Goal: Task Accomplishment & Management: Use online tool/utility

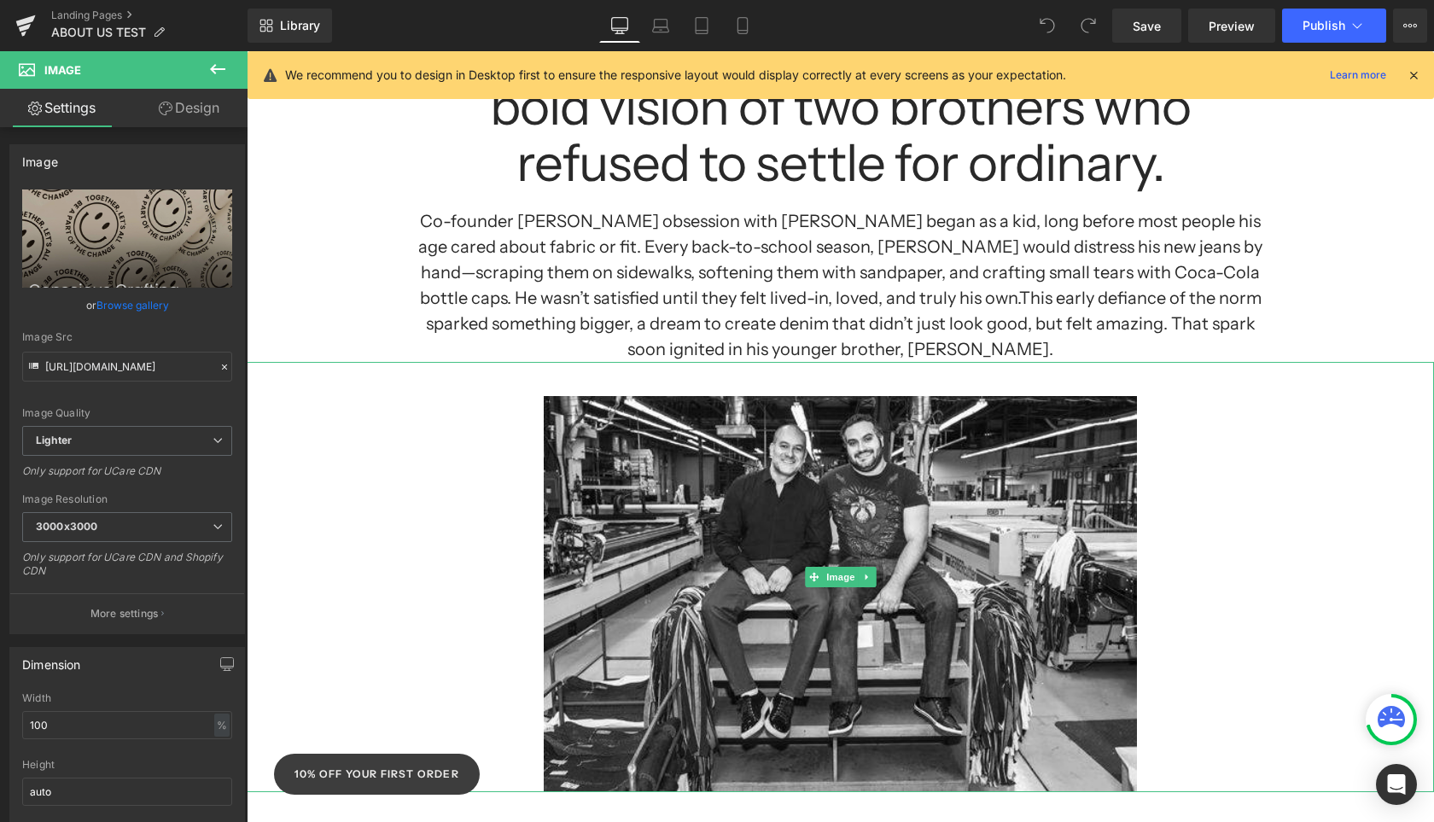
scroll to position [149, 0]
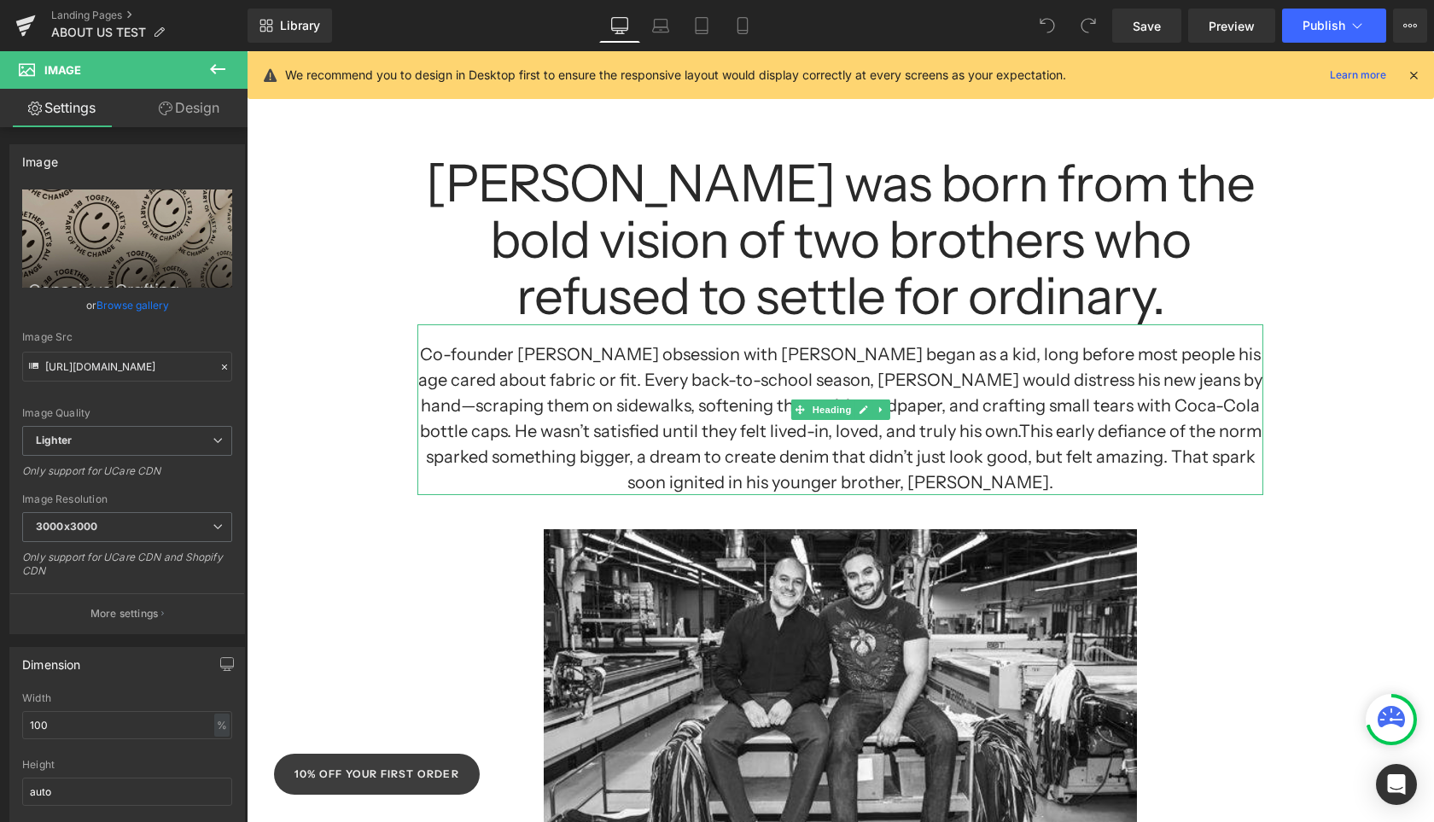
click at [857, 436] on h1 "Co-founder [PERSON_NAME] obsession with [PERSON_NAME] began as a kid, long befo…" at bounding box center [840, 418] width 846 height 154
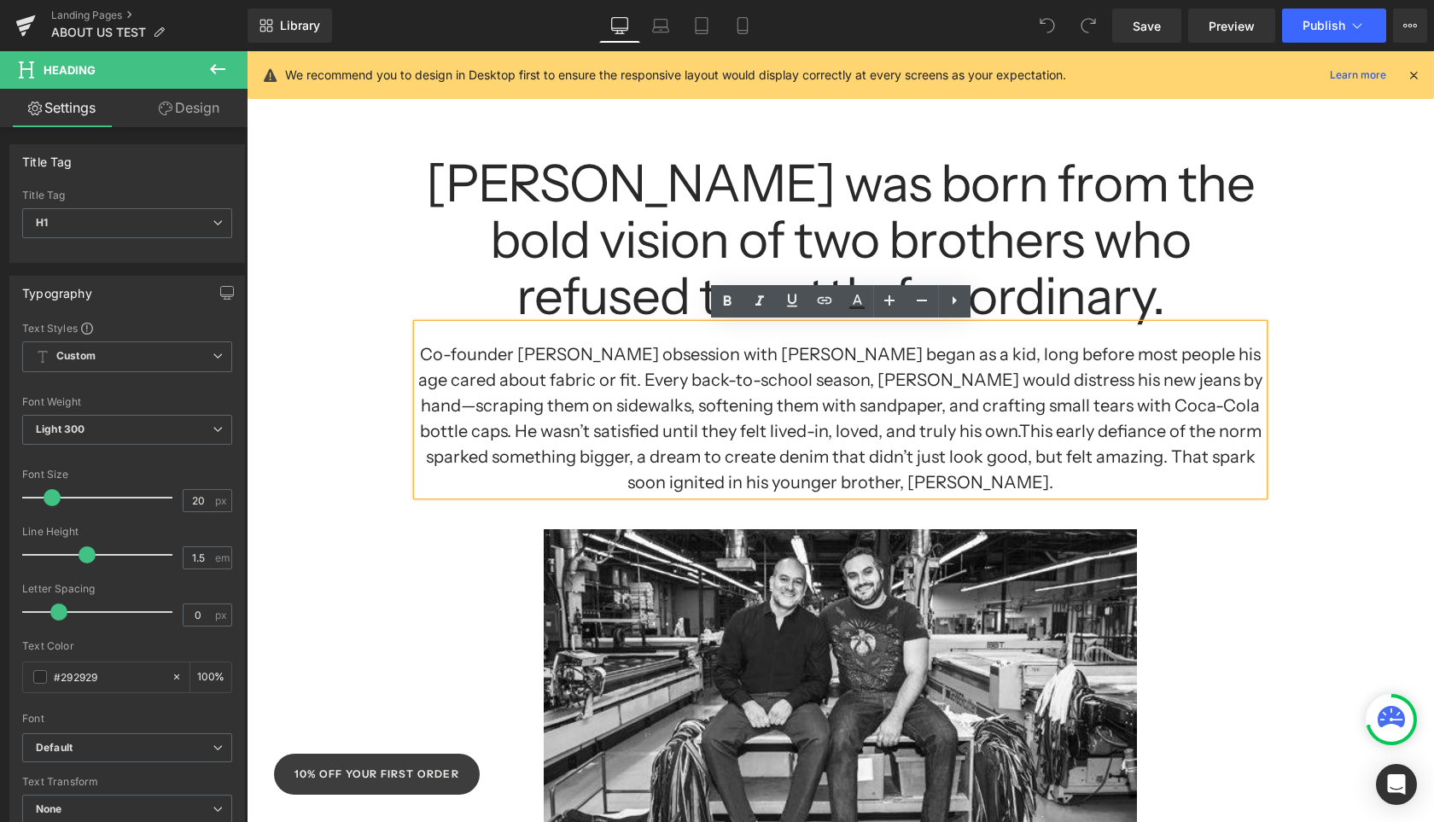
click at [860, 434] on h1 "Co-founder [PERSON_NAME] obsession with [PERSON_NAME] began as a kid, long befo…" at bounding box center [840, 418] width 846 height 154
click at [856, 434] on h1 "Co-founder [PERSON_NAME] obsession with [PERSON_NAME] began as a kid, long befo…" at bounding box center [840, 418] width 846 height 154
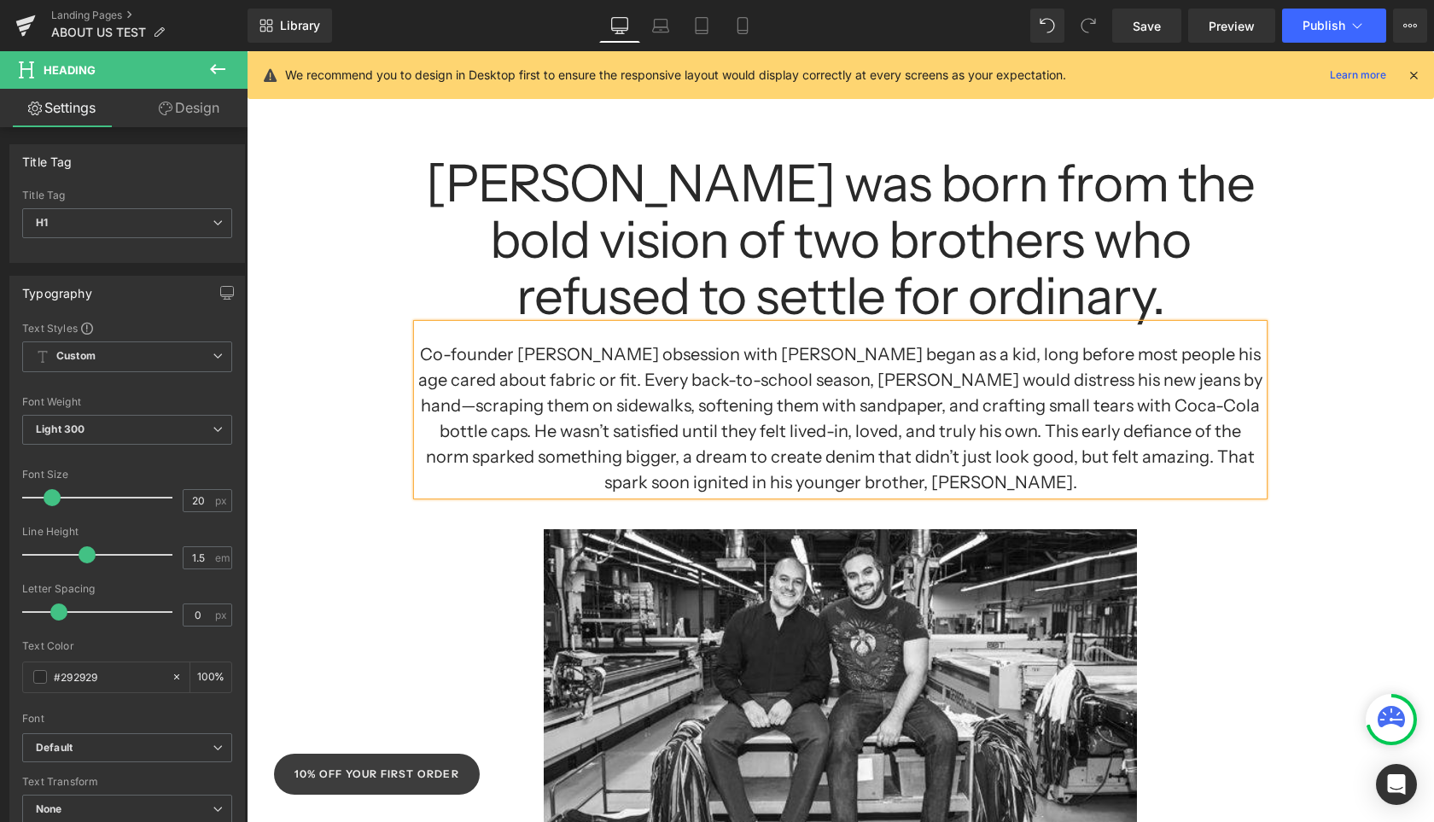
click at [247, 51] on div at bounding box center [247, 51] width 0 height 0
click at [1343, 581] on div at bounding box center [840, 710] width 1187 height 430
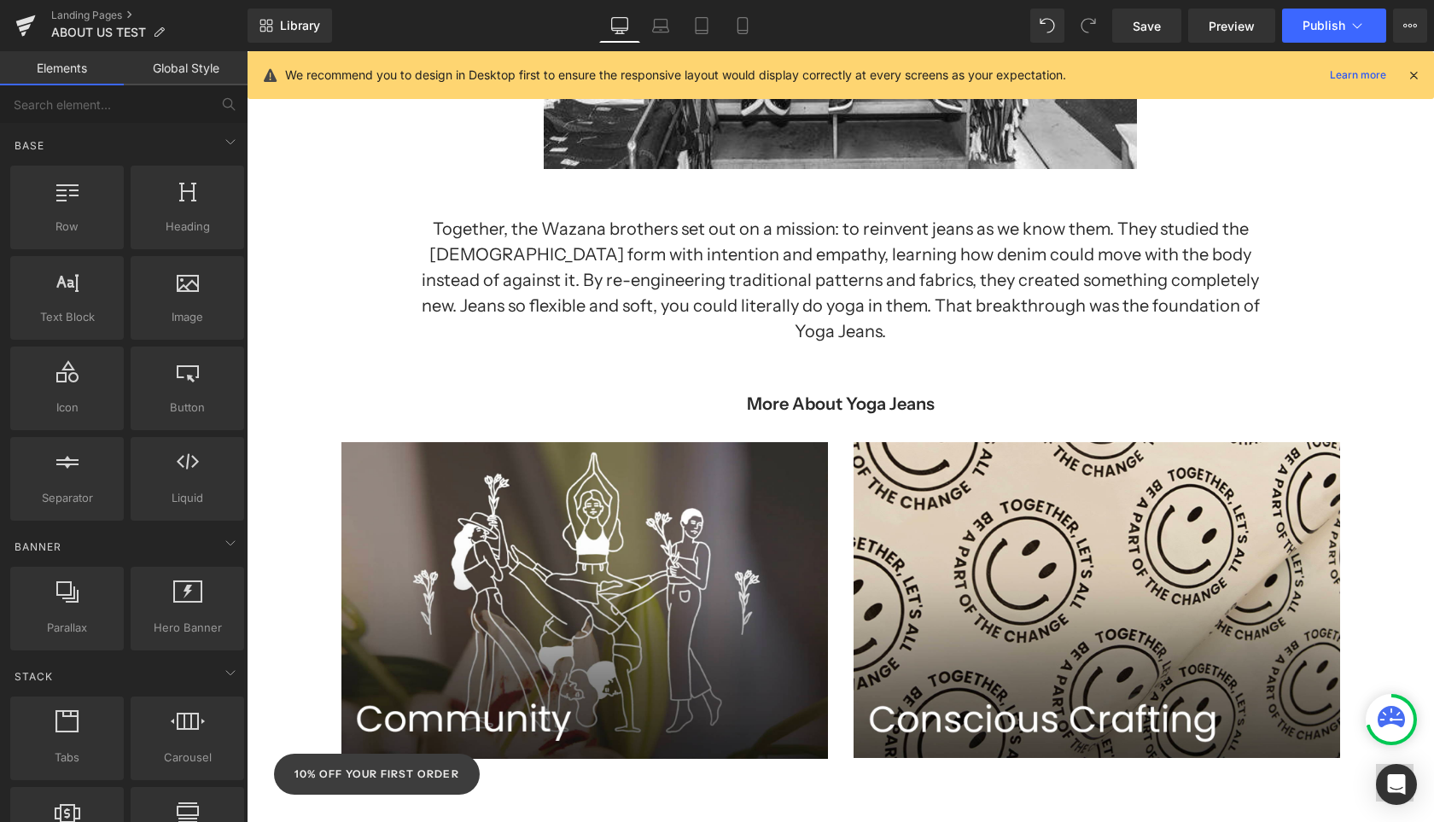
scroll to position [1026, 0]
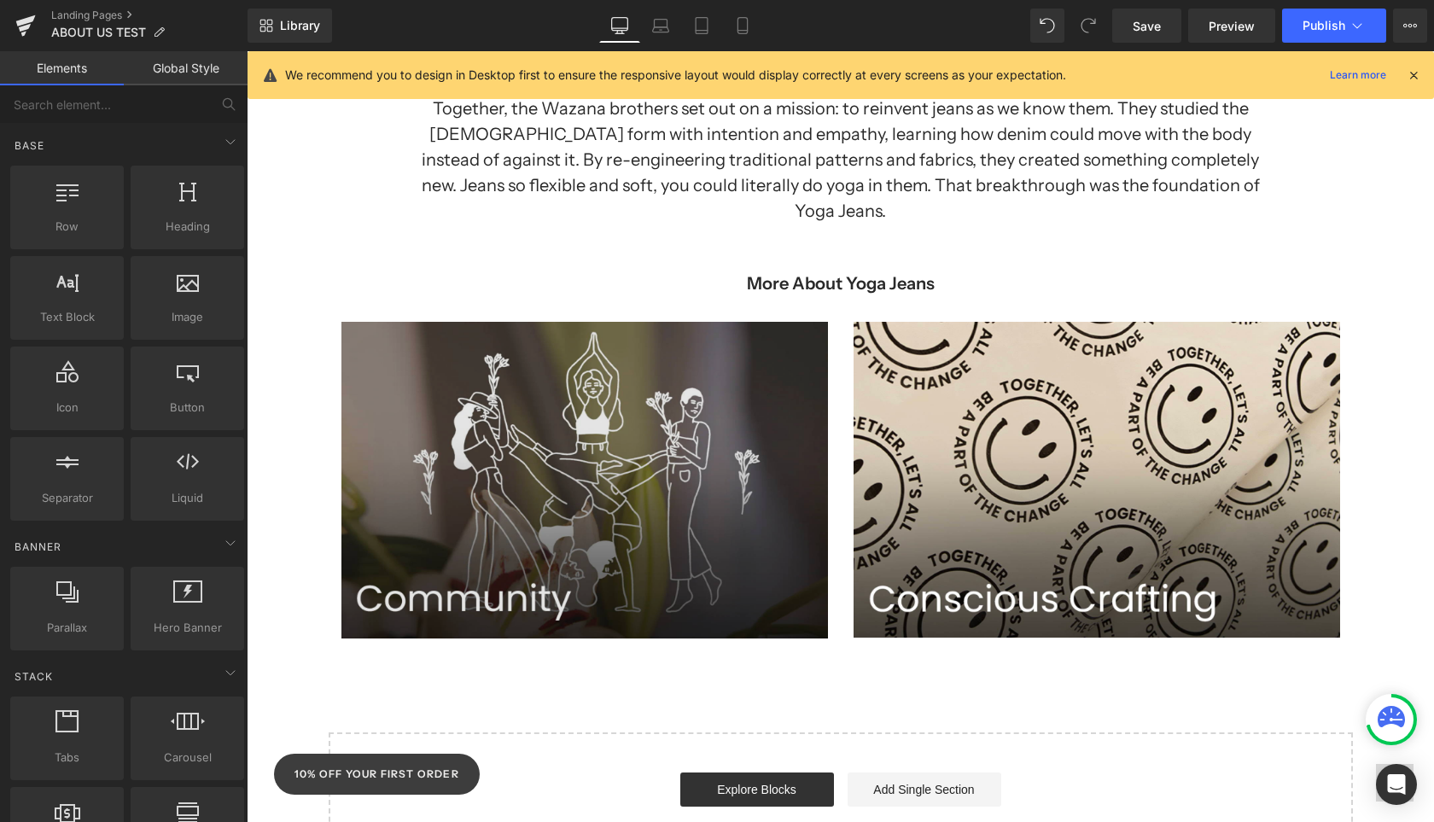
click at [673, 524] on img at bounding box center [584, 480] width 487 height 317
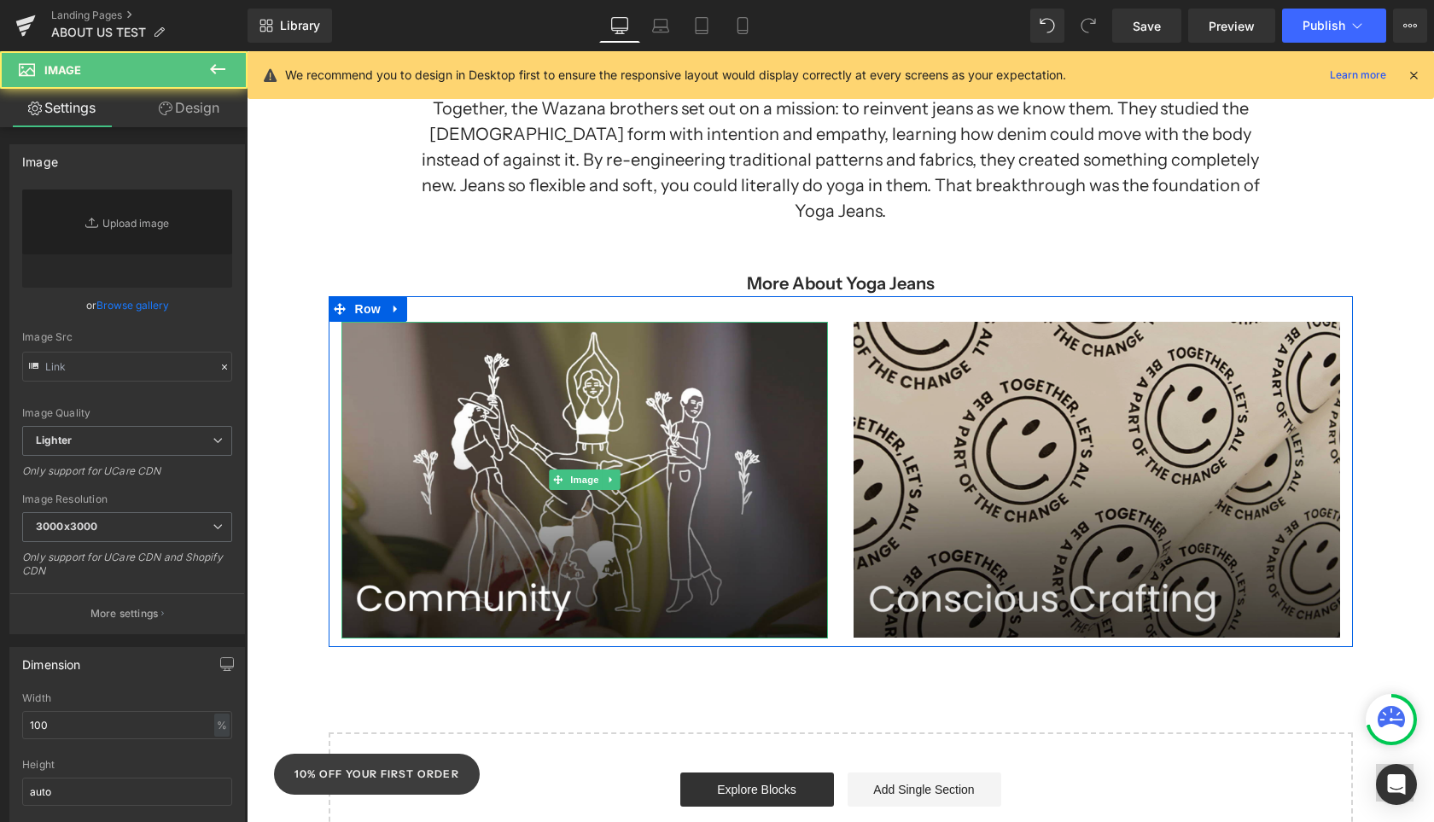
type input "[URL][DOMAIN_NAME]"
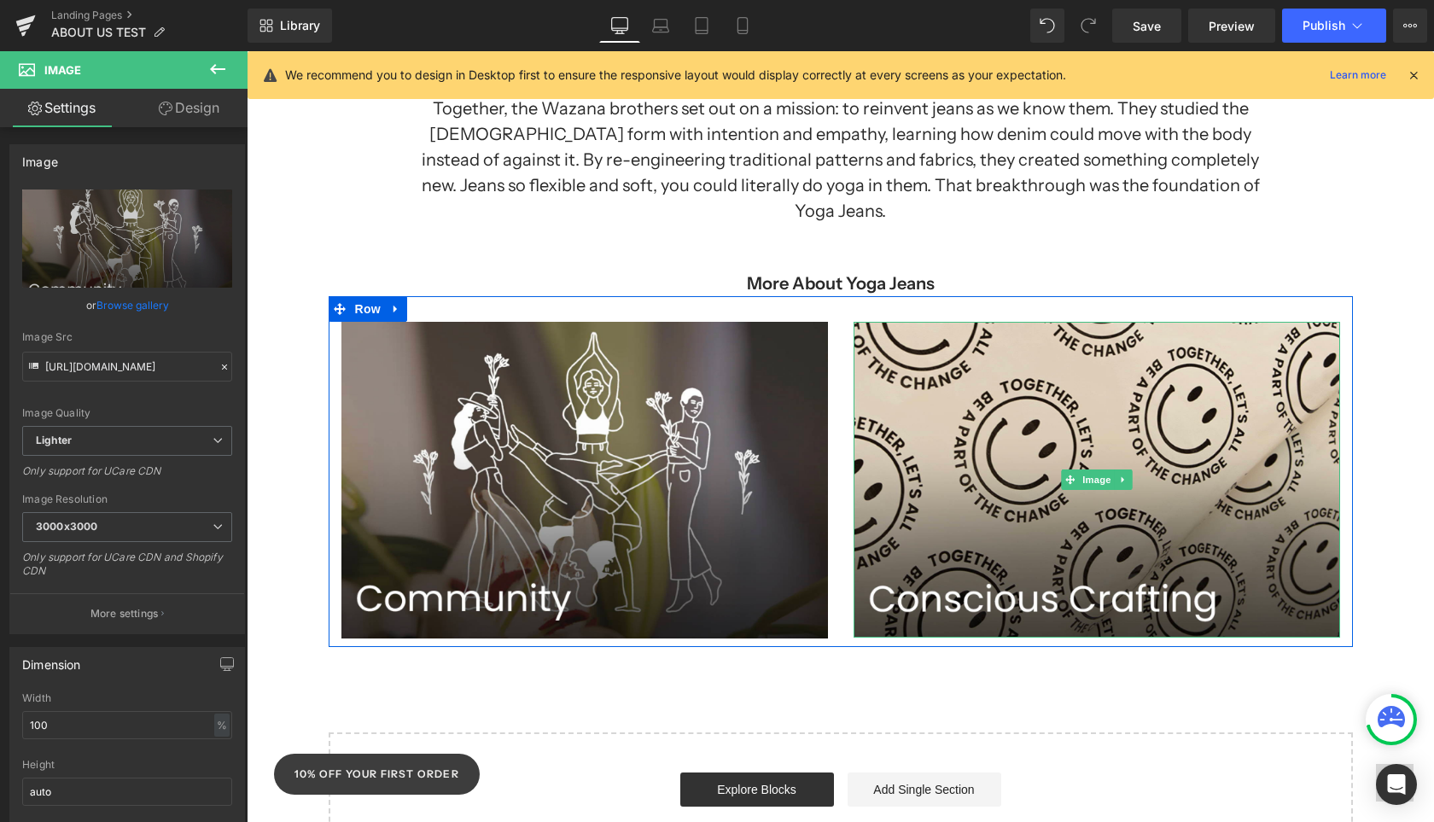
click at [1062, 347] on img at bounding box center [1097, 480] width 487 height 316
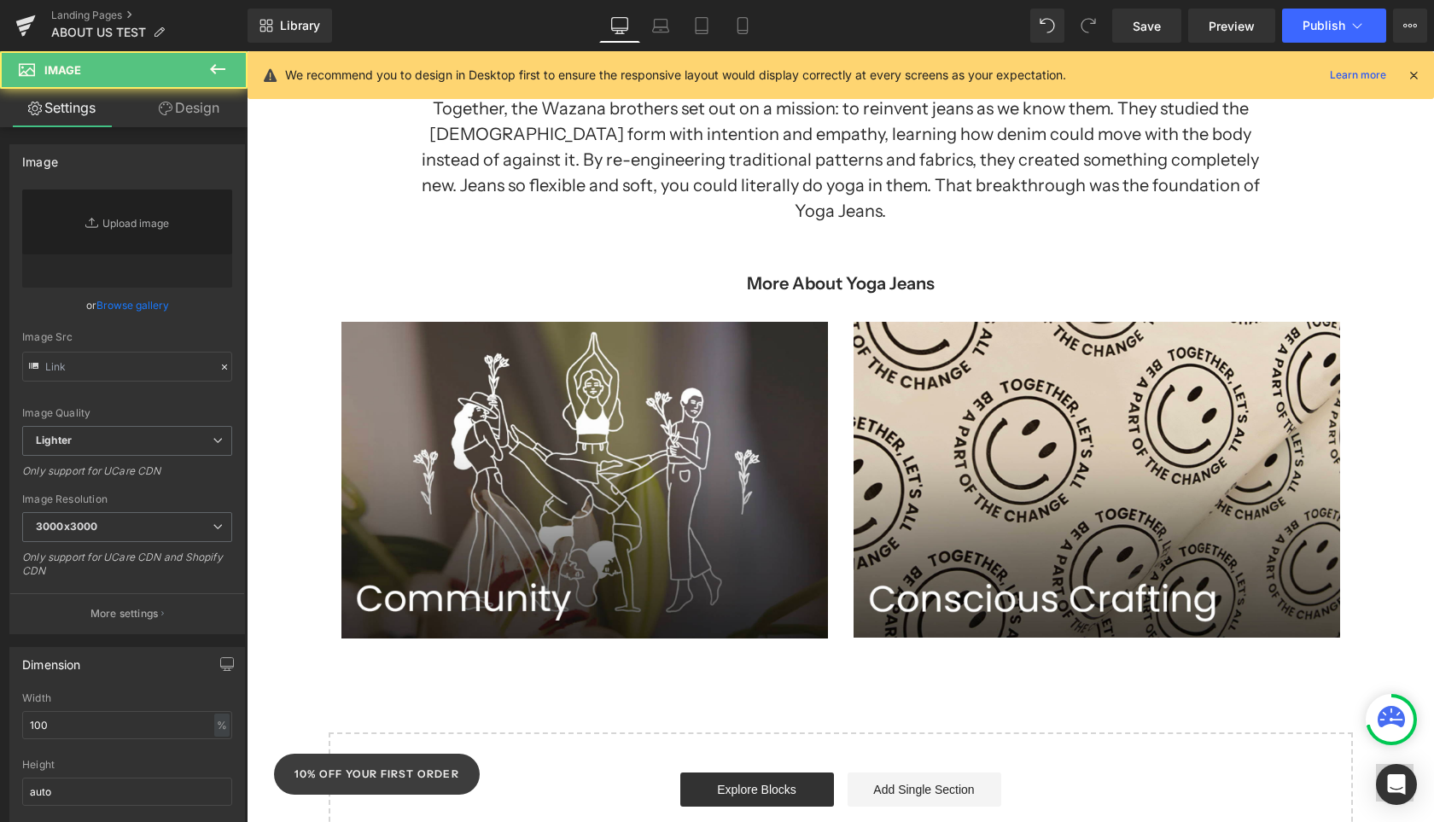
type input "[URL][DOMAIN_NAME]"
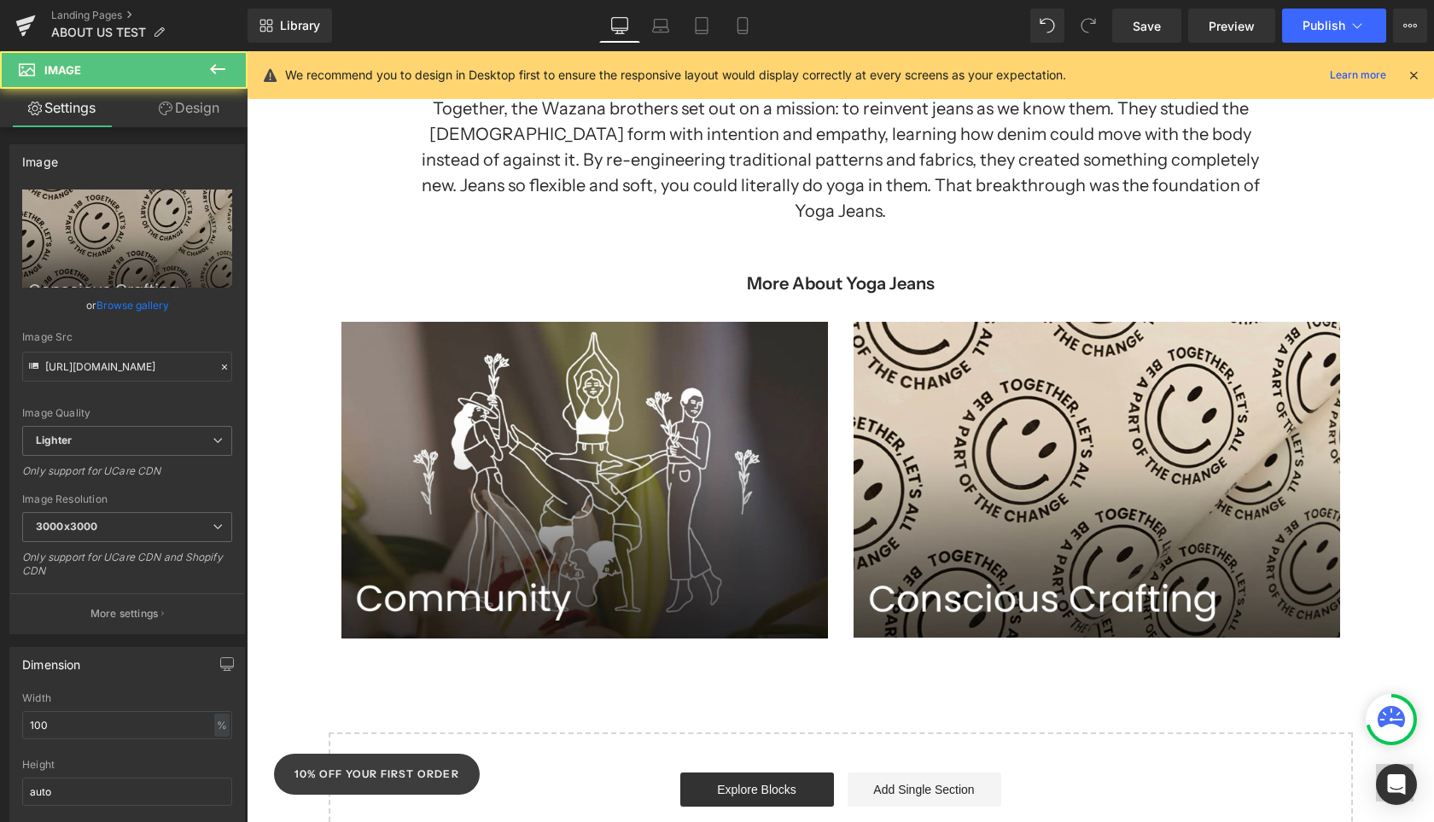
click at [1033, 225] on div "More About Yoga Jeans" at bounding box center [840, 260] width 846 height 73
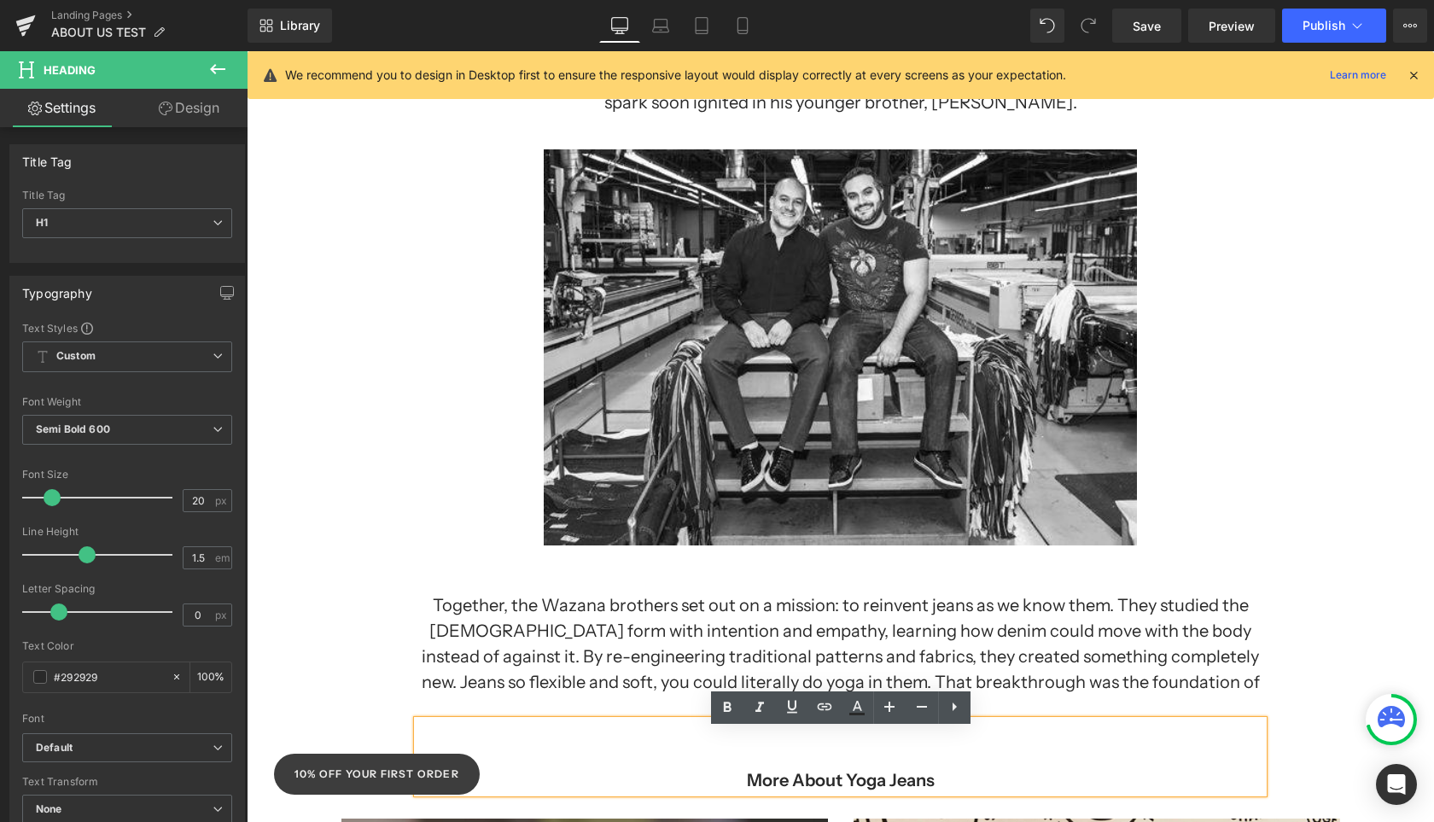
scroll to position [463, 0]
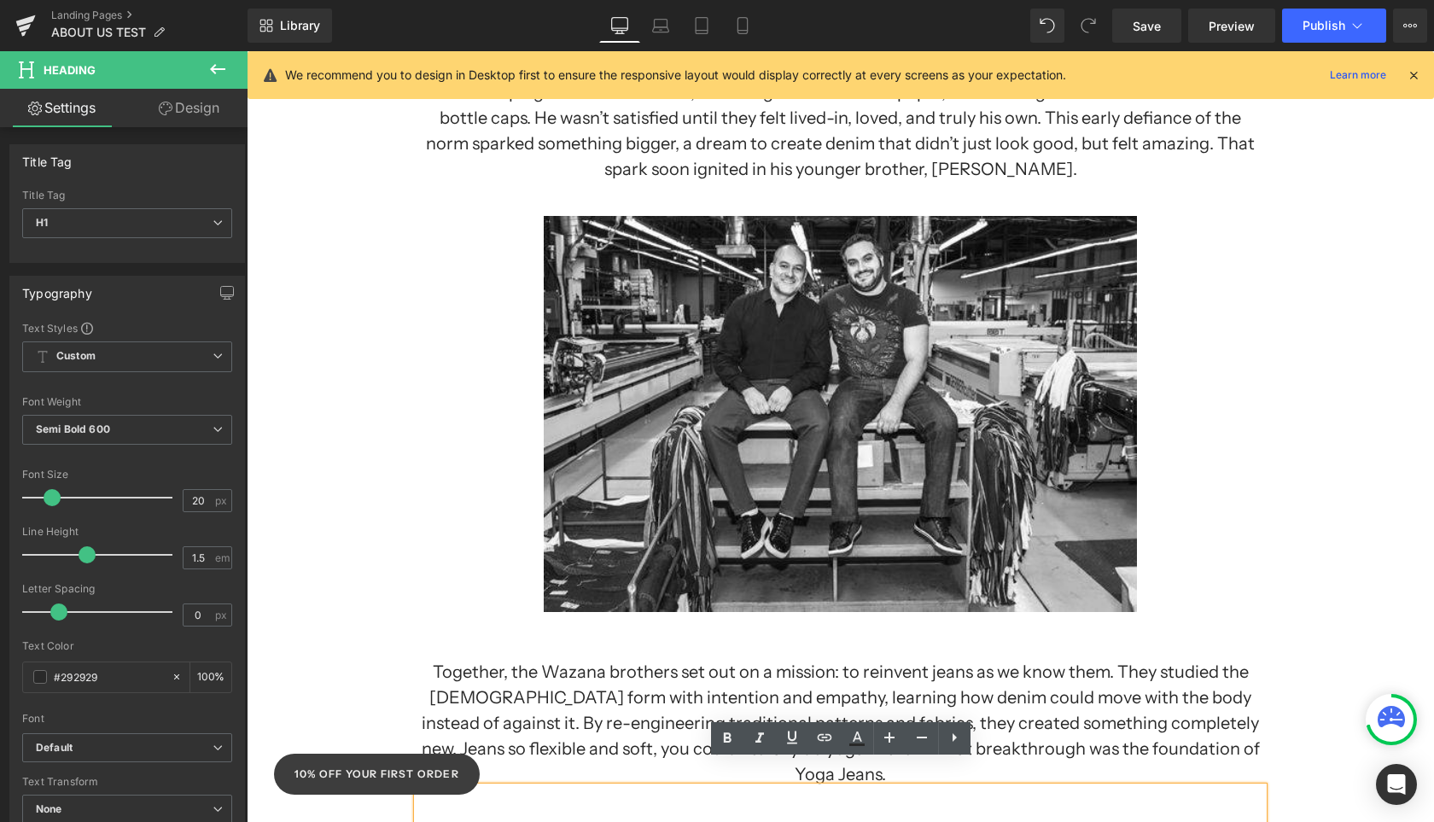
click at [1033, 225] on img at bounding box center [841, 397] width 594 height 430
click at [1283, 267] on div at bounding box center [840, 397] width 1187 height 430
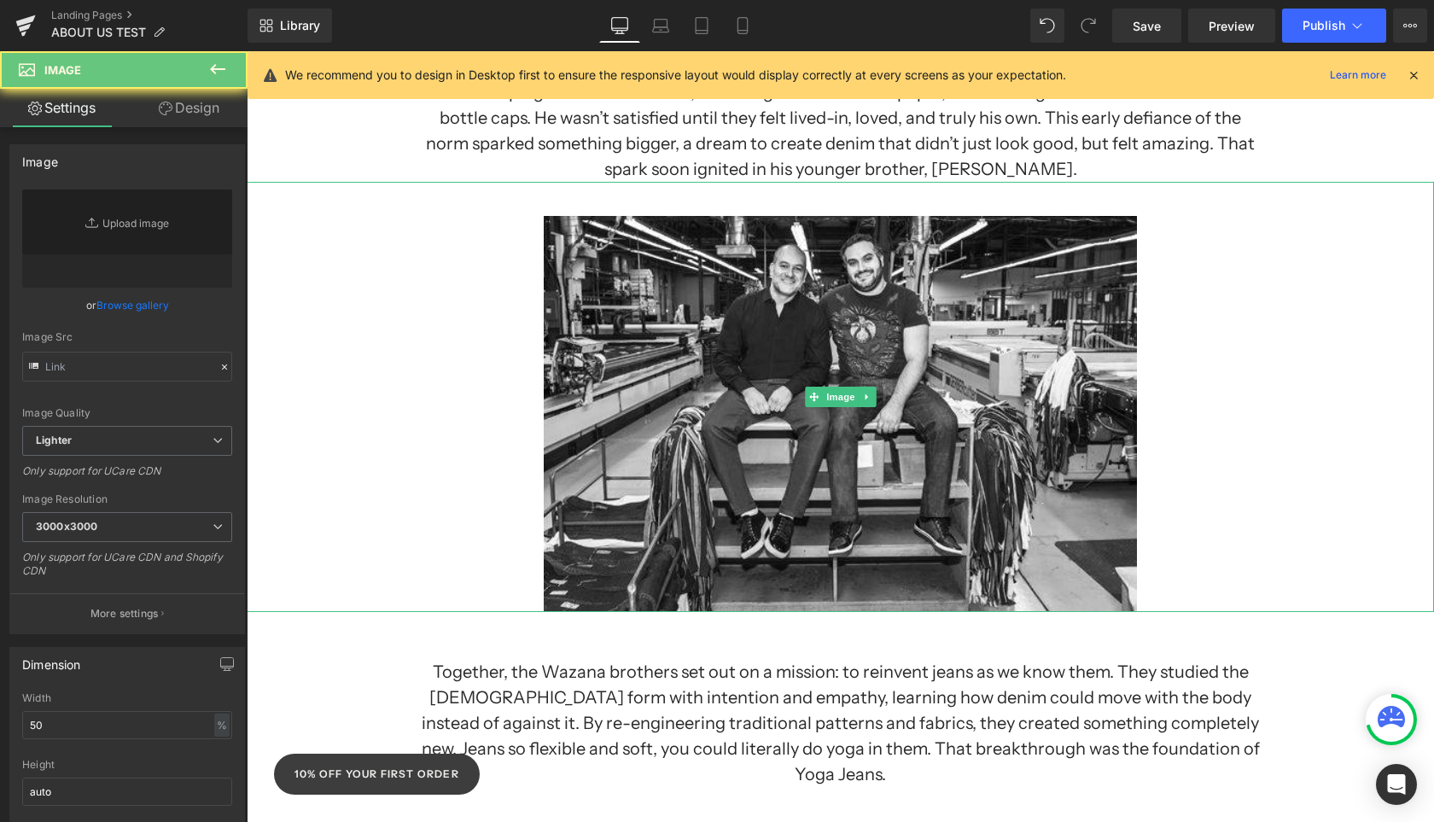
type input "[URL][DOMAIN_NAME][PERSON_NAME]"
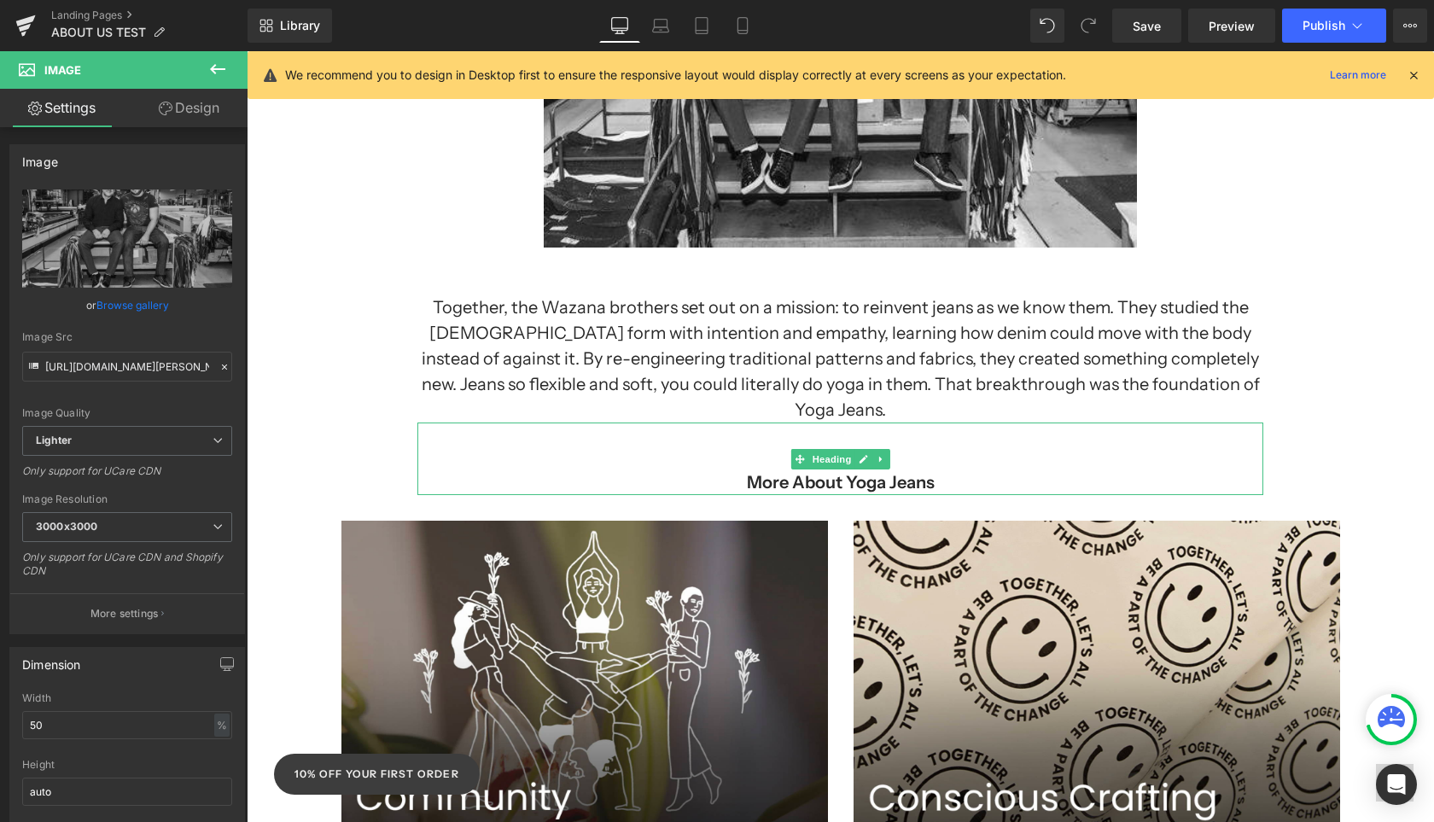
scroll to position [1030, 0]
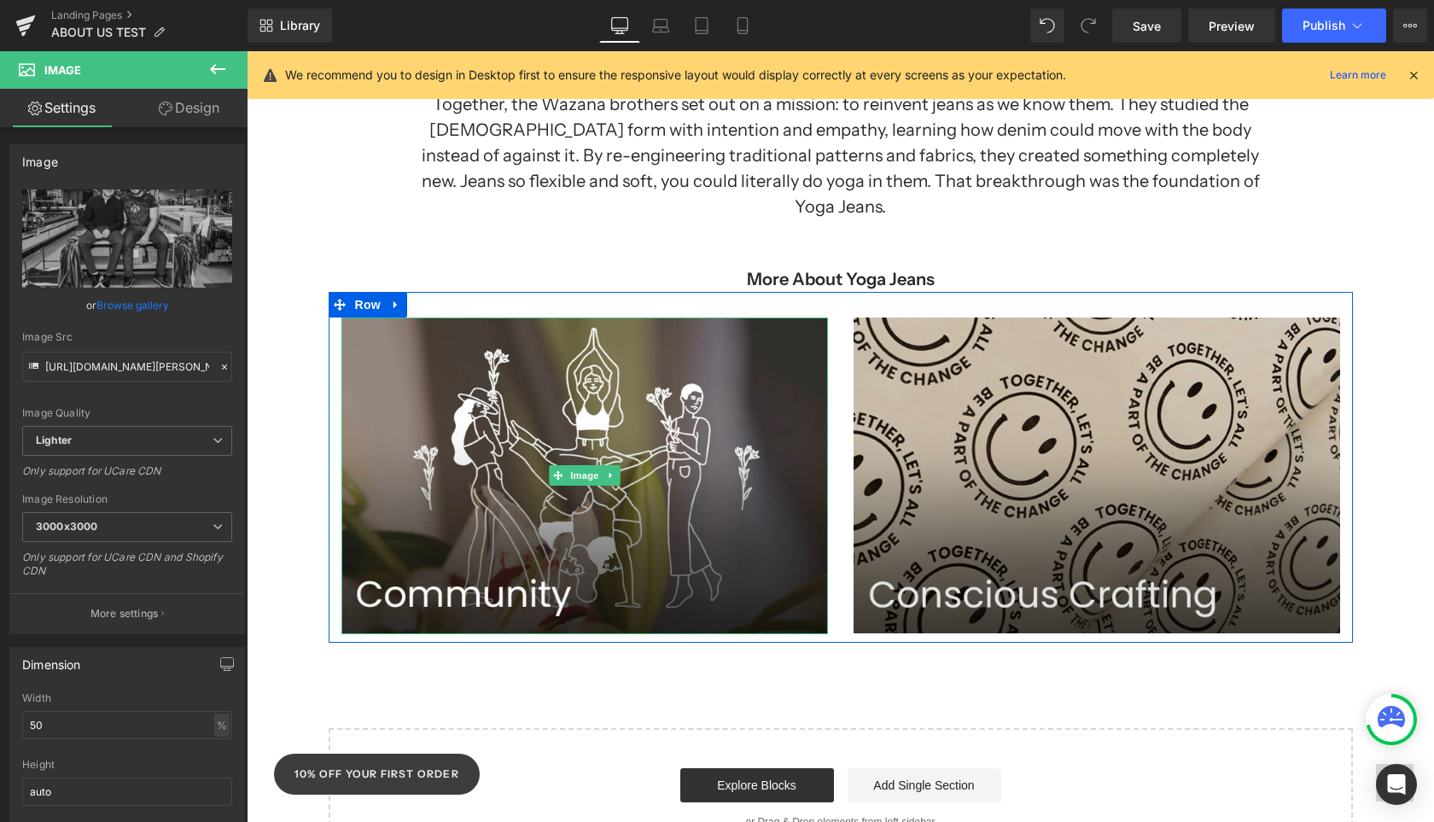
click at [639, 432] on img at bounding box center [584, 476] width 487 height 317
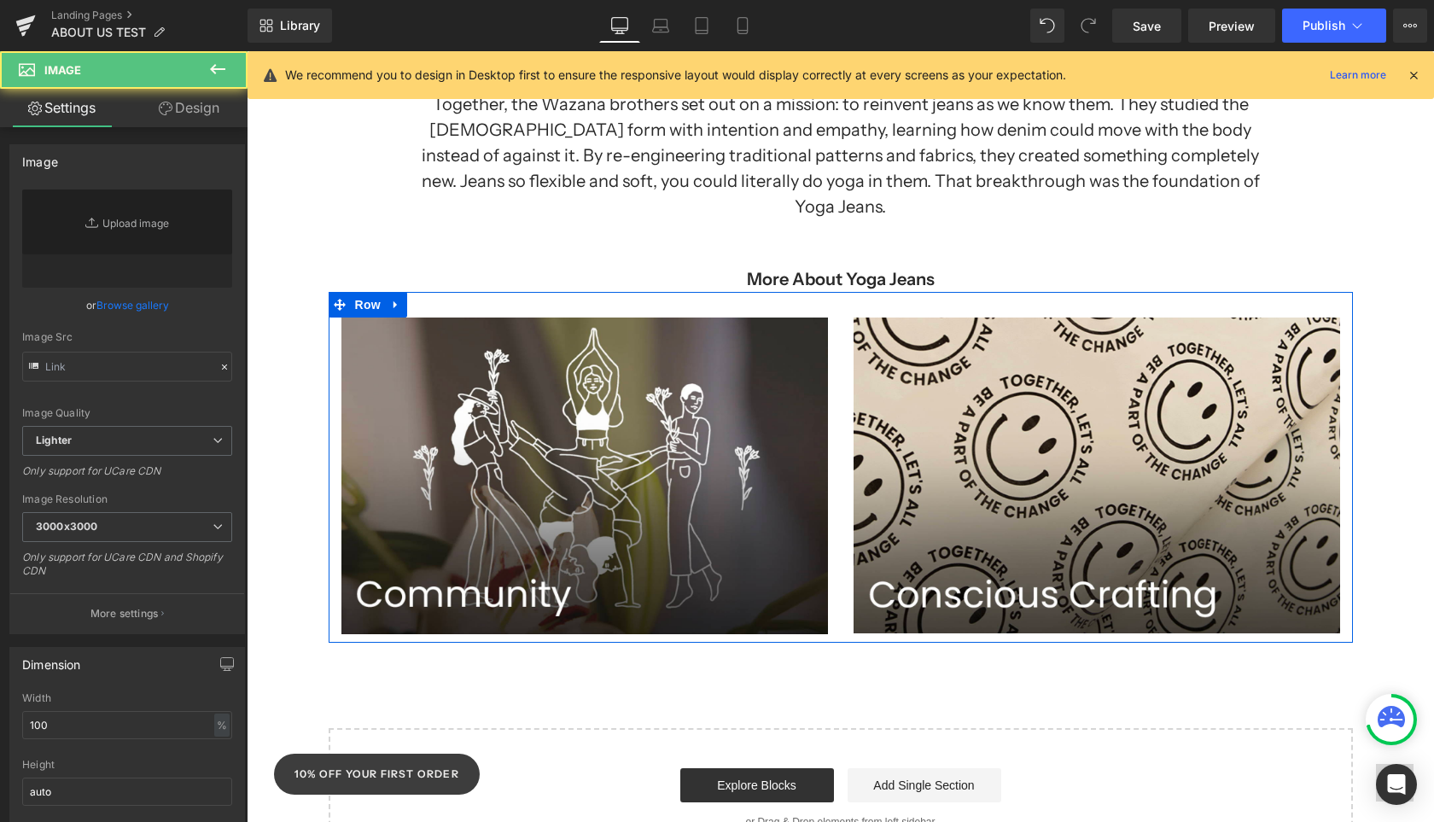
click at [947, 491] on img at bounding box center [1097, 476] width 487 height 316
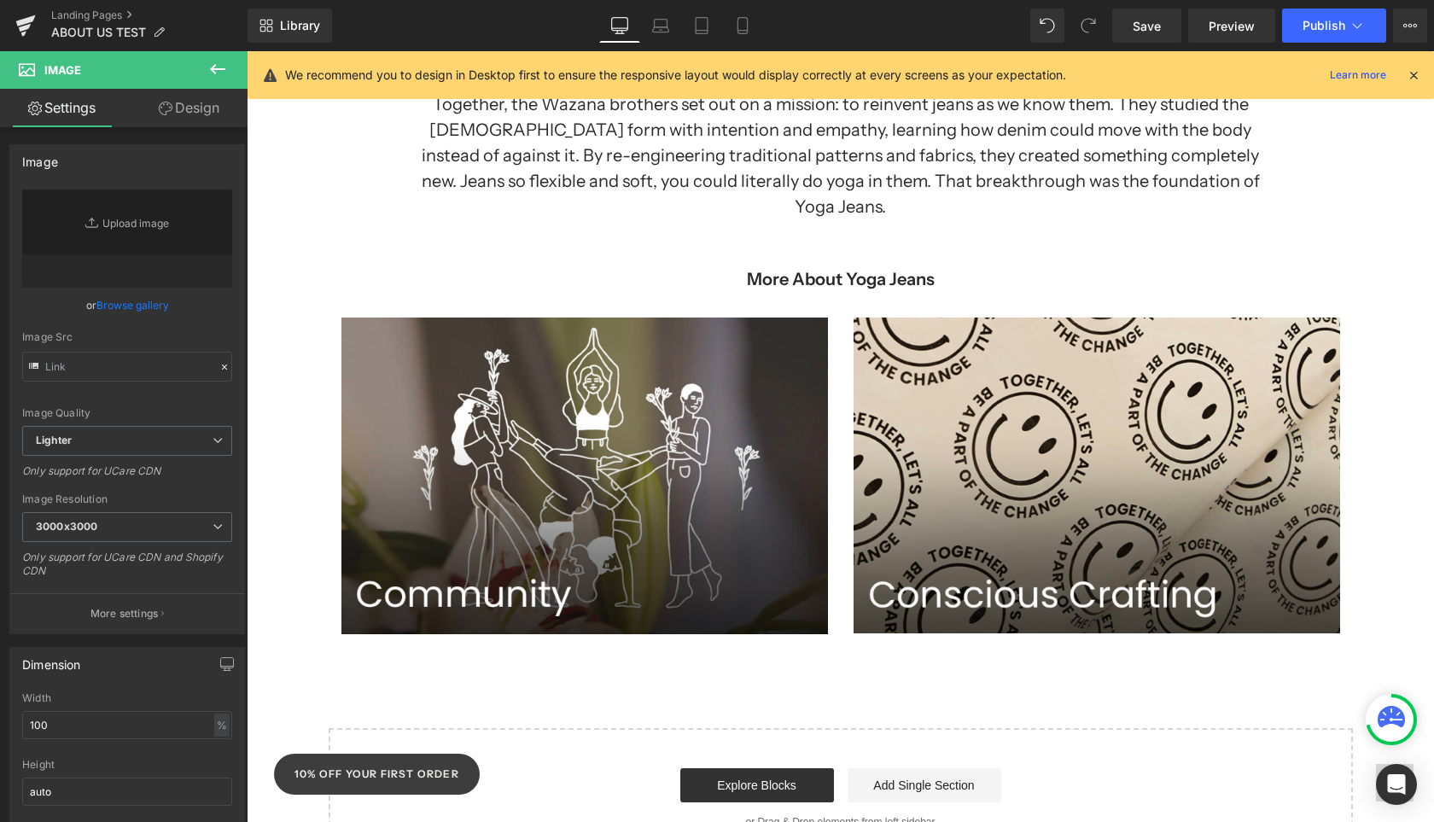
type input "[URL][DOMAIN_NAME]"
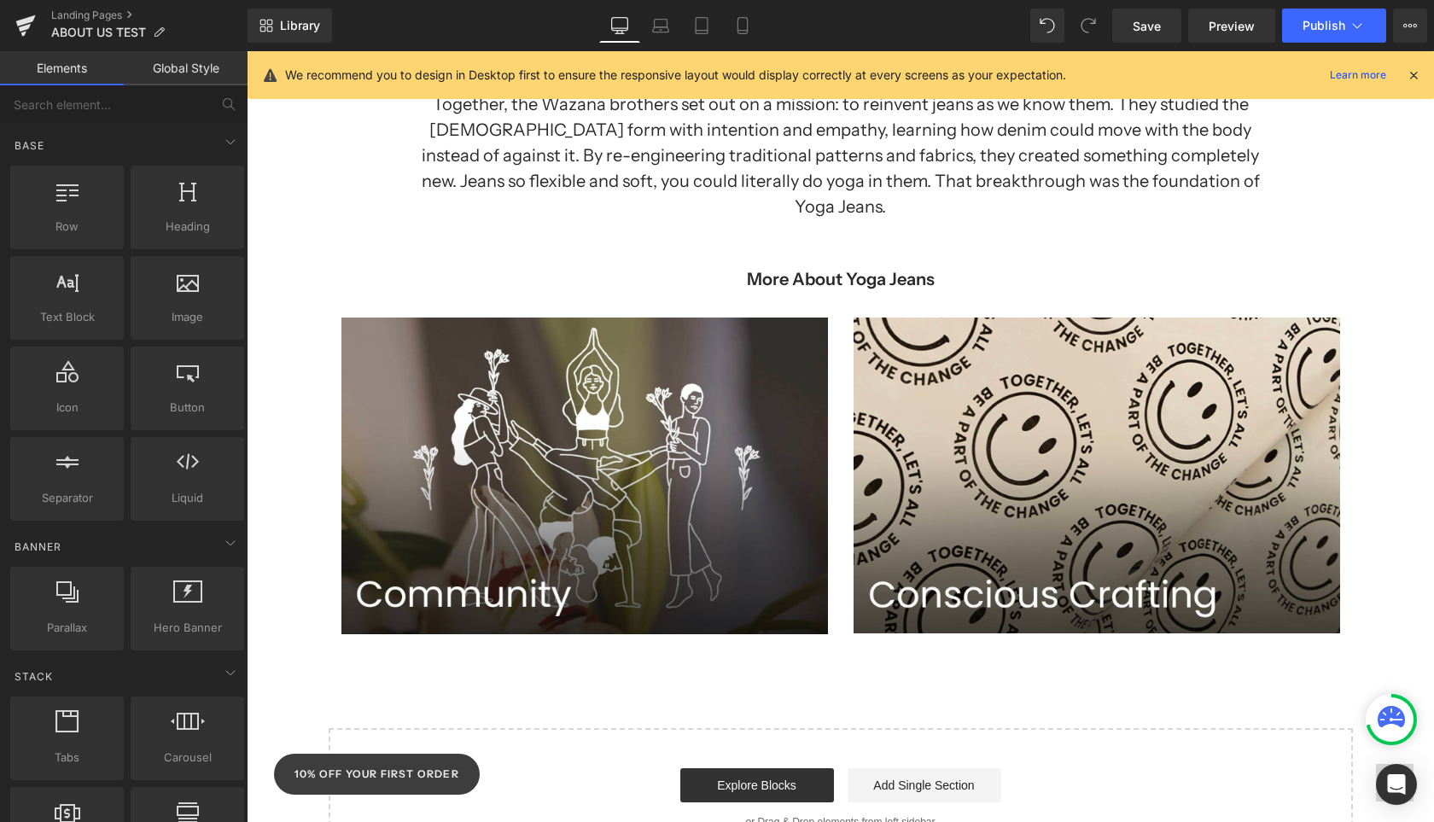
click at [1275, 199] on div "Separator [PERSON_NAME] was born from the bold vision of two brothers who refus…" at bounding box center [840, 36] width 1187 height 1663
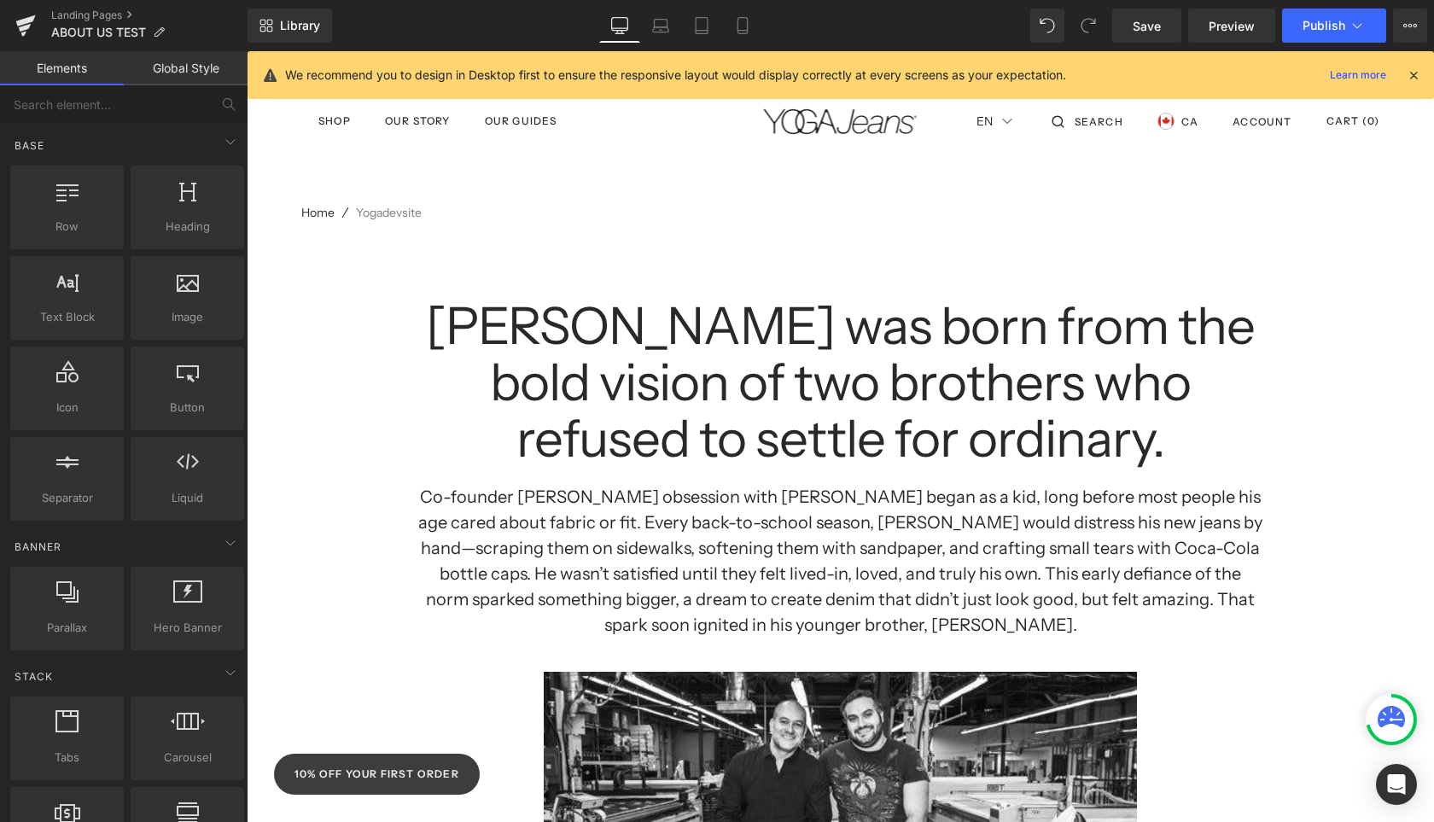
scroll to position [0, 0]
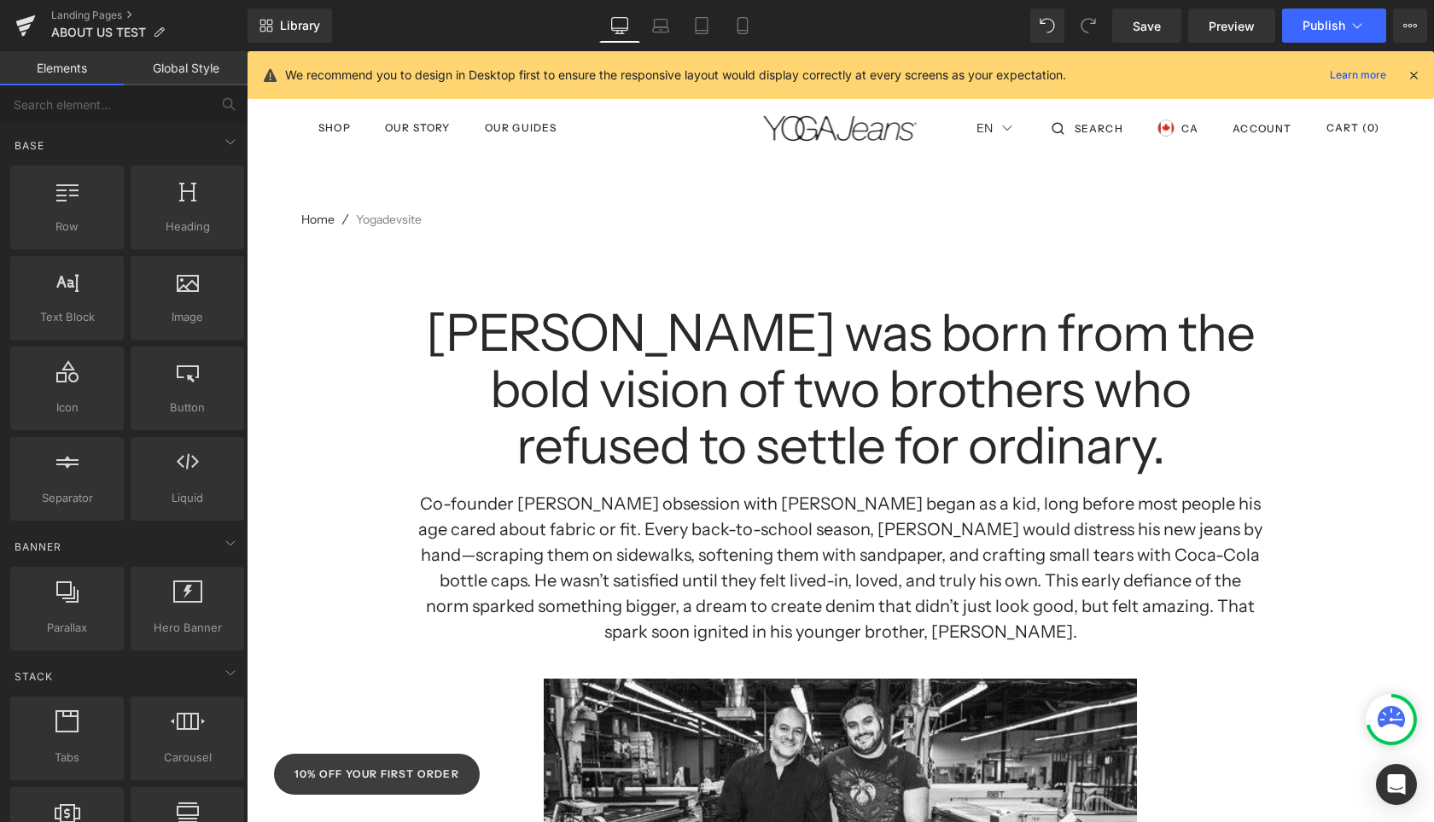
click at [733, 408] on h1 "[PERSON_NAME] was born from the bold vision of two brothers who refused to sett…" at bounding box center [840, 389] width 846 height 169
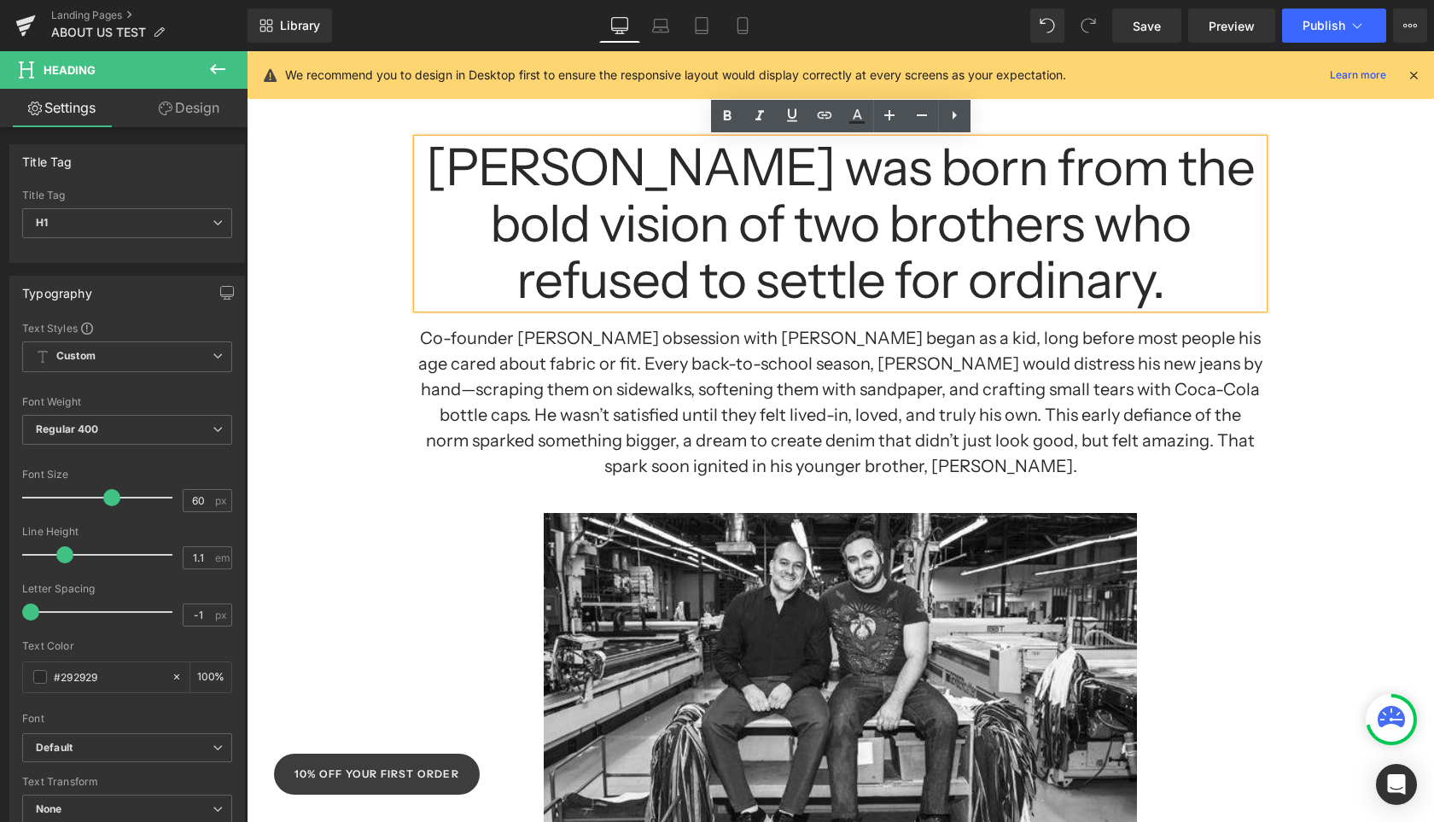
scroll to position [521, 0]
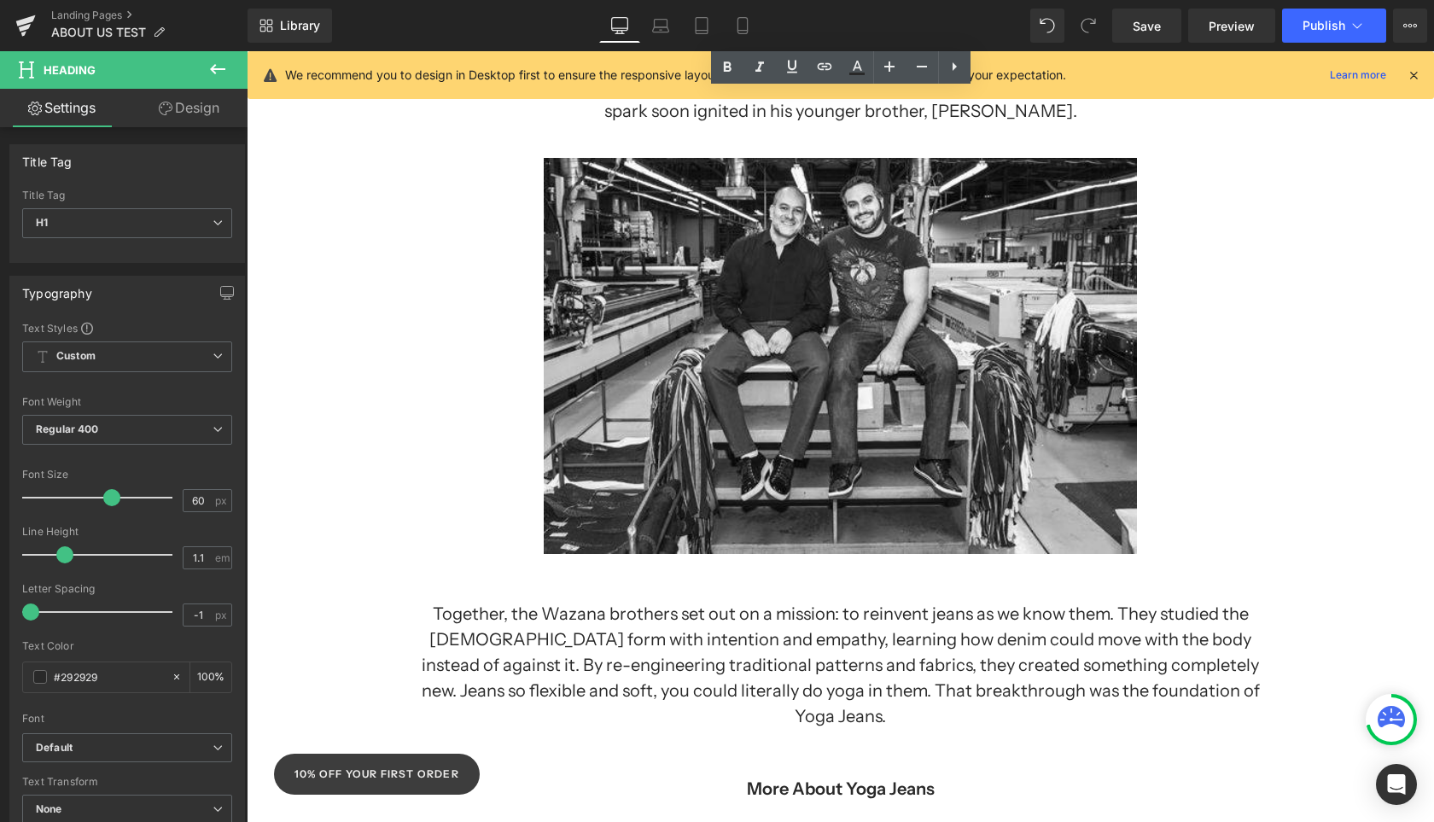
click at [1317, 463] on div at bounding box center [840, 339] width 1187 height 430
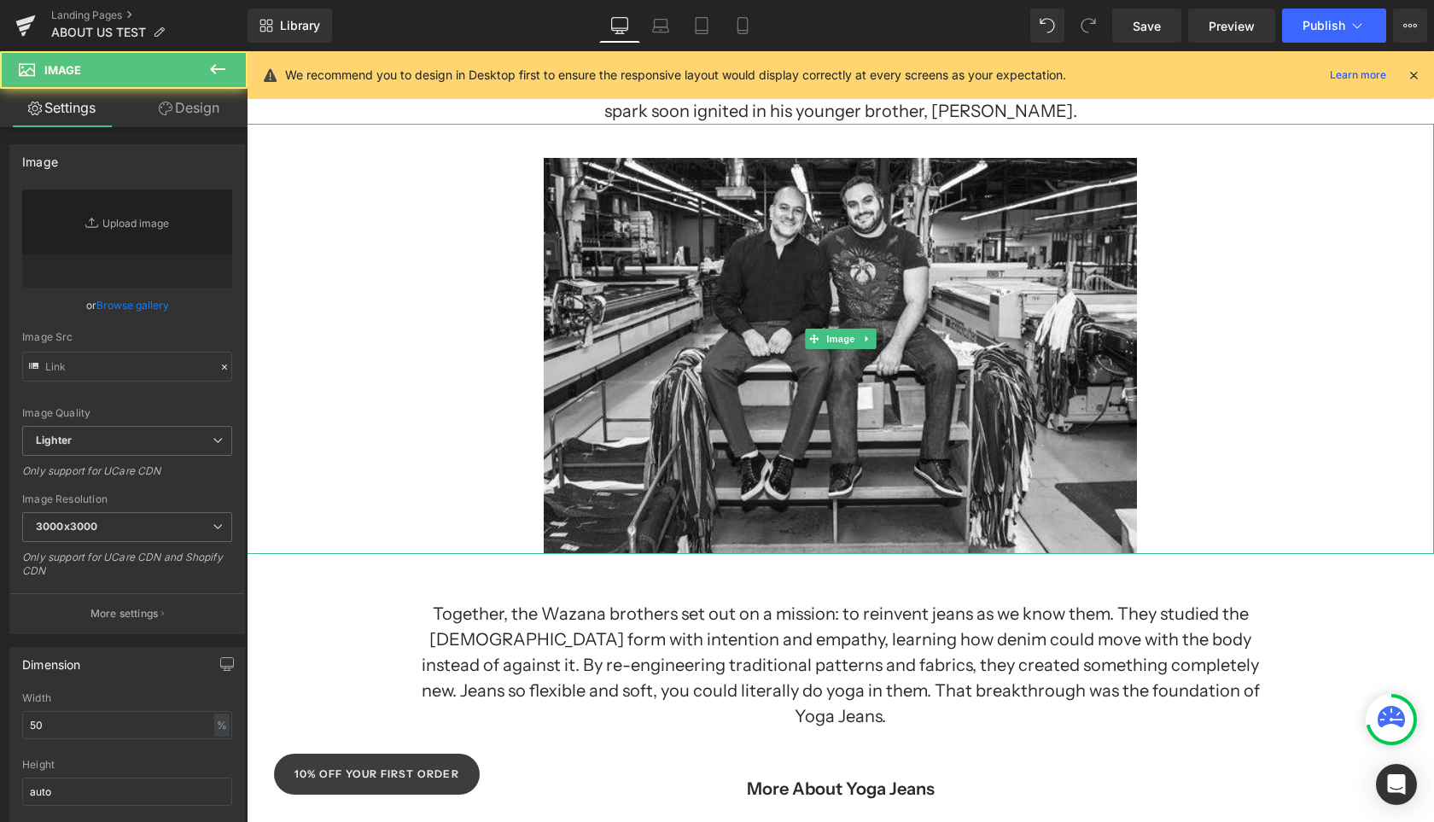
type input "[URL][DOMAIN_NAME][PERSON_NAME]"
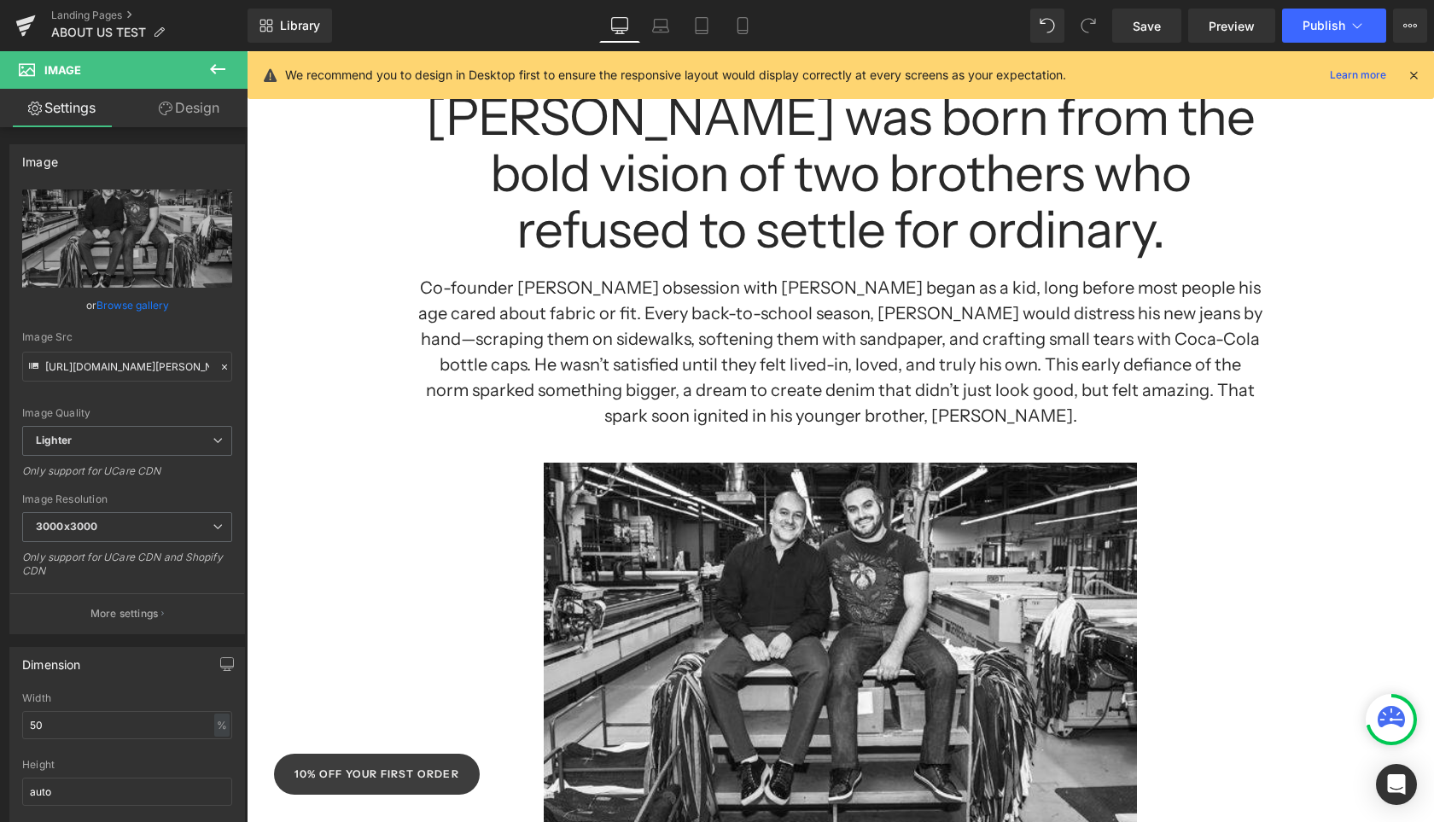
scroll to position [94, 0]
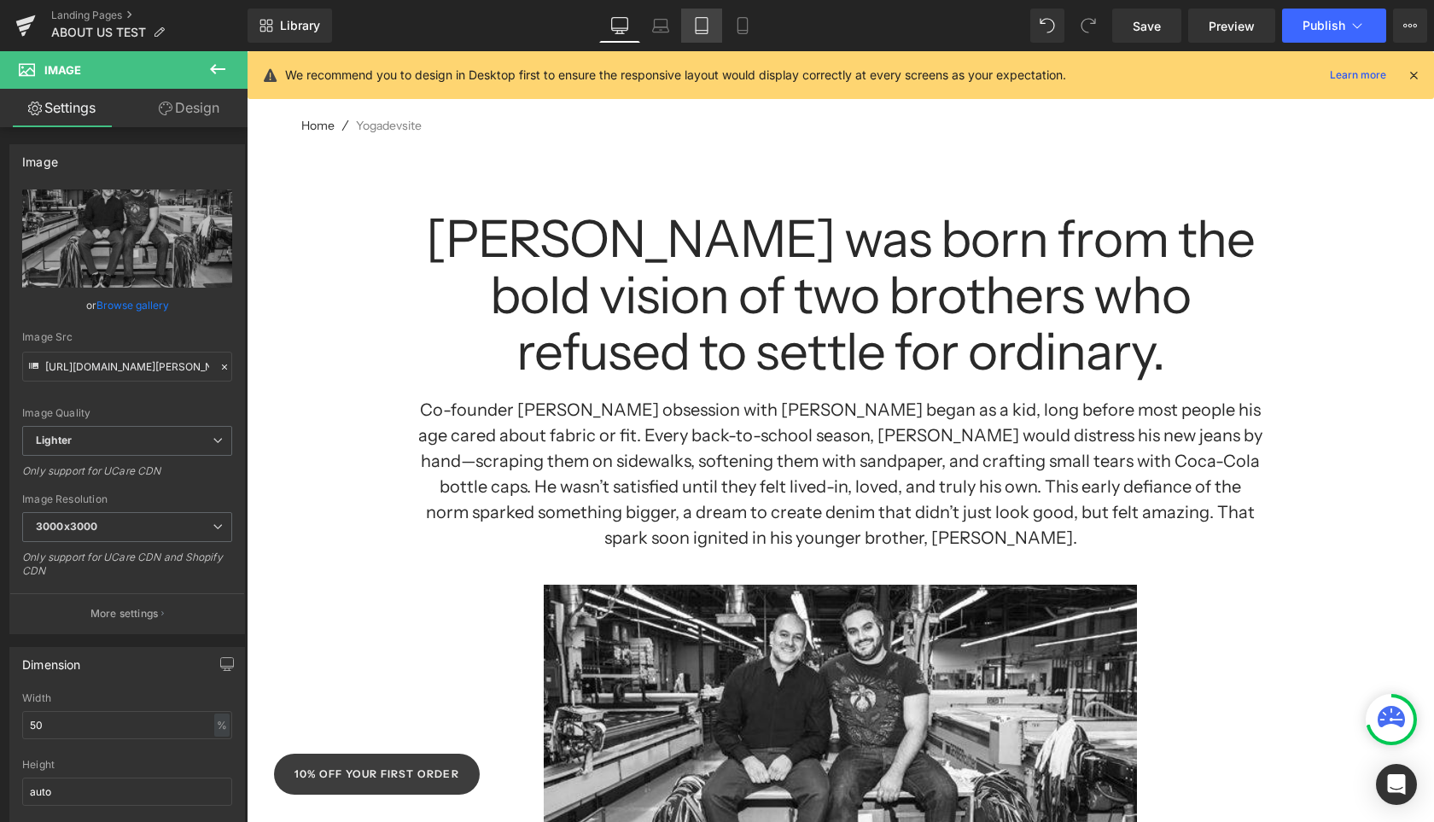
click at [706, 29] on icon at bounding box center [701, 25] width 17 height 17
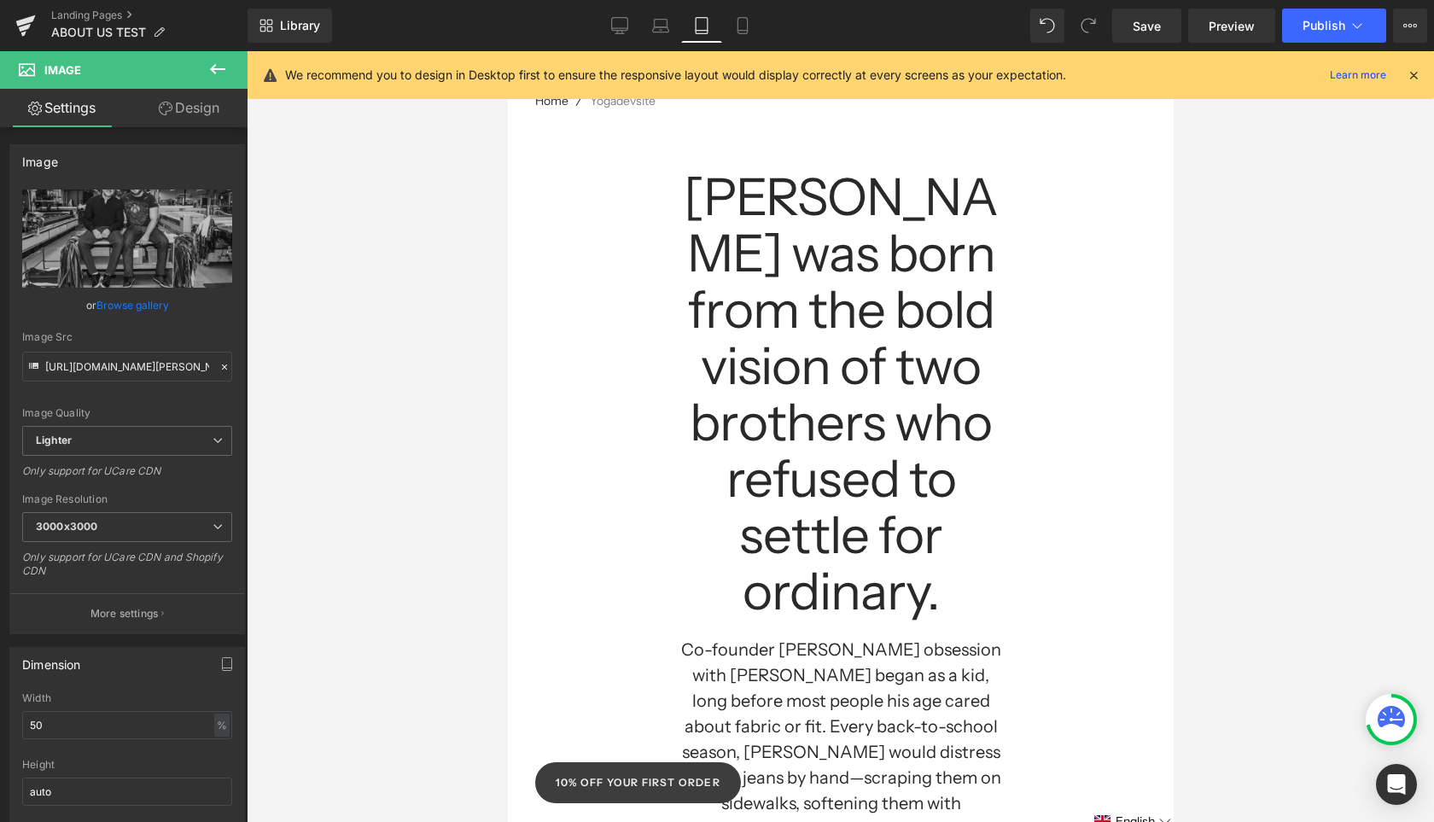
scroll to position [539, 0]
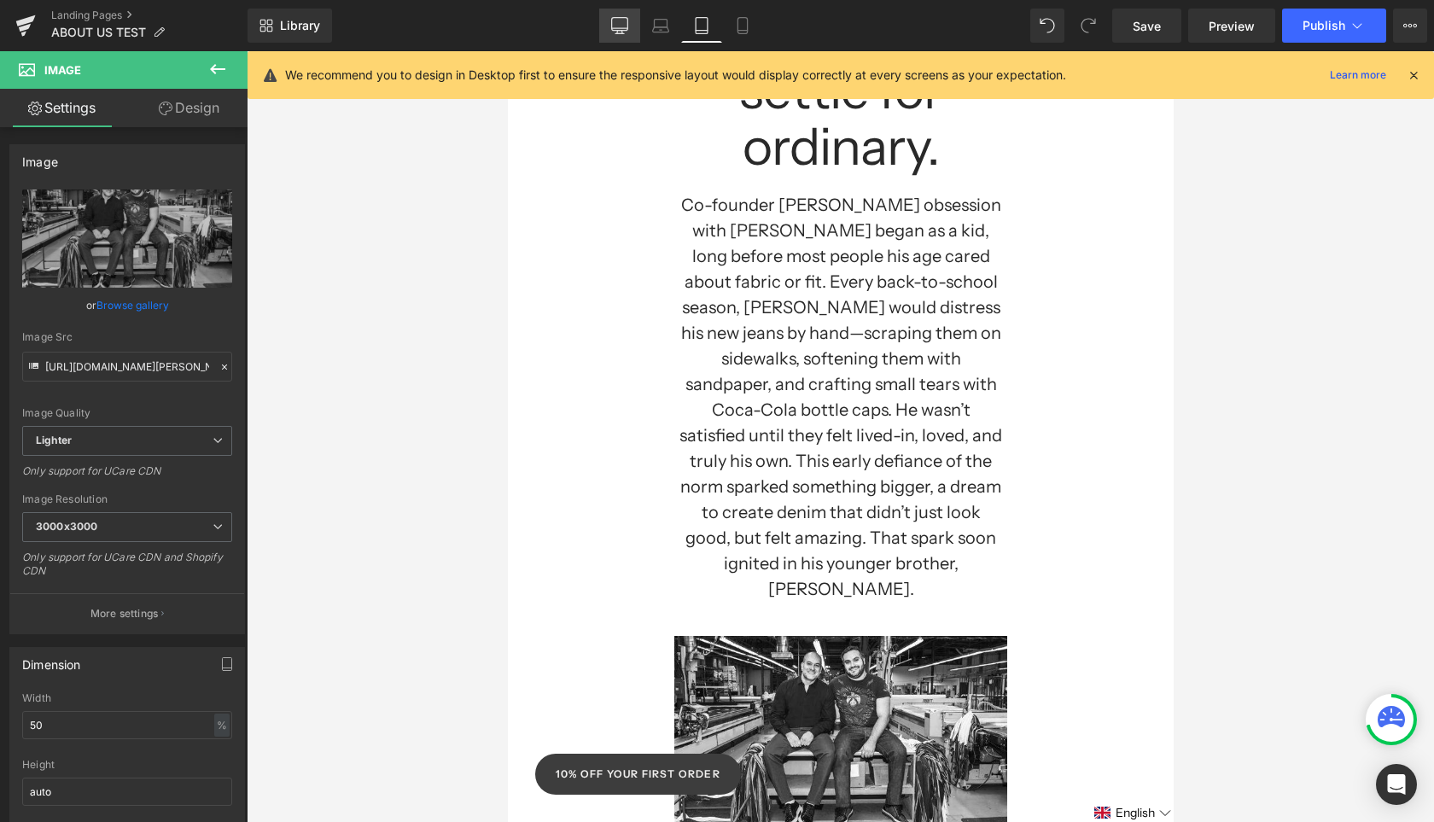
click at [624, 28] on icon at bounding box center [620, 28] width 16 height 0
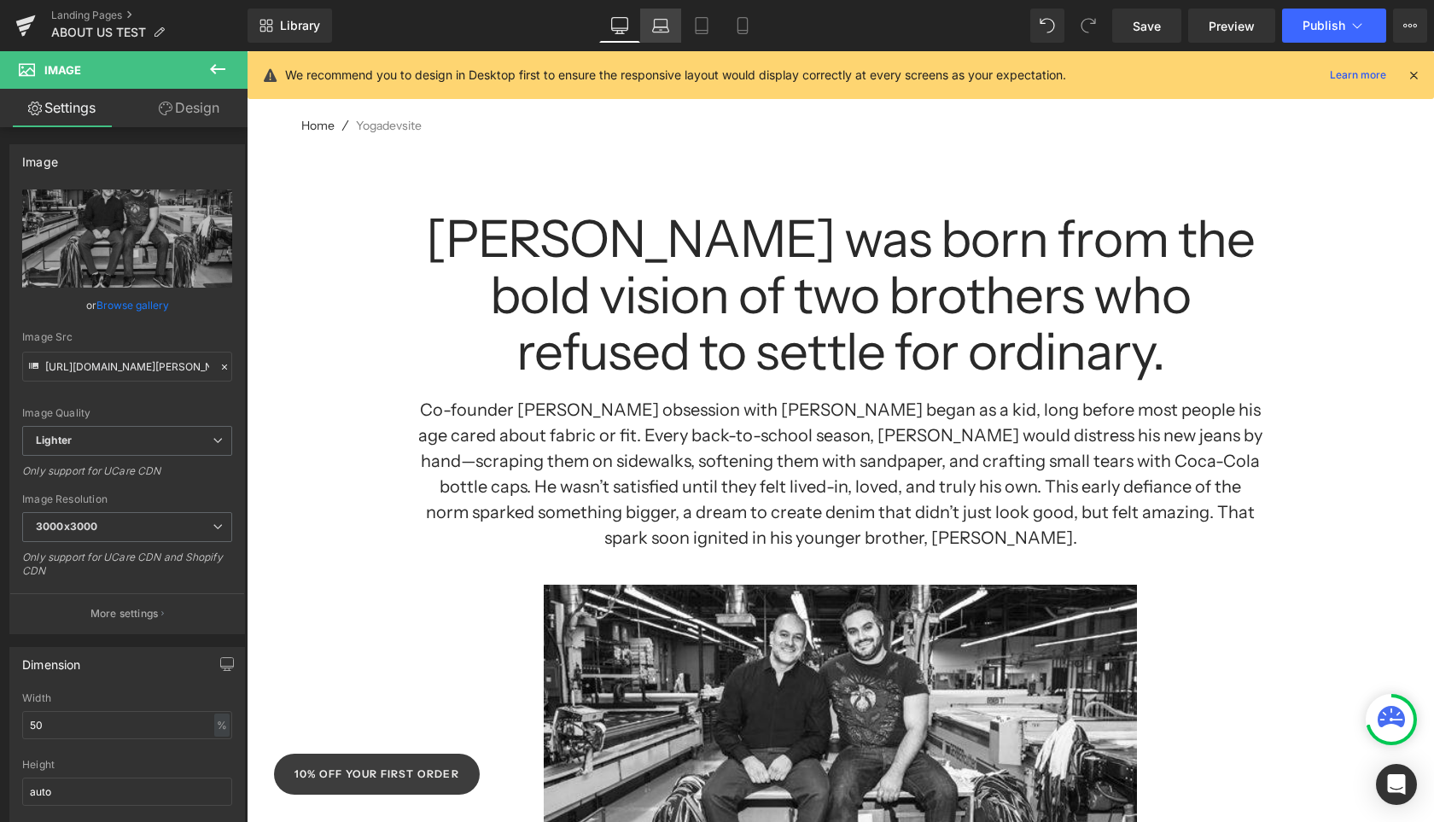
click at [664, 24] on icon at bounding box center [660, 25] width 17 height 17
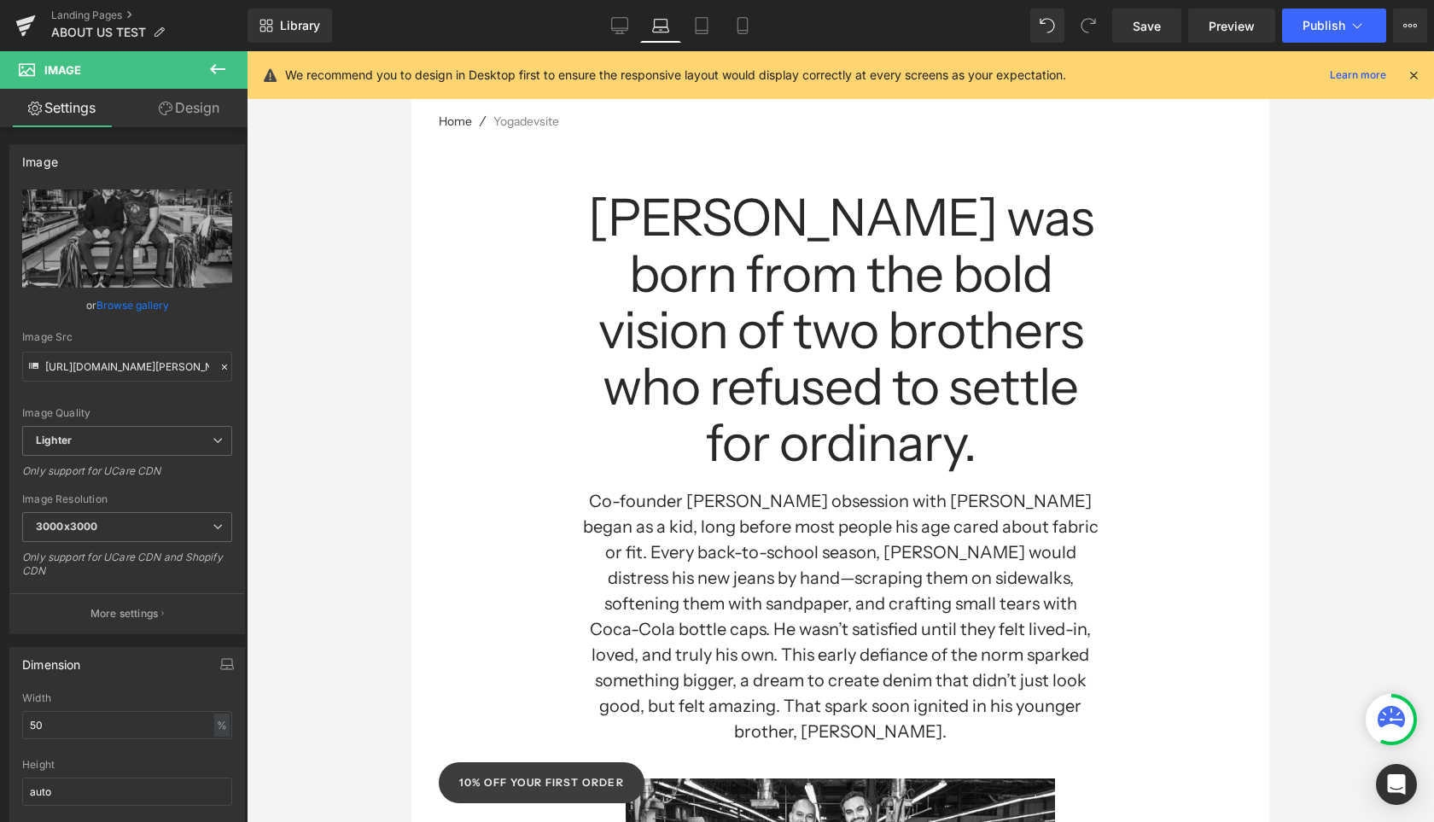
scroll to position [262, 0]
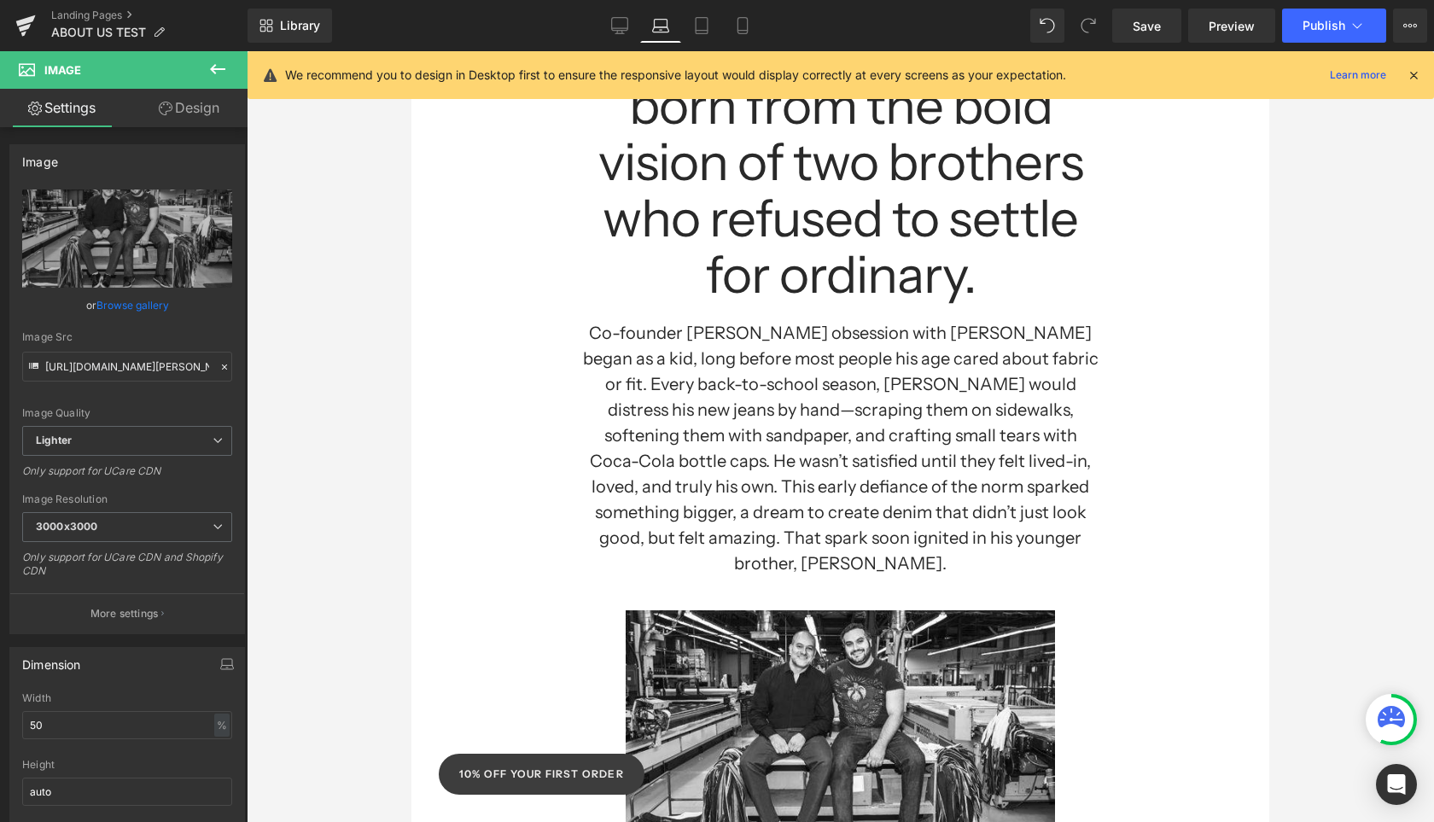
click at [644, 26] on link "Laptop" at bounding box center [660, 26] width 41 height 34
click at [628, 28] on link "Desktop" at bounding box center [619, 26] width 41 height 34
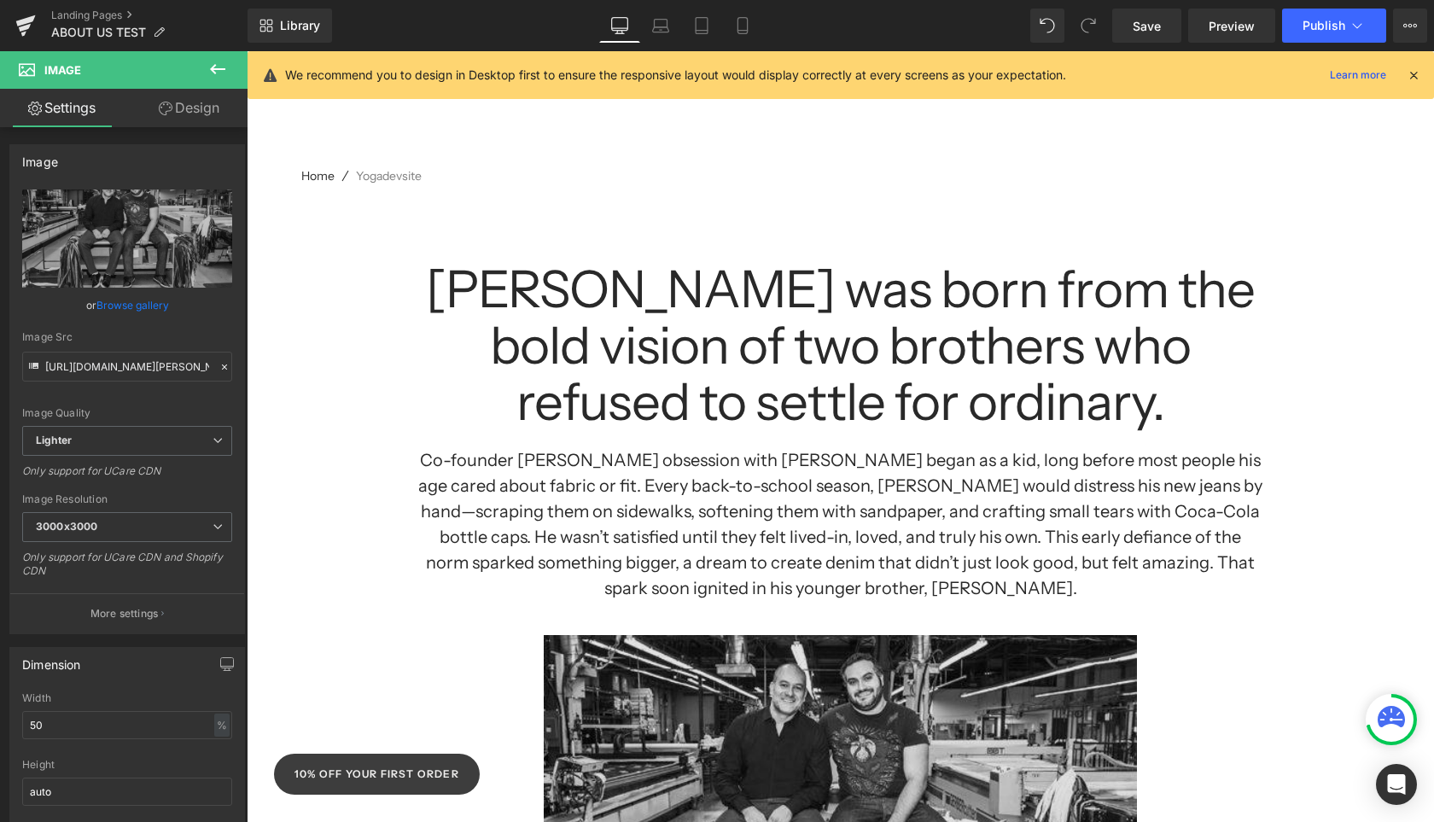
scroll to position [0, 0]
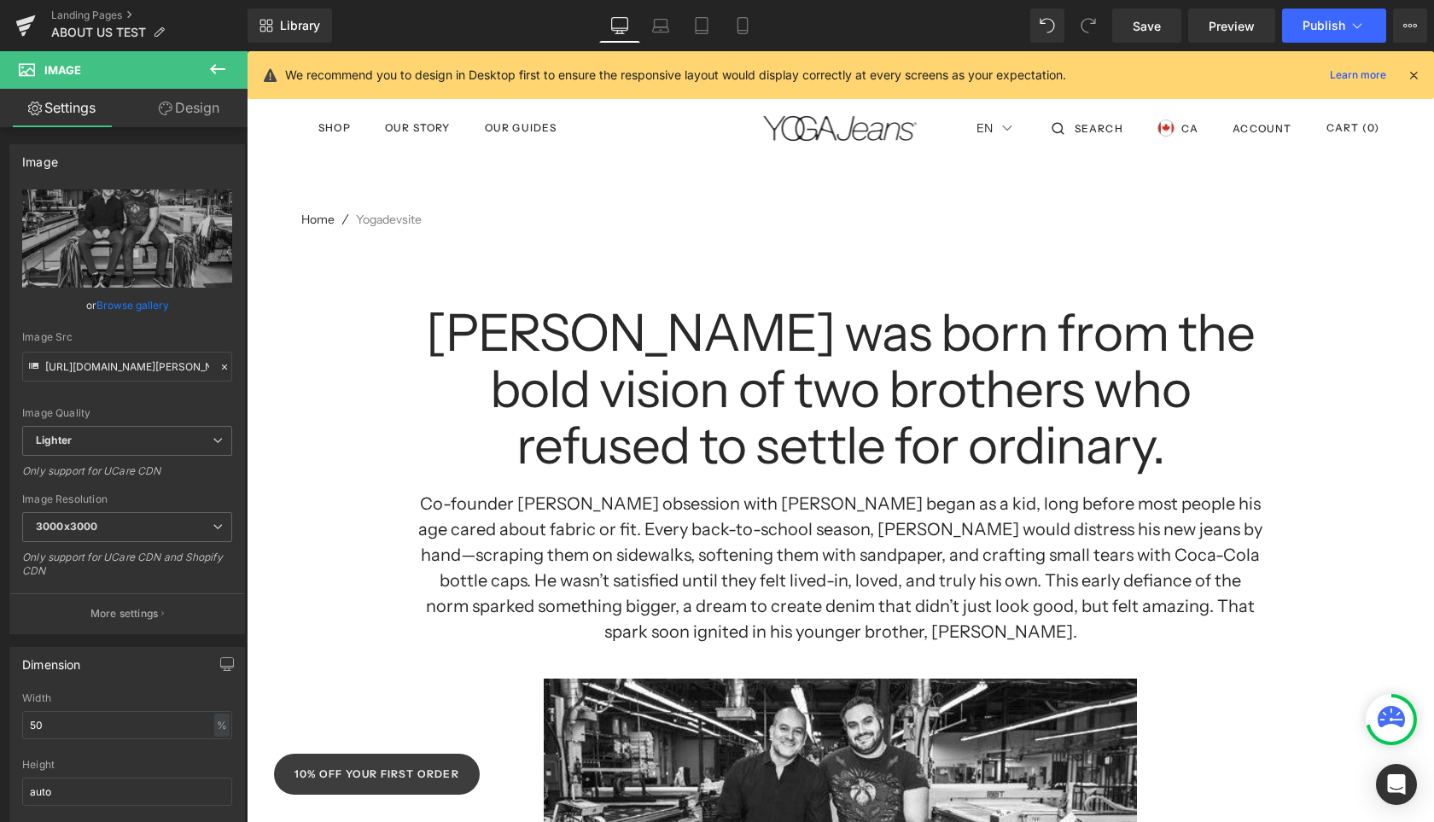
click at [868, 423] on h1 "[PERSON_NAME] was born from the bold vision of two brothers who refused to sett…" at bounding box center [840, 389] width 846 height 169
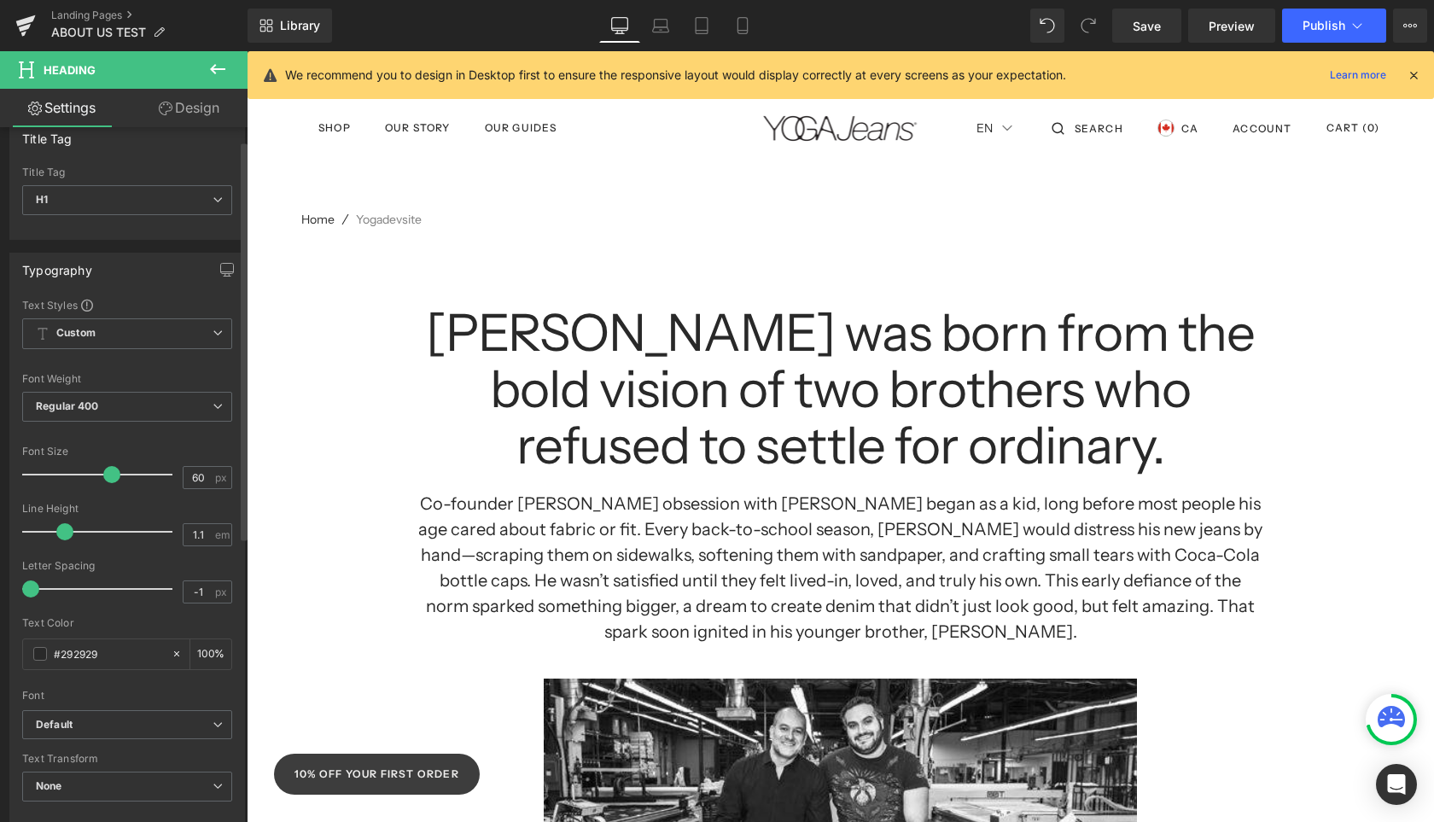
scroll to position [25, 0]
click at [203, 334] on span "Custom Setup Global Style" at bounding box center [127, 332] width 210 height 31
click at [152, 287] on div "Typography Text Styles Custom Custom Setup Global Style Custom Setup Global Sty…" at bounding box center [123, 538] width 229 height 574
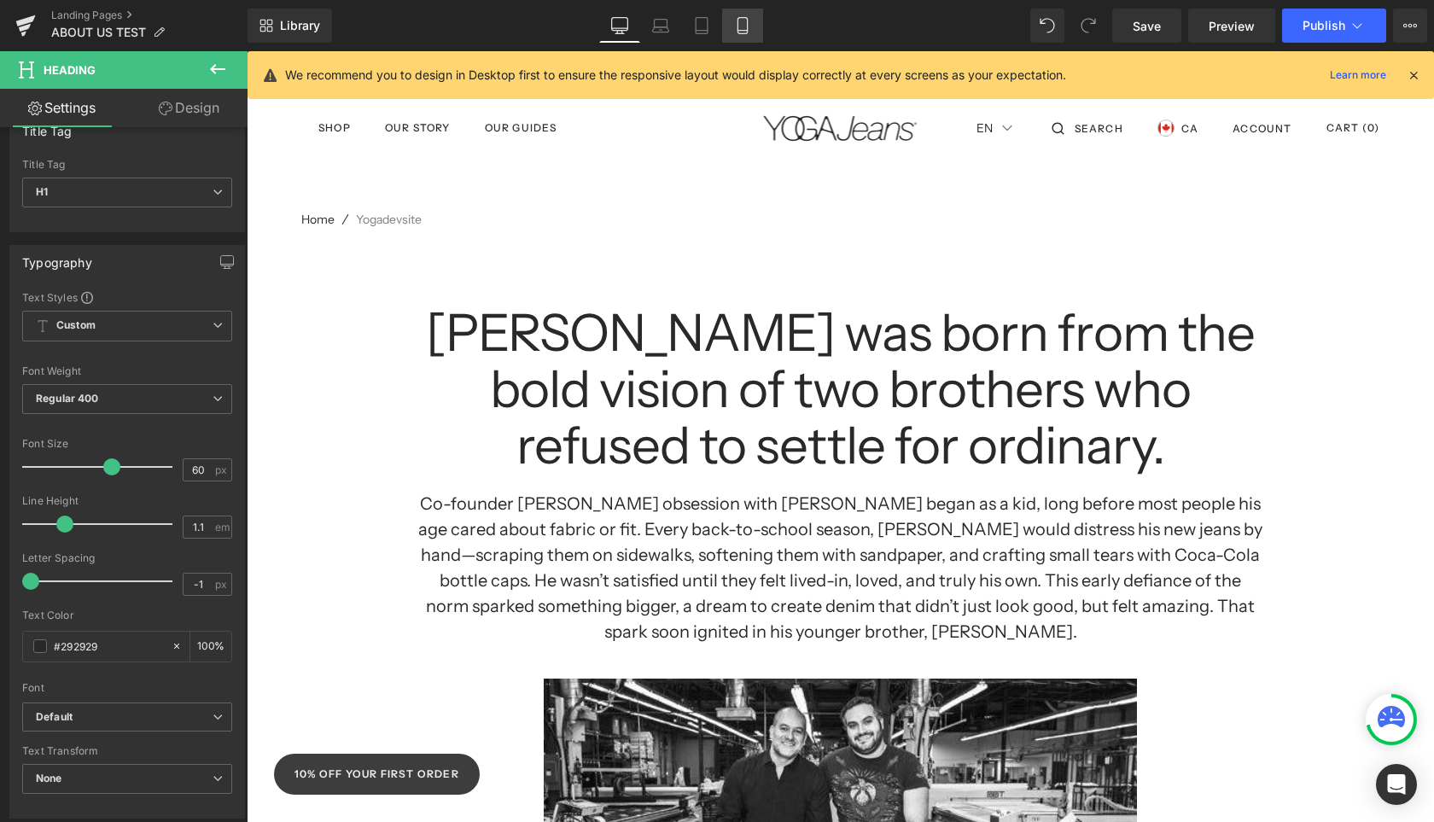
click at [732, 26] on link "Mobile" at bounding box center [742, 26] width 41 height 34
type input "100"
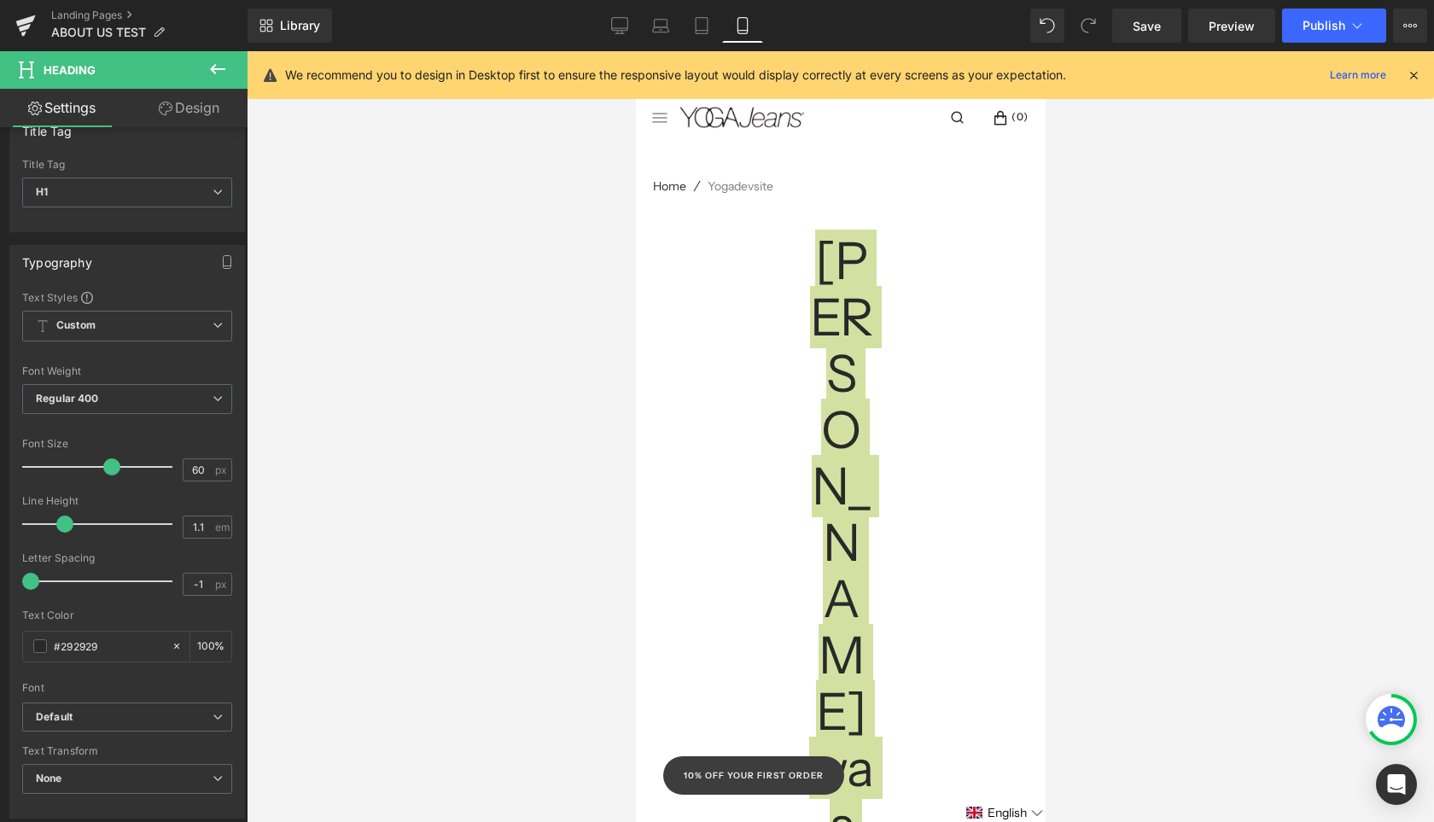
click at [433, 271] on div at bounding box center [840, 436] width 1187 height 771
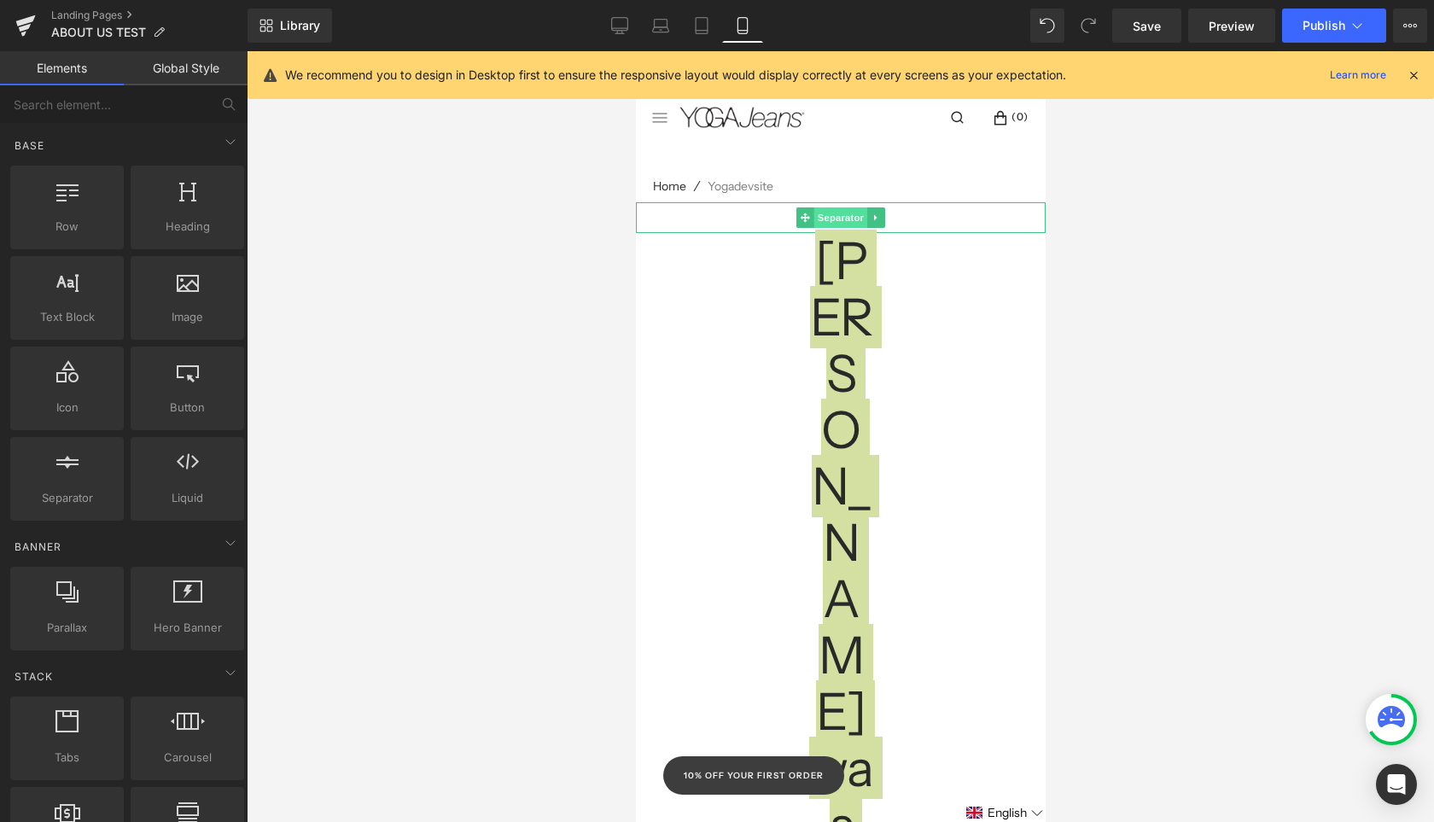
click at [841, 218] on span "Separator" at bounding box center [839, 217] width 53 height 20
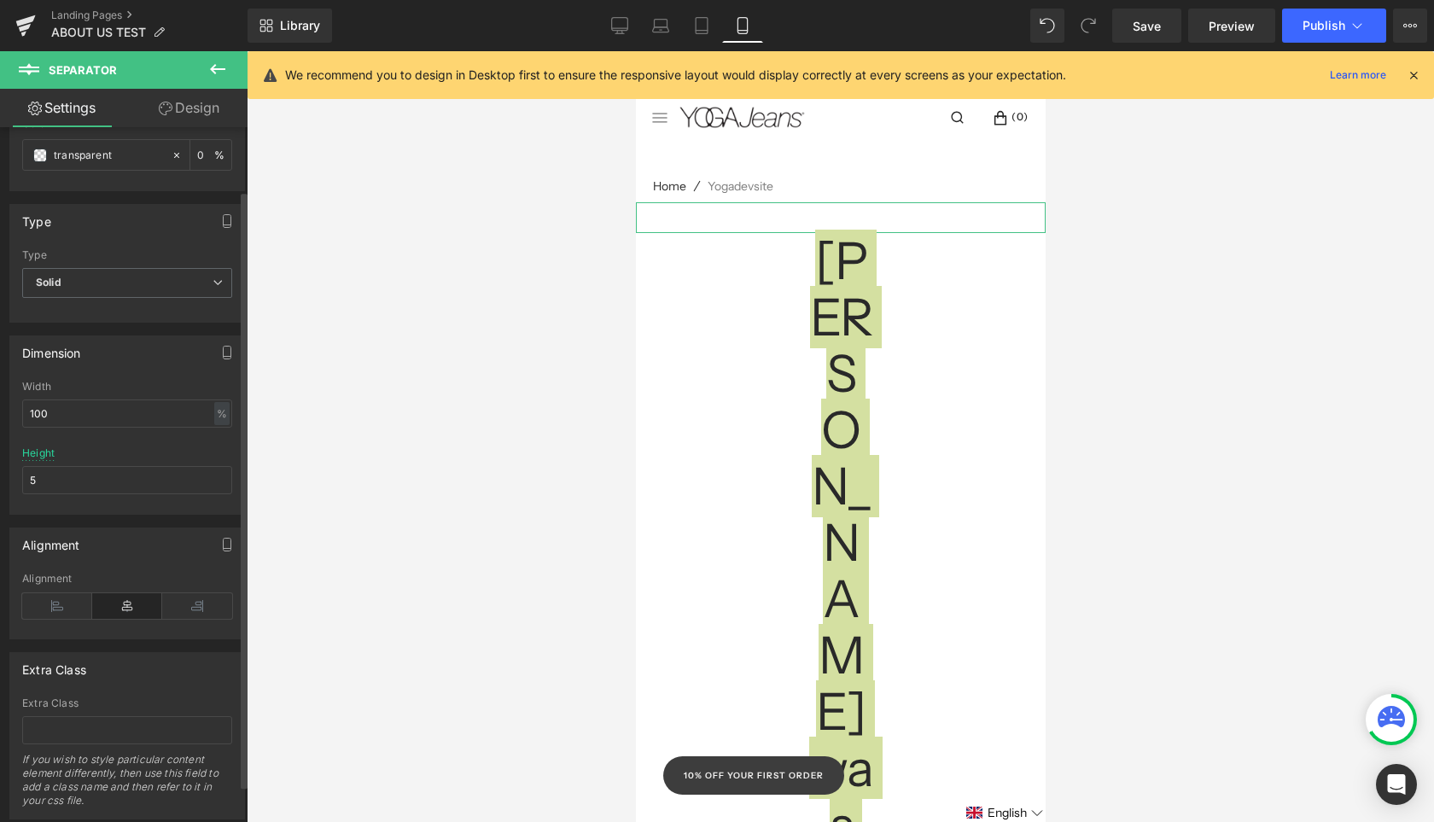
scroll to position [73, 0]
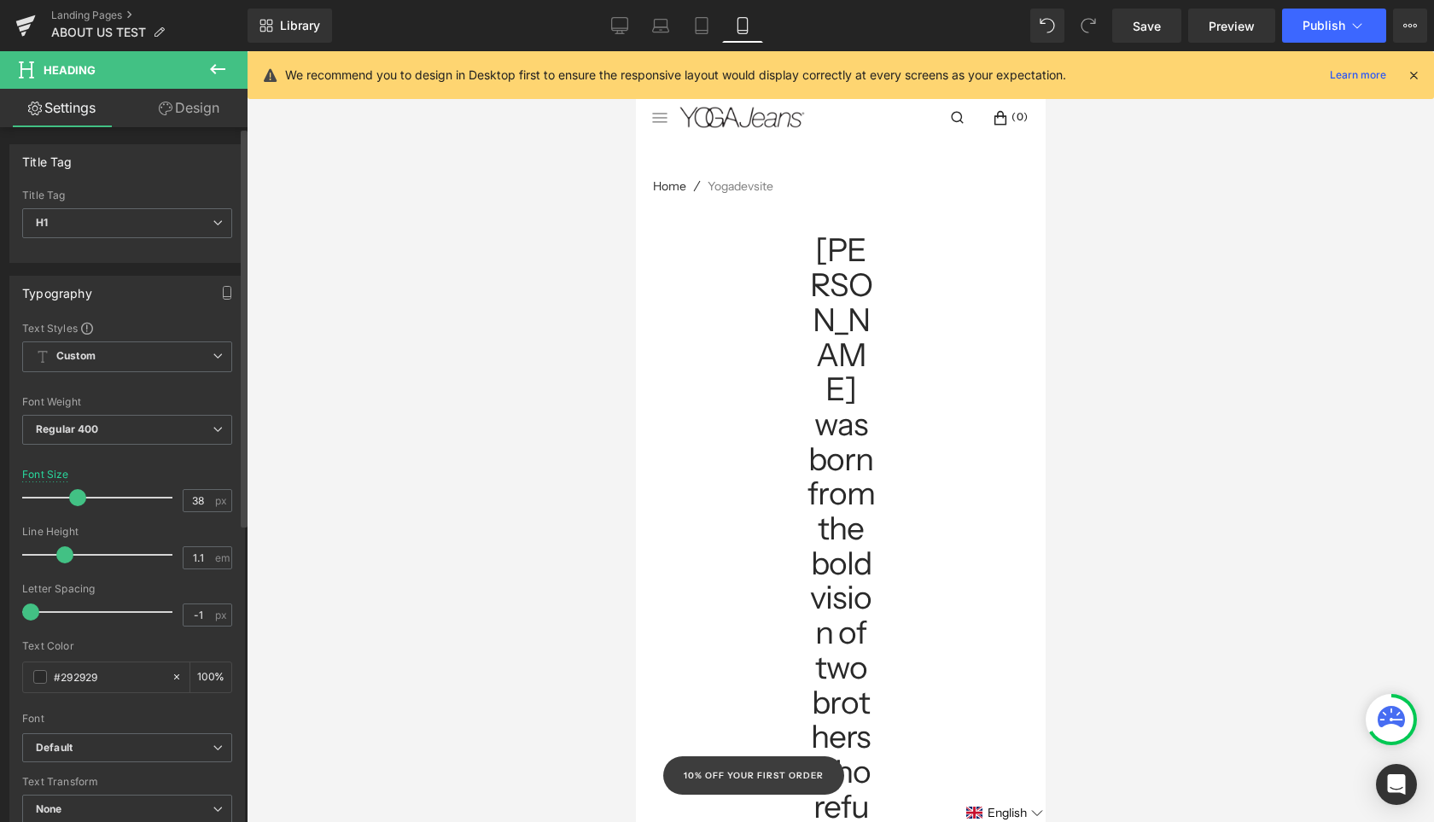
drag, startPoint x: 111, startPoint y: 493, endPoint x: 80, endPoint y: 489, distance: 31.0
click at [79, 490] on span at bounding box center [77, 497] width 17 height 17
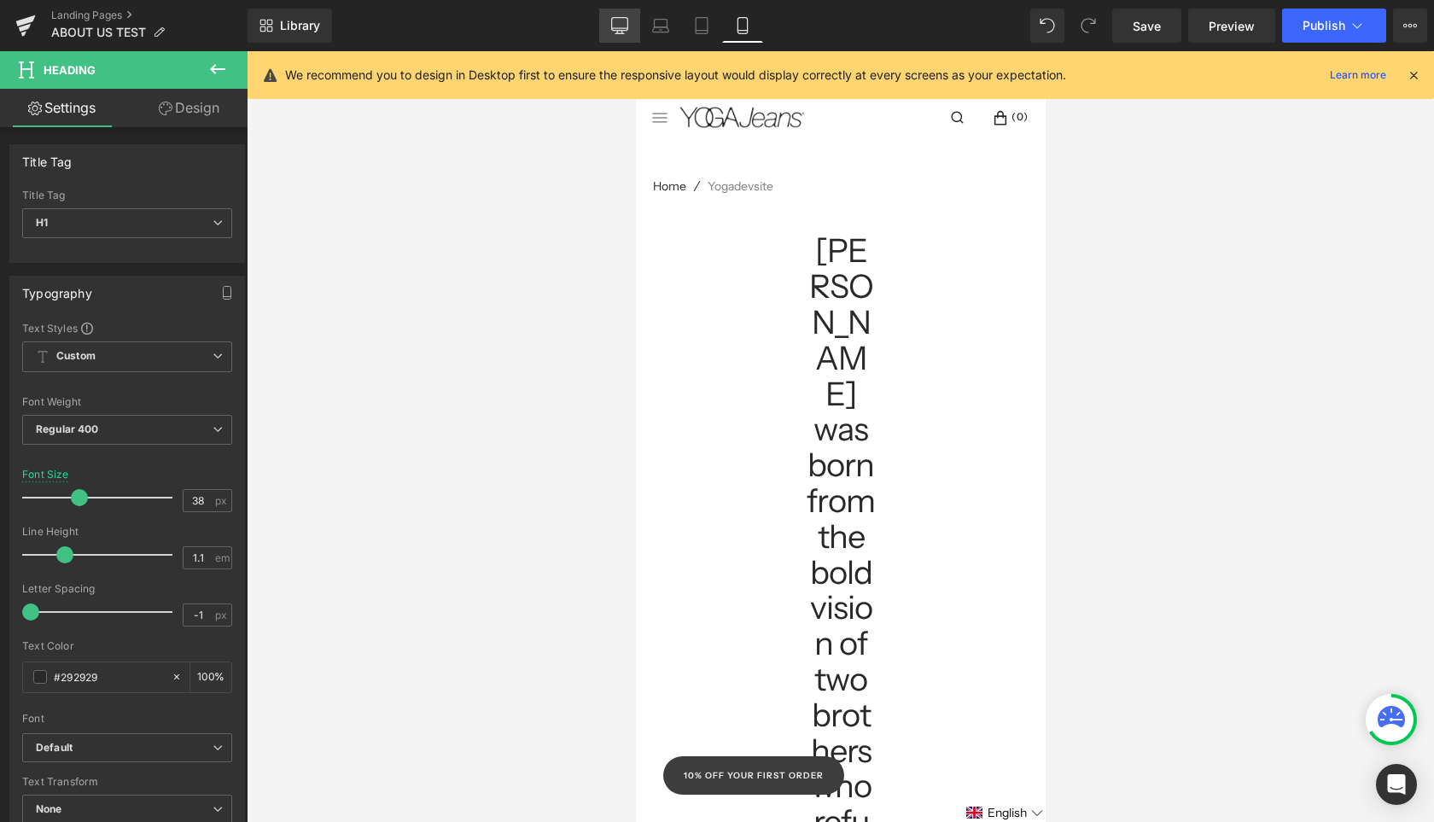
click at [613, 22] on icon at bounding box center [619, 25] width 17 height 17
type input "60"
type input "100"
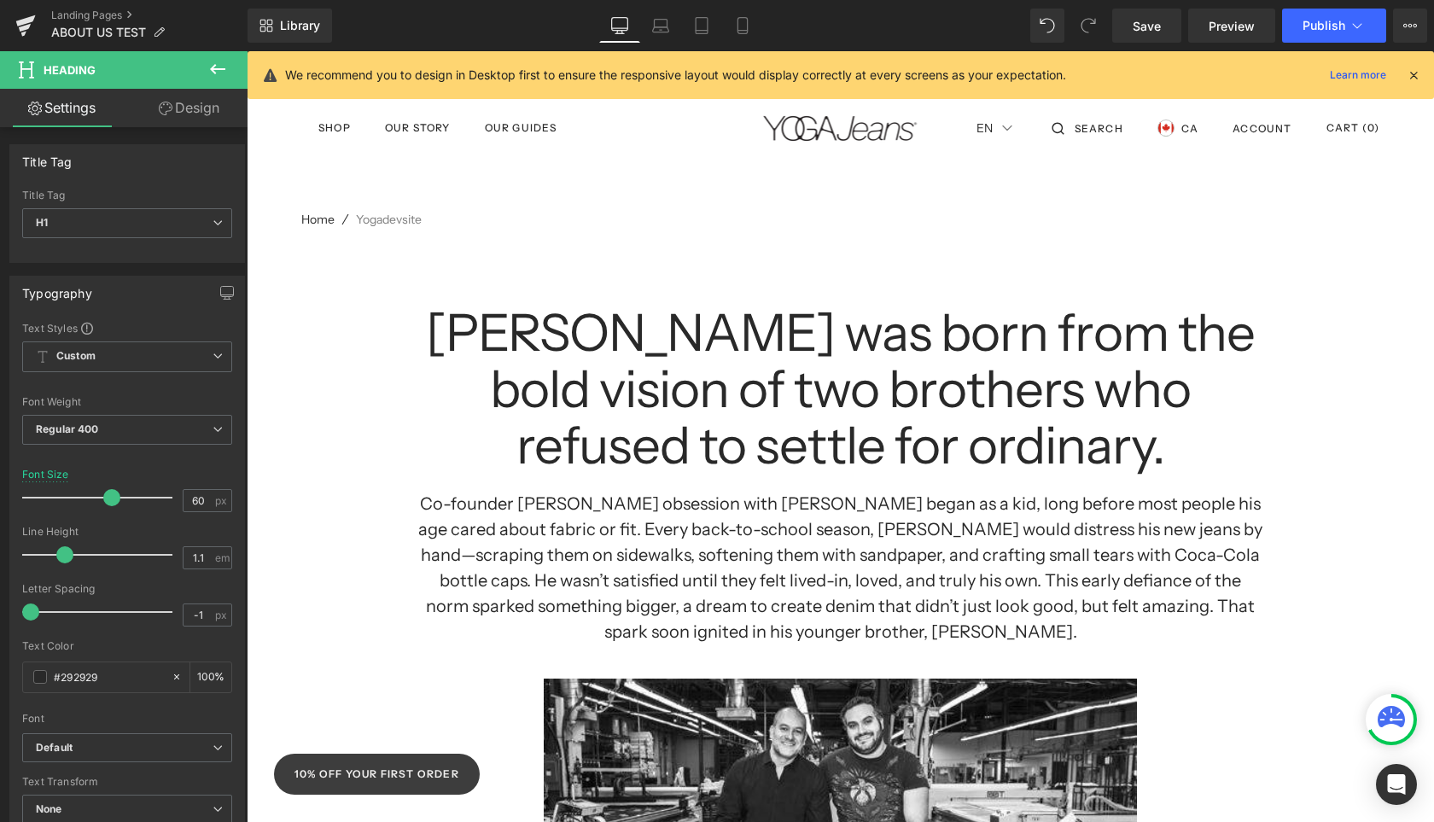
scroll to position [72, 0]
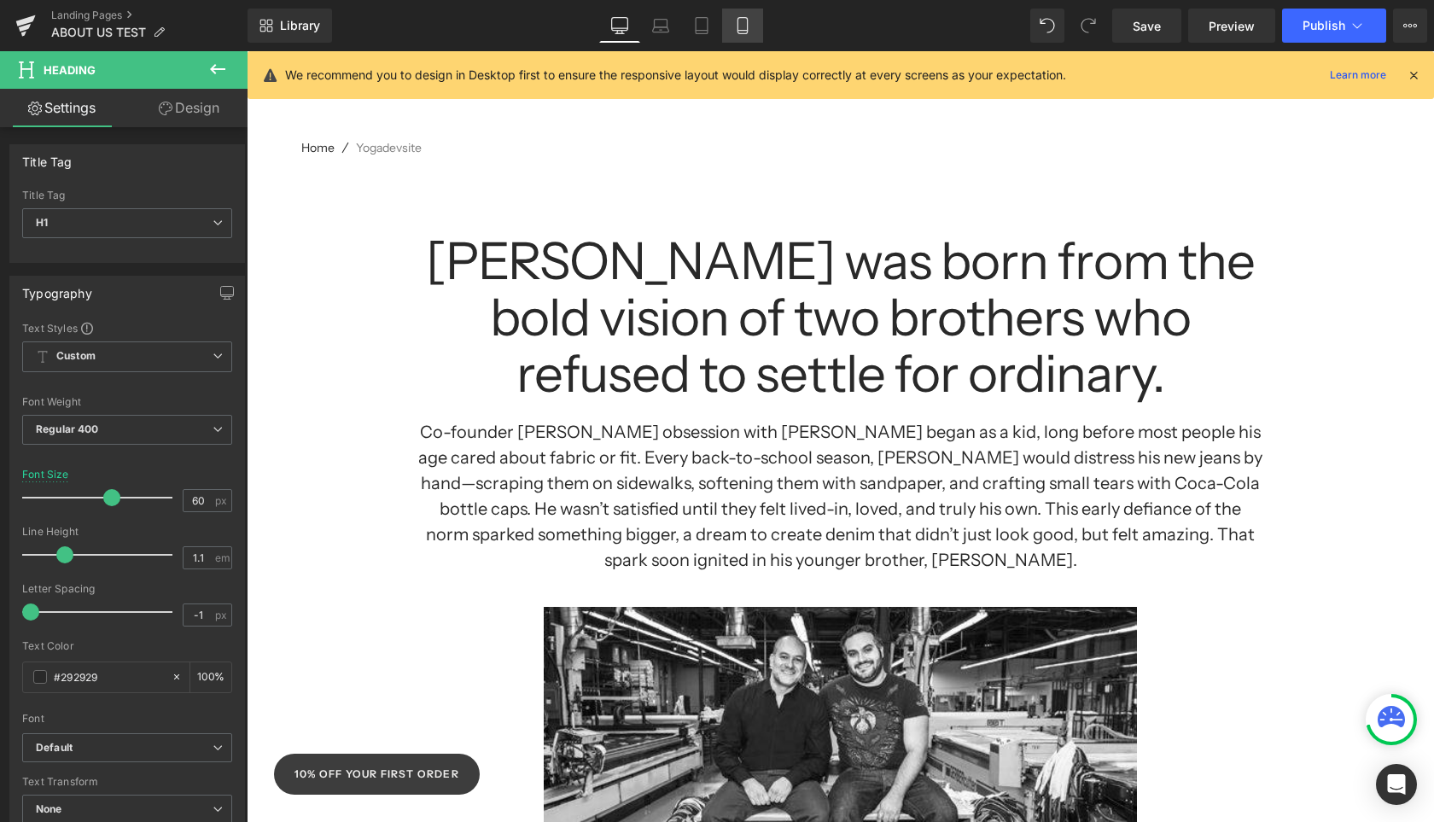
click at [741, 28] on icon at bounding box center [742, 25] width 17 height 17
type input "38"
type input "100"
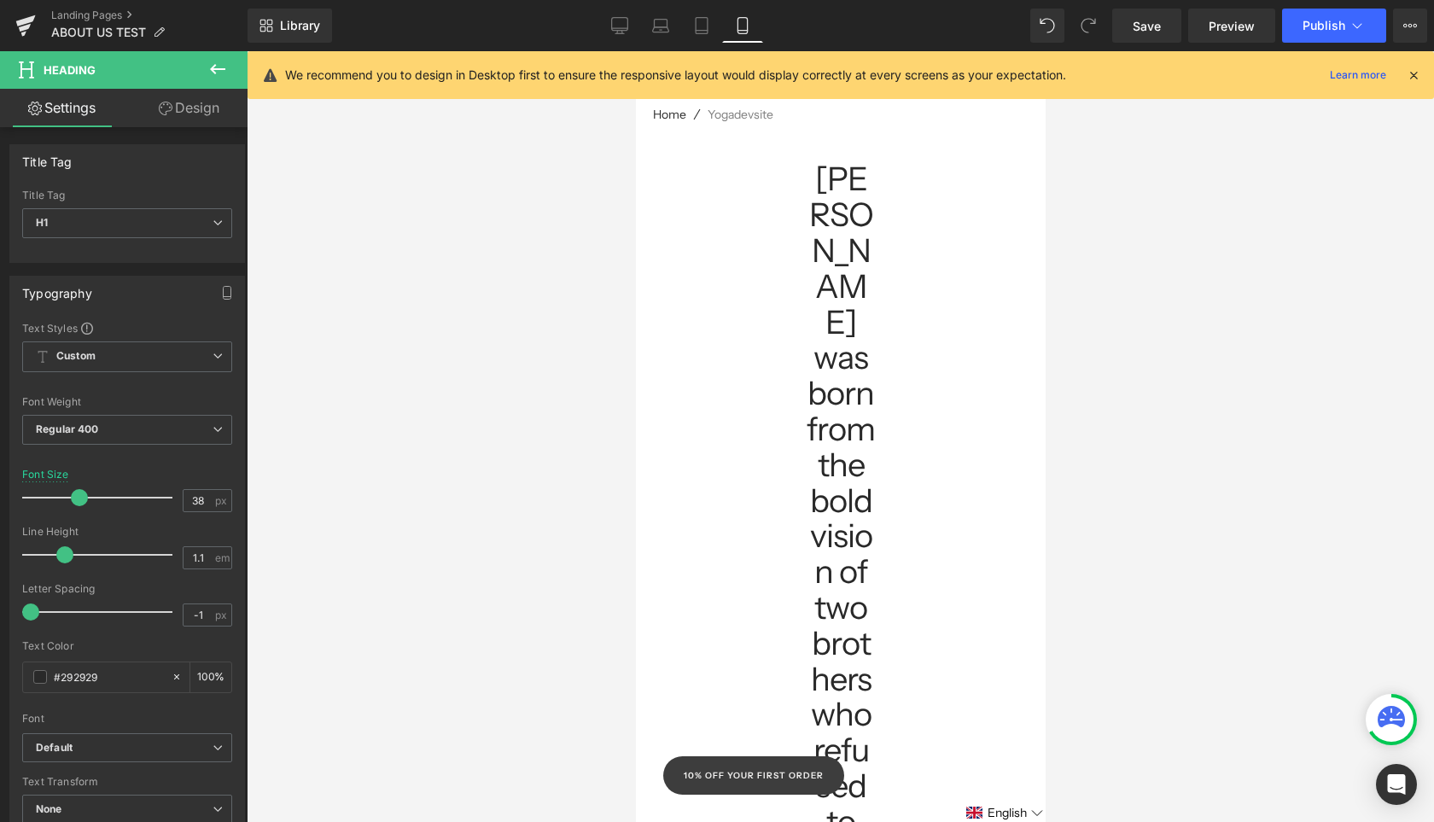
scroll to position [0, 0]
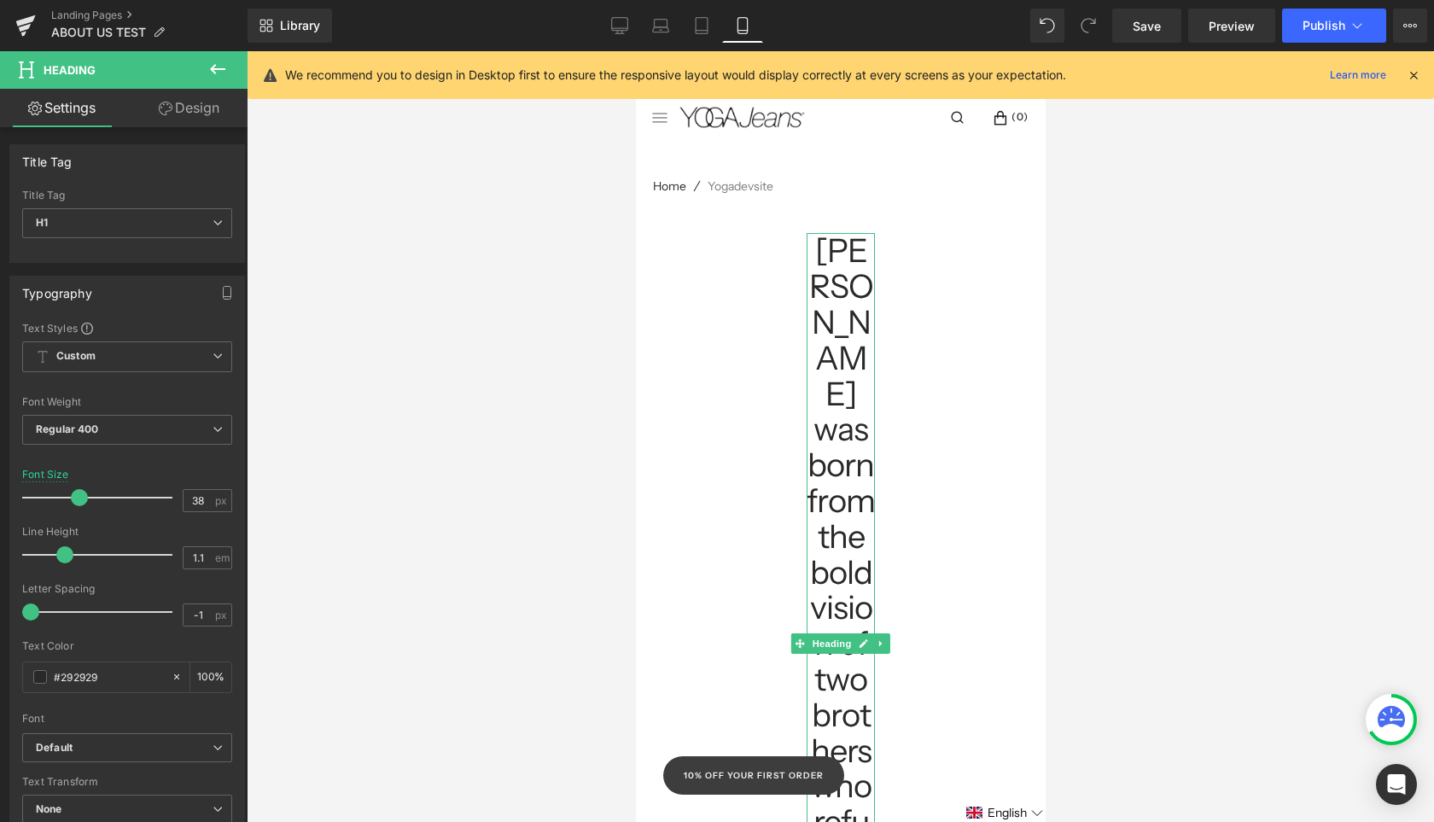
click at [848, 395] on h1 "[PERSON_NAME] was born from the bold vision of two brothers who refused to sett…" at bounding box center [840, 643] width 68 height 820
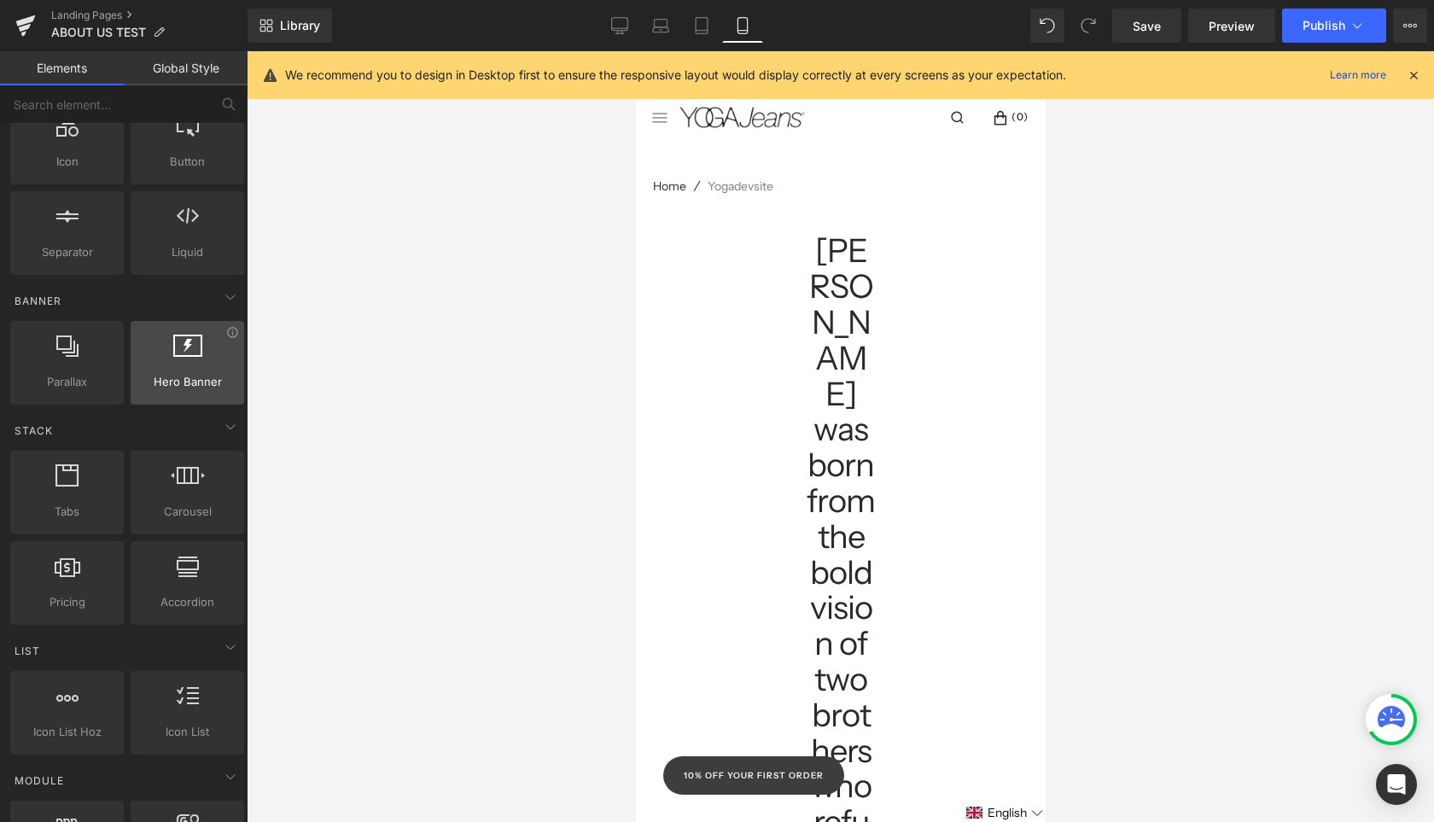
scroll to position [429, 0]
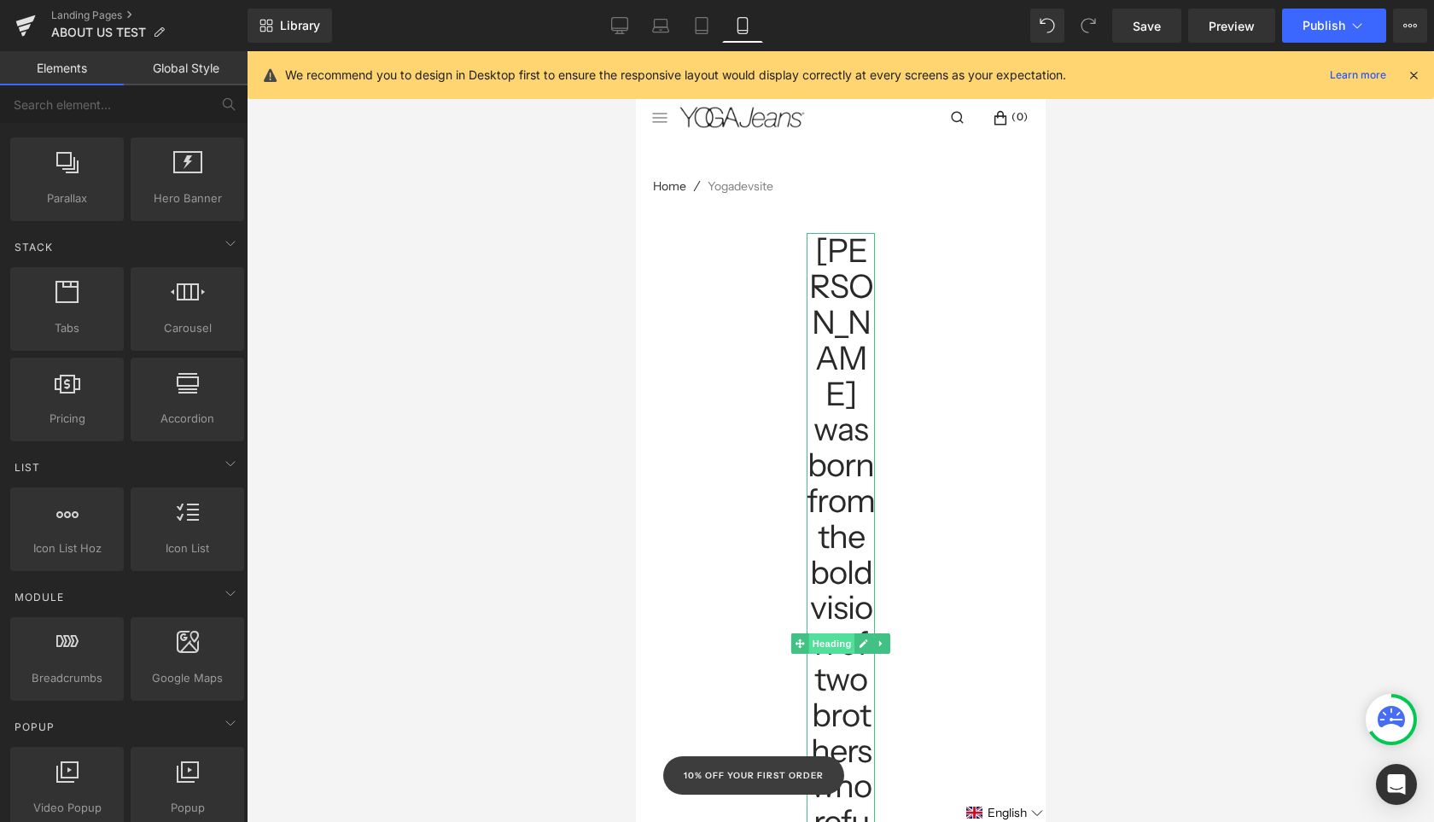
click at [816, 633] on span "Heading" at bounding box center [831, 643] width 46 height 20
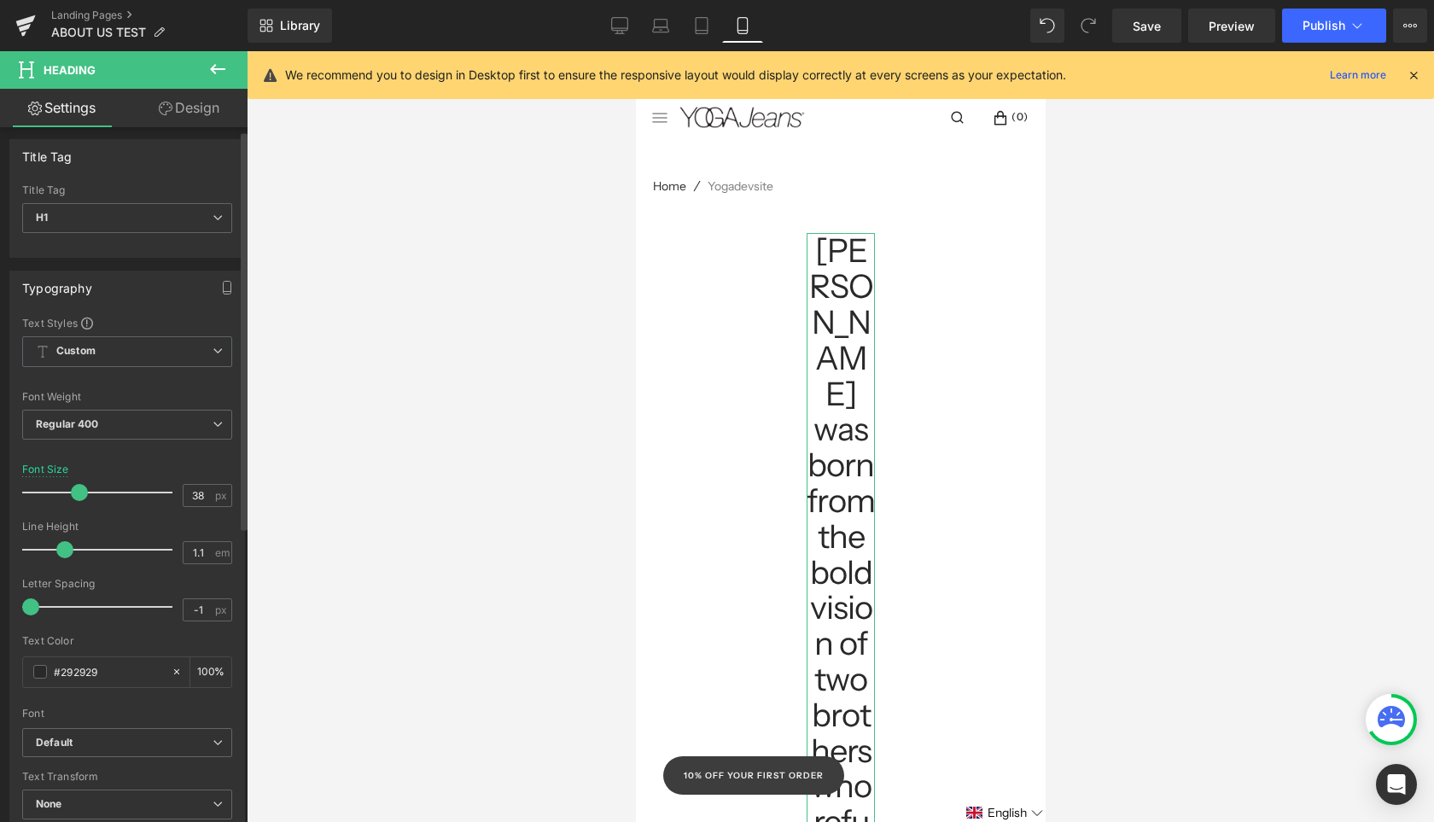
scroll to position [7, 0]
click at [191, 112] on link "Design" at bounding box center [189, 108] width 124 height 38
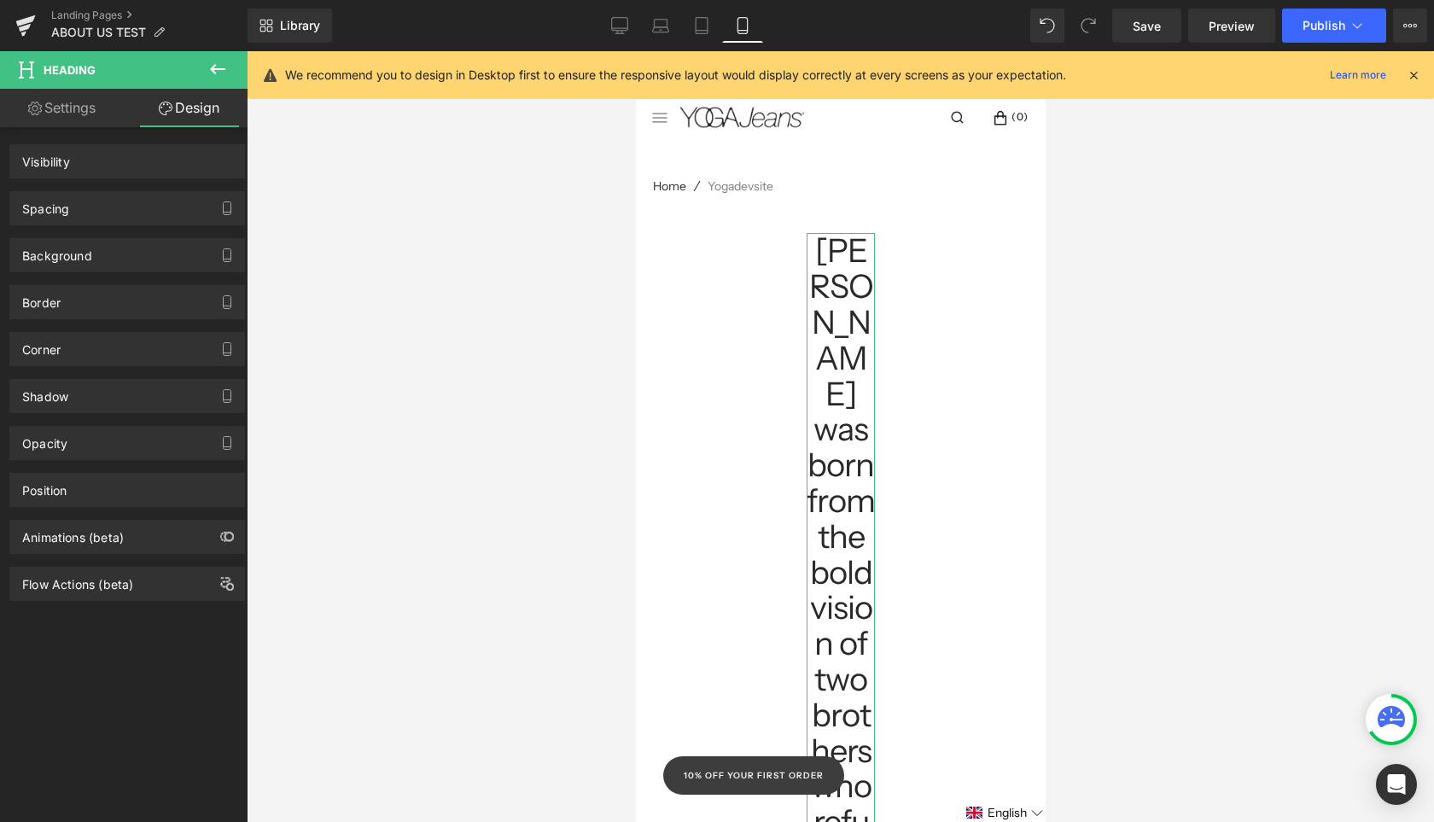
click at [191, 111] on link "Design" at bounding box center [189, 108] width 124 height 38
click at [78, 110] on link "Settings" at bounding box center [62, 108] width 124 height 38
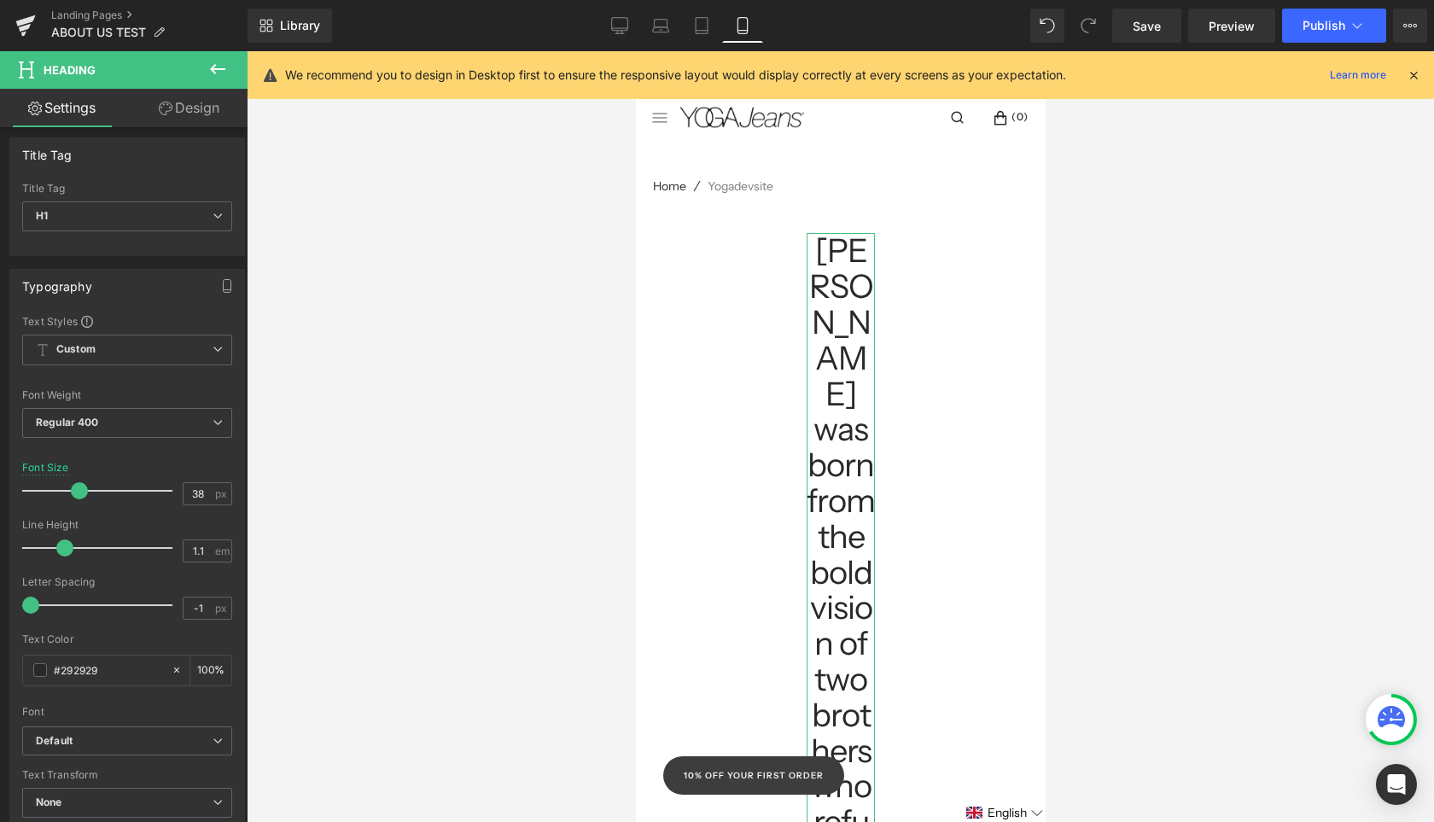
type input "100"
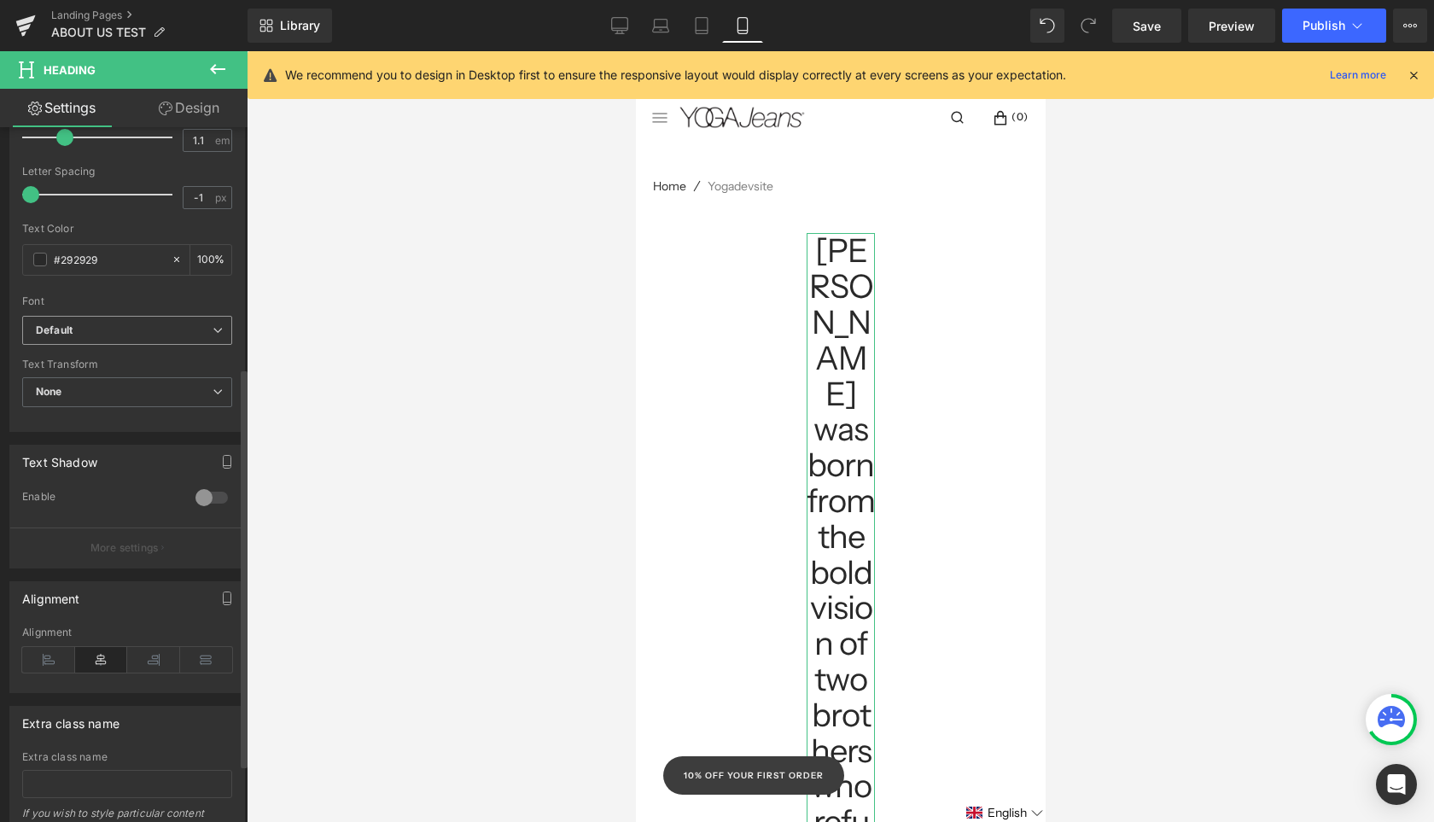
scroll to position [516, 0]
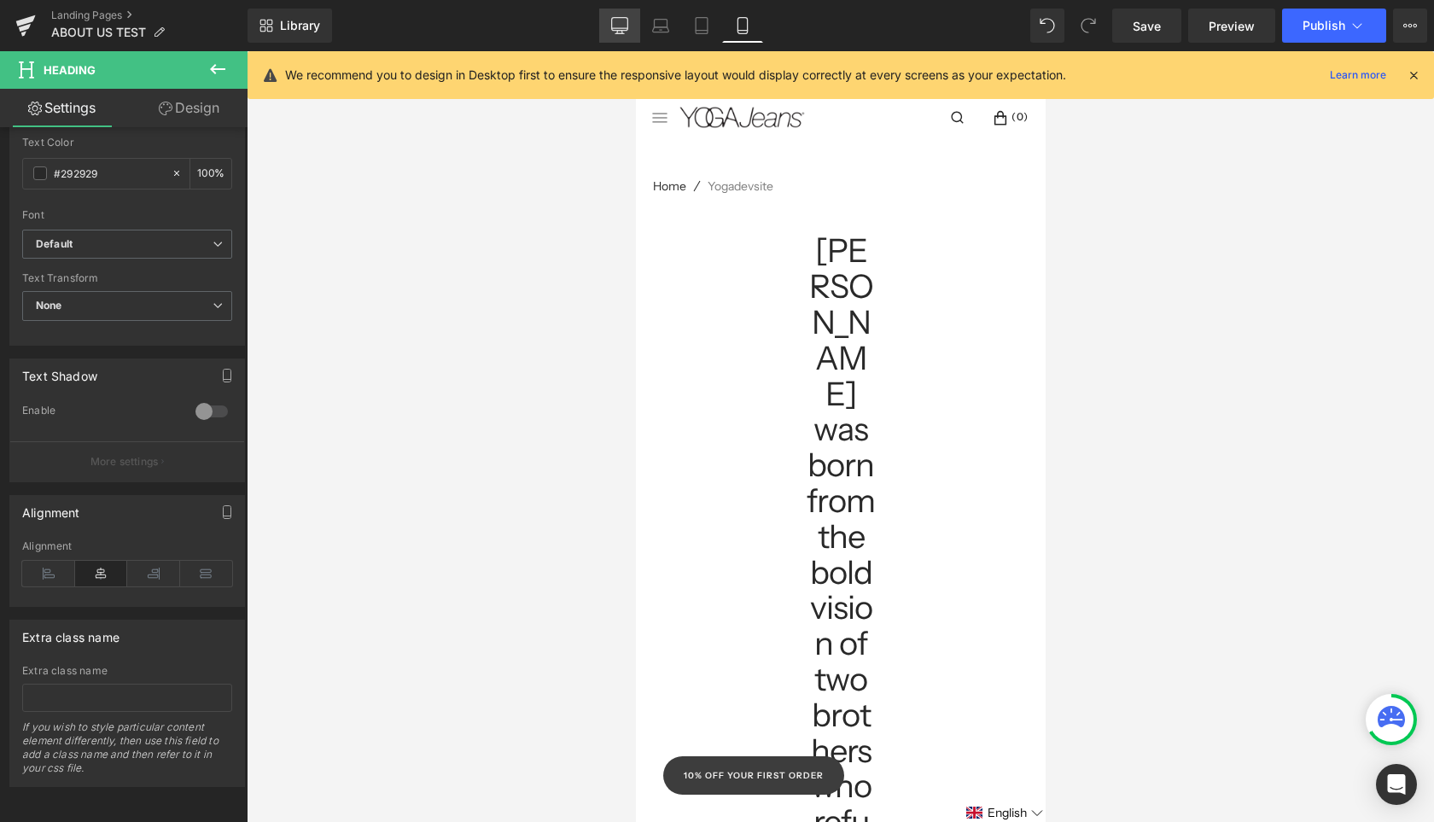
click at [626, 28] on icon at bounding box center [620, 28] width 16 height 0
type input "60"
type input "100"
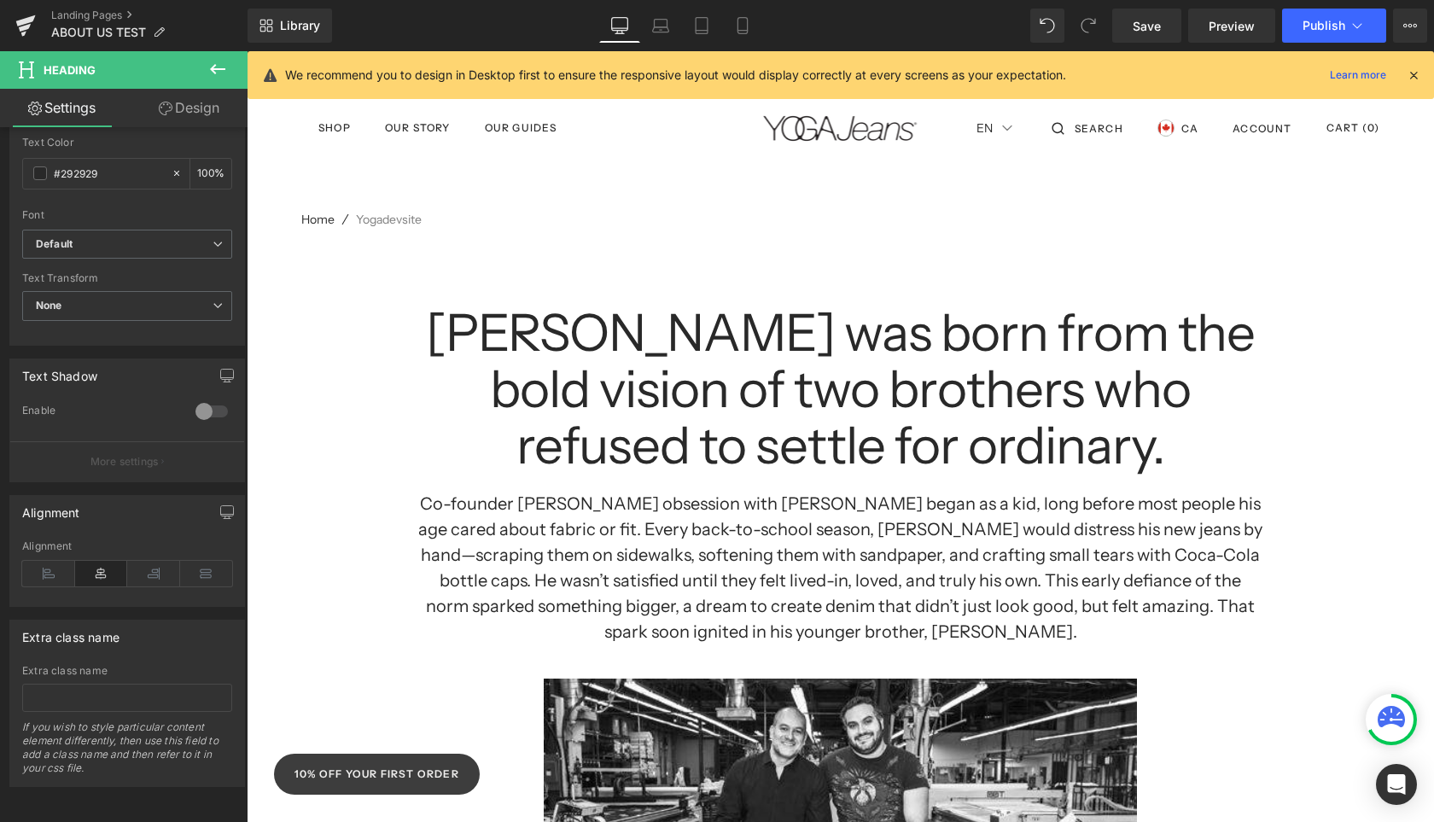
scroll to position [72, 0]
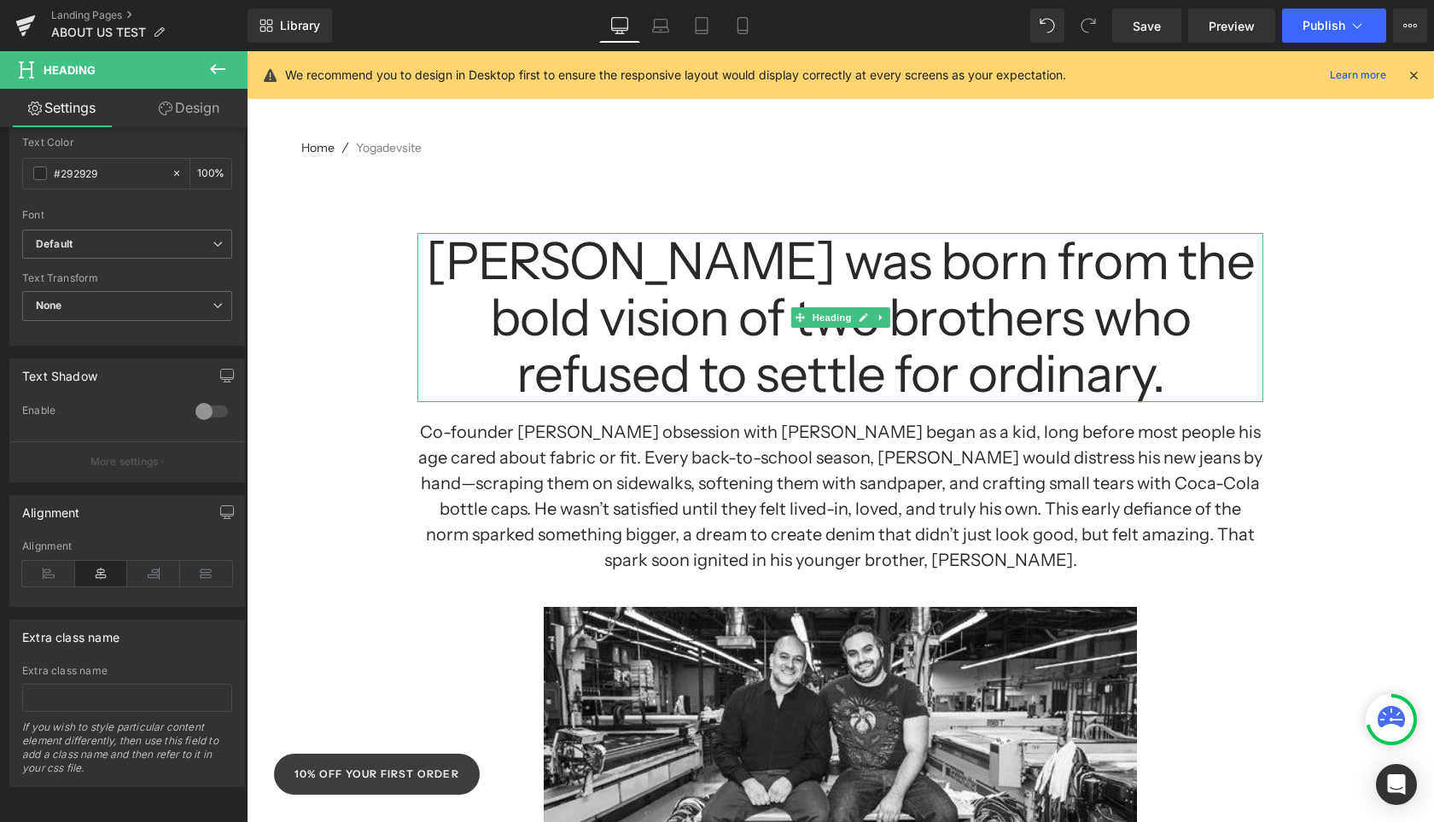
click at [790, 325] on span at bounding box center [799, 317] width 18 height 20
click at [819, 318] on span "Heading" at bounding box center [831, 317] width 46 height 20
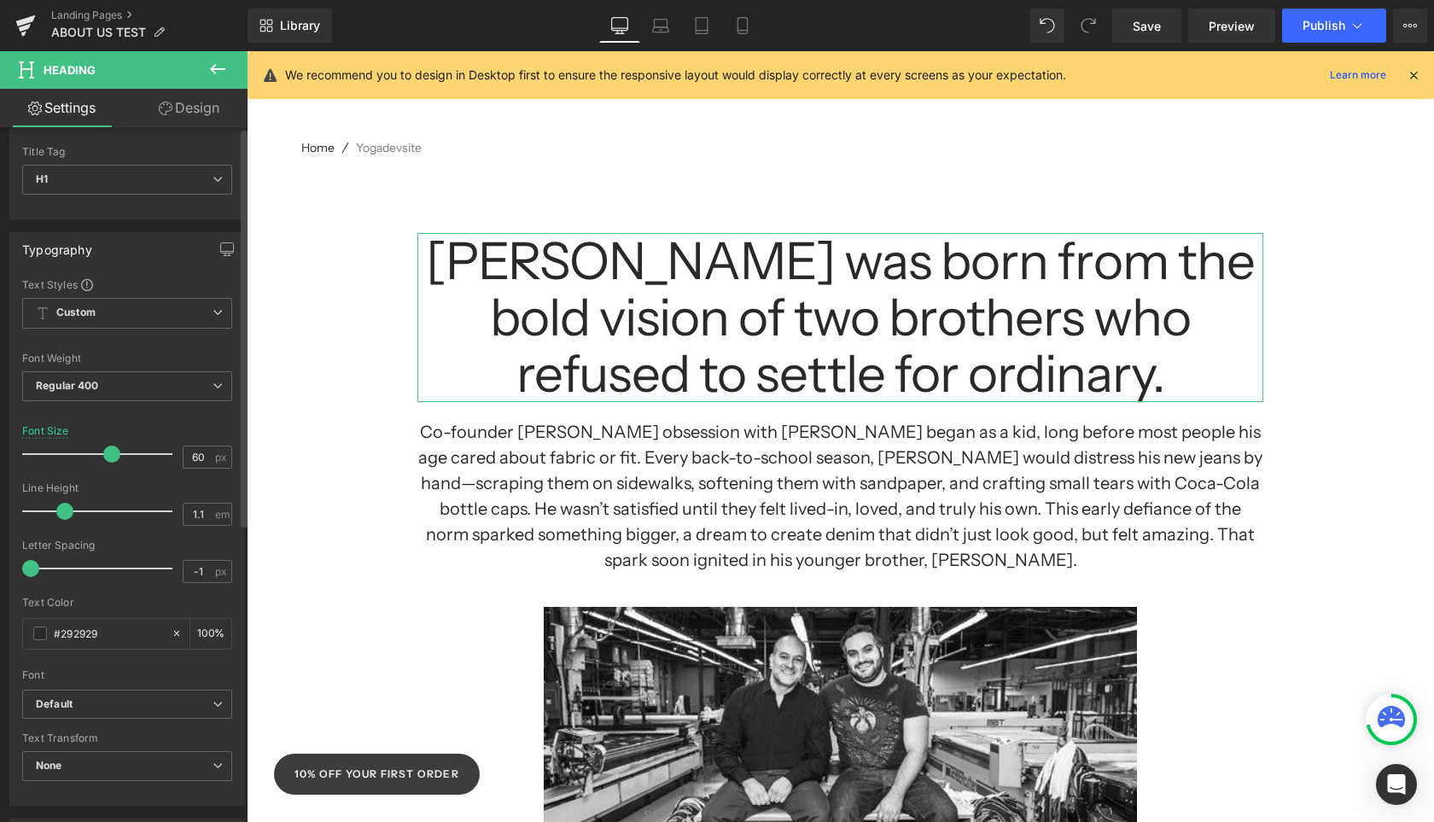
scroll to position [0, 0]
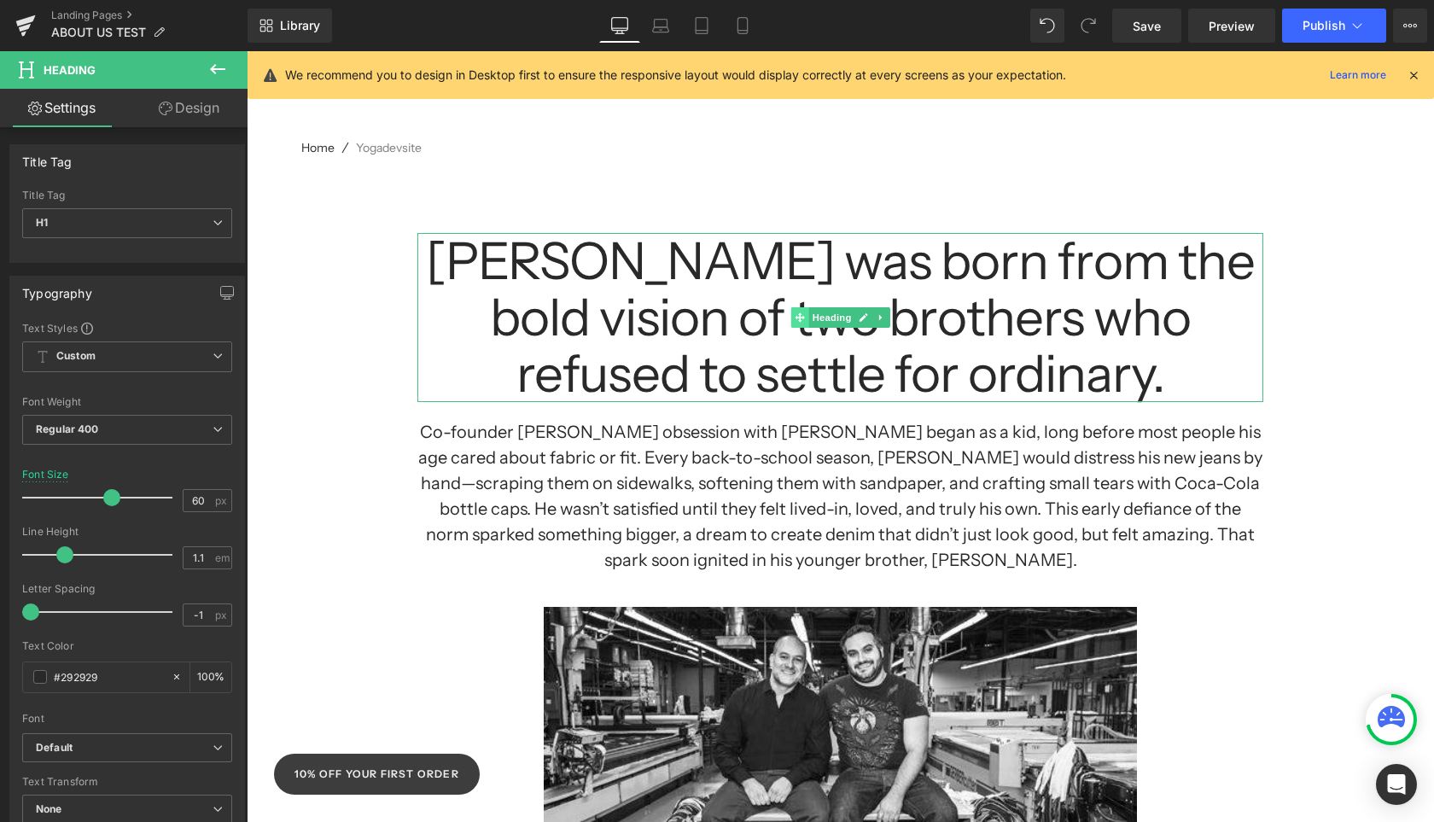
click at [806, 318] on span at bounding box center [799, 317] width 18 height 20
click at [882, 319] on icon at bounding box center [881, 317] width 9 height 10
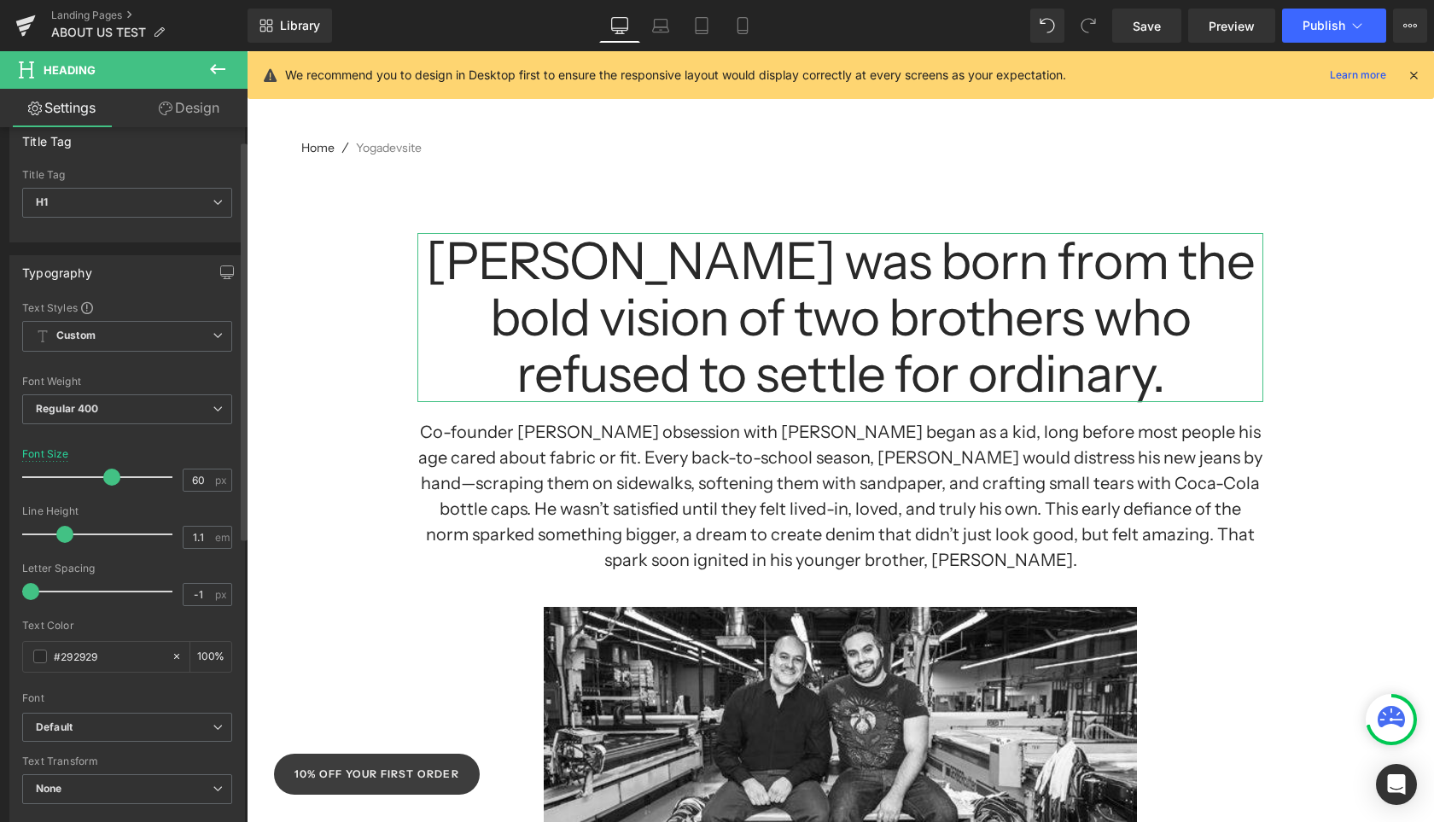
scroll to position [23, 0]
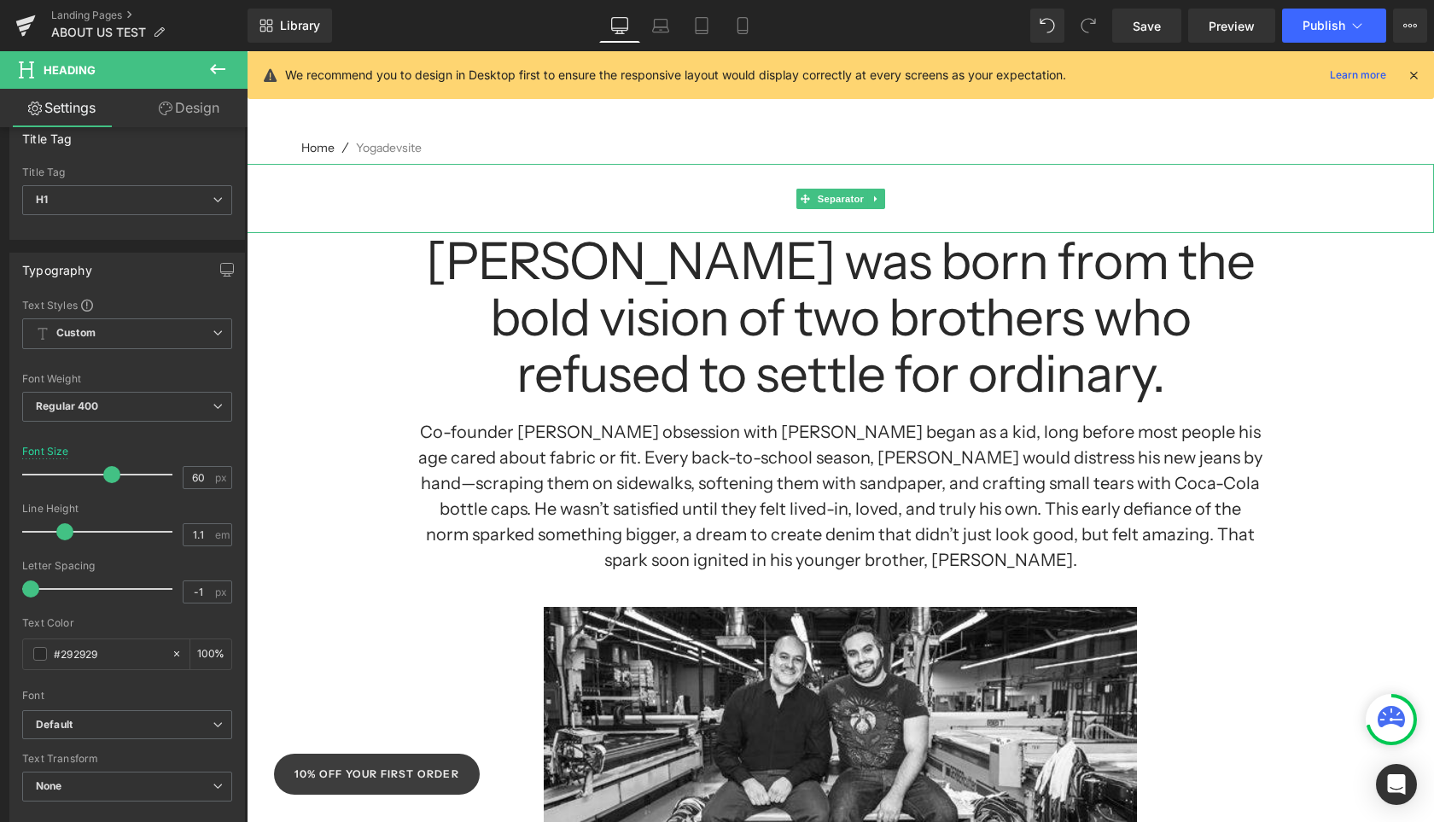
click at [475, 207] on hr at bounding box center [840, 197] width 1187 height 51
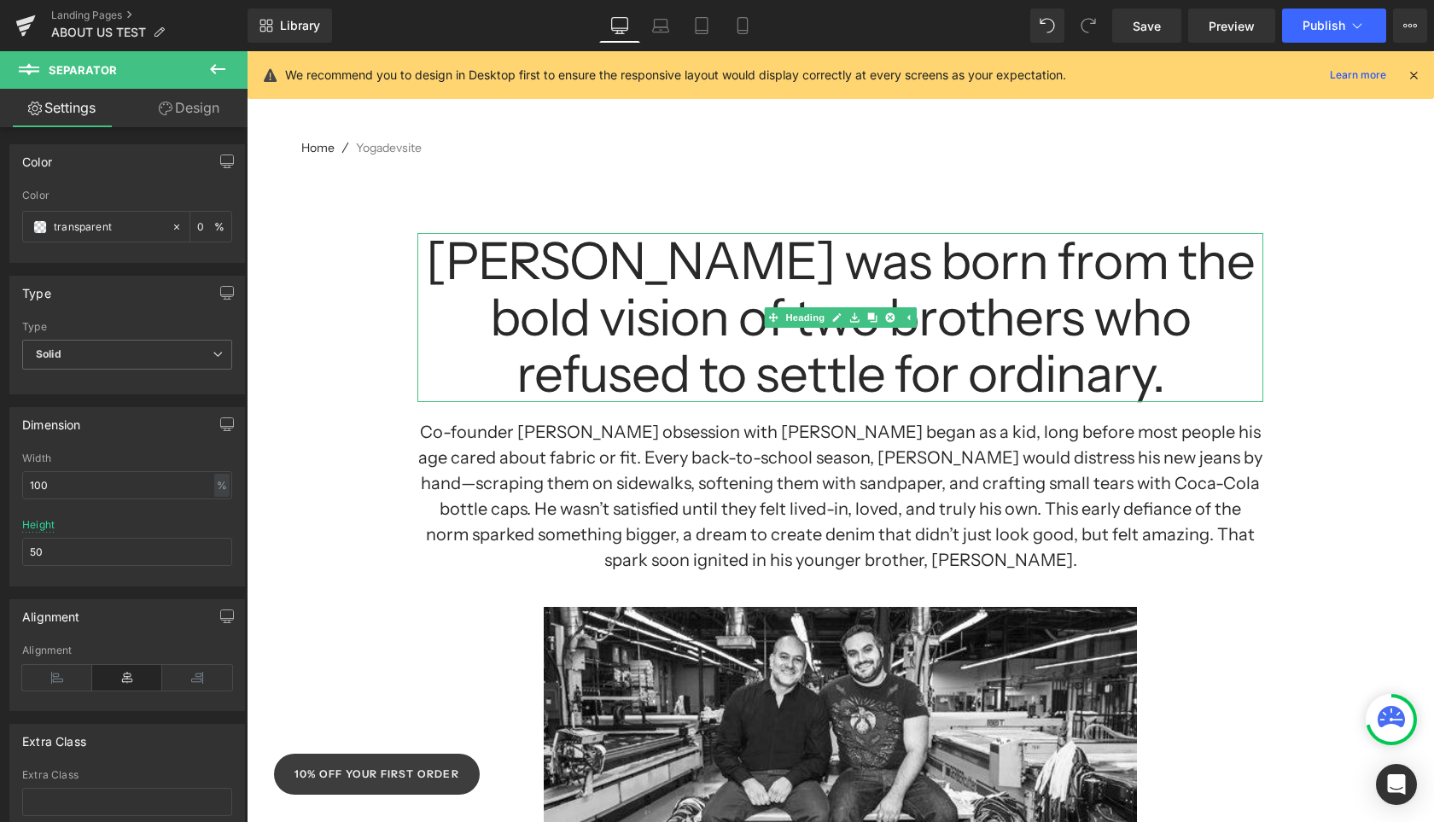
click at [430, 381] on h1 "[PERSON_NAME] was born from the bold vision of two brothers who refused to sett…" at bounding box center [840, 317] width 846 height 169
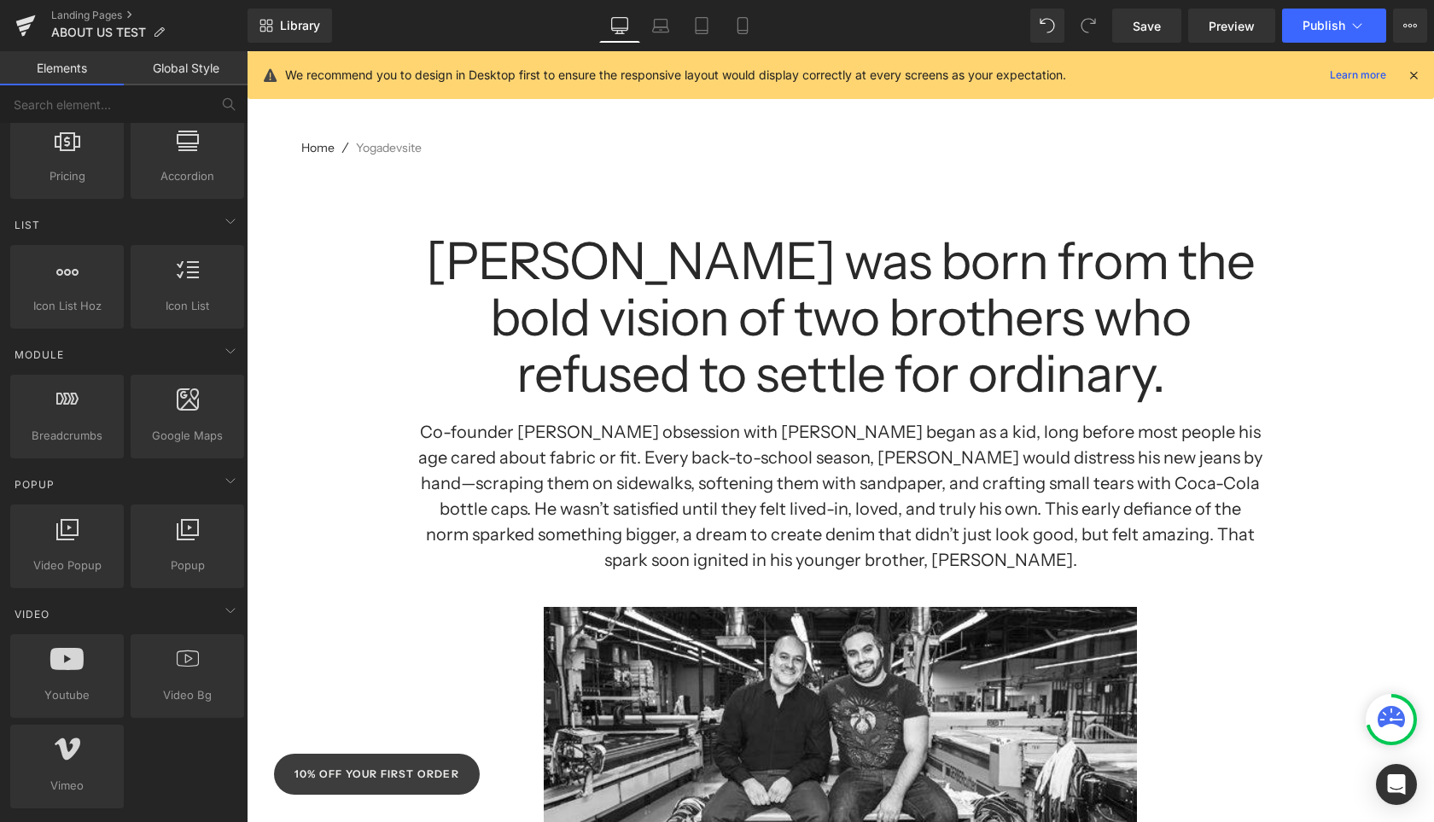
scroll to position [0, 0]
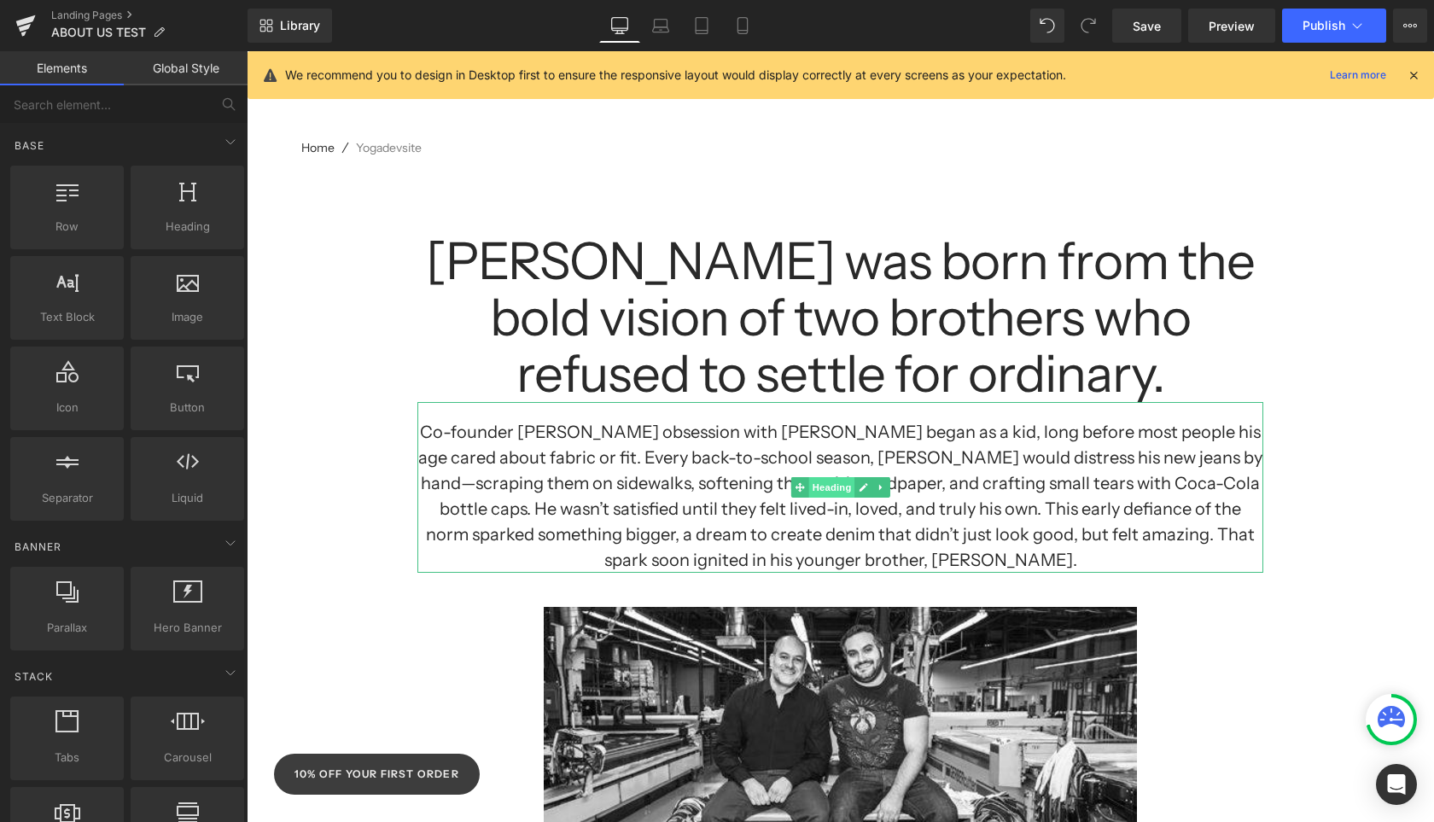
click at [833, 487] on span "Heading" at bounding box center [831, 487] width 46 height 20
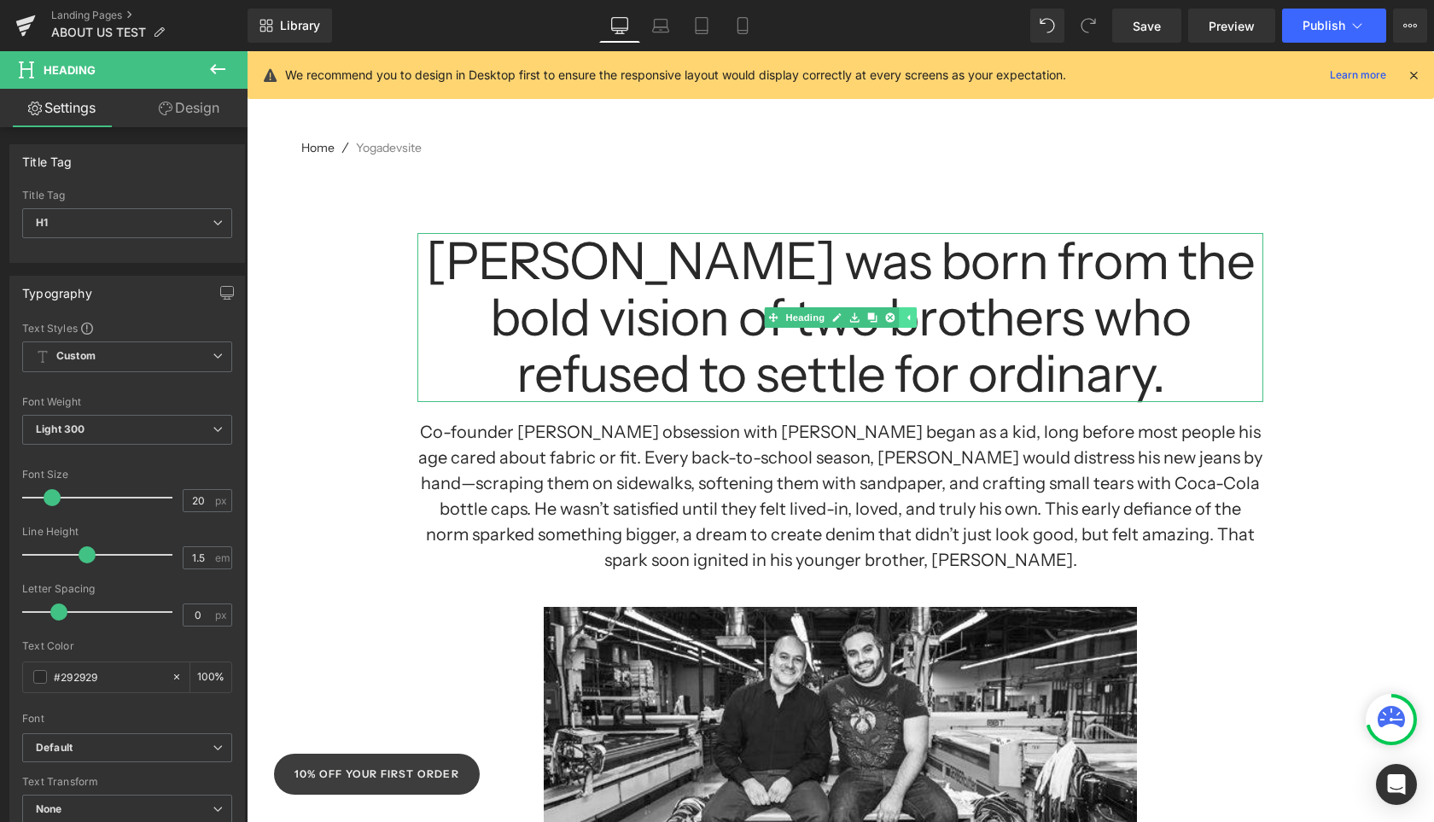
click at [912, 316] on icon at bounding box center [907, 317] width 9 height 10
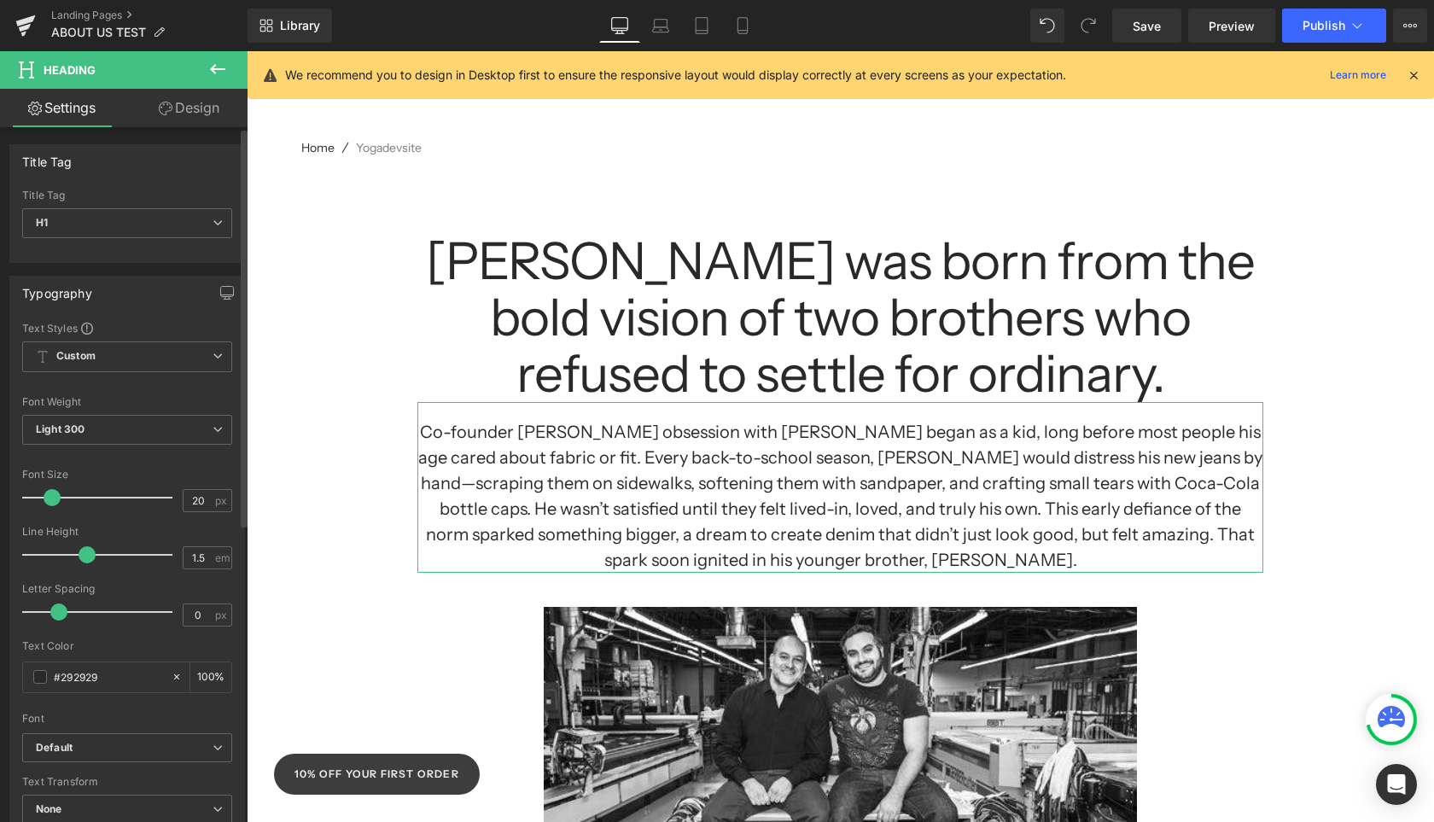
click at [167, 154] on div "Title Tag" at bounding box center [127, 161] width 234 height 32
click at [224, 65] on icon at bounding box center [217, 69] width 20 height 20
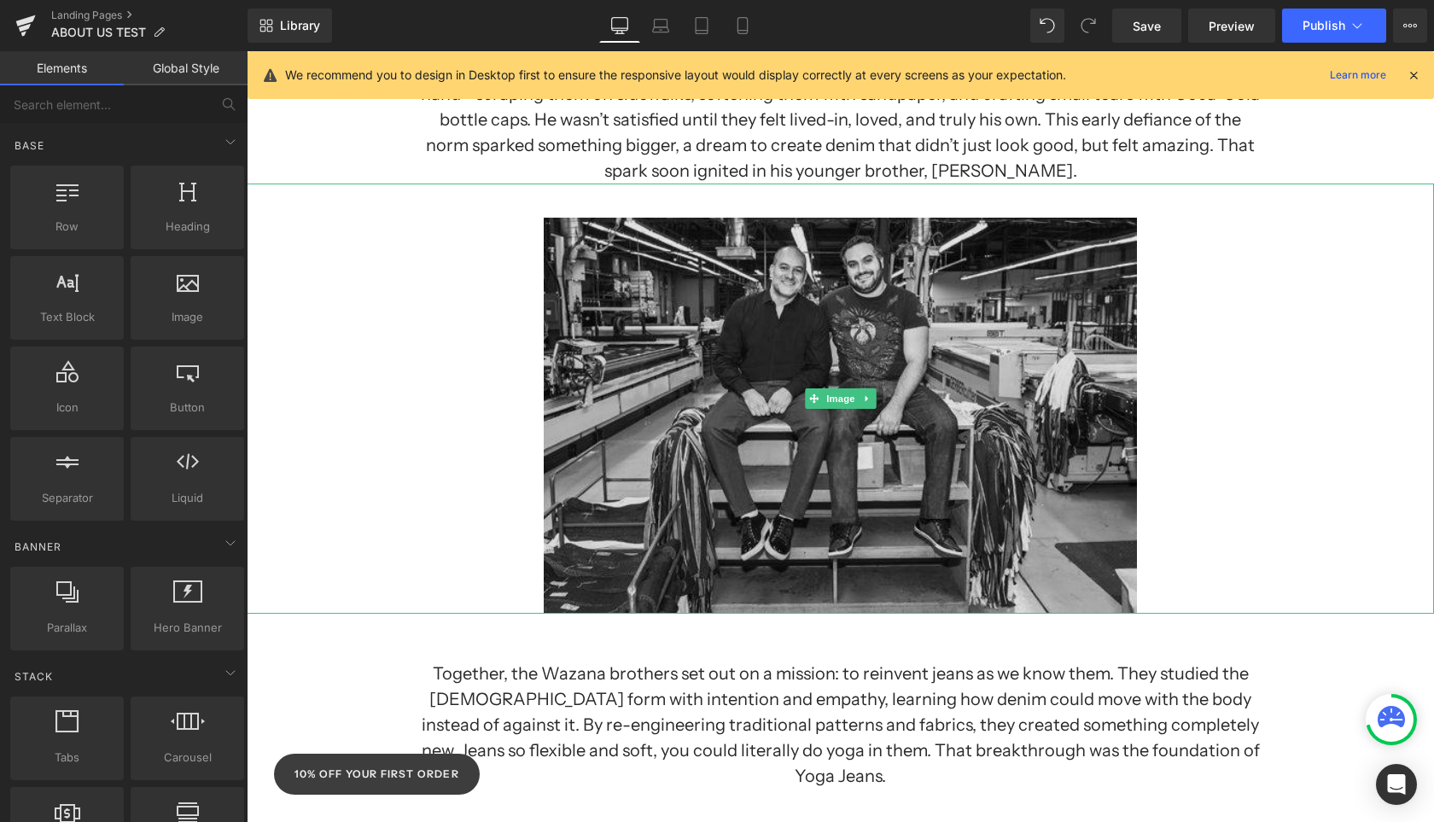
scroll to position [657, 0]
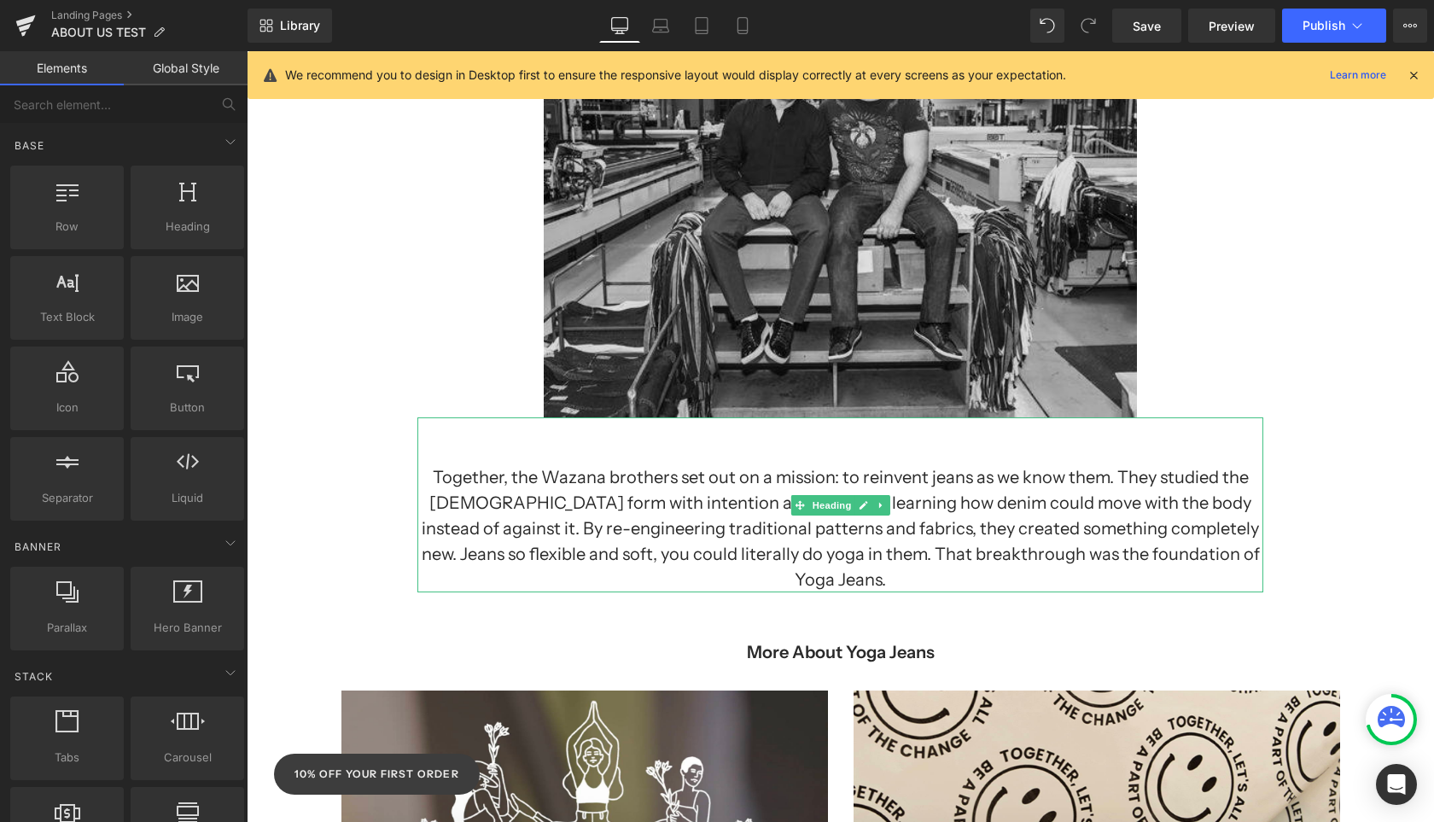
click at [699, 323] on img at bounding box center [841, 202] width 594 height 430
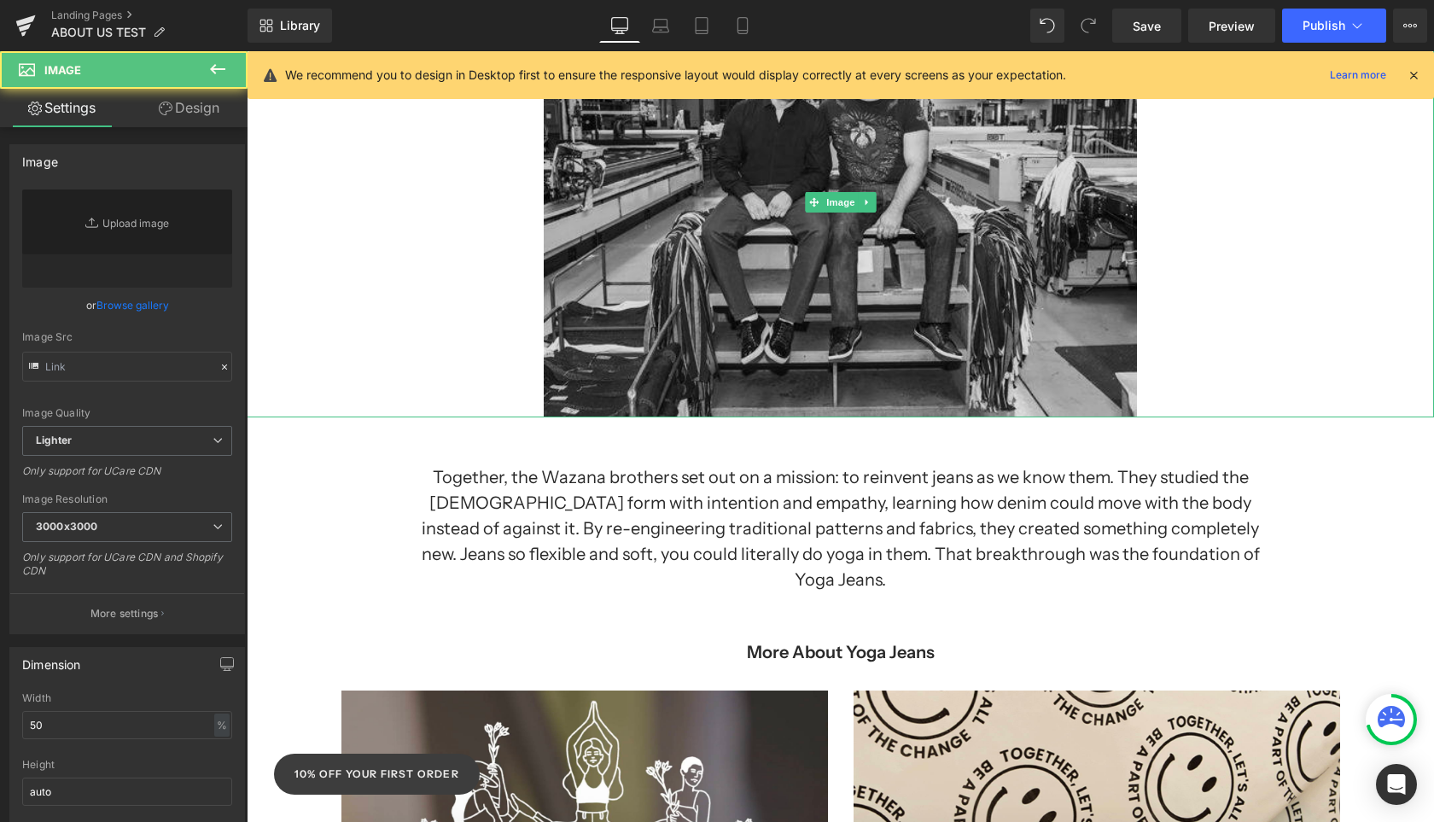
type input "[URL][DOMAIN_NAME][PERSON_NAME]"
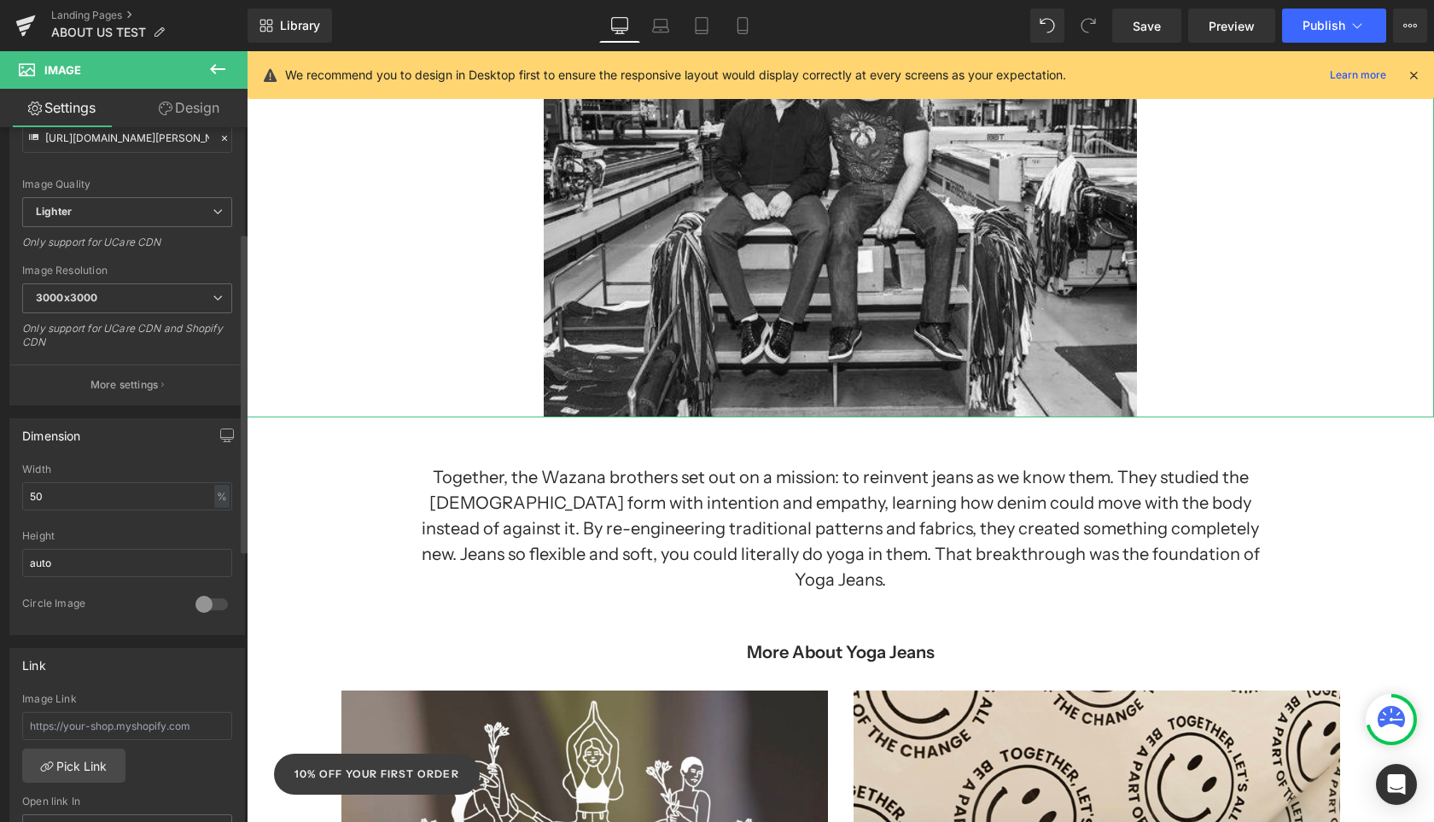
scroll to position [0, 0]
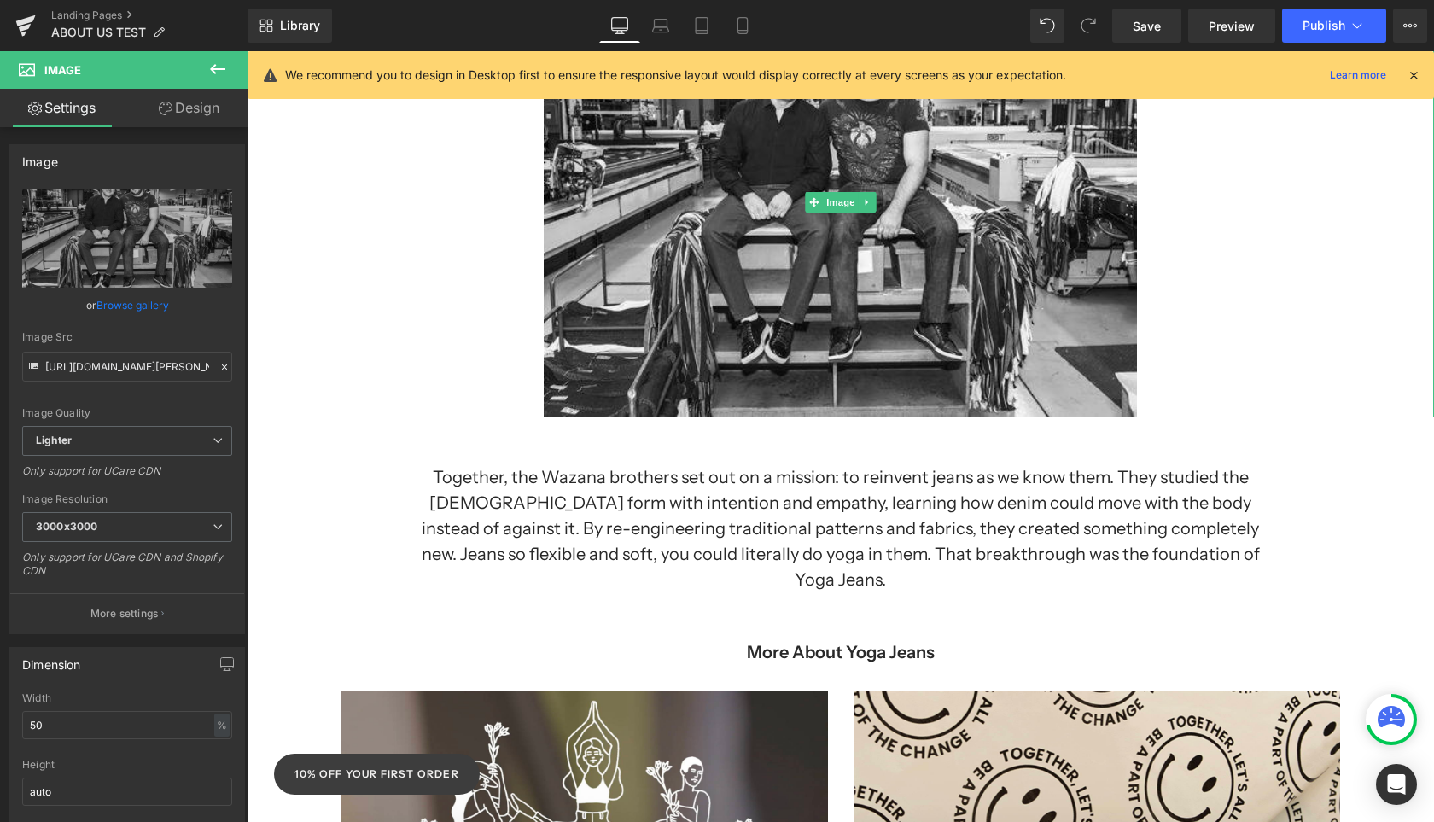
click at [405, 295] on div at bounding box center [840, 202] width 1187 height 430
click at [405, 544] on div "Separator [PERSON_NAME] was born from the bold vision of two brothers who refus…" at bounding box center [840, 409] width 1187 height 1663
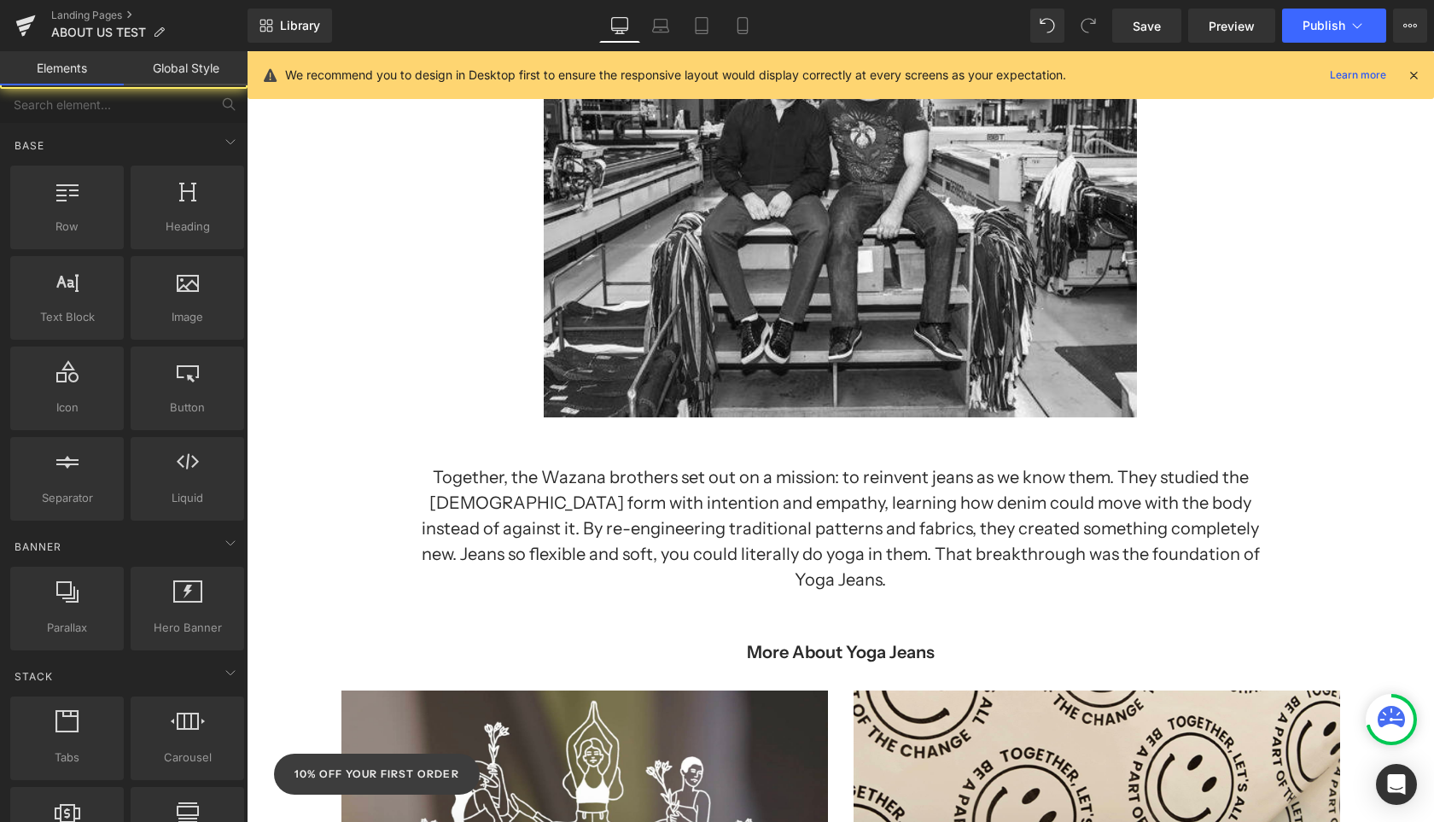
click at [507, 493] on h1 "Together, the Wazana brothers set out on a mission: to reinvent jeans as we kno…" at bounding box center [840, 528] width 846 height 128
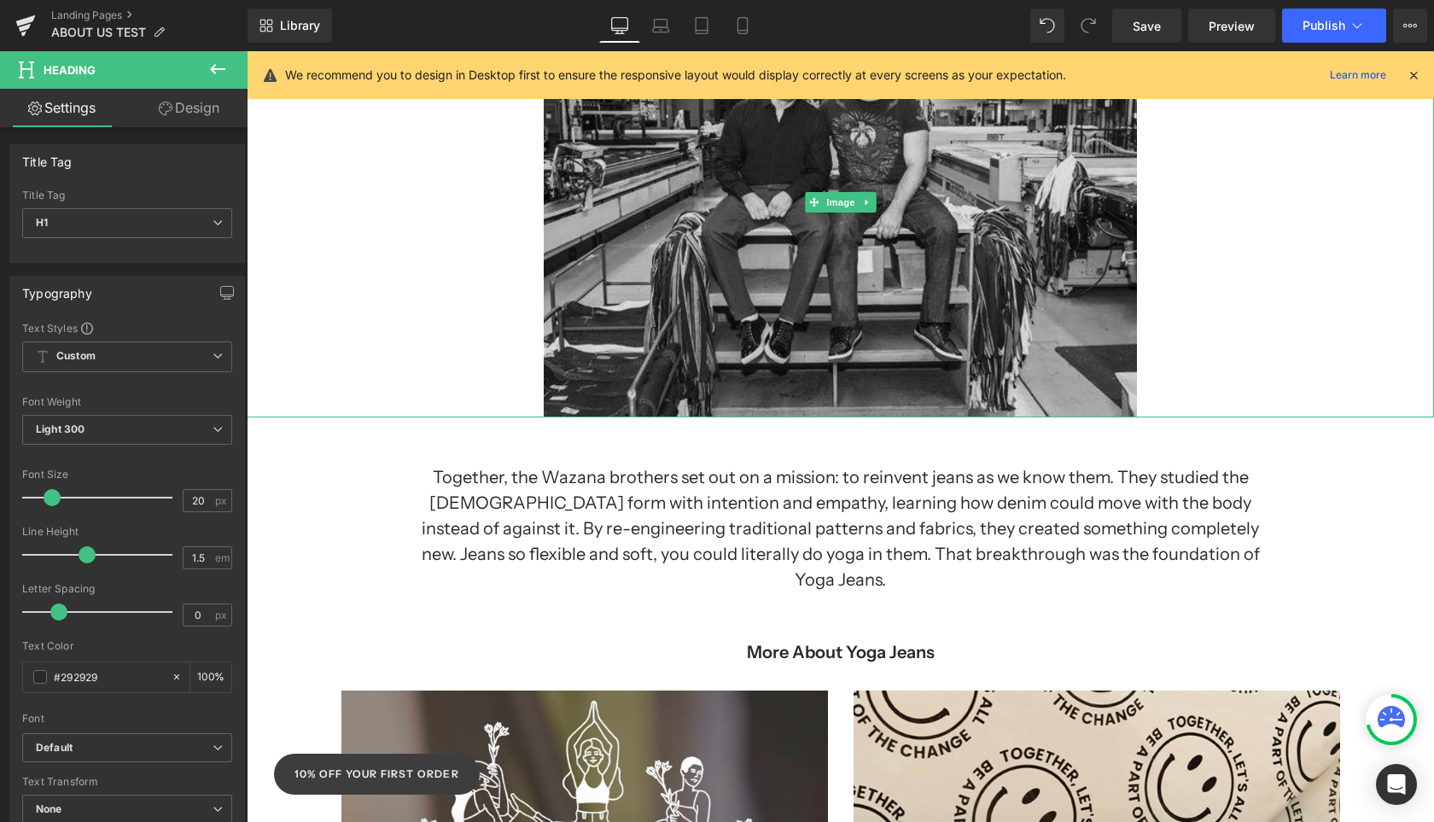
click at [748, 288] on img at bounding box center [841, 202] width 594 height 430
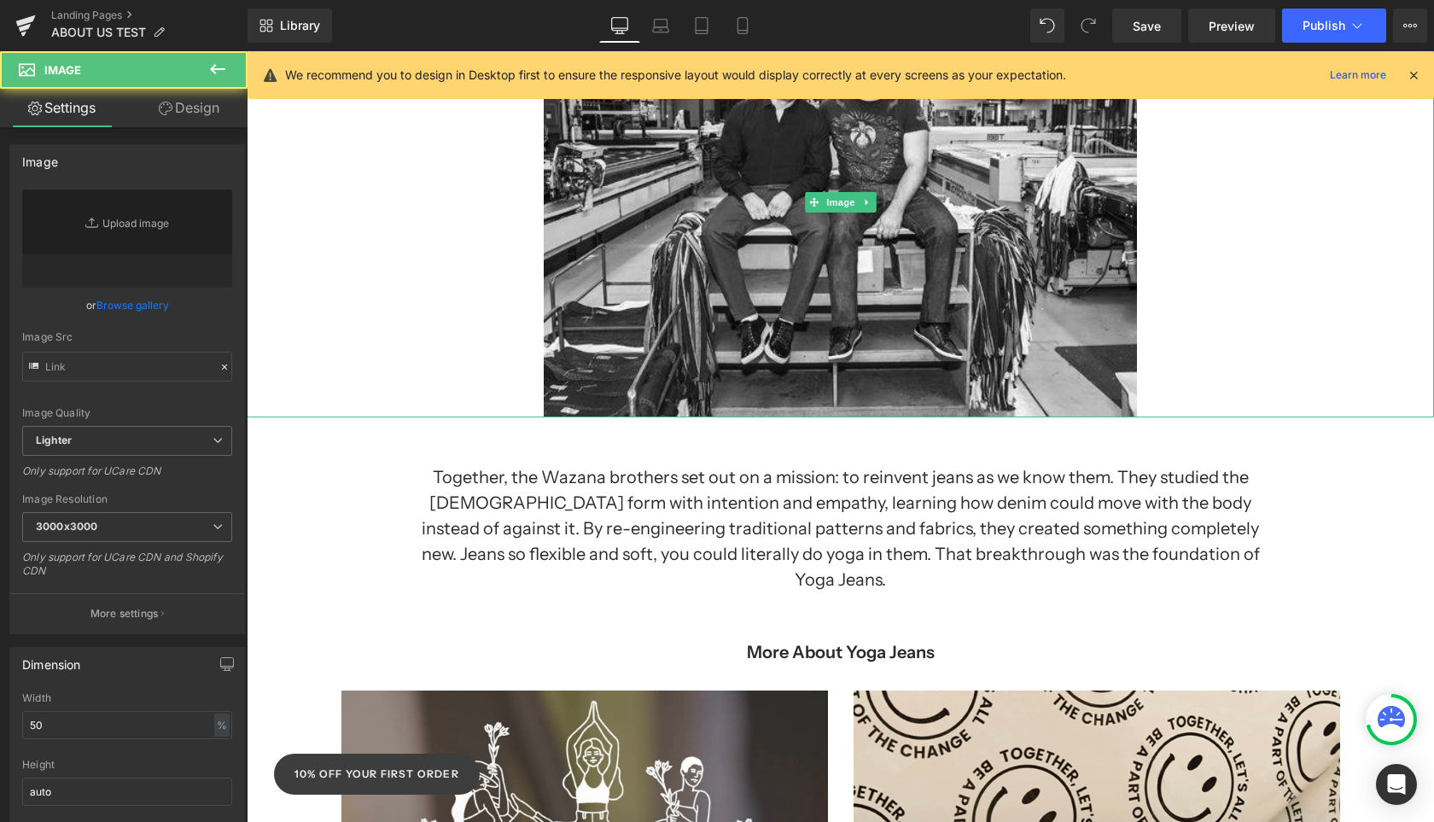
type input "[URL][DOMAIN_NAME][PERSON_NAME]"
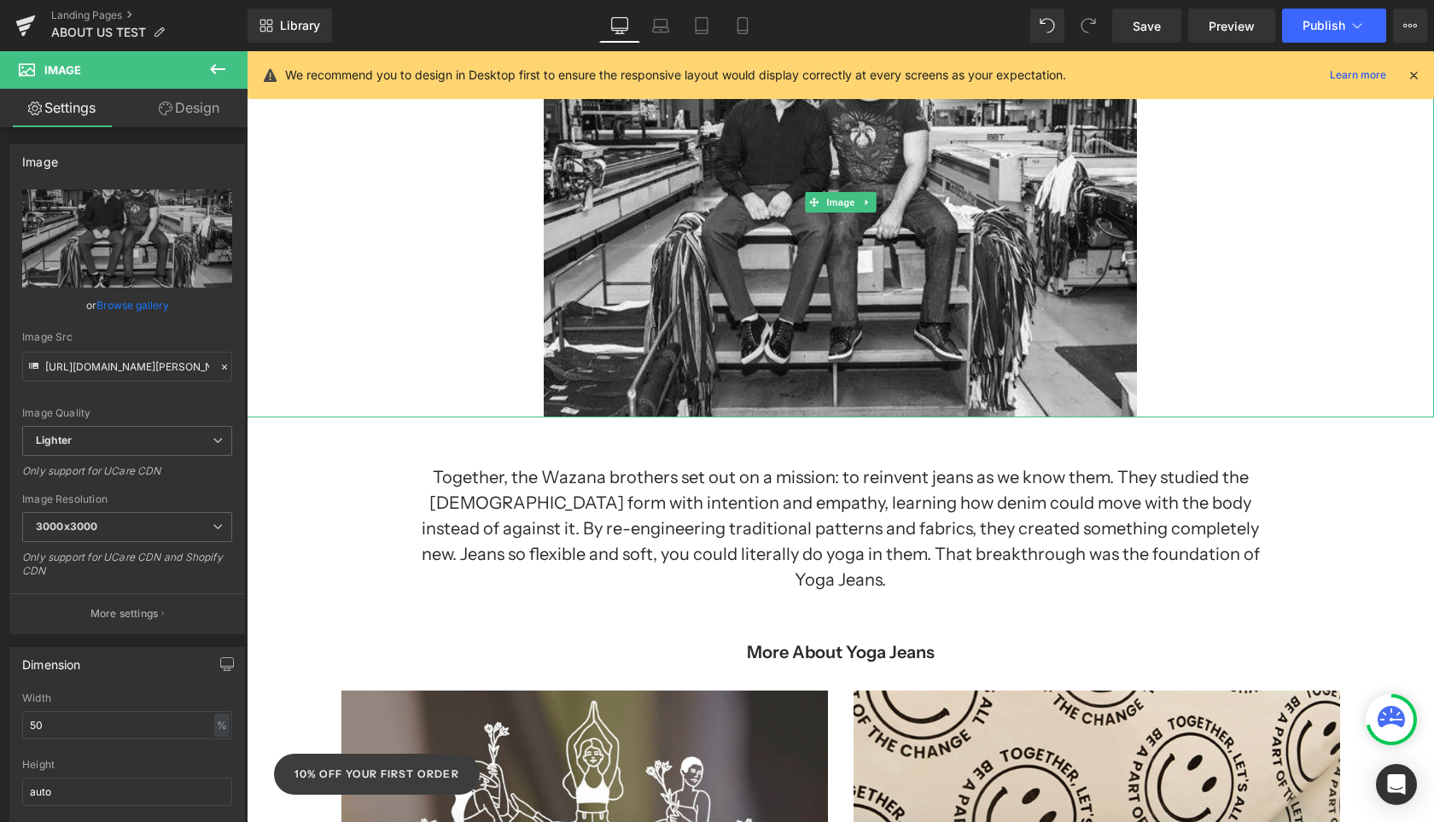
click at [455, 373] on div at bounding box center [840, 202] width 1187 height 430
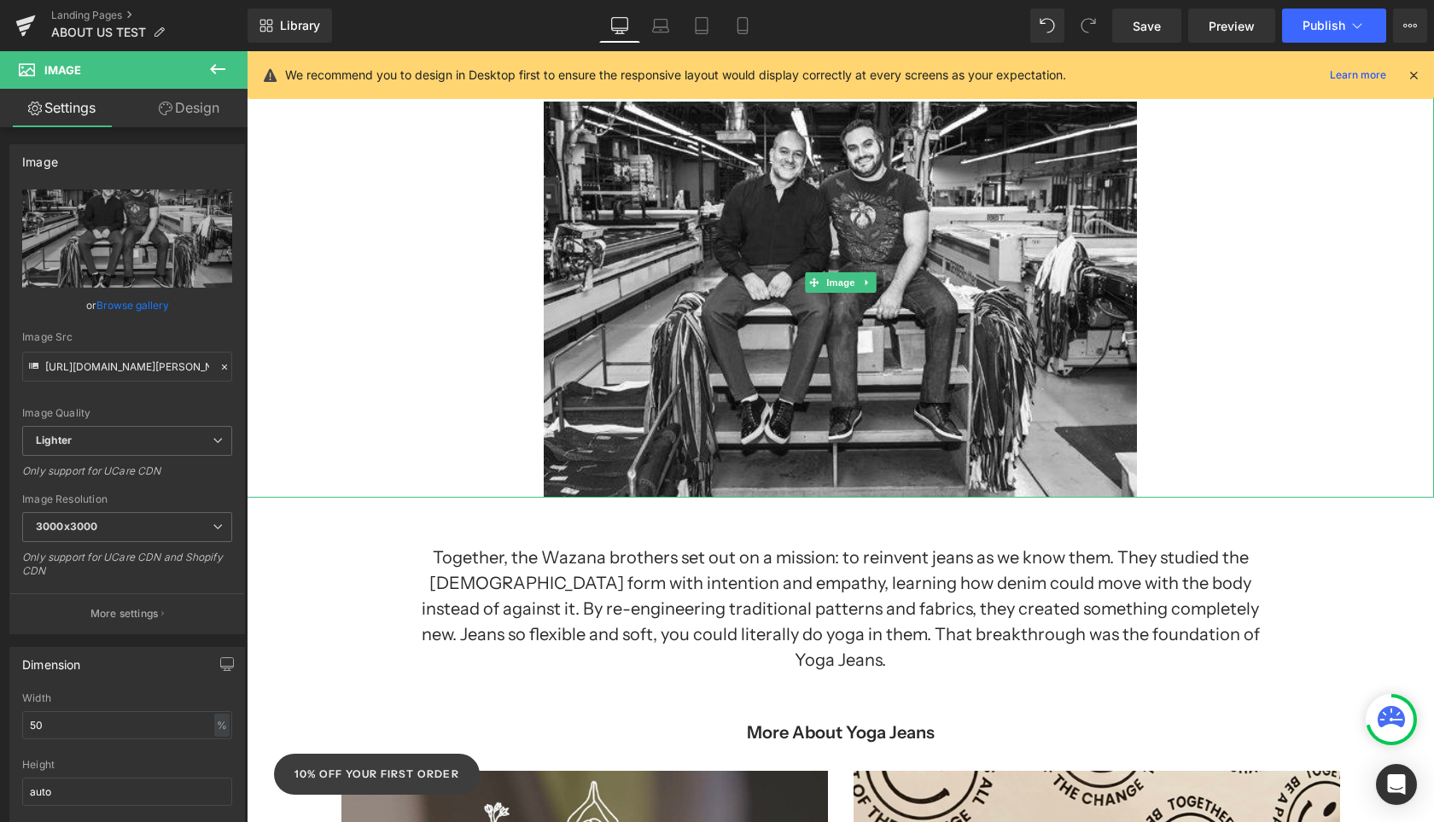
scroll to position [539, 0]
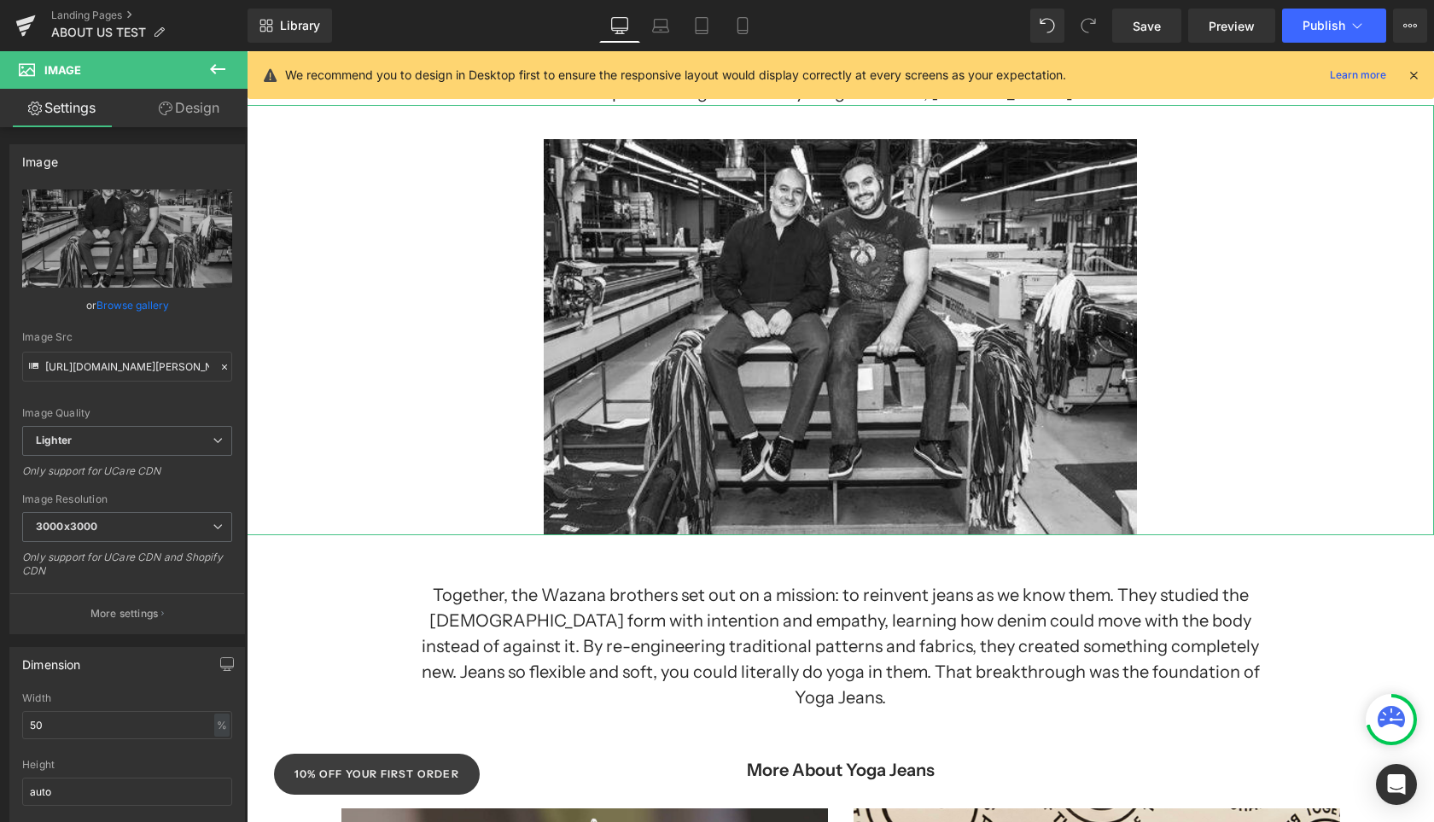
click at [219, 120] on link "Design" at bounding box center [189, 108] width 124 height 38
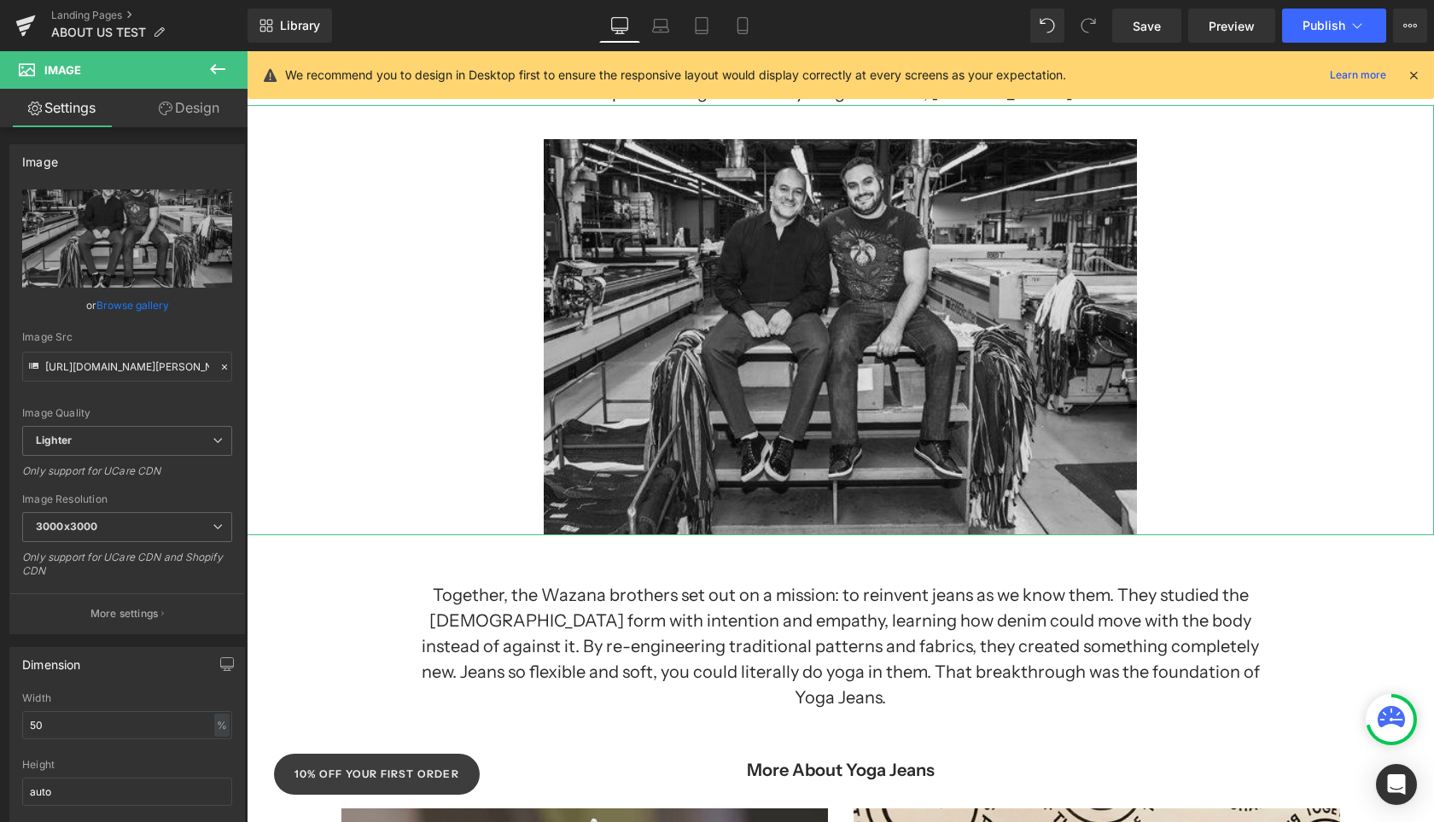
click at [661, 378] on img at bounding box center [841, 320] width 594 height 430
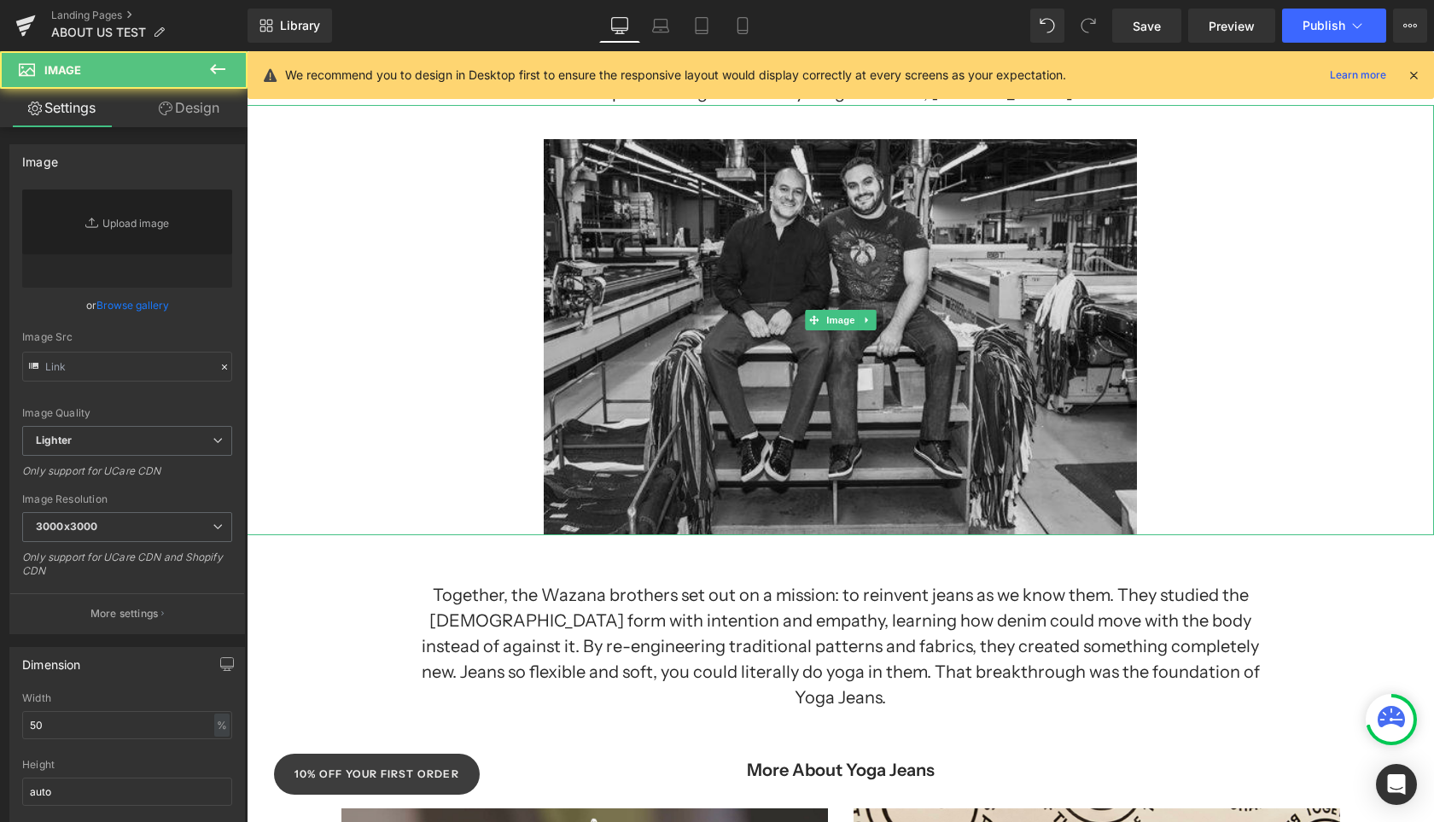
click at [701, 300] on div "Separator [PERSON_NAME] was born from the bold vision of two brothers who refus…" at bounding box center [840, 527] width 1187 height 1663
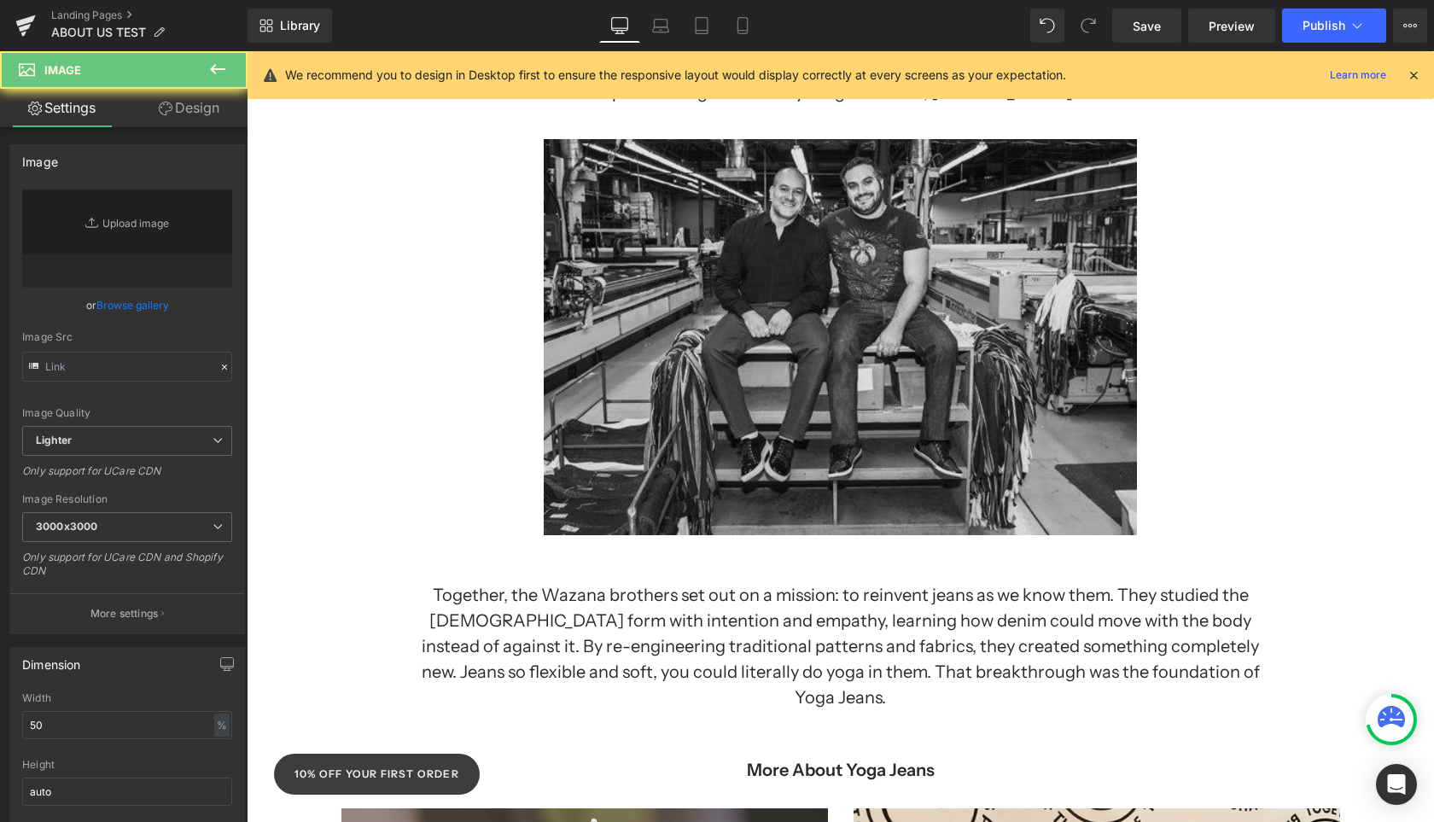
type input "[URL][DOMAIN_NAME][PERSON_NAME]"
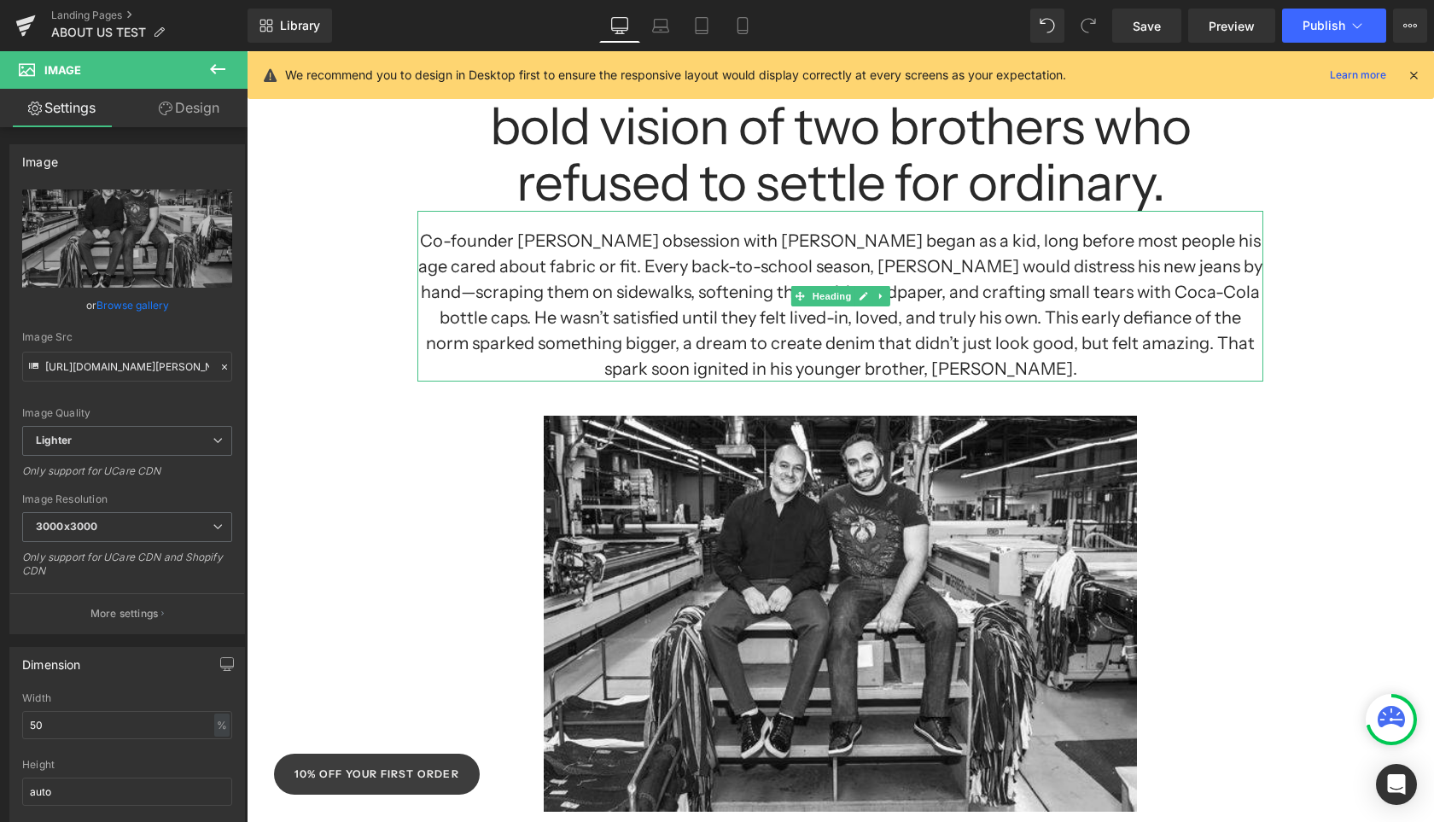
click at [560, 239] on h1 "Co-founder [PERSON_NAME] obsession with [PERSON_NAME] began as a kid, long befo…" at bounding box center [840, 305] width 846 height 154
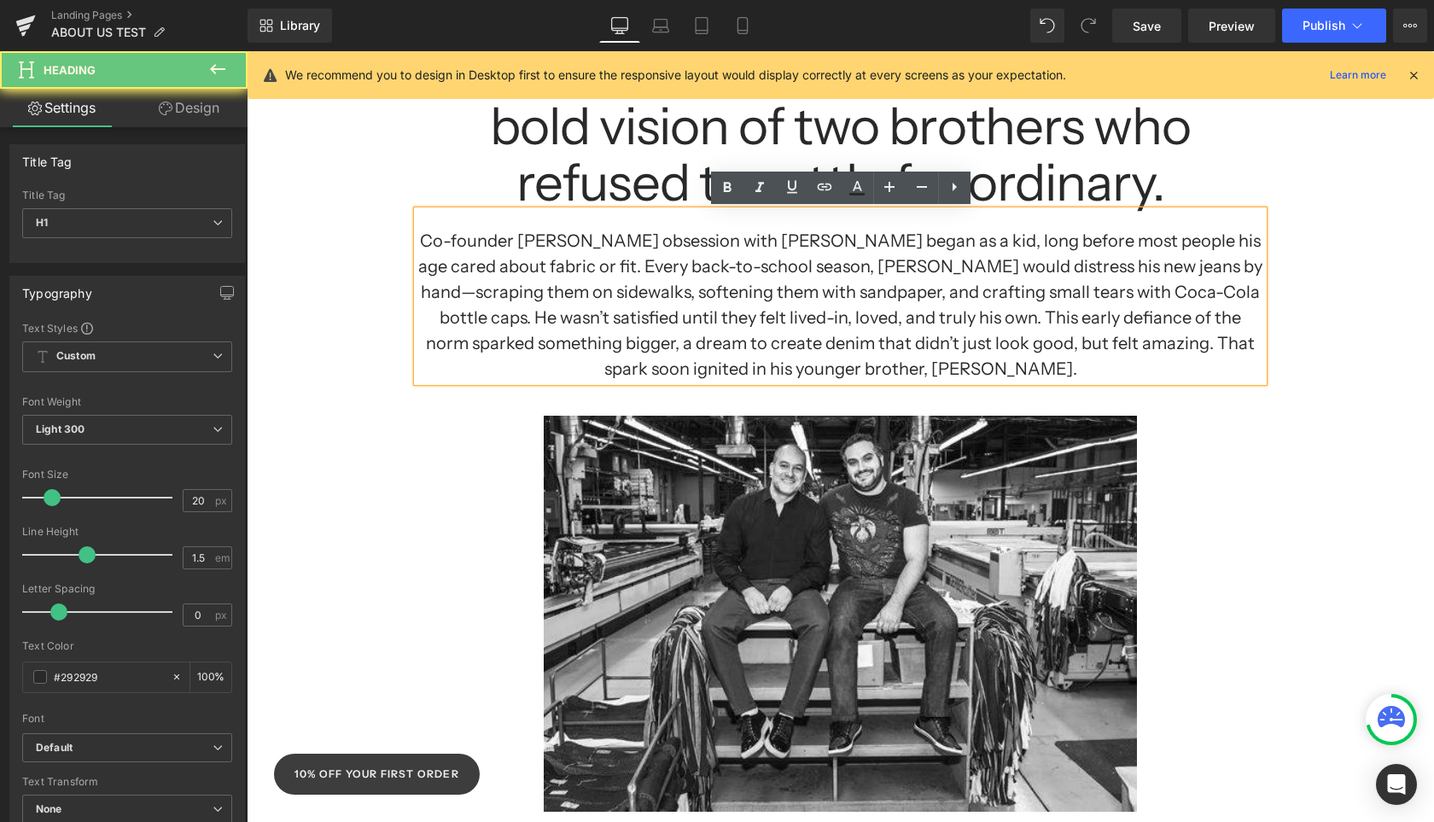
click at [618, 240] on h1 "Co-founder [PERSON_NAME] obsession with [PERSON_NAME] began as a kid, long befo…" at bounding box center [840, 305] width 846 height 154
click at [1318, 546] on div at bounding box center [840, 597] width 1187 height 430
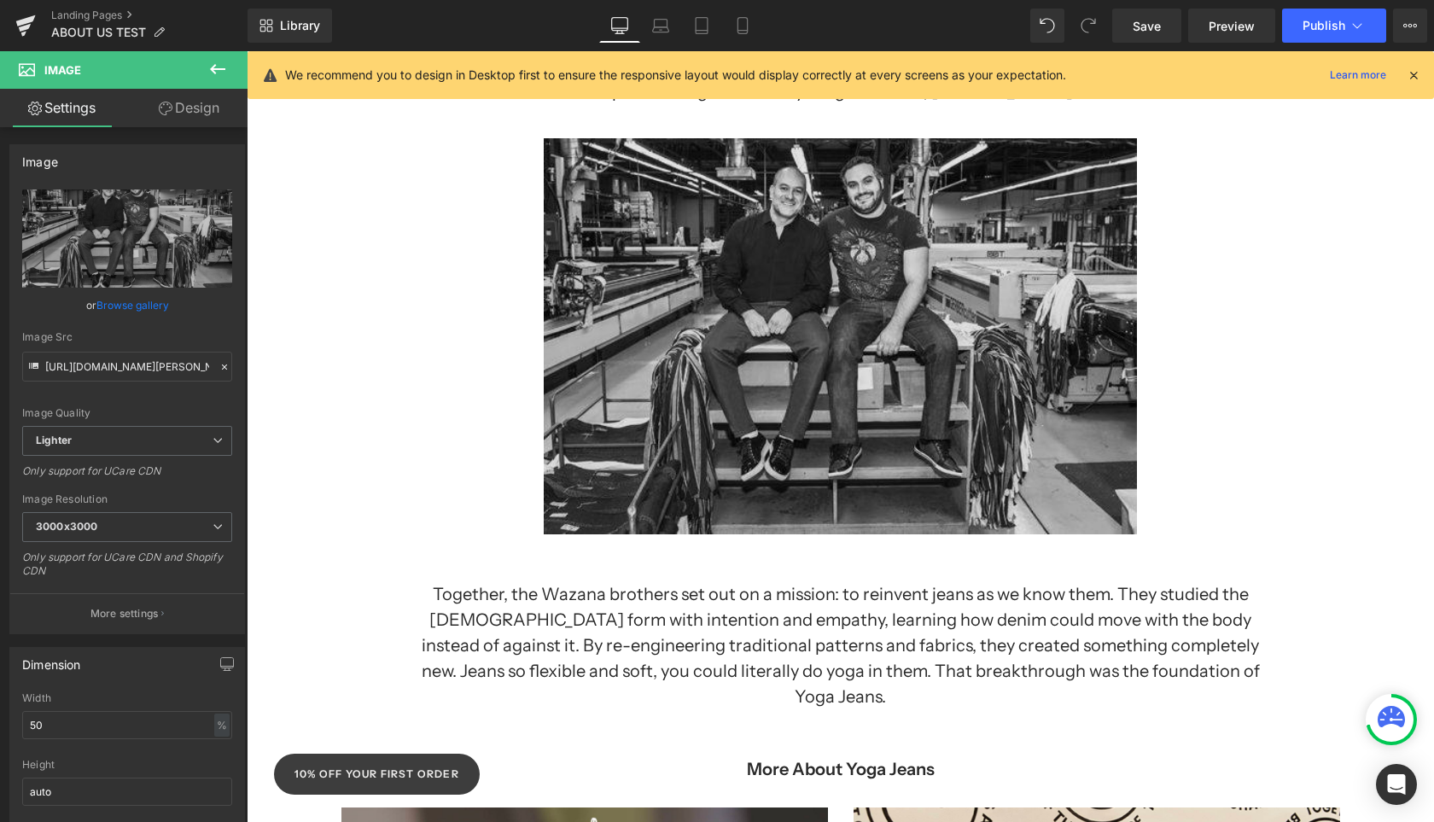
scroll to position [0, 0]
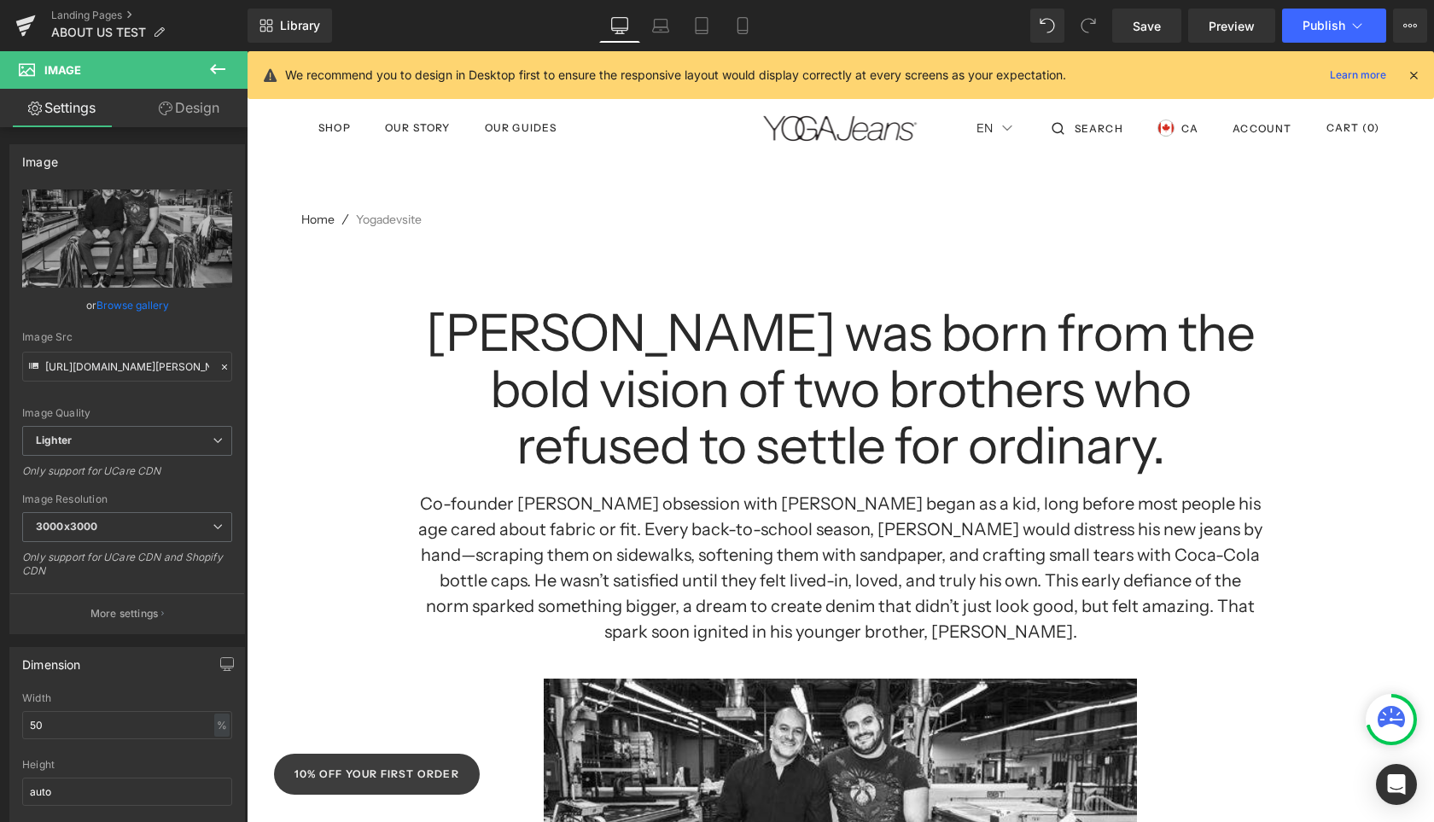
click at [665, 409] on h1 "[PERSON_NAME] was born from the bold vision of two brothers who refused to sett…" at bounding box center [840, 389] width 846 height 169
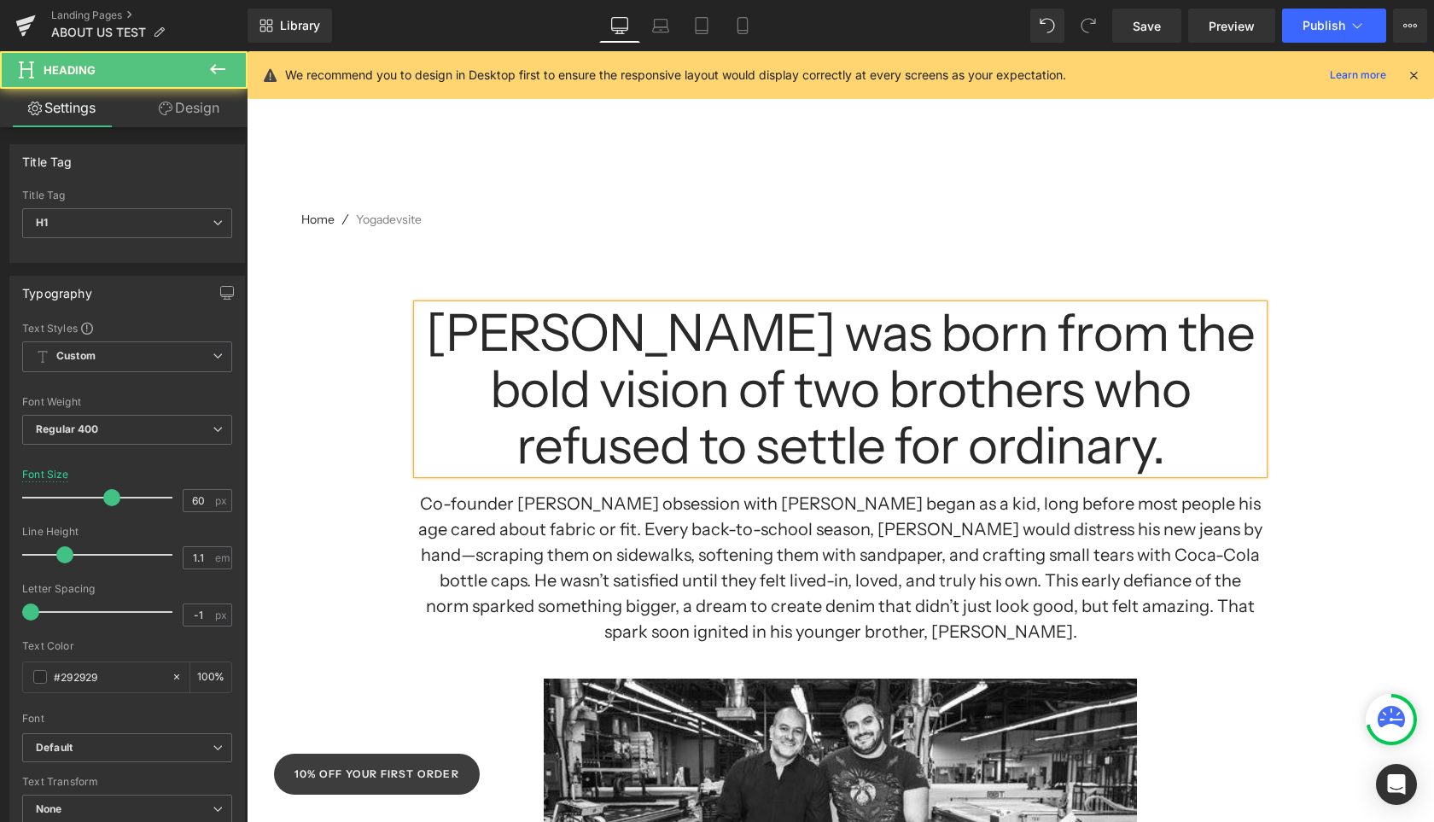
scroll to position [469, 0]
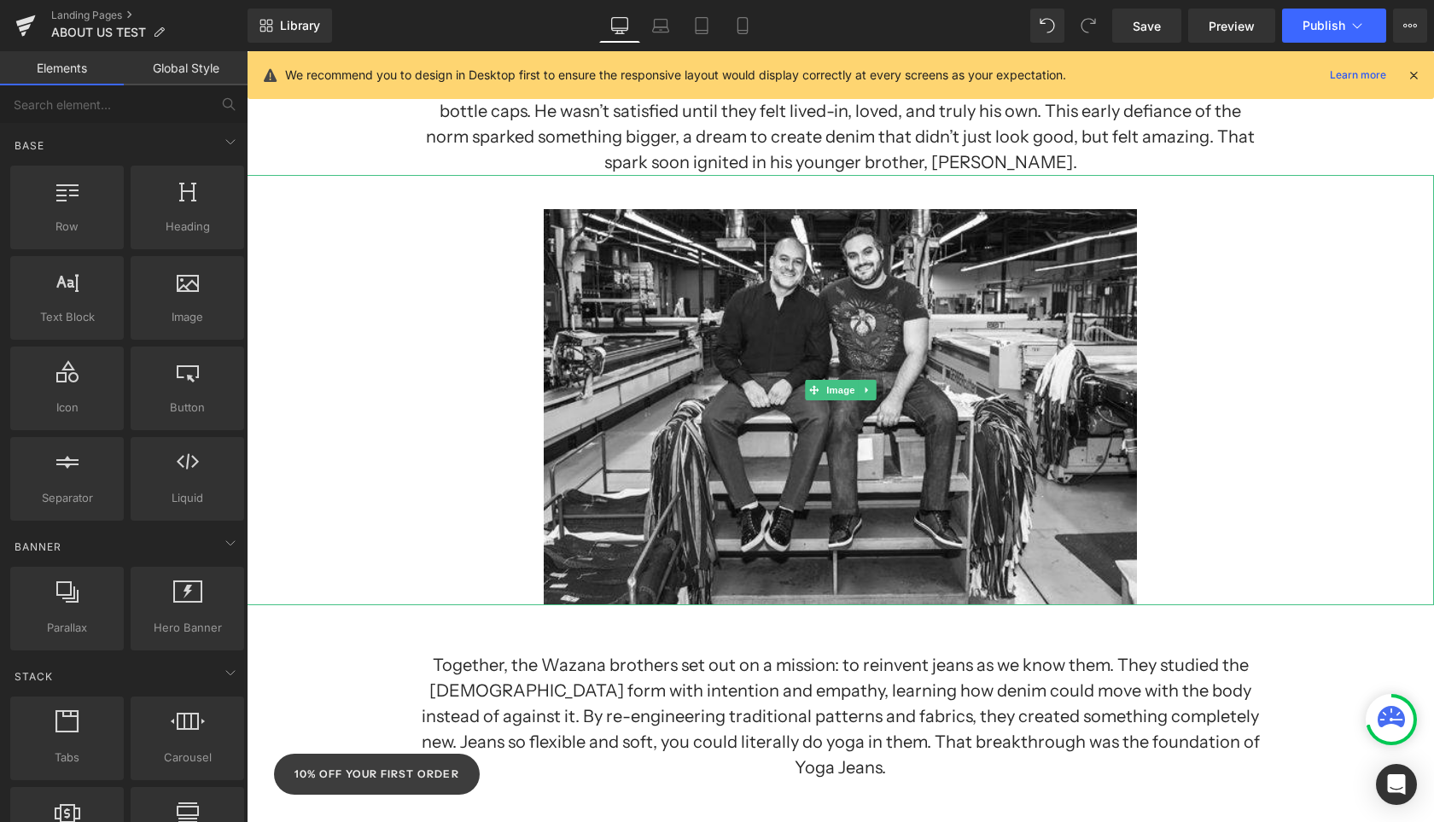
click at [953, 400] on img at bounding box center [841, 390] width 594 height 430
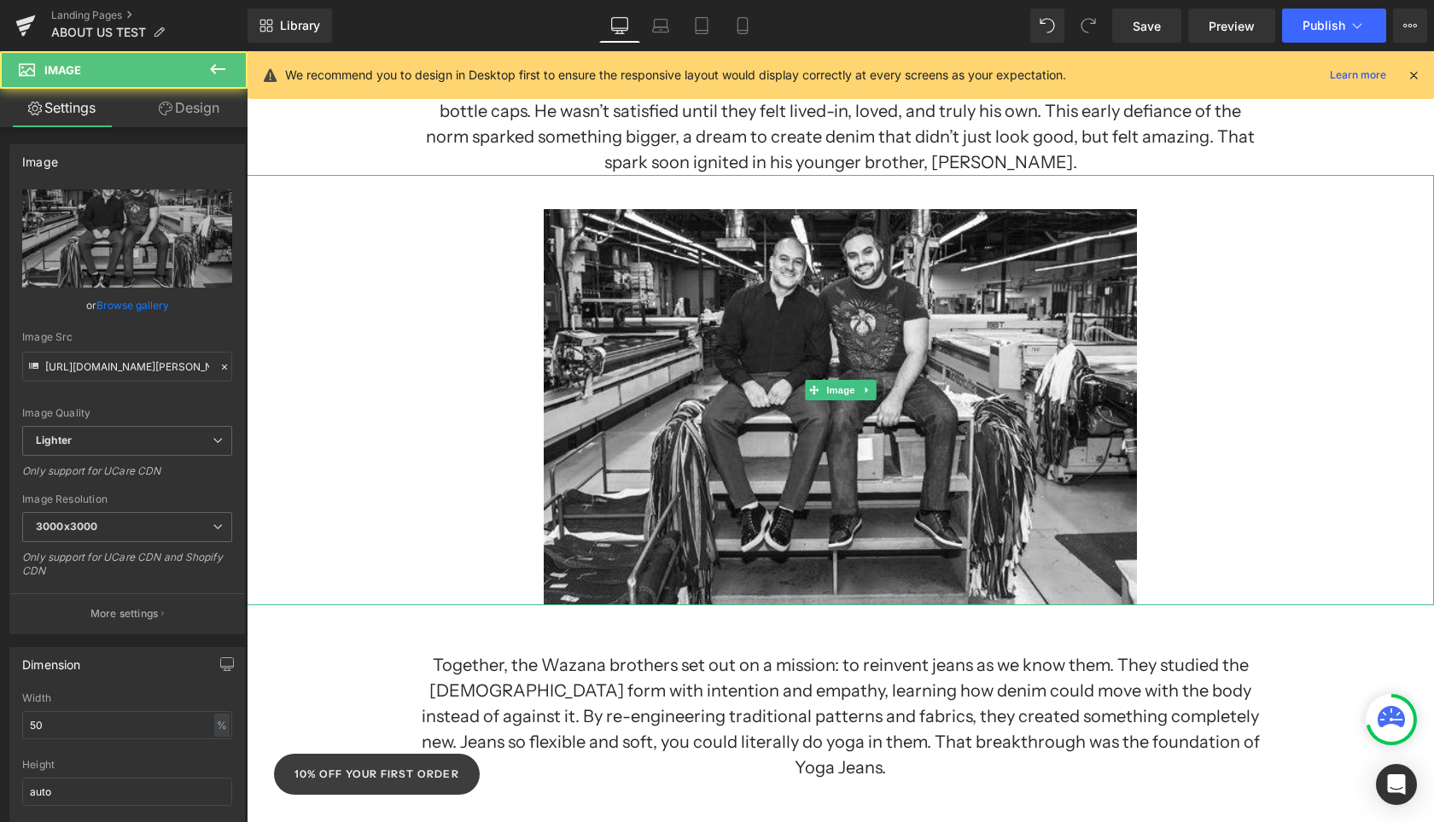
click at [1285, 470] on div at bounding box center [840, 390] width 1187 height 430
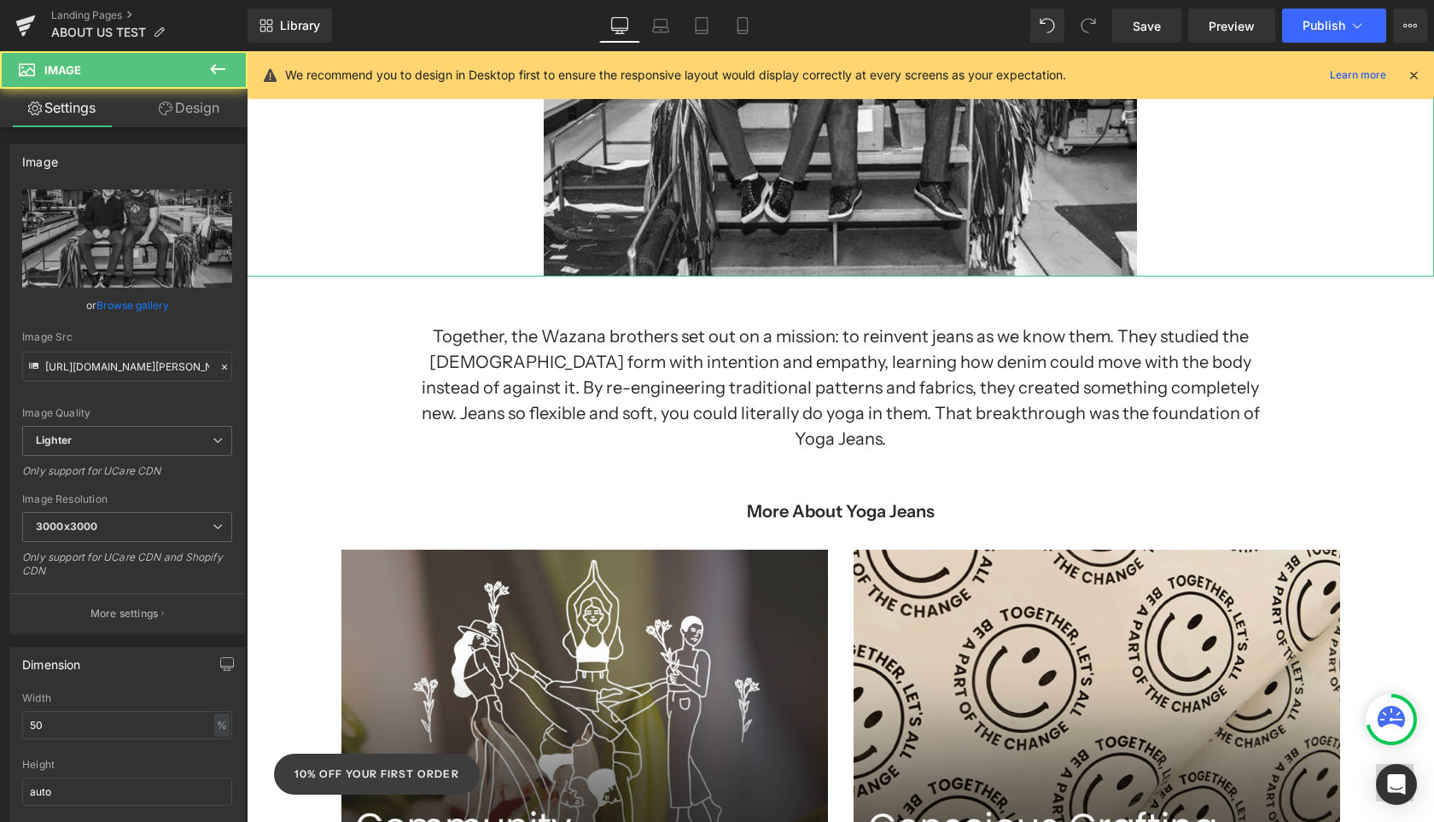
scroll to position [876, 0]
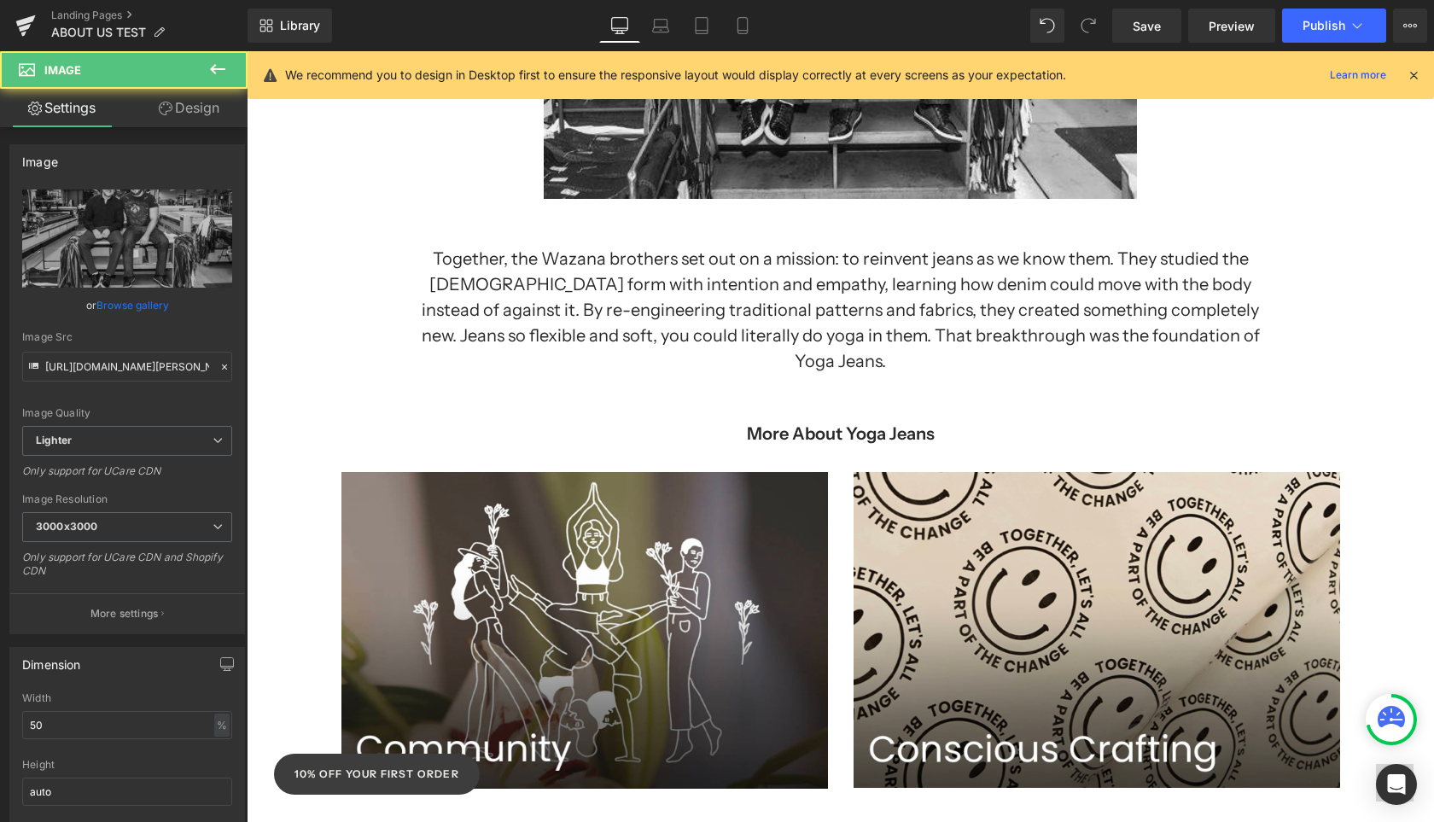
click at [1284, 472] on img at bounding box center [1097, 630] width 487 height 316
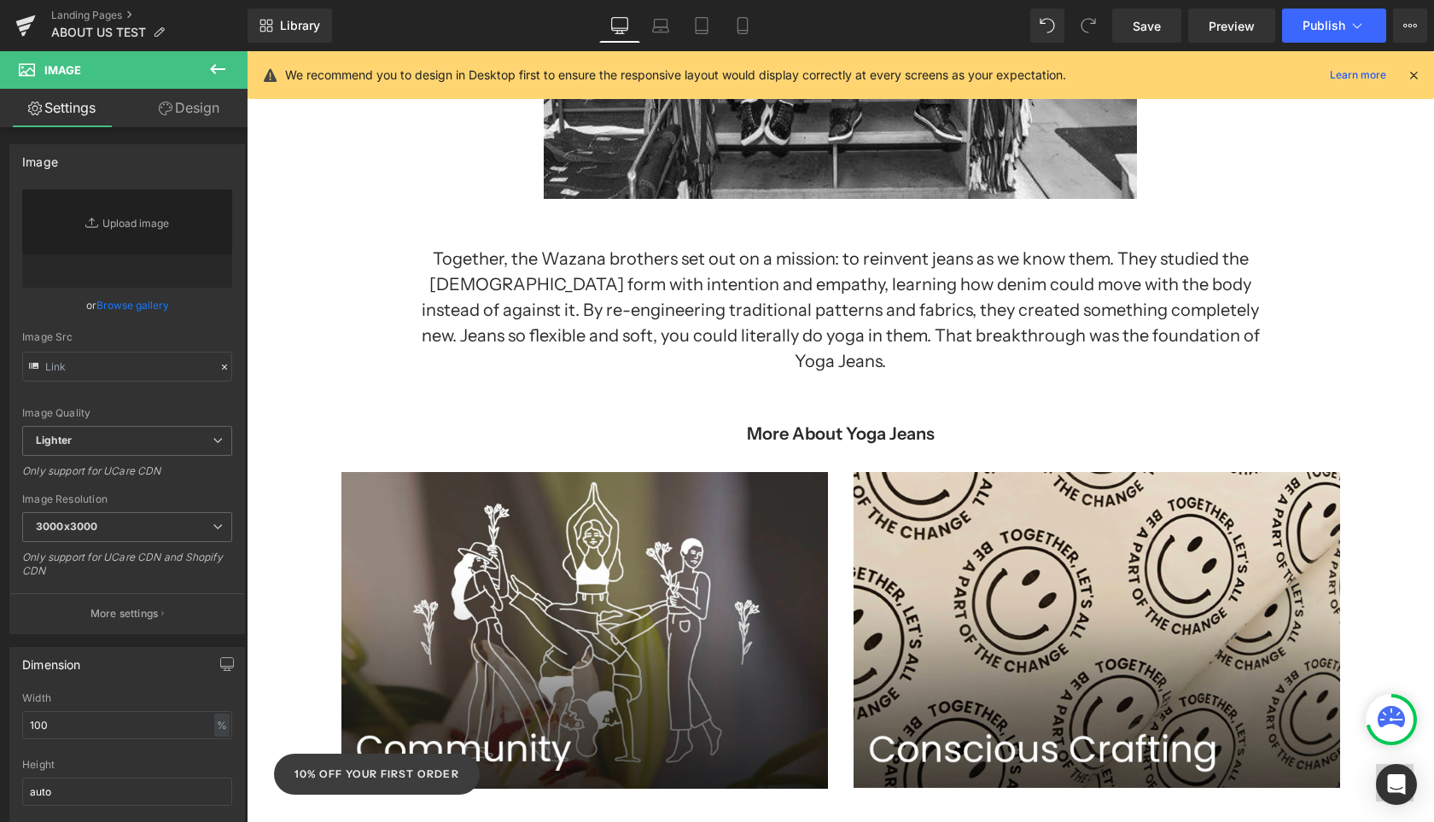
type input "[URL][DOMAIN_NAME]"
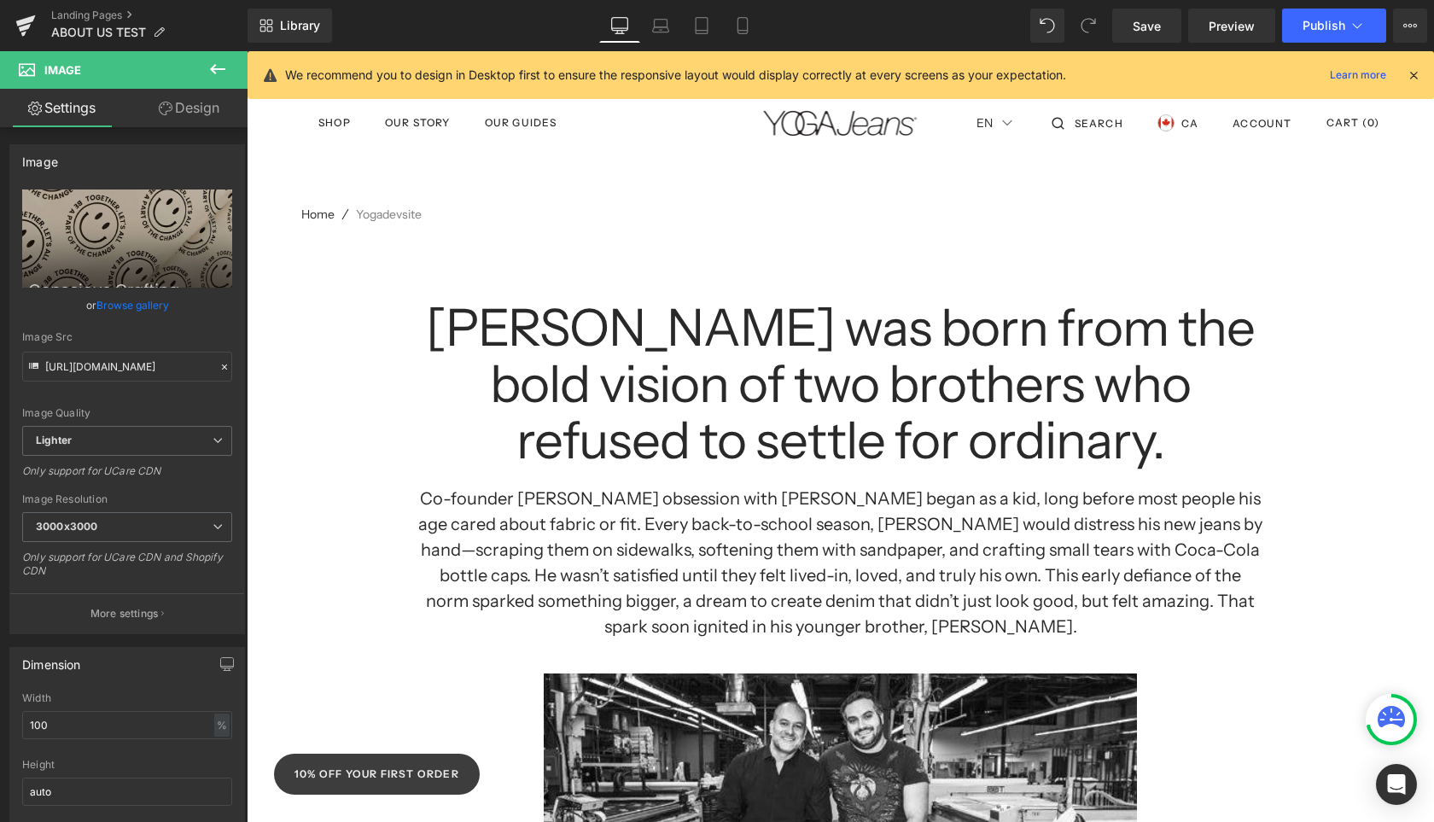
scroll to position [0, 0]
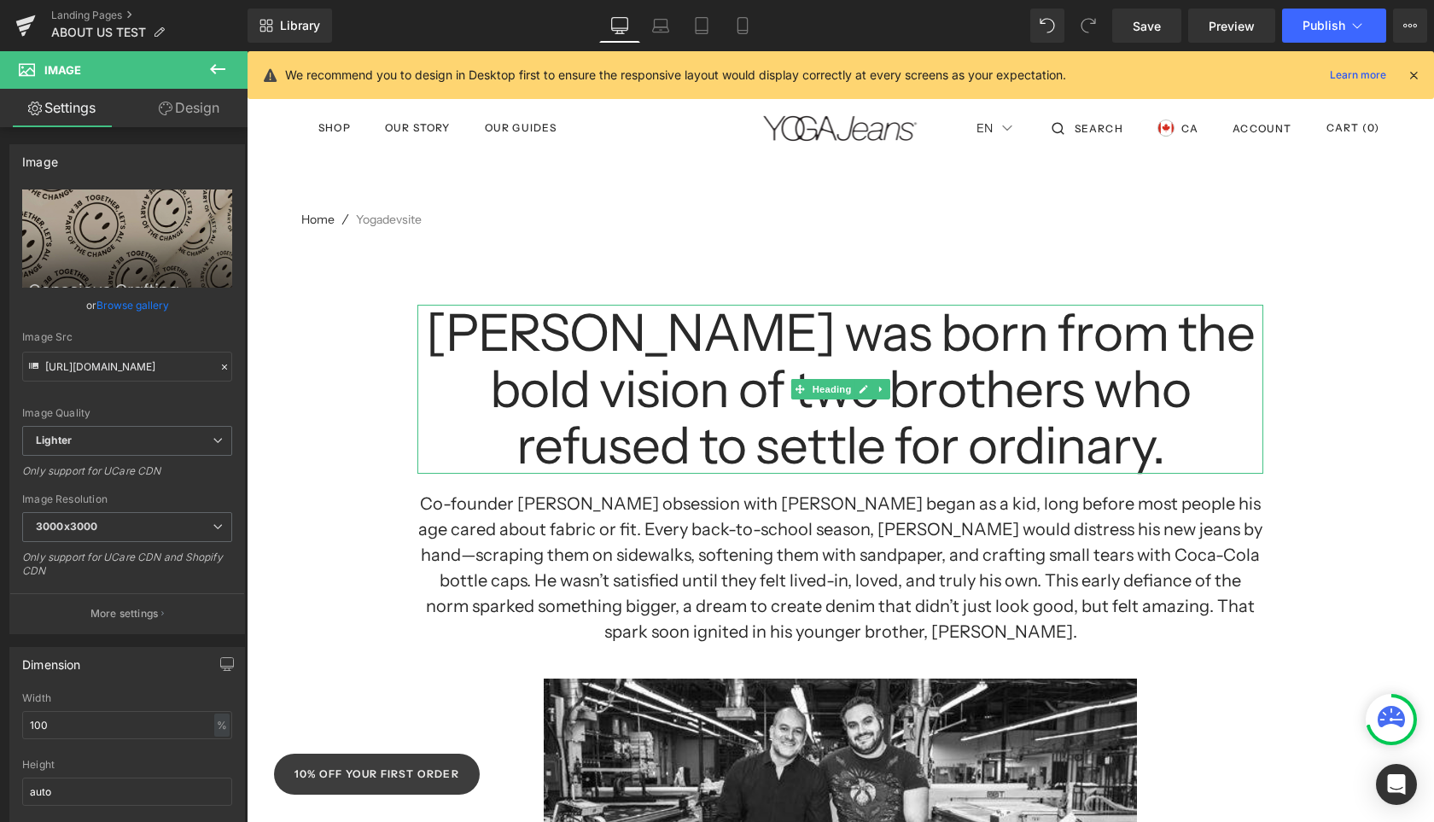
click at [767, 433] on h1 "[PERSON_NAME] was born from the bold vision of two brothers who refused to sett…" at bounding box center [840, 389] width 846 height 169
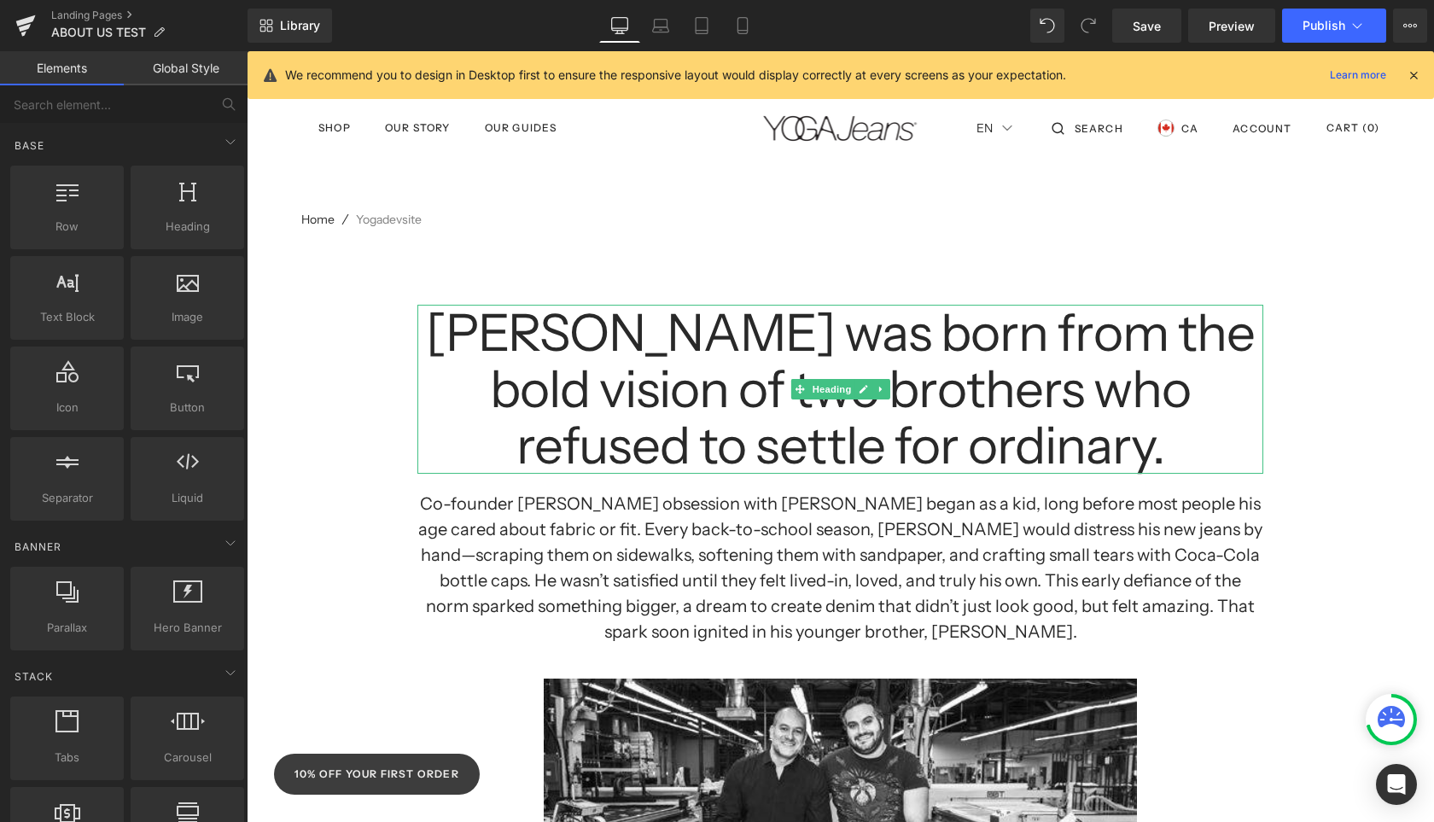
click at [819, 395] on span "Heading" at bounding box center [831, 389] width 46 height 20
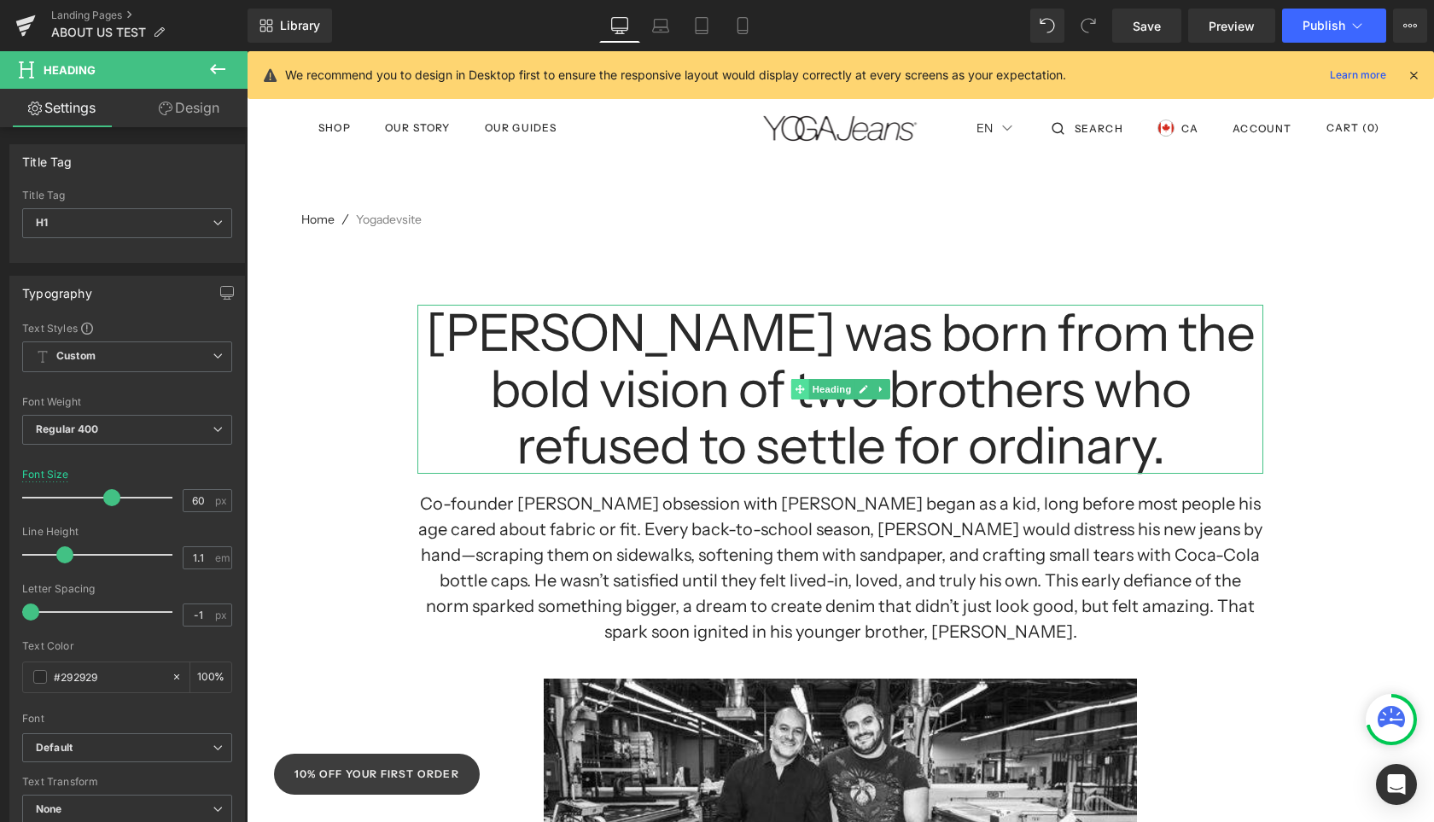
click at [805, 393] on span at bounding box center [799, 389] width 18 height 20
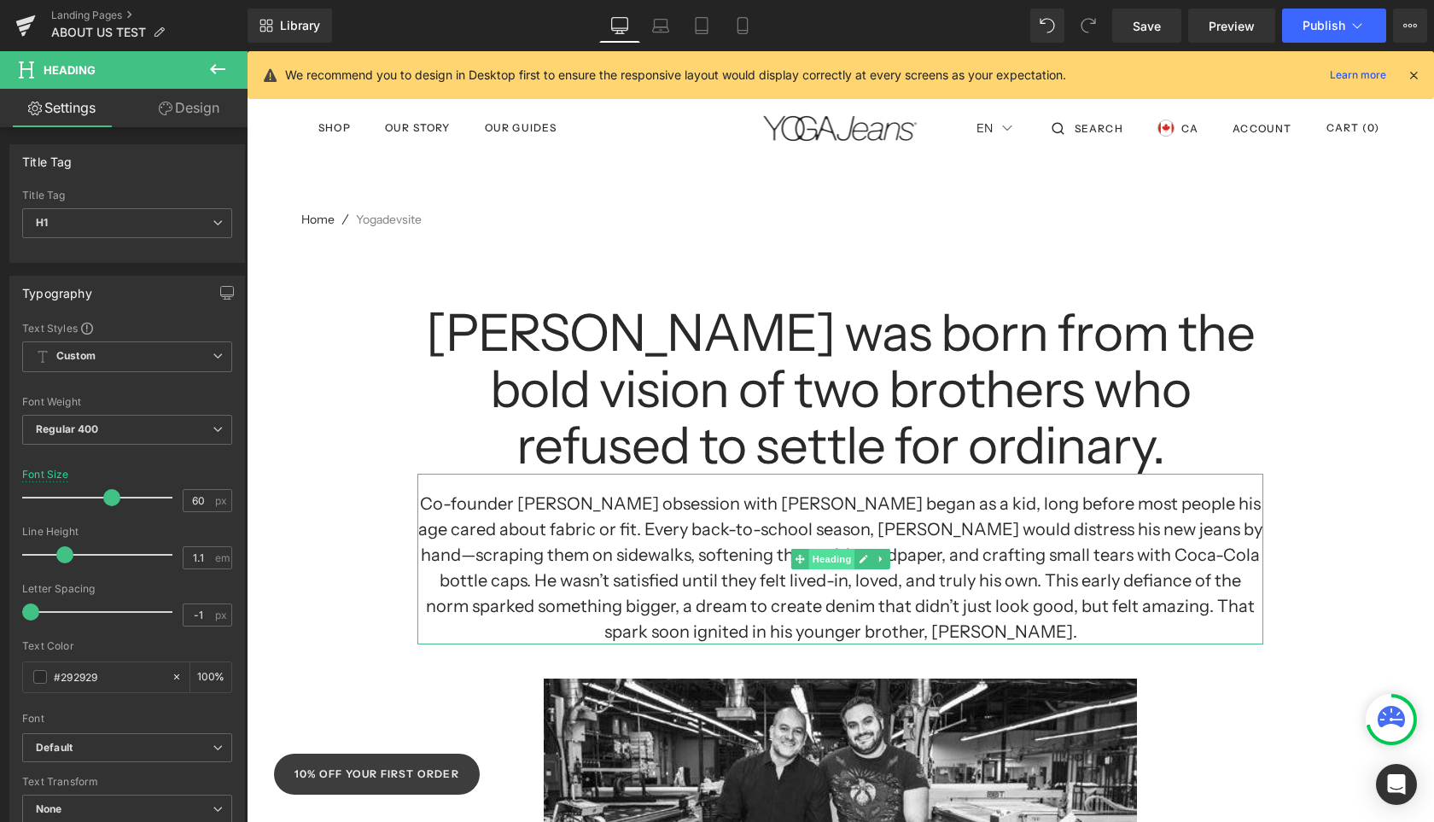
click at [832, 562] on span "Heading" at bounding box center [831, 559] width 46 height 20
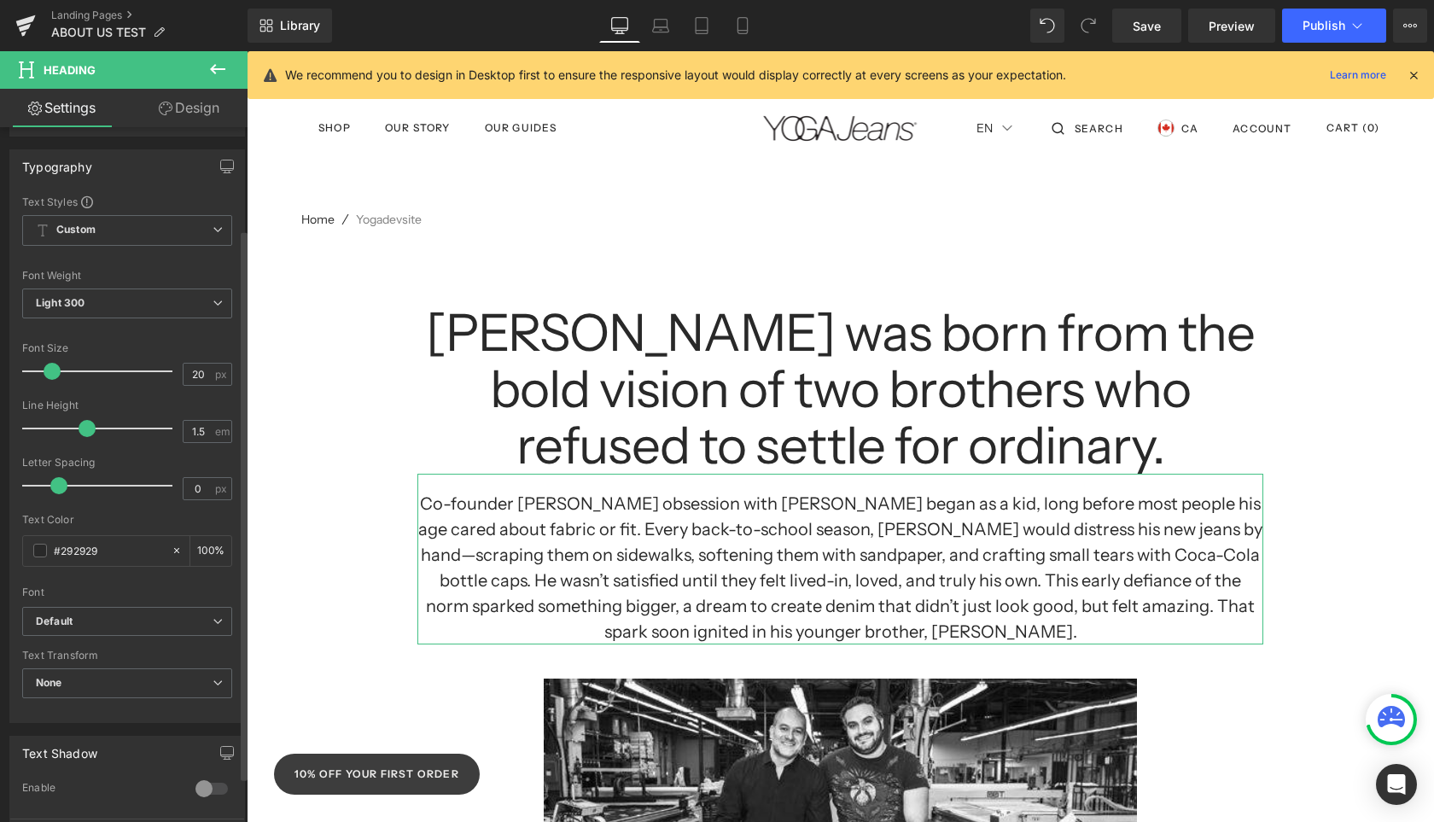
scroll to position [128, 0]
click at [865, 556] on icon at bounding box center [863, 560] width 9 height 9
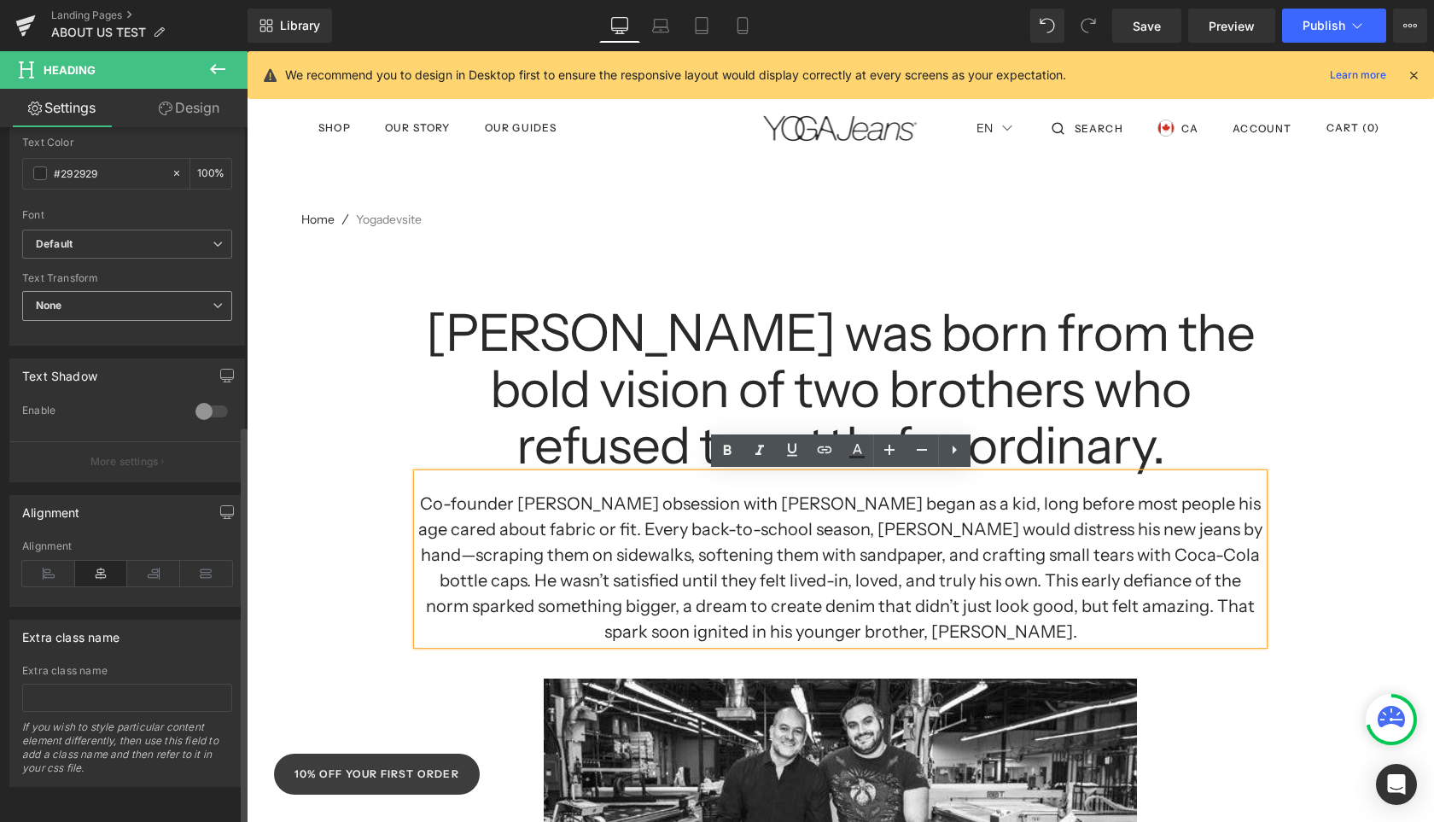
scroll to position [0, 0]
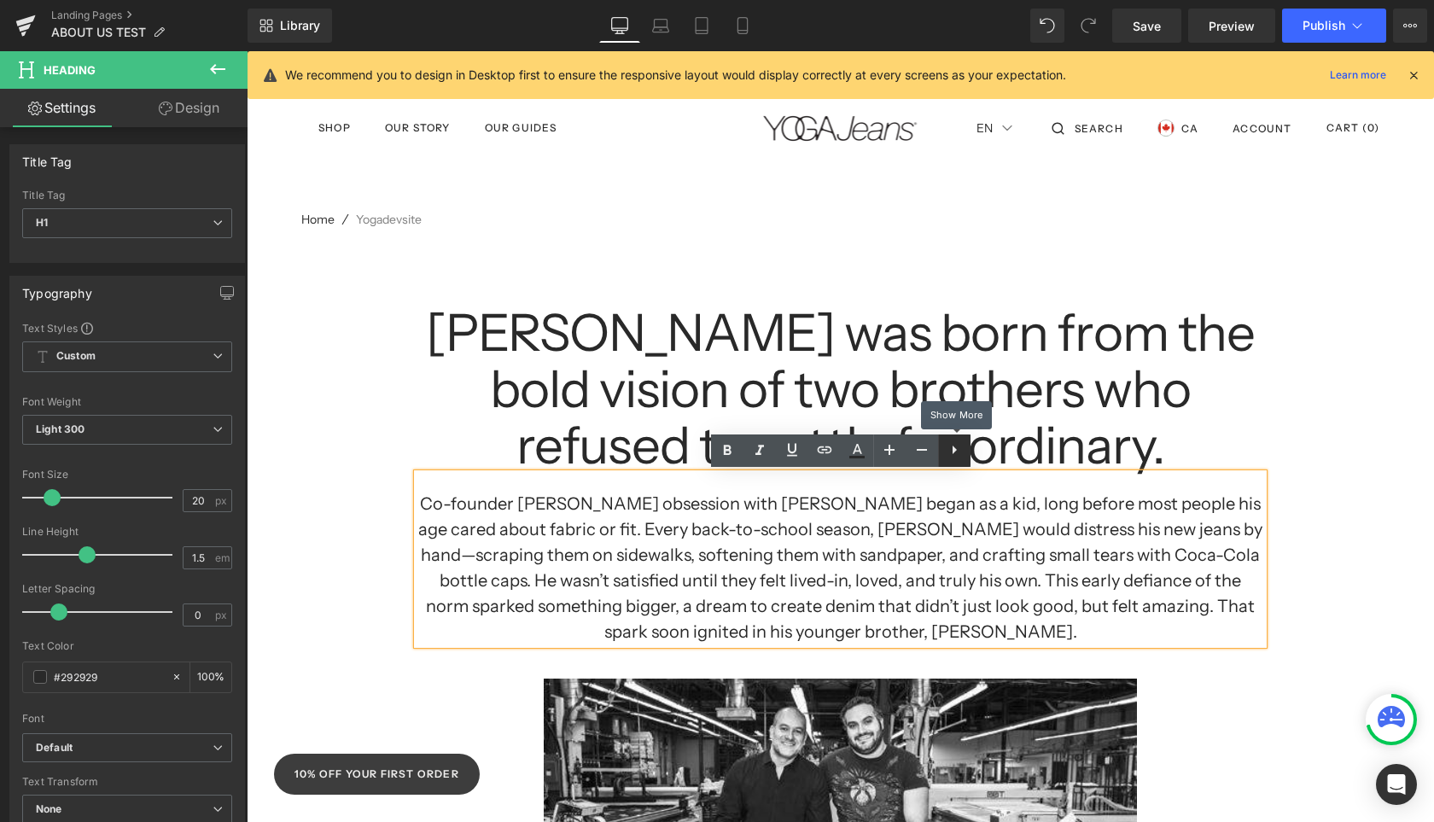
click at [958, 457] on icon at bounding box center [954, 450] width 20 height 20
click at [993, 447] on icon at bounding box center [986, 450] width 20 height 20
click at [960, 560] on h1 "Co-founder [PERSON_NAME] obsession with [PERSON_NAME] began as a kid, long befo…" at bounding box center [840, 568] width 846 height 154
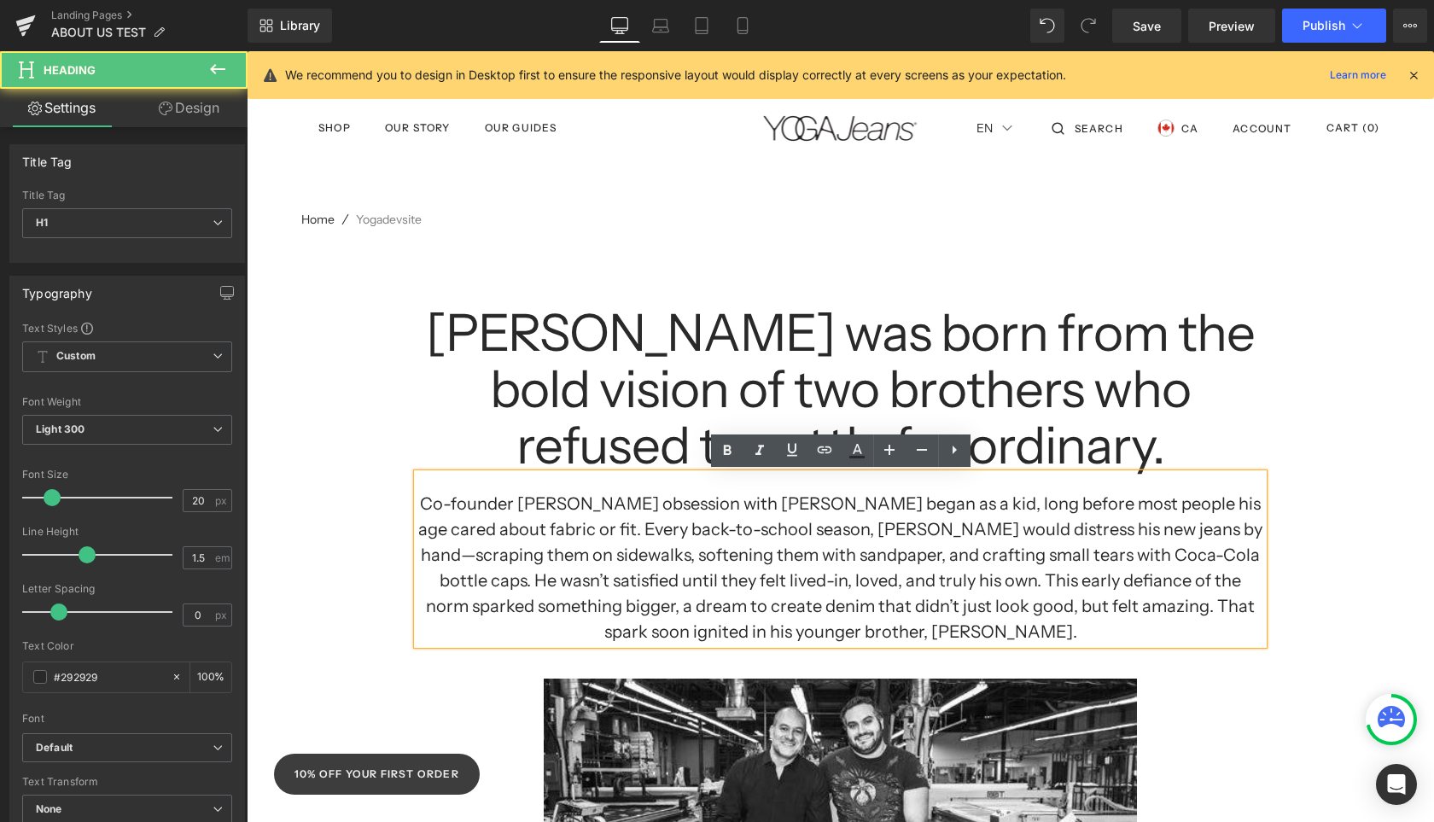
click at [562, 451] on h1 "[PERSON_NAME] was born from the bold vision of two brothers who refused to sett…" at bounding box center [840, 389] width 846 height 169
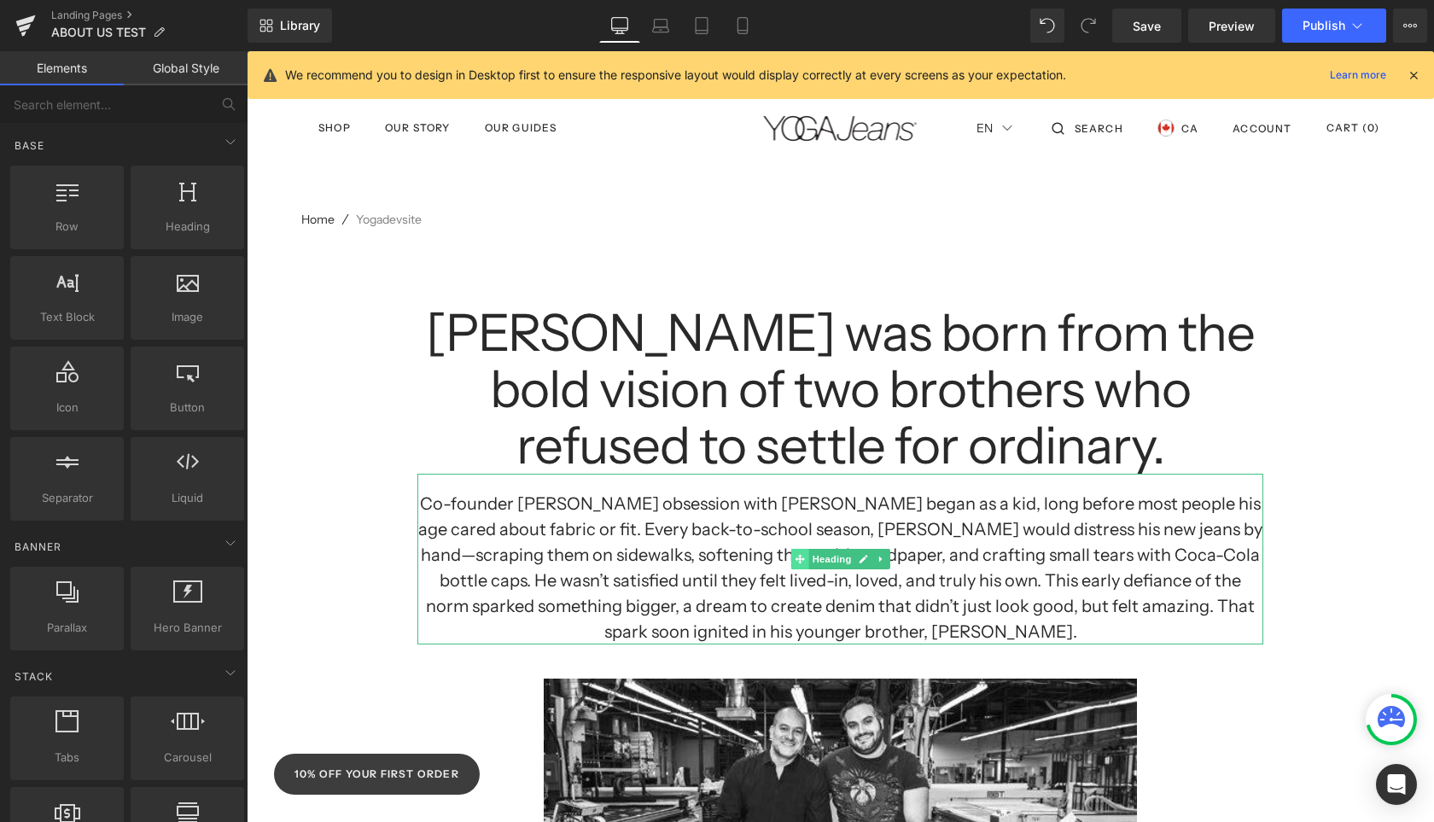
click at [802, 561] on icon at bounding box center [799, 559] width 9 height 10
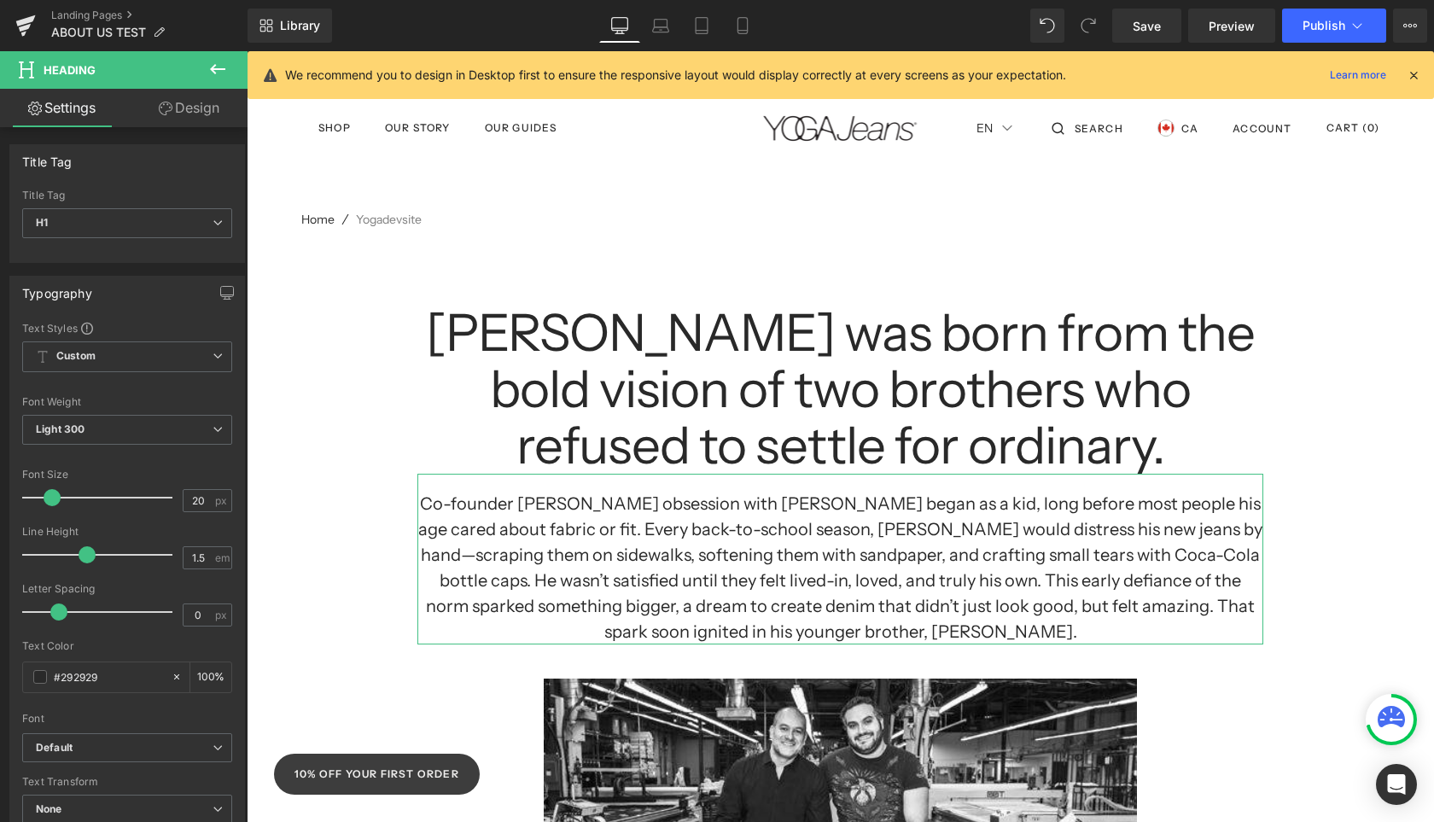
click at [174, 102] on link "Design" at bounding box center [189, 108] width 124 height 38
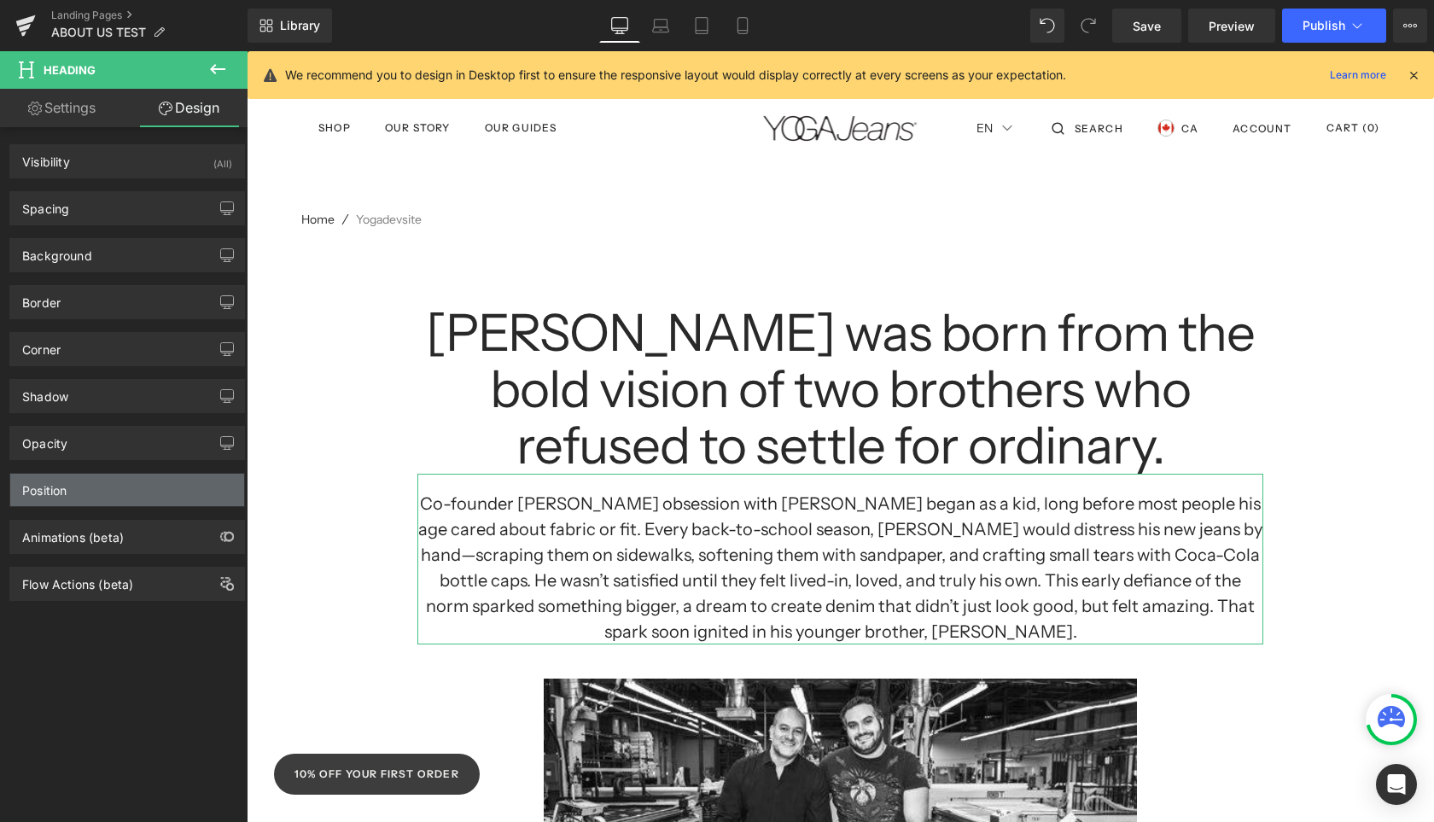
click at [200, 487] on div "Position" at bounding box center [127, 490] width 234 height 32
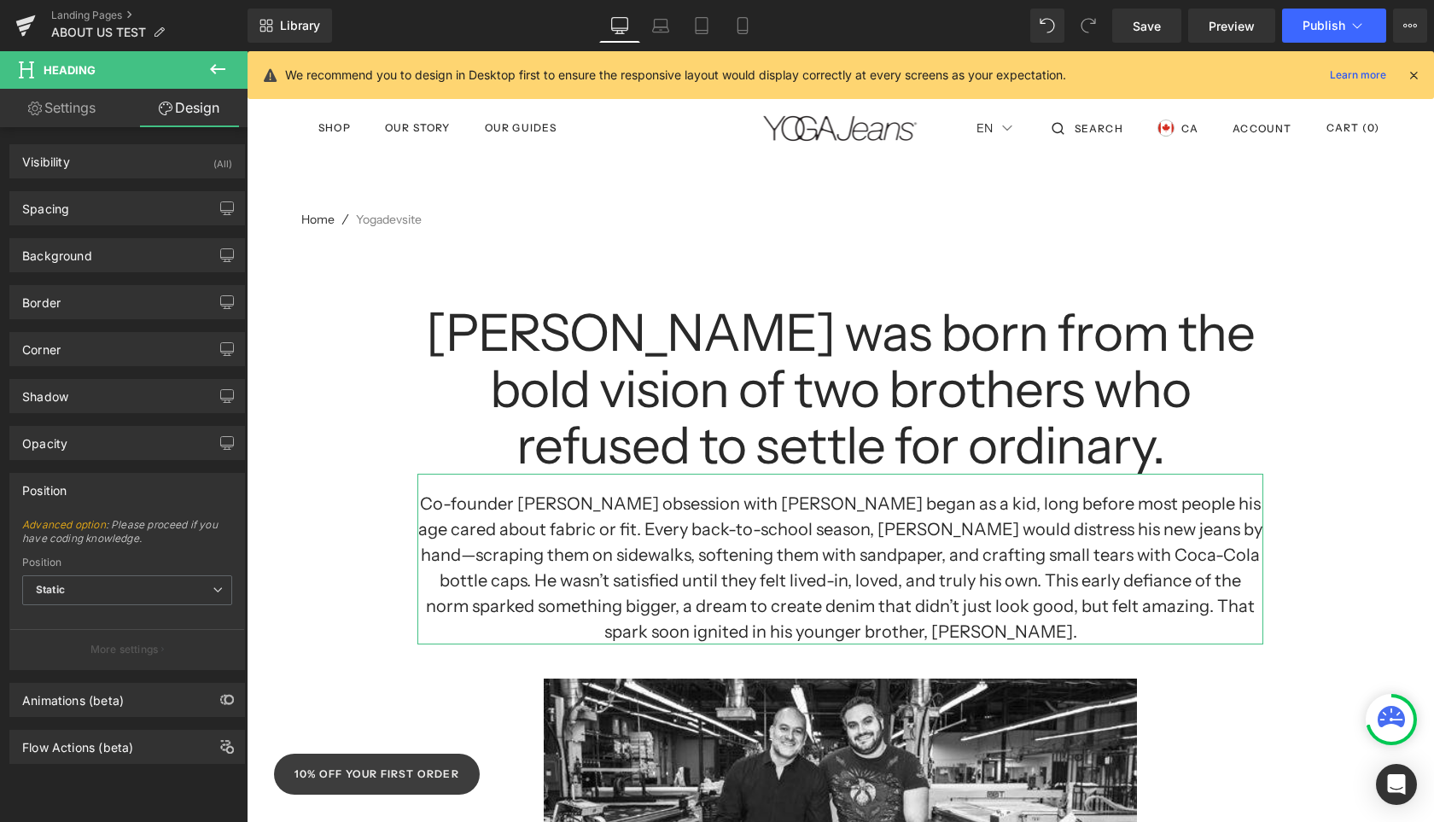
click at [199, 491] on div "Position" at bounding box center [127, 490] width 234 height 32
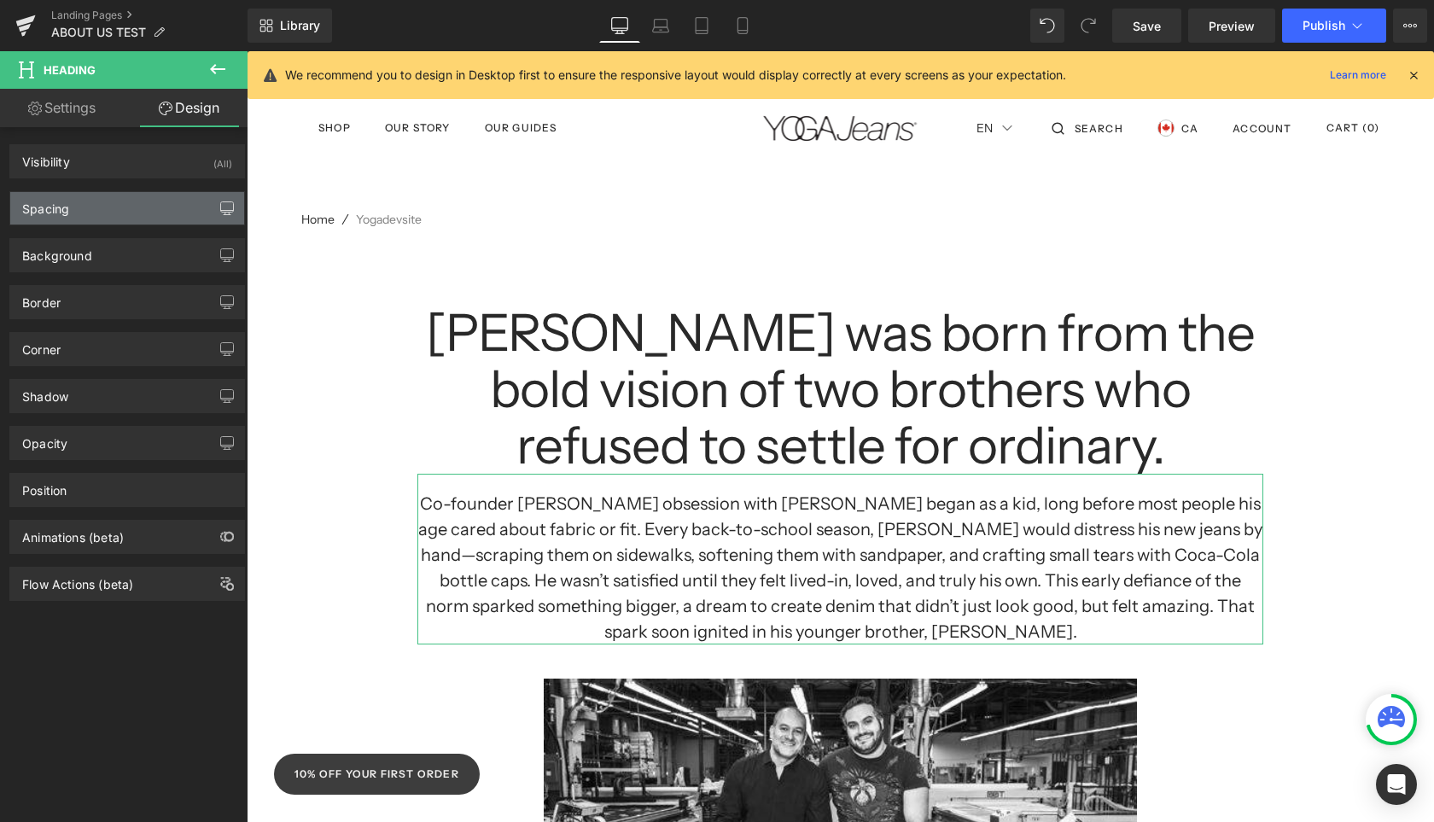
click at [220, 213] on icon "button" at bounding box center [227, 208] width 14 height 14
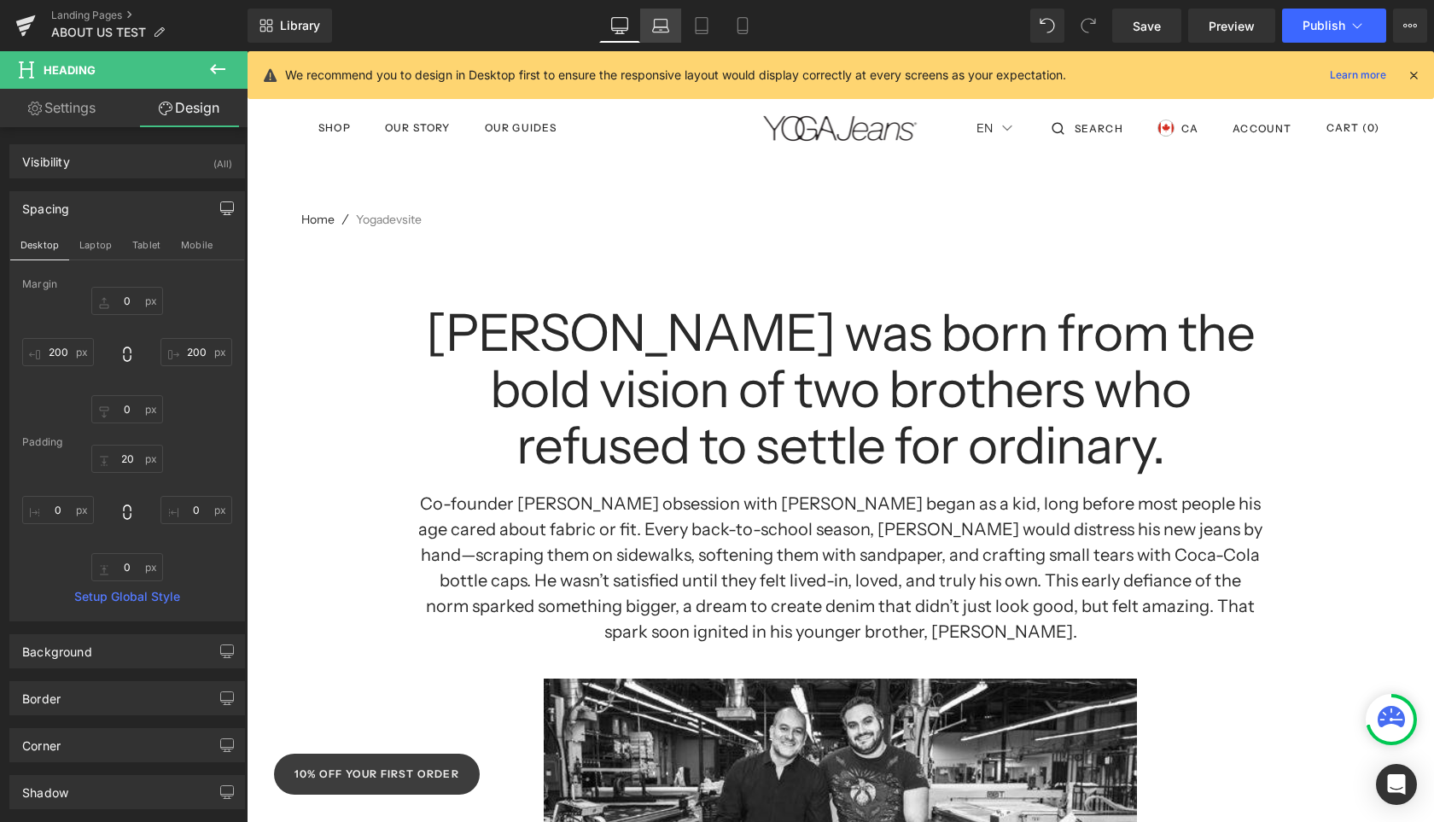
click at [661, 31] on icon at bounding box center [660, 25] width 17 height 17
type input "0"
type input "200"
type input "0"
type input "200"
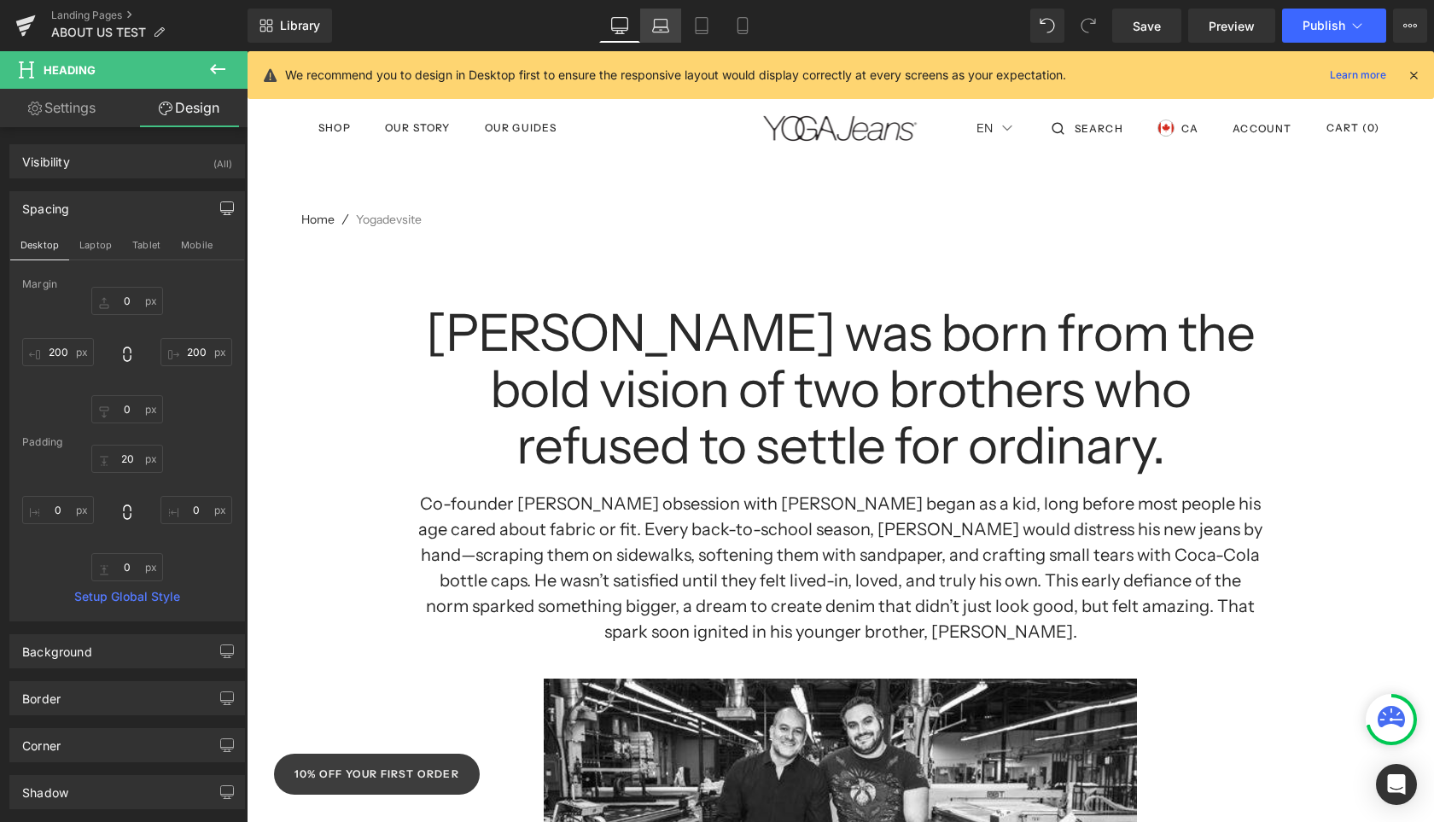
type input "20"
type input "0"
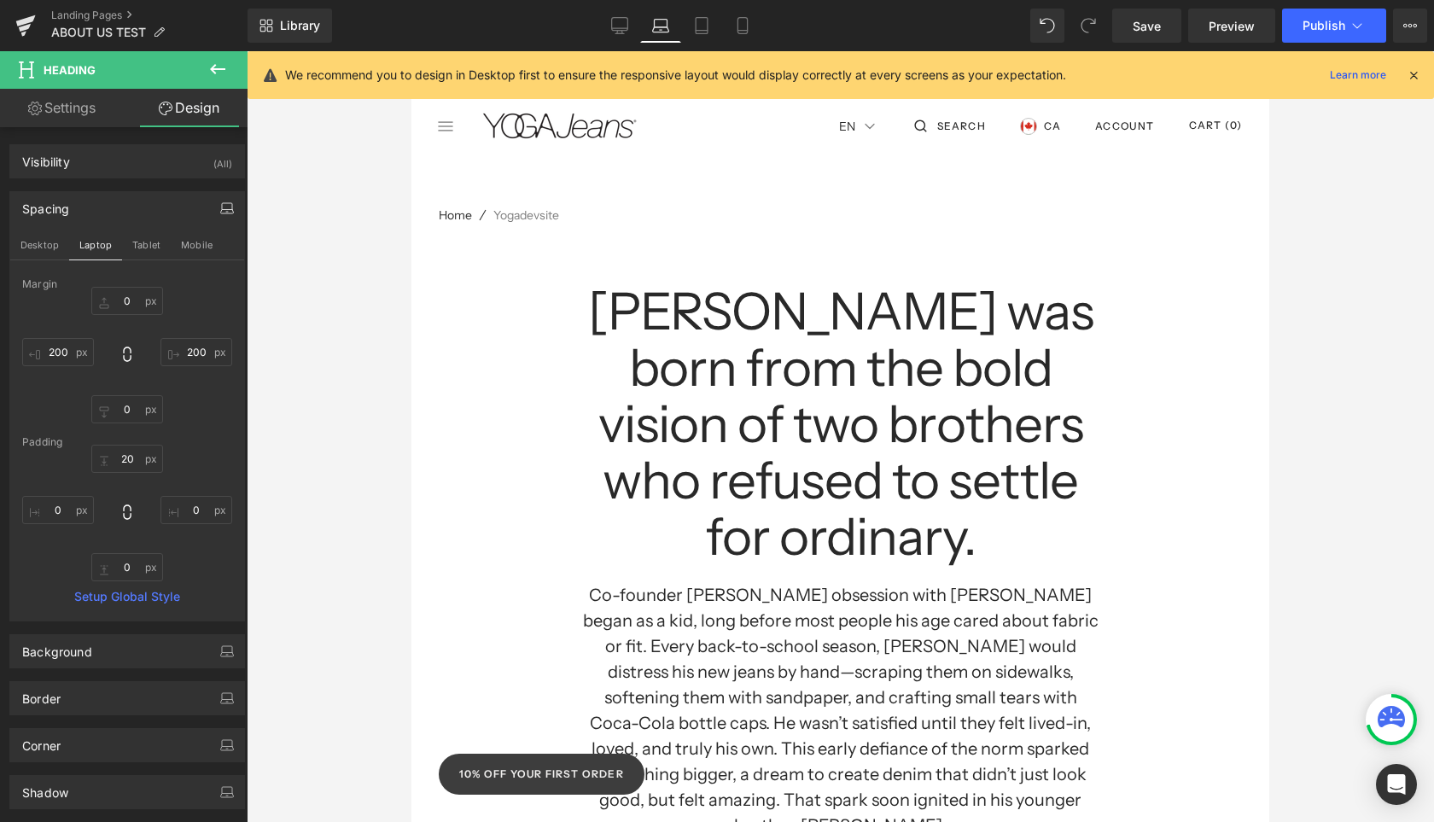
scroll to position [91, 0]
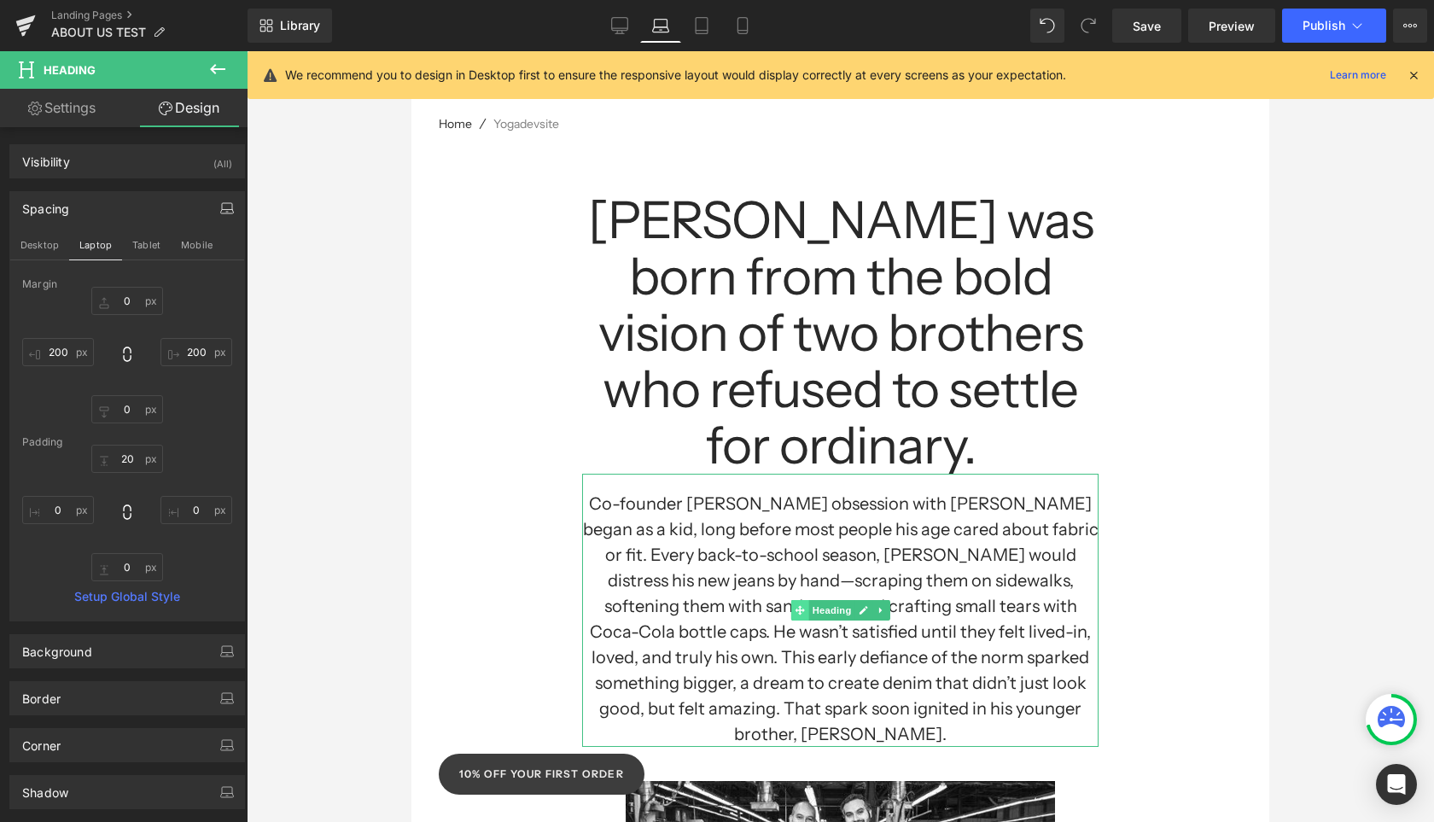
click at [804, 600] on span at bounding box center [799, 610] width 18 height 20
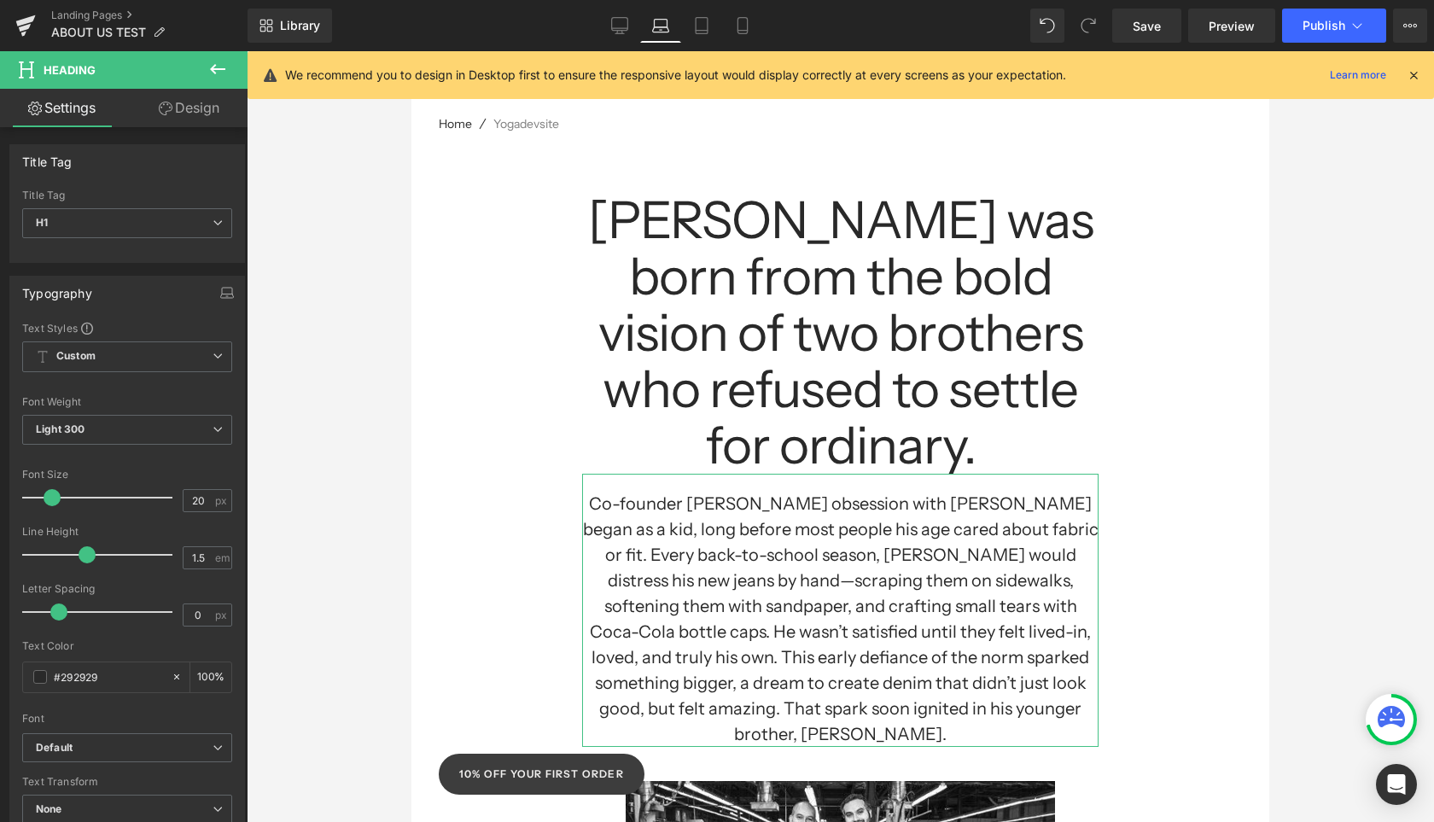
click at [209, 112] on link "Design" at bounding box center [189, 108] width 124 height 38
click at [0, 0] on div "Spacing" at bounding box center [0, 0] width 0 height 0
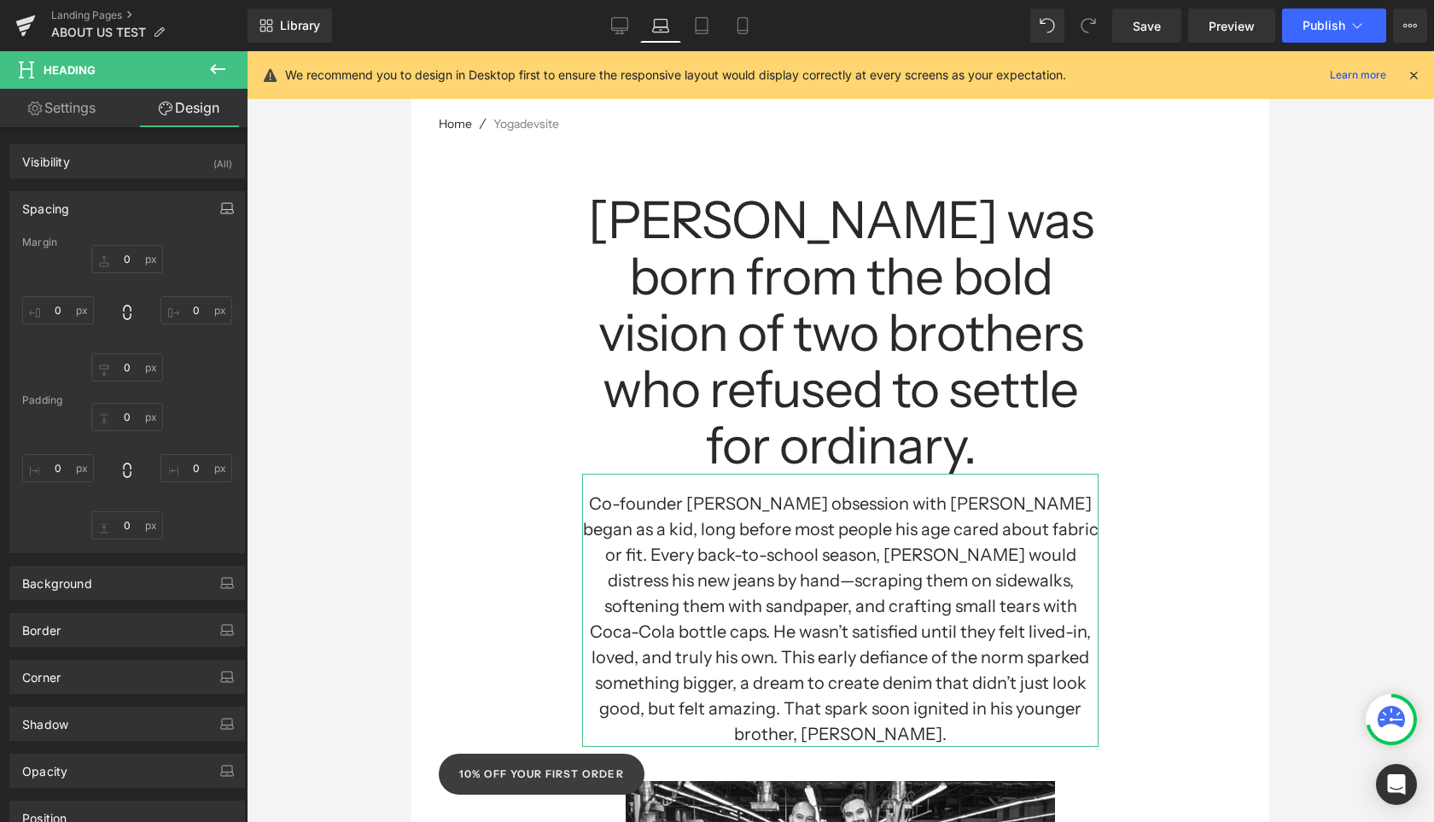
type input "0"
type input "200"
type input "0"
type input "200"
type input "20"
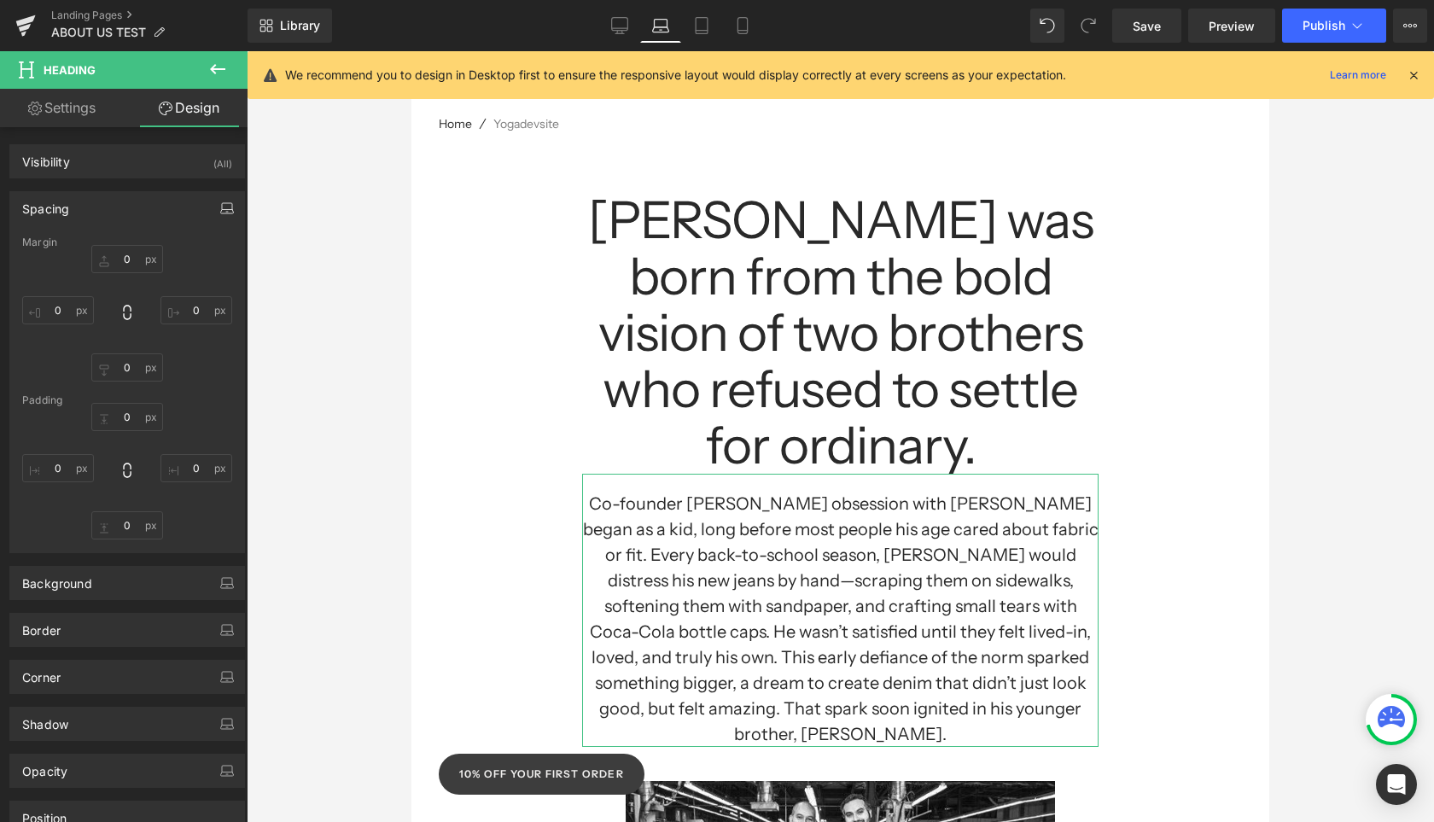
type input "0"
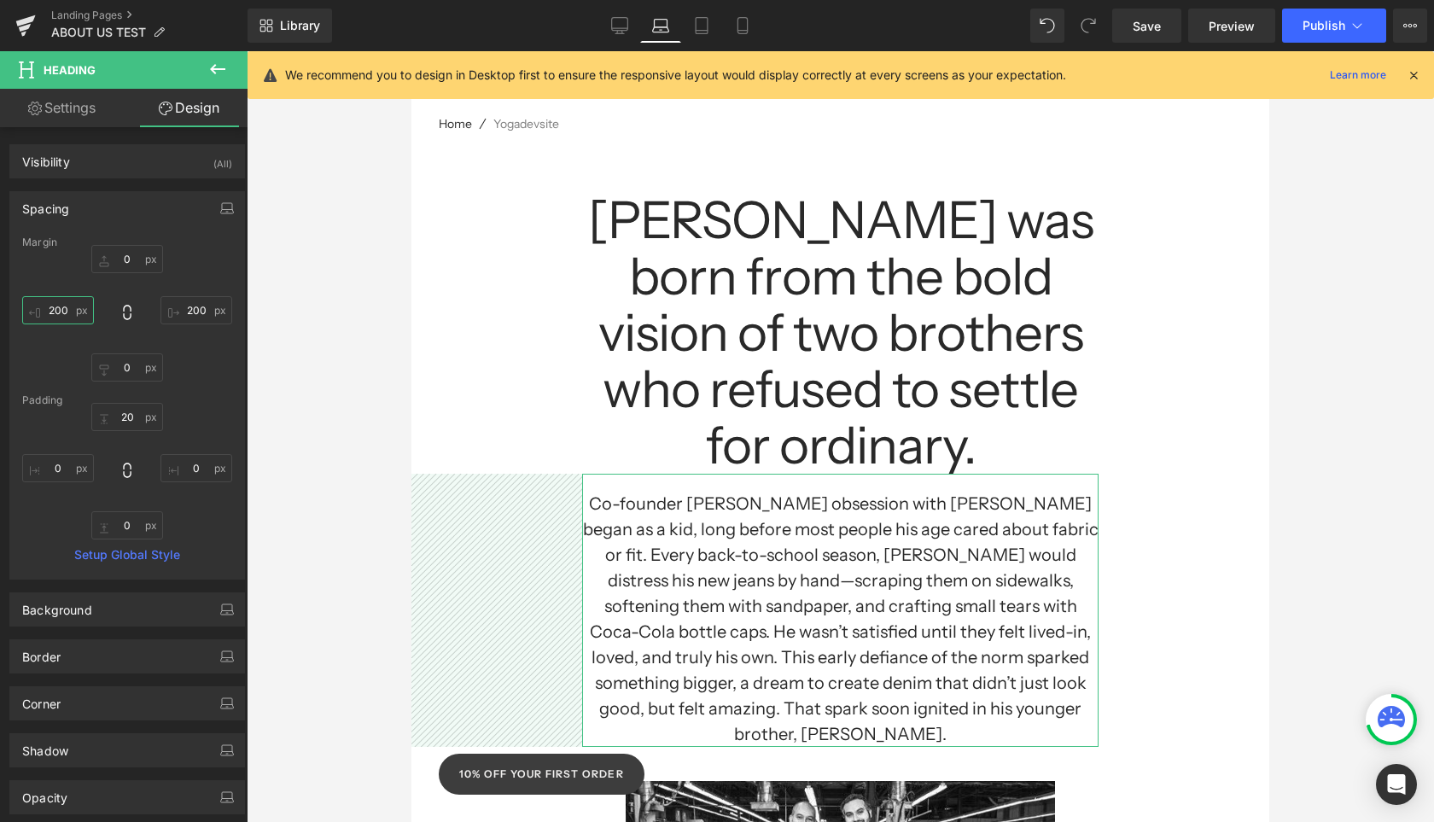
click at [65, 313] on input "200" at bounding box center [58, 310] width 72 height 28
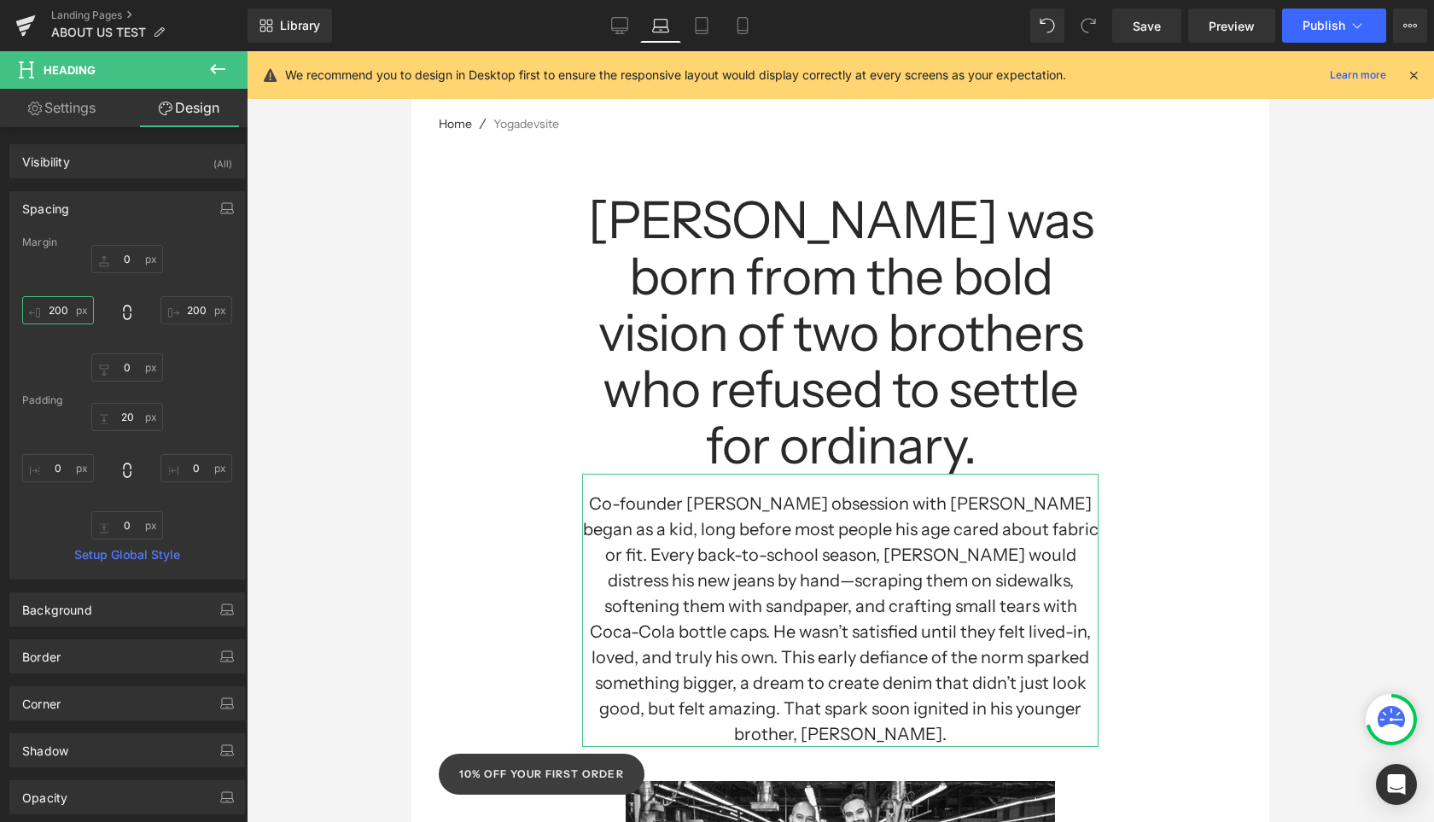
click at [65, 313] on input "200" at bounding box center [58, 310] width 72 height 28
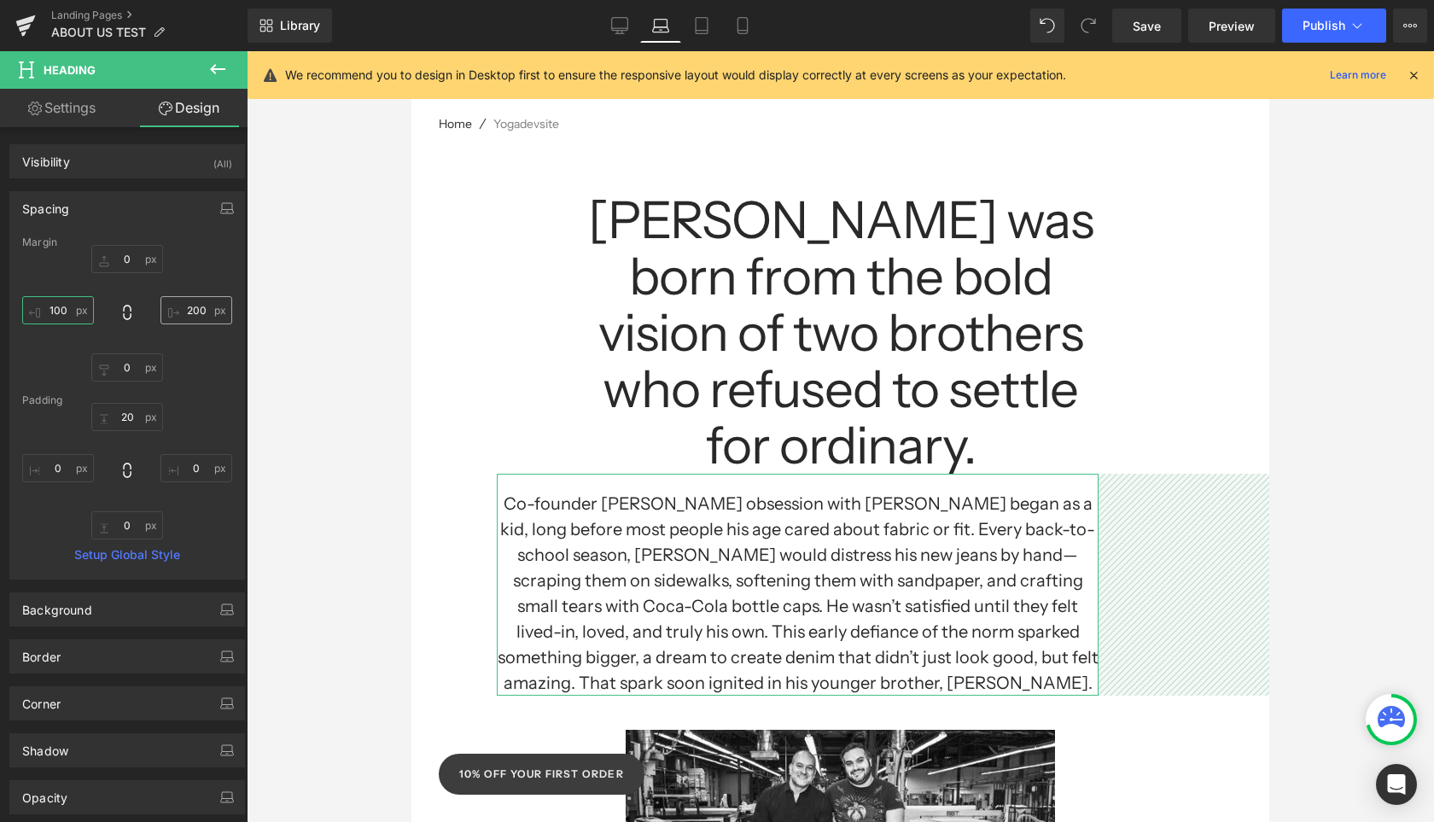
type input "100"
click at [185, 312] on input "200" at bounding box center [196, 310] width 72 height 28
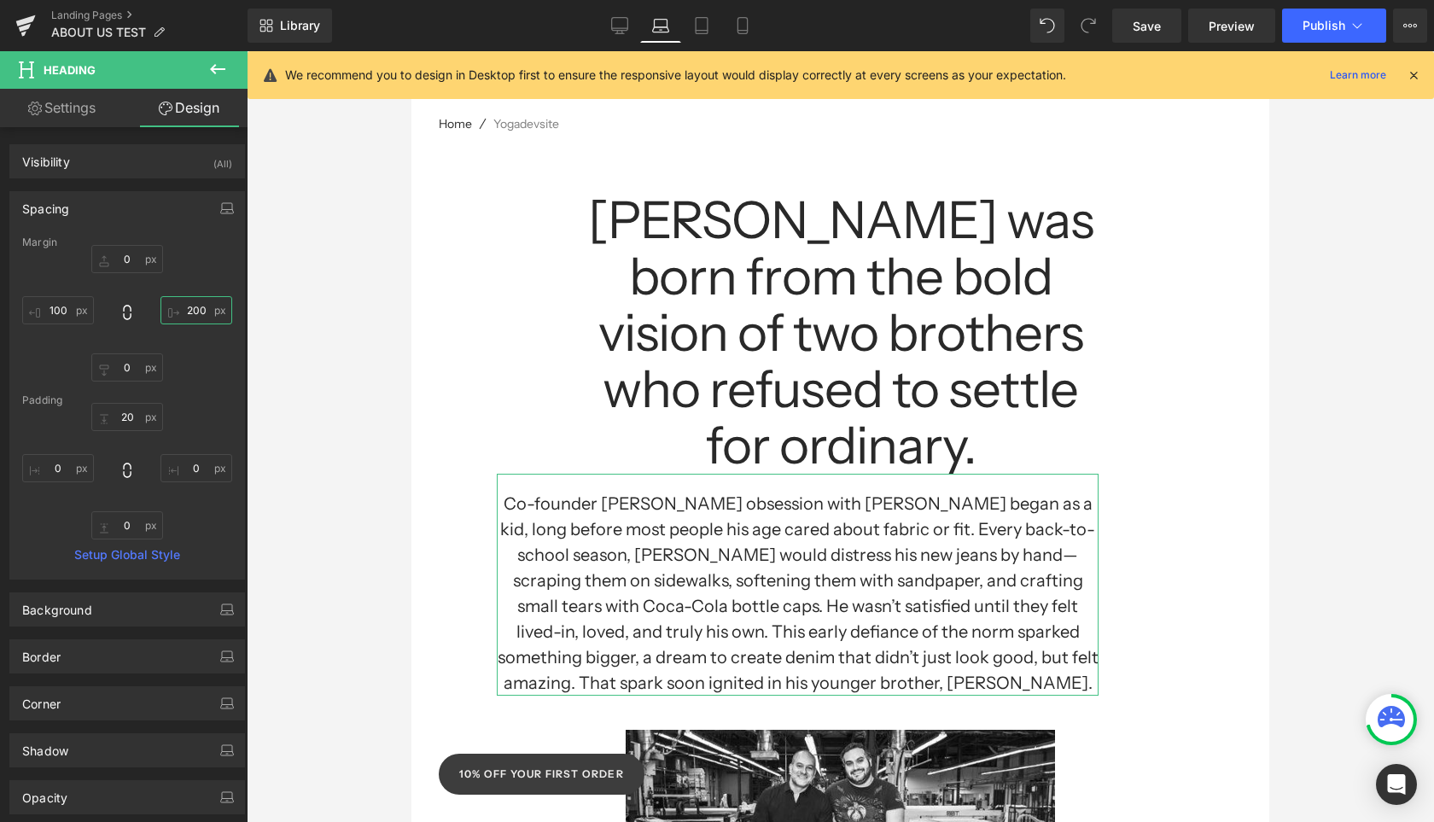
click at [185, 312] on input "200" at bounding box center [196, 310] width 72 height 28
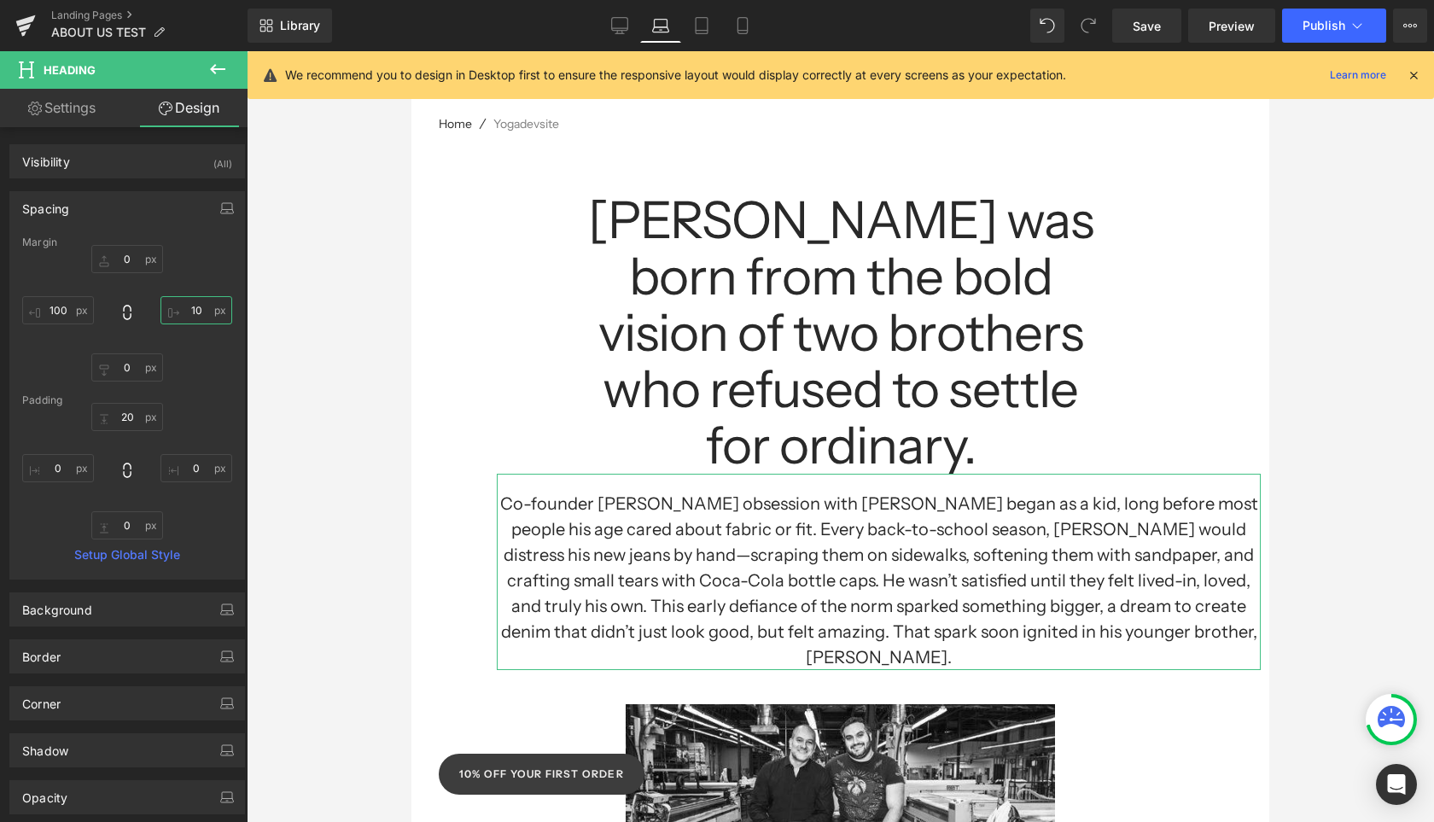
type input "100"
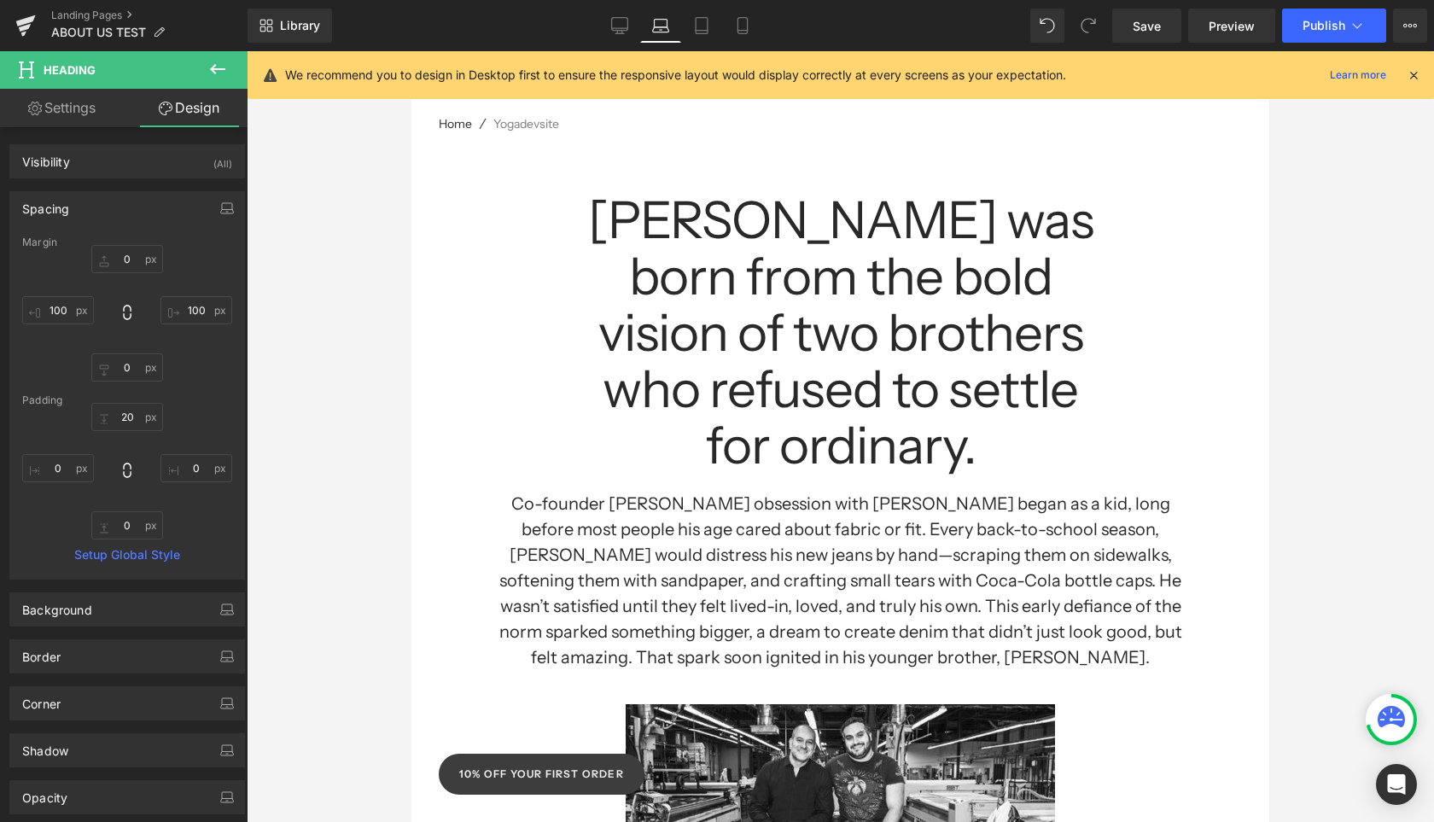
click at [1279, 422] on div at bounding box center [840, 436] width 1187 height 771
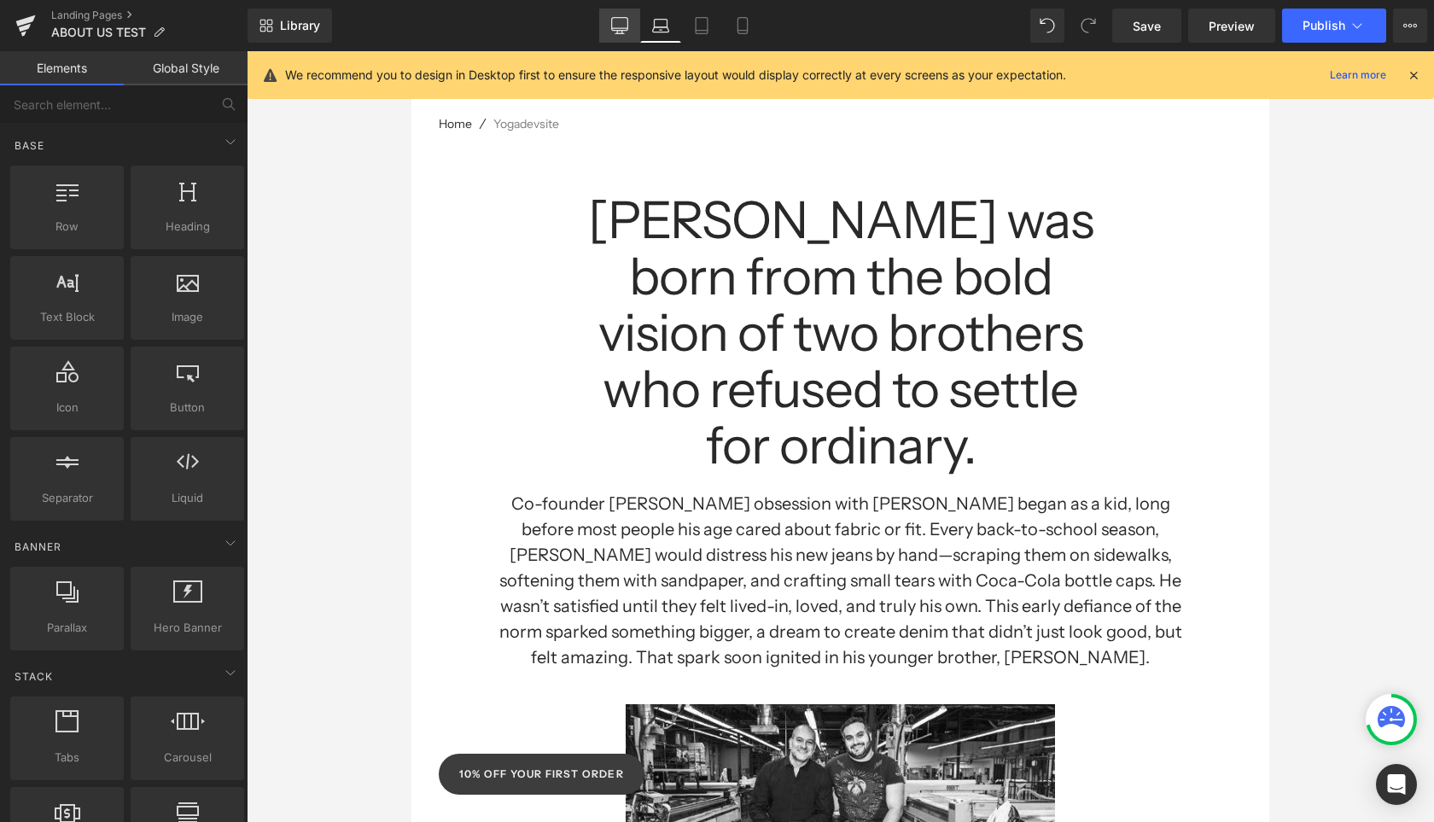
click at [625, 28] on icon at bounding box center [620, 28] width 16 height 0
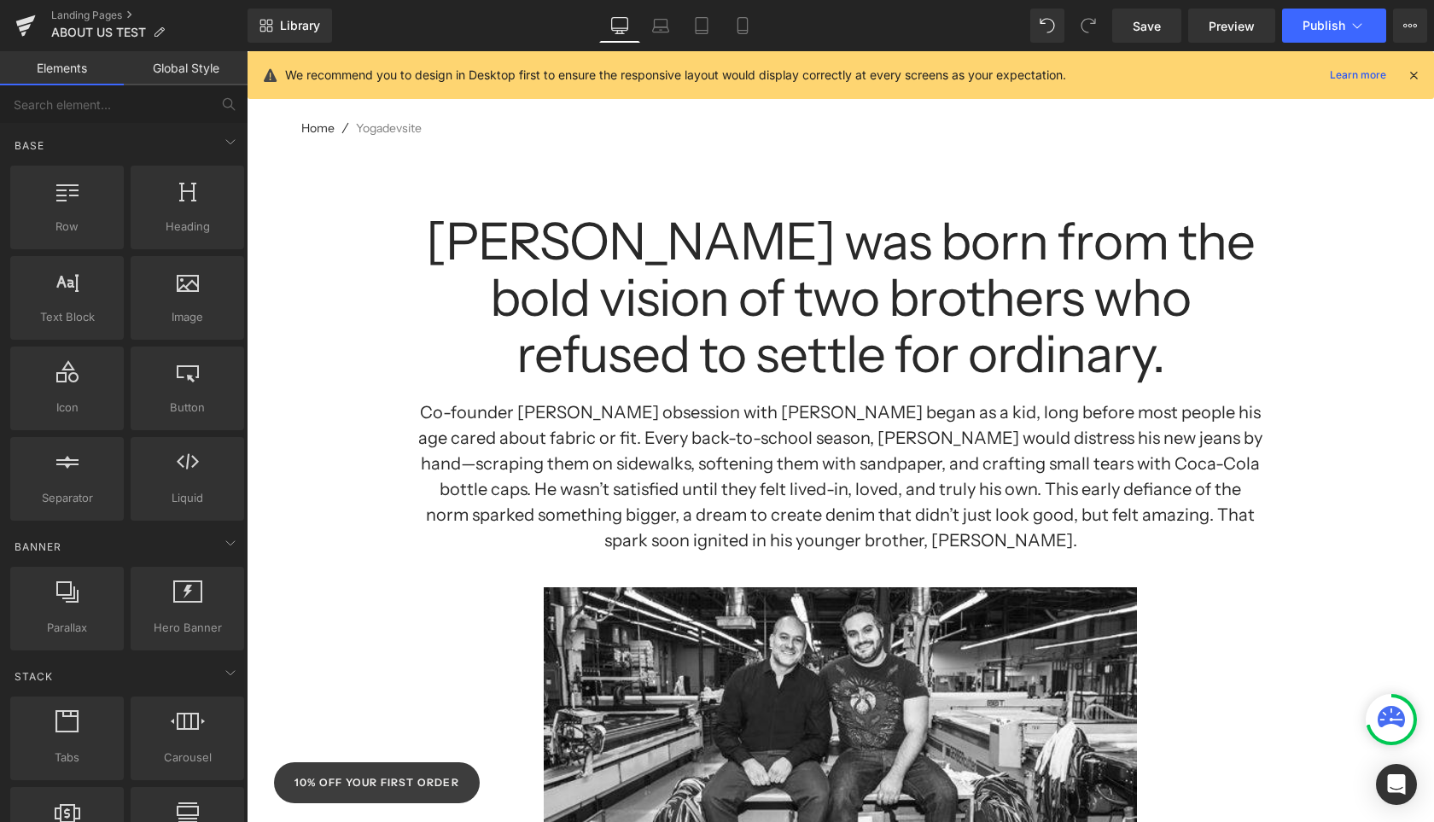
scroll to position [184, 0]
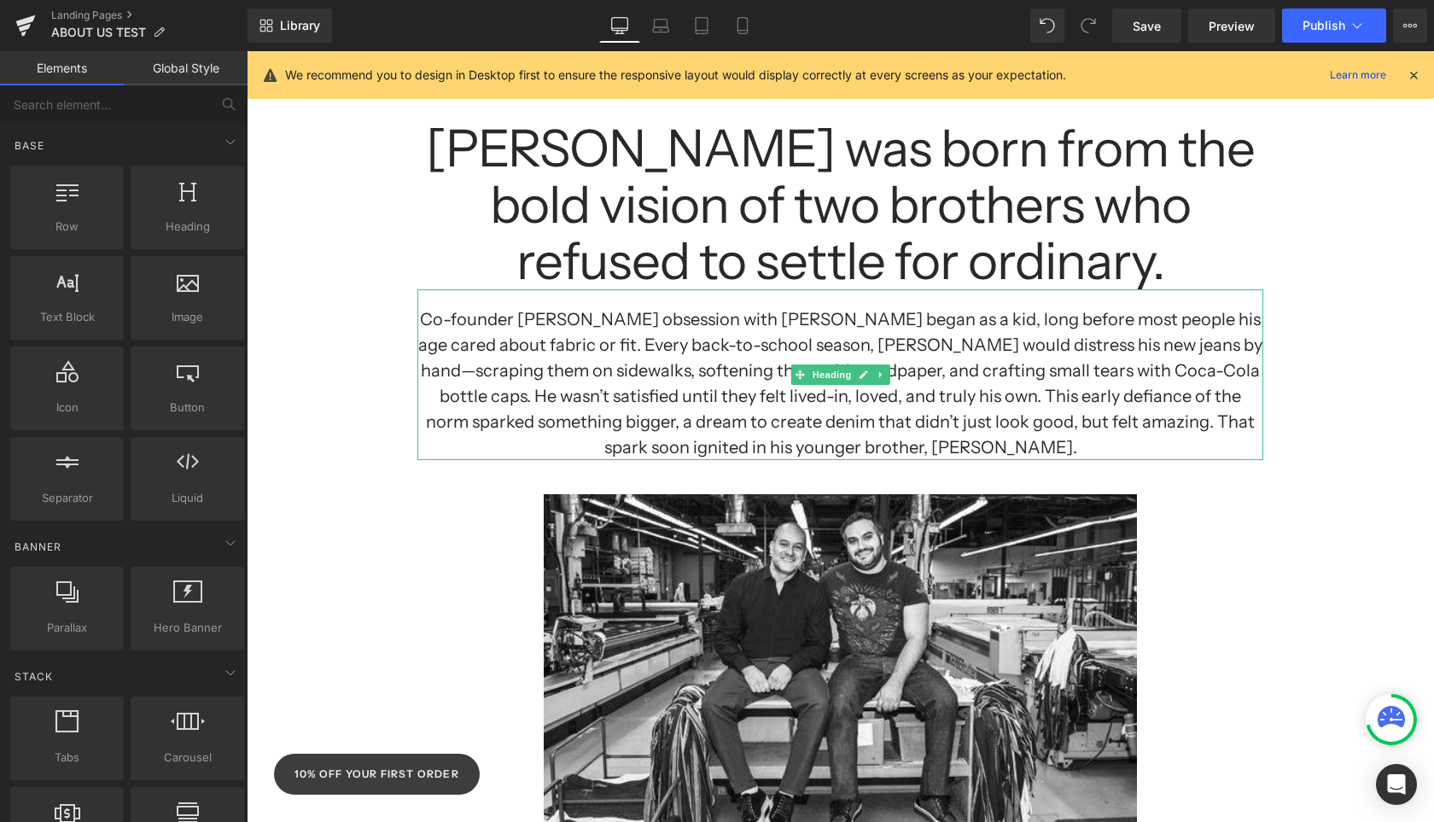
click at [736, 386] on h1 "Co-founder [PERSON_NAME] obsession with [PERSON_NAME] began as a kid, long befo…" at bounding box center [840, 383] width 846 height 154
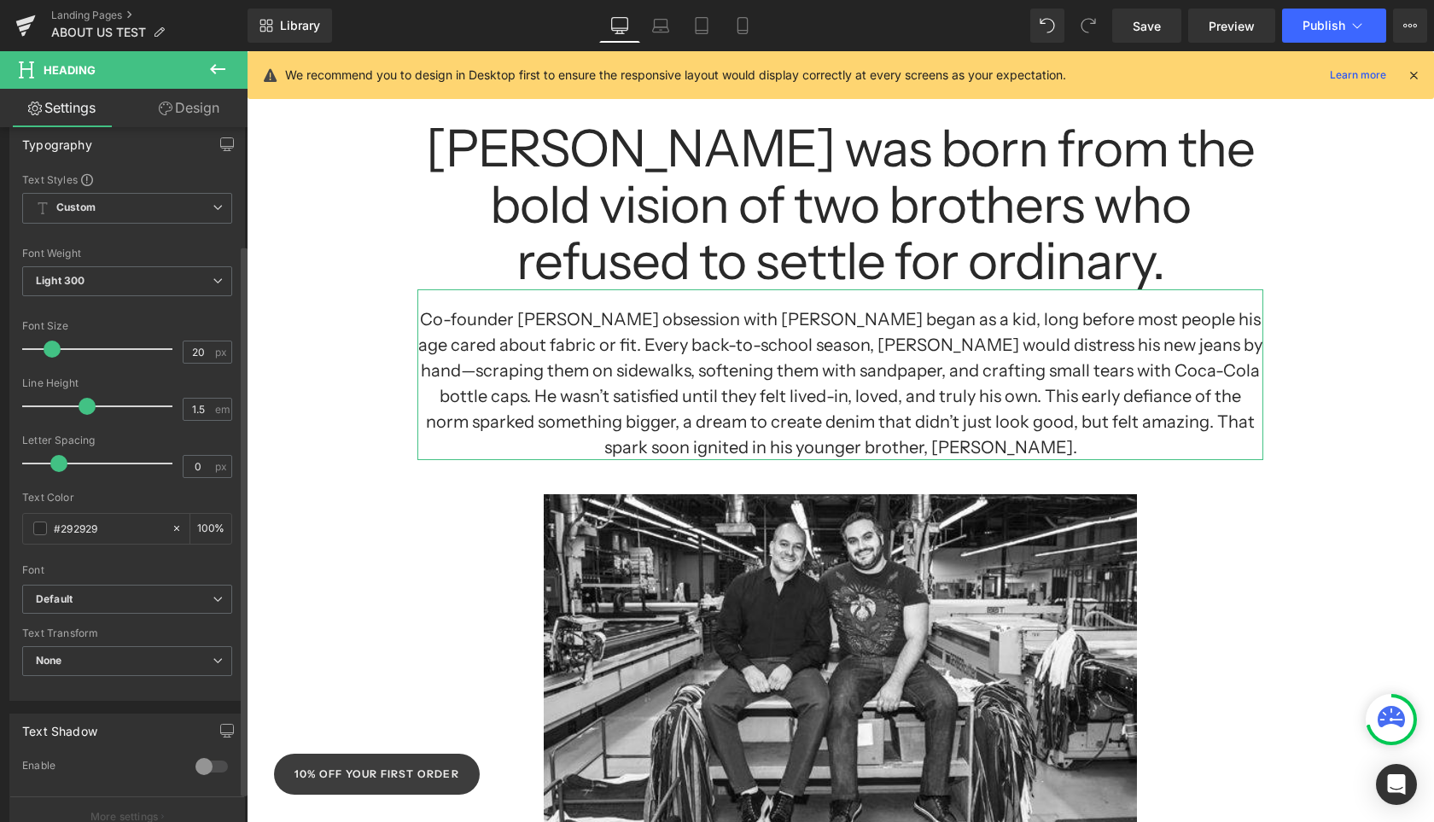
scroll to position [0, 0]
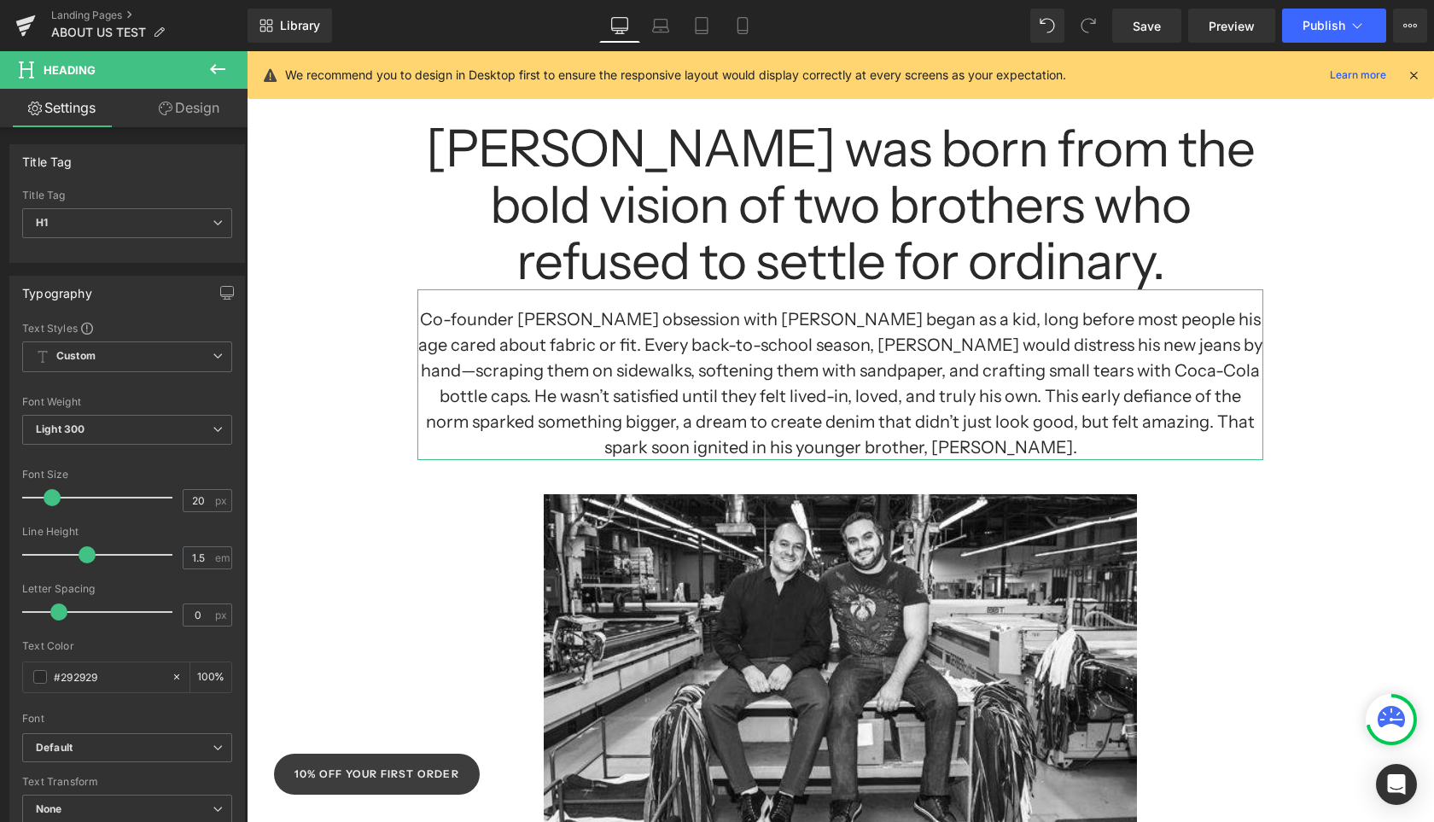
click at [204, 102] on link "Design" at bounding box center [189, 108] width 124 height 38
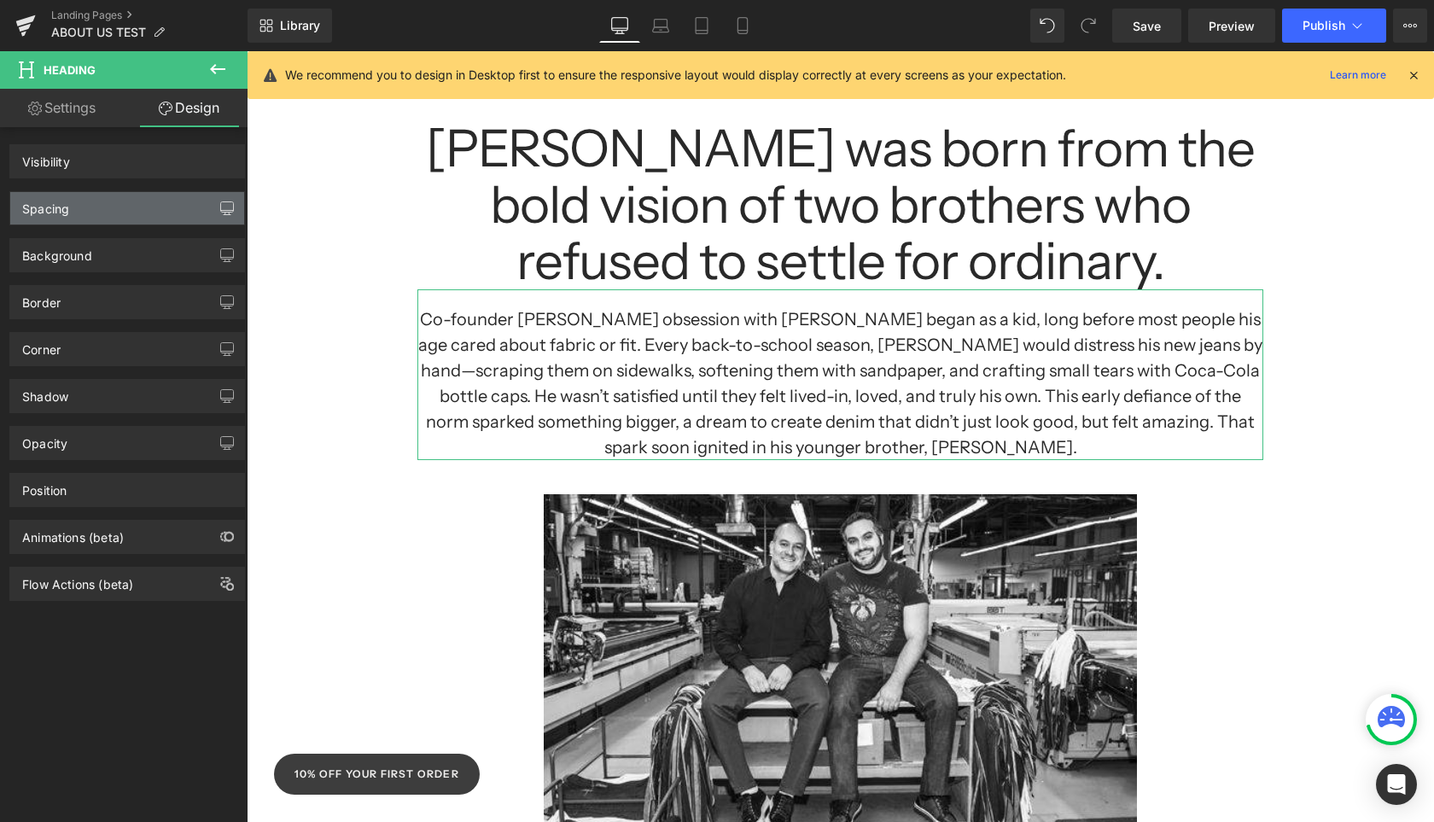
click at [90, 209] on div "Spacing" at bounding box center [127, 208] width 234 height 32
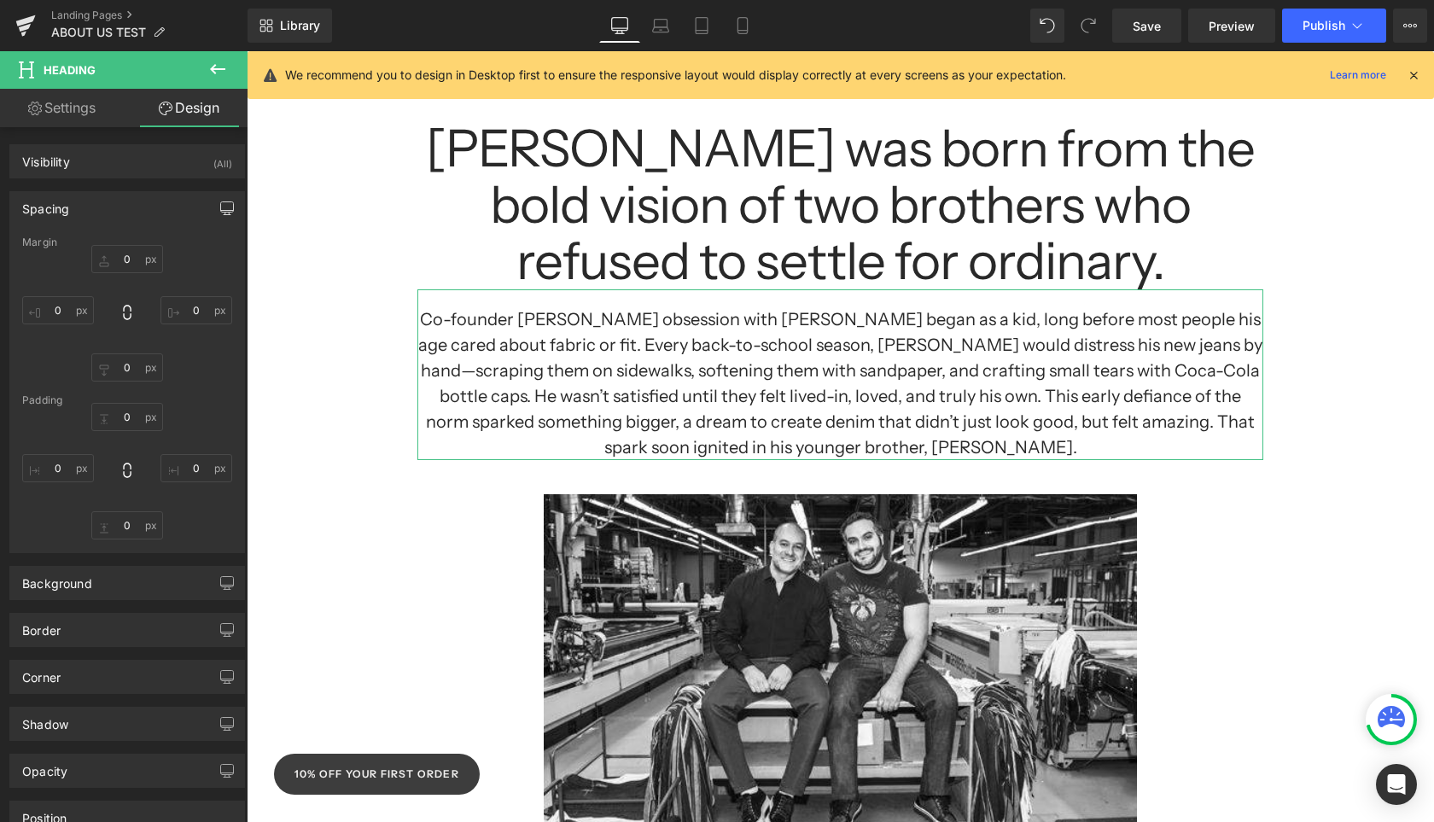
type input "0"
type input "200"
type input "0"
type input "200"
type input "20"
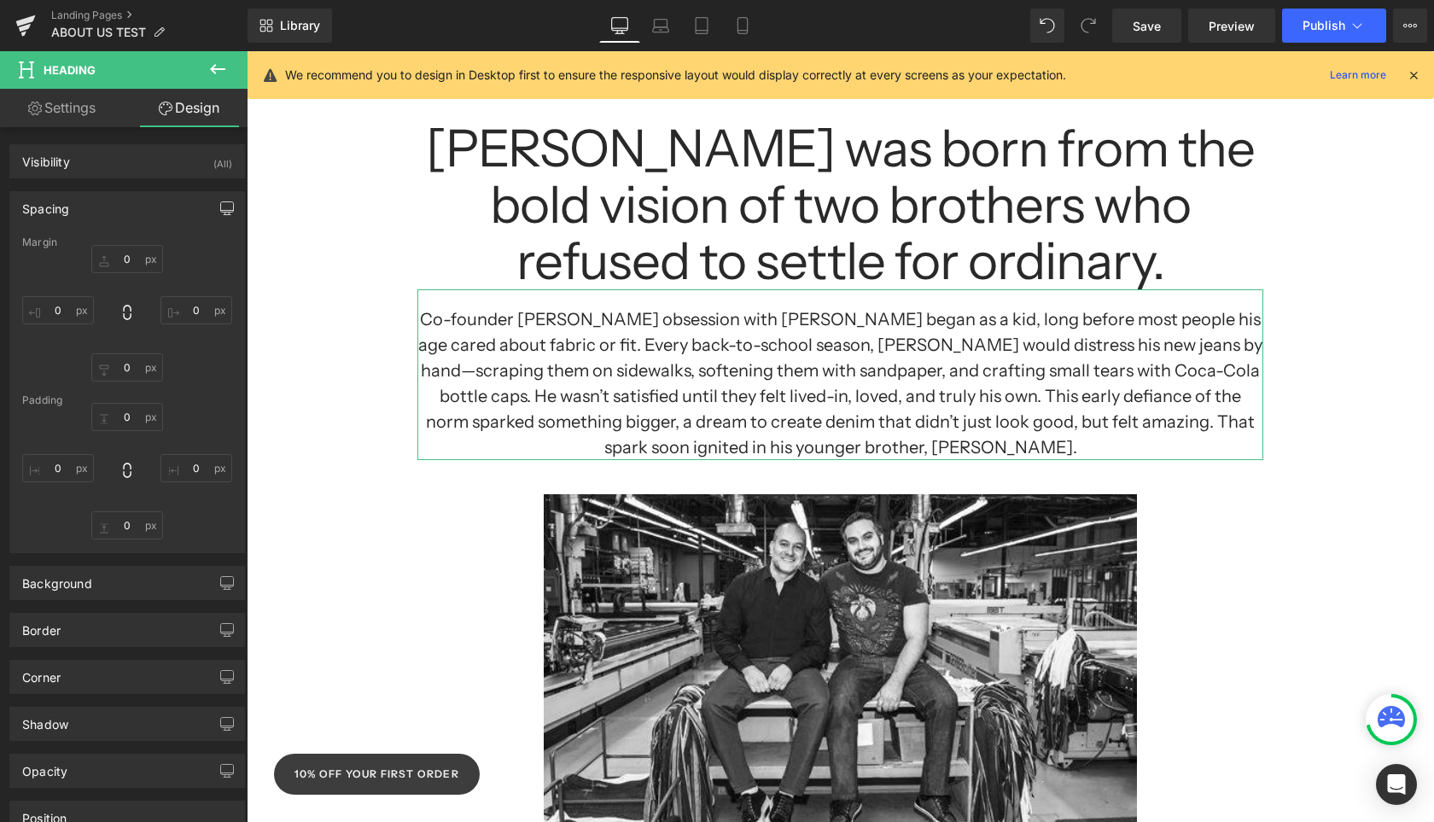
type input "0"
click at [220, 209] on icon "button" at bounding box center [227, 208] width 14 height 14
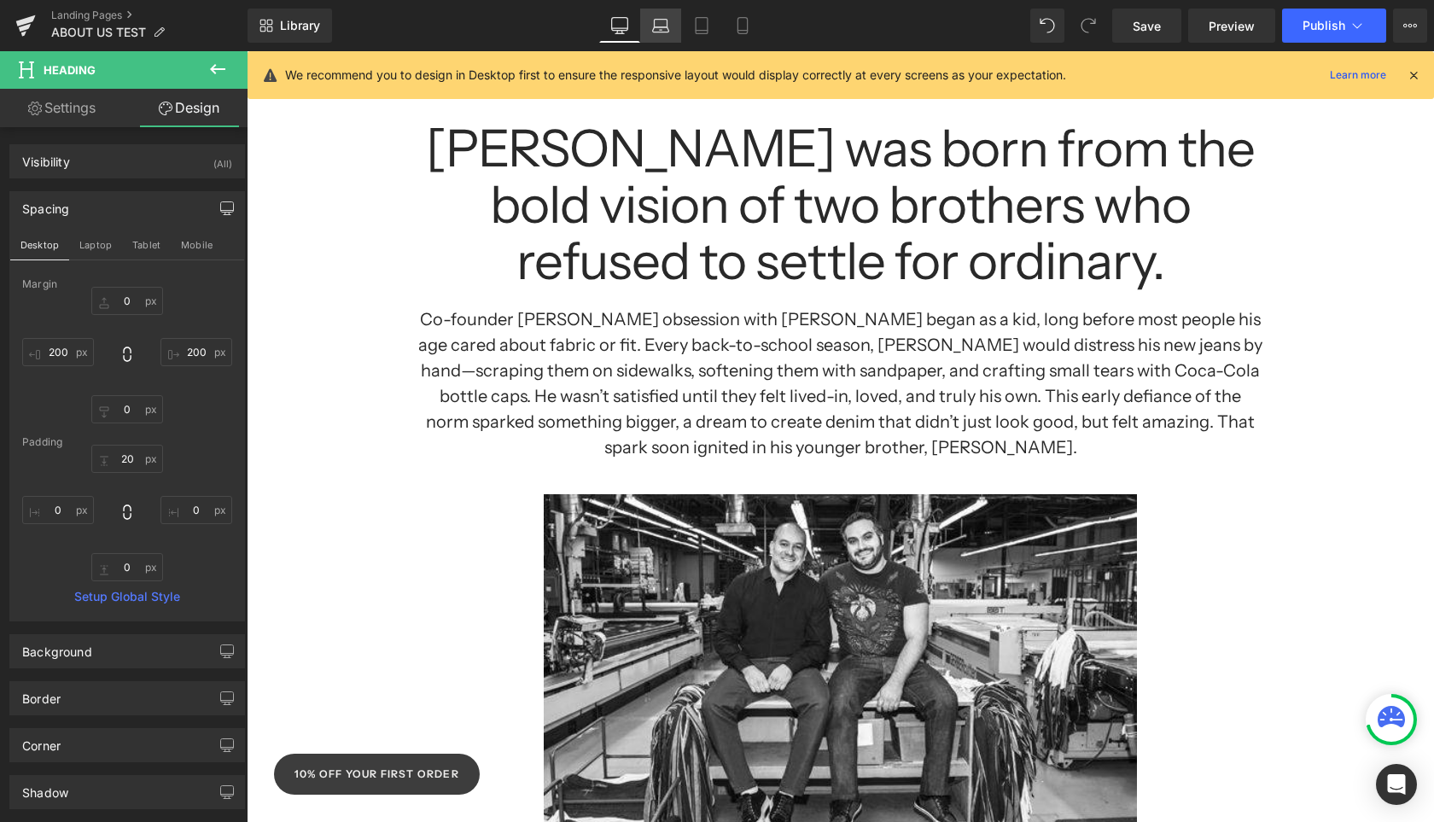
click at [660, 34] on link "Laptop" at bounding box center [660, 26] width 41 height 34
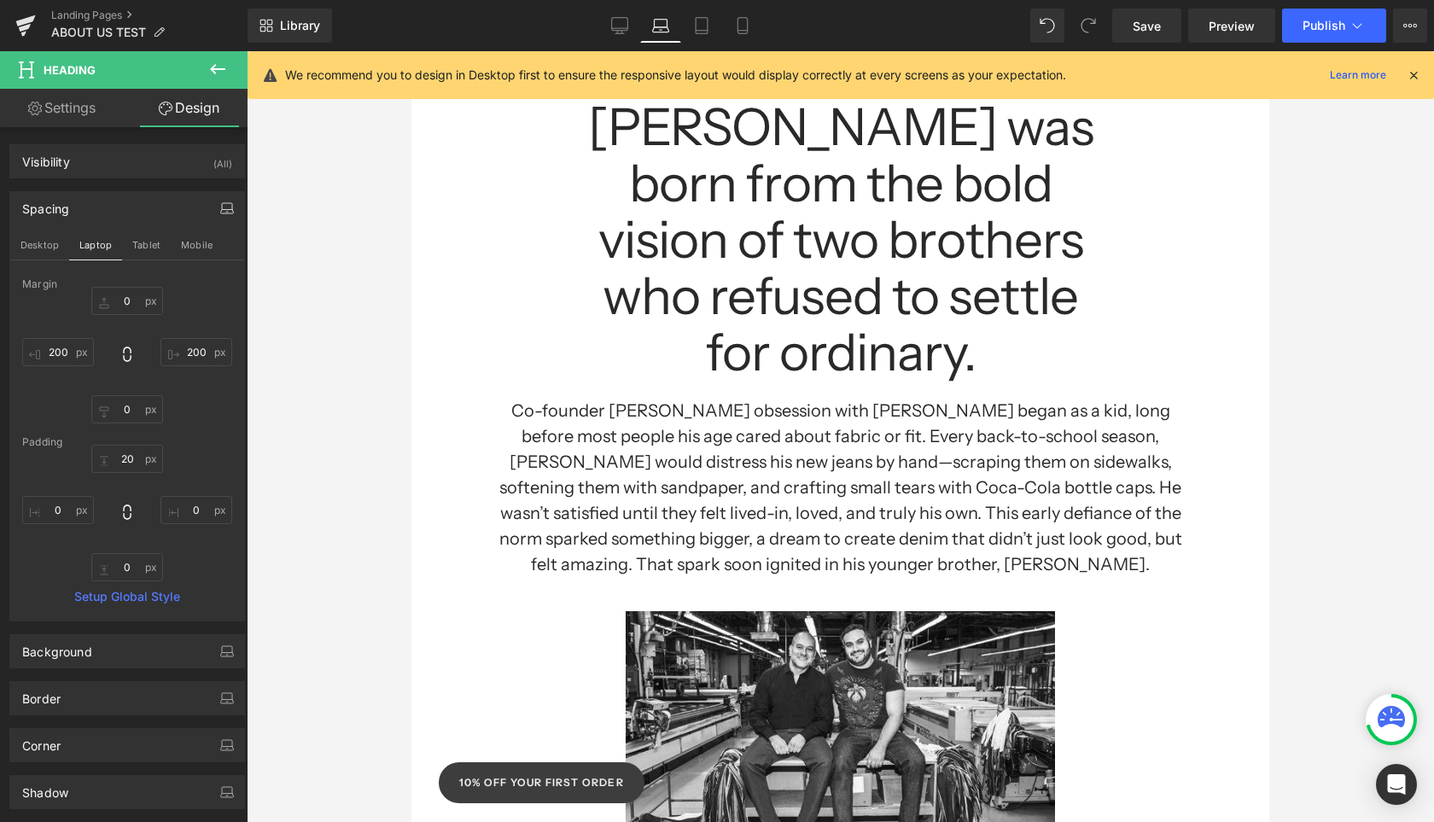
type input "0"
type input "100"
type input "0"
type input "100"
type input "20"
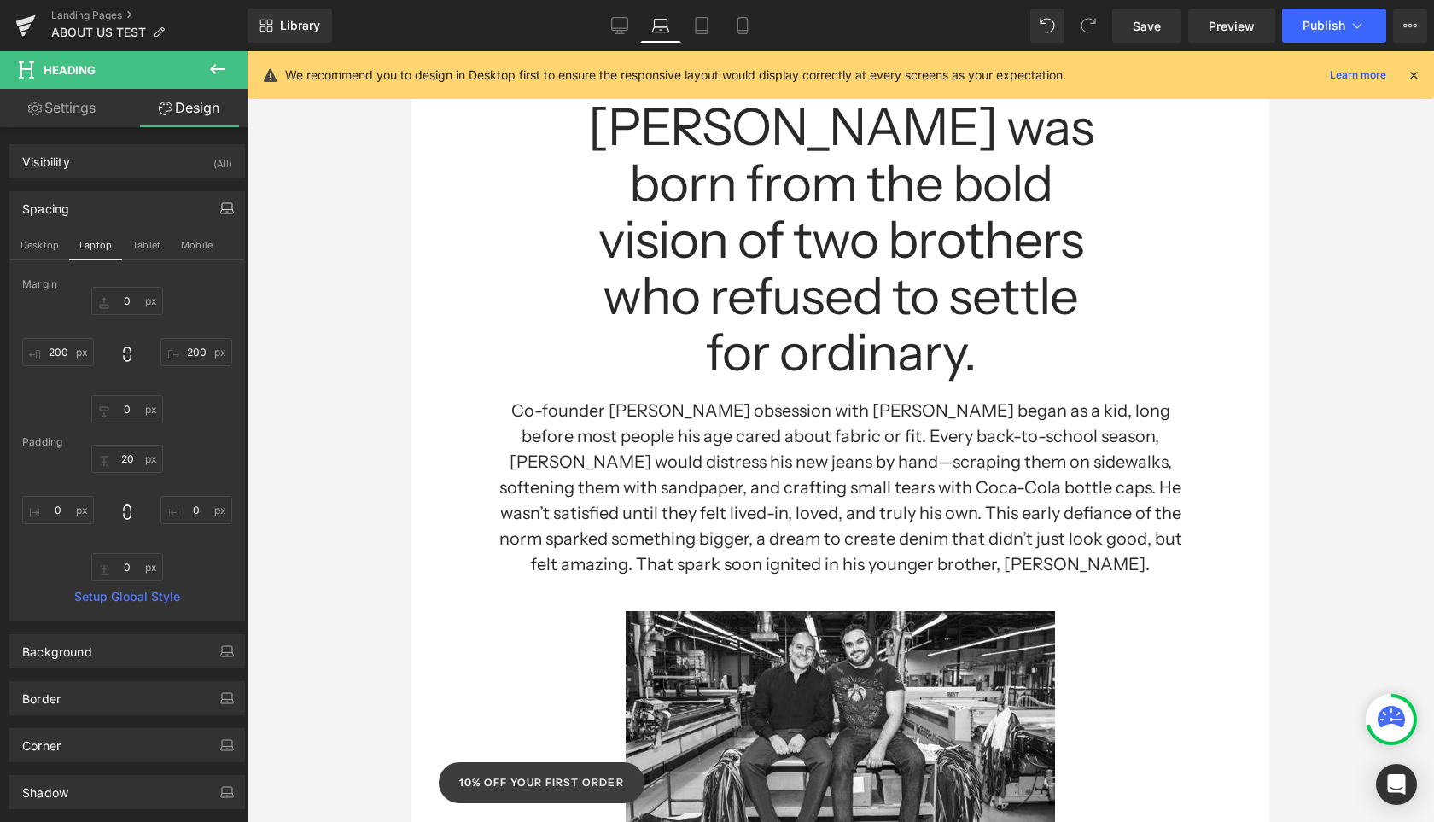
type input "0"
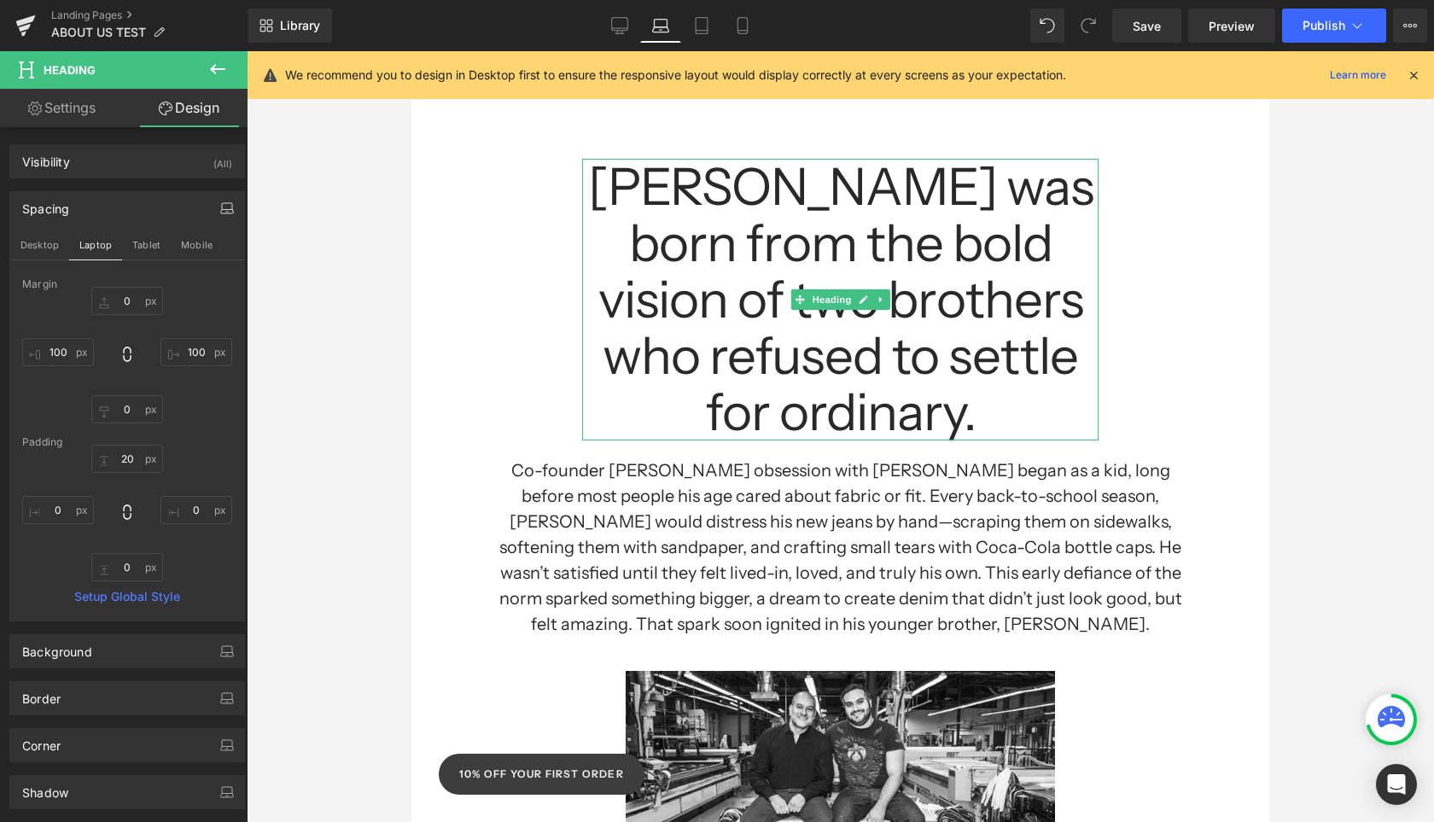
scroll to position [124, 0]
click at [749, 234] on h1 "[PERSON_NAME] was born from the bold vision of two brothers who refused to sett…" at bounding box center [840, 301] width 516 height 282
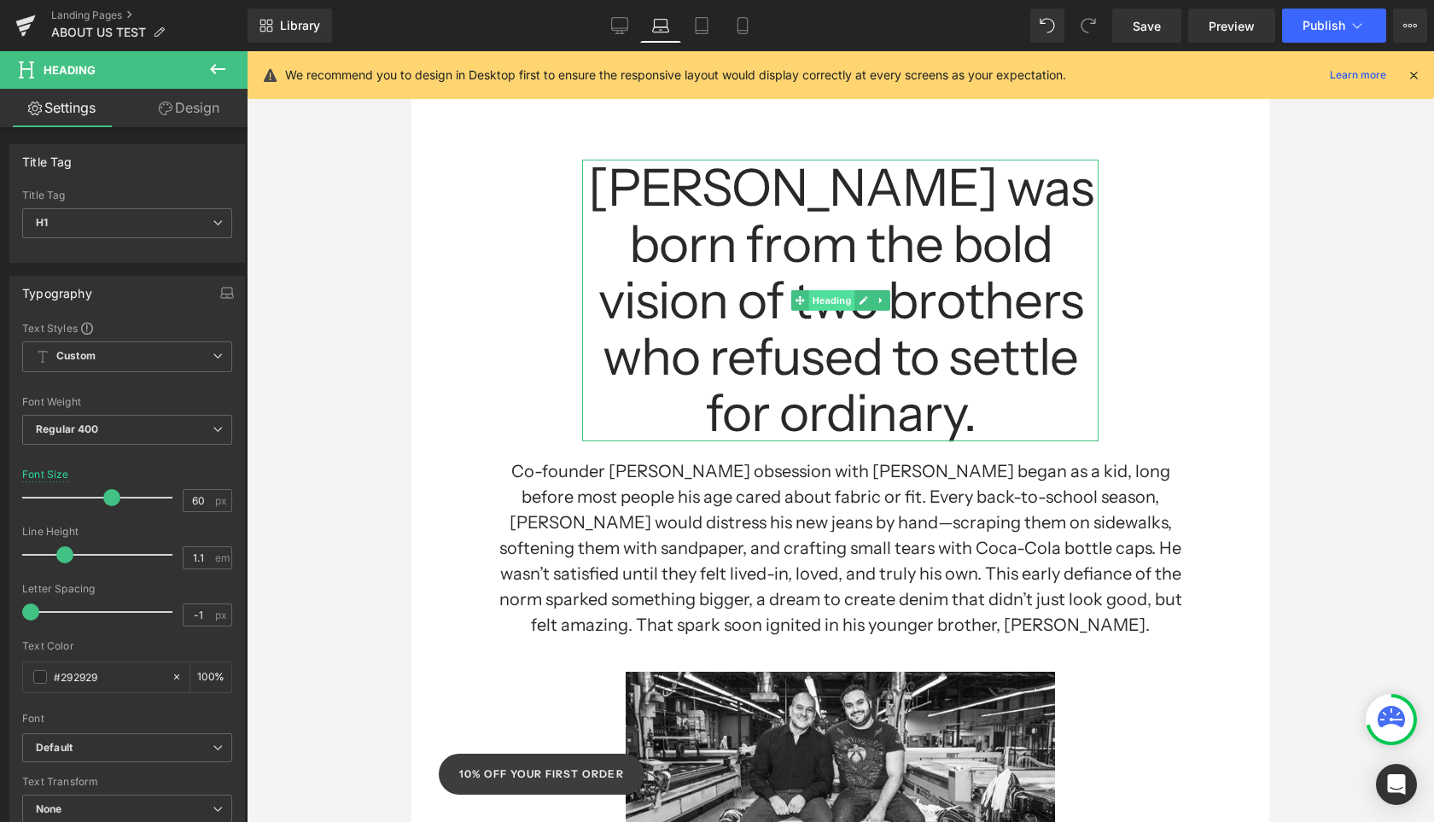
click at [835, 308] on span "Heading" at bounding box center [831, 300] width 46 height 20
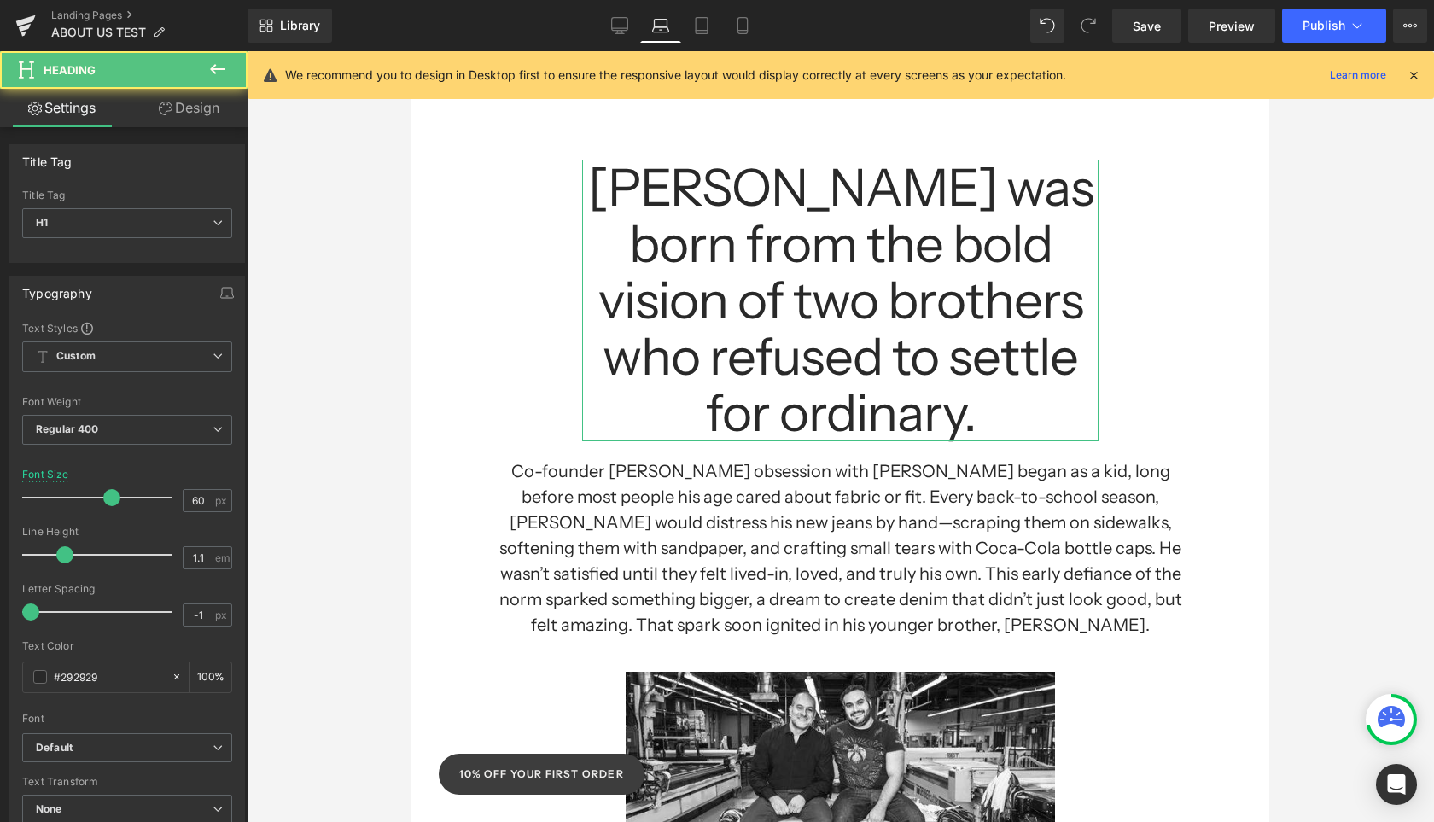
click at [205, 109] on link "Design" at bounding box center [189, 108] width 124 height 38
click at [0, 0] on icon "button" at bounding box center [0, 0] width 0 height 0
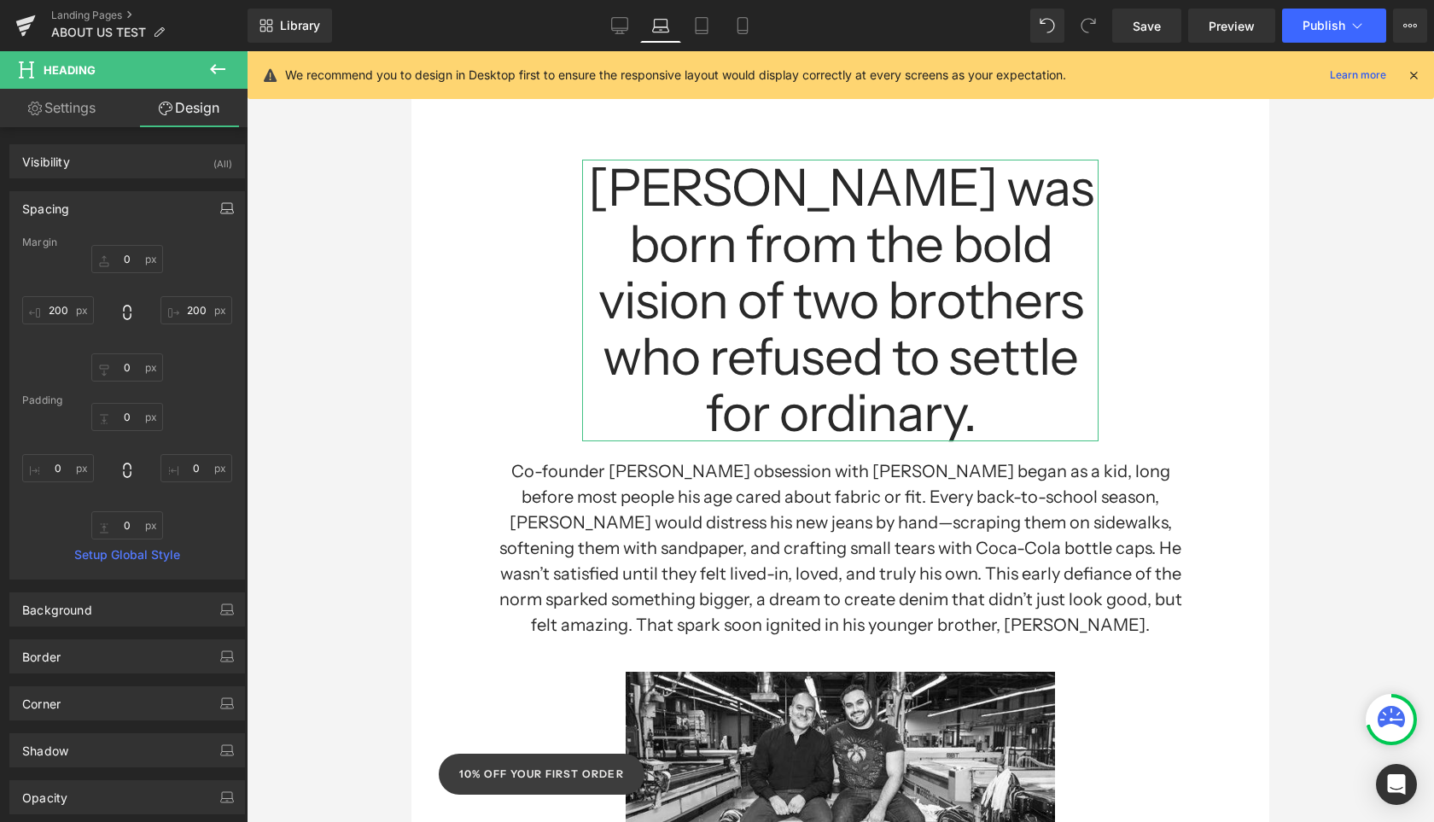
type input "0"
type input "200"
type input "0"
type input "200"
type input "0"
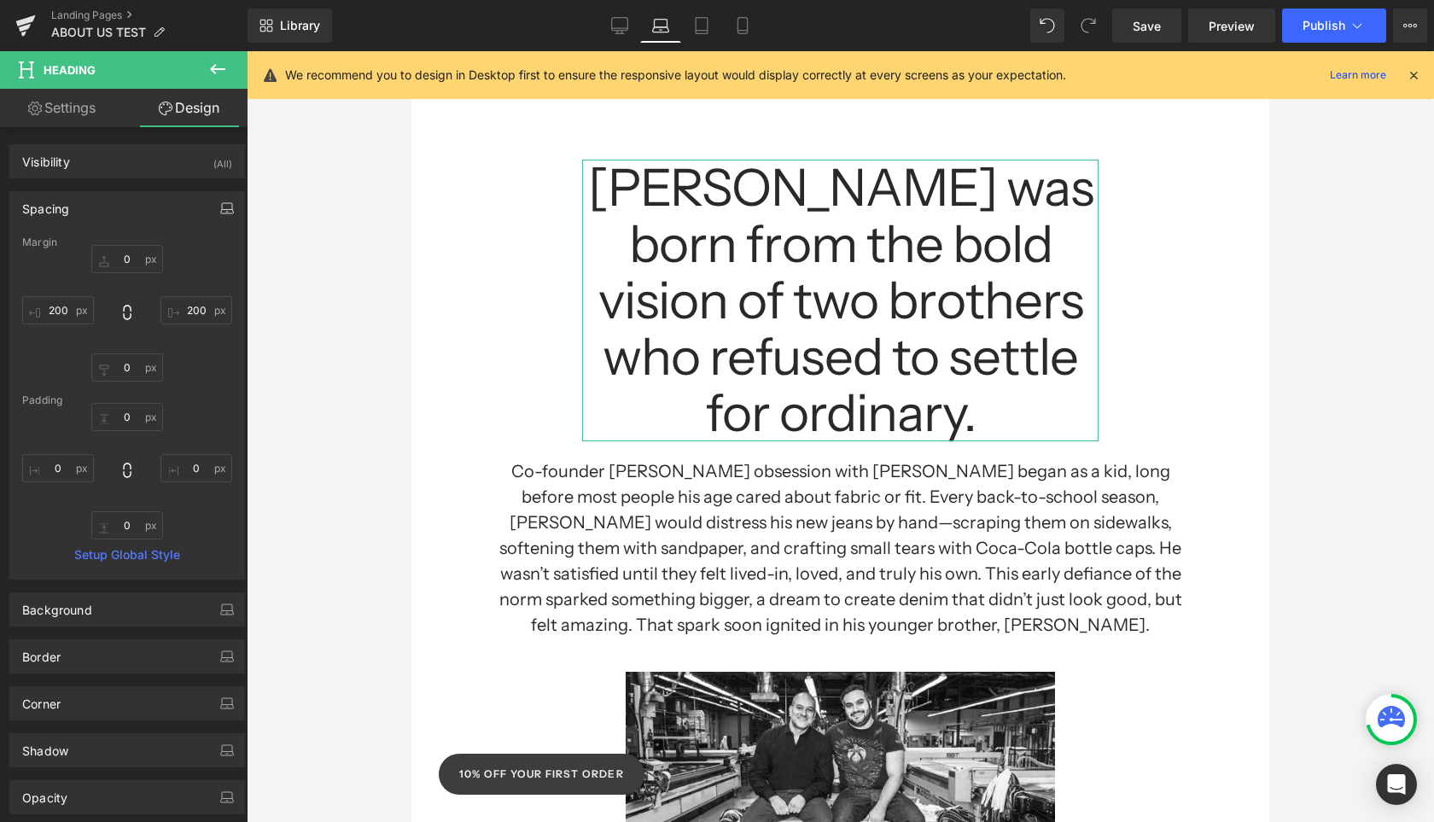
type input "0"
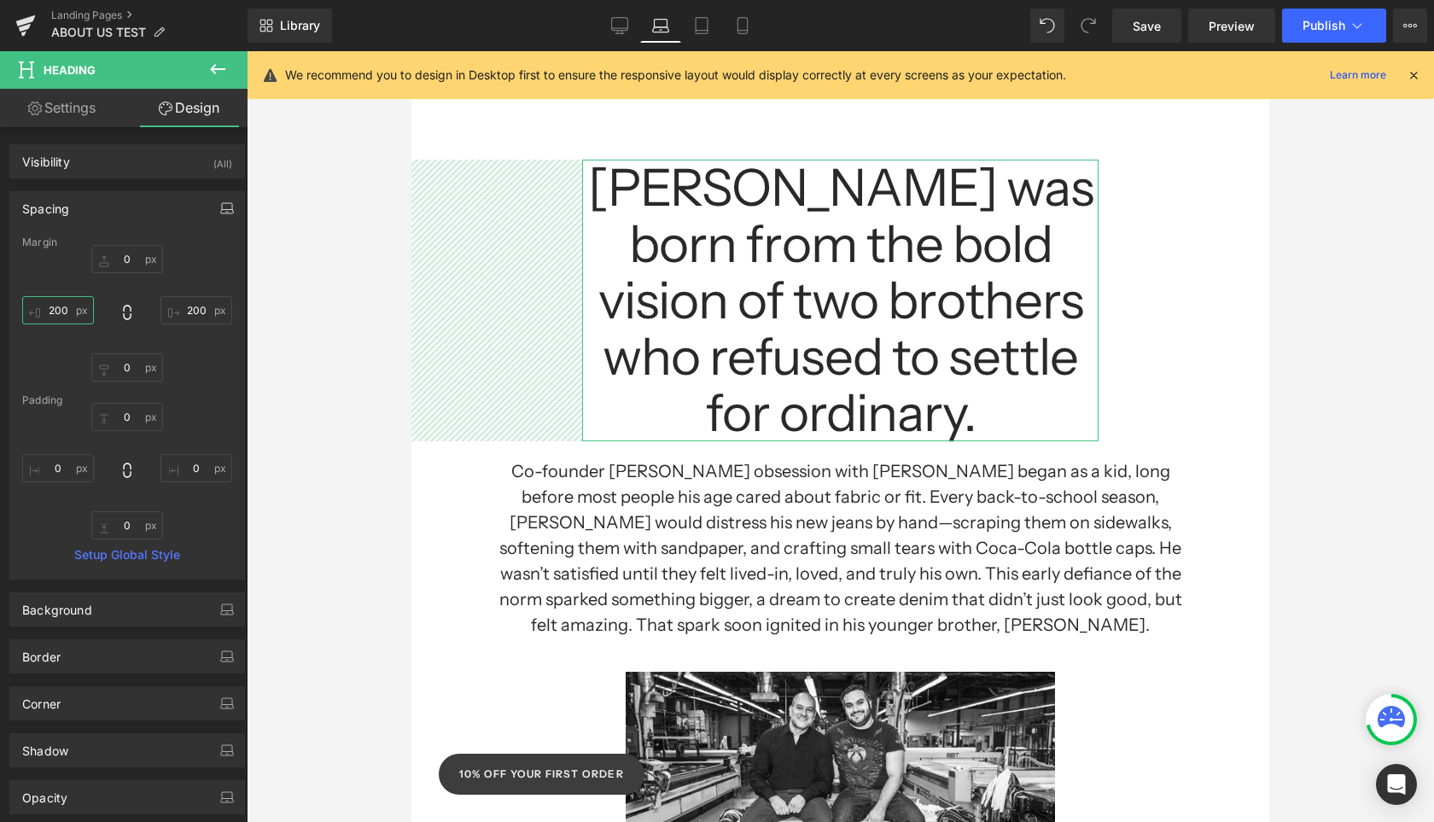
click at [62, 310] on input "200" at bounding box center [58, 310] width 72 height 28
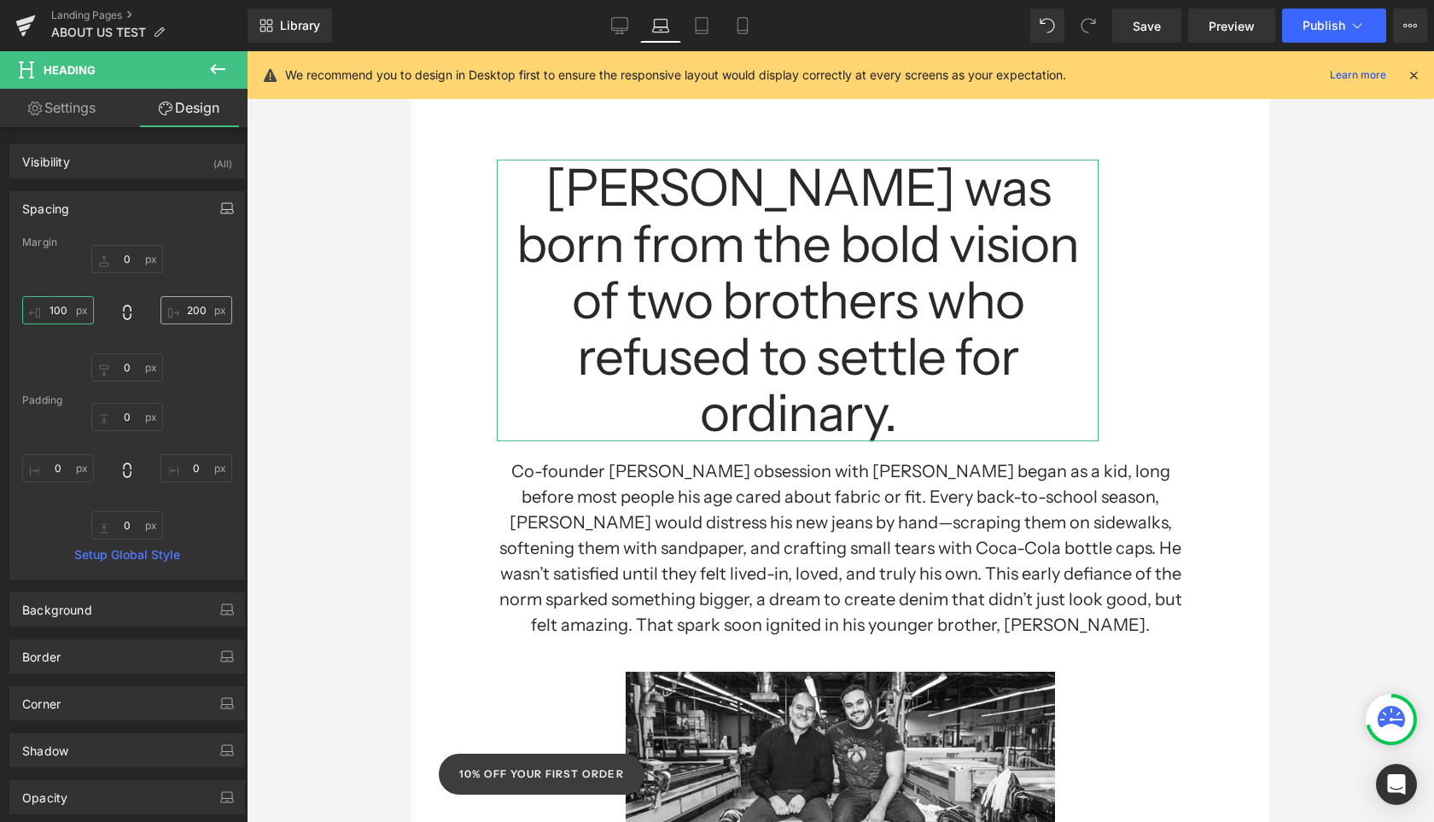
type input "100"
click at [191, 312] on input "200" at bounding box center [196, 310] width 72 height 28
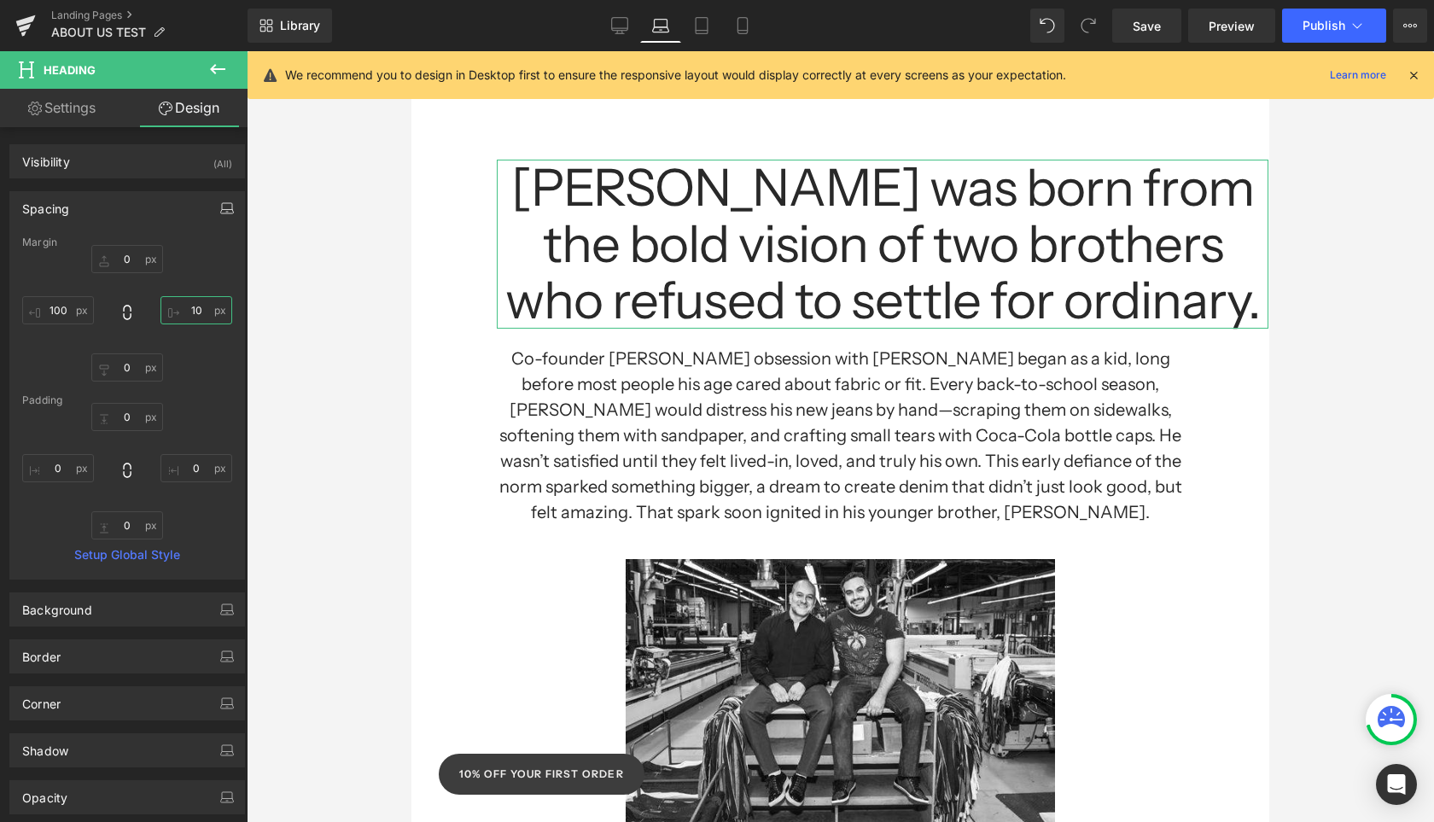
type input "100"
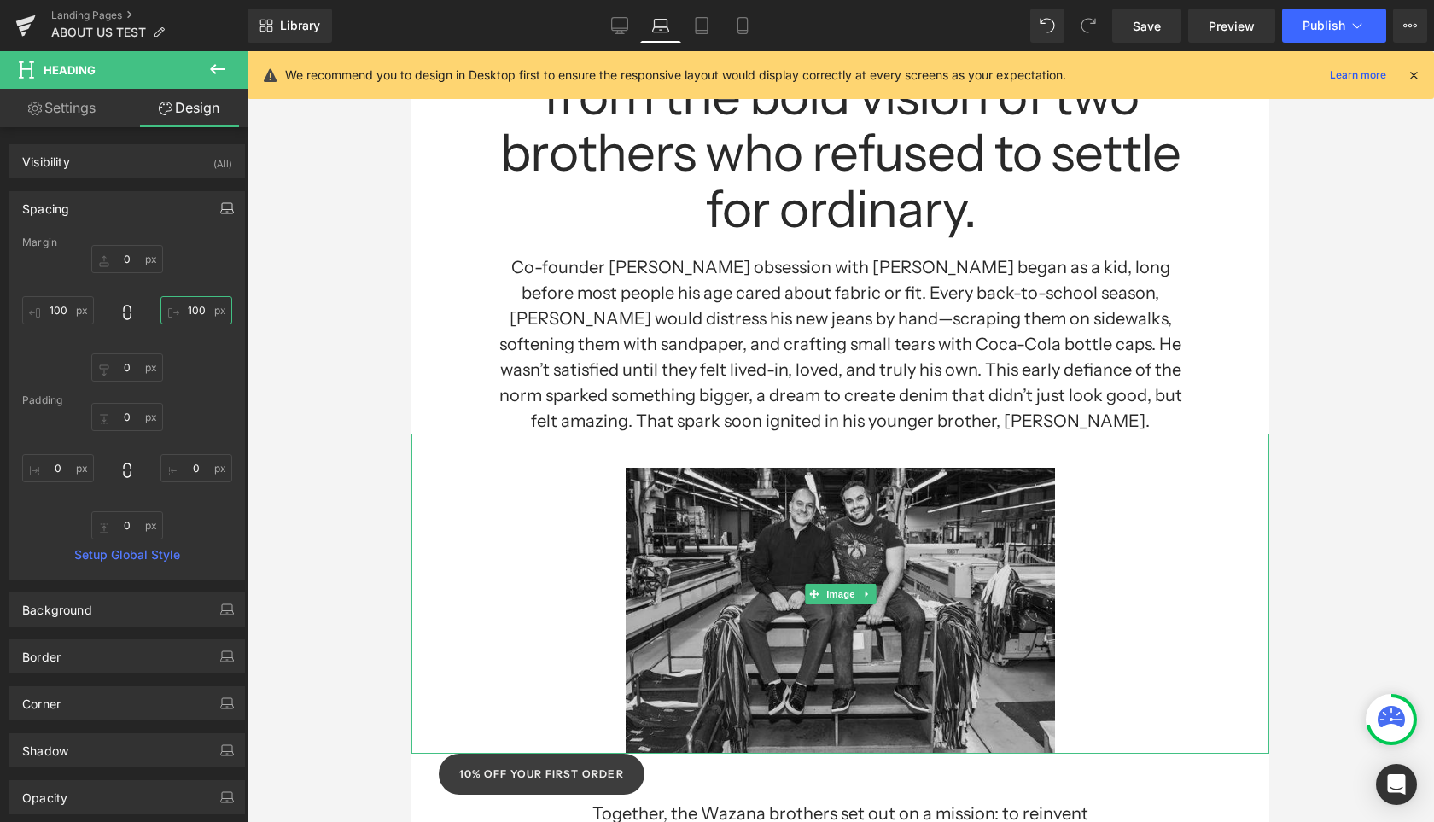
scroll to position [300, 0]
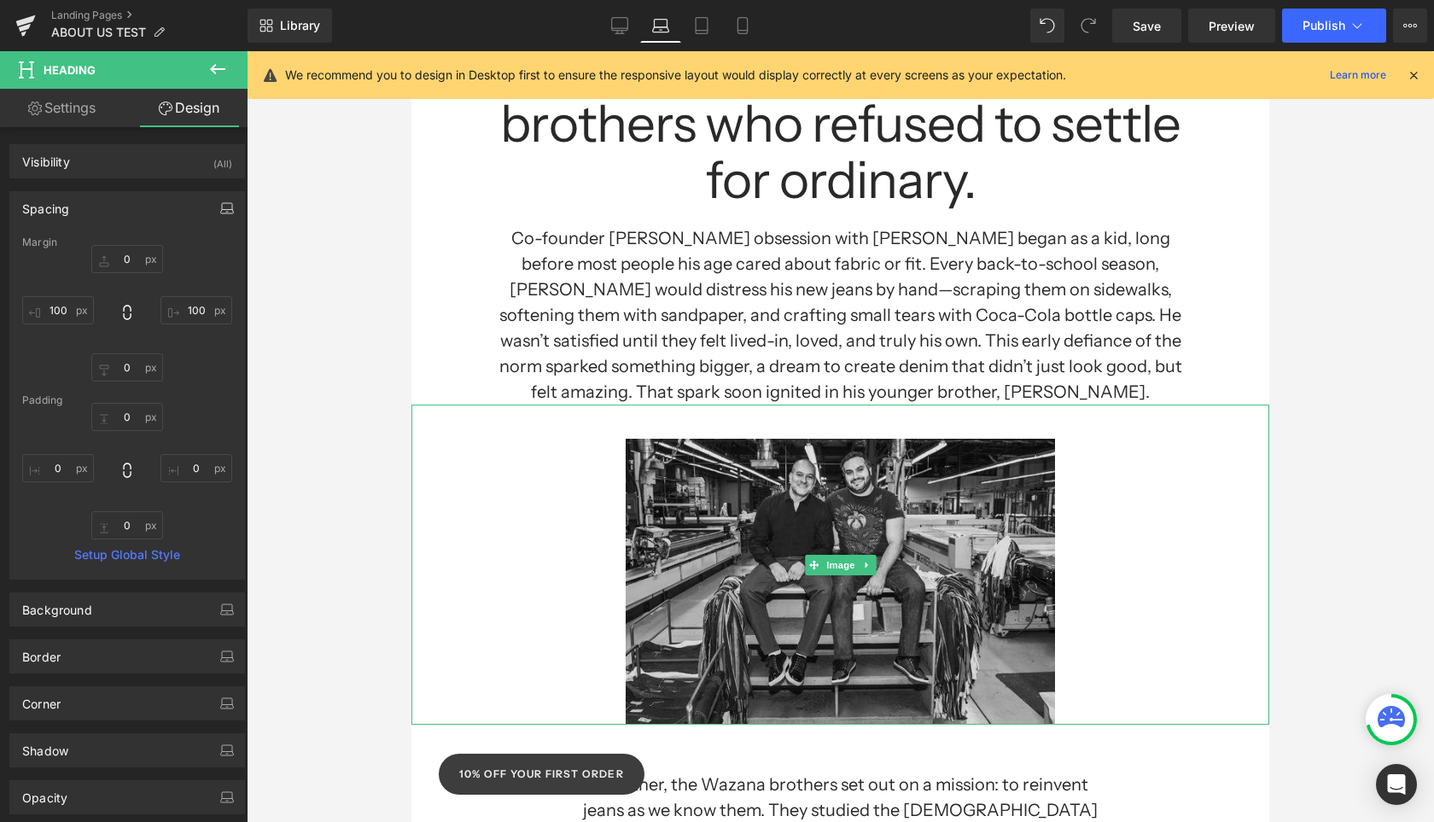
click at [1045, 549] on img at bounding box center [840, 565] width 429 height 320
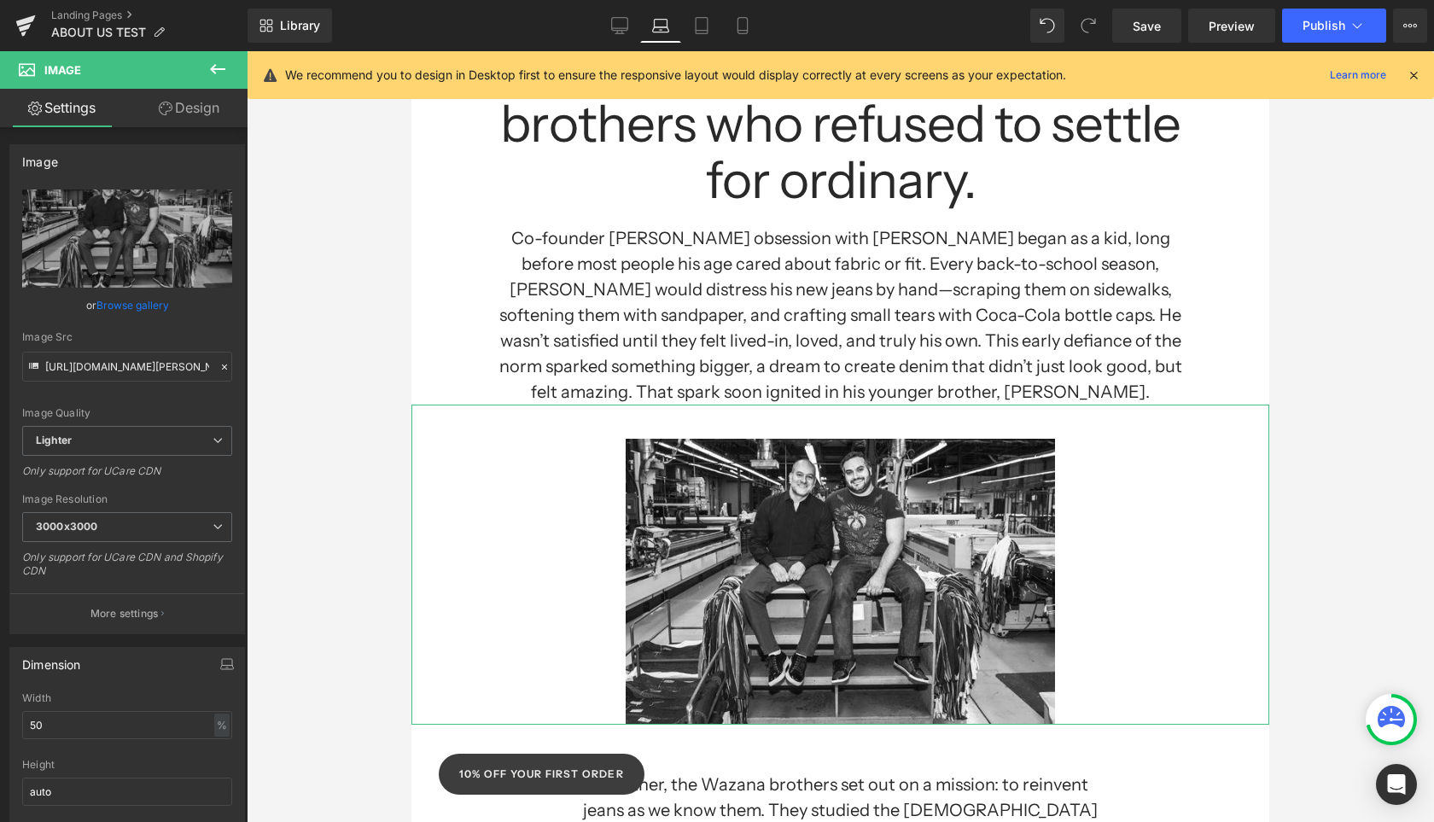
click at [208, 115] on link "Design" at bounding box center [189, 108] width 124 height 38
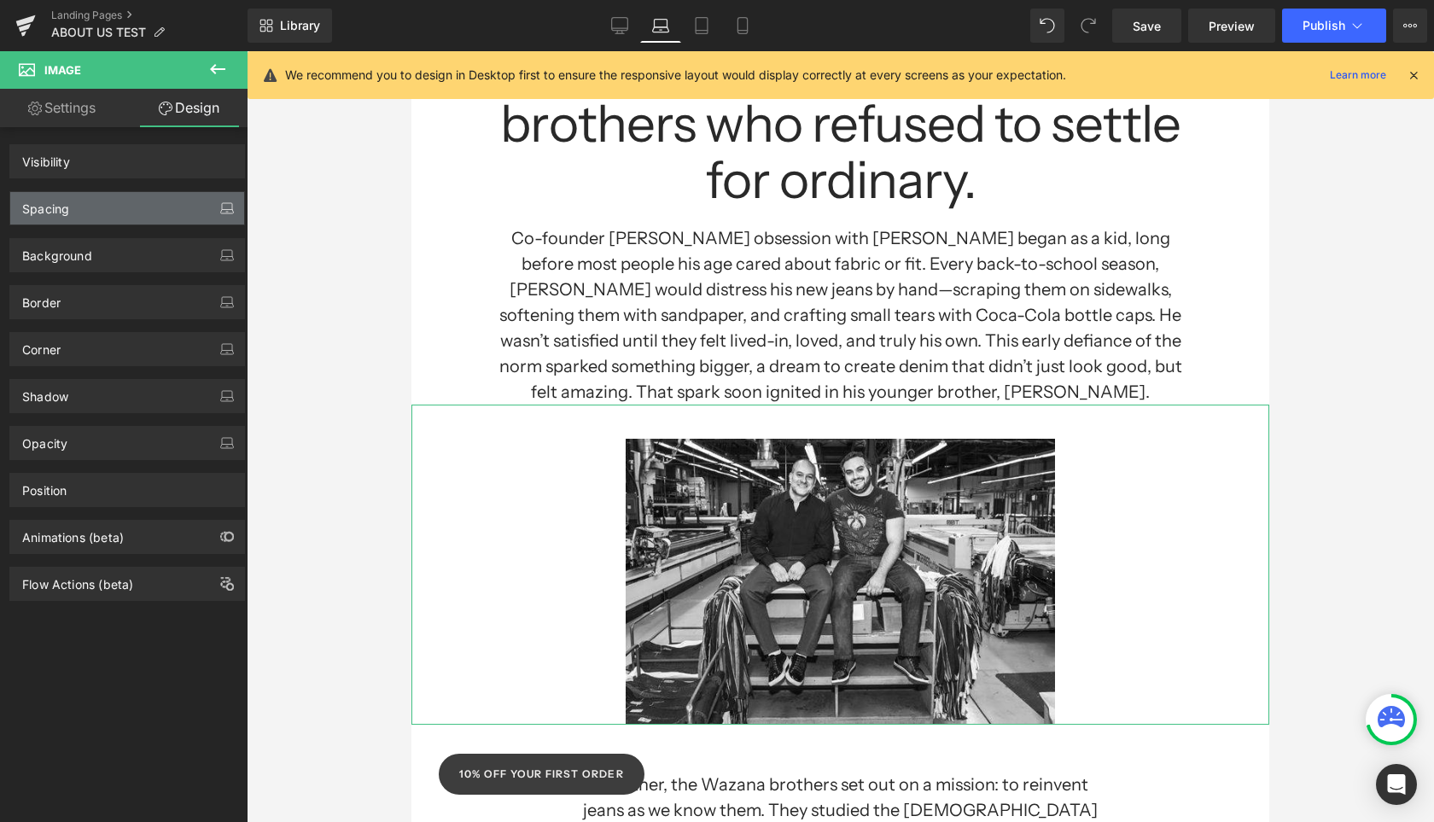
click at [220, 210] on icon "button" at bounding box center [227, 208] width 14 height 14
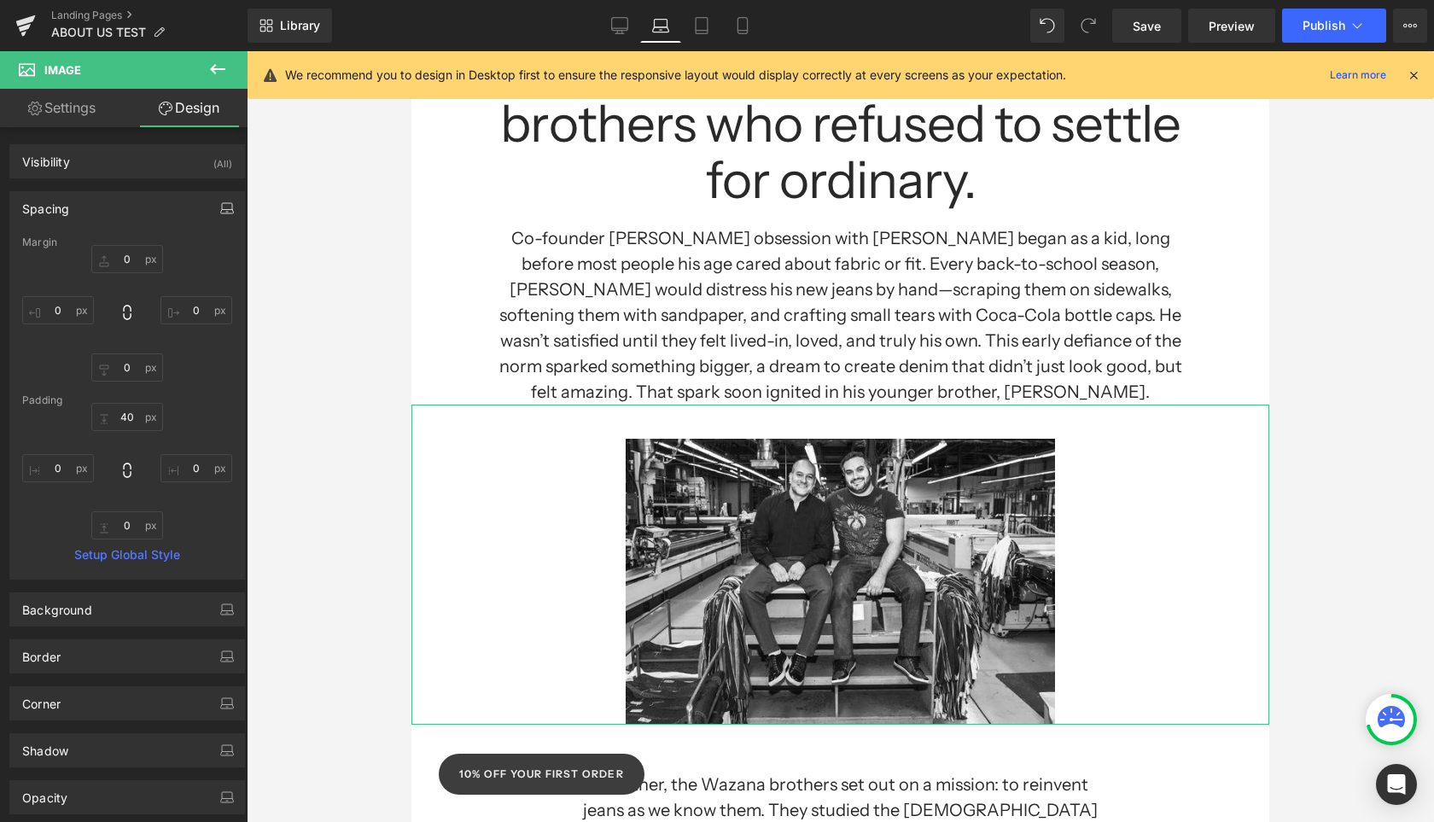
type input "0"
type input "40"
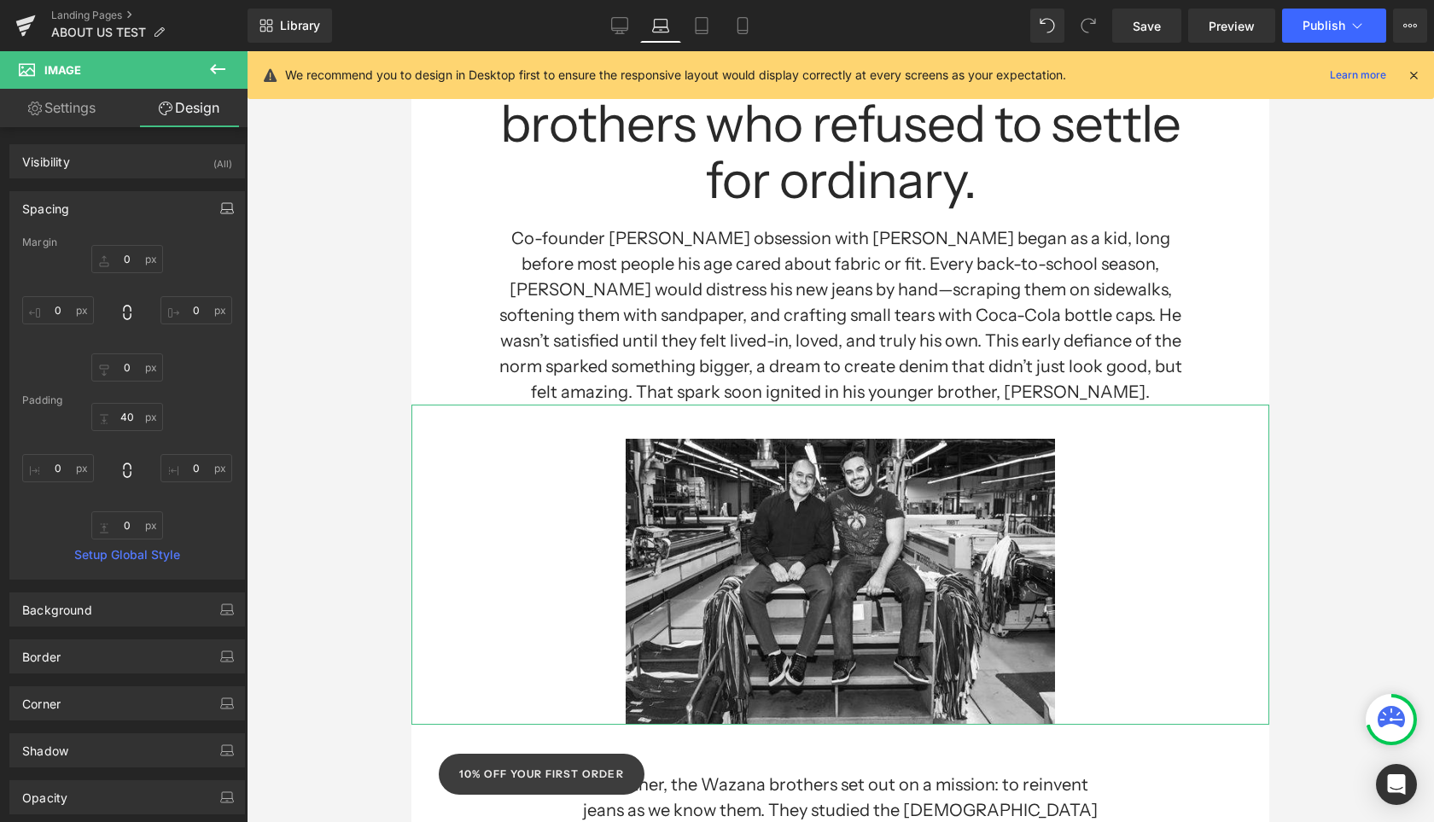
type input "0"
click at [88, 110] on link "Settings" at bounding box center [62, 108] width 124 height 38
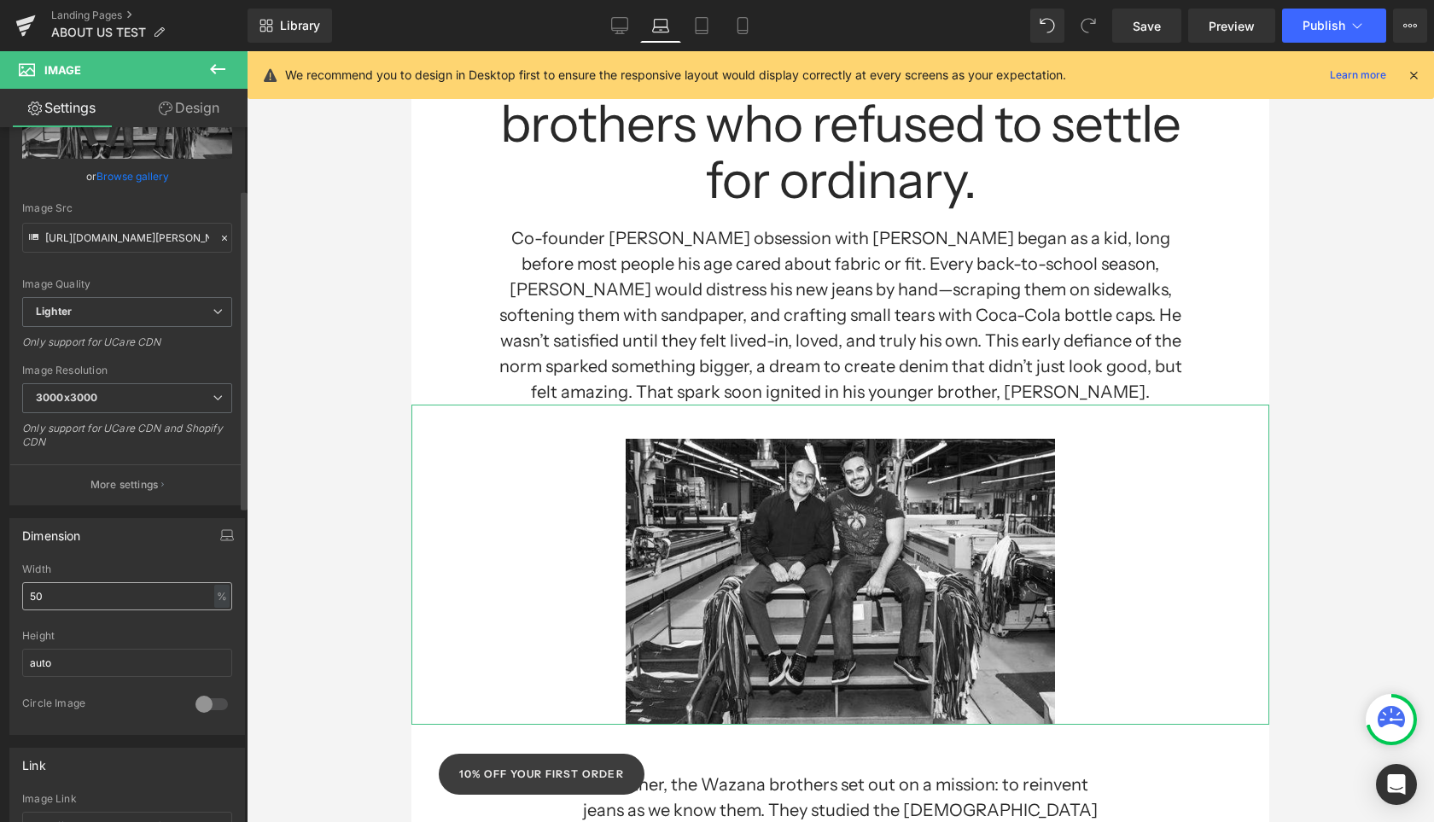
scroll to position [136, 0]
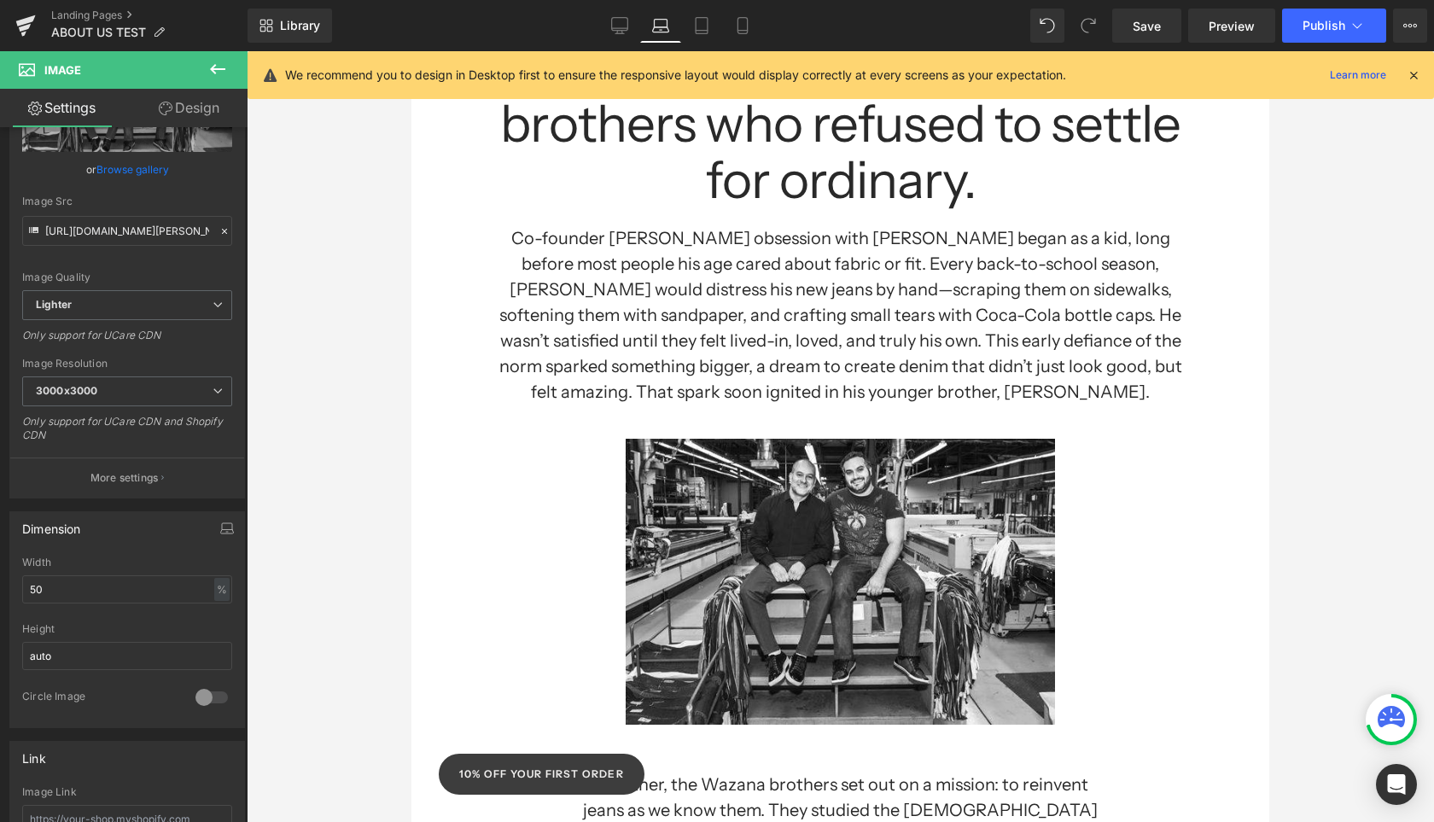
click at [1331, 358] on div at bounding box center [840, 436] width 1187 height 771
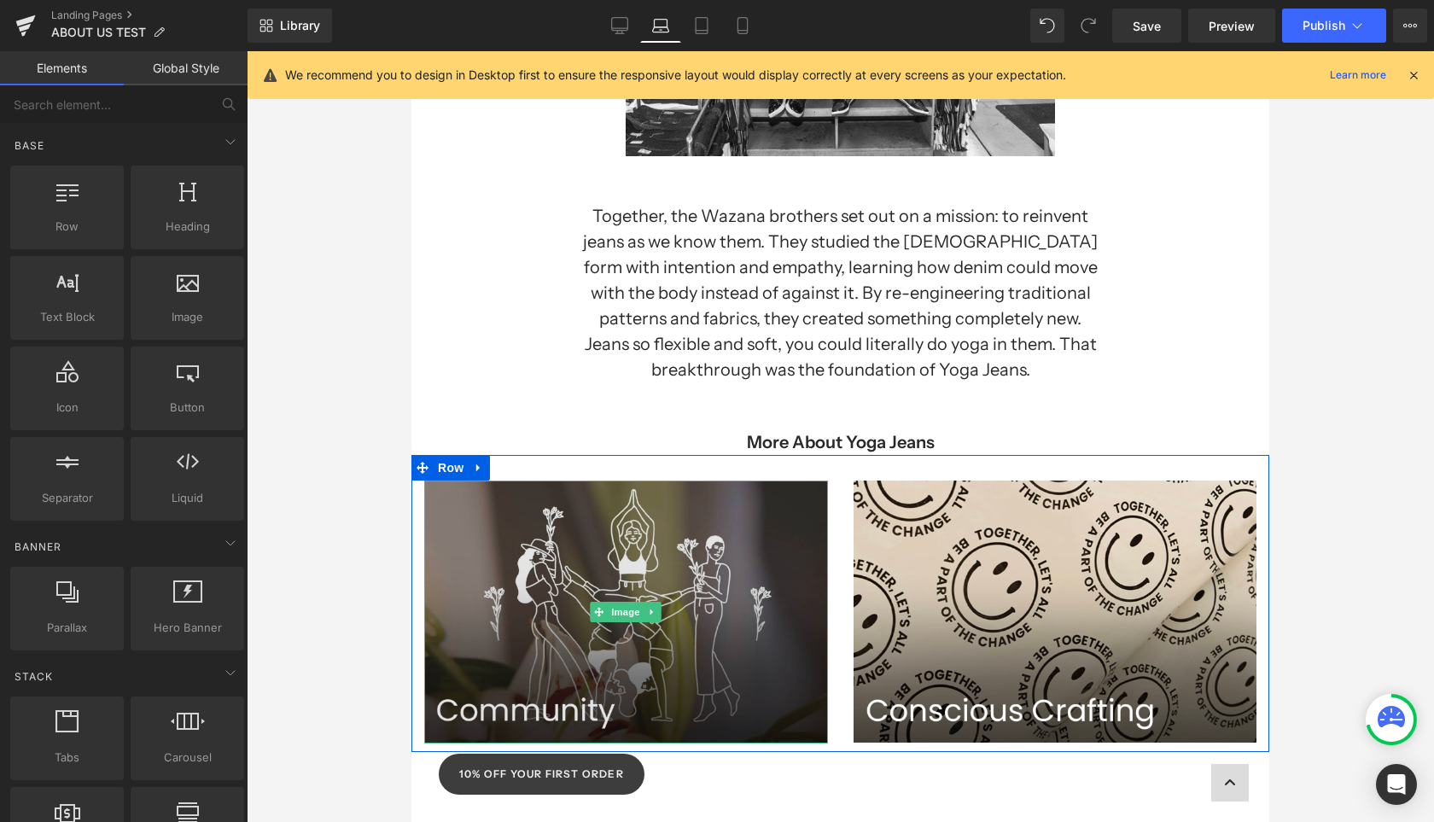
scroll to position [916, 0]
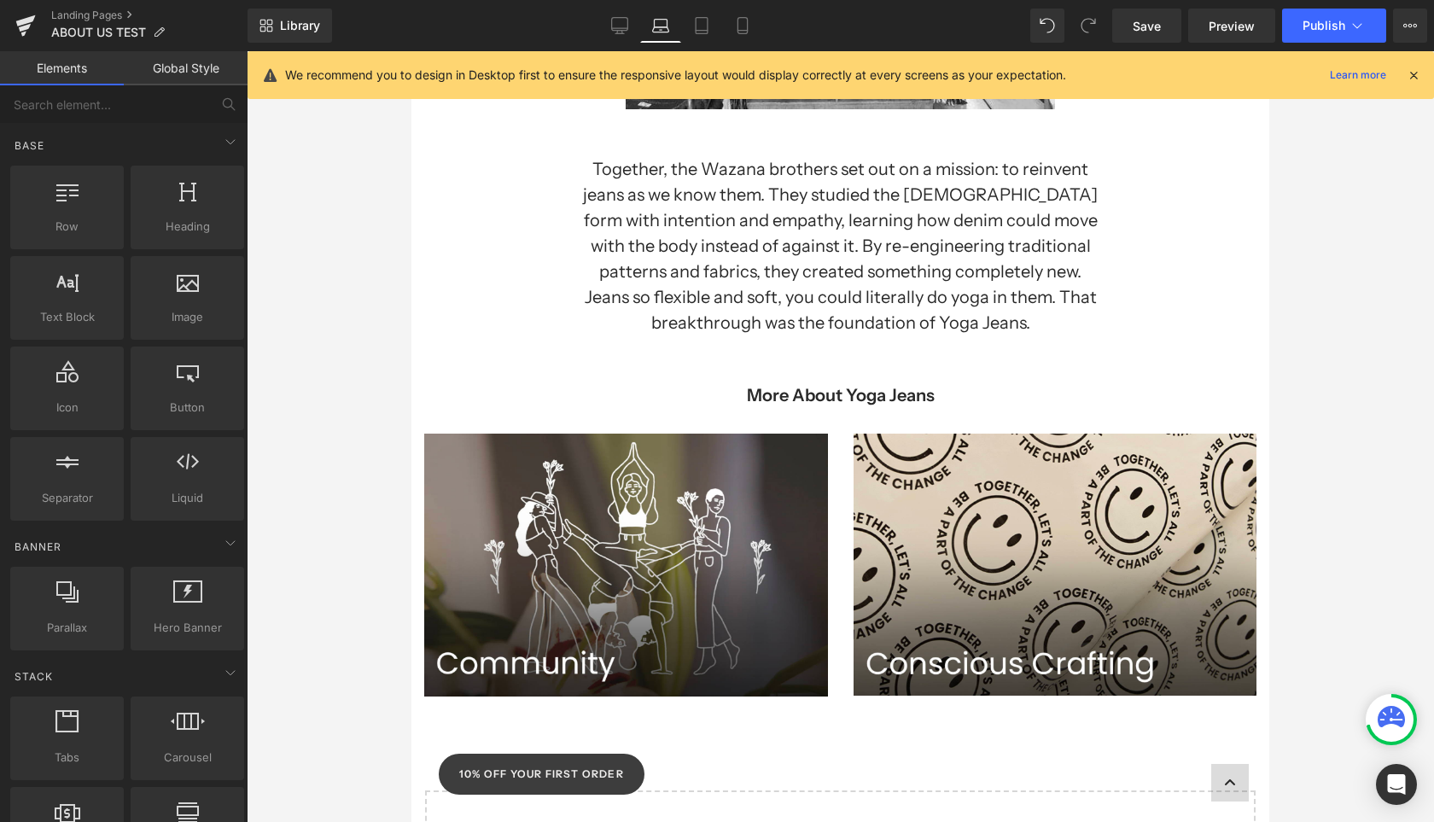
click at [751, 244] on h1 "Together, the Wazana brothers set out on a mission: to reinvent jeans as we kno…" at bounding box center [840, 245] width 516 height 179
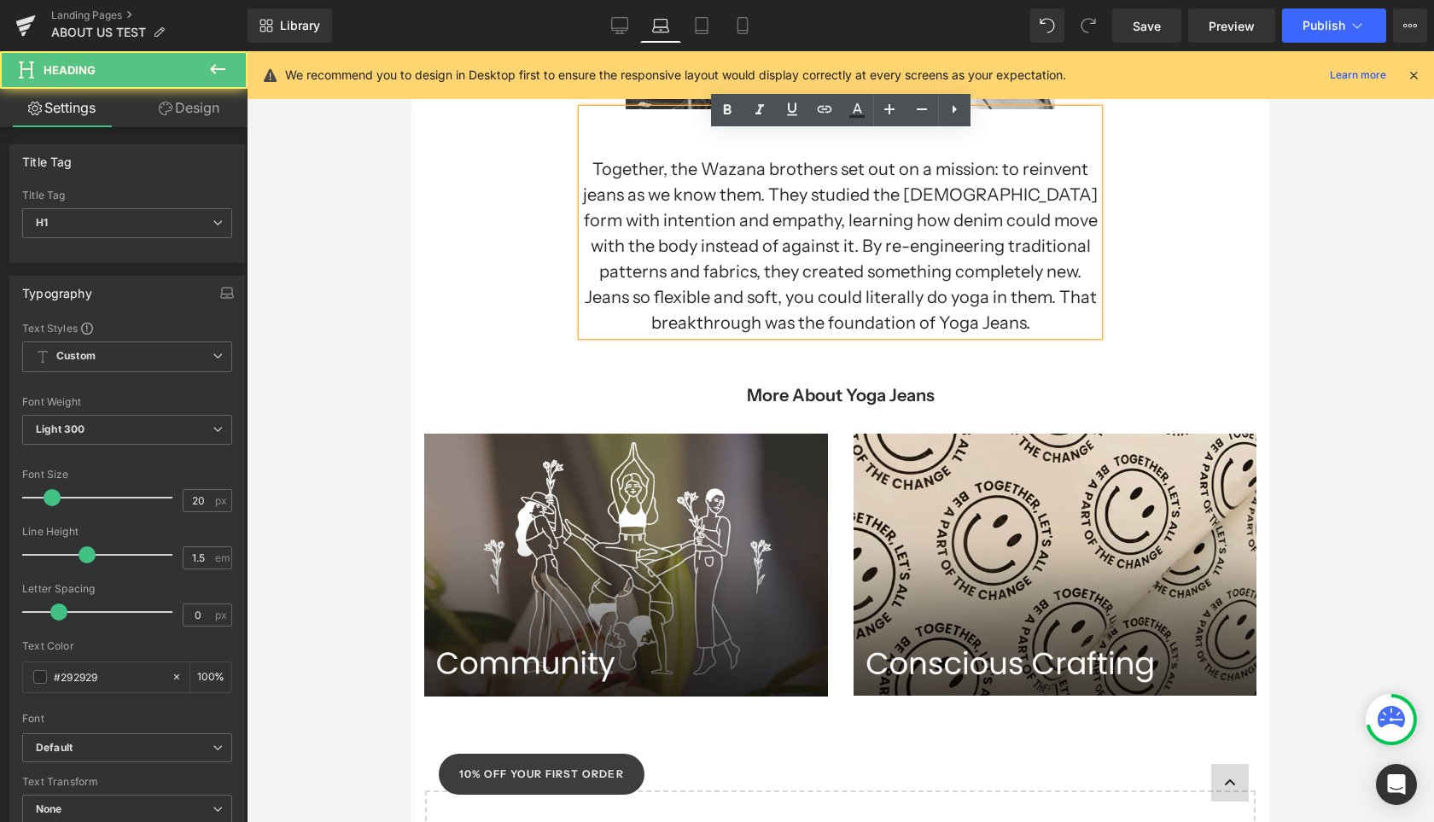
scroll to position [650, 0]
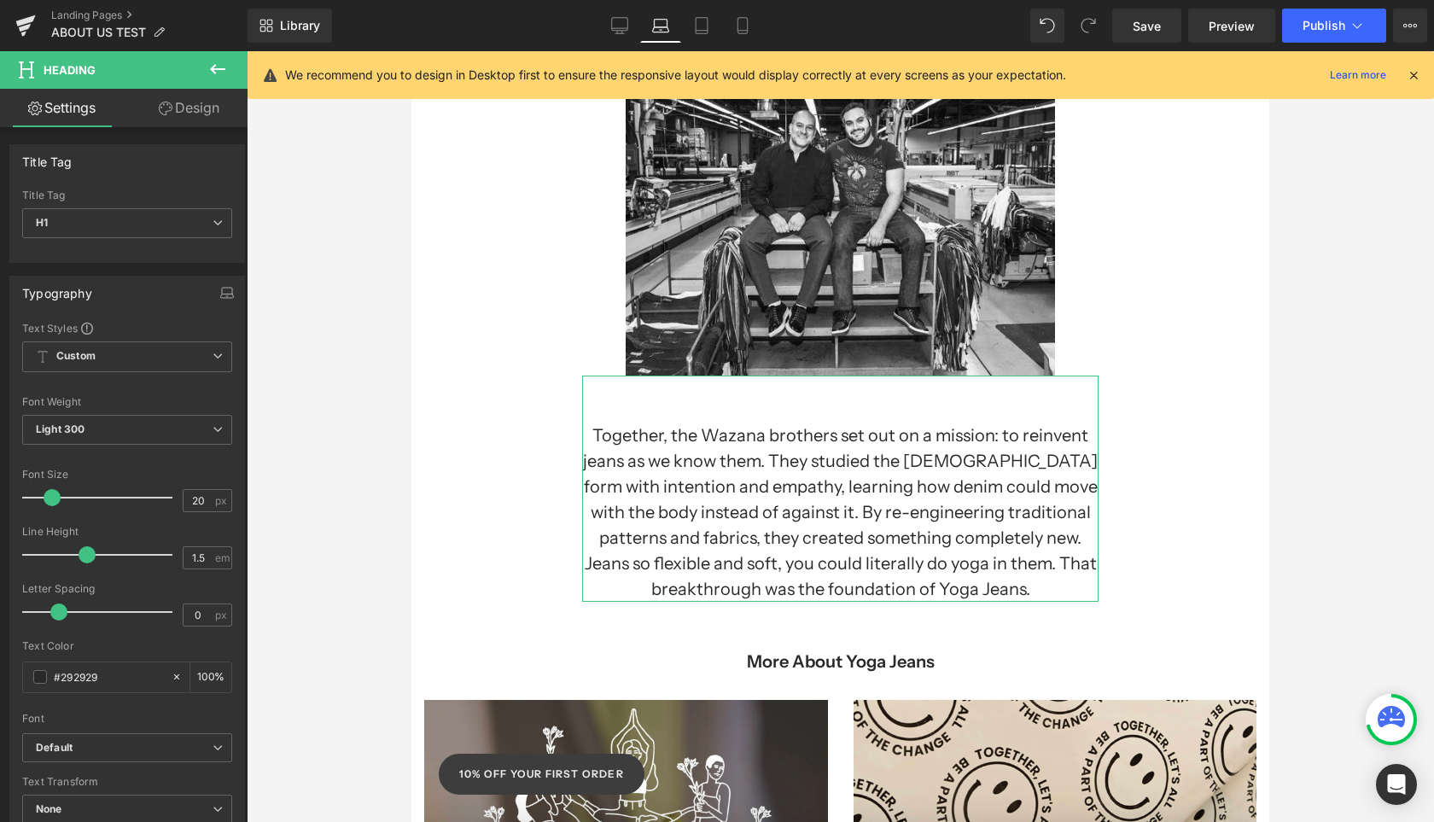
click at [196, 114] on link "Design" at bounding box center [189, 108] width 124 height 38
click at [0, 0] on div "Spacing" at bounding box center [0, 0] width 0 height 0
click at [0, 0] on icon "button" at bounding box center [0, 0] width 0 height 0
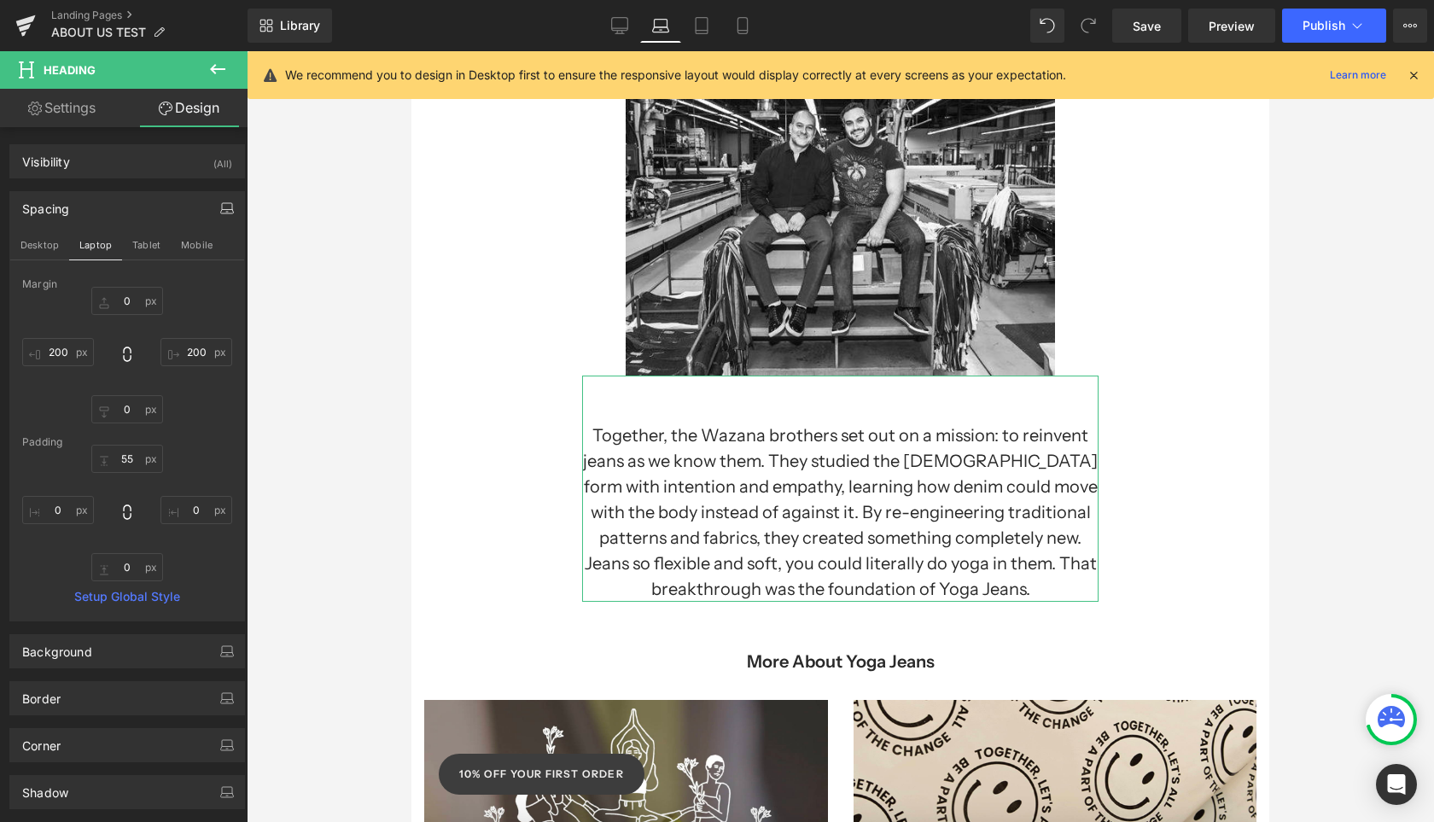
type input "0"
type input "200"
type input "0"
type input "200"
type input "55"
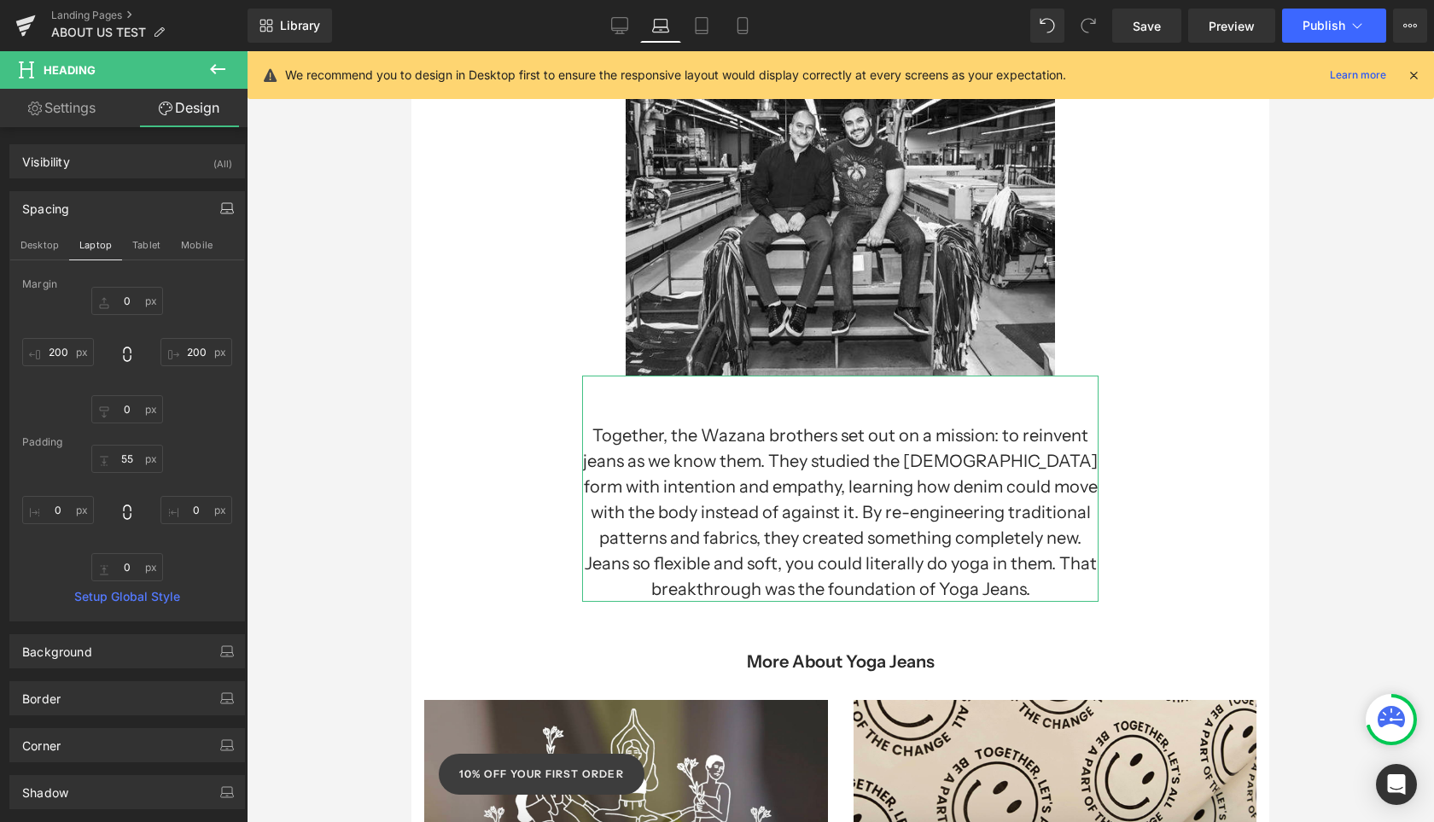
type input "0"
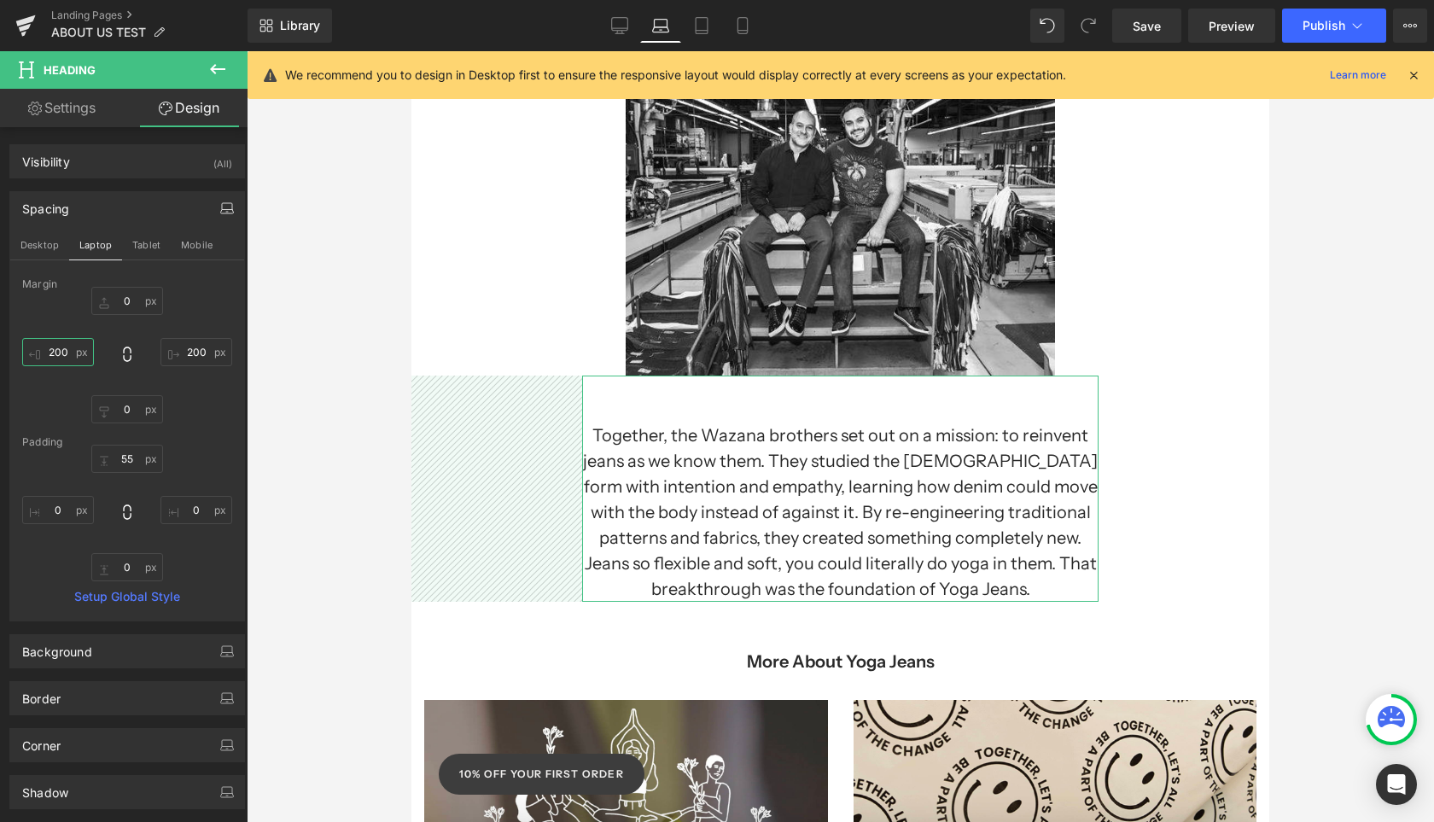
click at [61, 357] on input "200" at bounding box center [58, 352] width 72 height 28
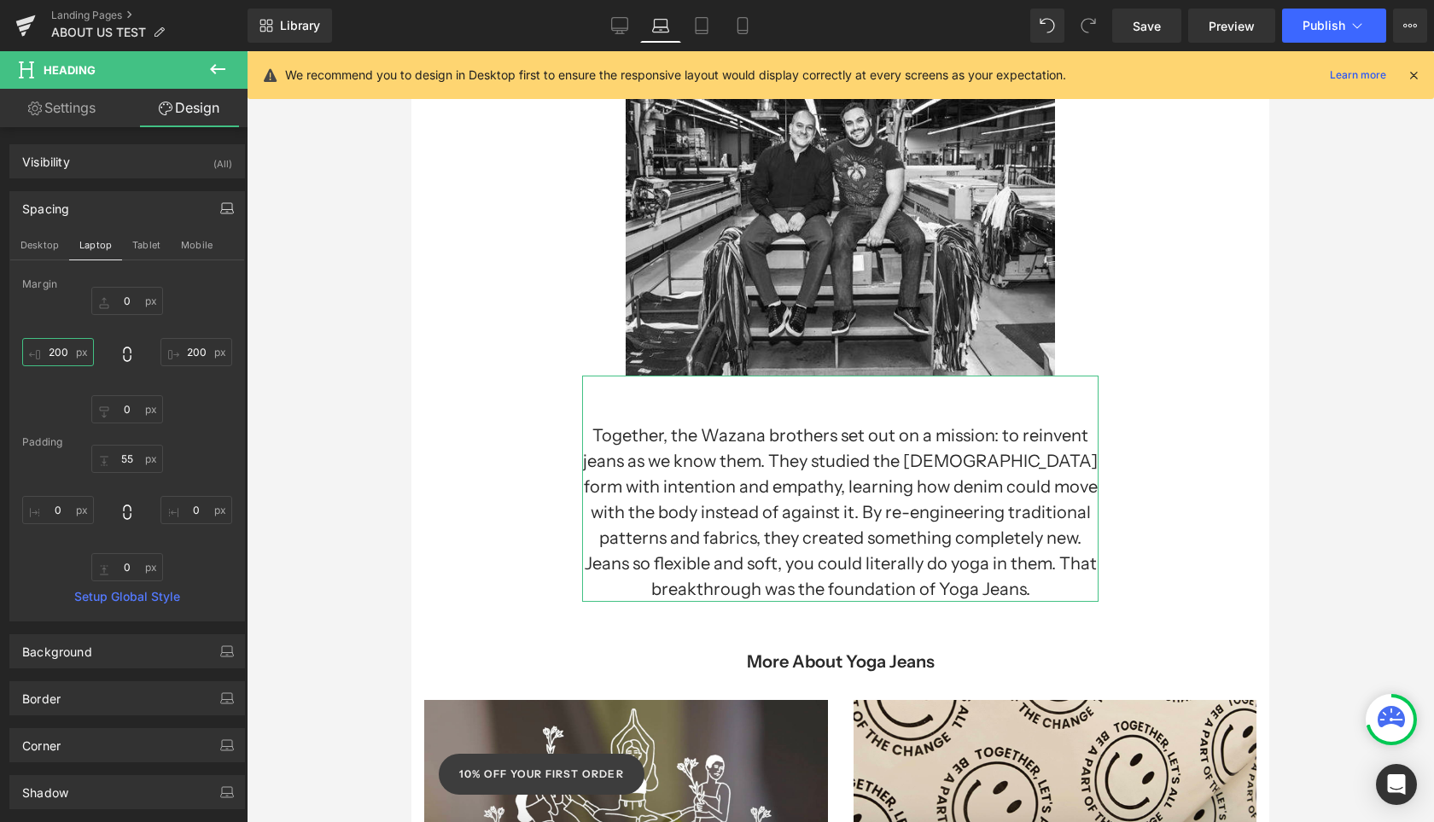
click at [61, 357] on input "200" at bounding box center [58, 352] width 72 height 28
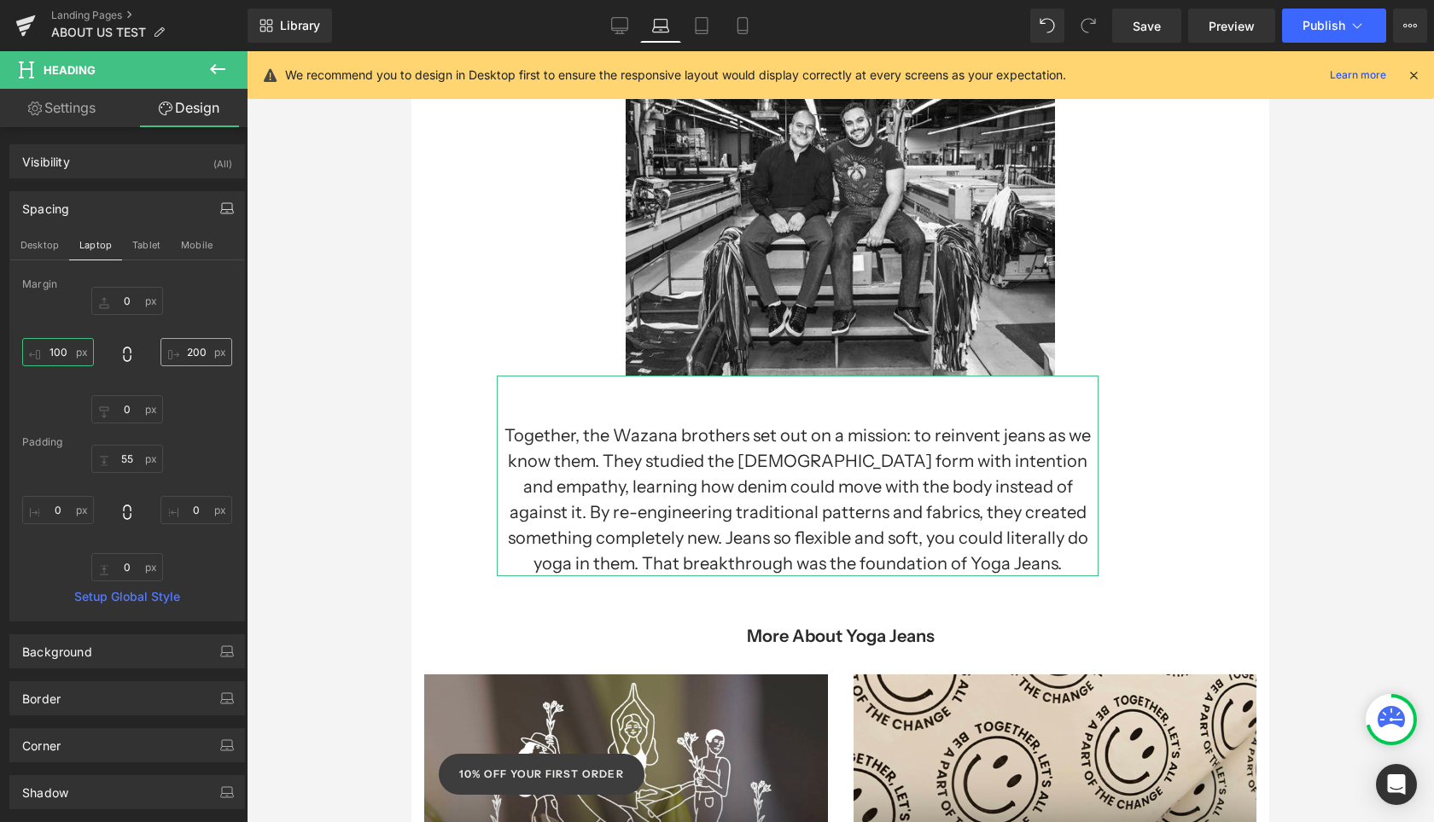
type input "100"
click at [189, 360] on input "200" at bounding box center [196, 352] width 72 height 28
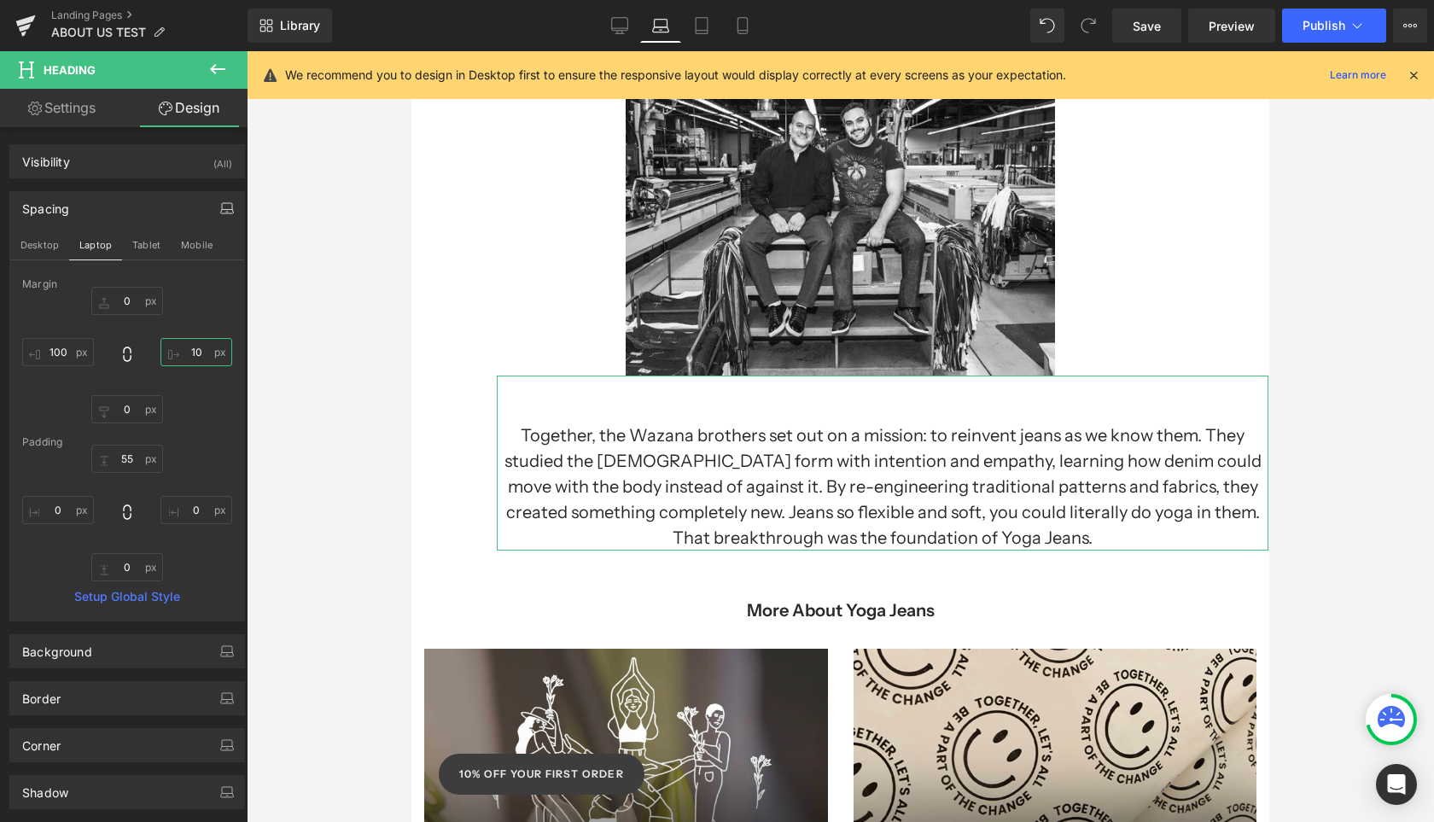
type input "100"
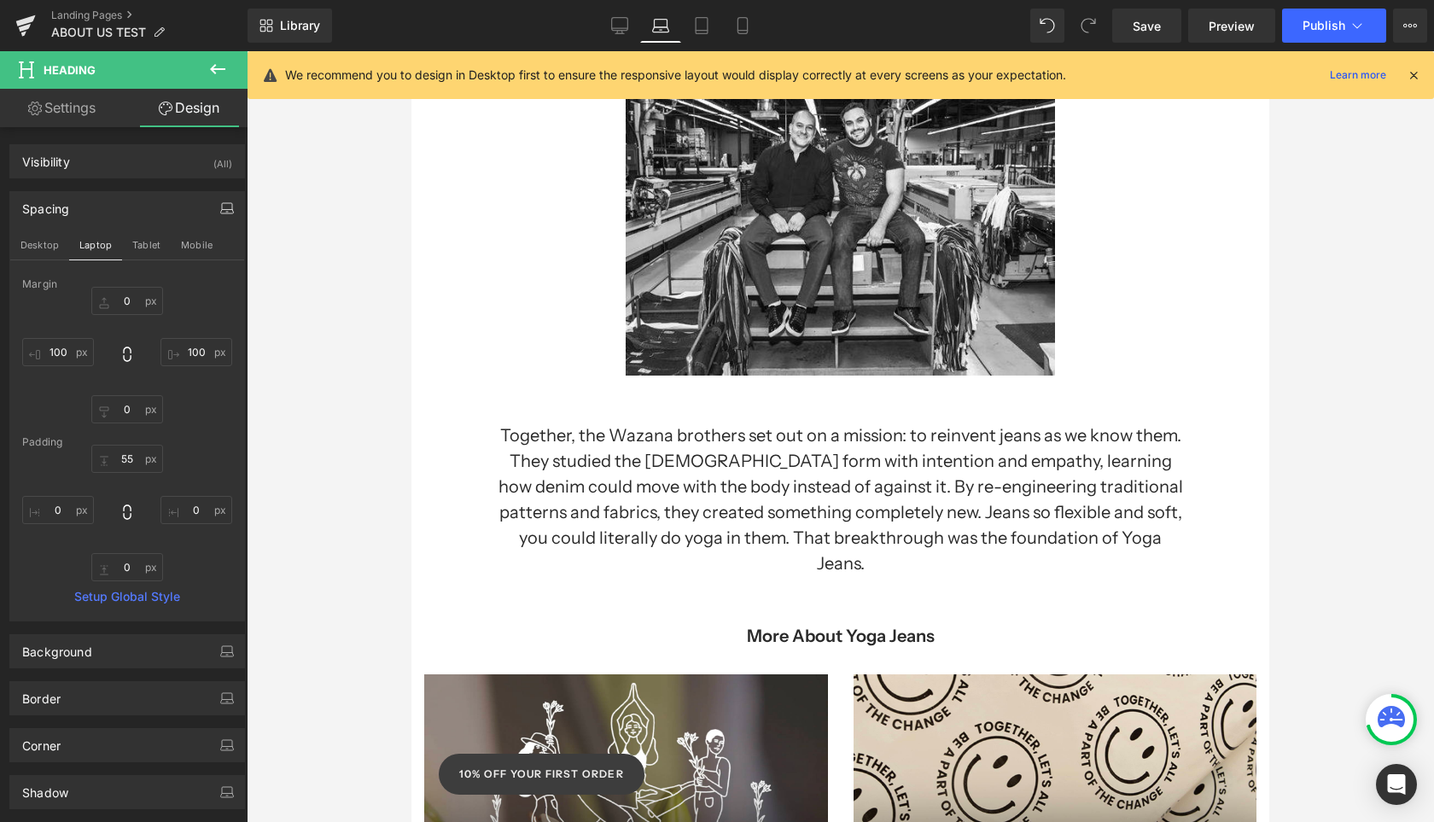
click at [351, 464] on div at bounding box center [840, 436] width 1187 height 771
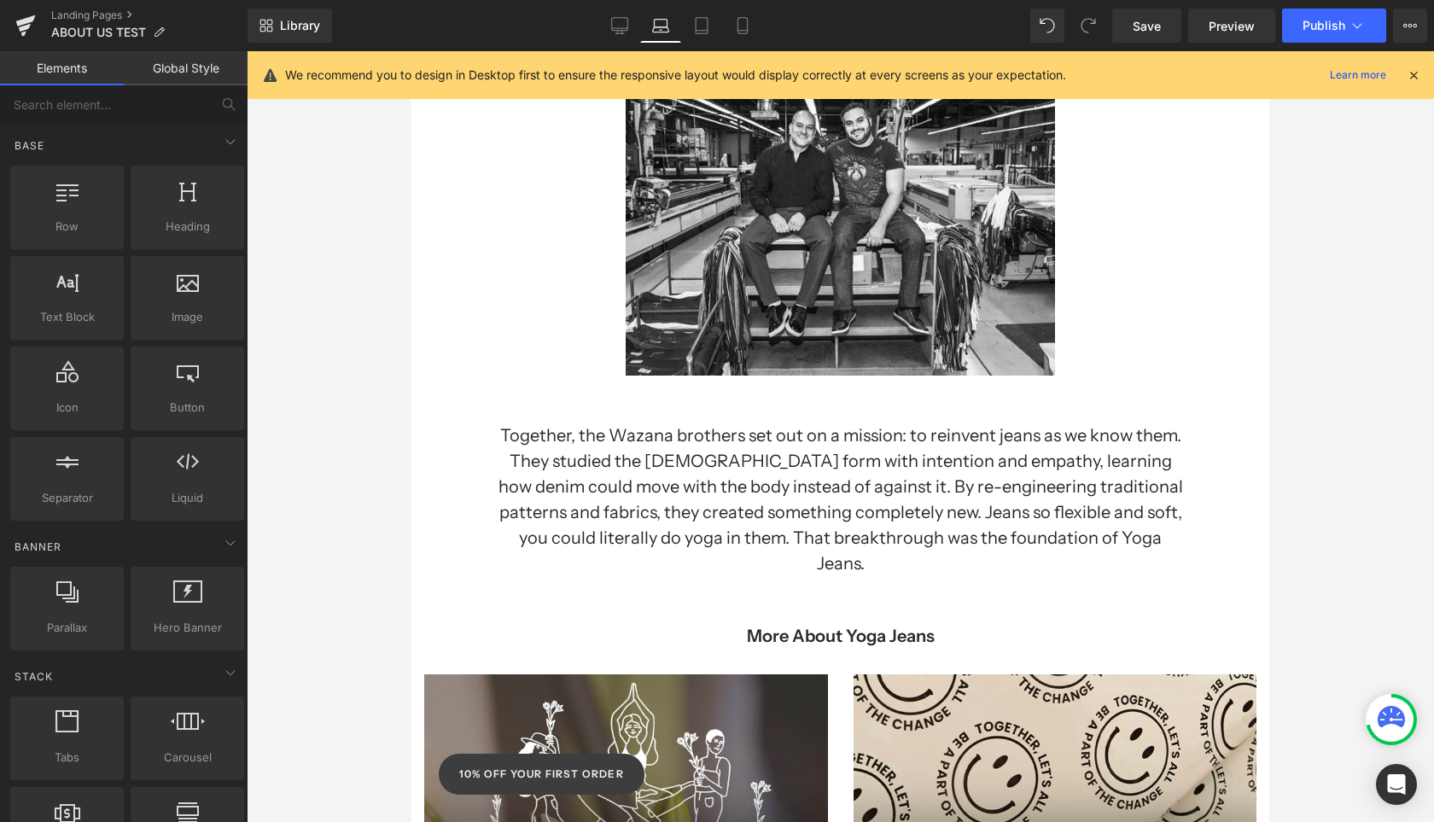
scroll to position [0, 0]
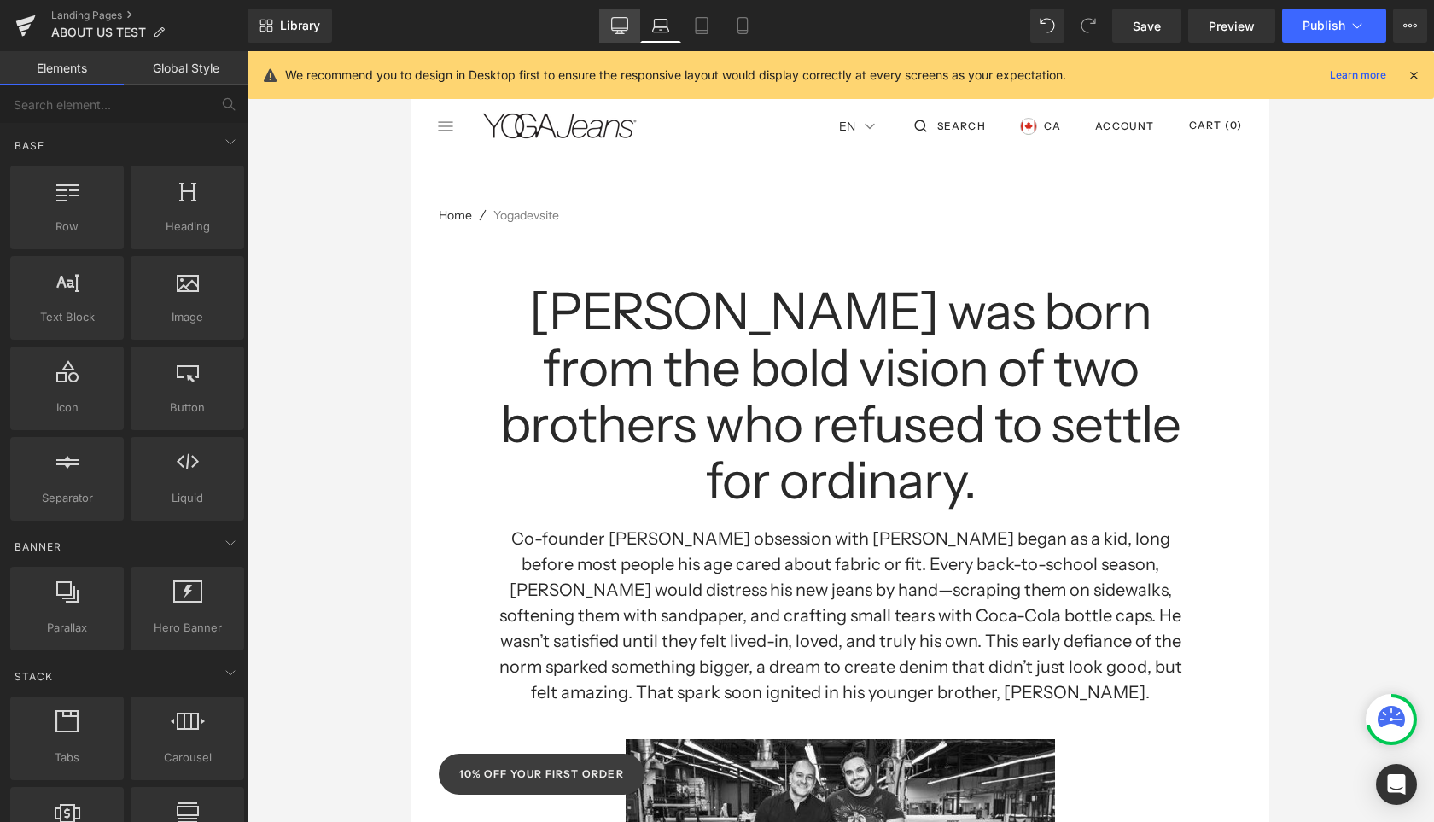
click at [619, 29] on icon at bounding box center [619, 25] width 17 height 17
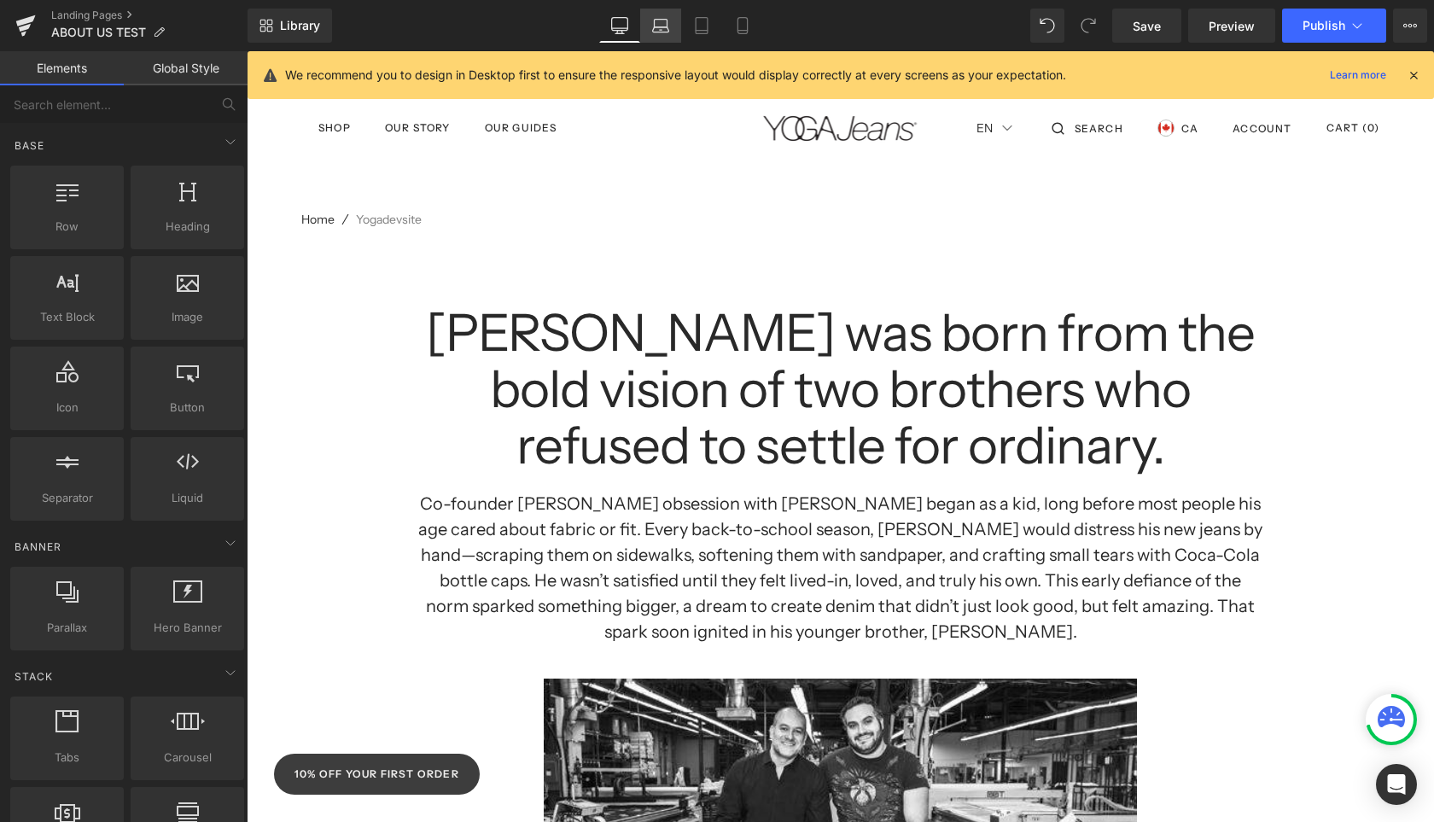
click at [661, 25] on icon at bounding box center [660, 25] width 17 height 17
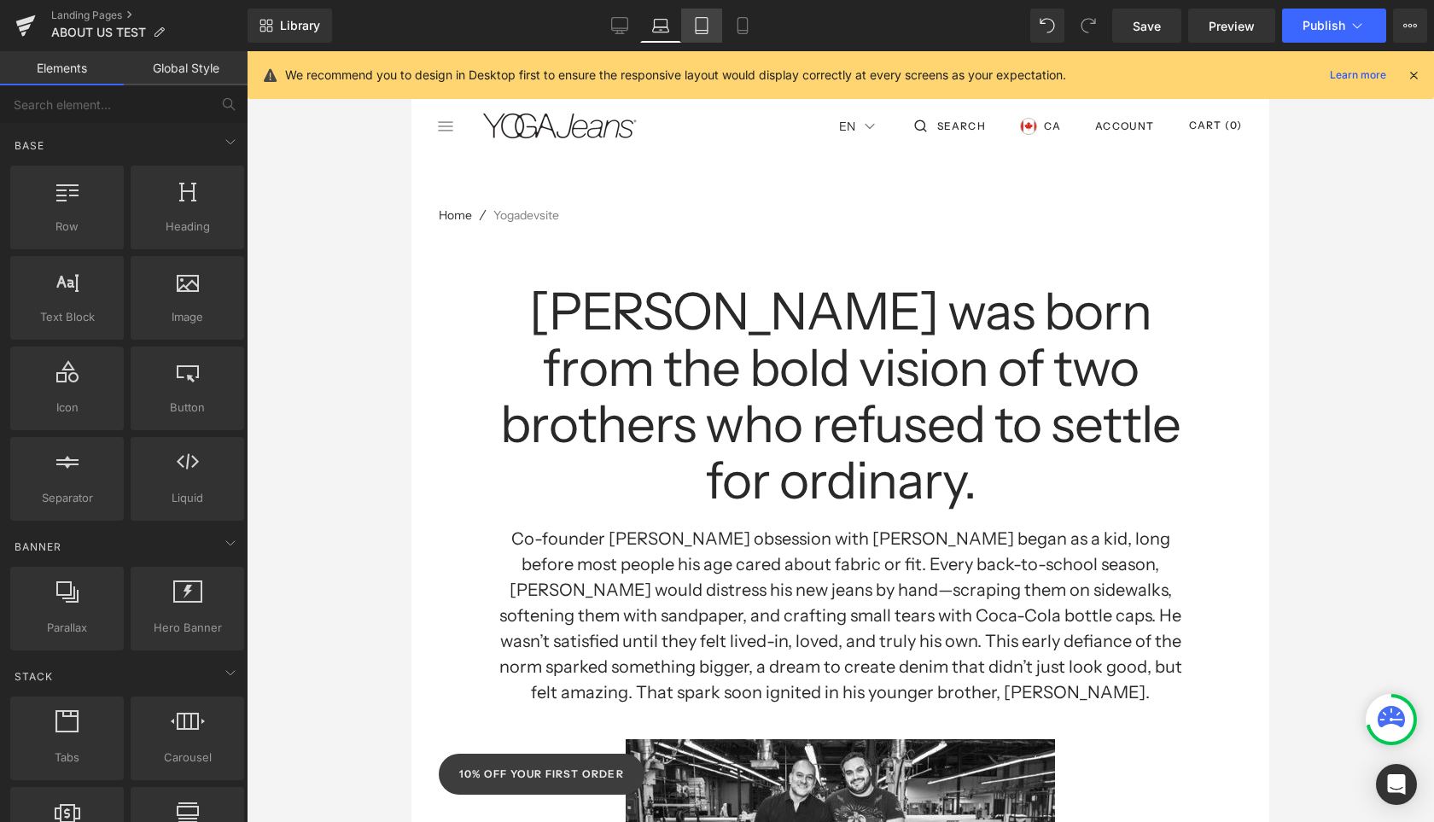
click at [706, 21] on icon at bounding box center [701, 25] width 17 height 17
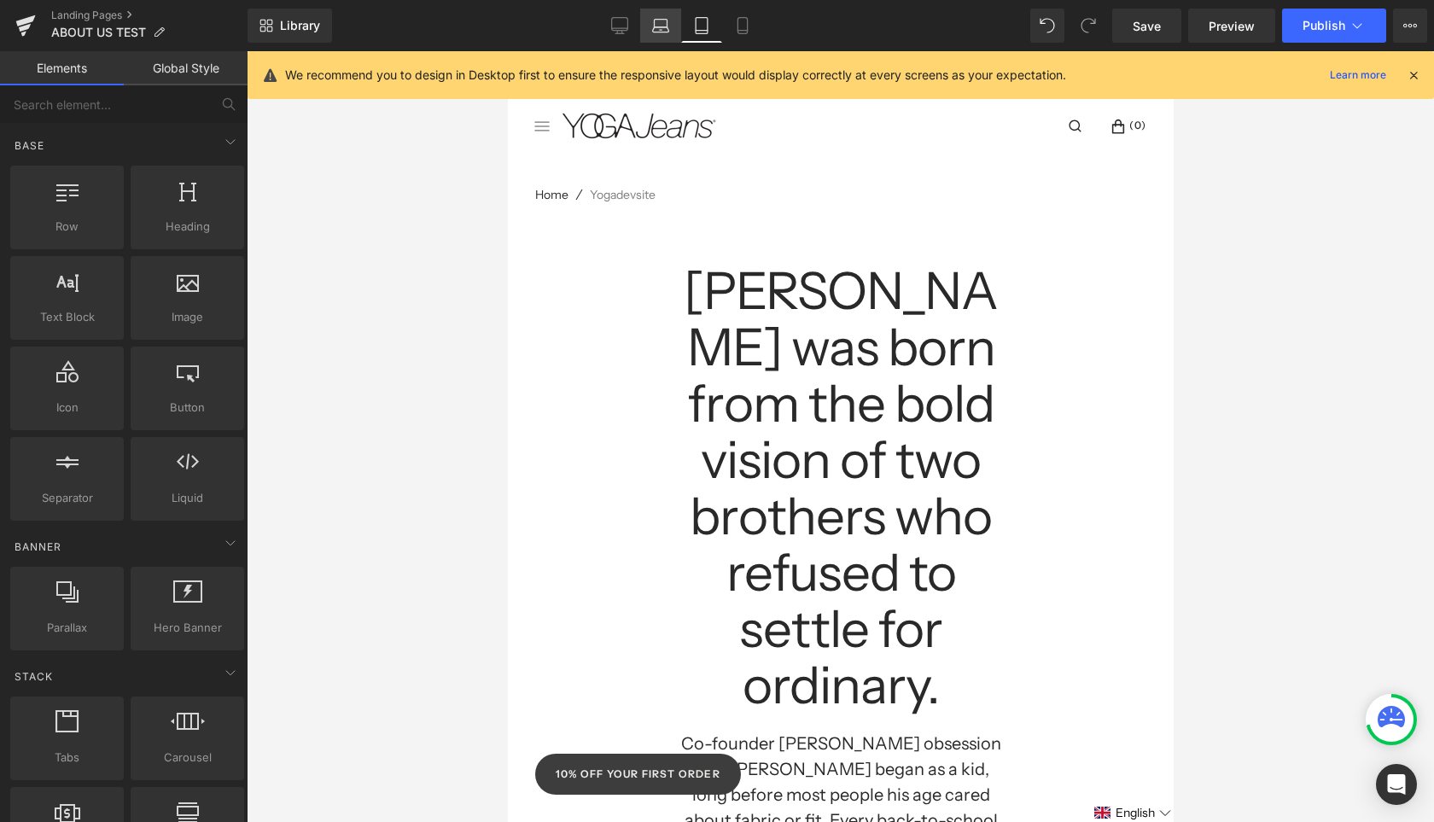
click at [664, 37] on link "Laptop" at bounding box center [660, 26] width 41 height 34
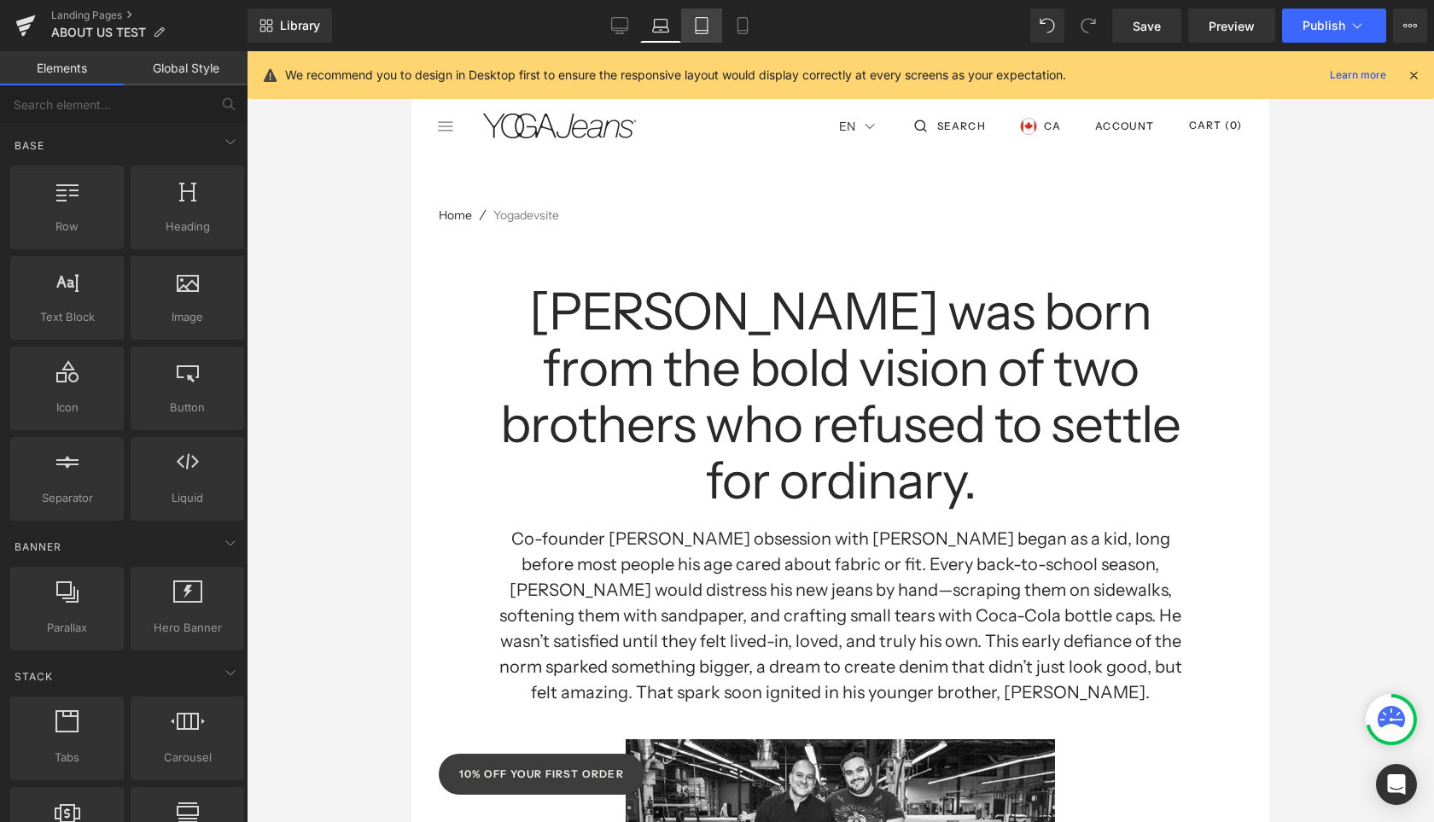
click at [702, 35] on link "Tablet" at bounding box center [701, 26] width 41 height 34
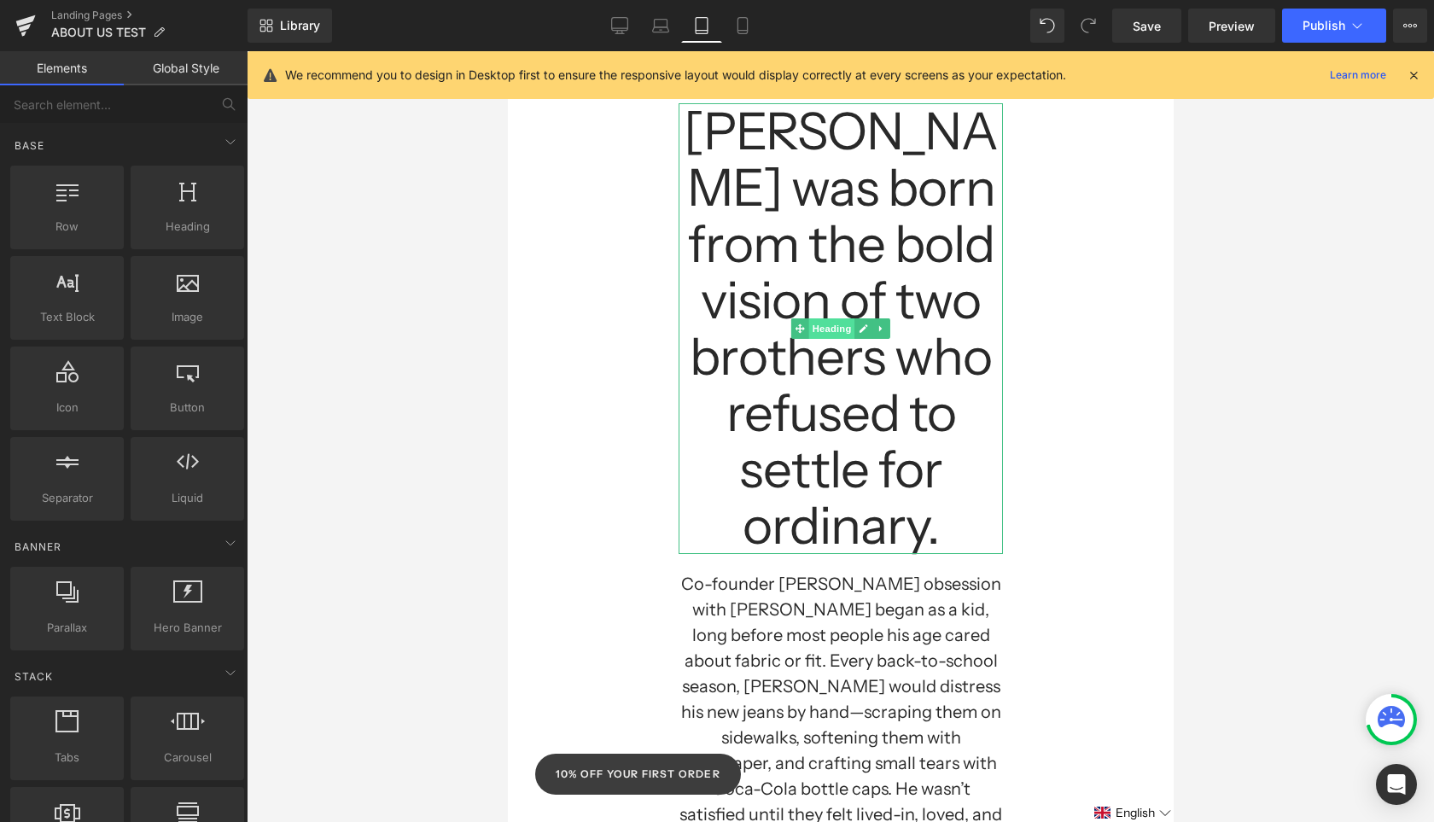
click at [825, 328] on span "Heading" at bounding box center [831, 328] width 46 height 20
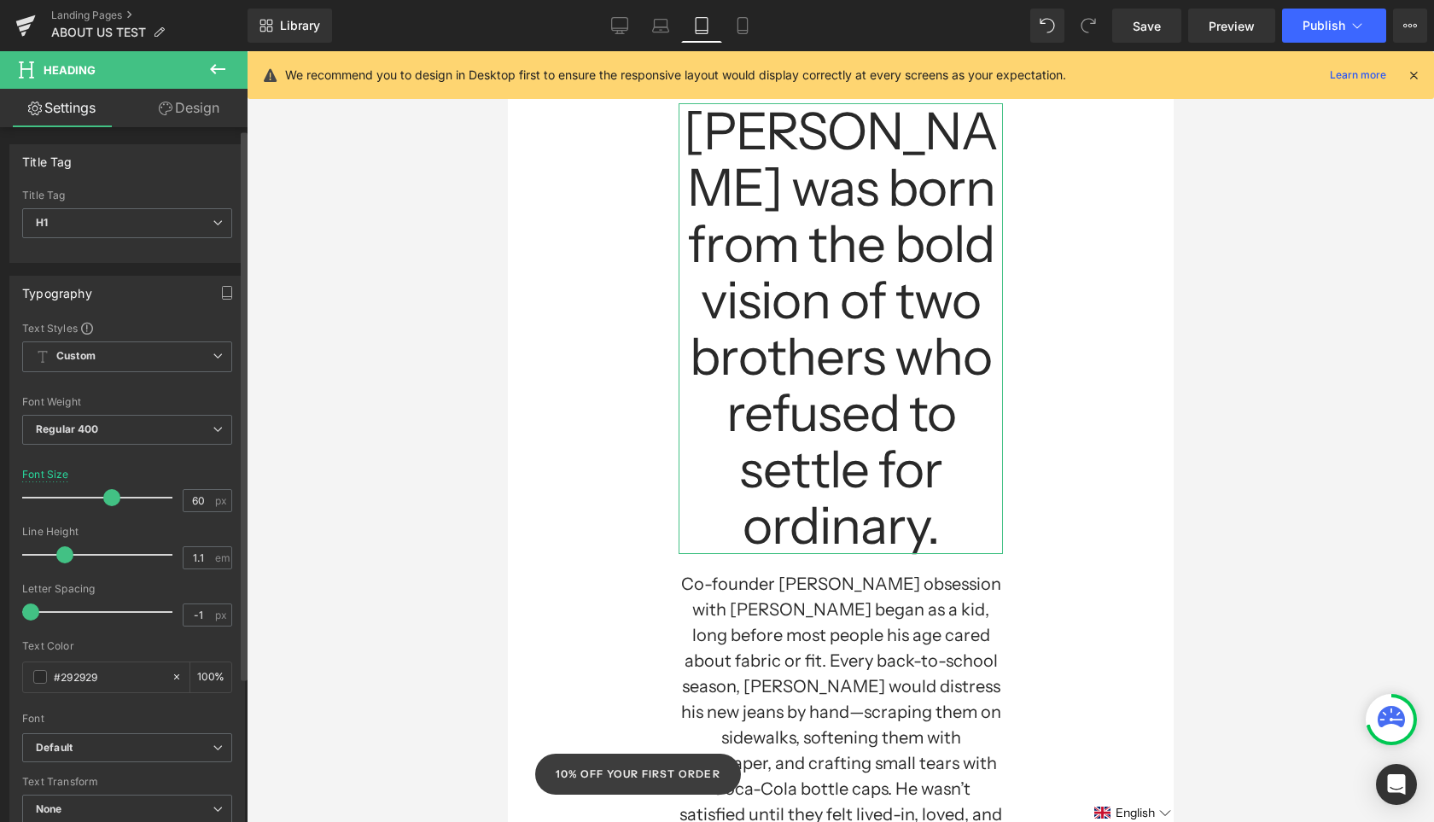
scroll to position [5, 0]
click at [197, 494] on input "60" at bounding box center [199, 495] width 30 height 21
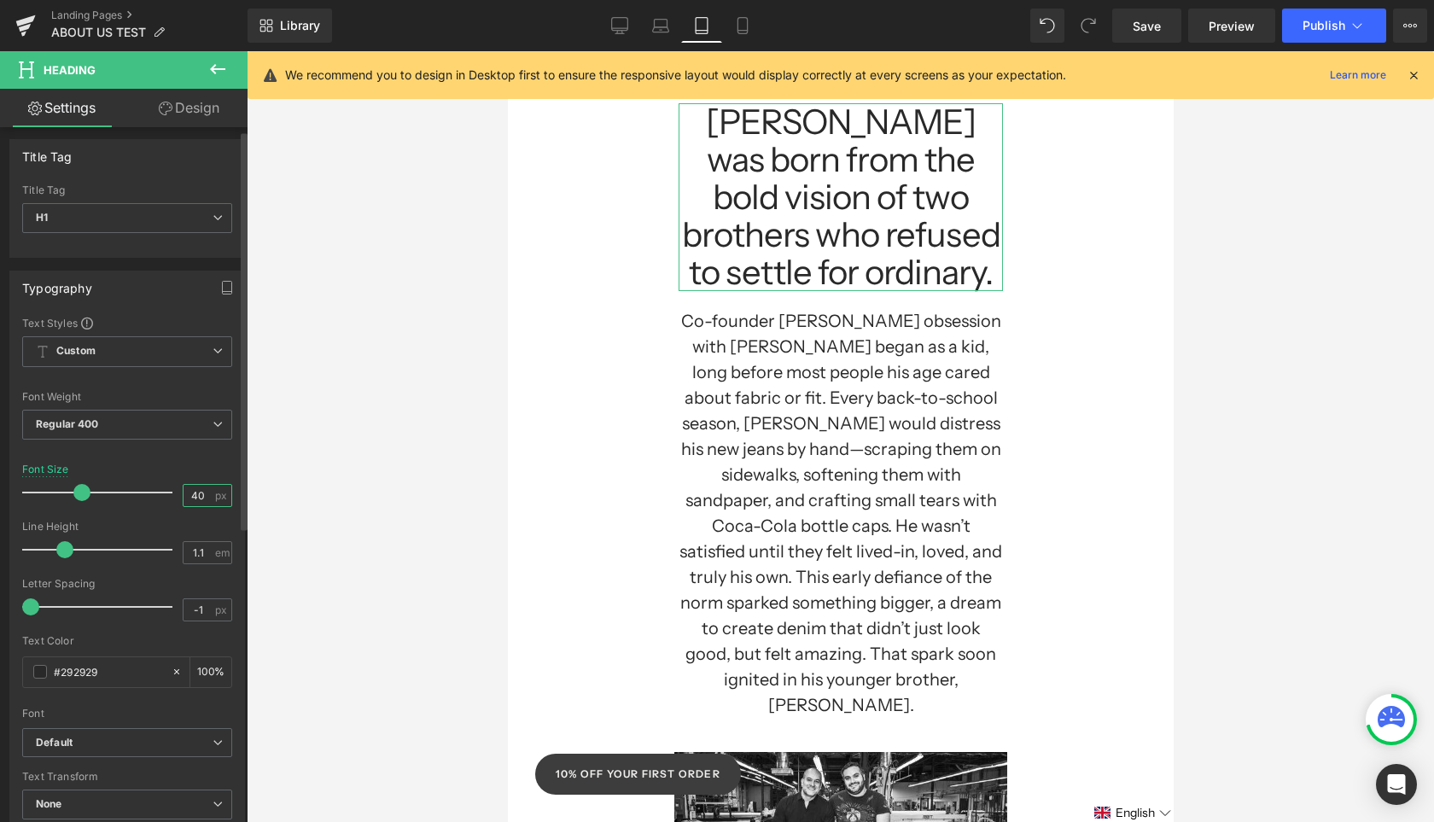
click at [196, 500] on input "40" at bounding box center [199, 495] width 30 height 21
type input "50"
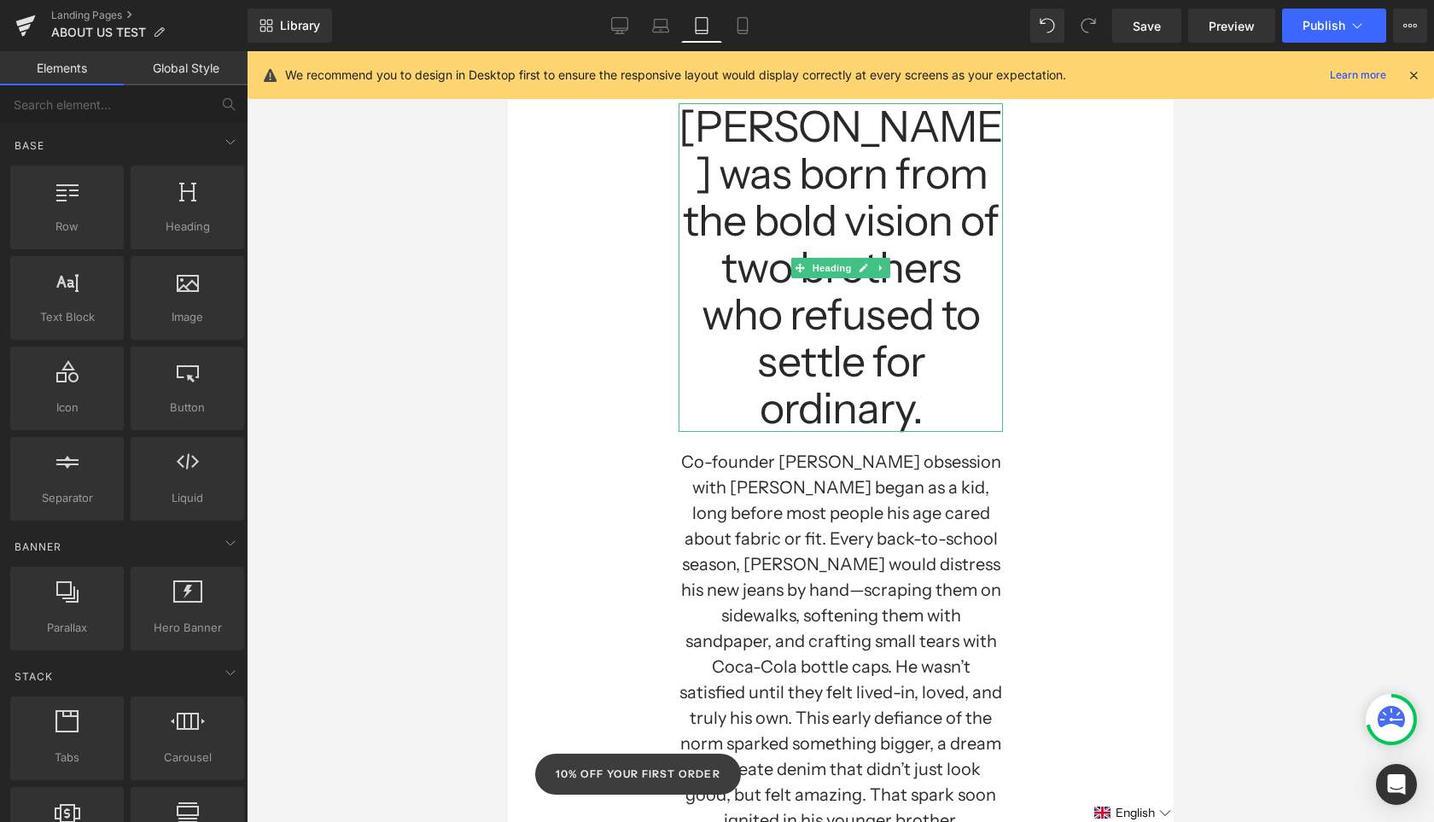
click at [895, 284] on h1 "[PERSON_NAME] was born from the bold vision of two brothers who refused to sett…" at bounding box center [840, 267] width 324 height 329
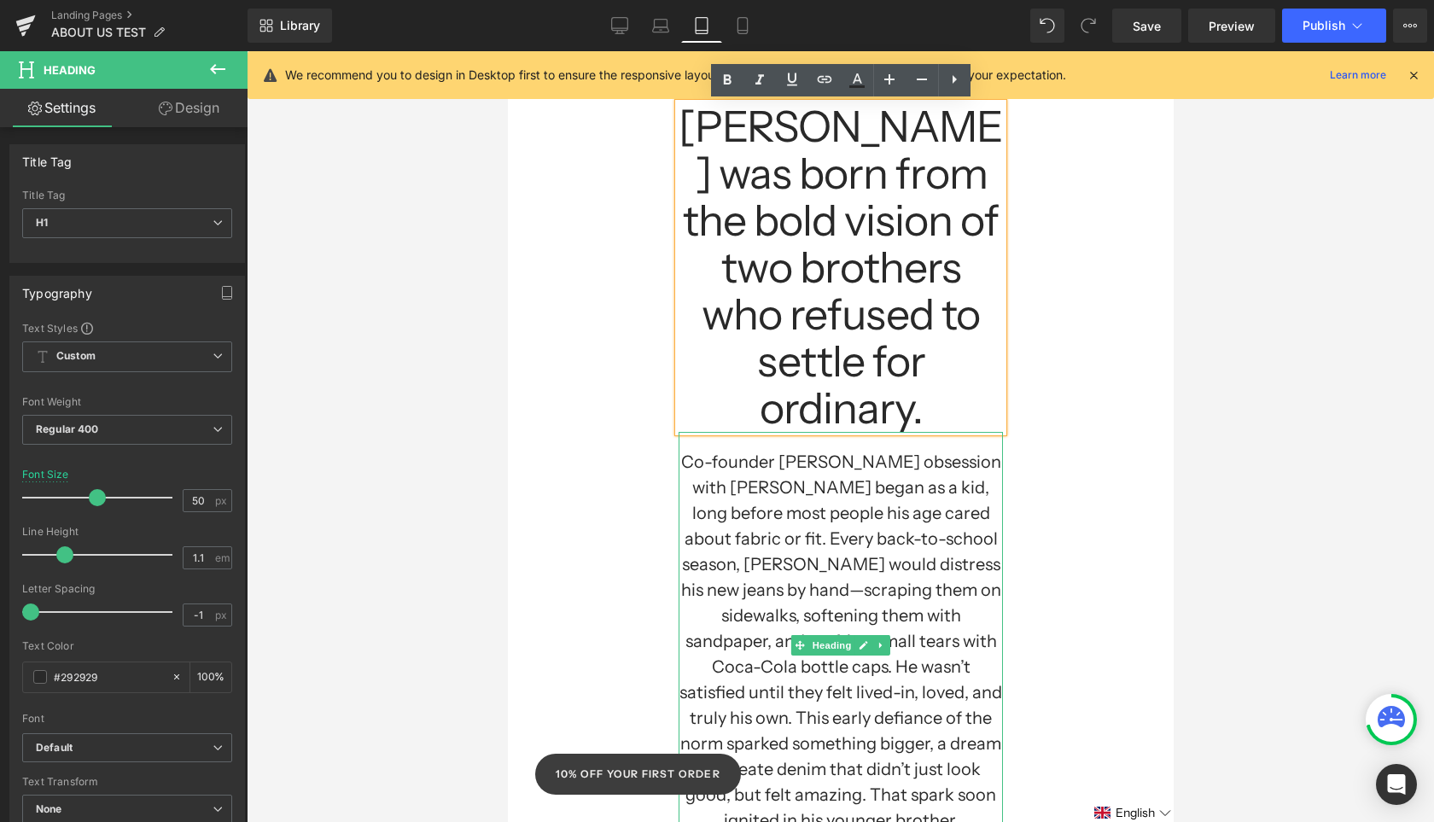
click at [815, 498] on h1 "Co-founder [PERSON_NAME] obsession with [PERSON_NAME] began as a kid, long befo…" at bounding box center [840, 654] width 324 height 410
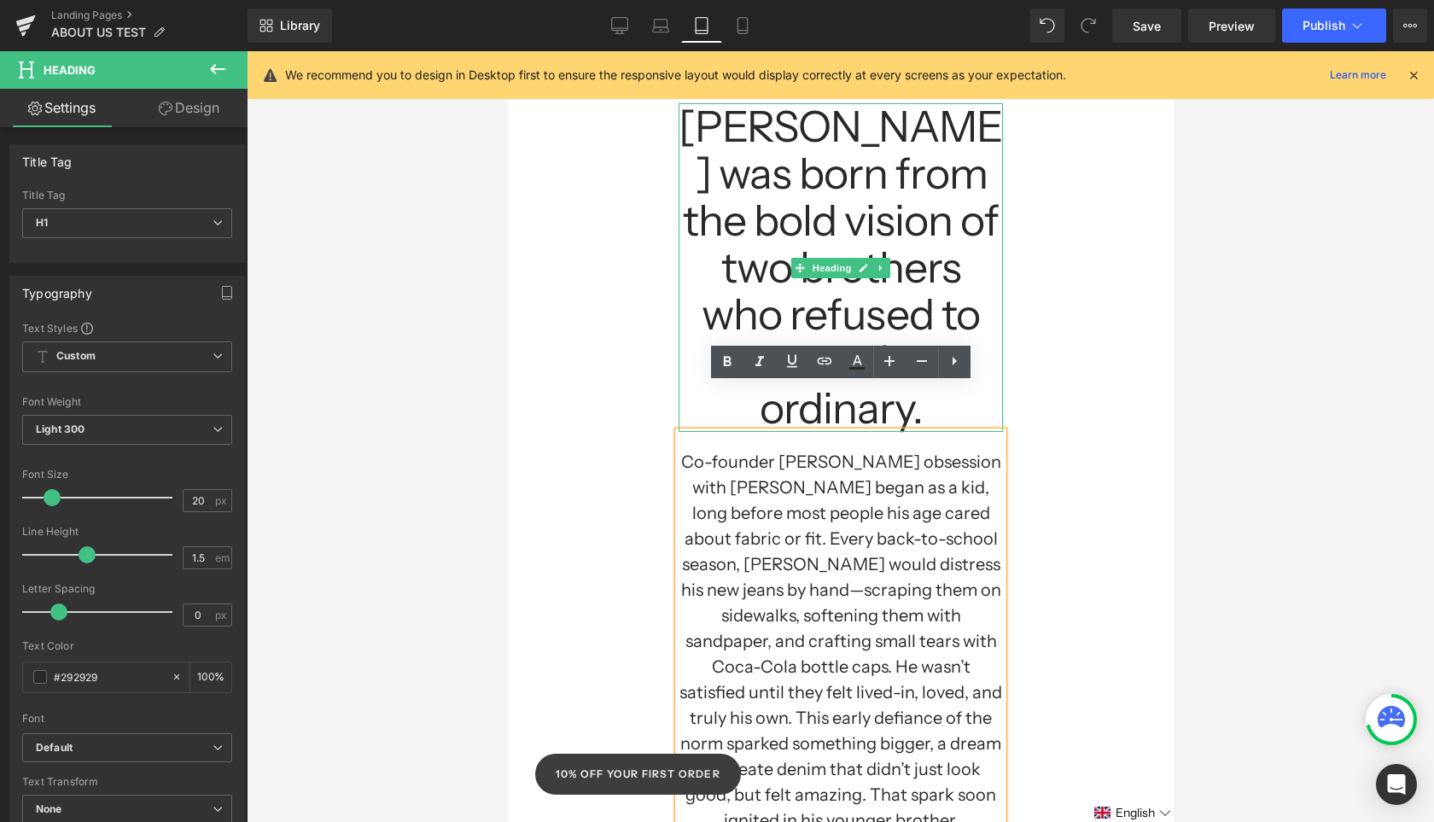
click at [764, 249] on h1 "[PERSON_NAME] was born from the bold vision of two brothers who refused to sett…" at bounding box center [840, 267] width 324 height 329
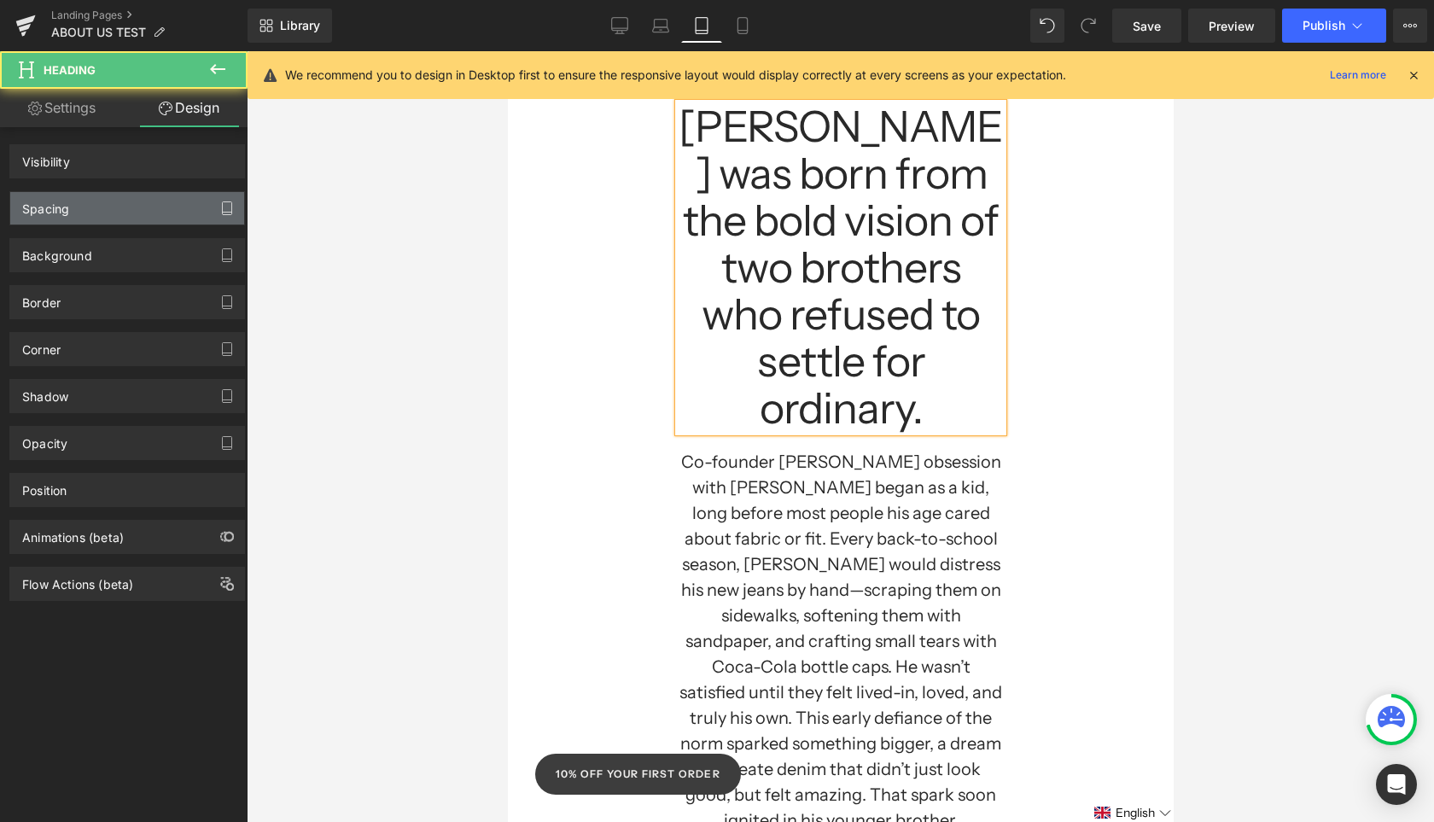
click at [220, 213] on icon "button" at bounding box center [227, 208] width 14 height 14
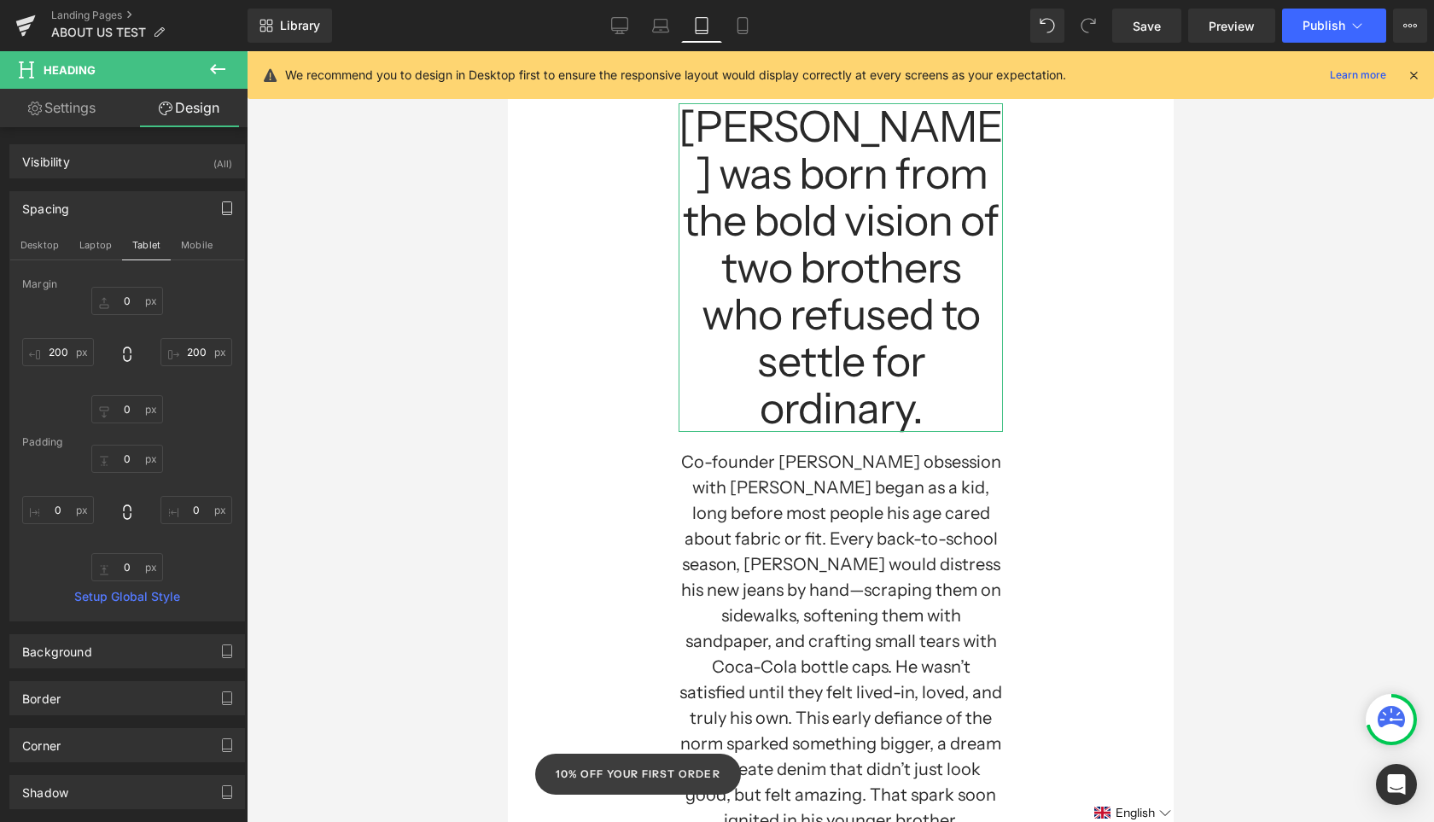
type input "0"
type input "200"
type input "0"
type input "200"
type input "0"
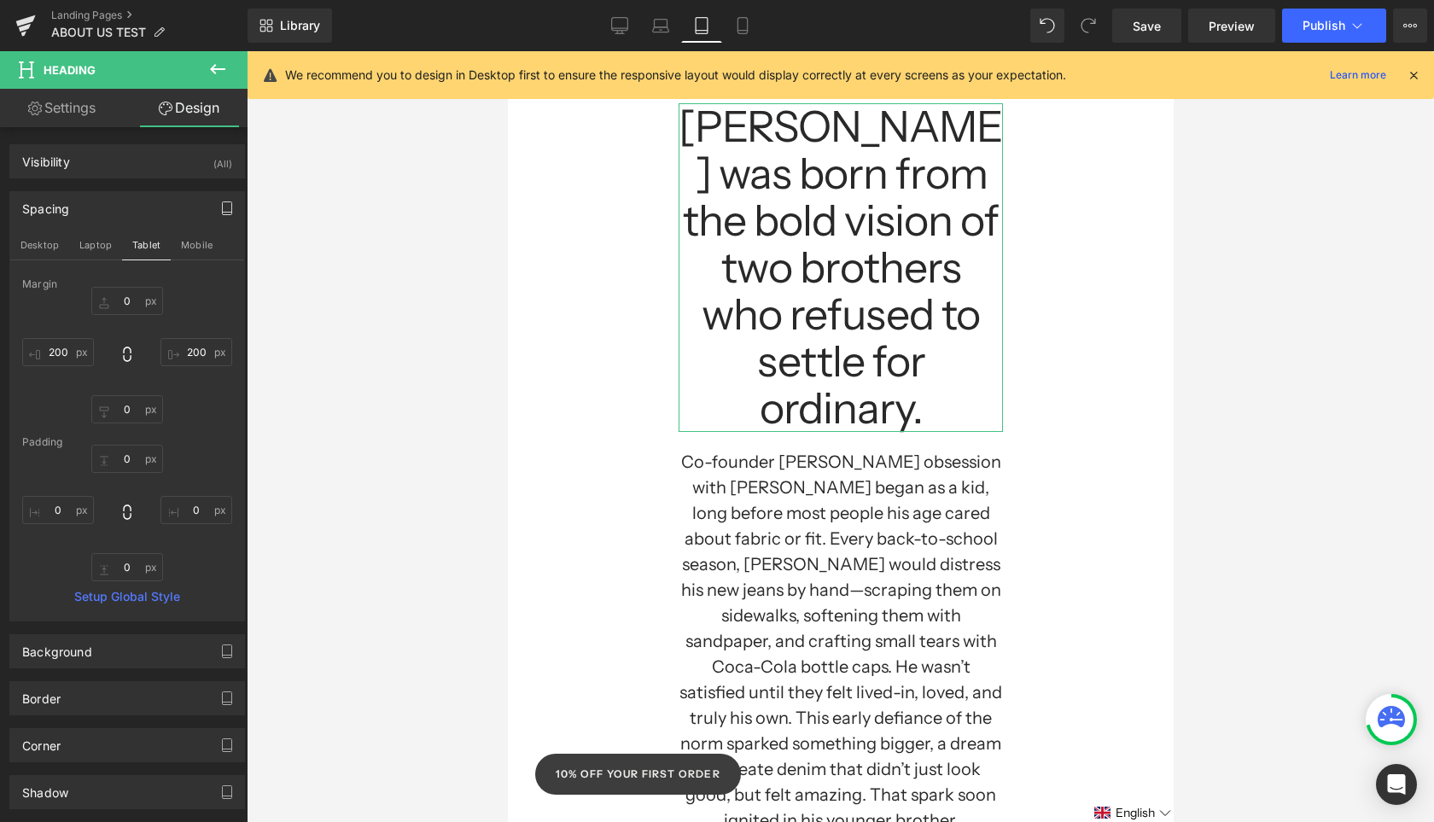
type input "0"
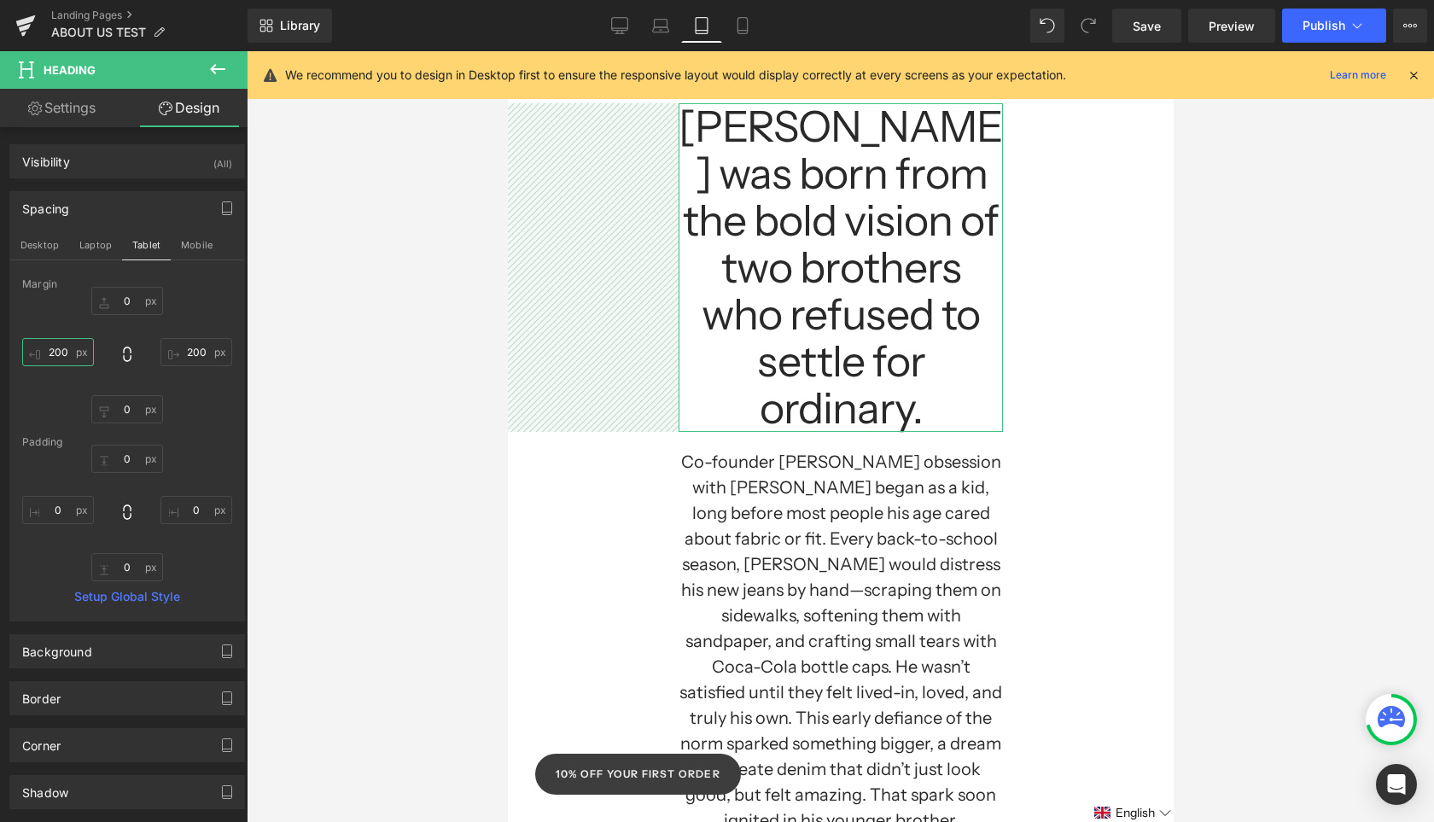
click at [61, 355] on input "200" at bounding box center [58, 352] width 72 height 28
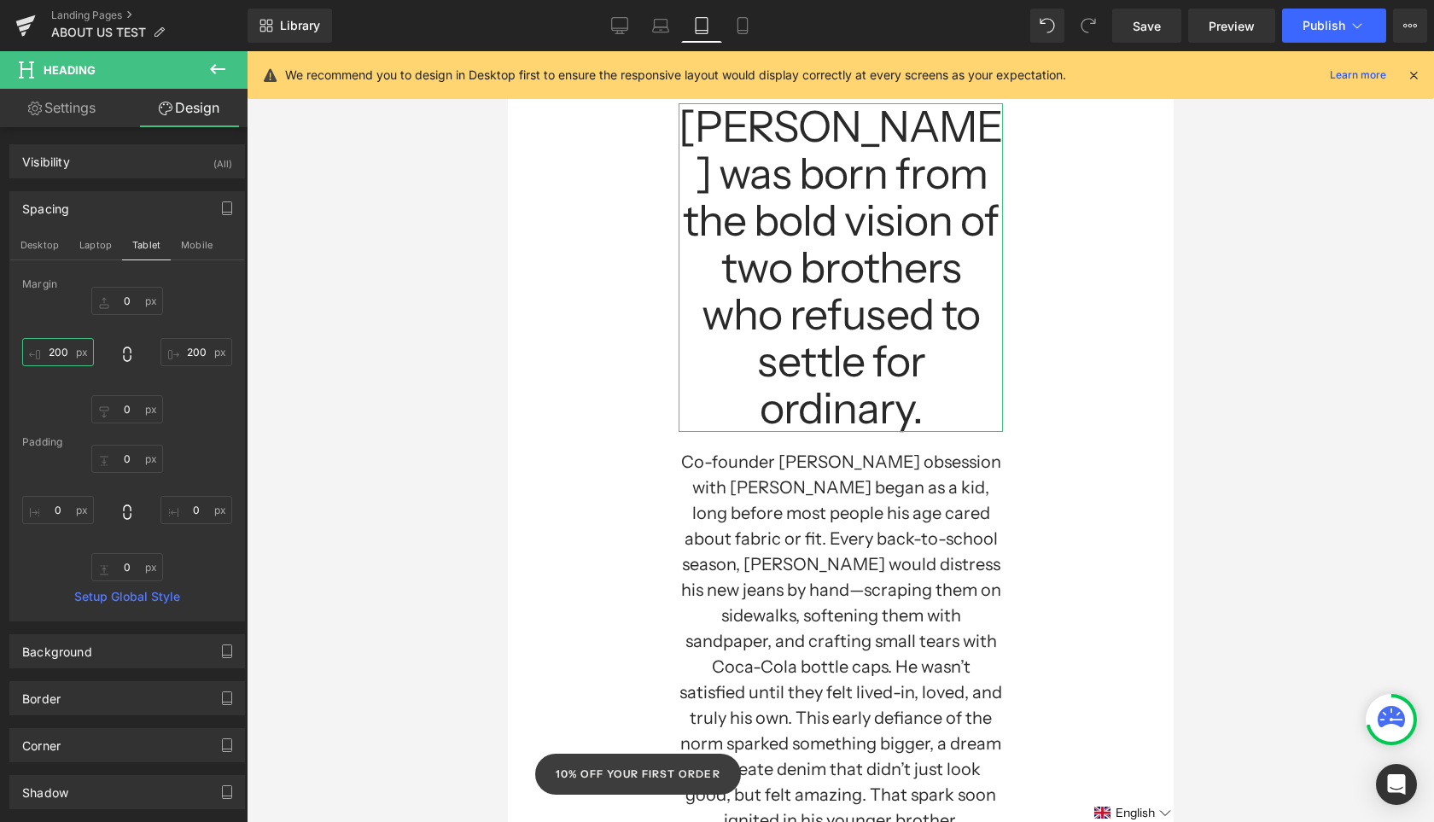
click at [61, 355] on input "200" at bounding box center [58, 352] width 72 height 28
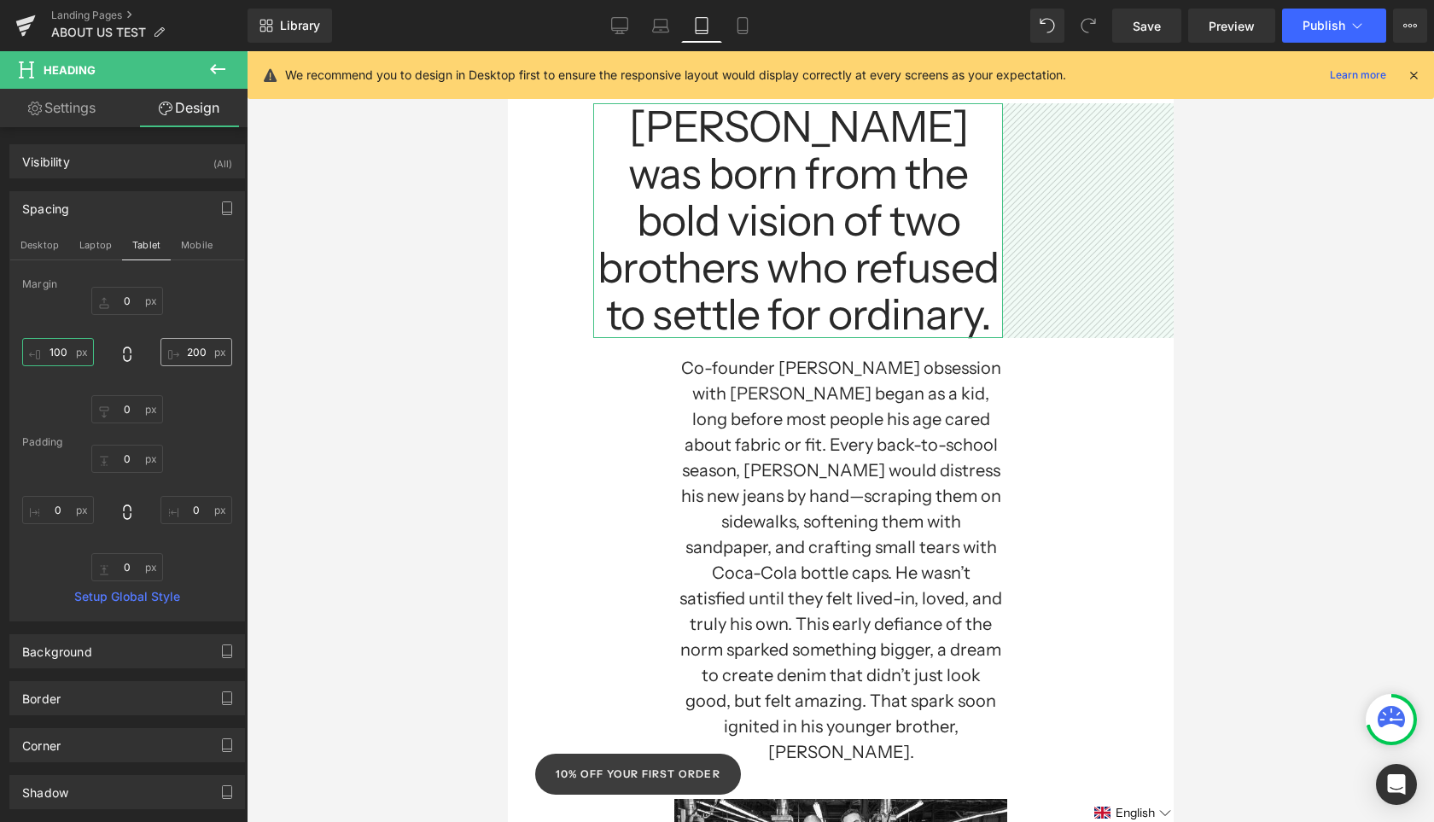
type input "100"
click at [188, 358] on input "200" at bounding box center [196, 352] width 72 height 28
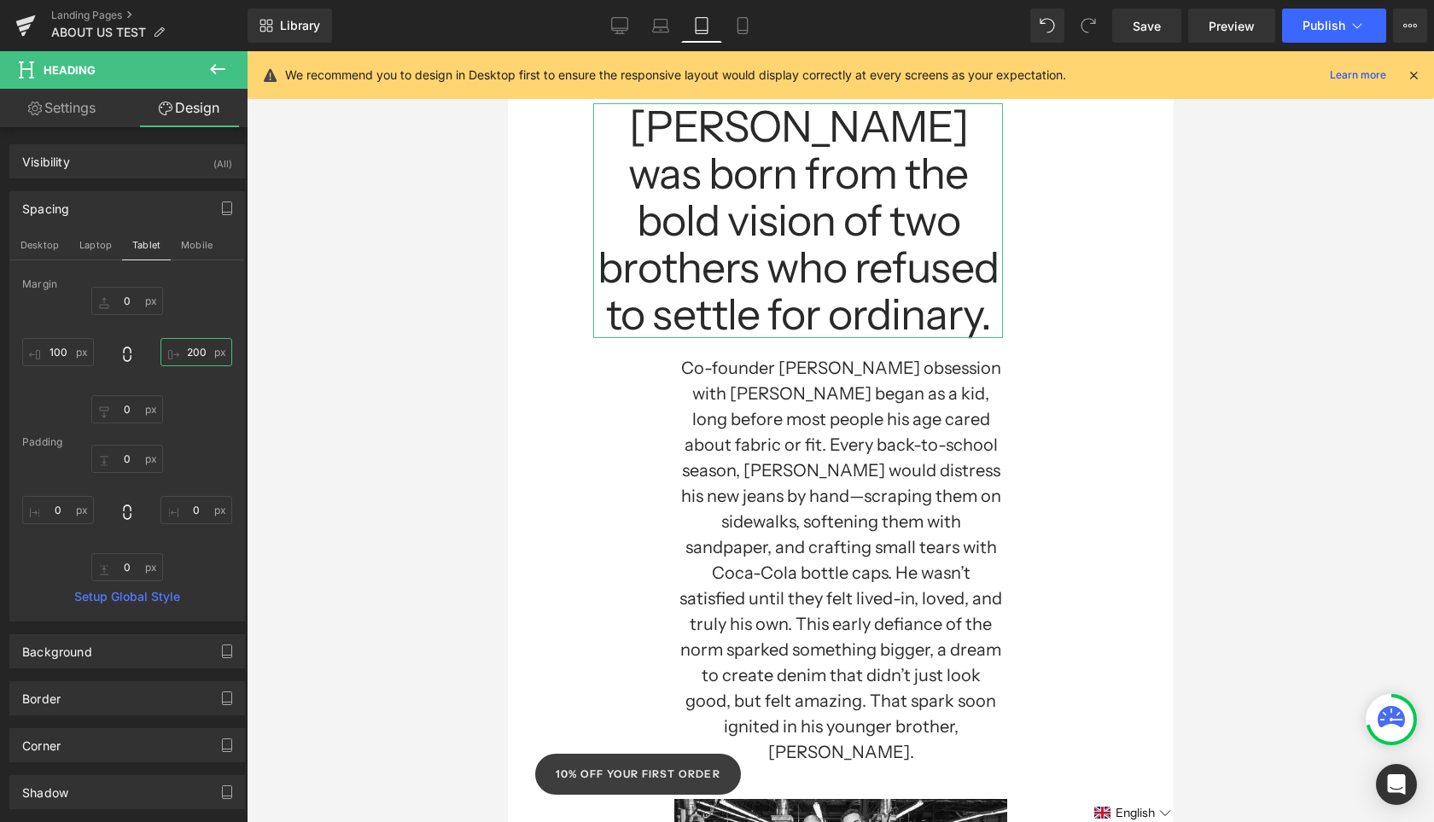
click at [188, 358] on input "200" at bounding box center [196, 352] width 72 height 28
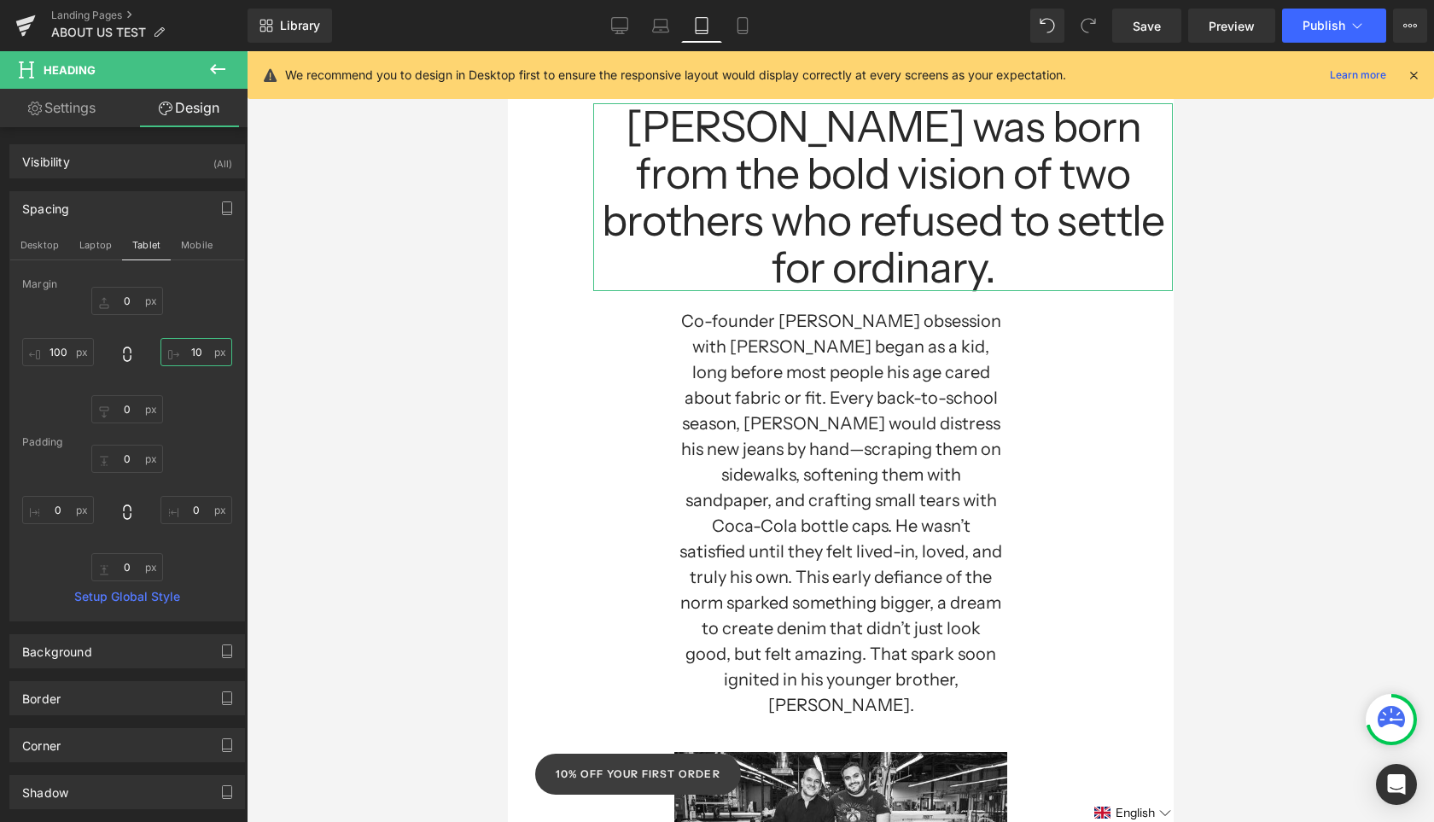
type input "100"
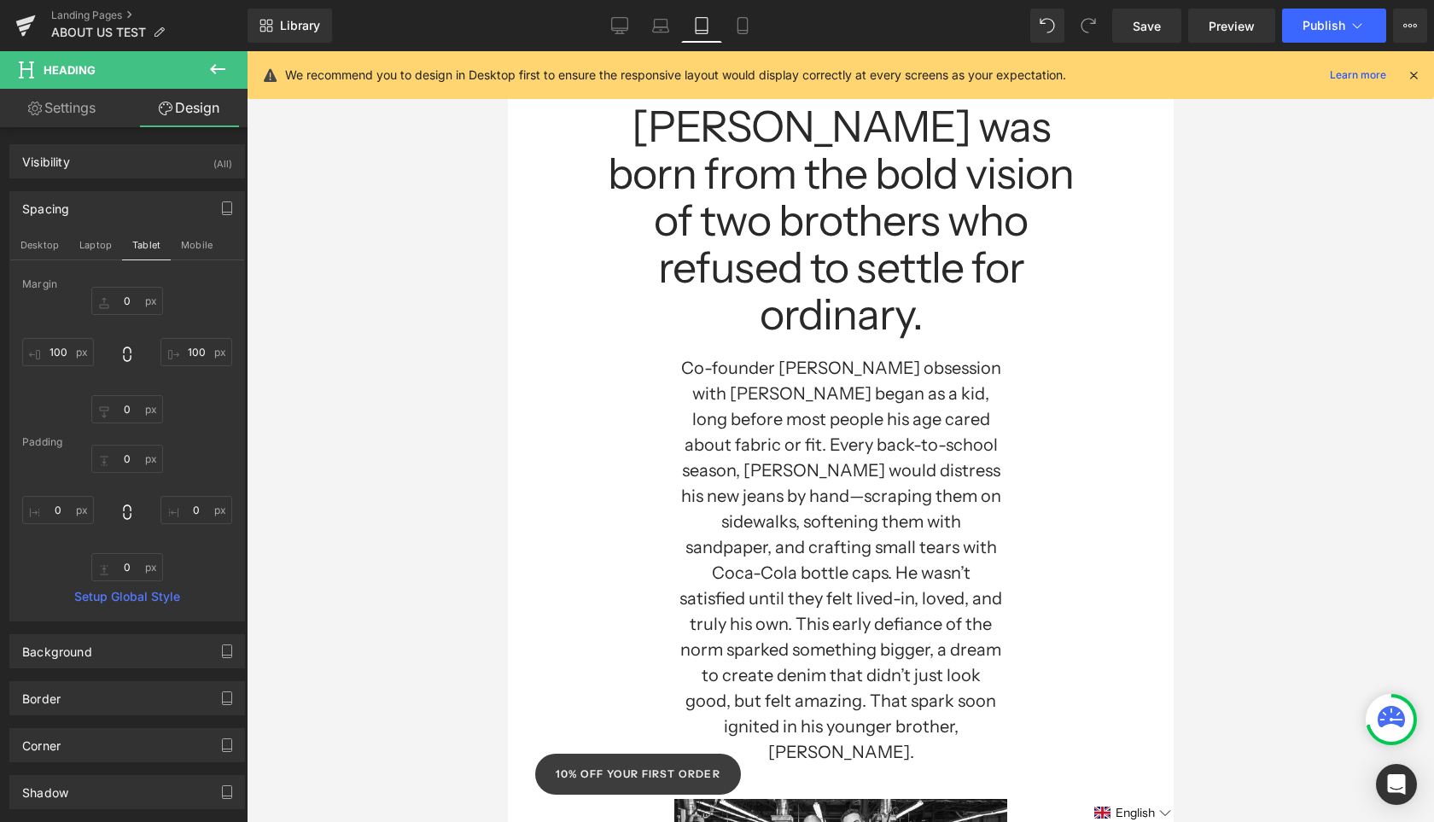
click at [348, 475] on div at bounding box center [840, 436] width 1187 height 771
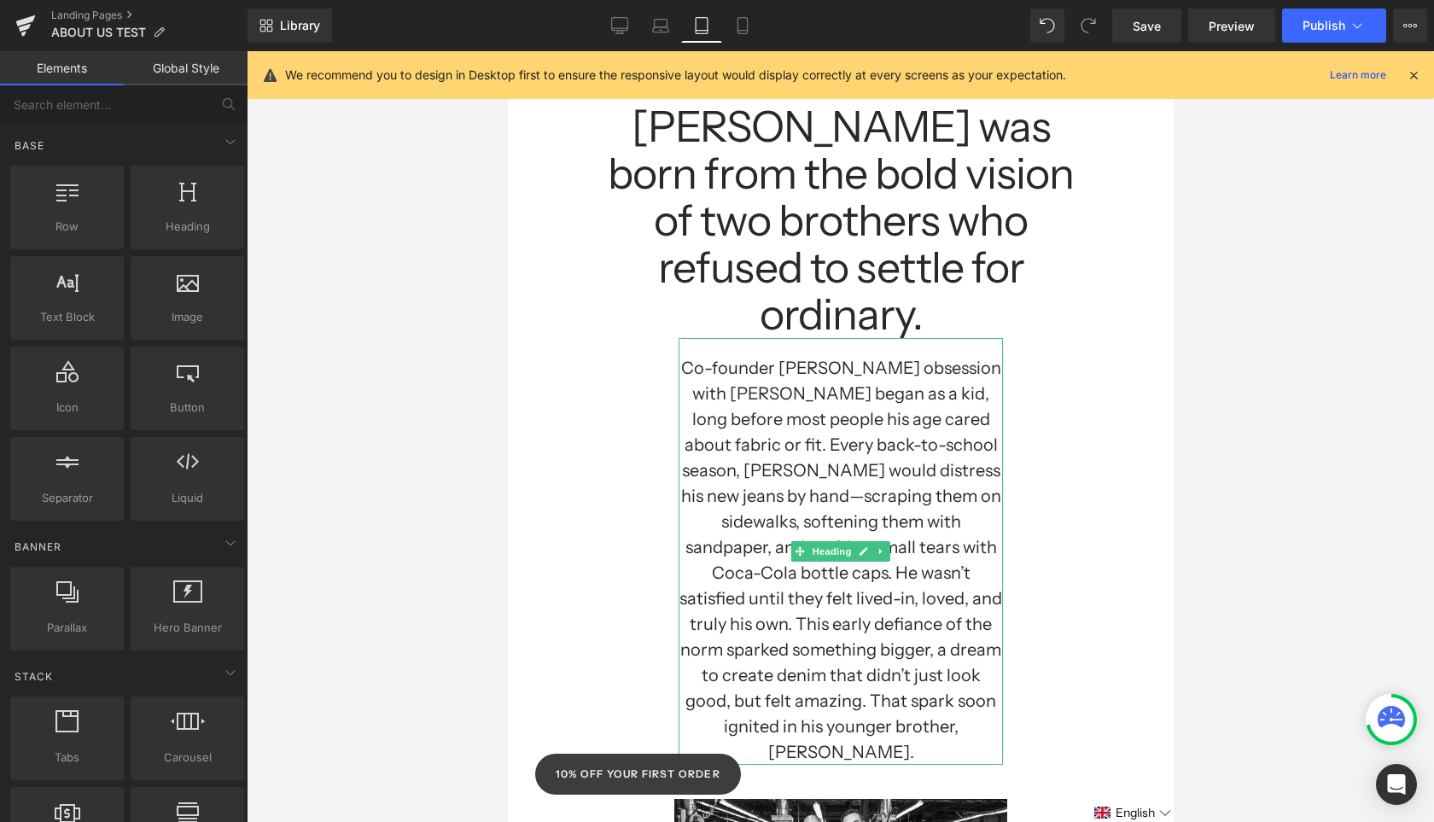
click at [797, 392] on h1 "Co-founder [PERSON_NAME] obsession with [PERSON_NAME] began as a kid, long befo…" at bounding box center [840, 560] width 324 height 410
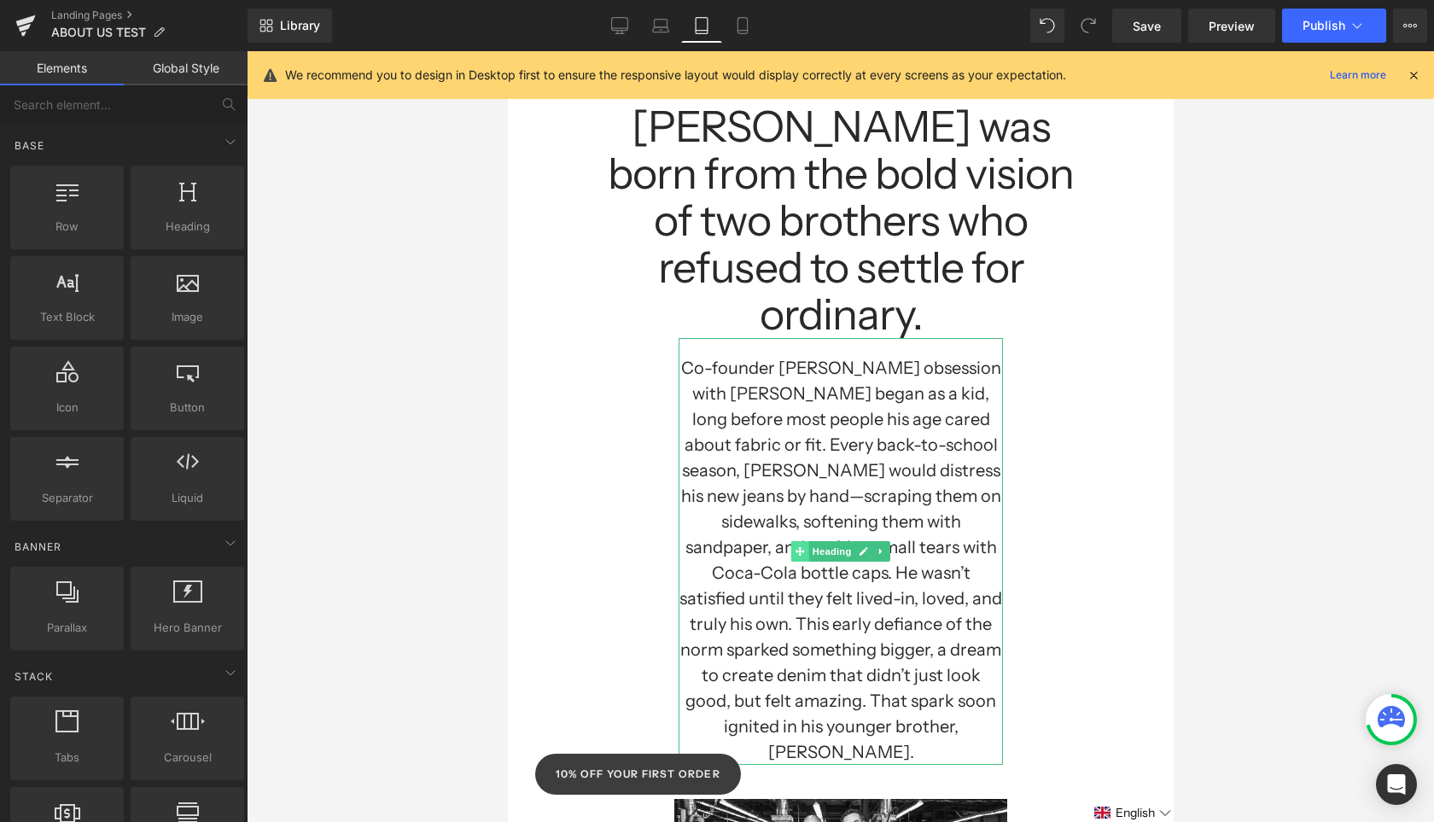
click at [791, 541] on span at bounding box center [799, 551] width 18 height 20
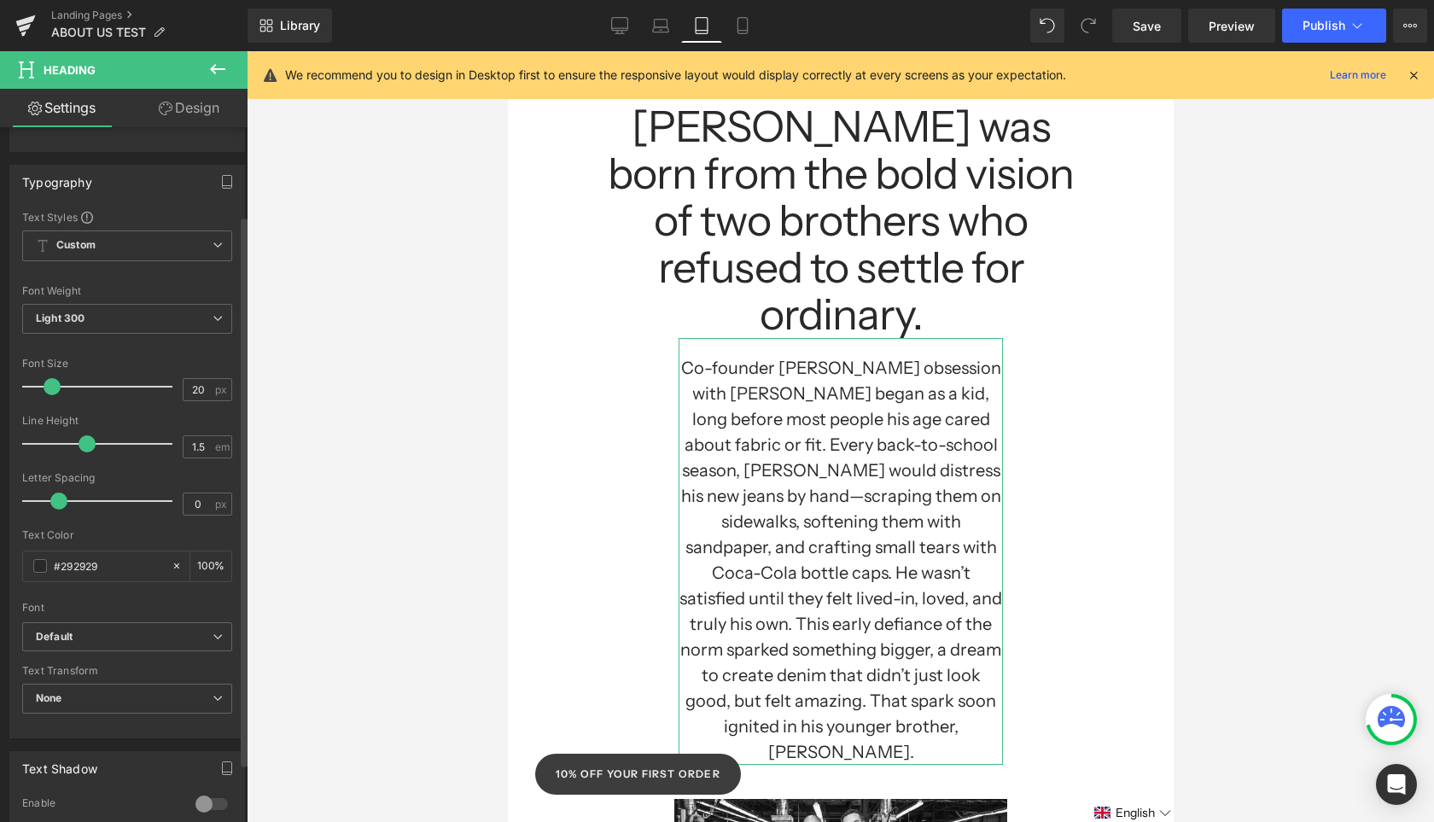
scroll to position [0, 0]
click at [185, 107] on link "Design" at bounding box center [189, 108] width 124 height 38
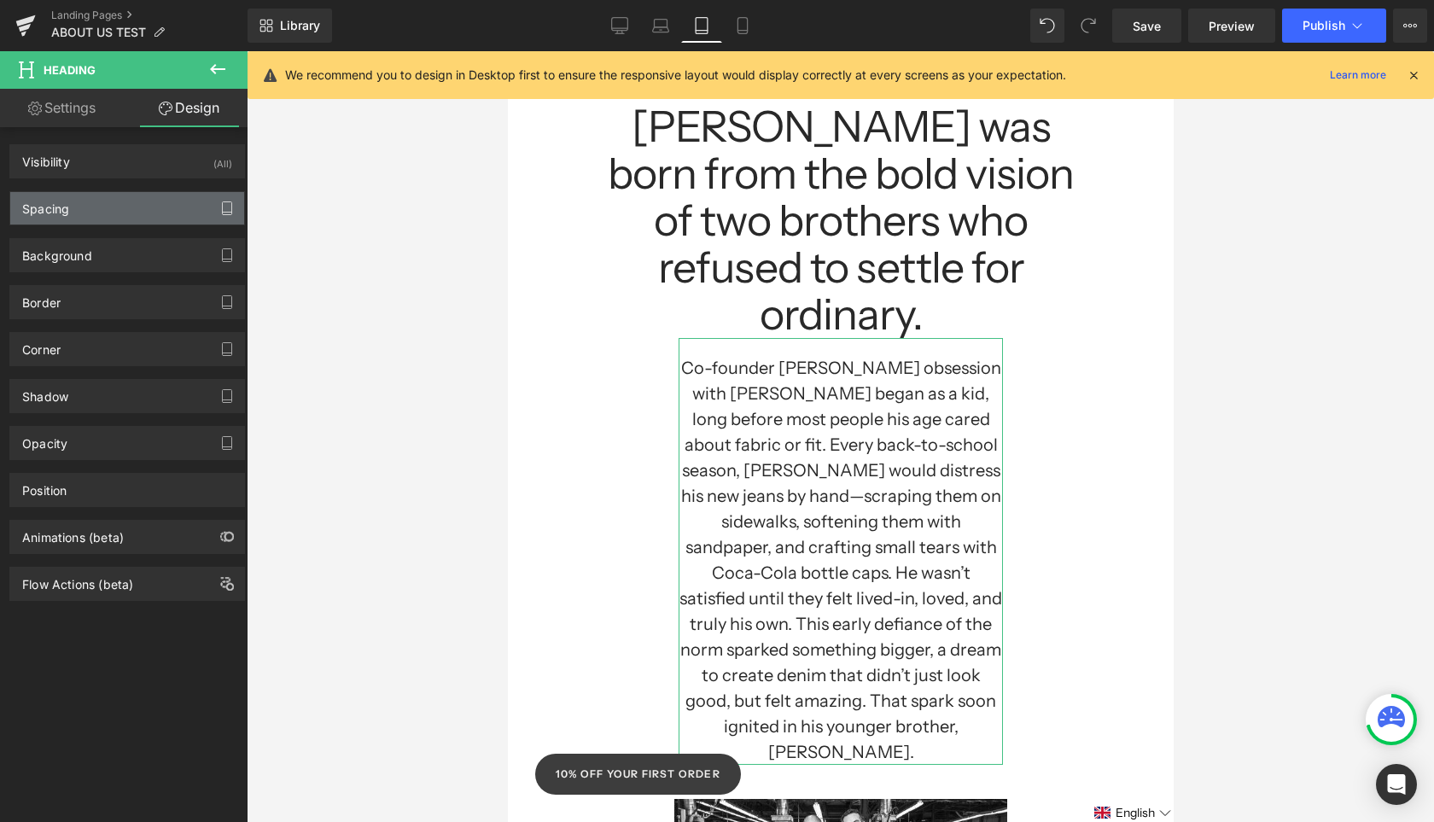
click at [220, 207] on icon "button" at bounding box center [227, 208] width 14 height 14
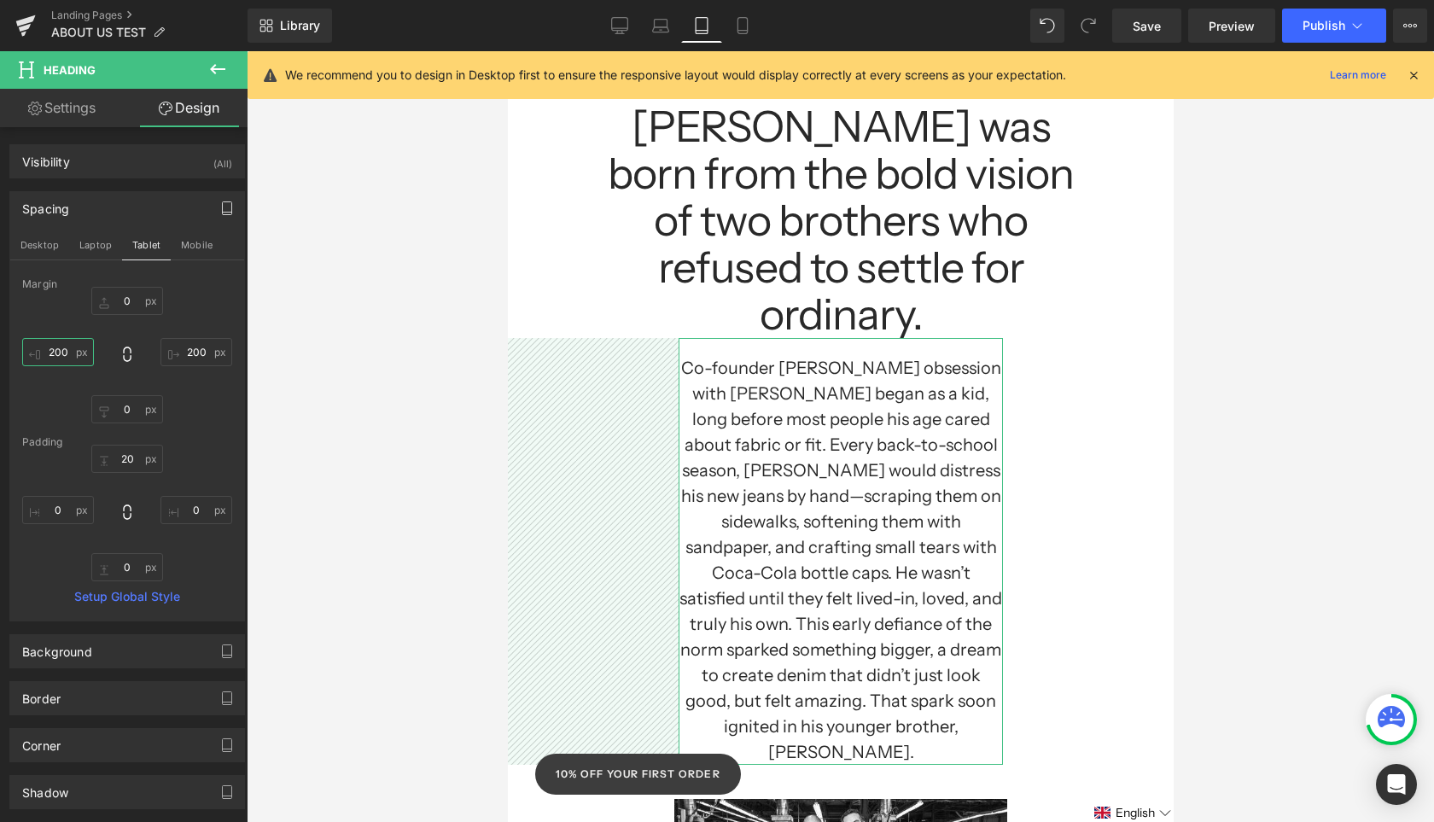
click at [65, 346] on input "200" at bounding box center [58, 352] width 72 height 28
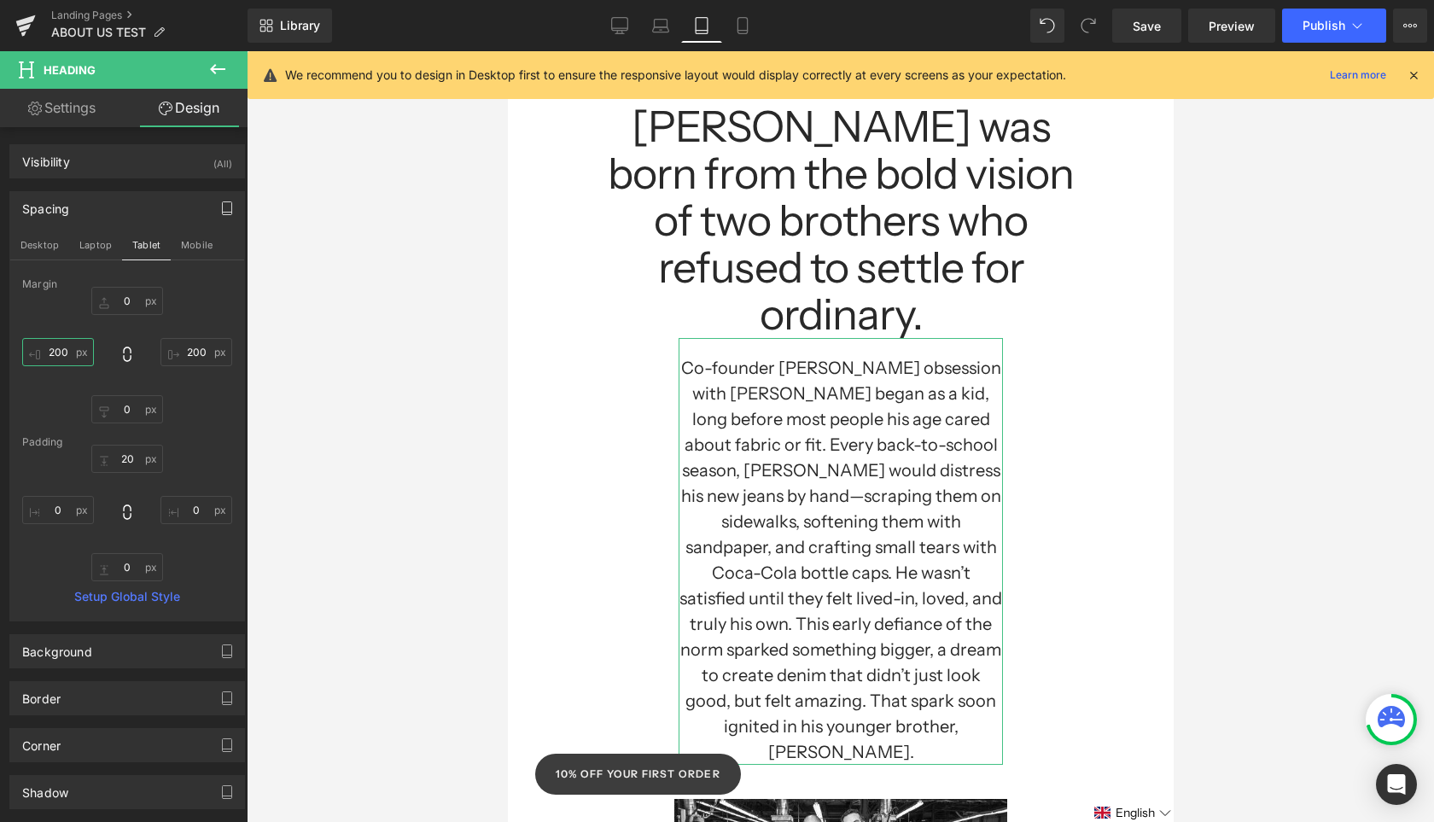
click at [65, 347] on input "200" at bounding box center [58, 352] width 72 height 28
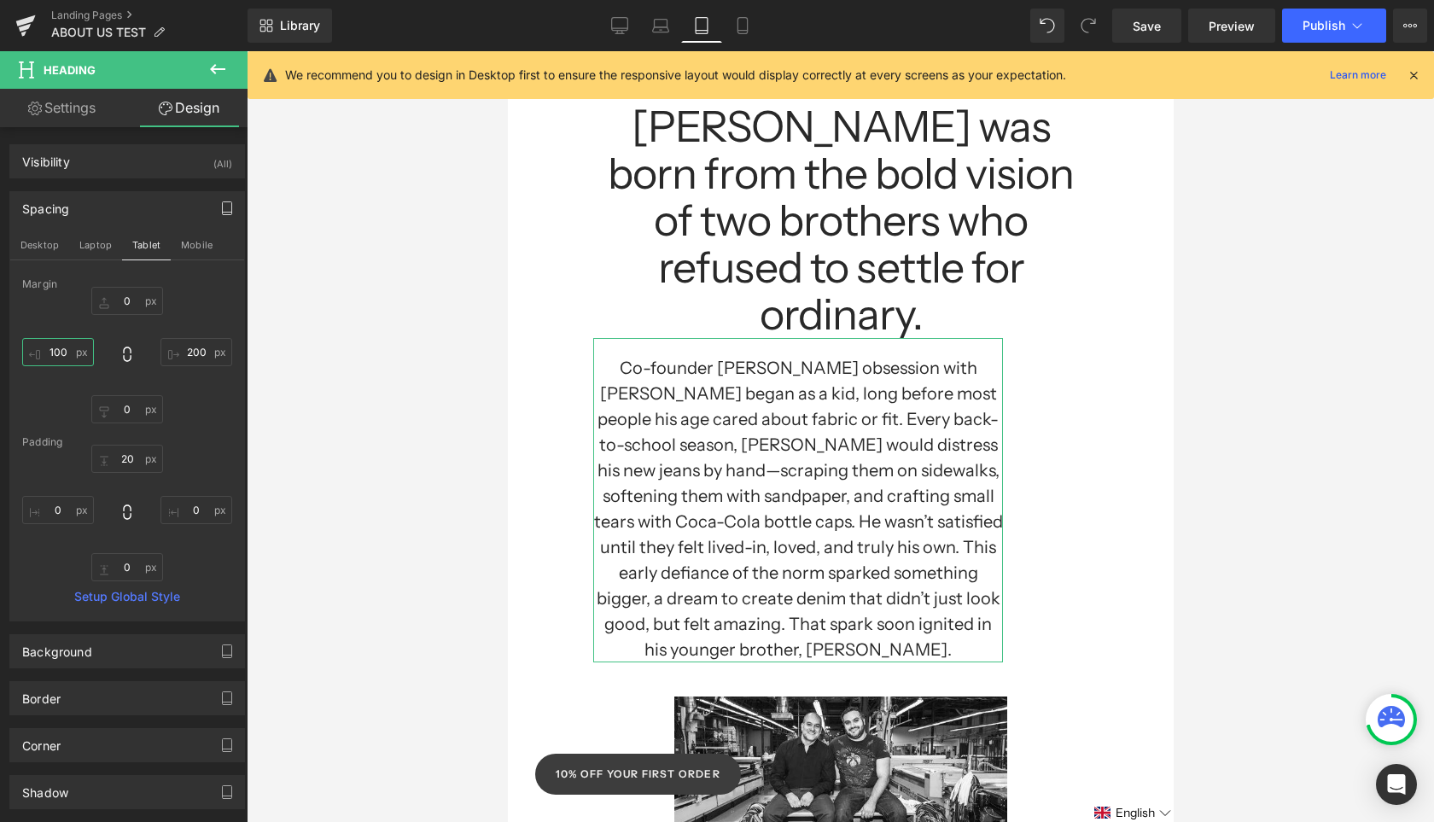
type input "100"
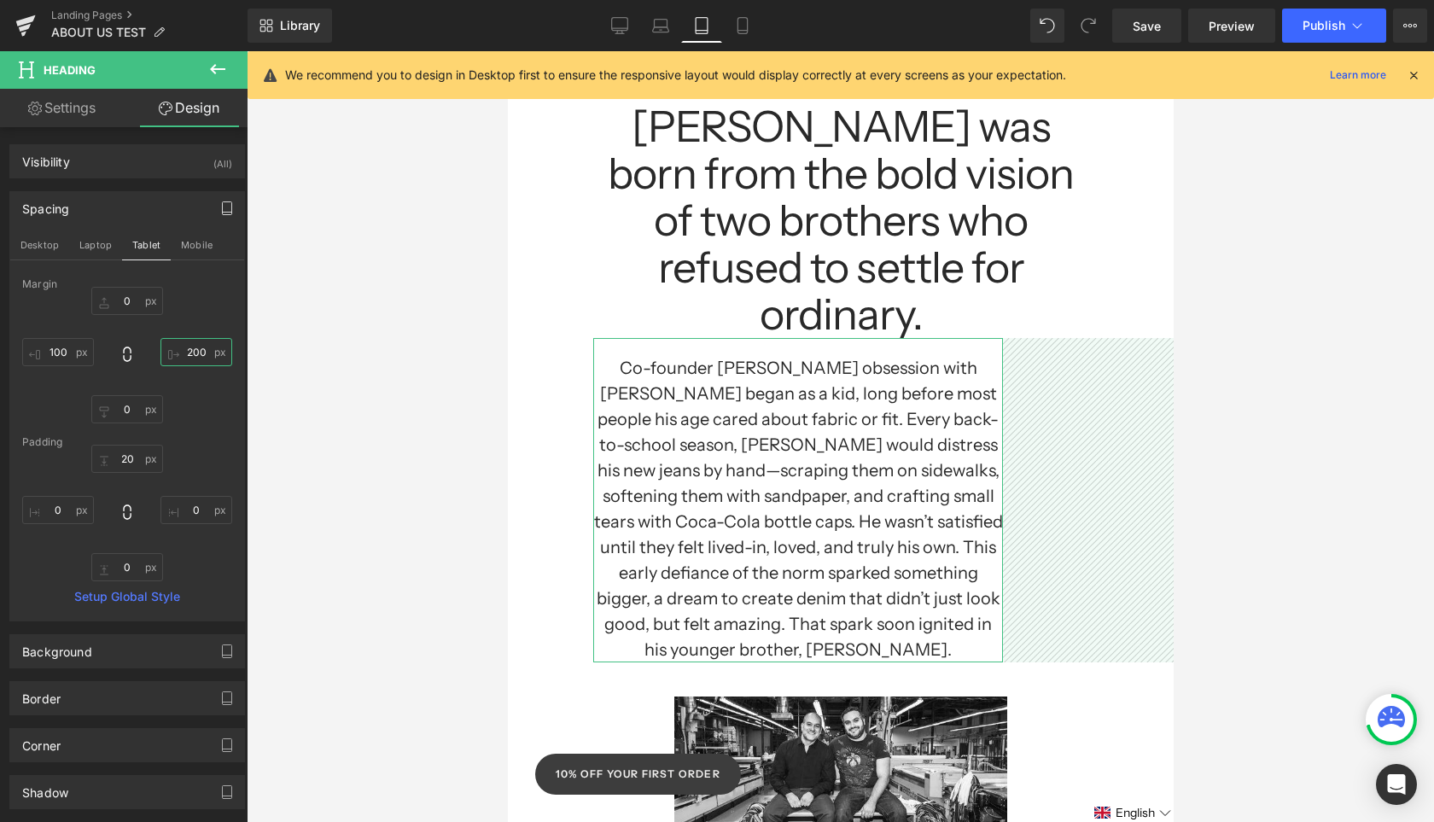
click at [196, 347] on input "200" at bounding box center [196, 352] width 72 height 28
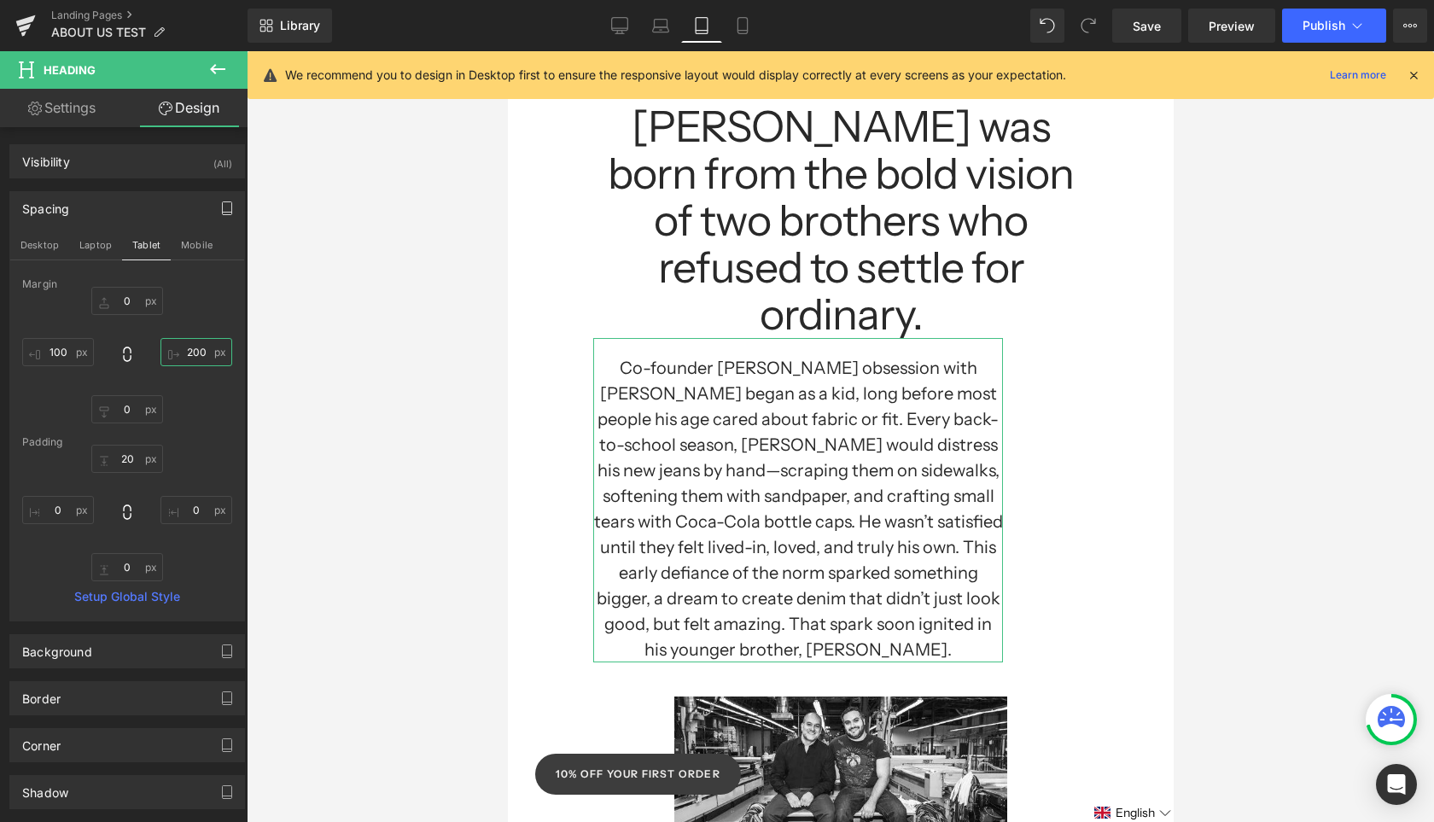
click at [196, 348] on input "200" at bounding box center [196, 352] width 72 height 28
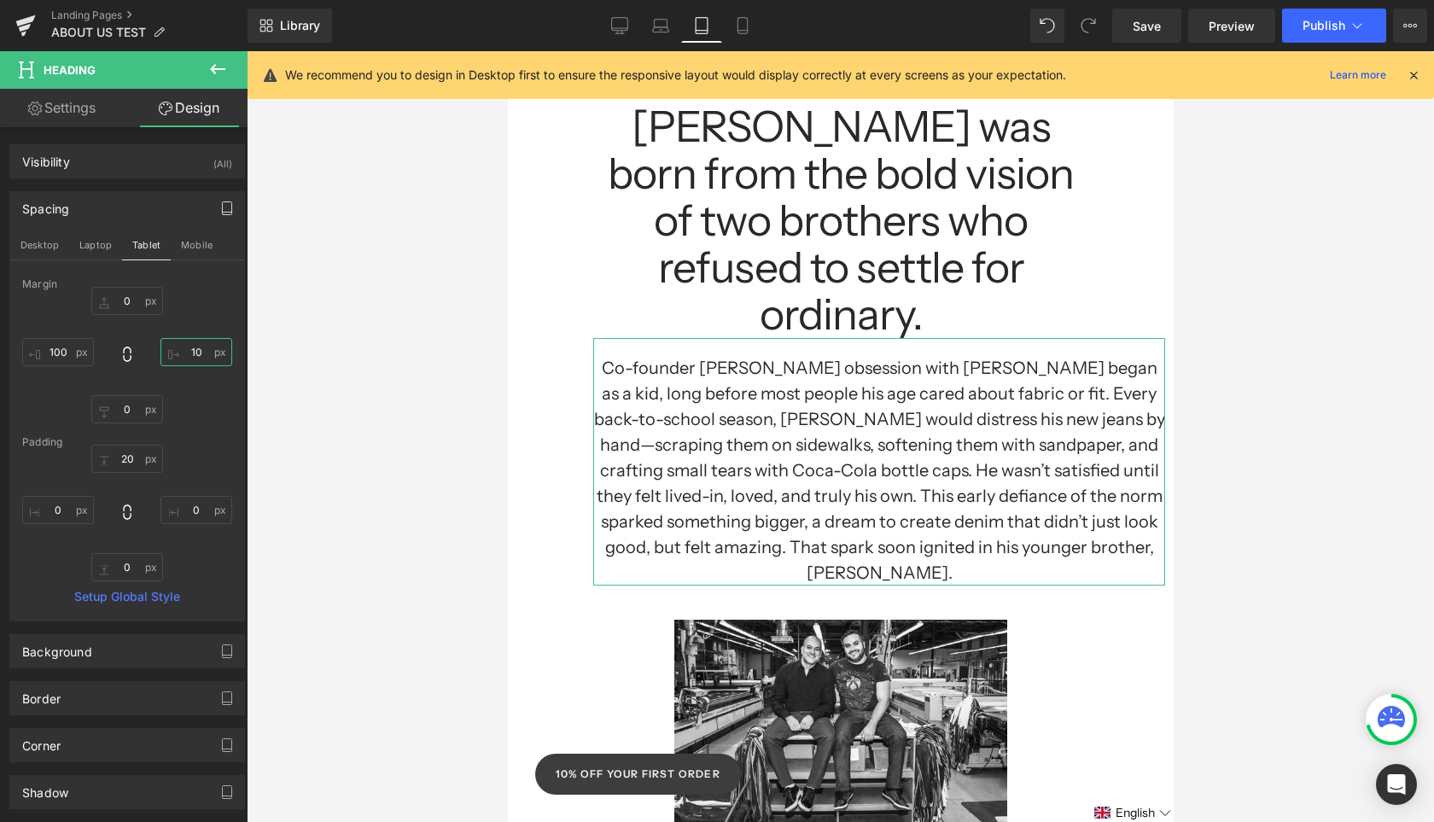
type input "100"
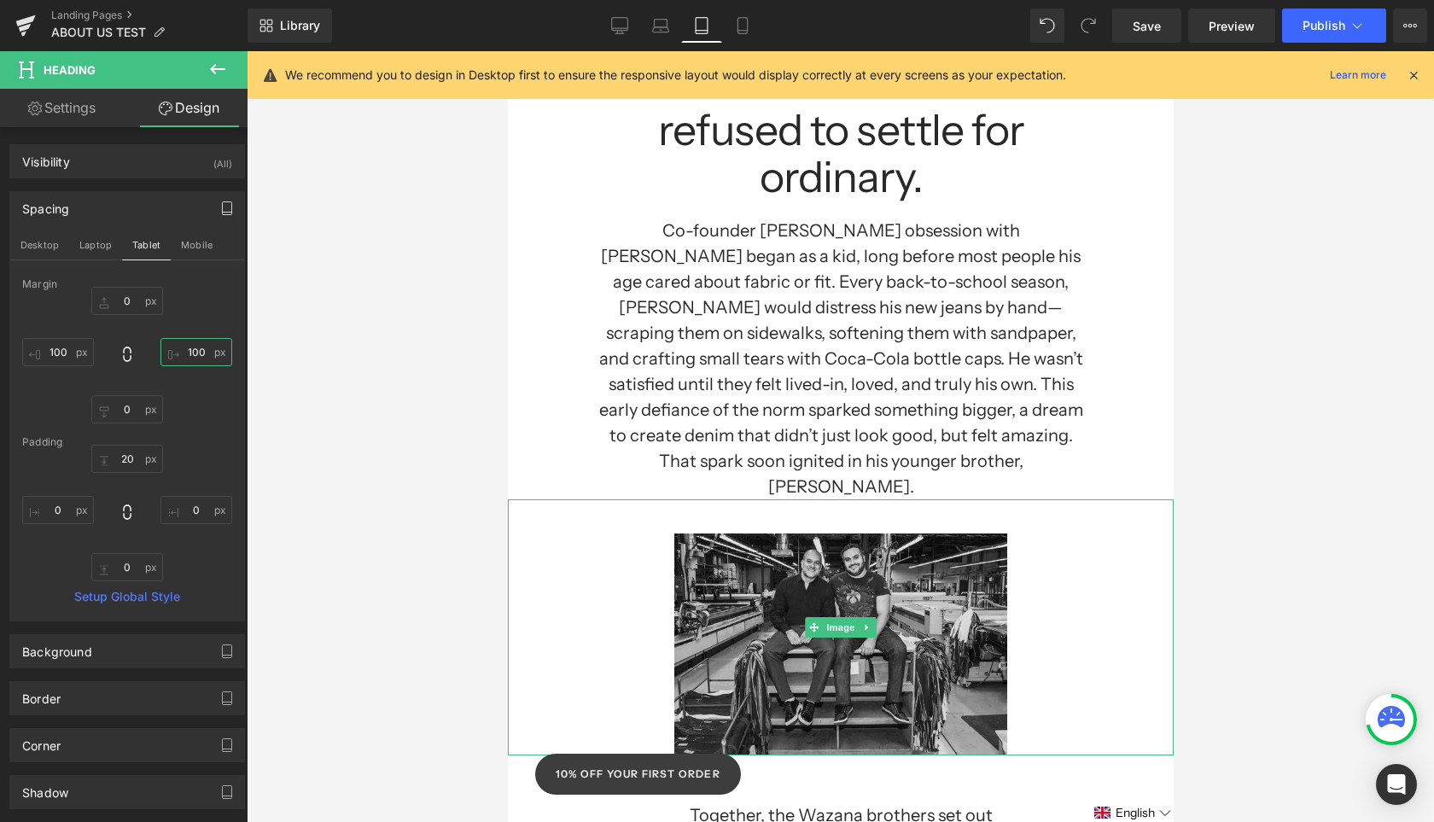
scroll to position [505, 0]
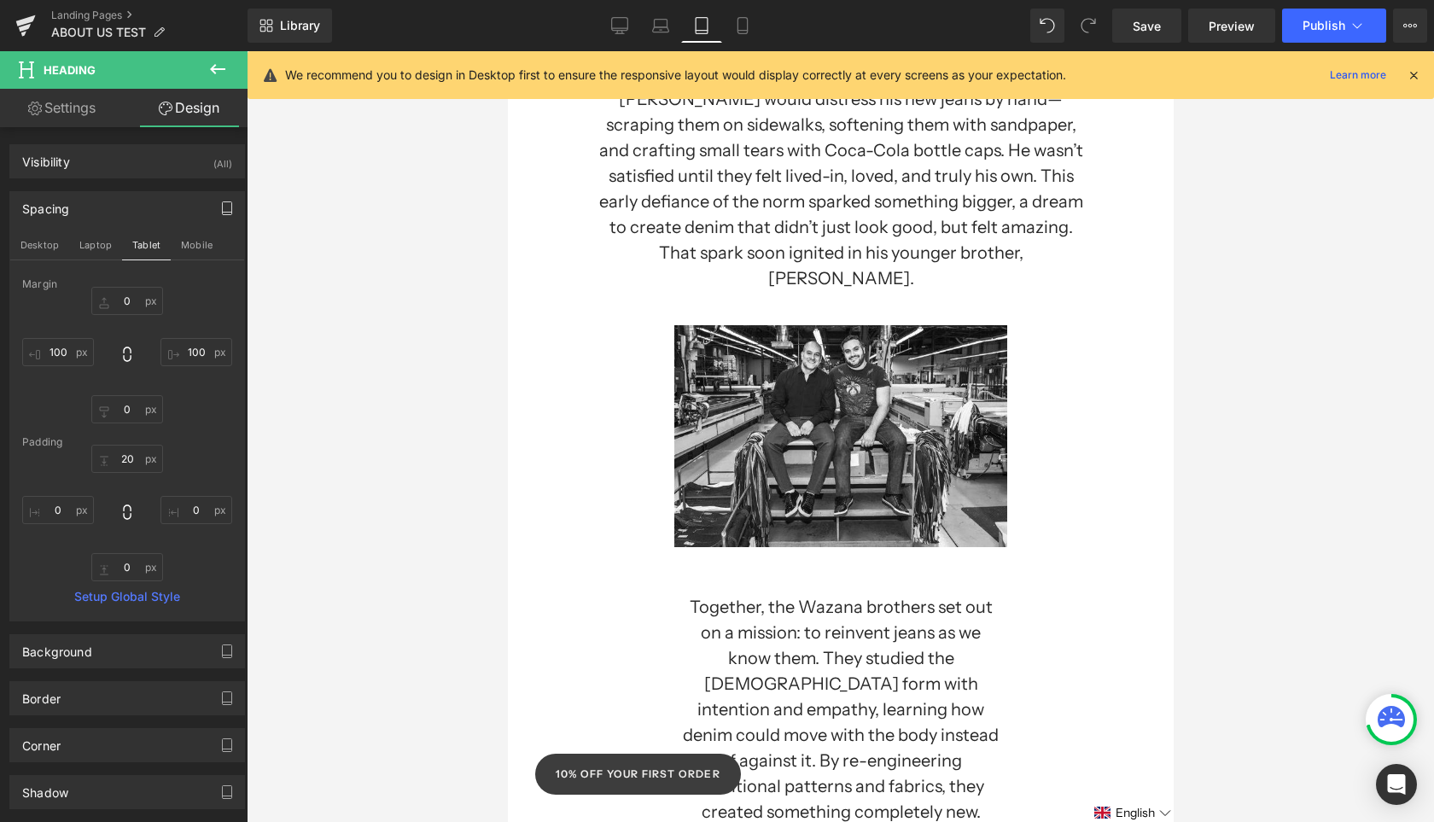
click at [894, 594] on h1 "Together, the Wazana brothers set out on a mission: to reinvent jeans as we kno…" at bounding box center [840, 760] width 324 height 333
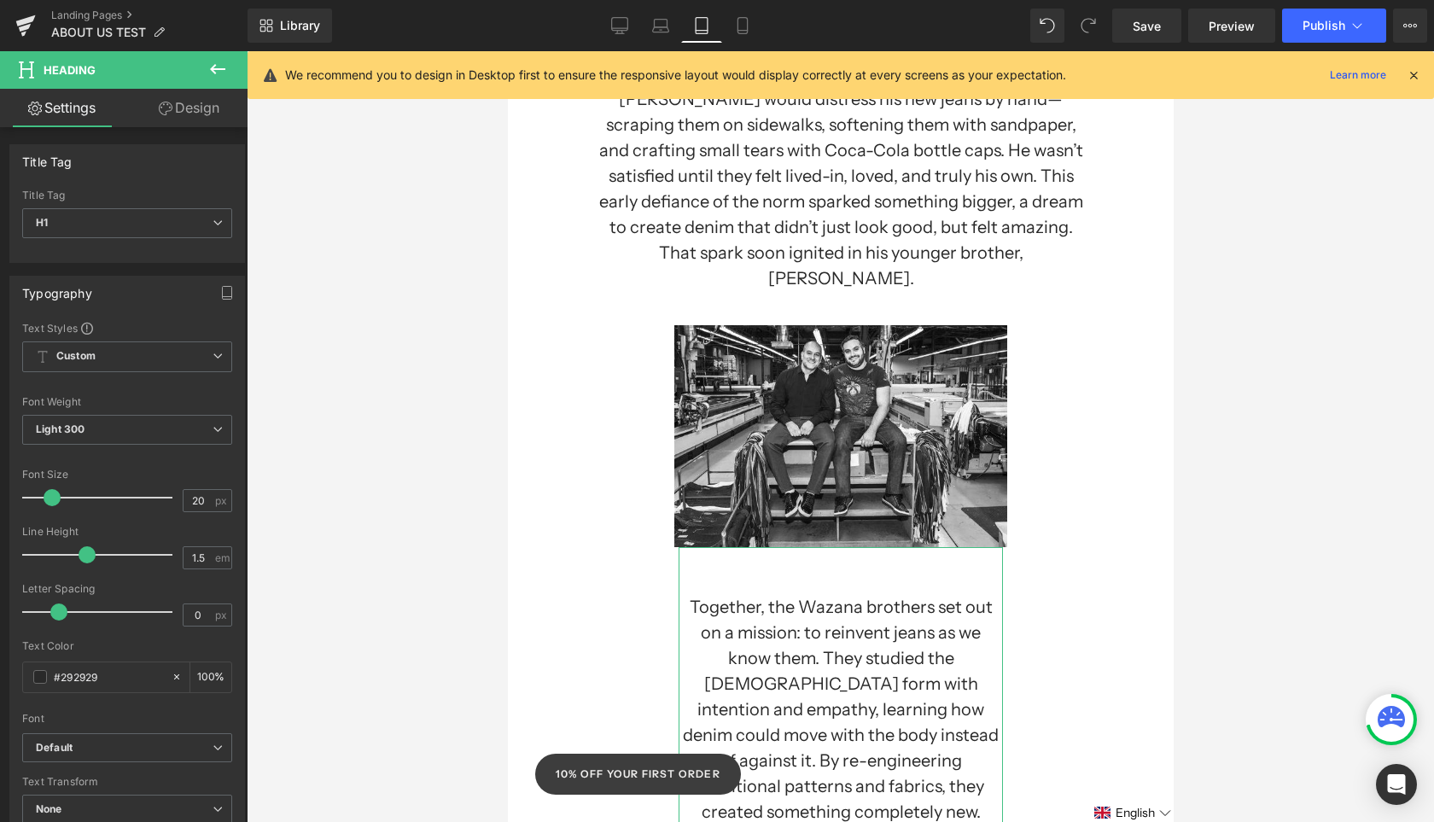
click at [193, 111] on link "Design" at bounding box center [189, 108] width 124 height 38
click at [0, 0] on icon "button" at bounding box center [0, 0] width 0 height 0
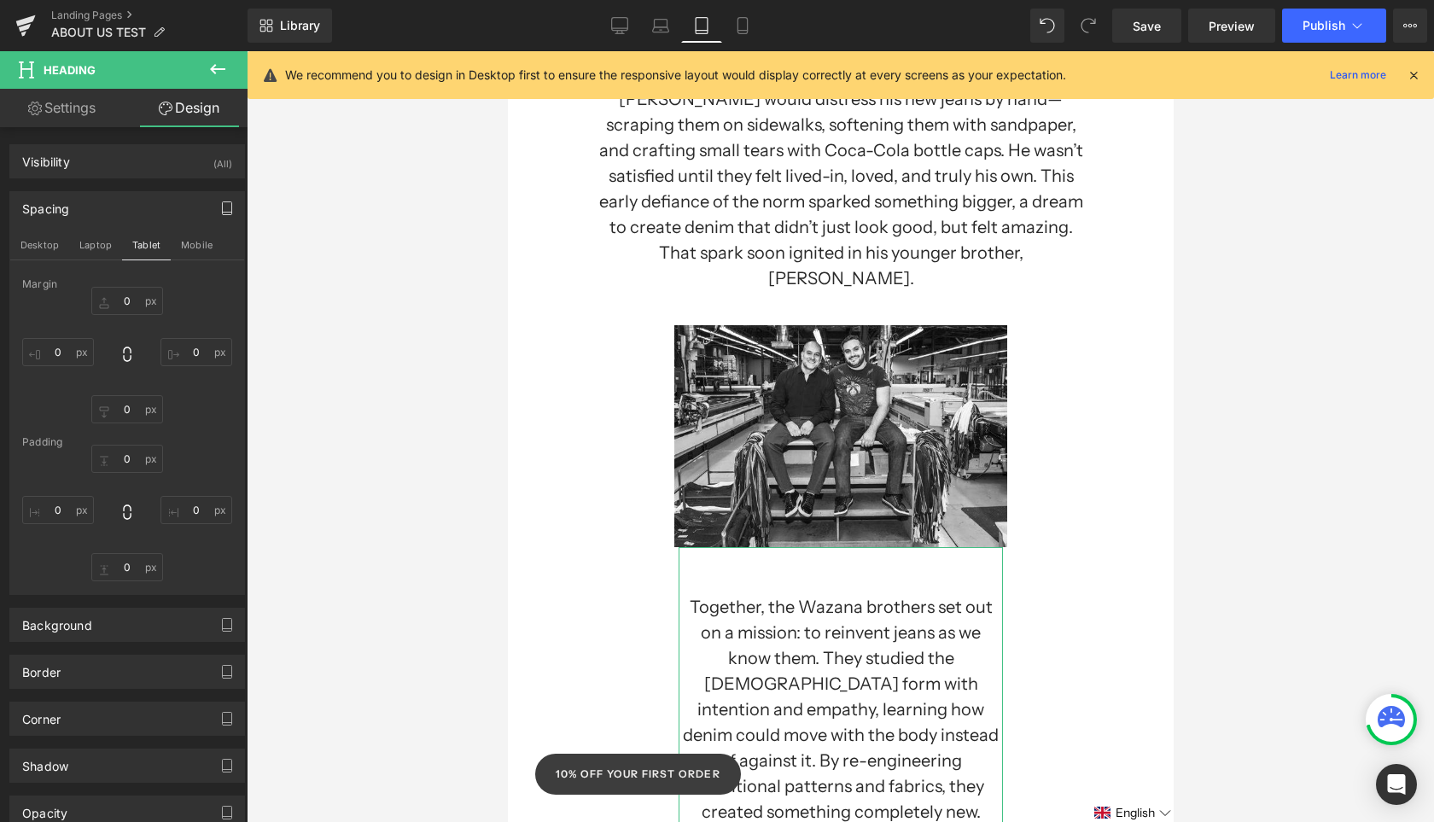
type input "0"
type input "200"
type input "0"
type input "200"
type input "55"
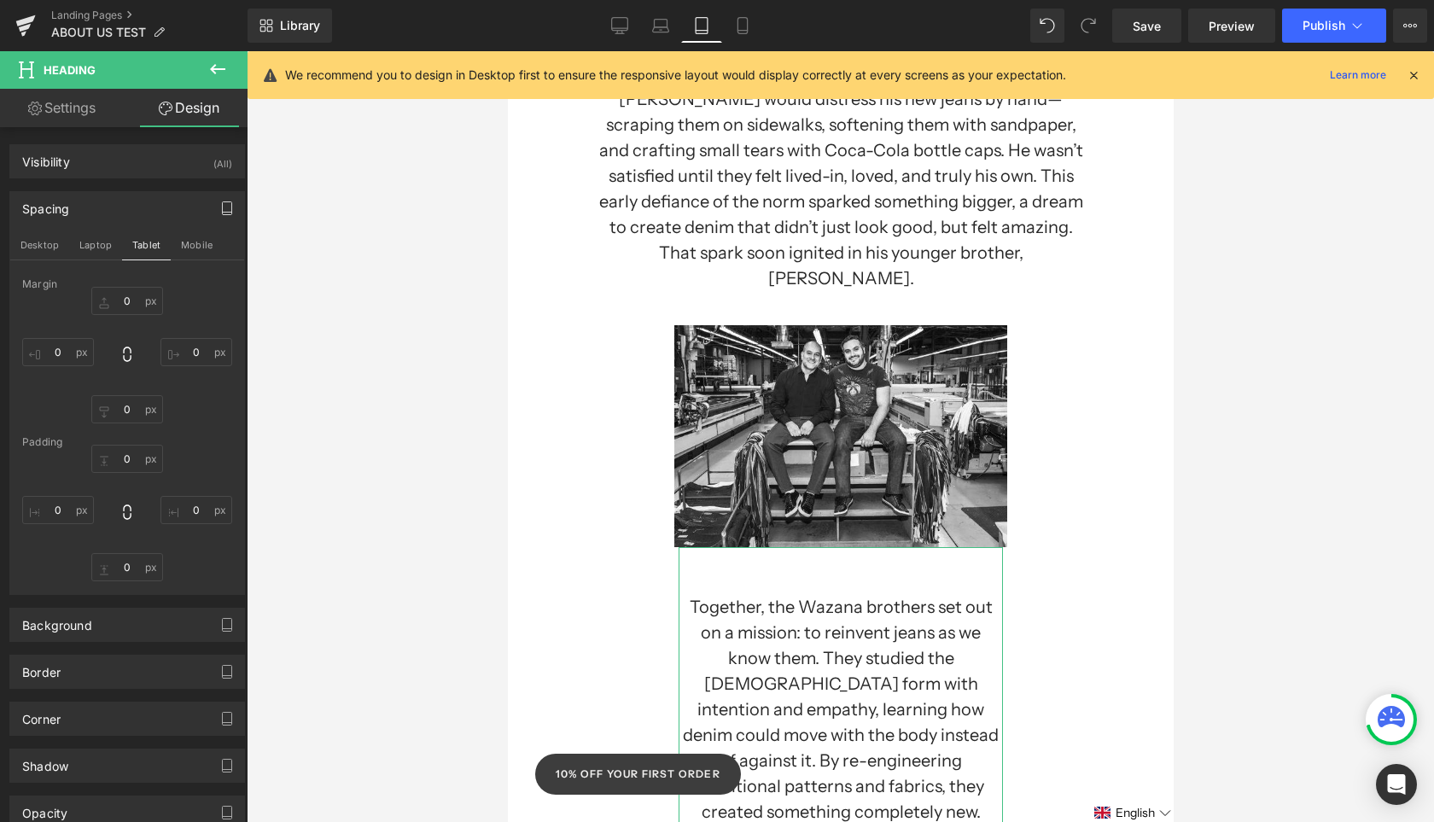
type input "0"
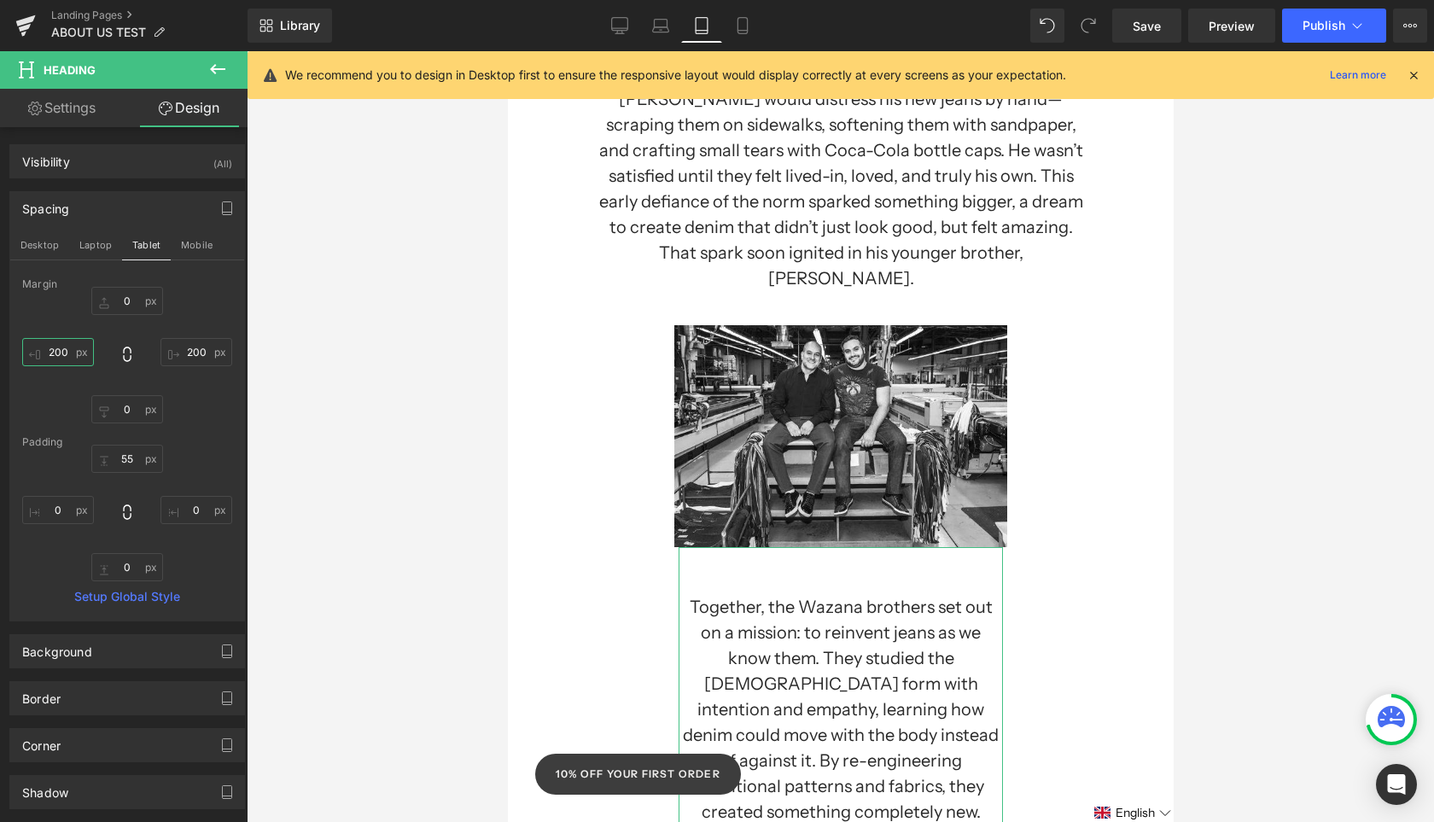
click at [70, 353] on input "200" at bounding box center [58, 352] width 72 height 28
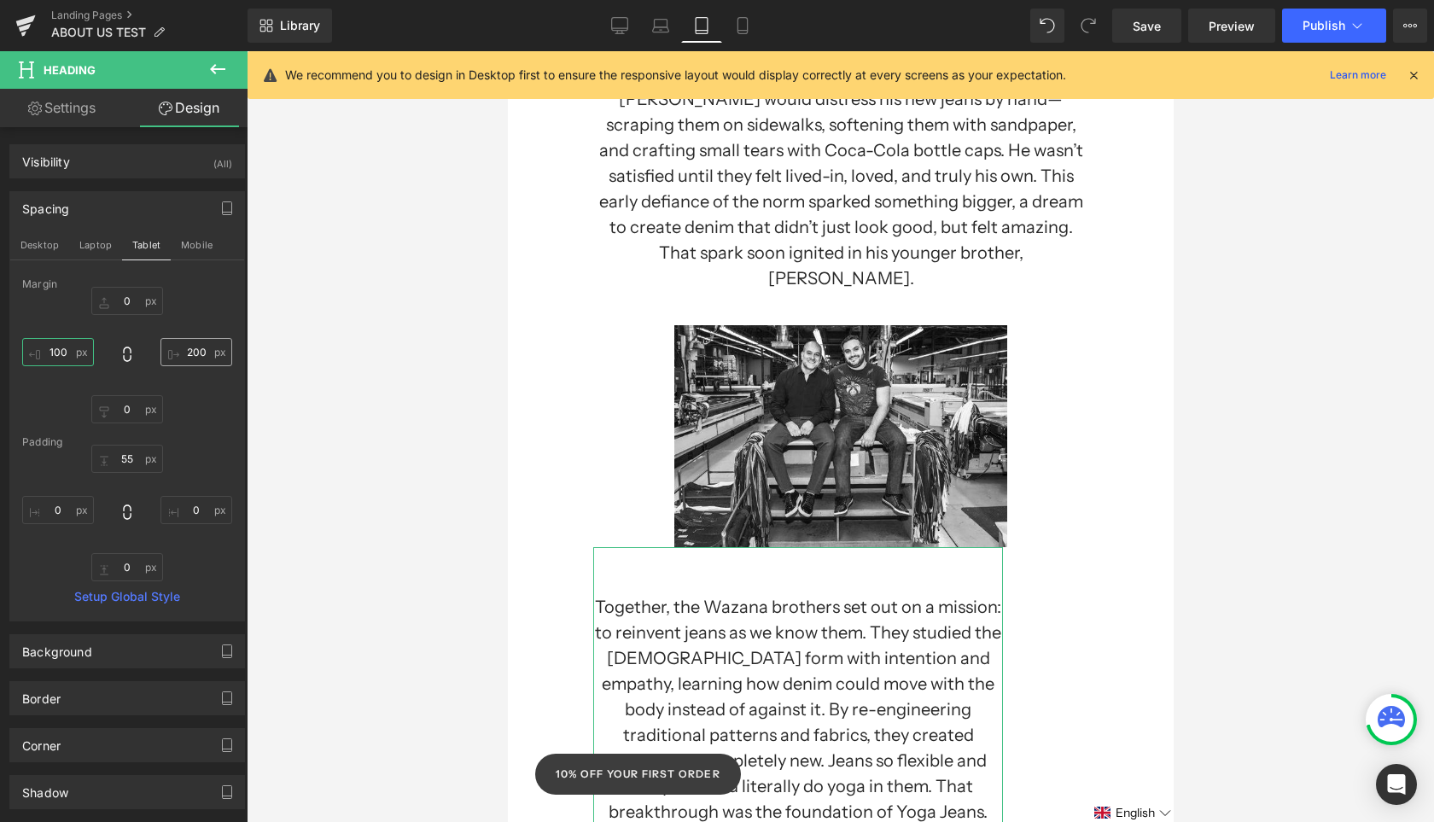
type input "100"
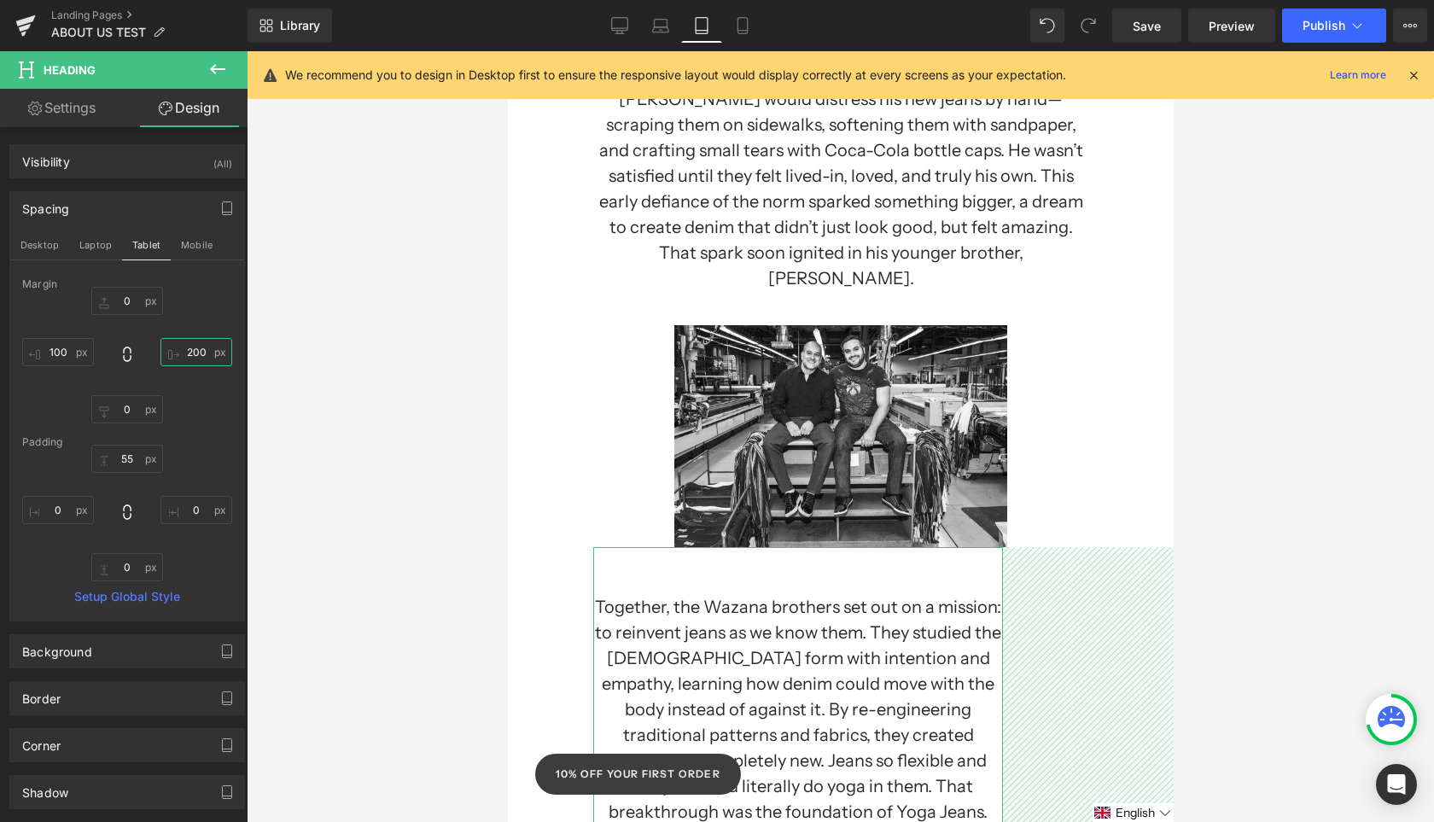
click at [195, 357] on input "200" at bounding box center [196, 352] width 72 height 28
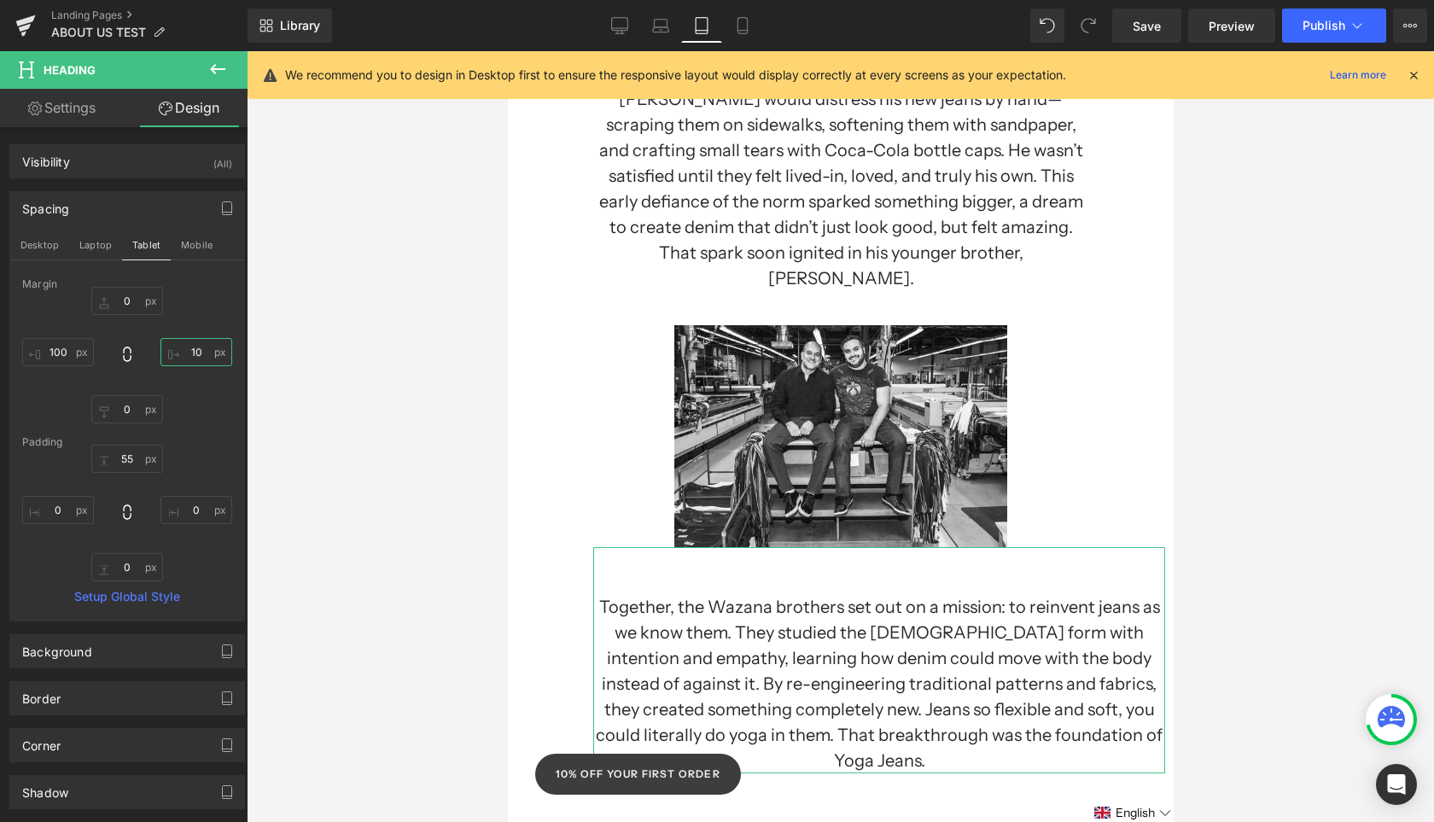
type input "100"
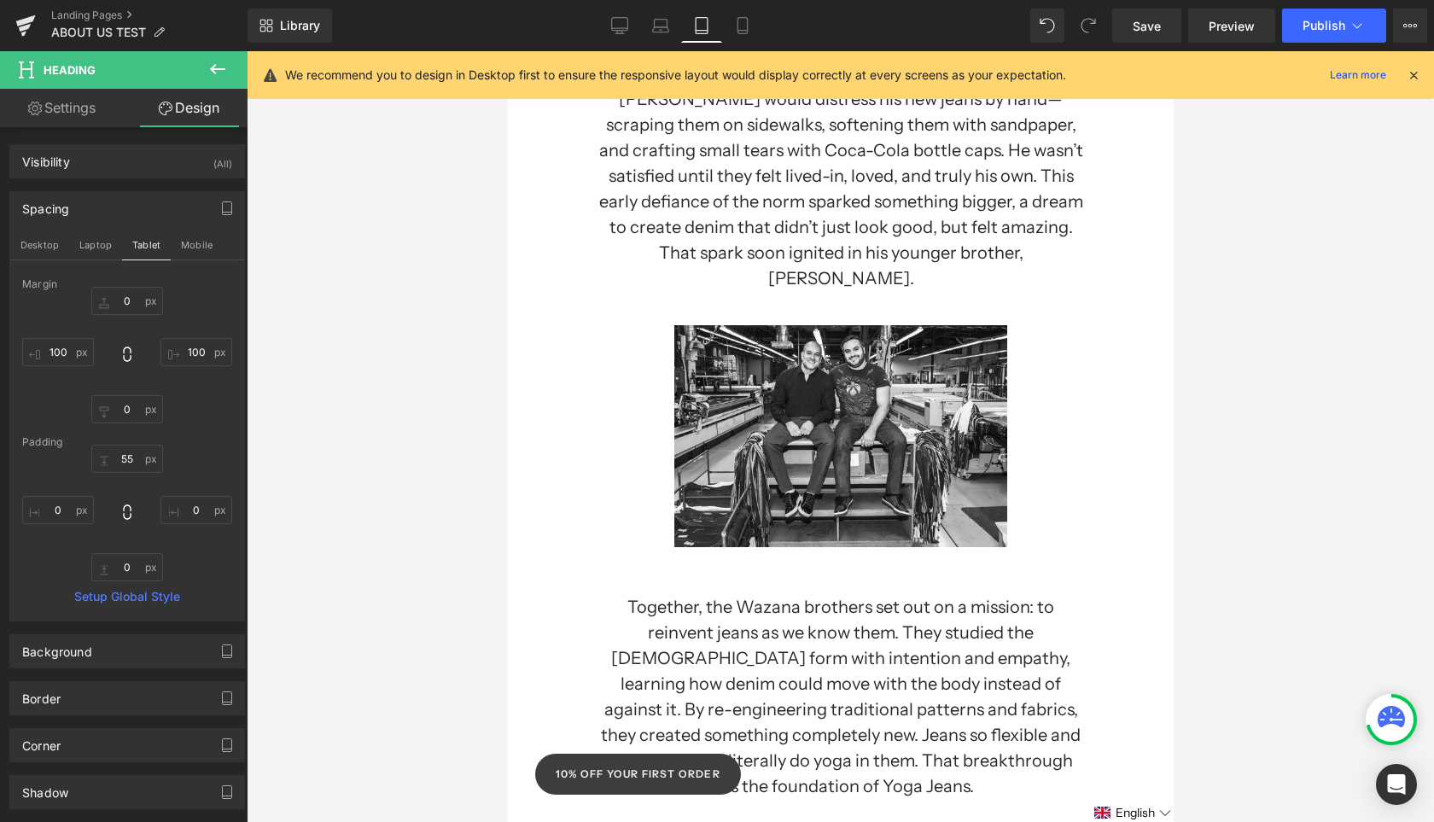
click at [1202, 458] on div at bounding box center [840, 436] width 1187 height 771
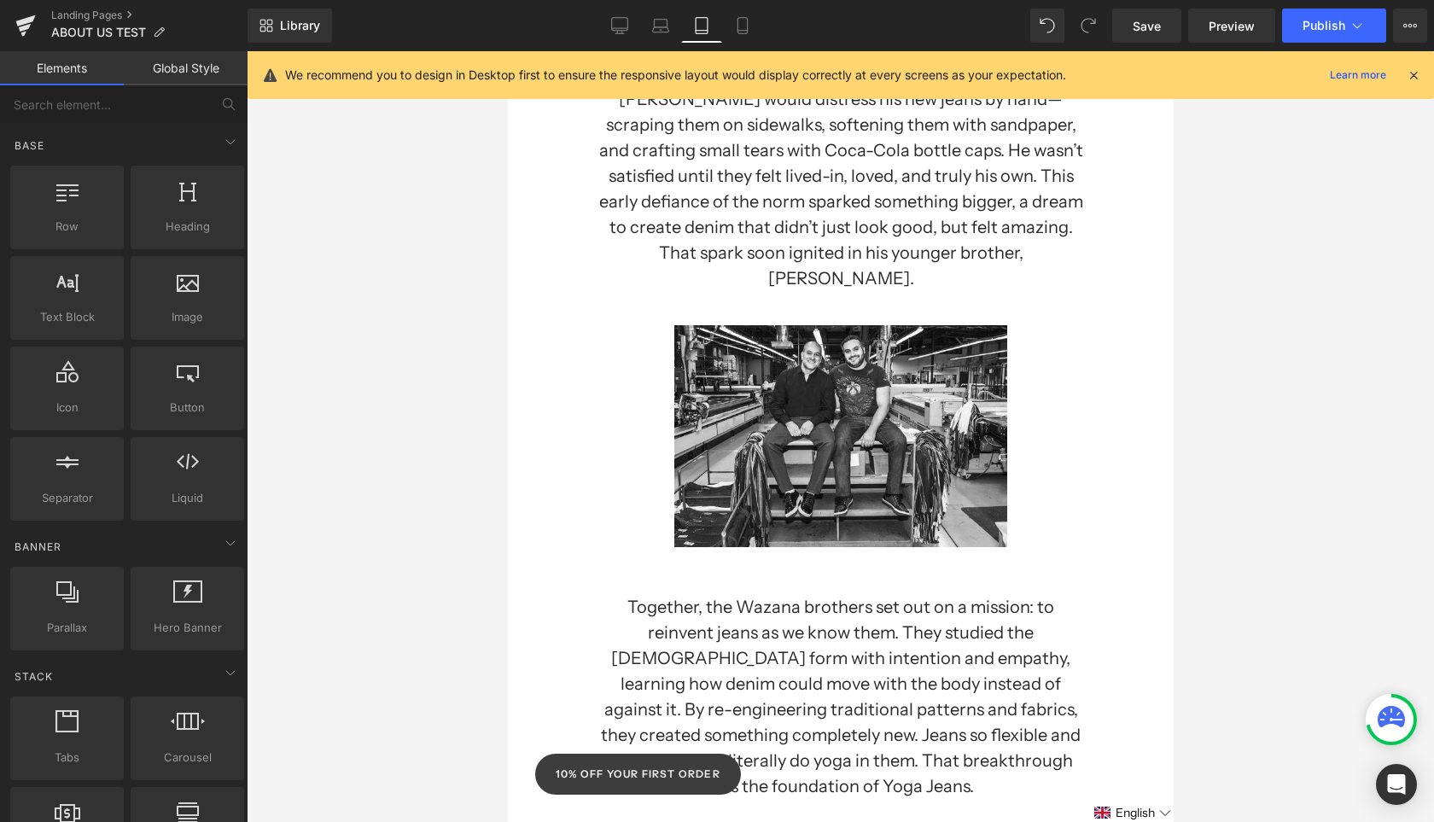
click at [1320, 491] on div at bounding box center [840, 436] width 1187 height 771
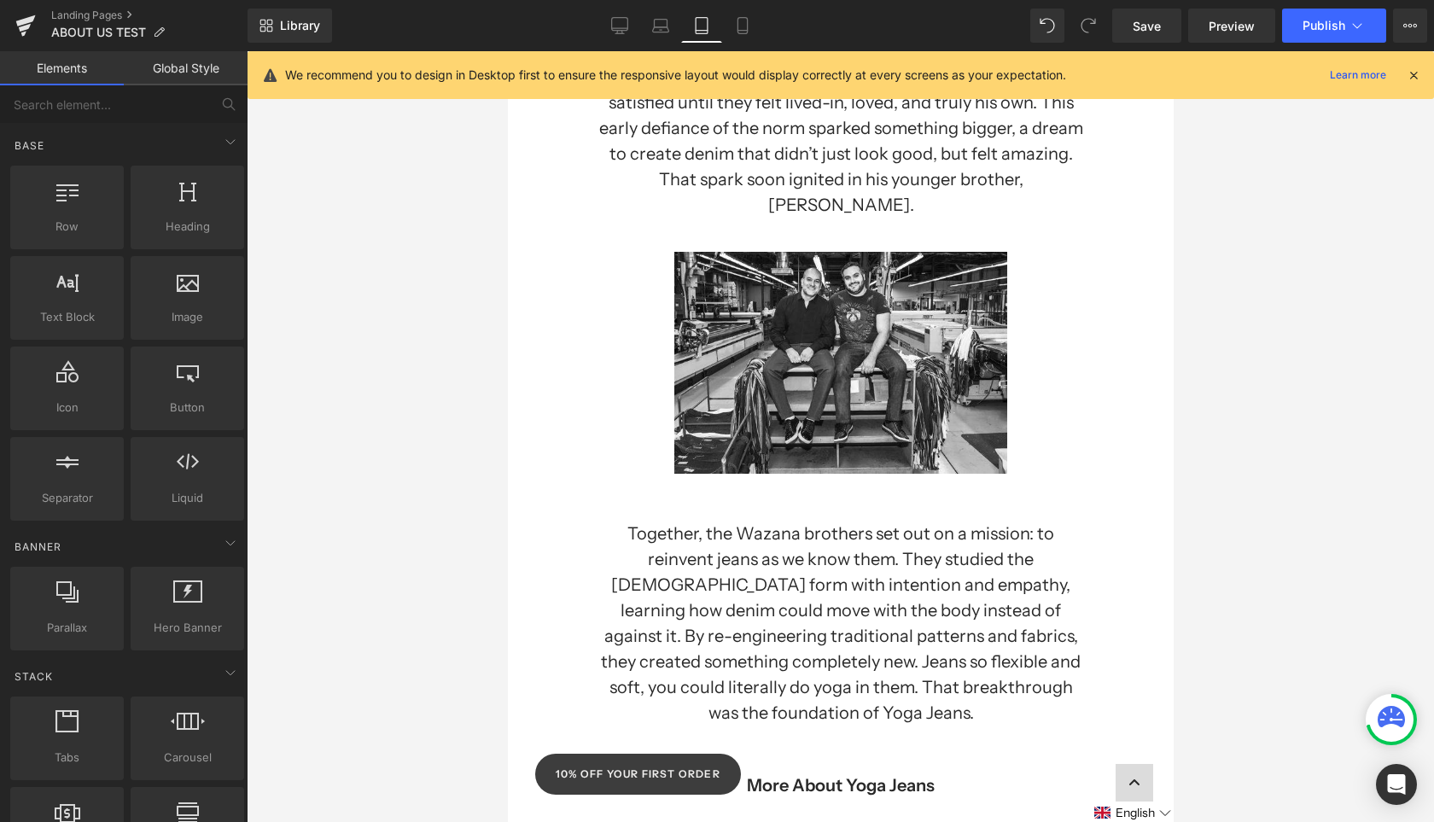
scroll to position [0, 0]
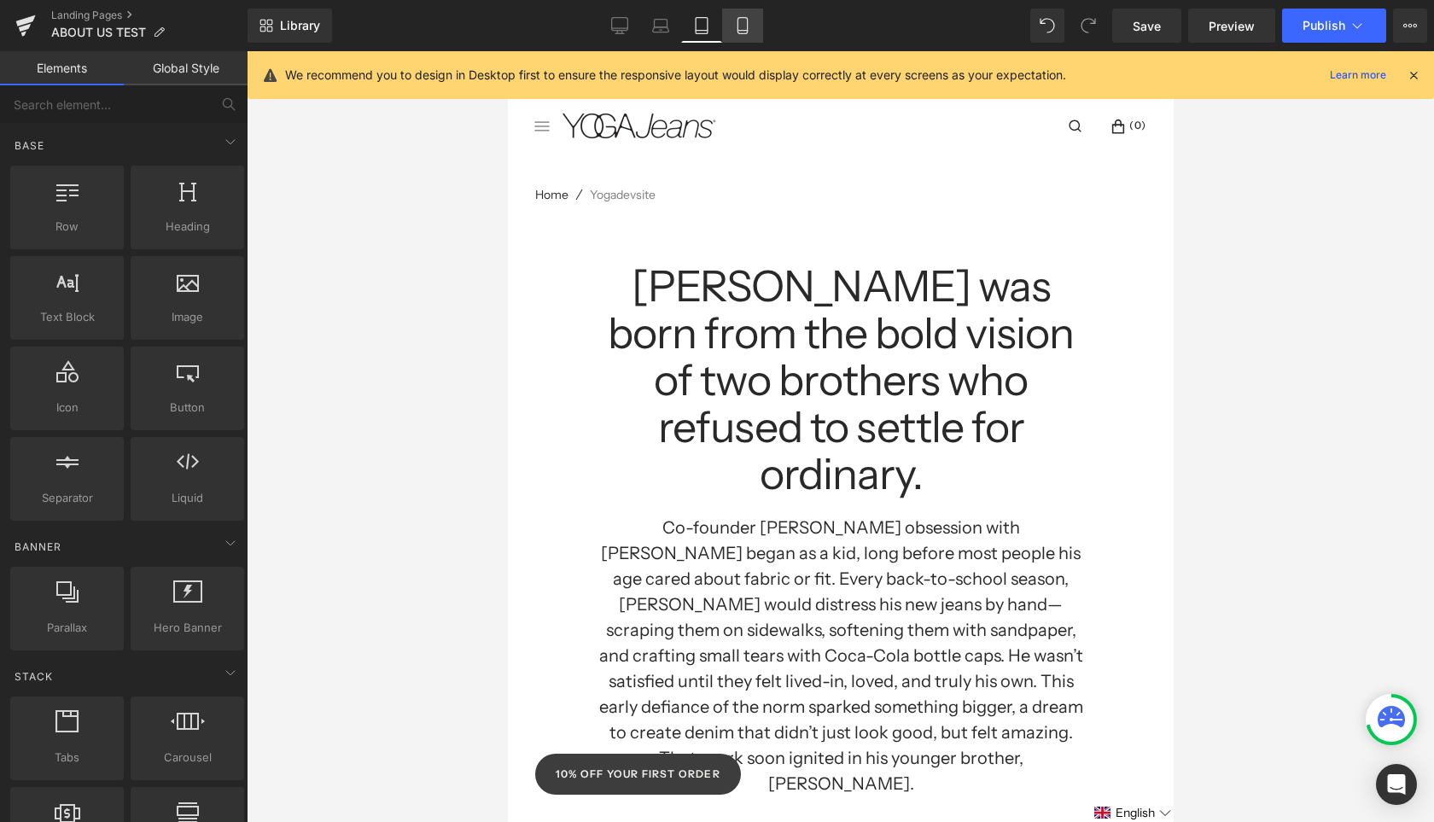
click at [731, 20] on link "Mobile" at bounding box center [742, 26] width 41 height 34
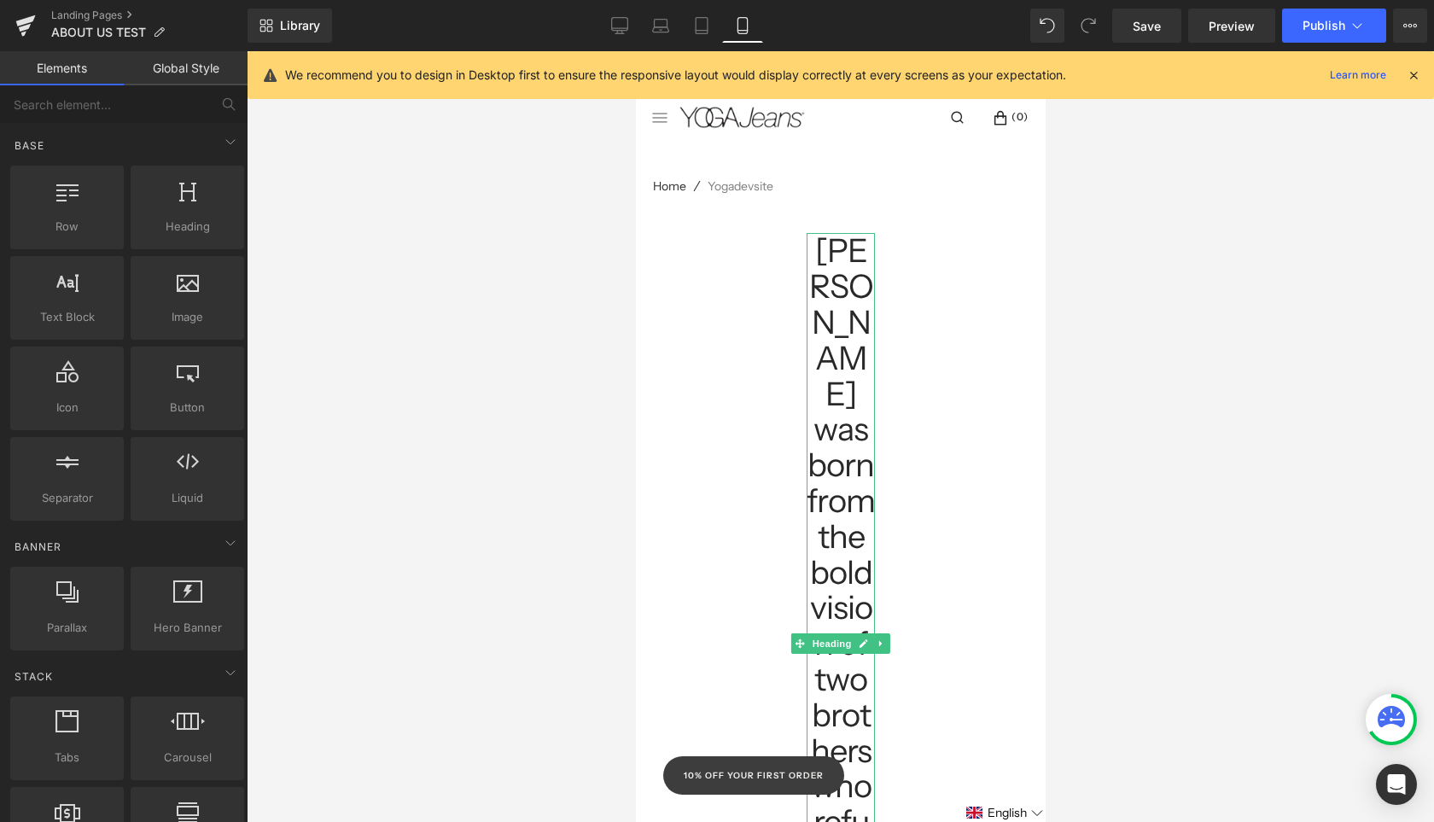
click at [864, 245] on h1 "[PERSON_NAME] was born from the bold vision of two brothers who refused to sett…" at bounding box center [840, 643] width 68 height 820
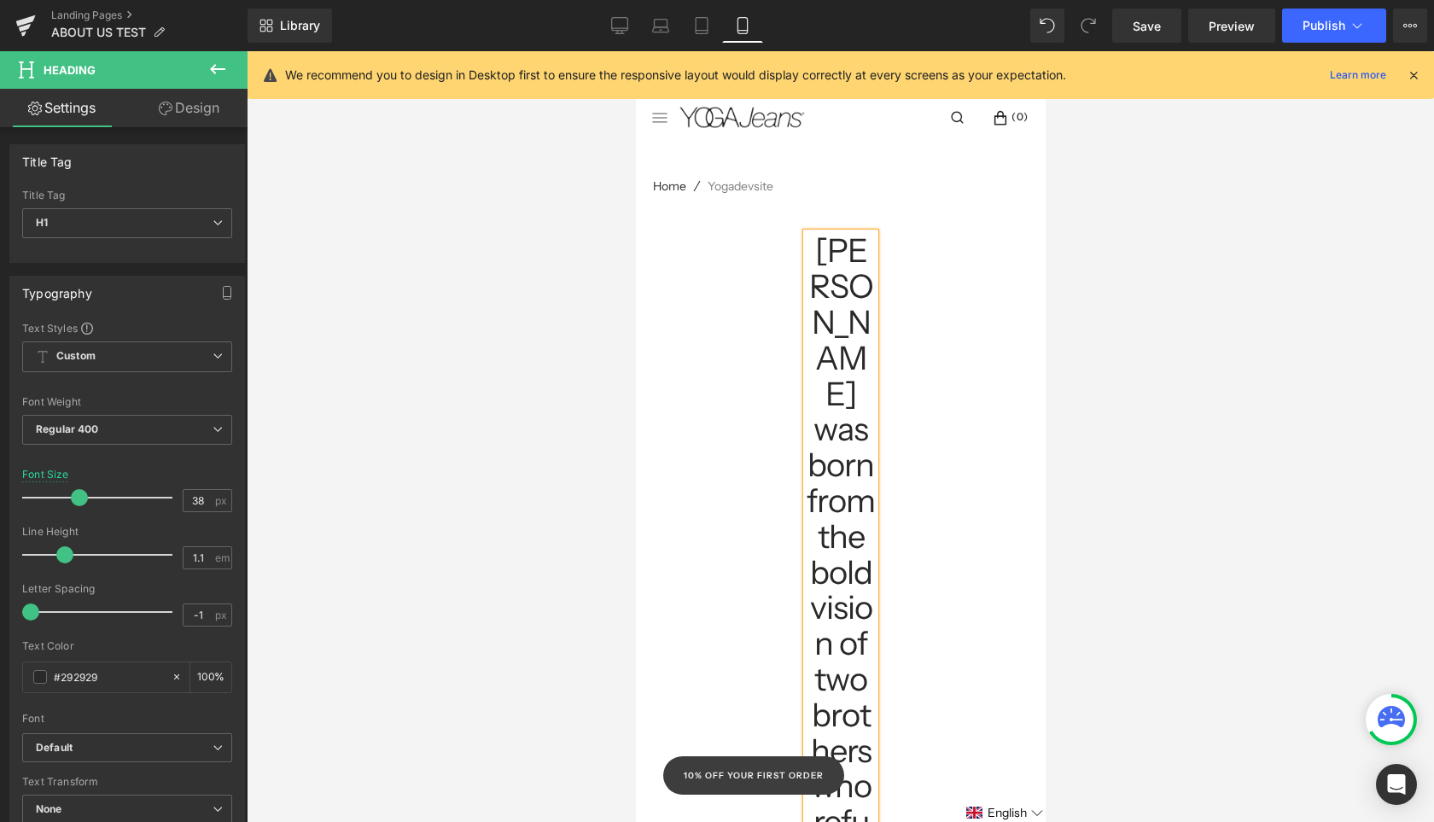
click at [209, 104] on link "Design" at bounding box center [189, 108] width 124 height 38
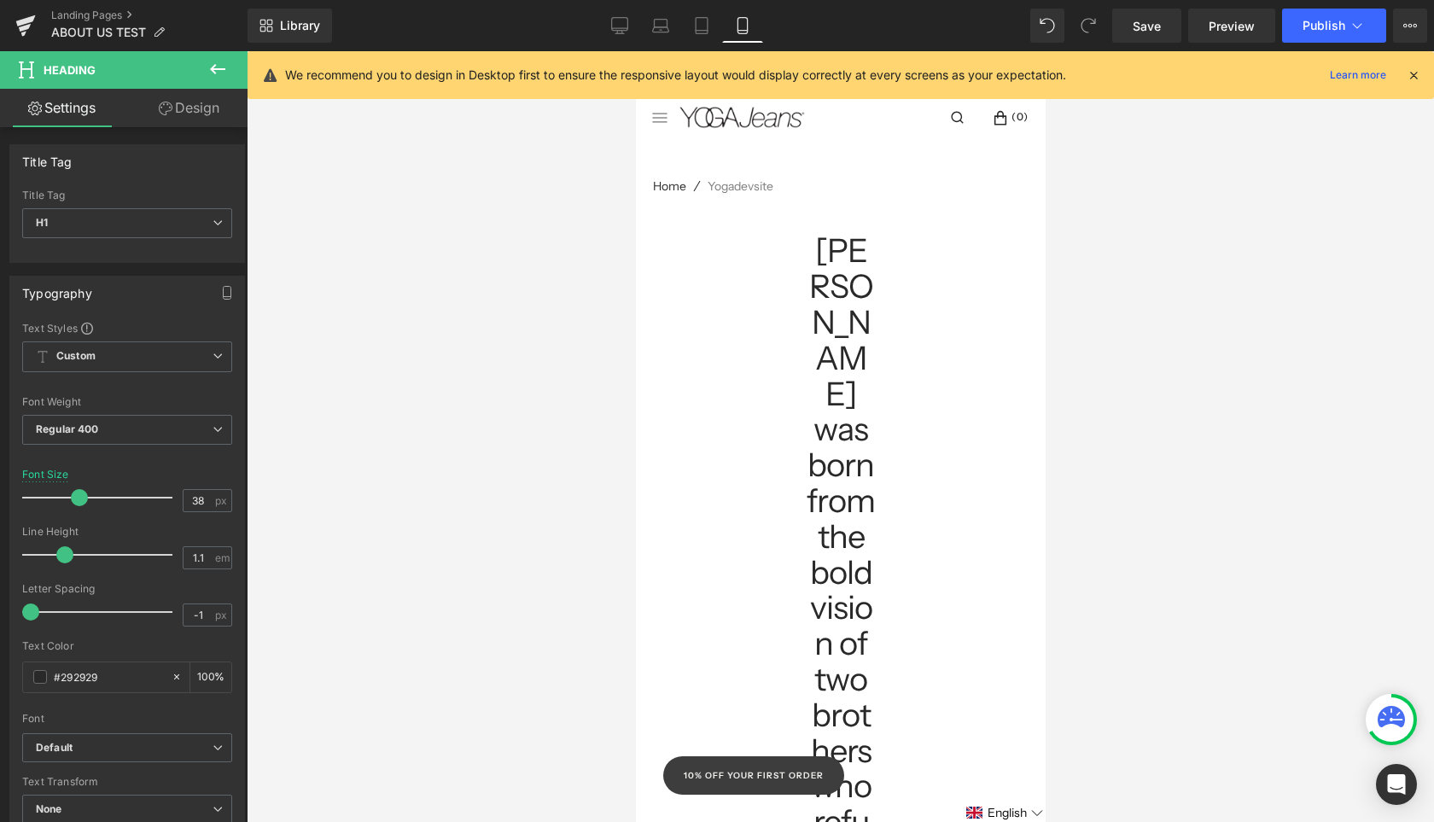
click at [0, 0] on icon "button" at bounding box center [0, 0] width 0 height 0
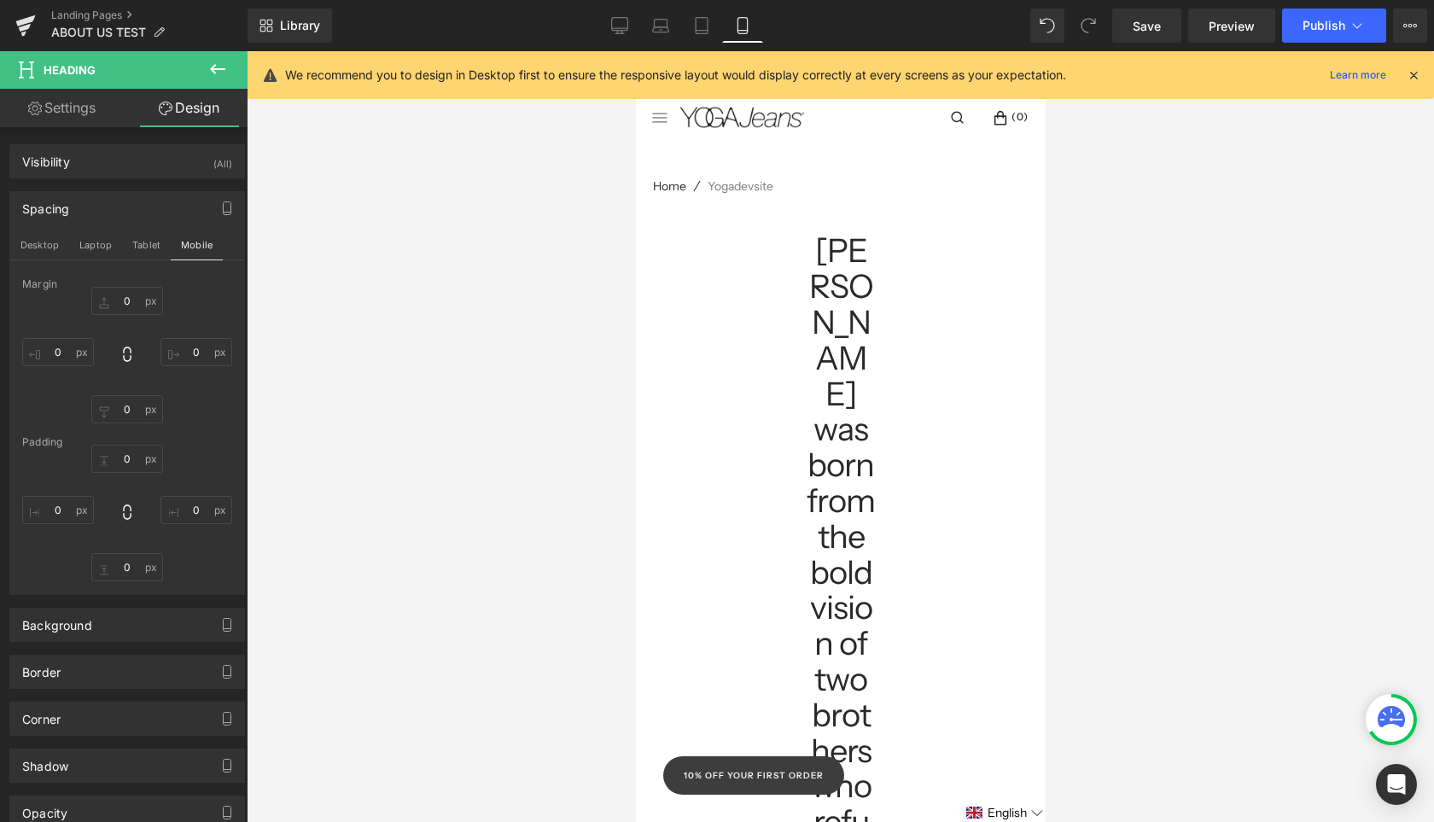
type input "0"
type input "200"
type input "0"
type input "200"
type input "0"
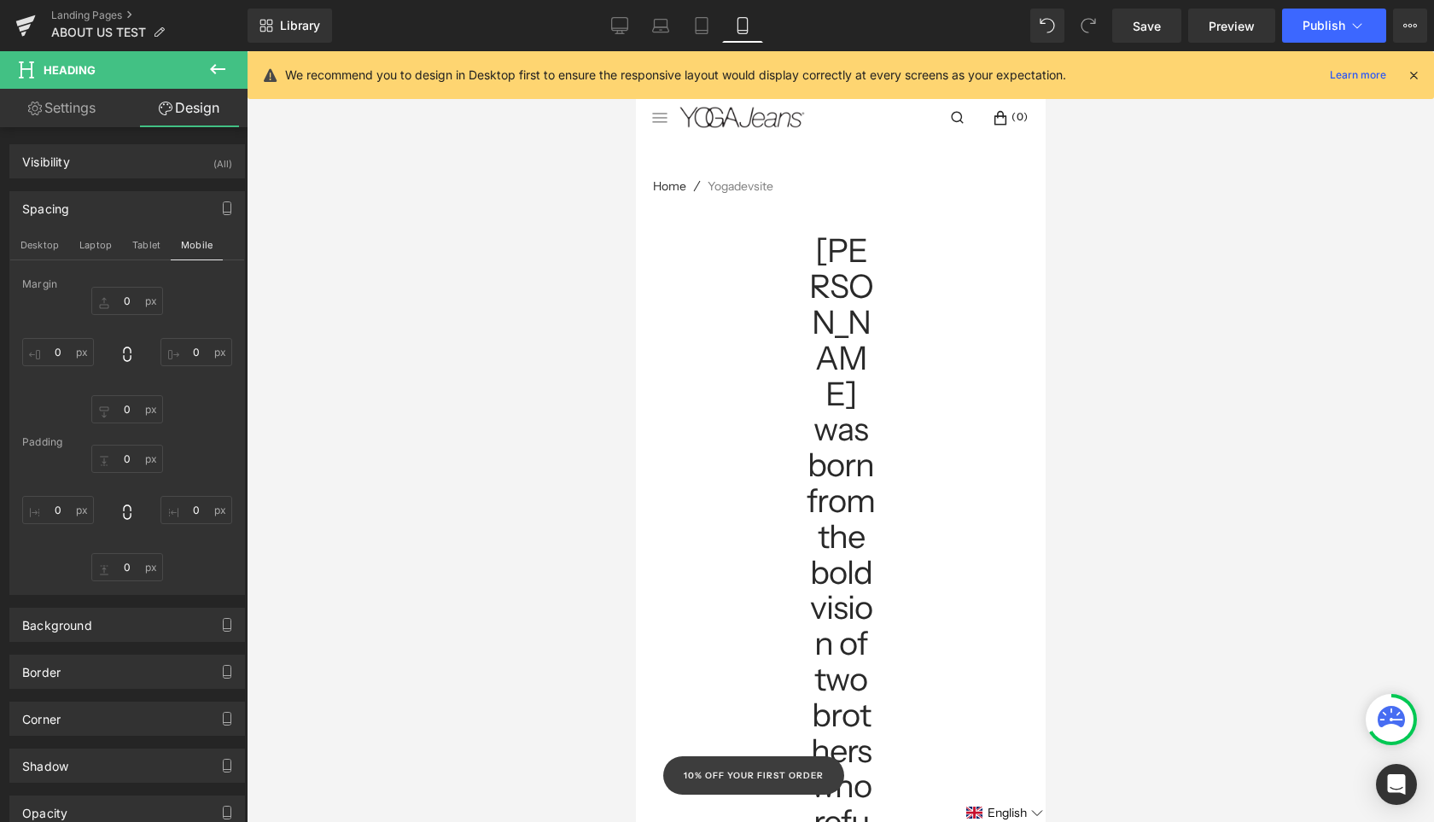
type input "0"
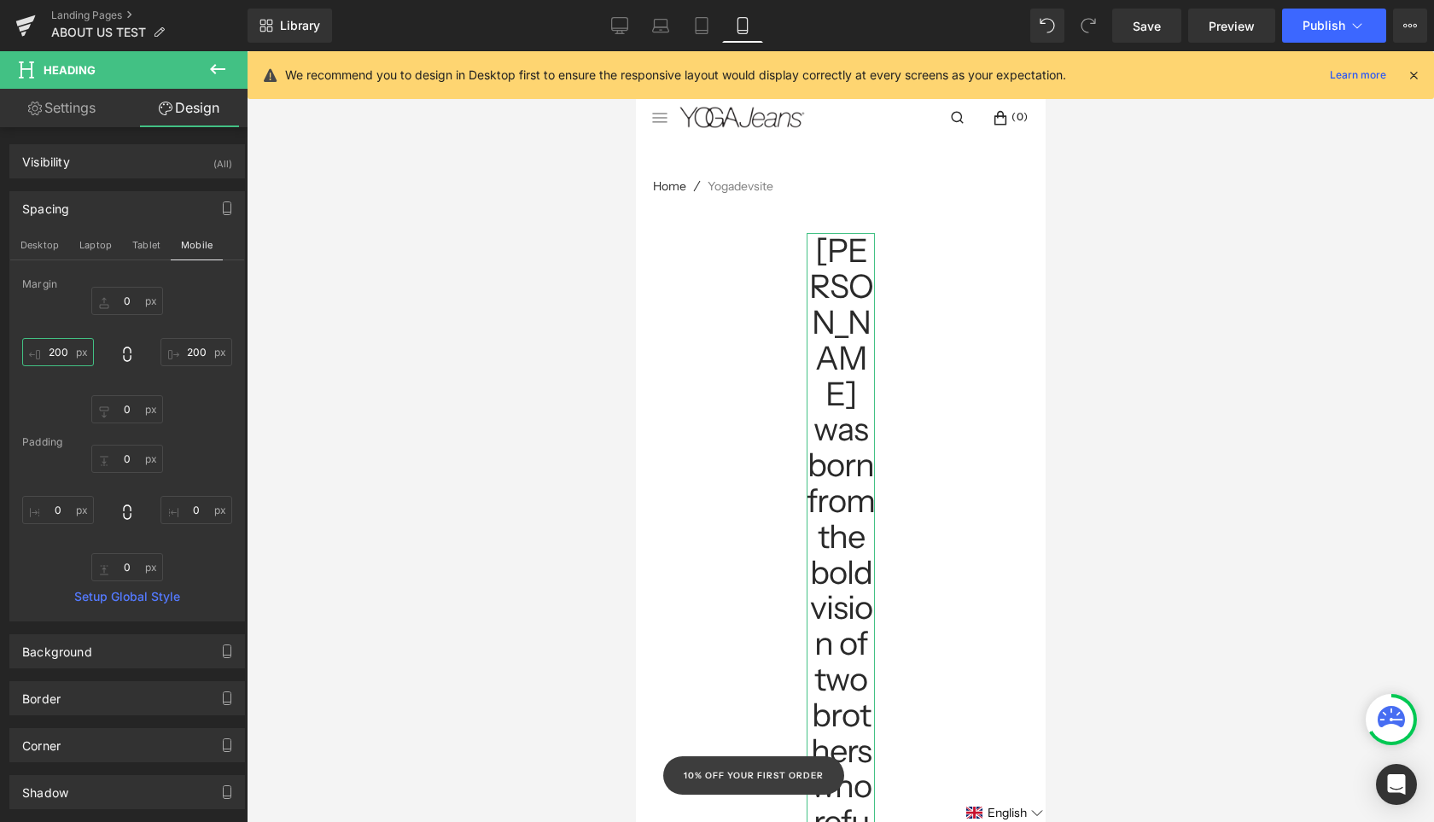
click at [65, 359] on input "200" at bounding box center [58, 352] width 72 height 28
click at [65, 358] on input "200" at bounding box center [58, 352] width 72 height 28
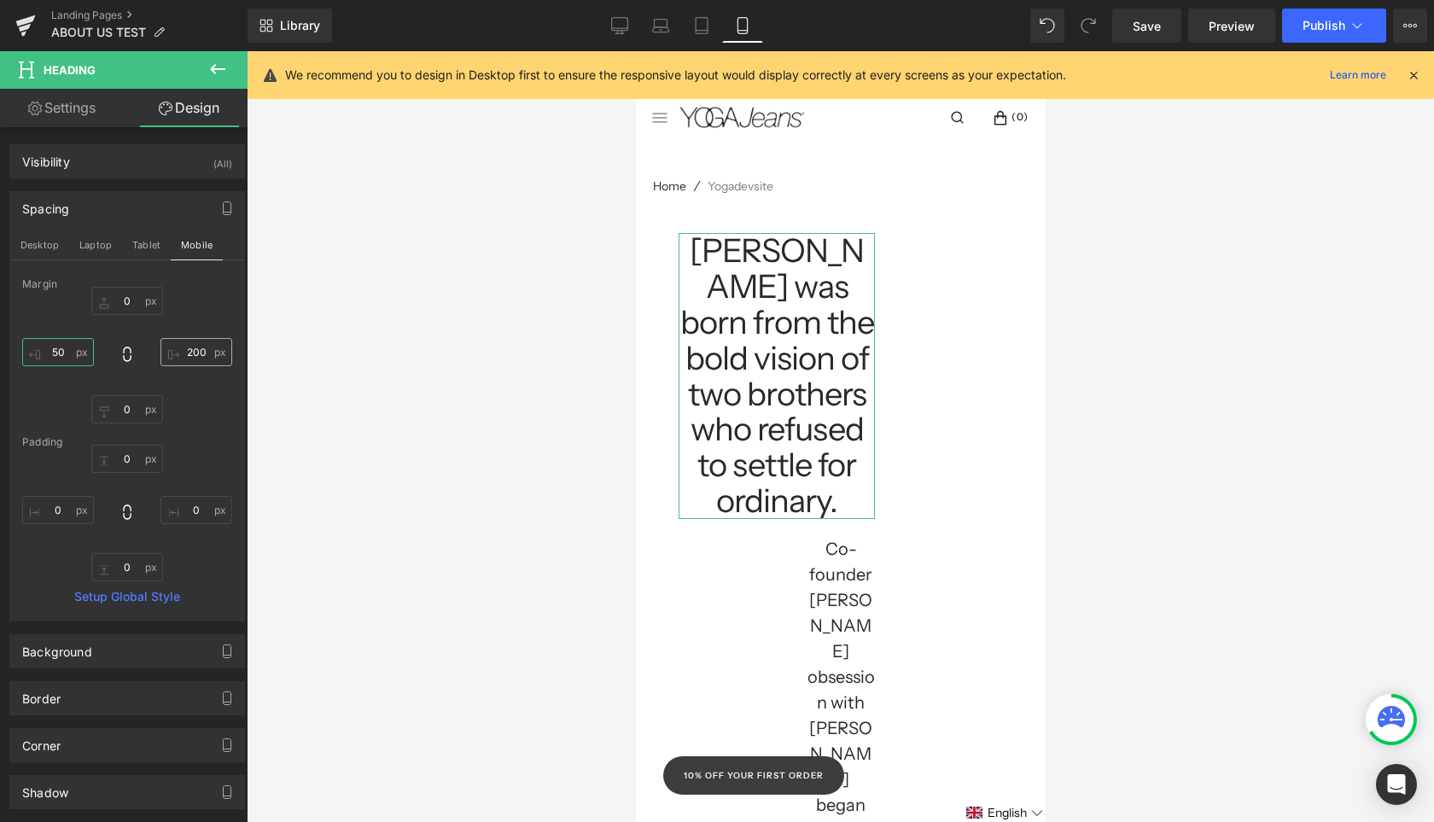
type input "50"
click at [195, 354] on input "200" at bounding box center [196, 352] width 72 height 28
type input "50"
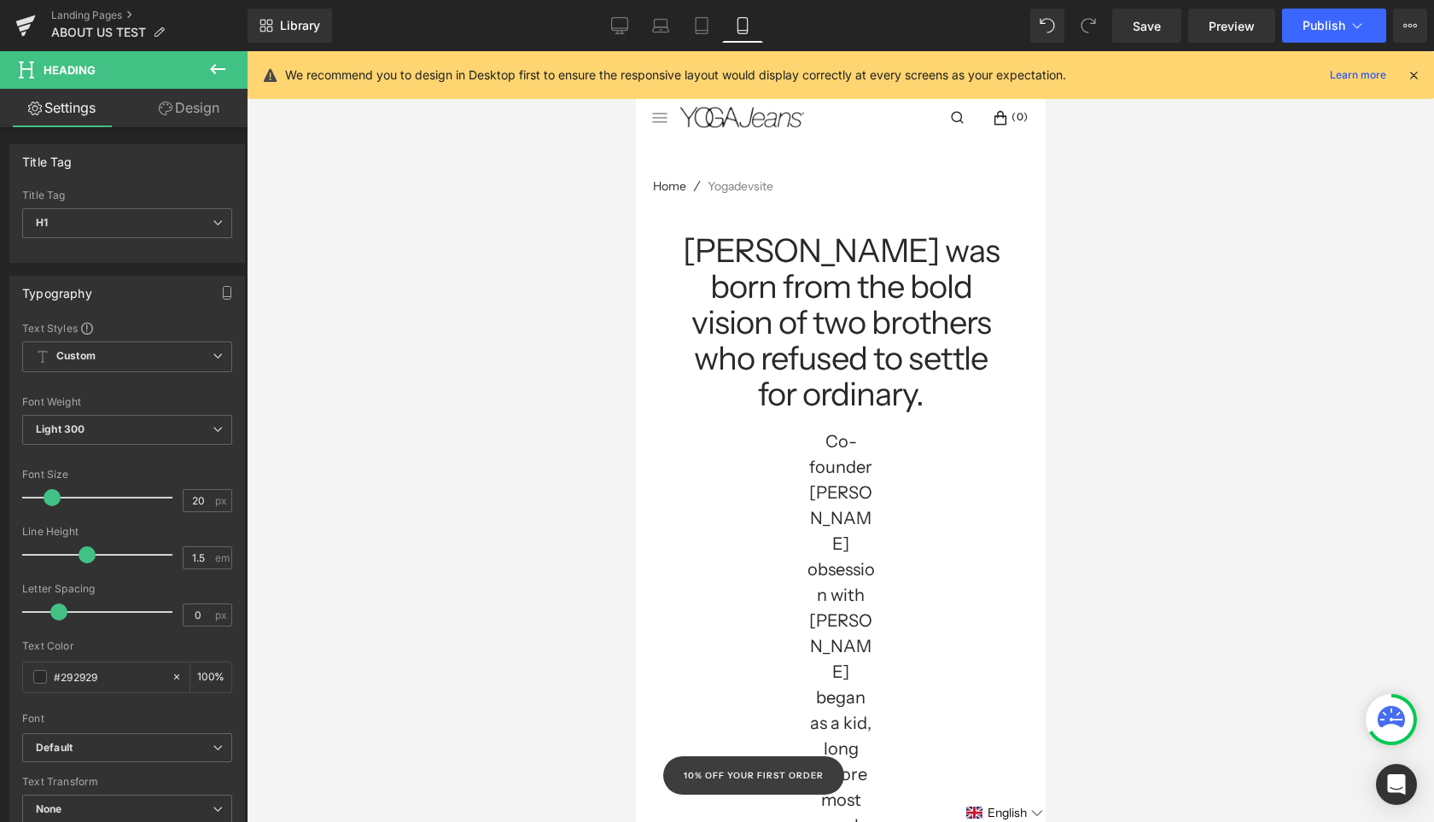
click at [184, 123] on link "Design" at bounding box center [189, 108] width 124 height 38
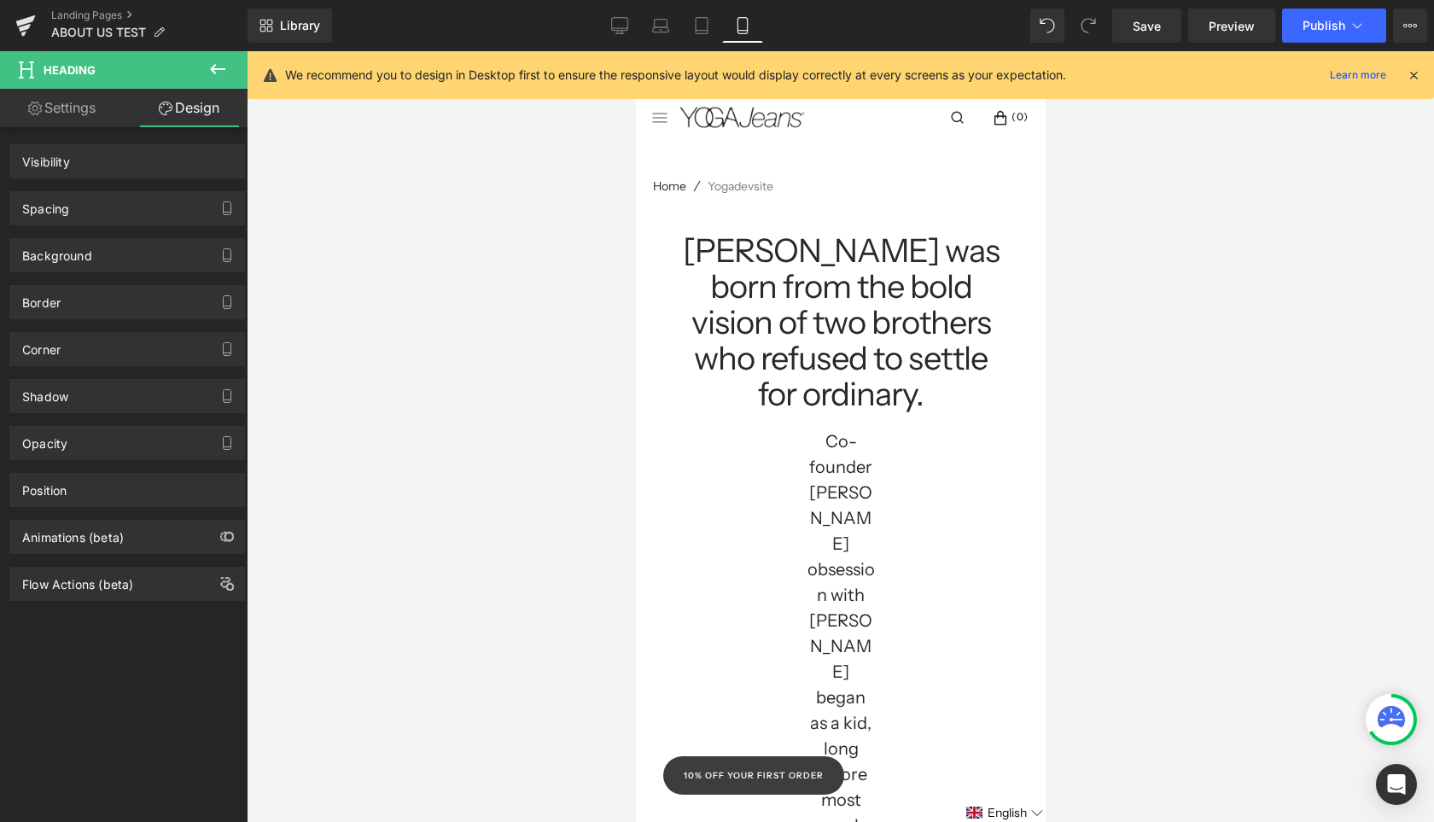
click at [226, 205] on icon "button" at bounding box center [227, 208] width 14 height 14
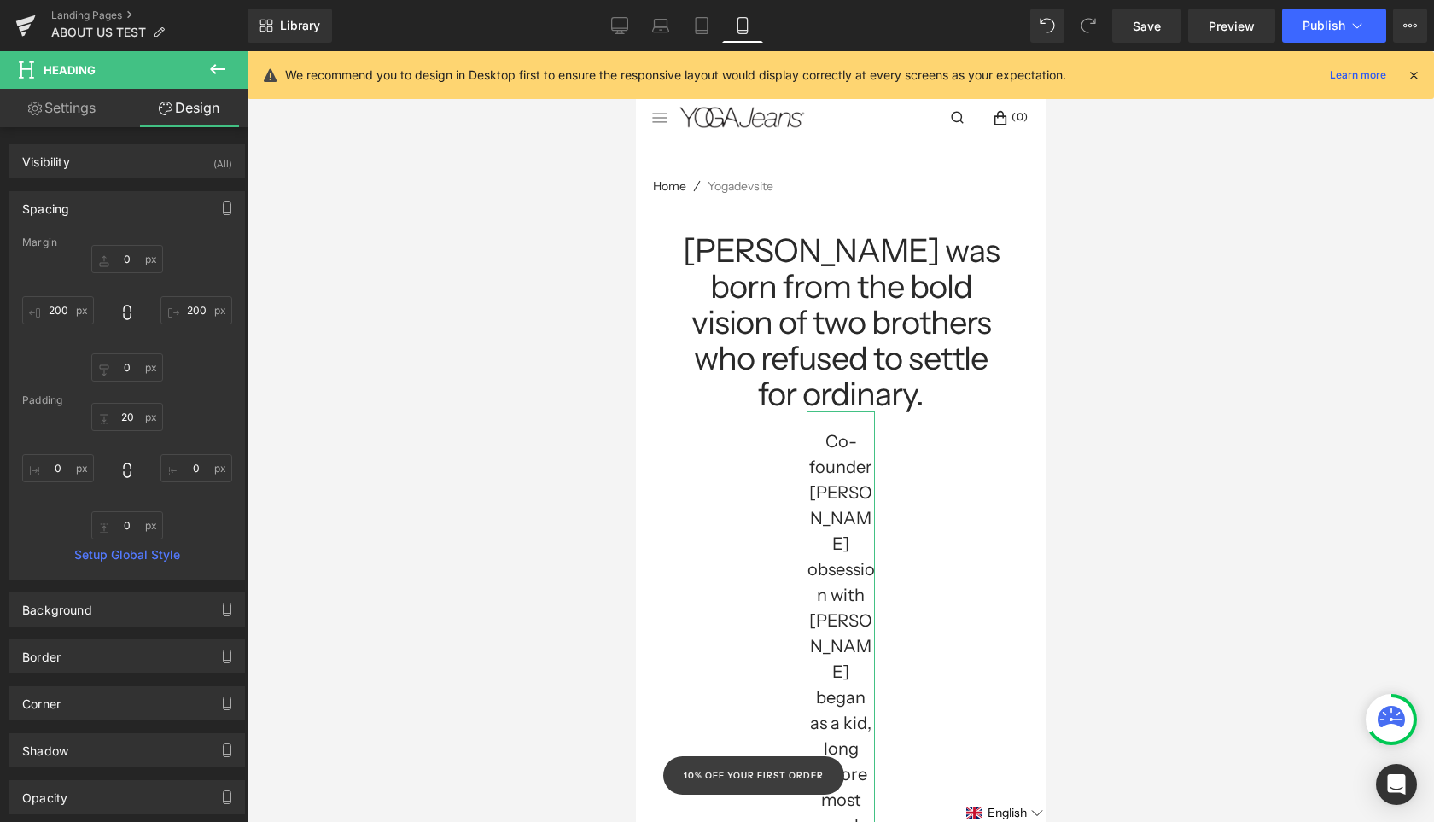
type input "0"
type input "200"
type input "0"
type input "200"
type input "20"
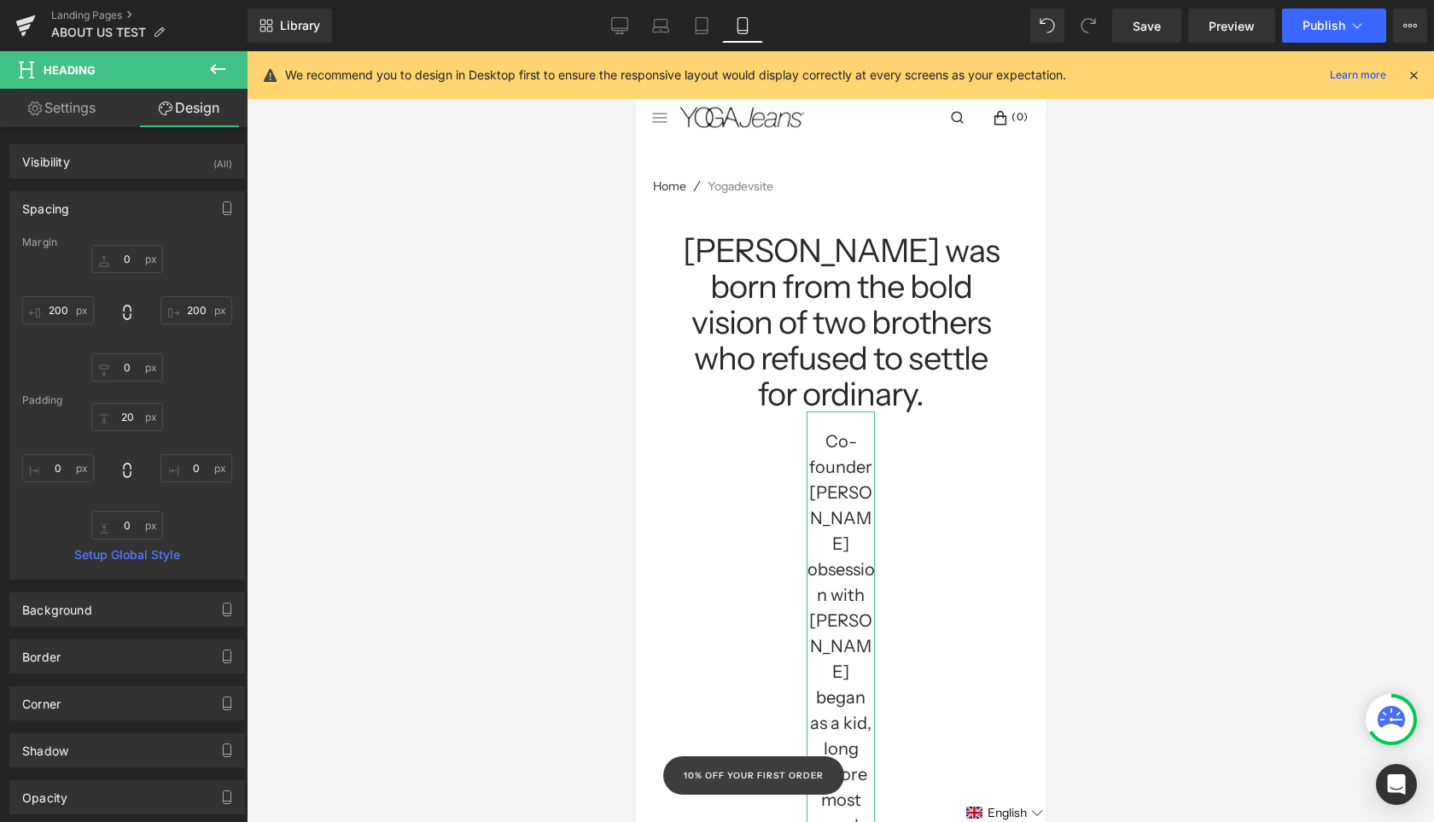
type input "0"
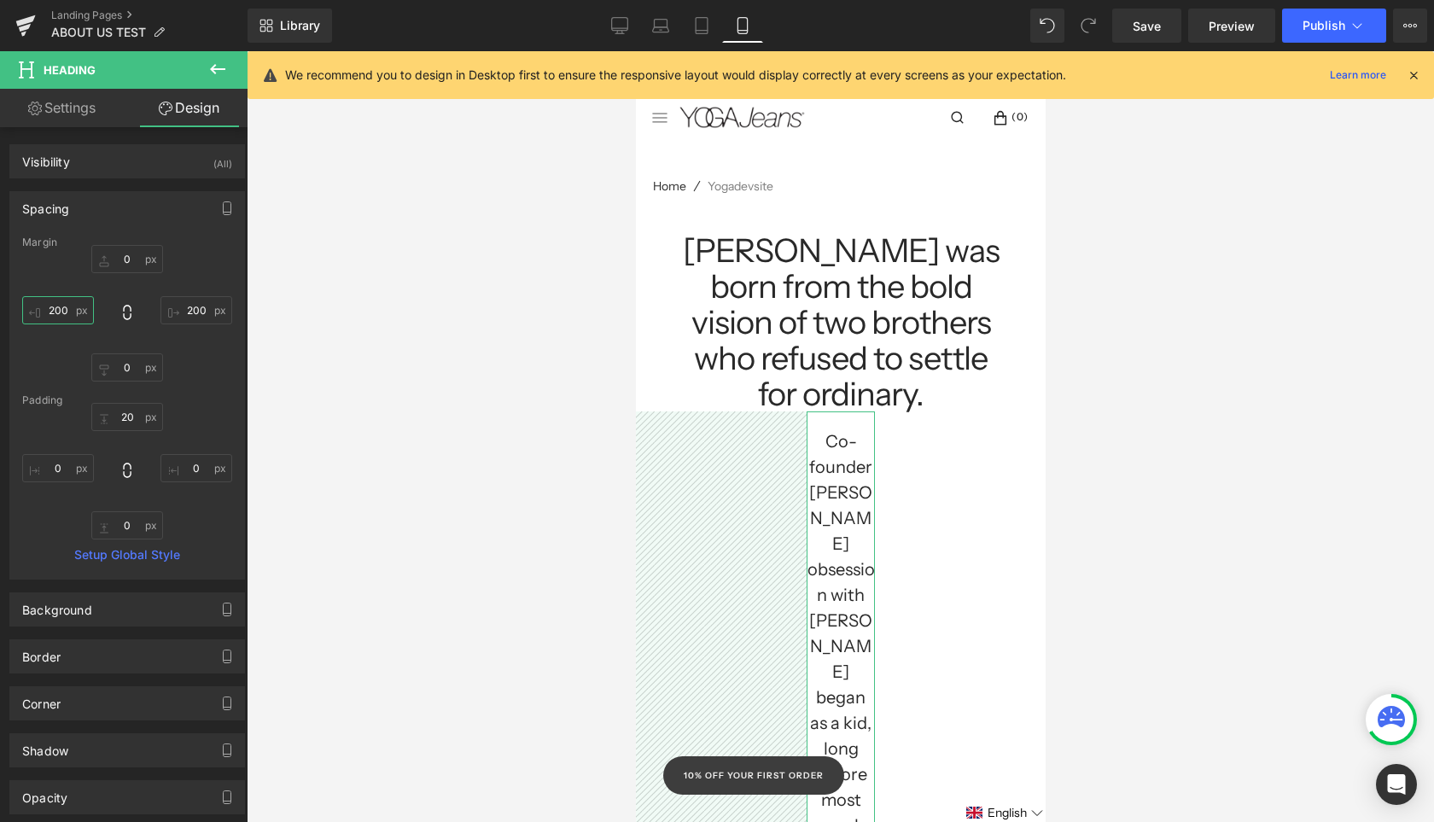
click at [65, 311] on input "200" at bounding box center [58, 310] width 72 height 28
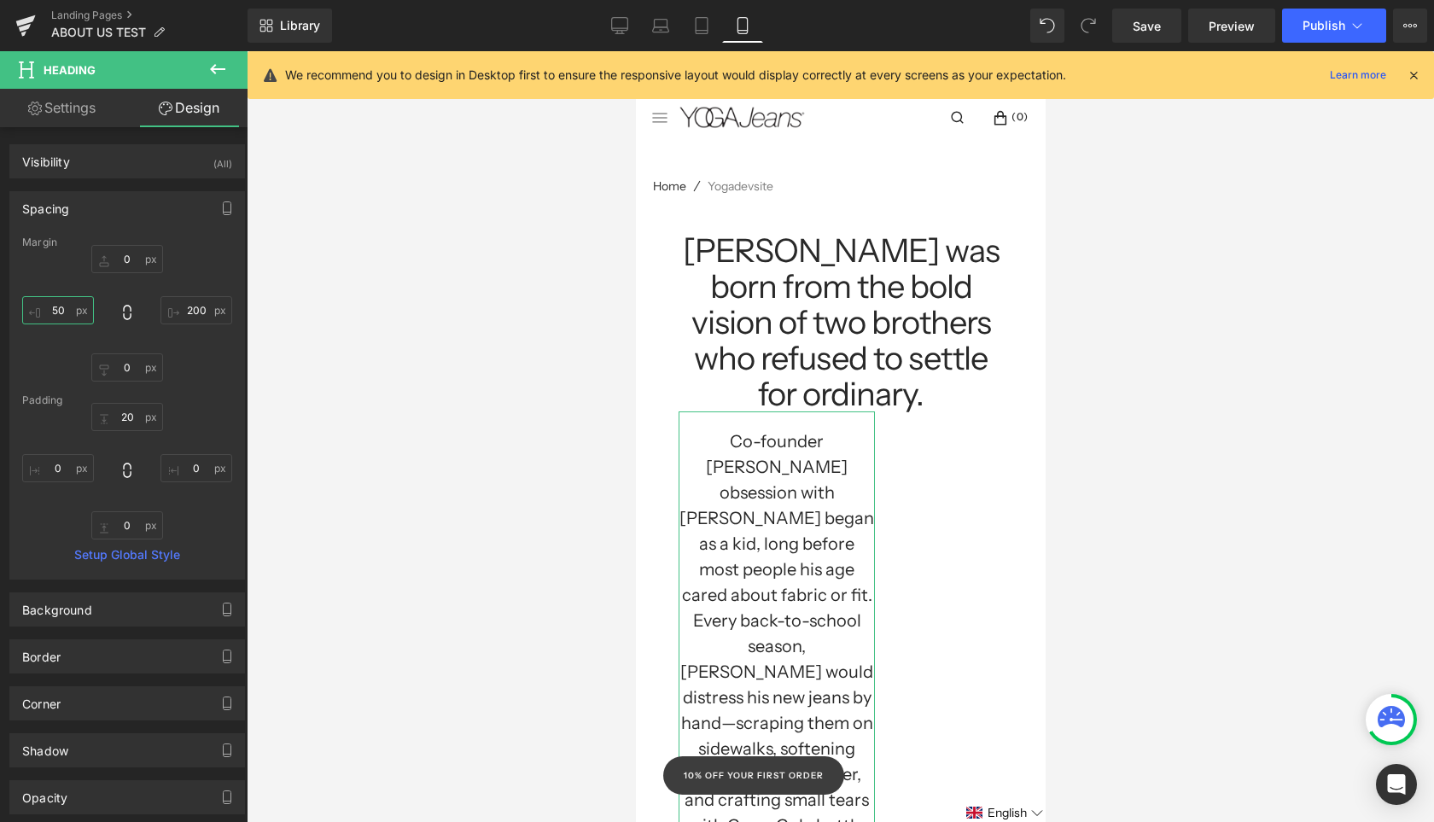
type input "50"
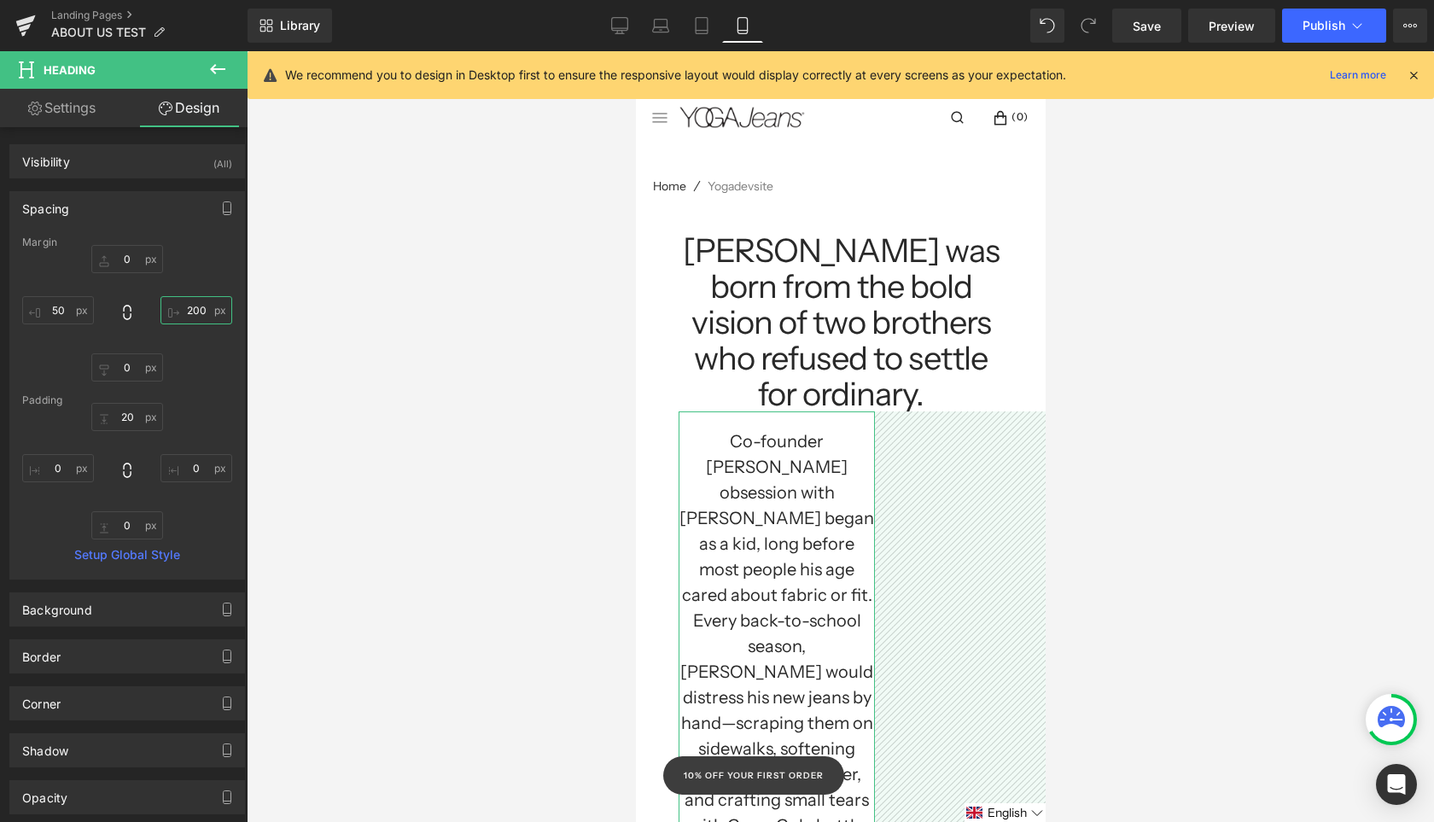
click at [189, 314] on input "200" at bounding box center [196, 310] width 72 height 28
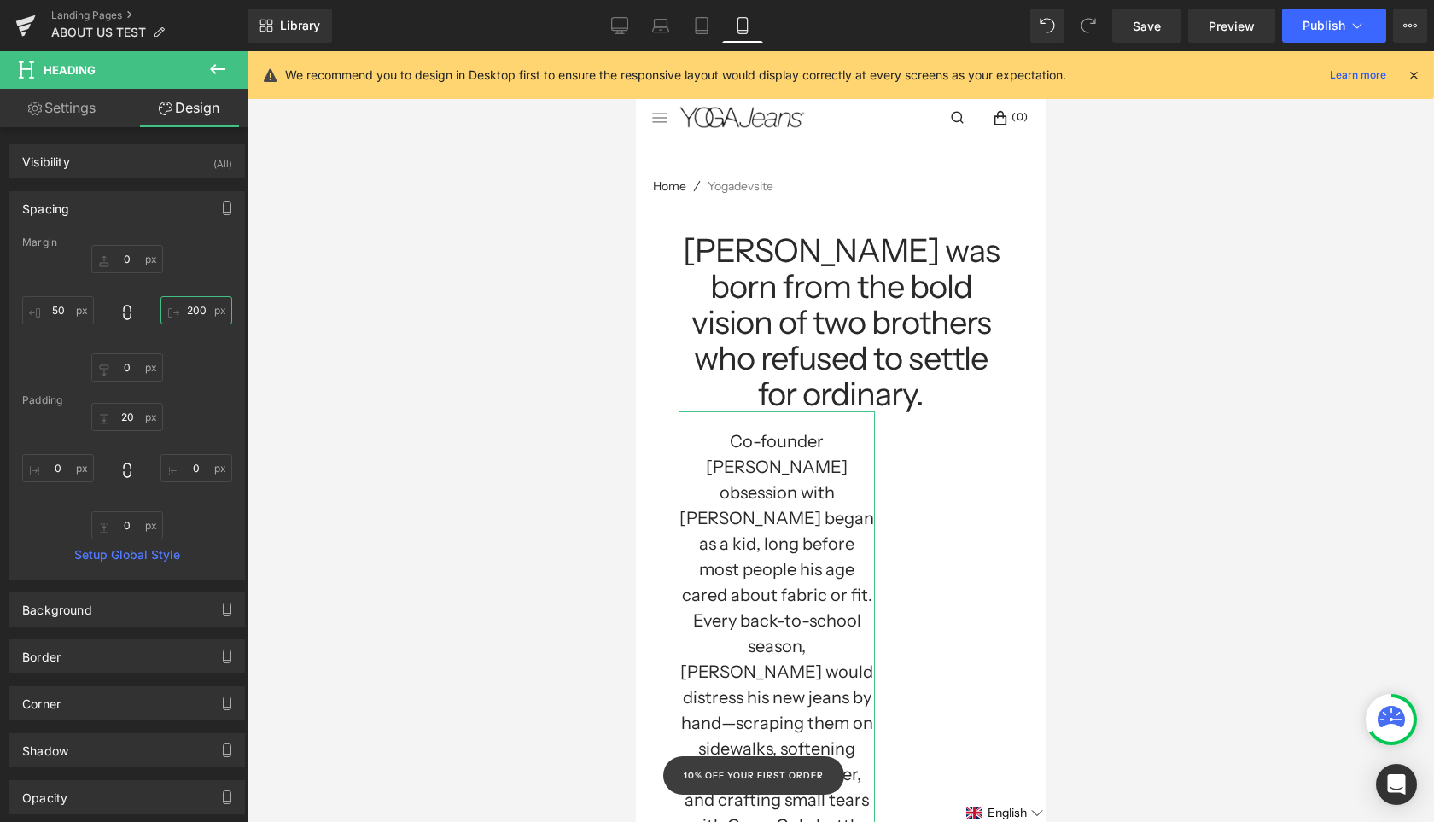
click at [189, 314] on input "200" at bounding box center [196, 310] width 72 height 28
type input "50"
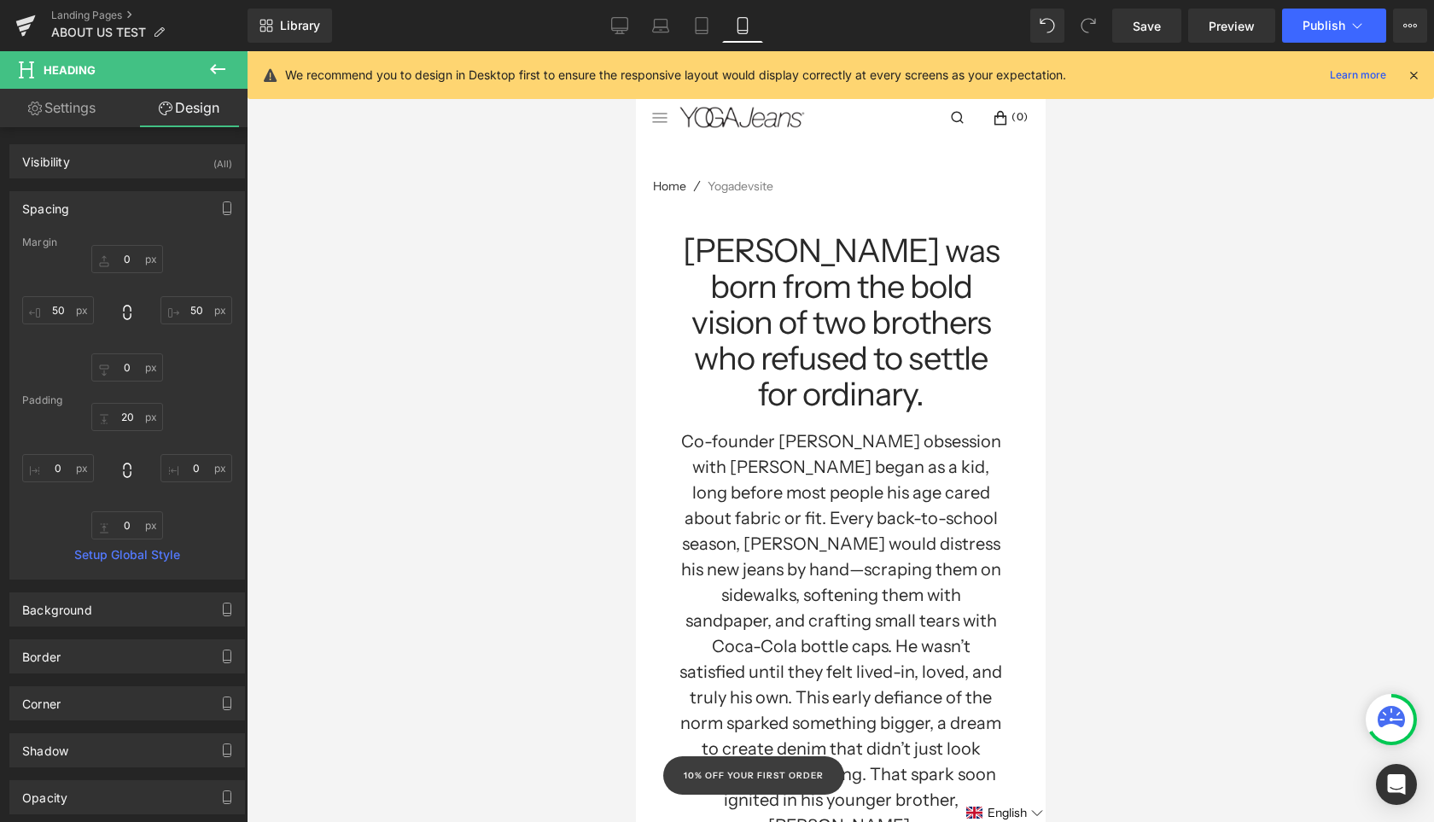
click at [405, 468] on div at bounding box center [840, 436] width 1187 height 771
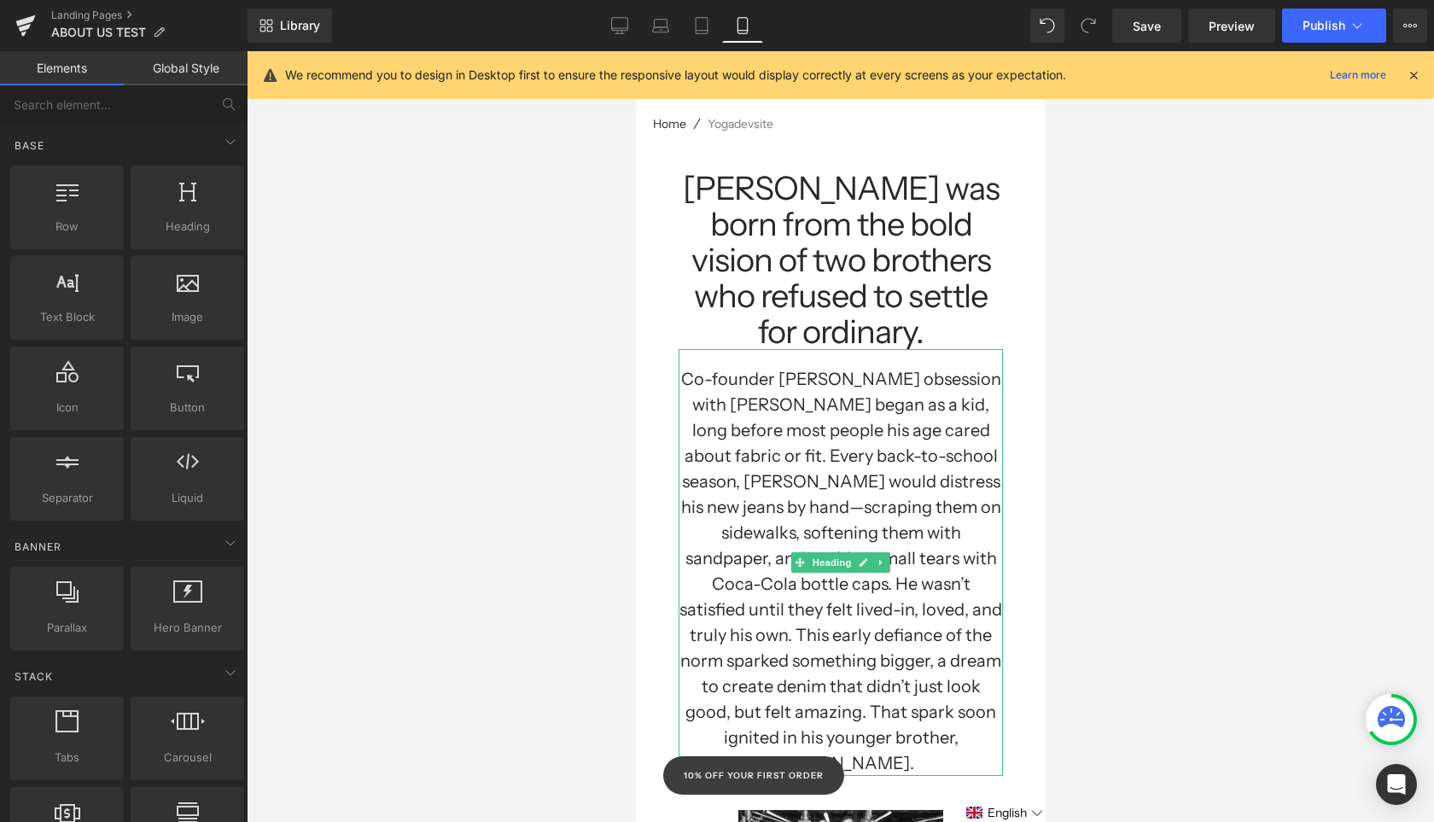
scroll to position [154, 0]
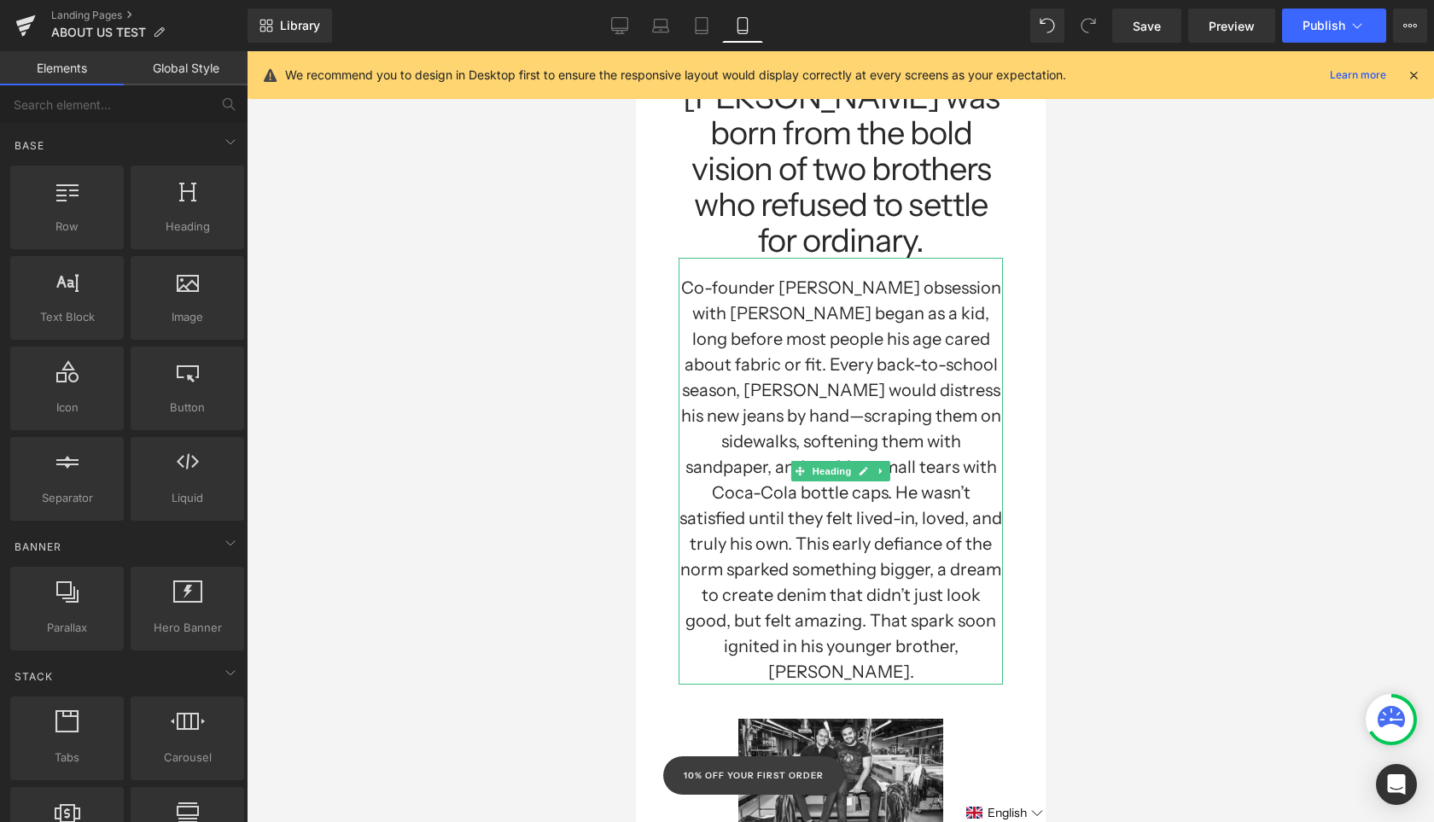
click at [800, 621] on h1 "Co-founder [PERSON_NAME] obsession with [PERSON_NAME] began as a kid, long befo…" at bounding box center [840, 480] width 324 height 410
click at [820, 340] on h1 "Co-founder [PERSON_NAME] obsession with [PERSON_NAME] began as a kid, long befo…" at bounding box center [840, 480] width 324 height 410
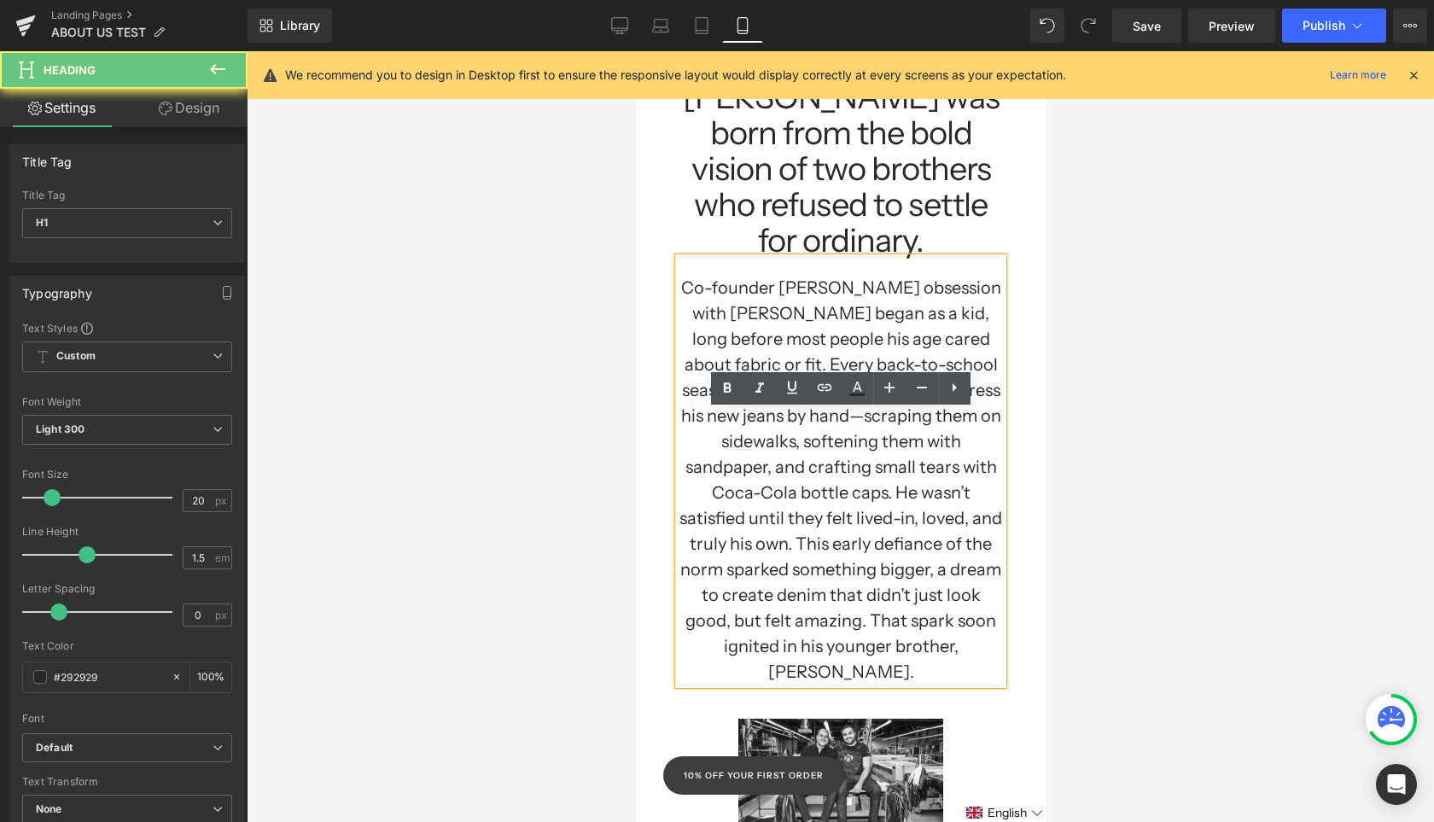
scroll to position [0, 0]
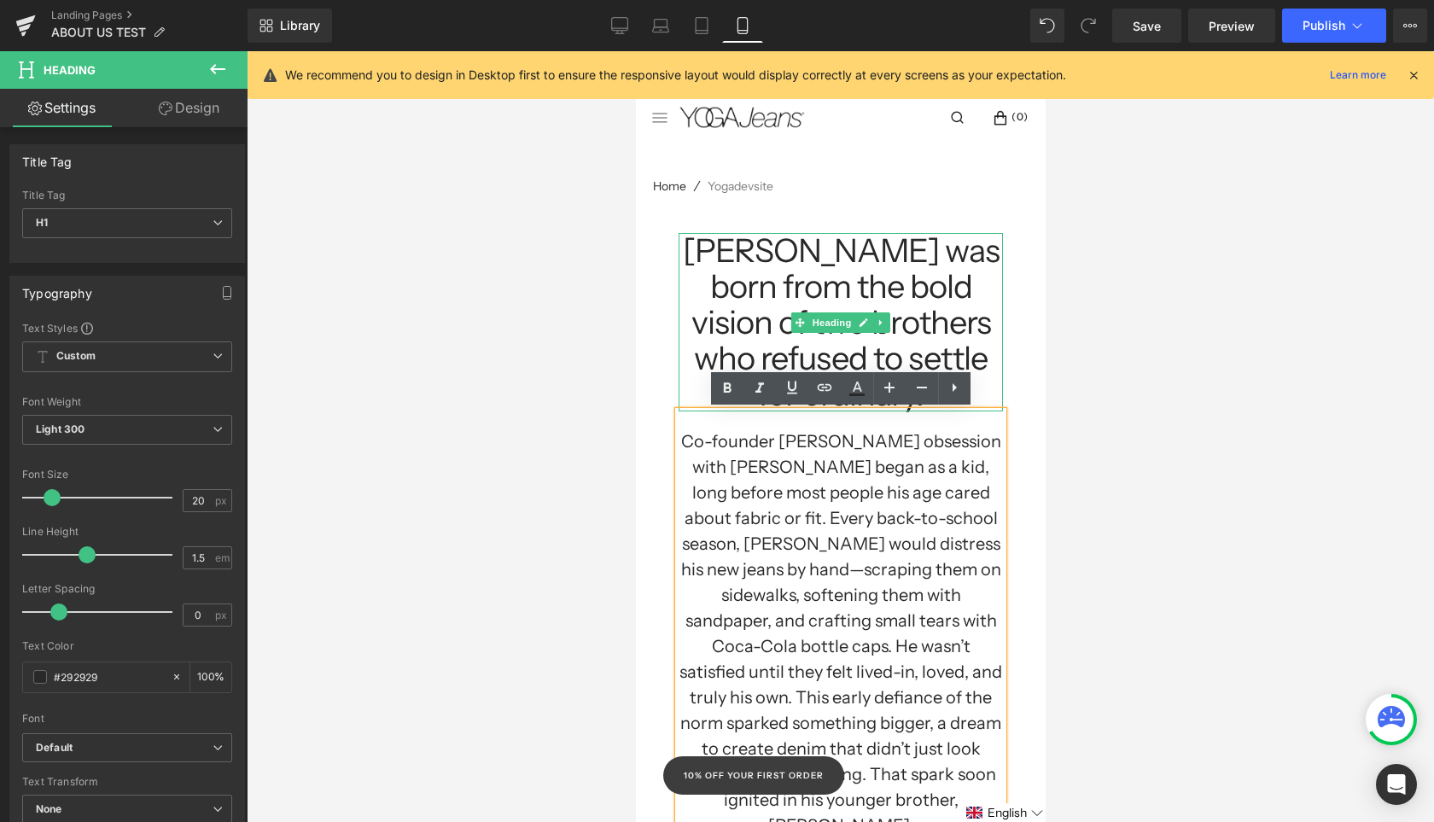
drag, startPoint x: 1199, startPoint y: 363, endPoint x: 844, endPoint y: 262, distance: 369.1
click at [844, 262] on h1 "[PERSON_NAME] was born from the bold vision of two brothers who refused to sett…" at bounding box center [840, 322] width 324 height 178
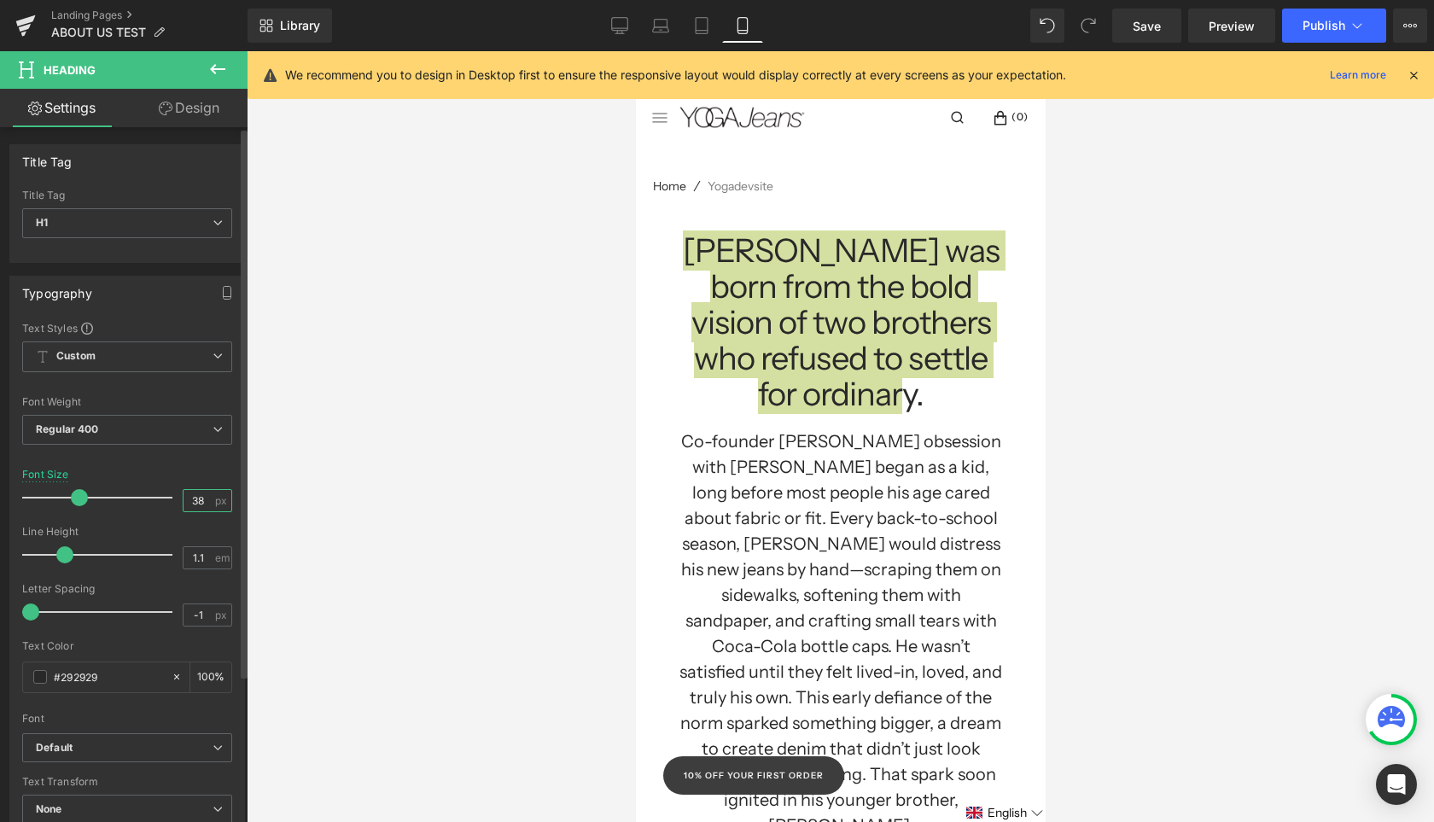
click at [200, 503] on input "38" at bounding box center [199, 500] width 30 height 21
type input "30"
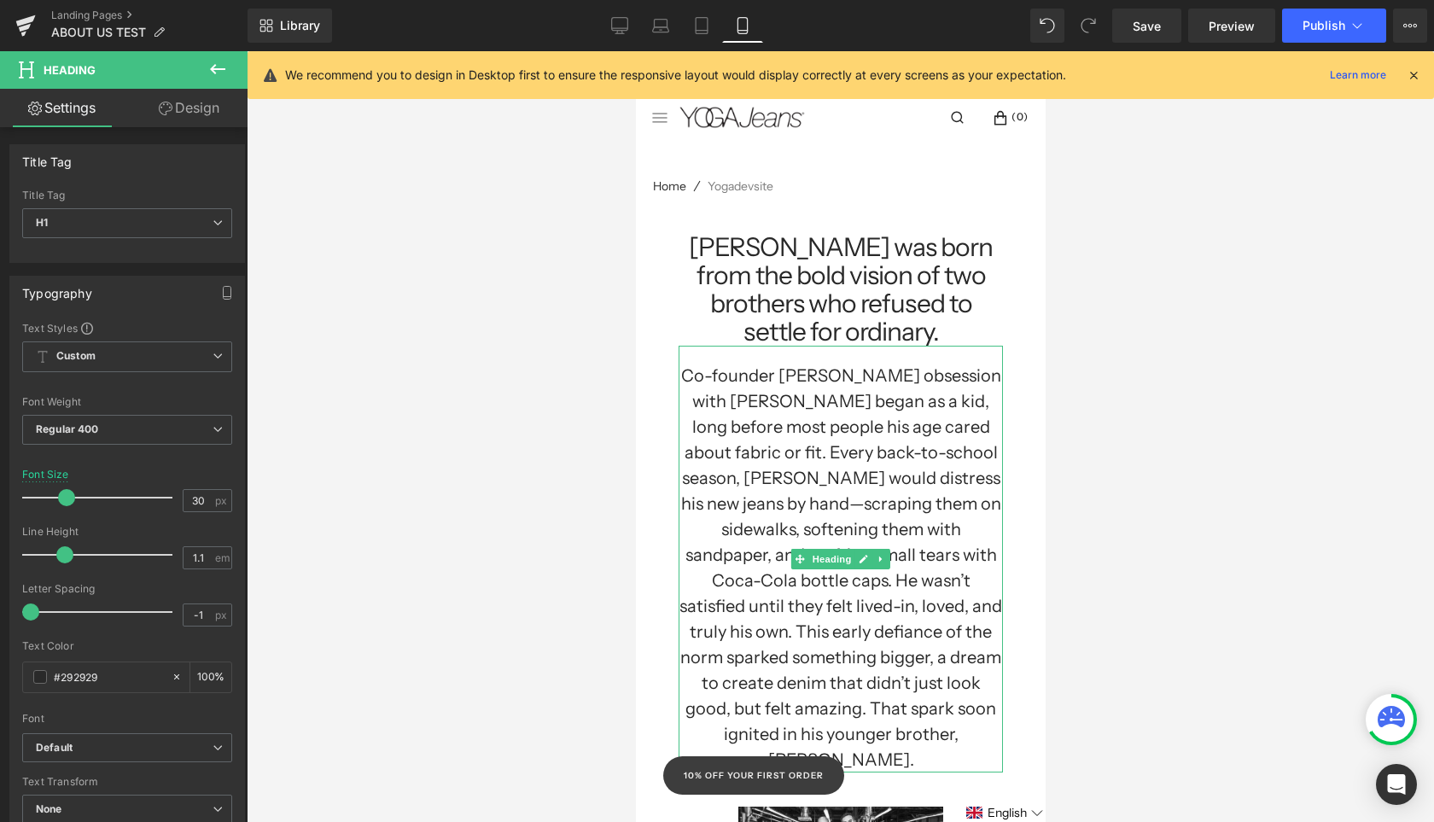
click at [728, 466] on h1 "Co-founder [PERSON_NAME] obsession with [PERSON_NAME] began as a kid, long befo…" at bounding box center [840, 568] width 324 height 410
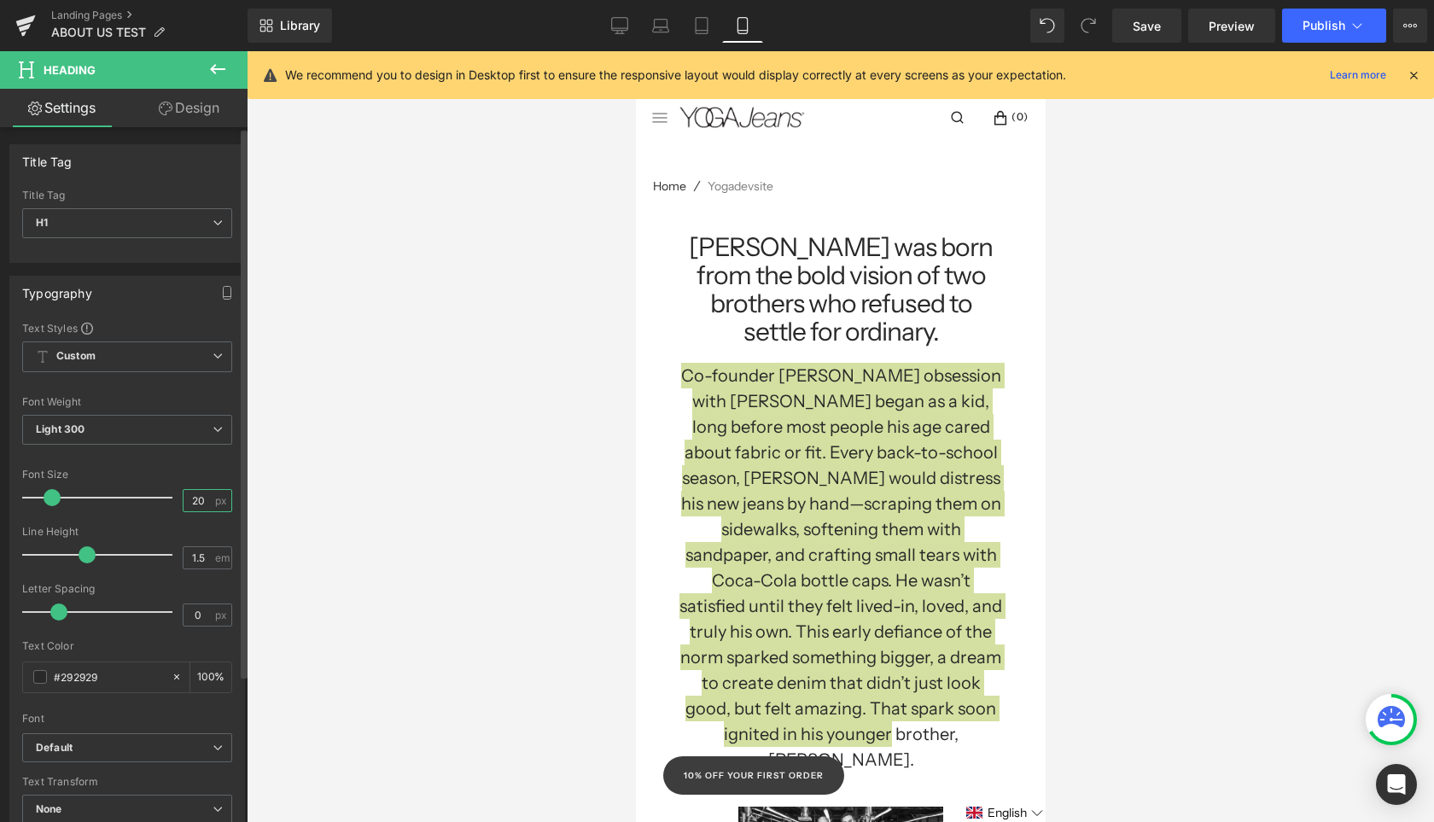
click at [197, 502] on input "20" at bounding box center [199, 500] width 30 height 21
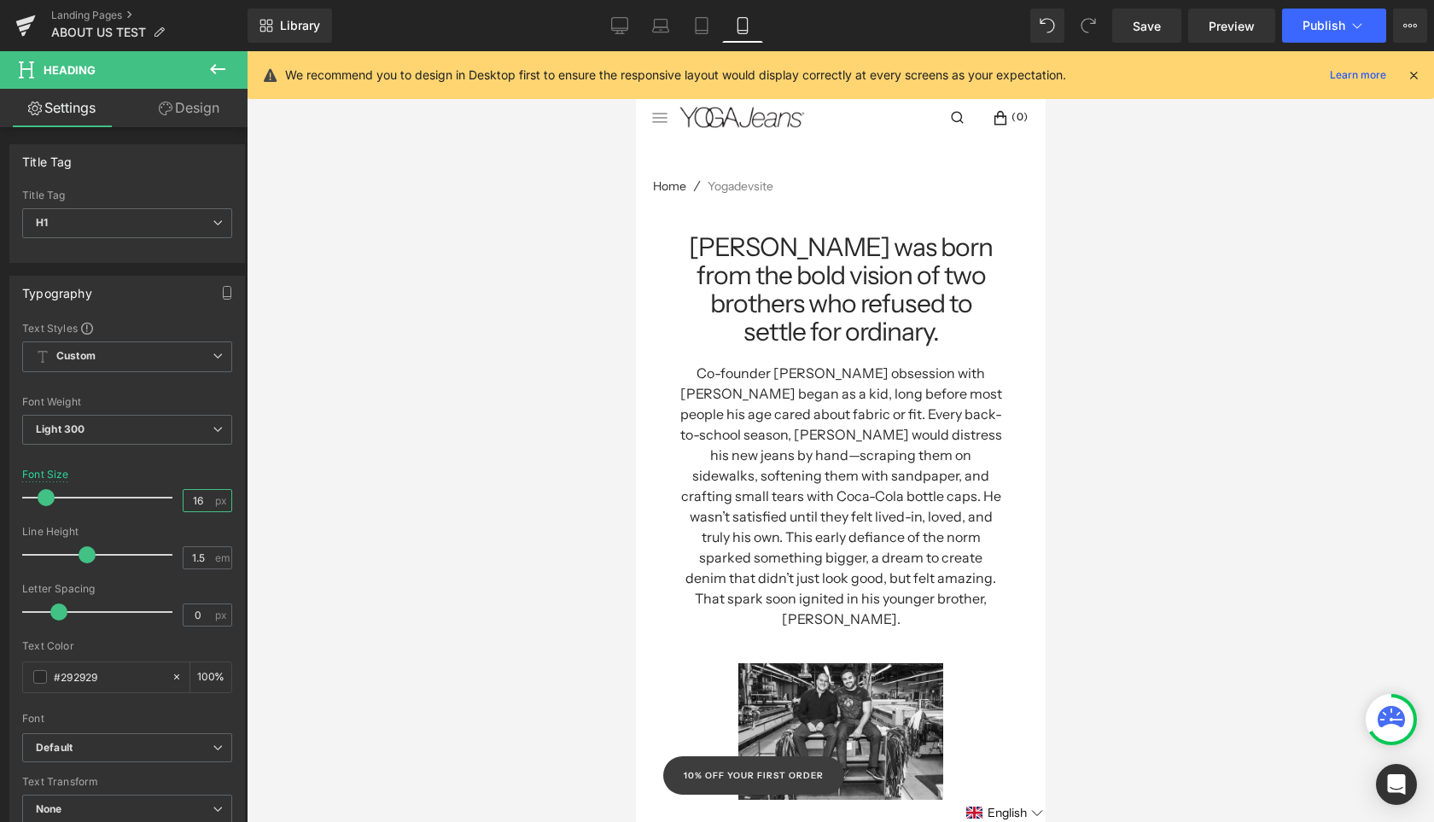
type input "15"
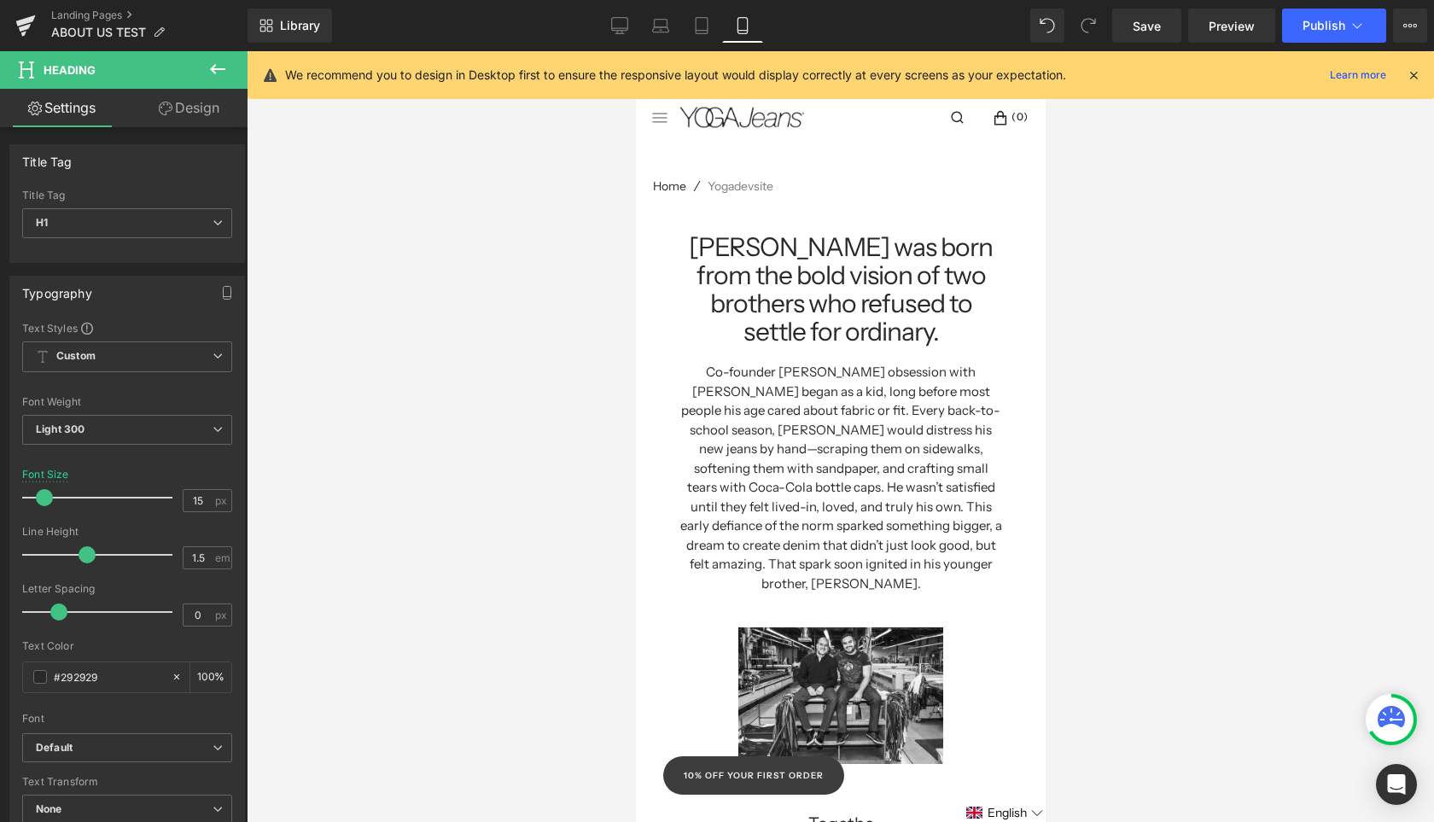
click at [485, 449] on div at bounding box center [840, 436] width 1187 height 771
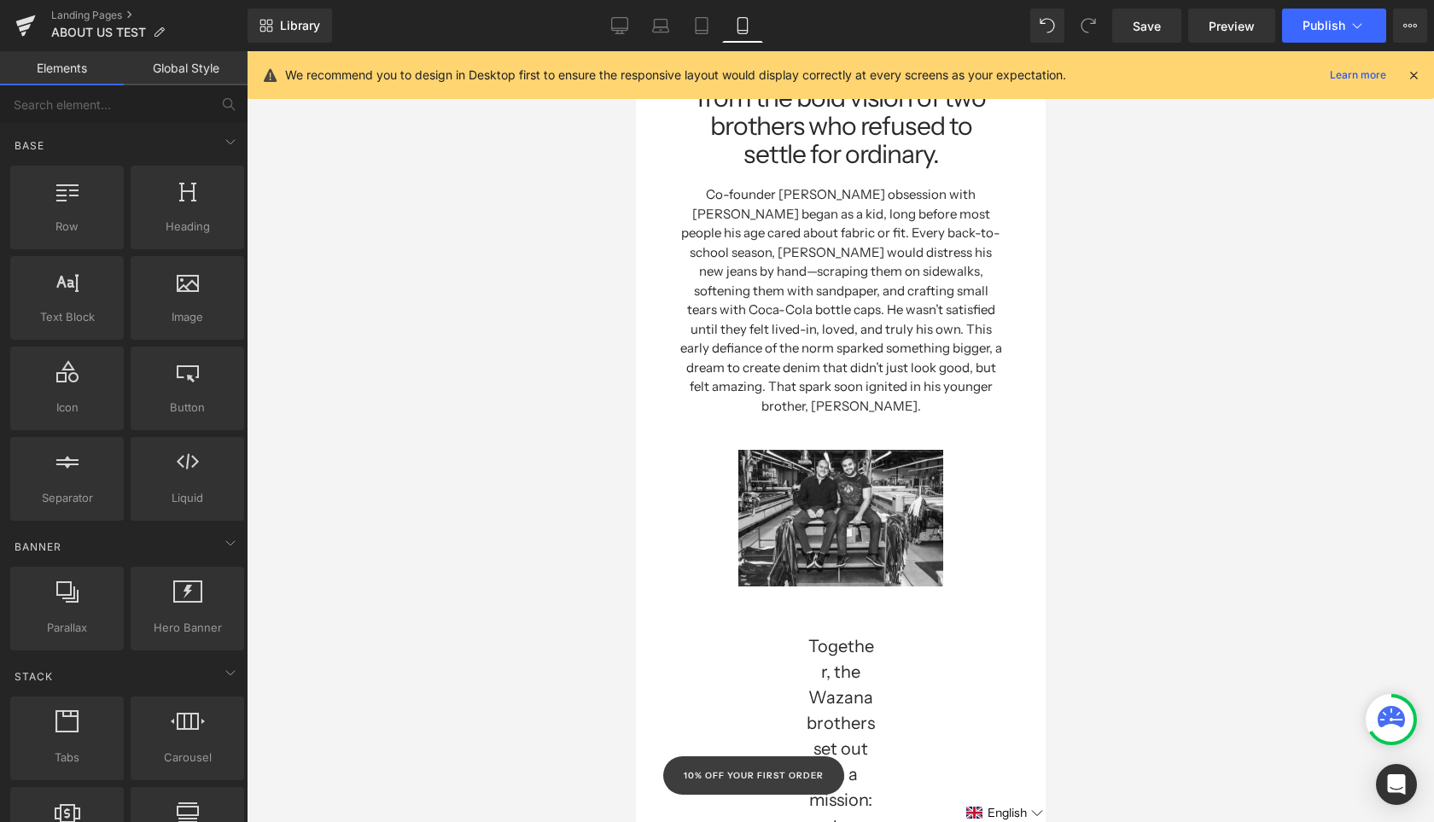
scroll to position [256, 0]
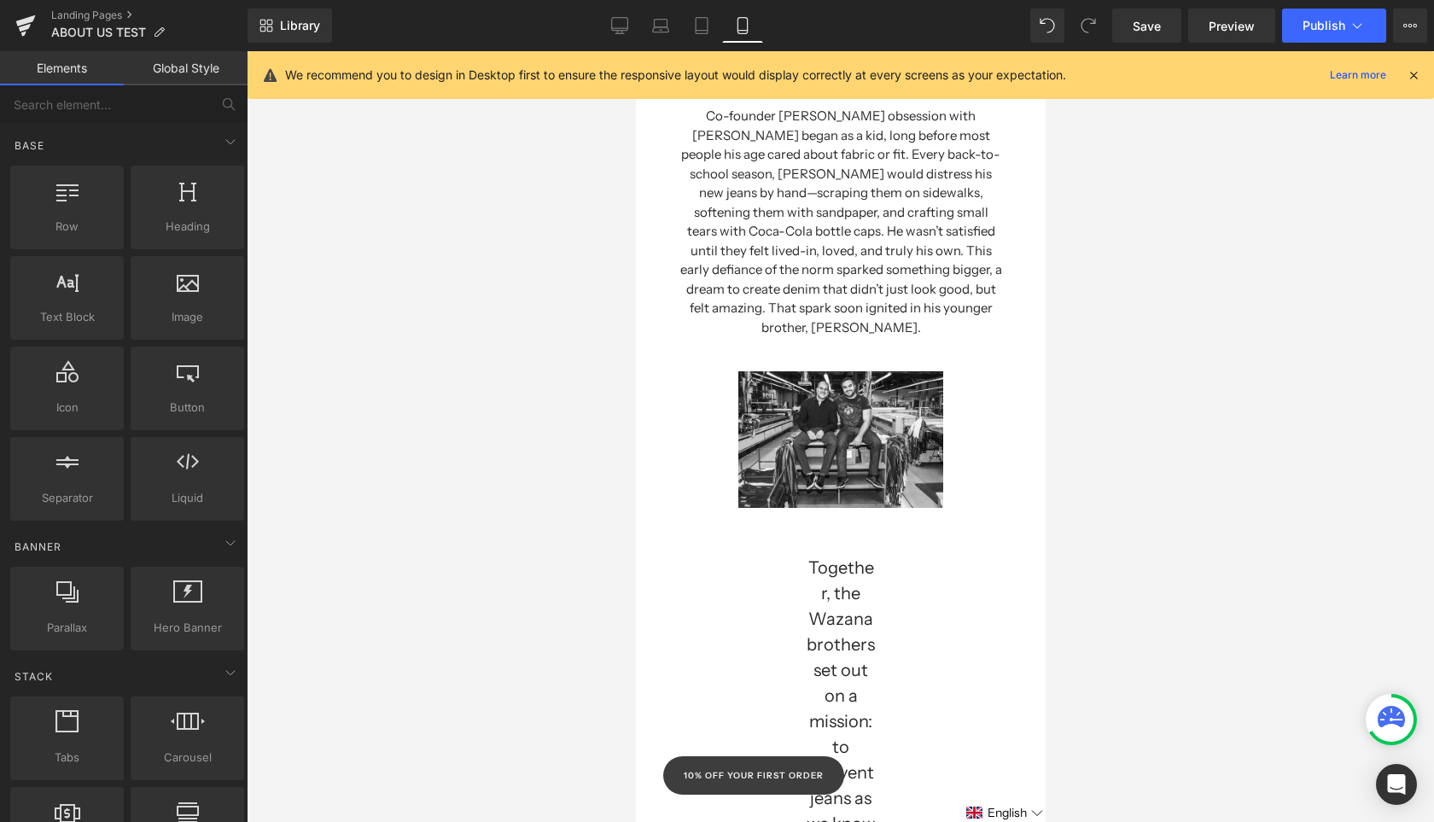
click at [57, 73] on link "Elements" at bounding box center [62, 68] width 124 height 34
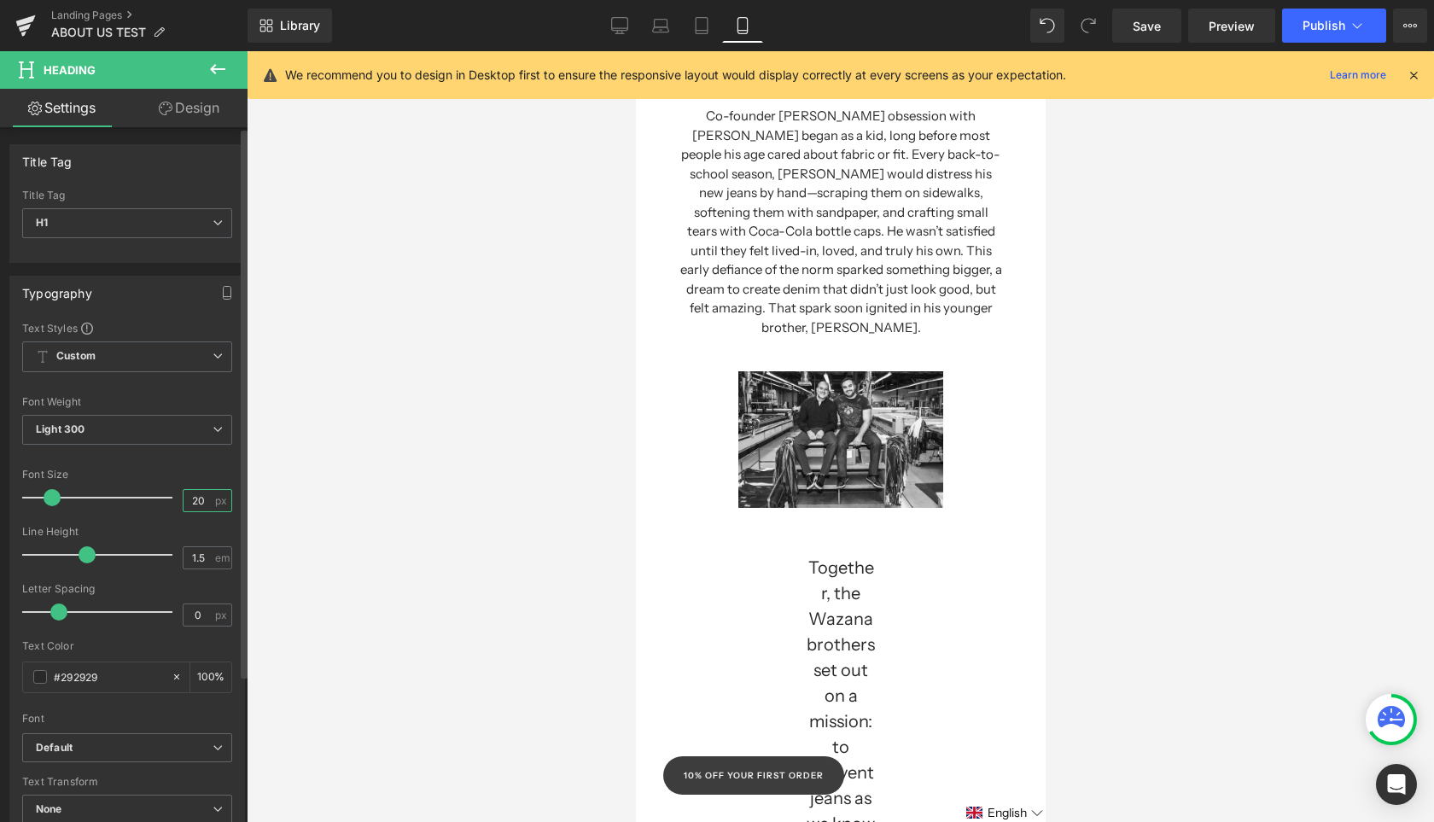
click at [197, 501] on input "20" at bounding box center [199, 500] width 30 height 21
drag, startPoint x: 197, startPoint y: 501, endPoint x: 152, endPoint y: 501, distance: 45.2
click at [152, 501] on div "Font Size 20 px" at bounding box center [127, 497] width 210 height 57
type input "16"
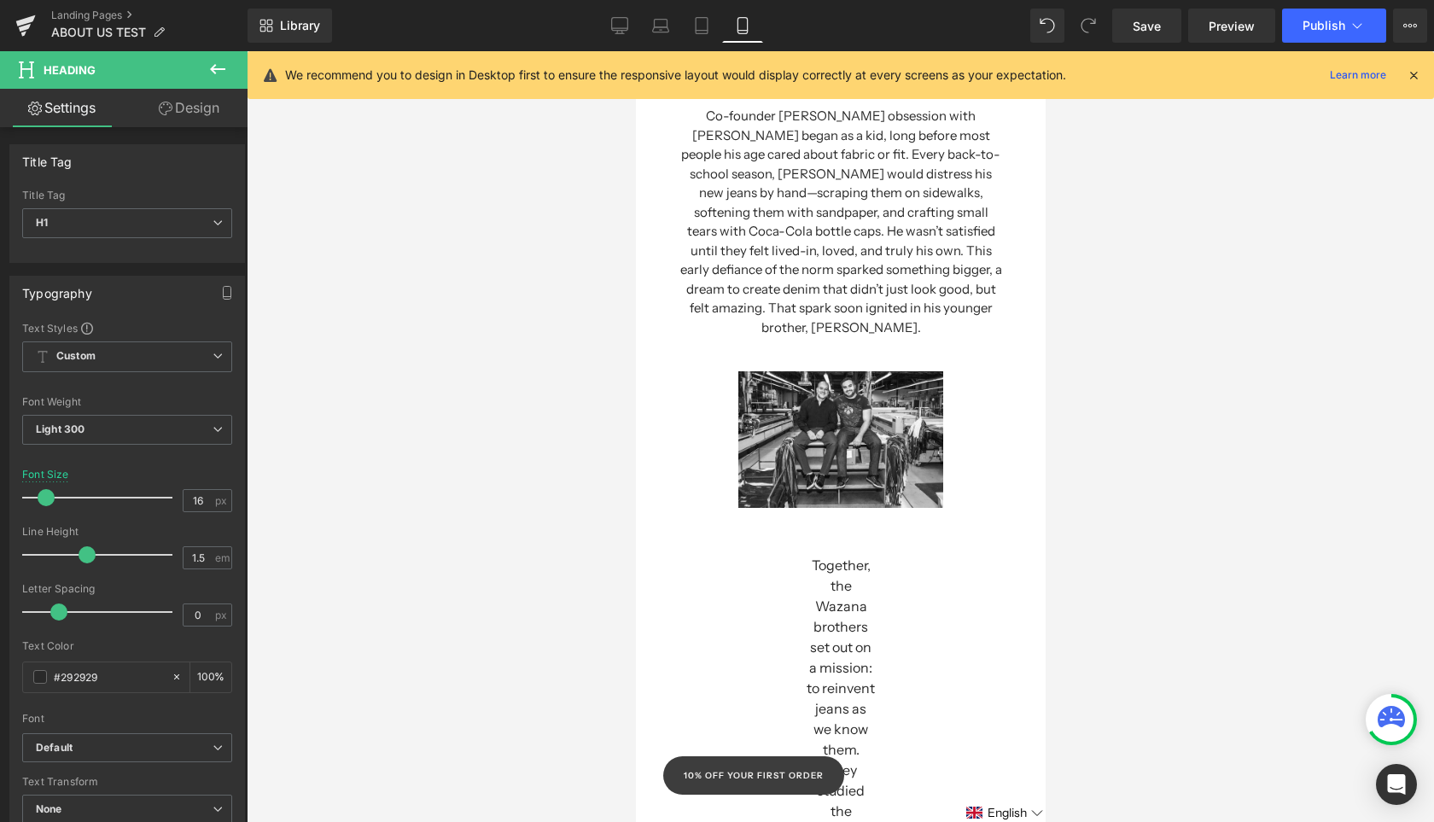
click at [189, 112] on link "Design" at bounding box center [189, 108] width 124 height 38
click at [0, 0] on icon "button" at bounding box center [0, 0] width 0 height 0
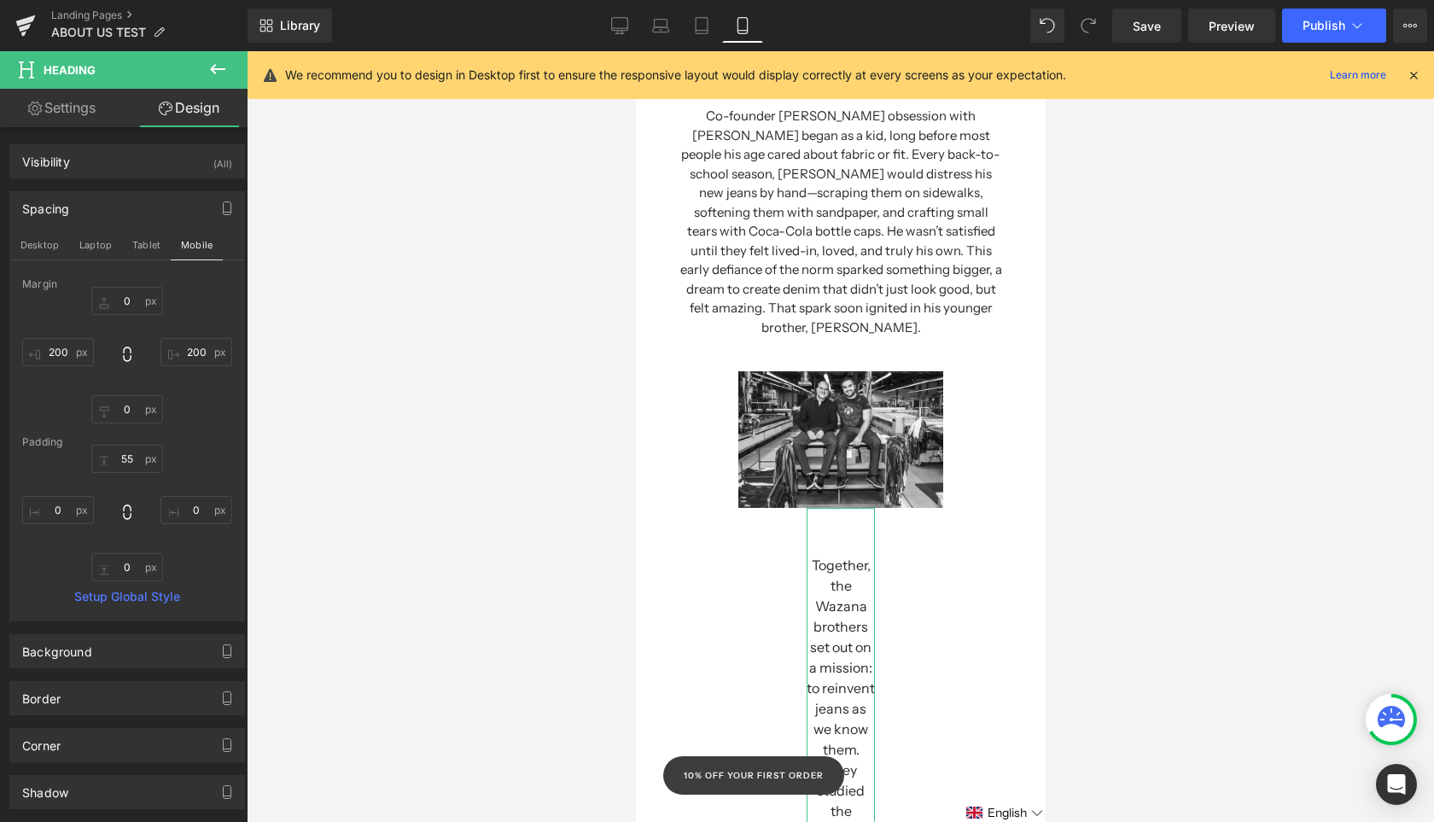
type input "0"
type input "200"
type input "0"
type input "200"
type input "55"
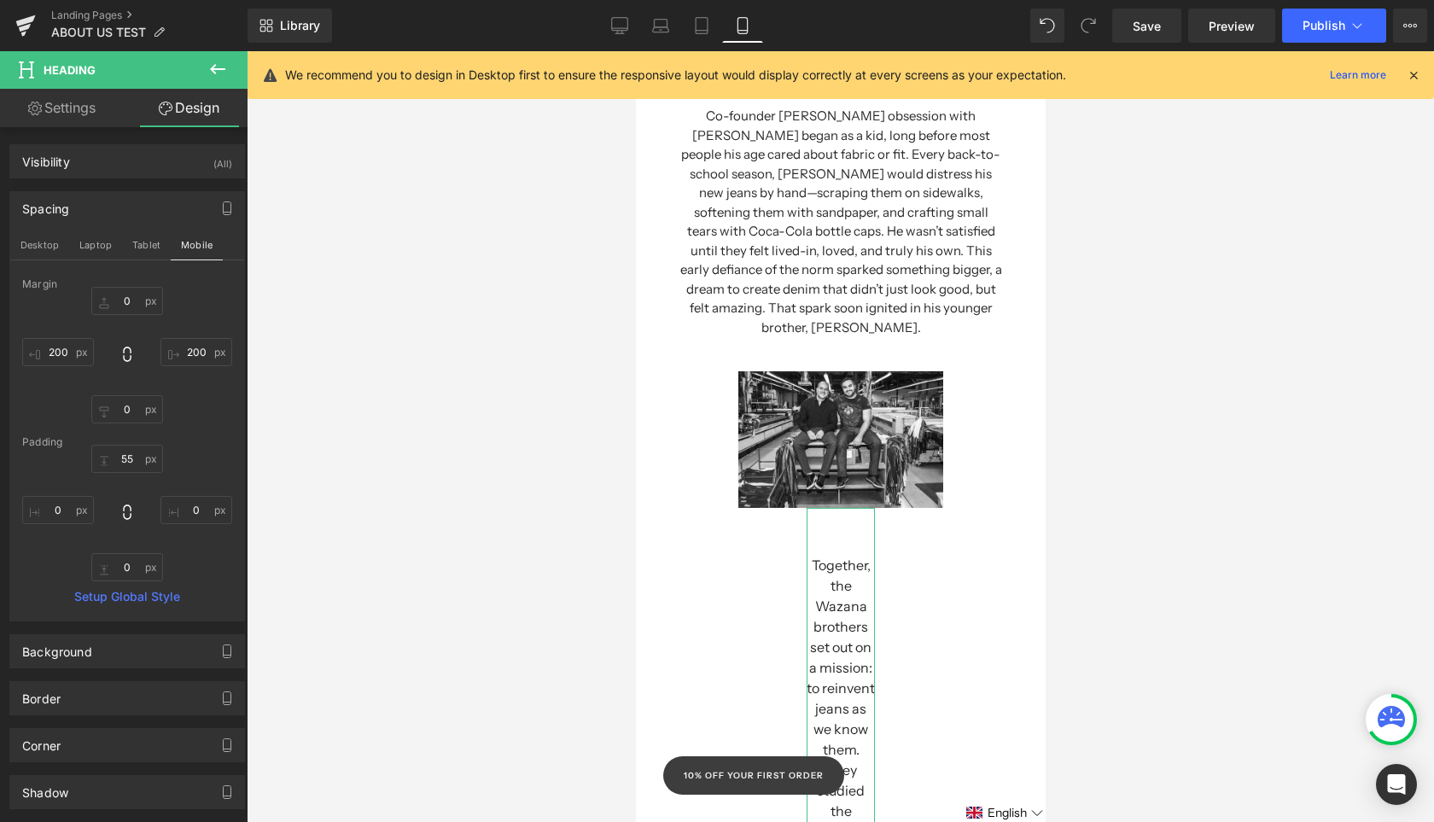
type input "0"
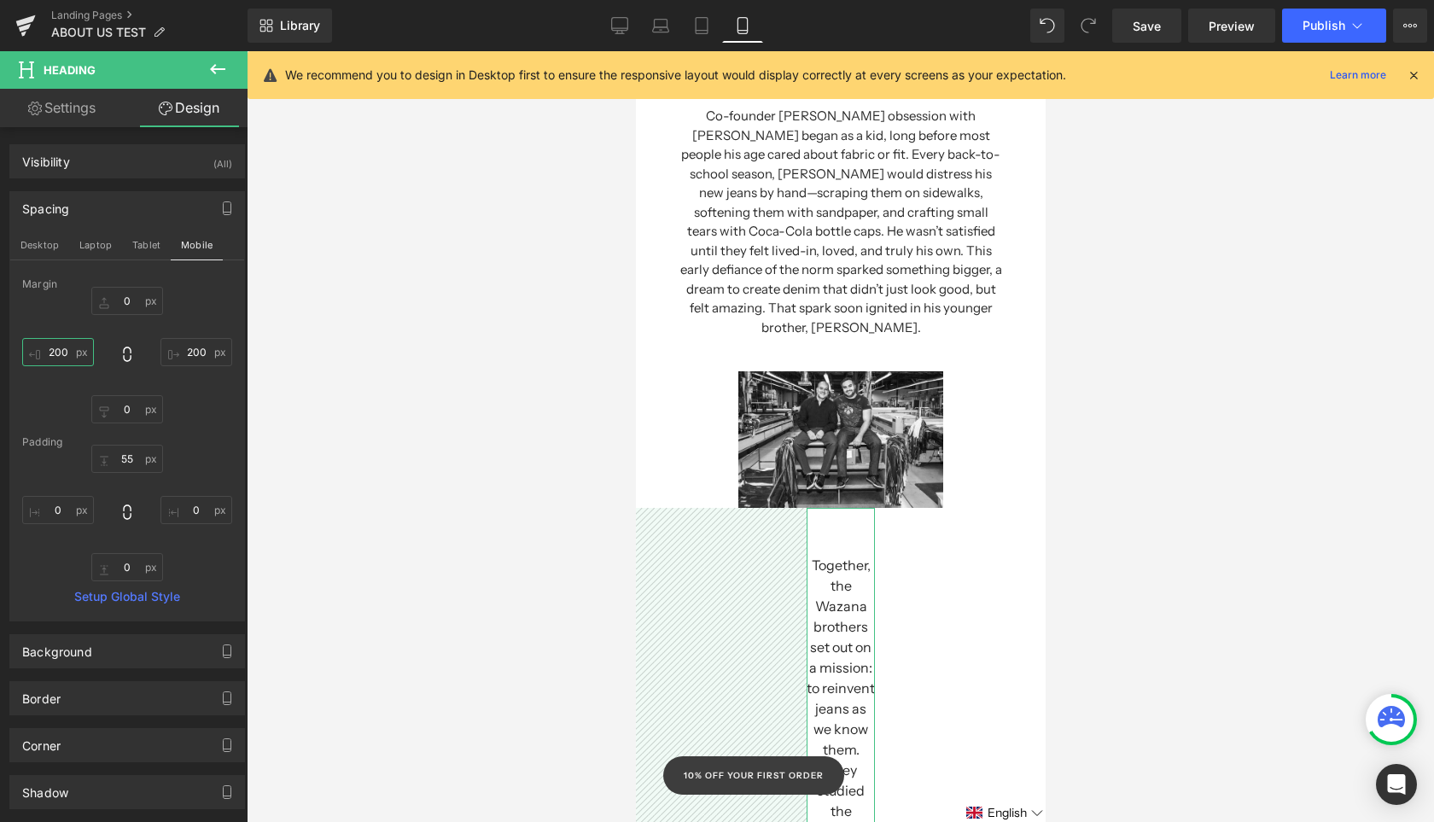
click at [64, 353] on input "200" at bounding box center [58, 352] width 72 height 28
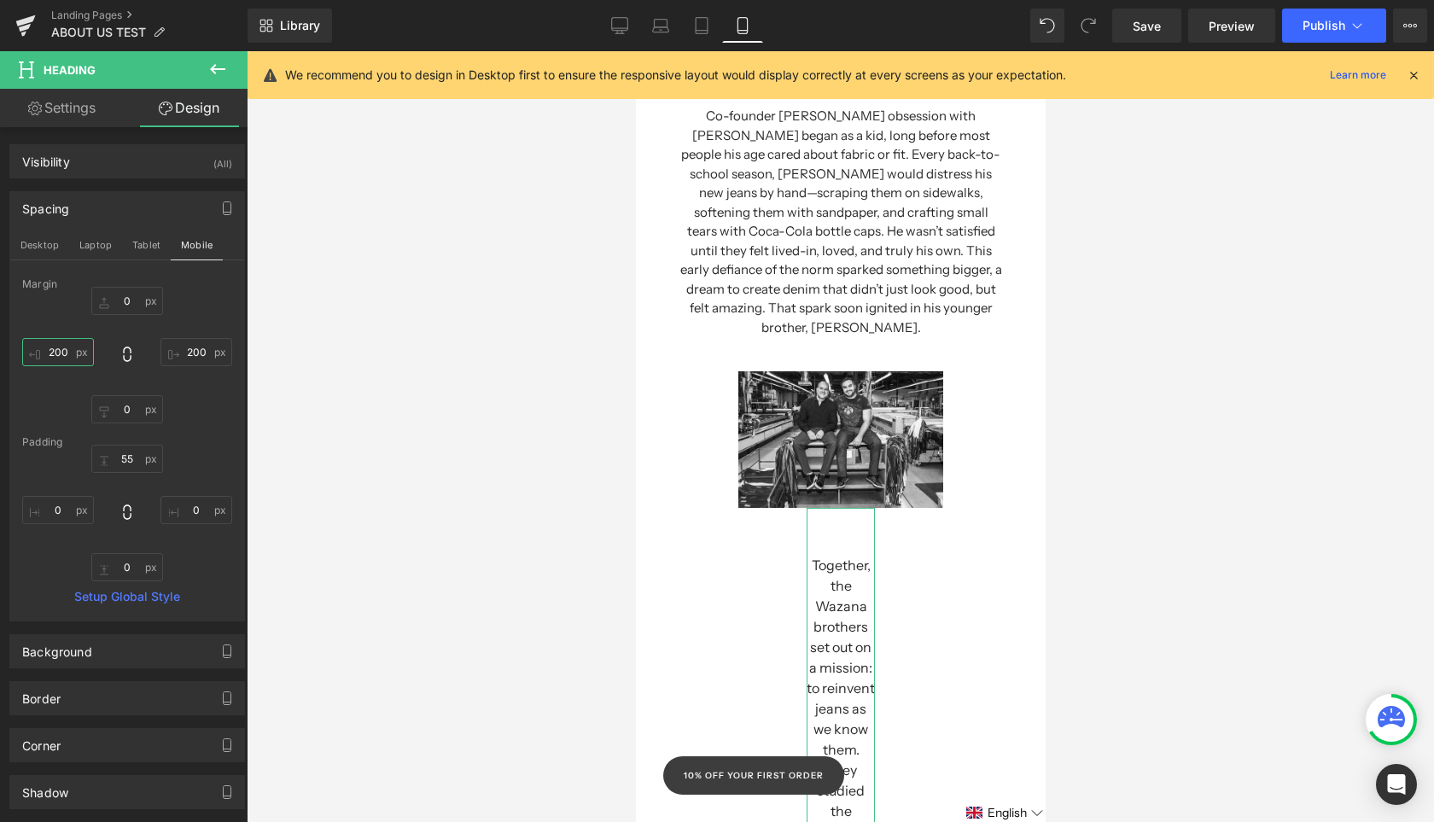
click at [64, 353] on input "200" at bounding box center [58, 352] width 72 height 28
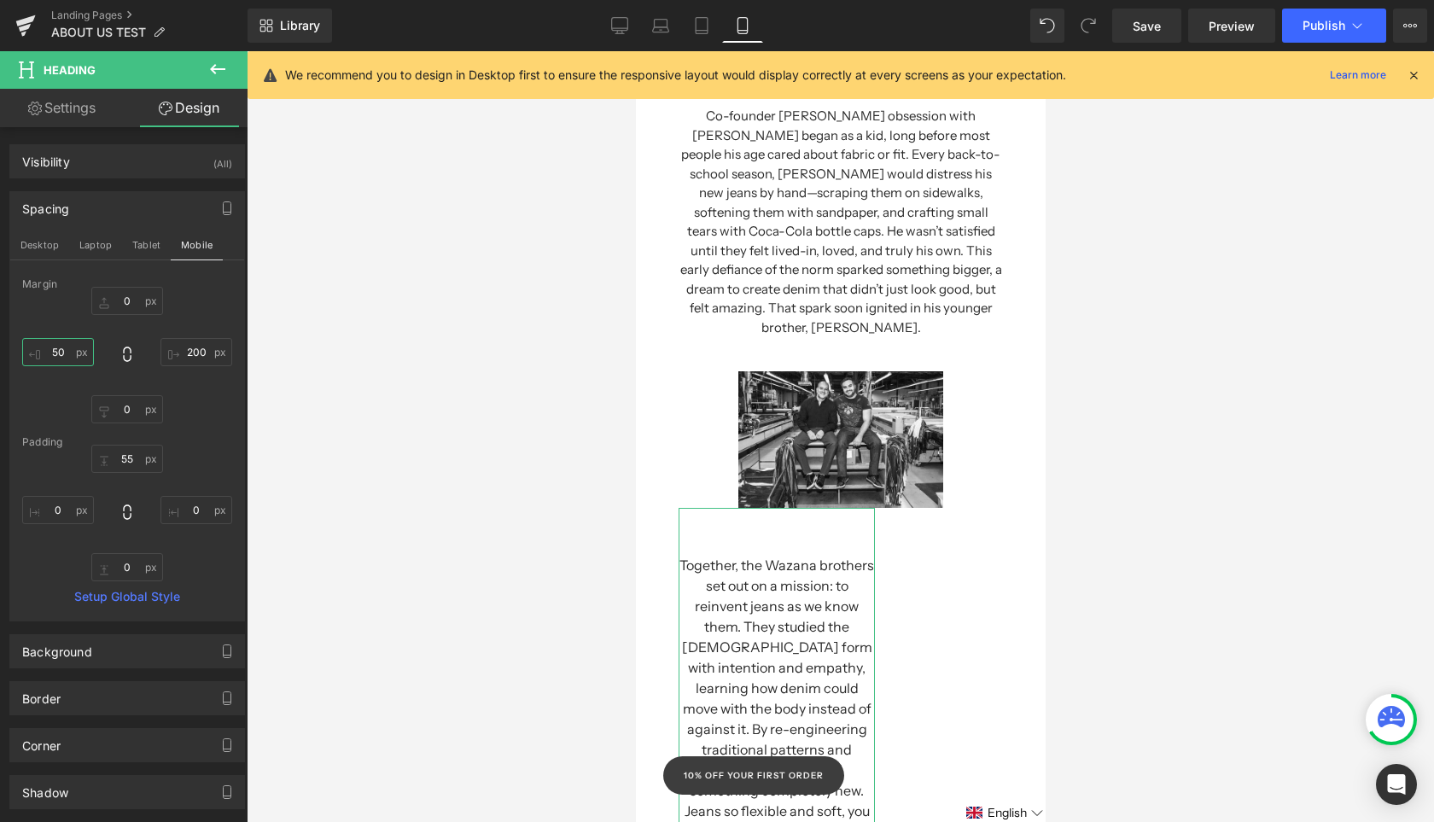
type input "50"
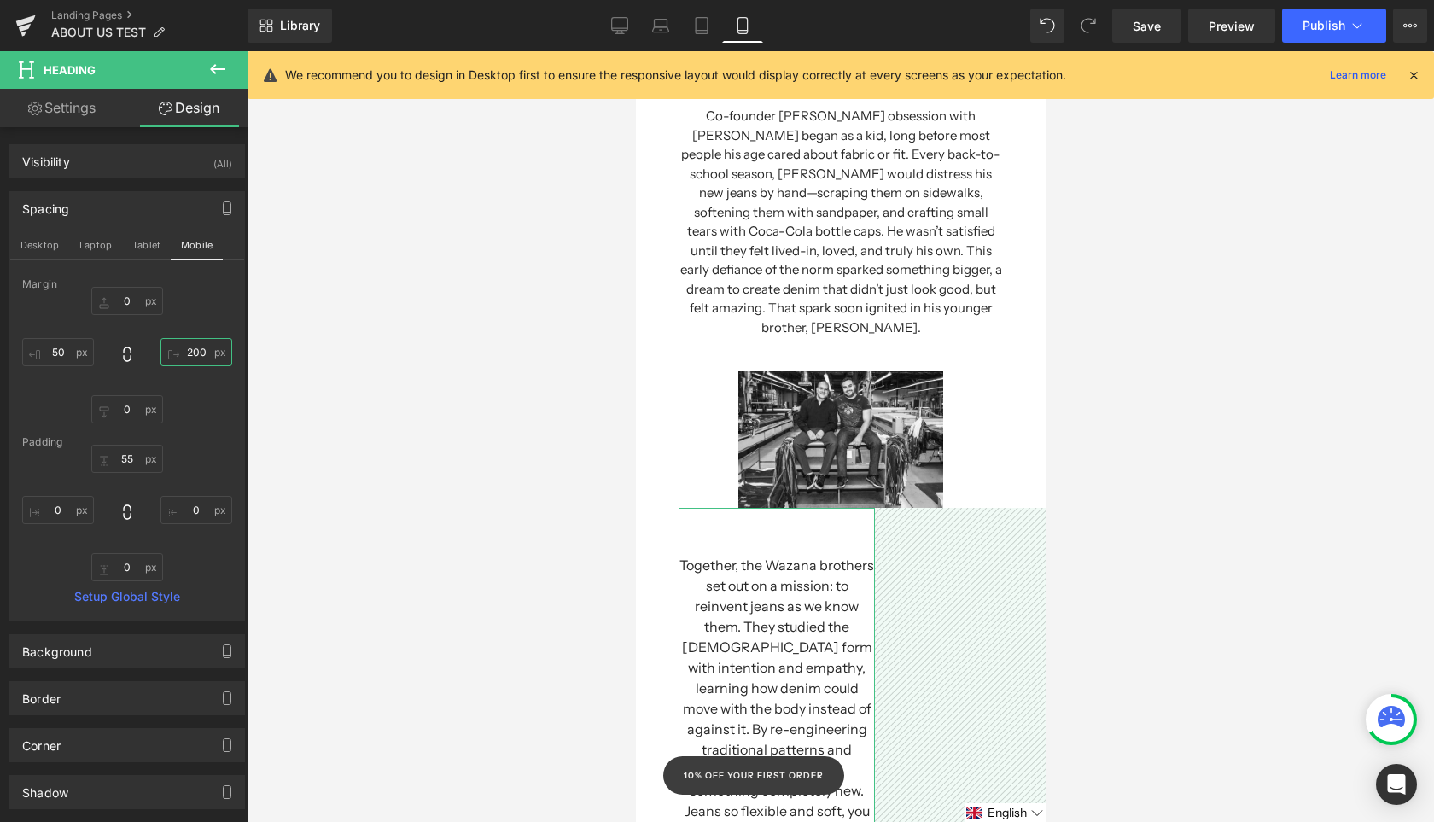
click at [195, 355] on input "200" at bounding box center [196, 352] width 72 height 28
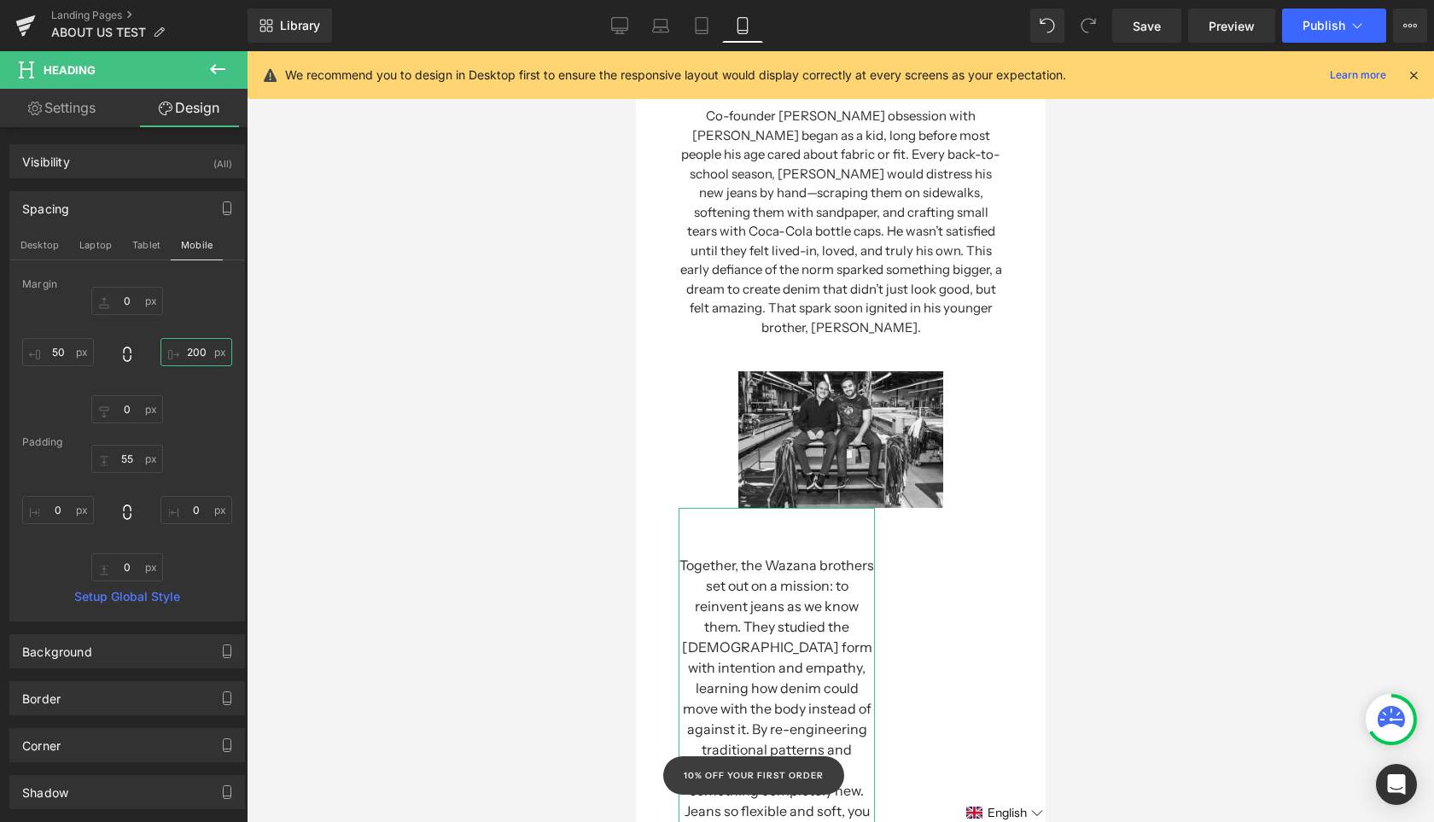
click at [195, 355] on input "200" at bounding box center [196, 352] width 72 height 28
type input "50"
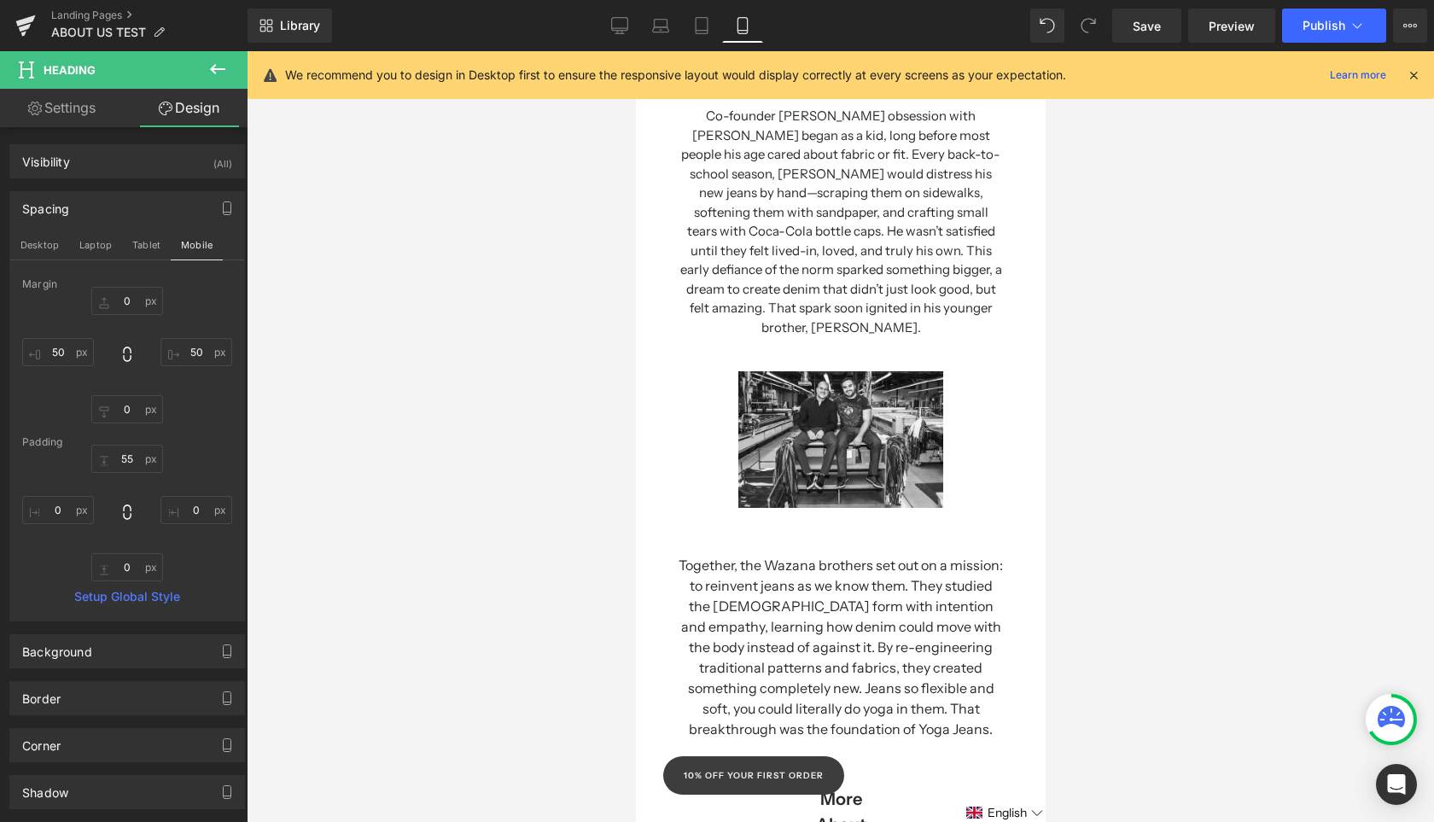
click at [398, 453] on div at bounding box center [840, 436] width 1187 height 771
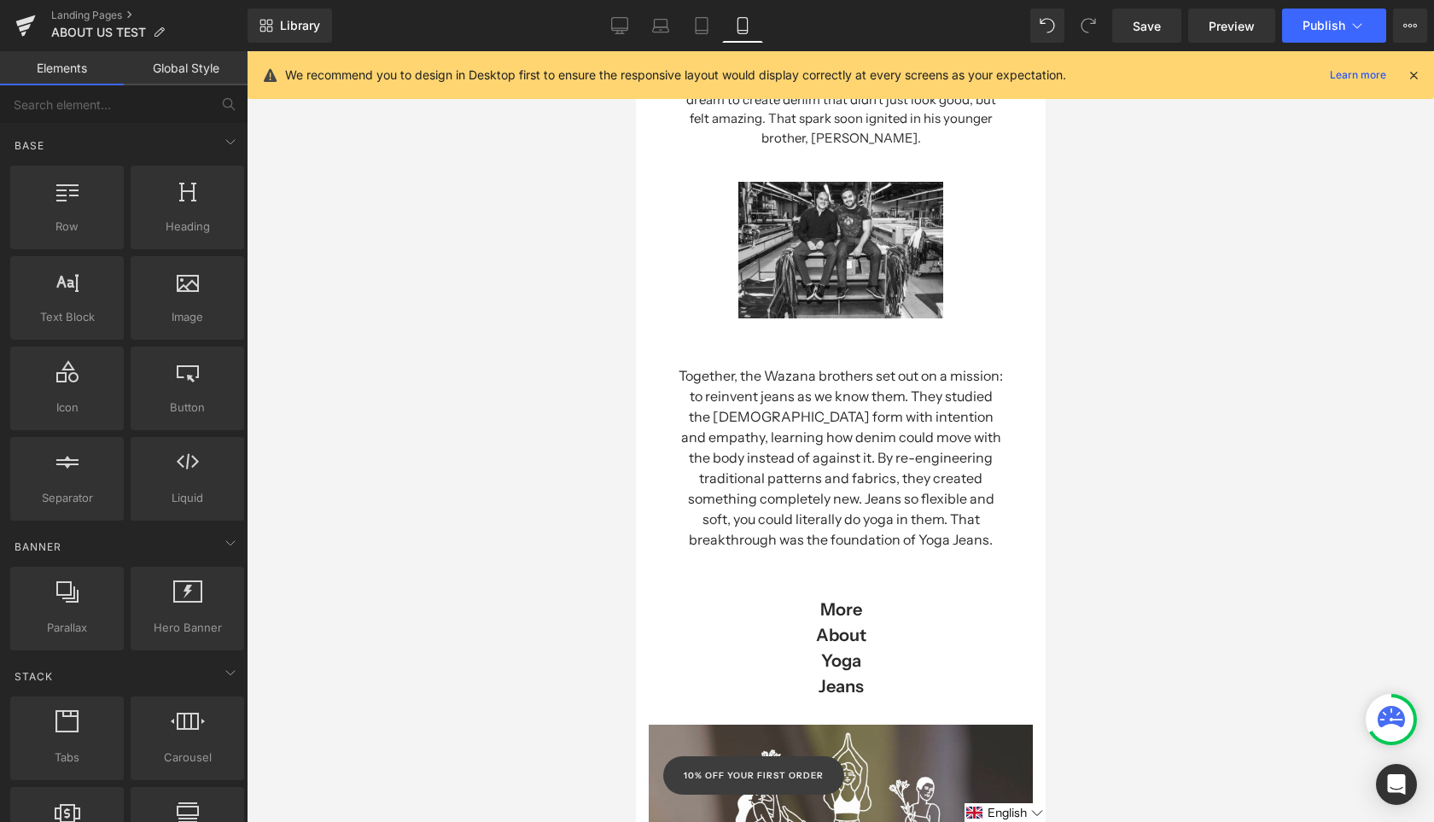
scroll to position [239, 0]
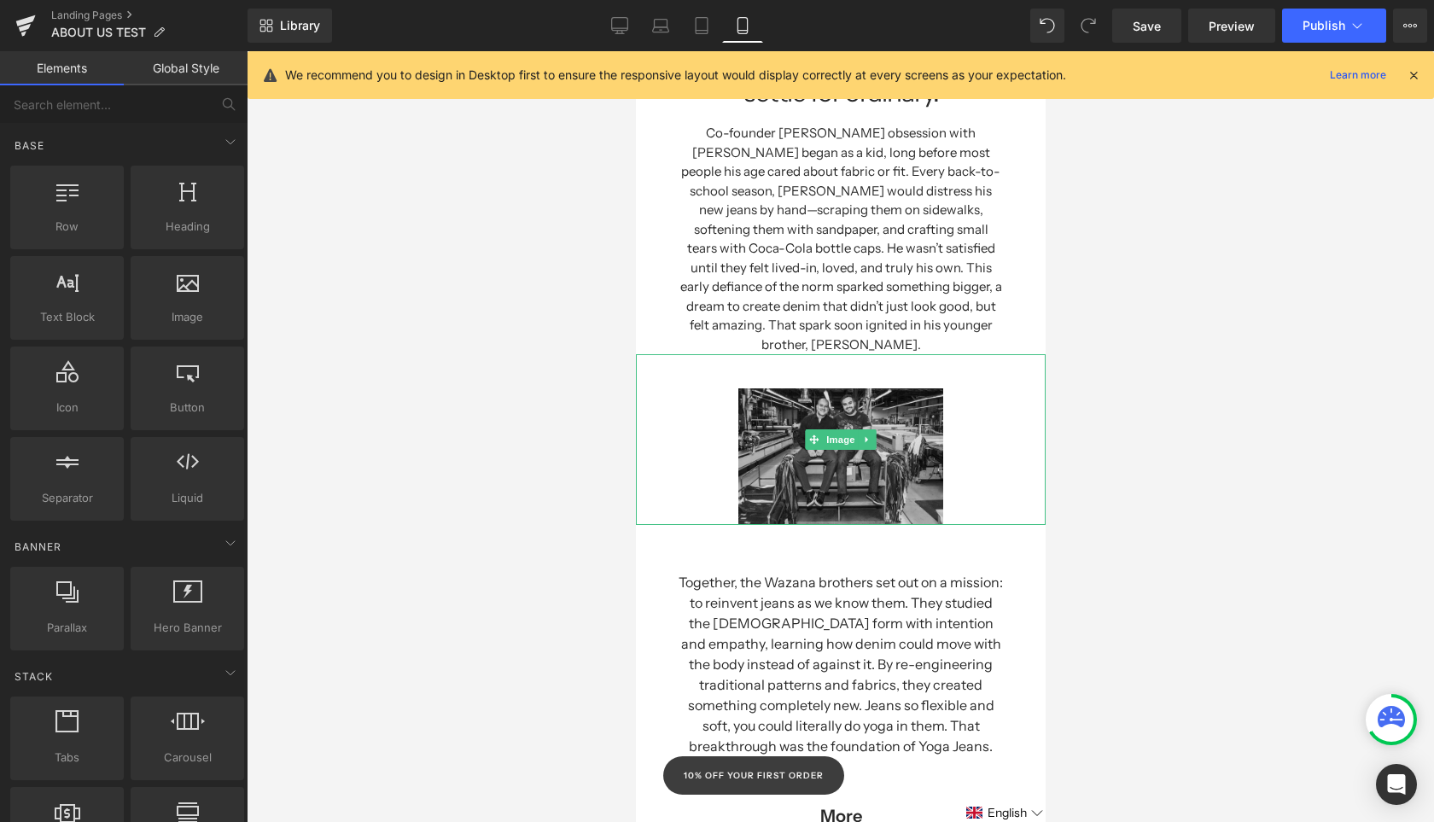
click at [937, 420] on img at bounding box center [839, 439] width 205 height 171
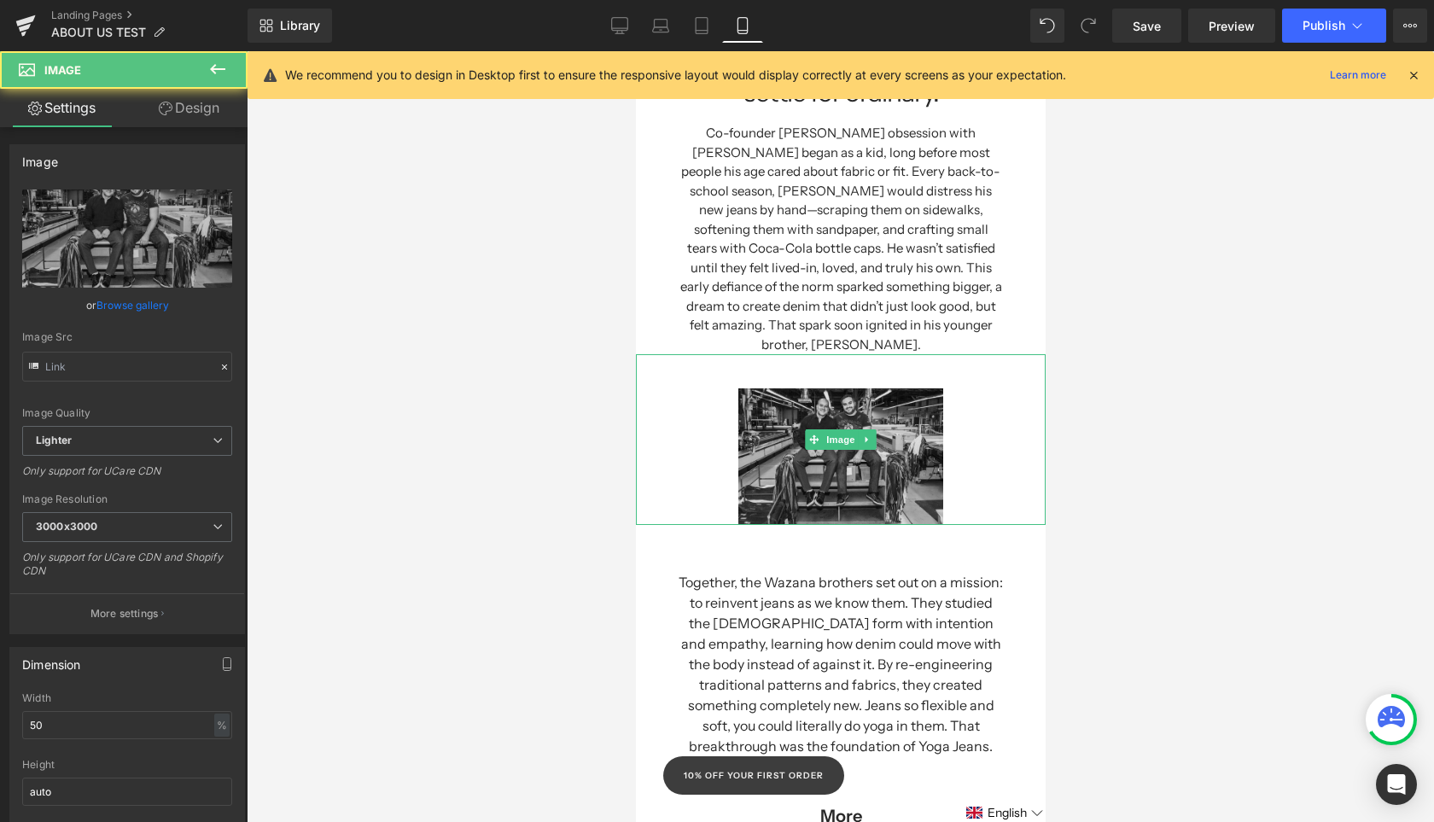
type input "[URL][DOMAIN_NAME][PERSON_NAME]"
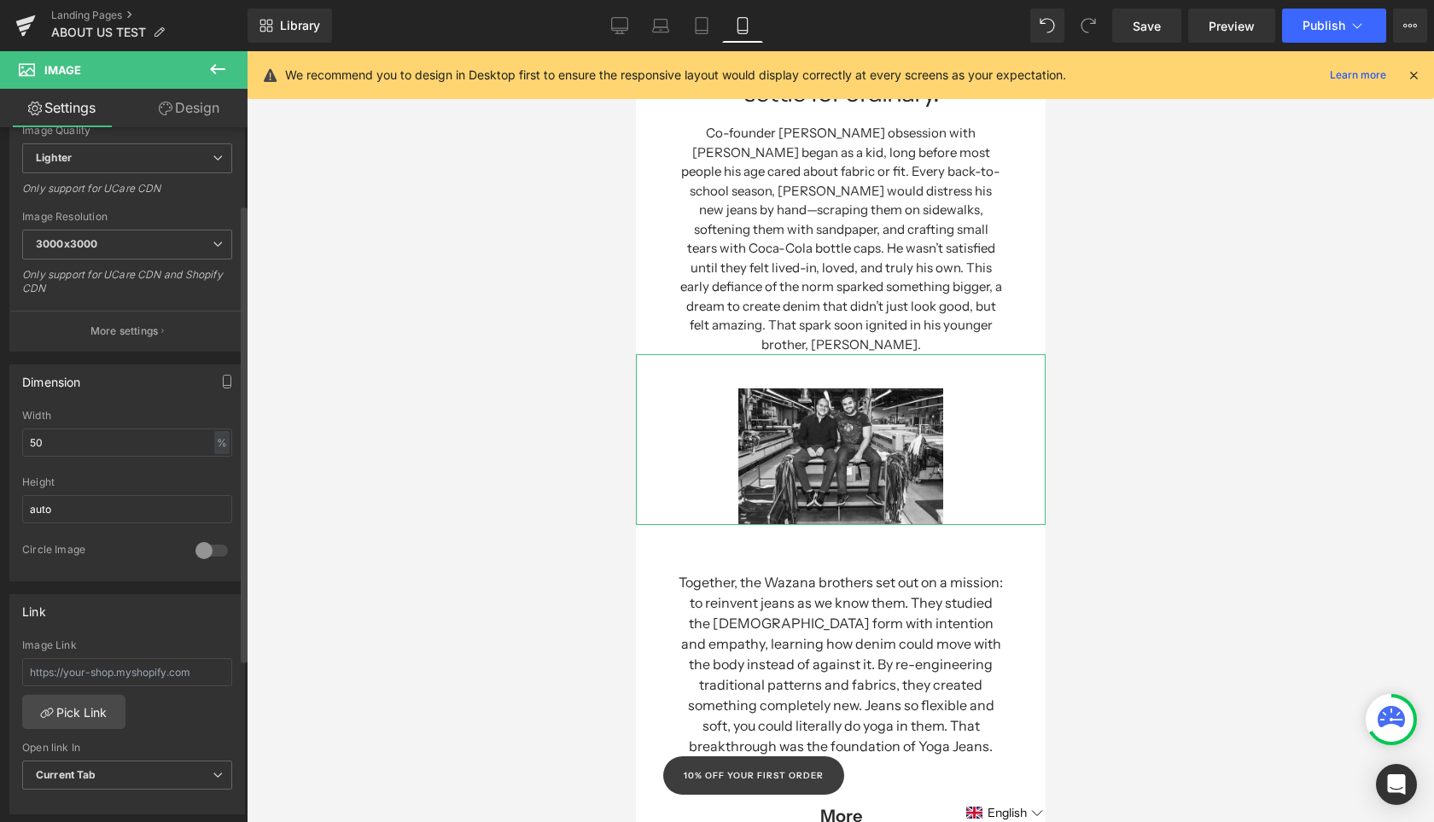
scroll to position [305, 0]
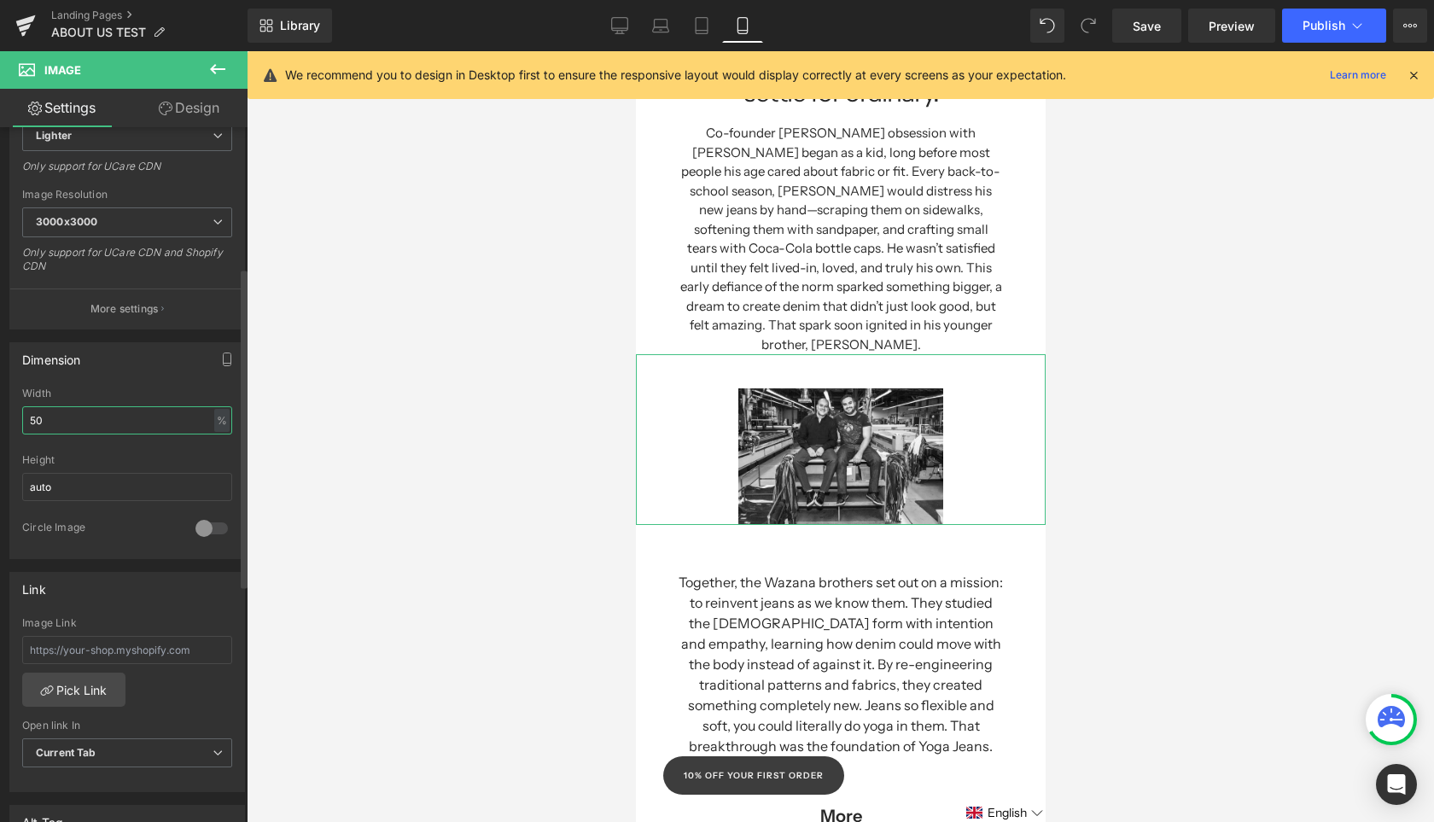
click at [103, 416] on input "50" at bounding box center [127, 420] width 210 height 28
type input "80"
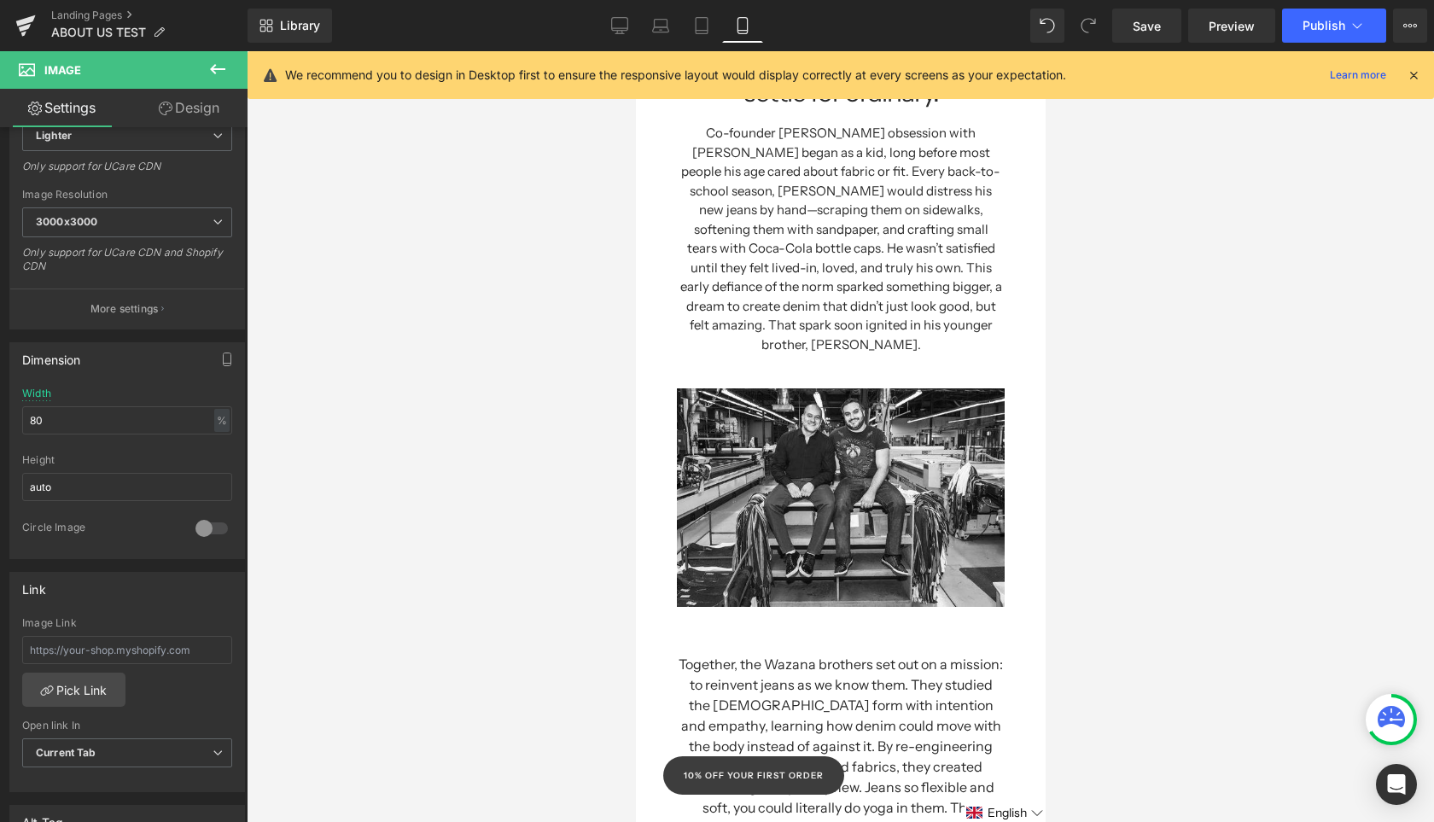
click at [1111, 512] on div at bounding box center [840, 436] width 1187 height 771
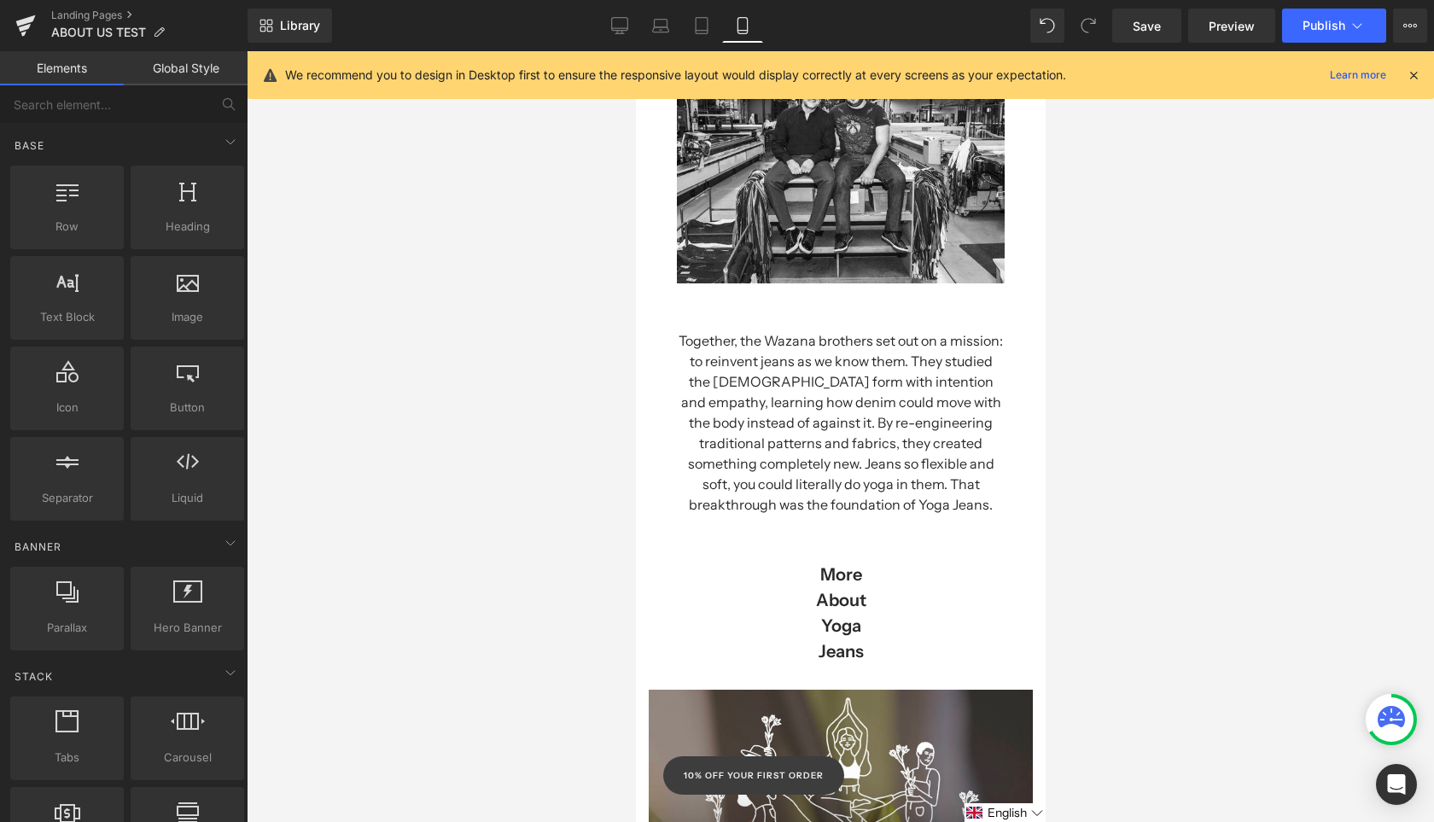
scroll to position [694, 0]
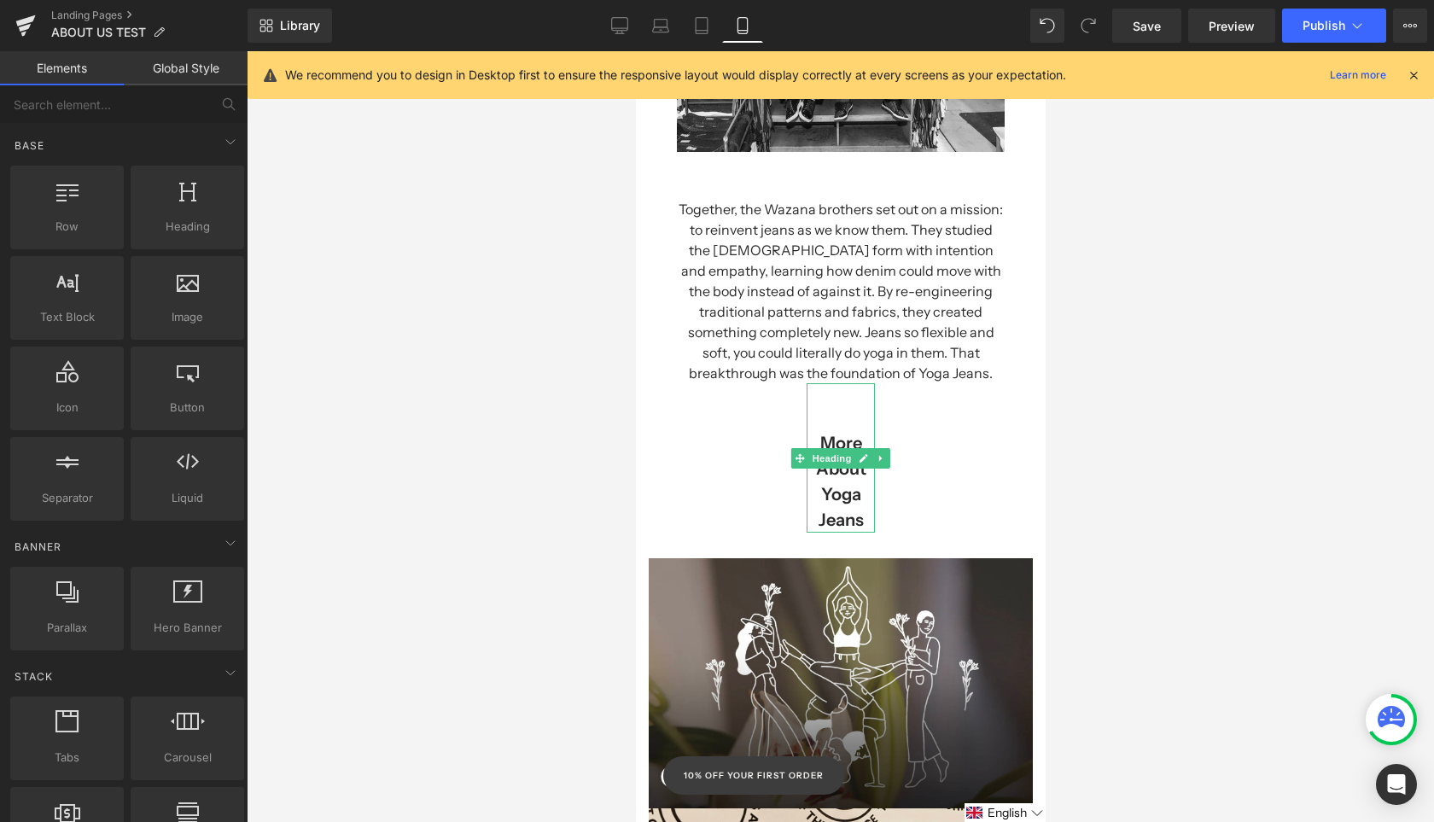
click at [862, 495] on h1 "More About Yoga Jeans" at bounding box center [840, 481] width 68 height 102
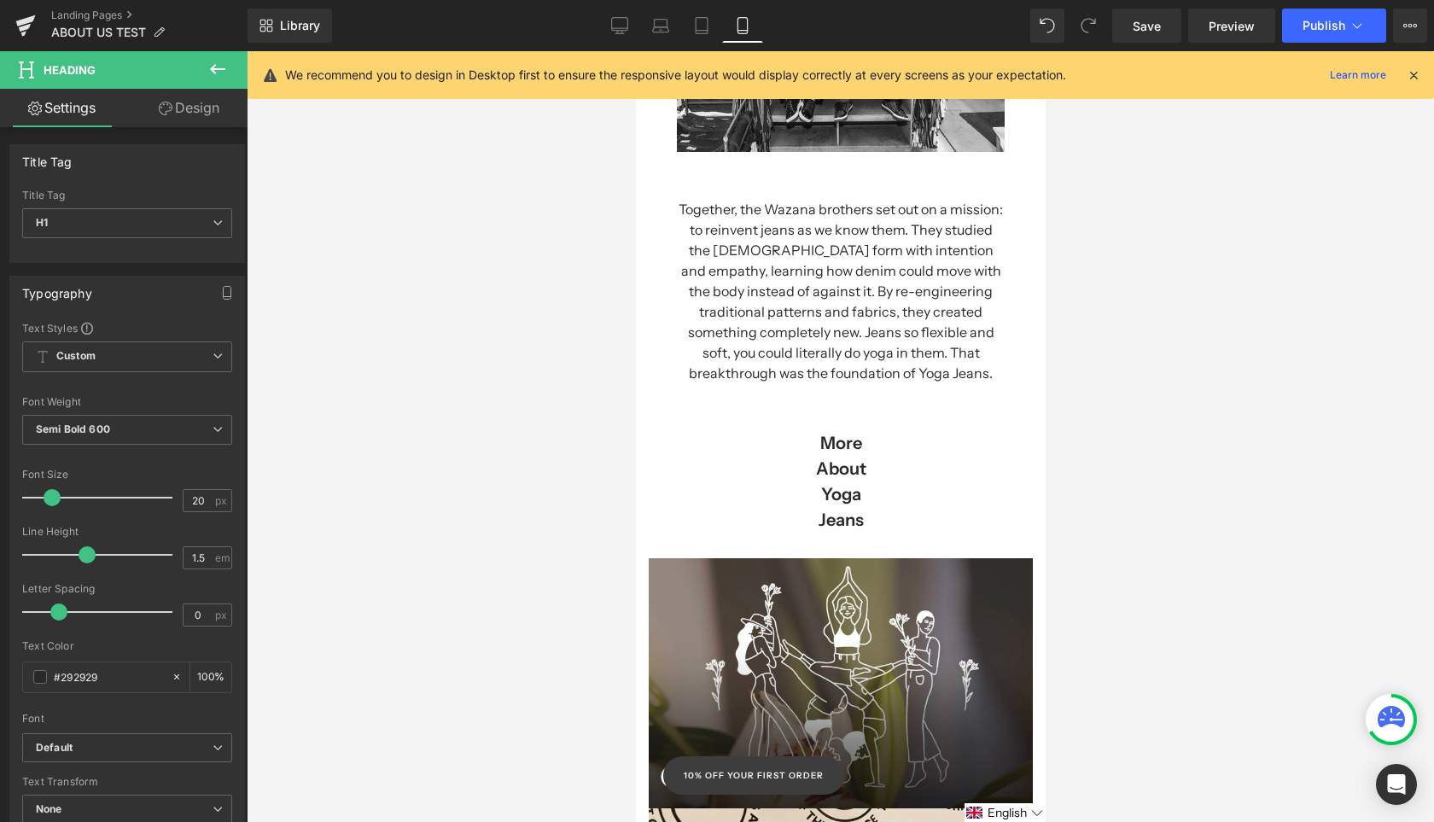
click at [207, 109] on link "Design" at bounding box center [189, 108] width 124 height 38
click at [0, 0] on icon "button" at bounding box center [0, 0] width 0 height 0
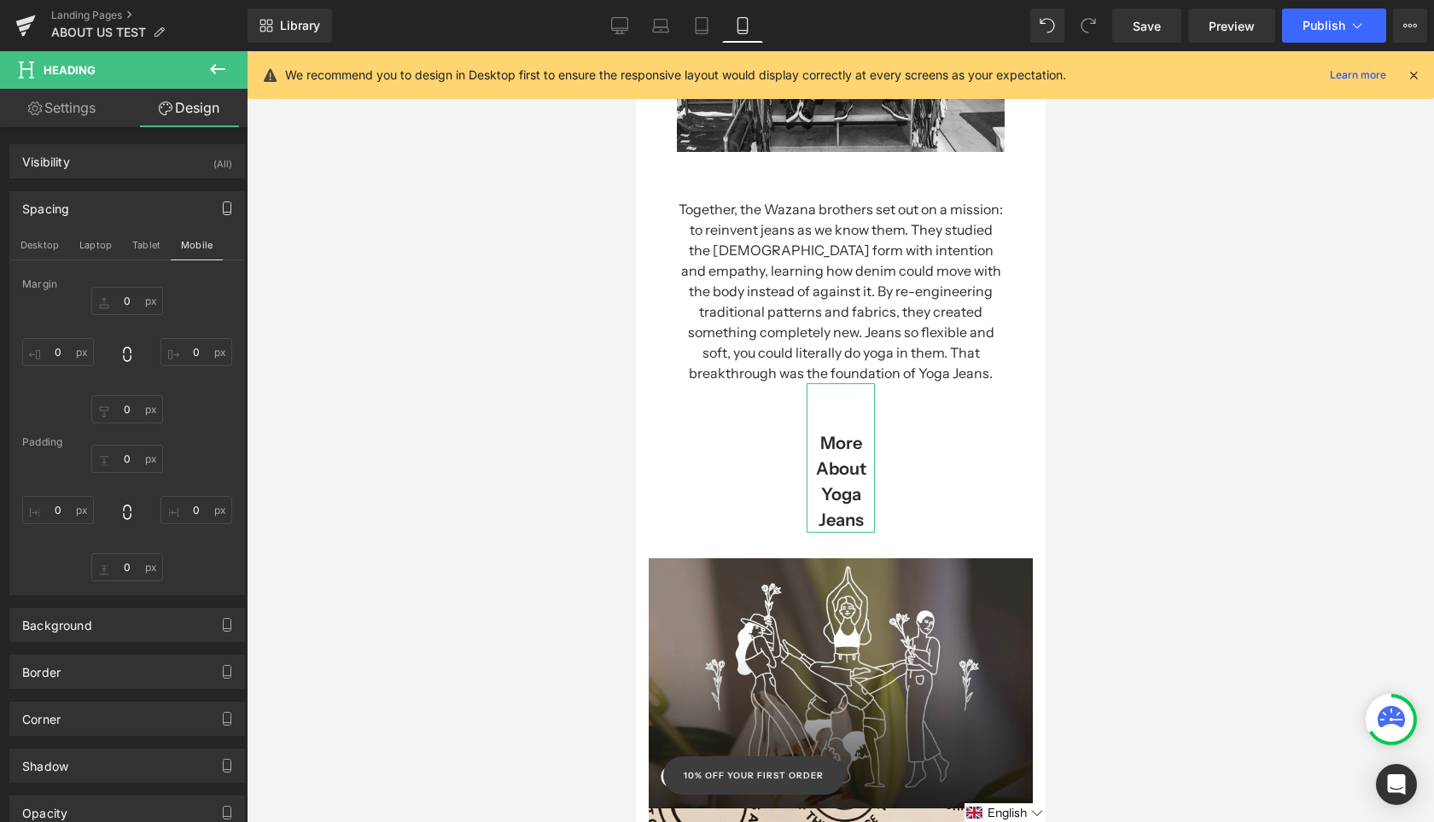
type input "0"
type input "200"
type input "0"
type input "200"
type input "55"
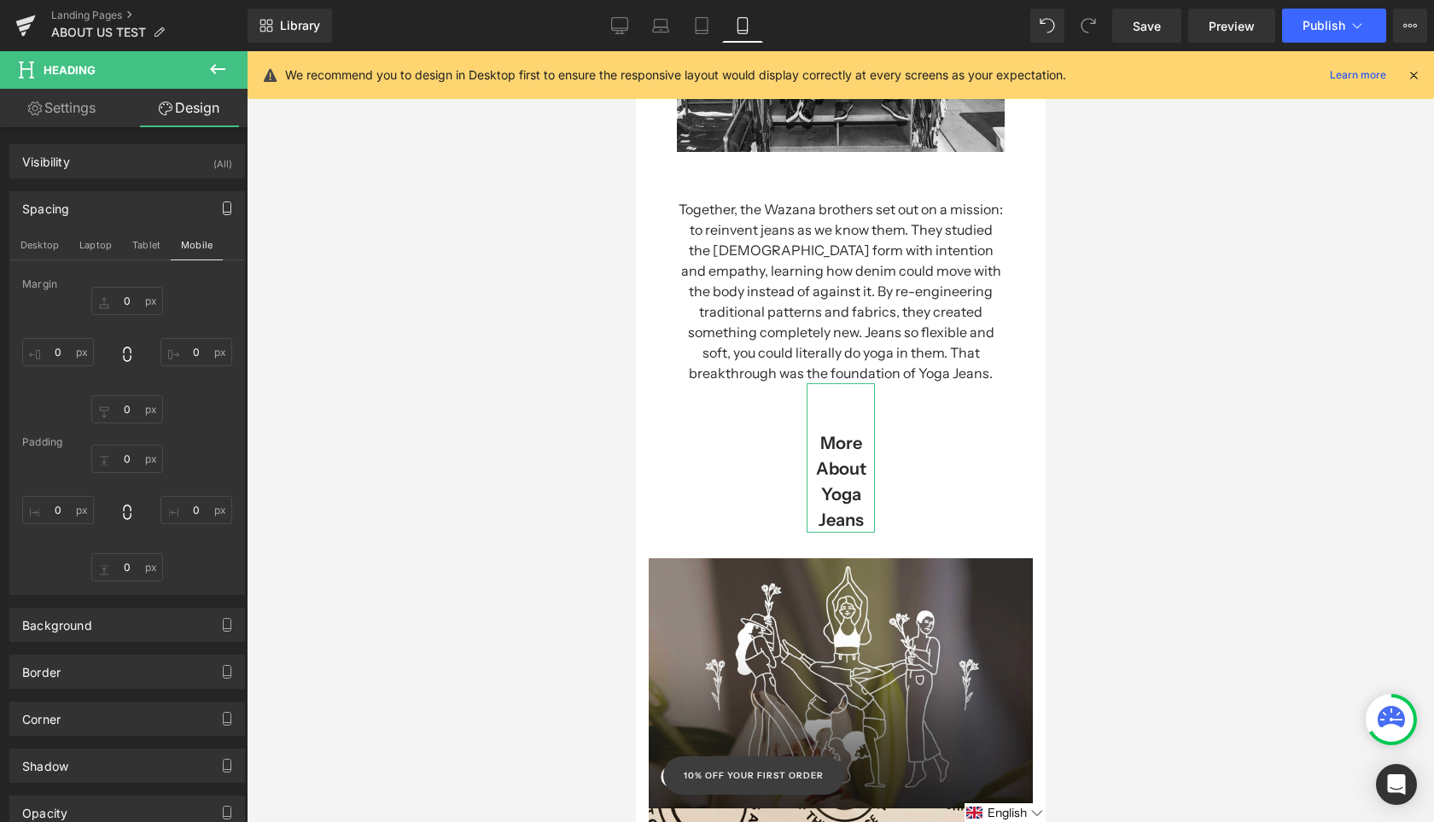
type input "0"
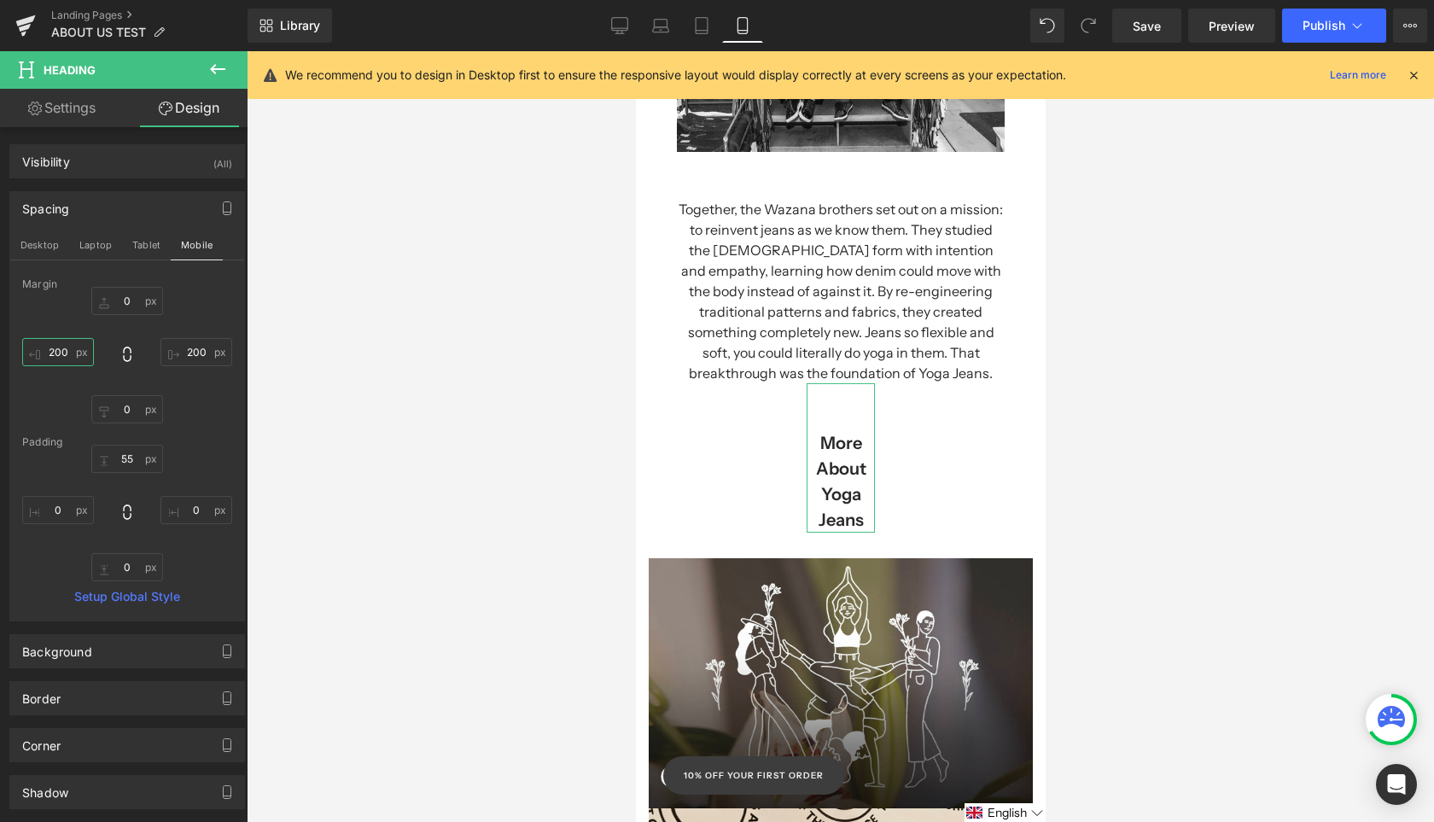
click at [59, 356] on input "200" at bounding box center [58, 352] width 72 height 28
click at [60, 356] on input "200" at bounding box center [58, 352] width 72 height 28
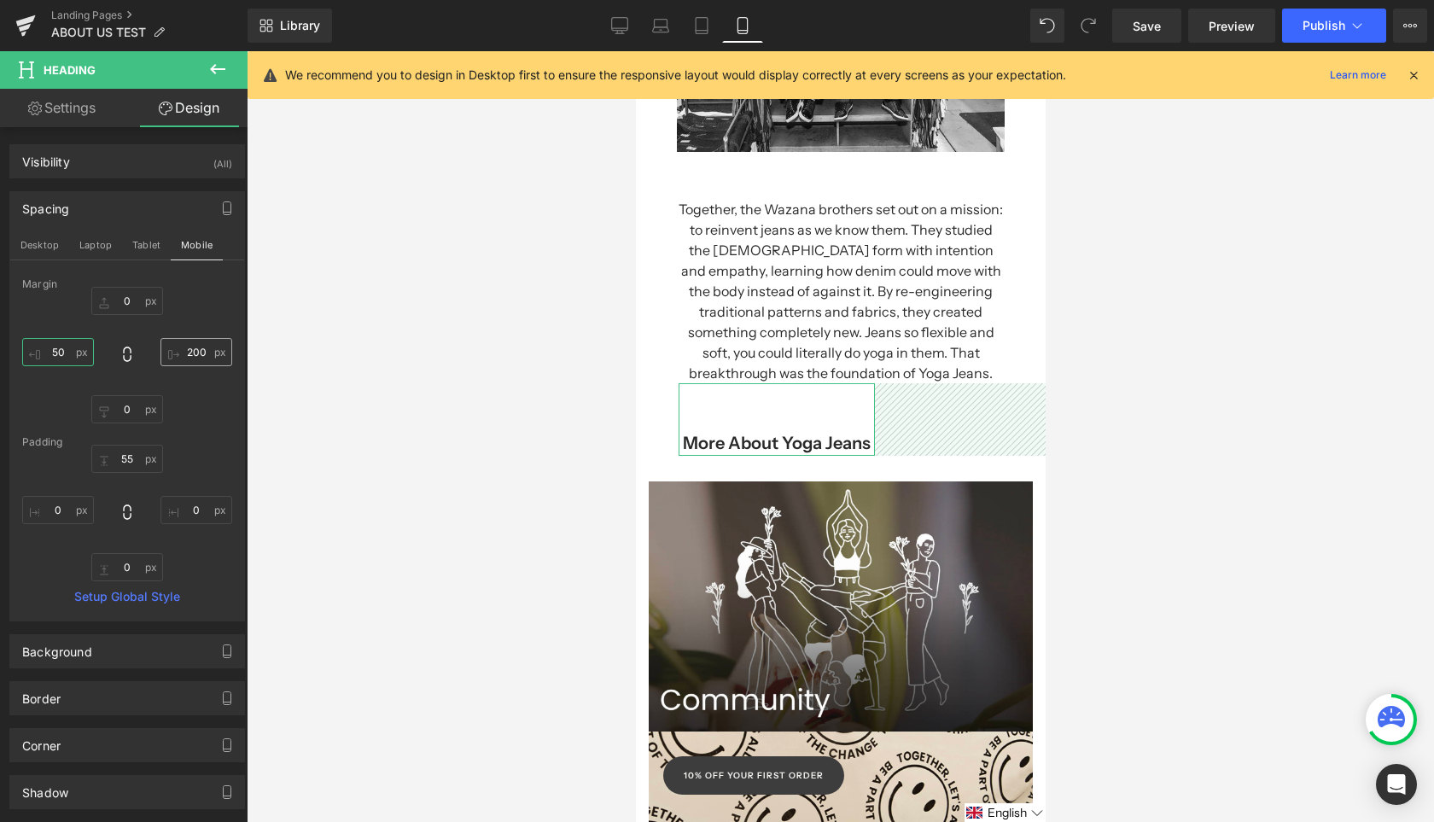
type input "50"
click at [204, 349] on input "200" at bounding box center [196, 352] width 72 height 28
type input "50"
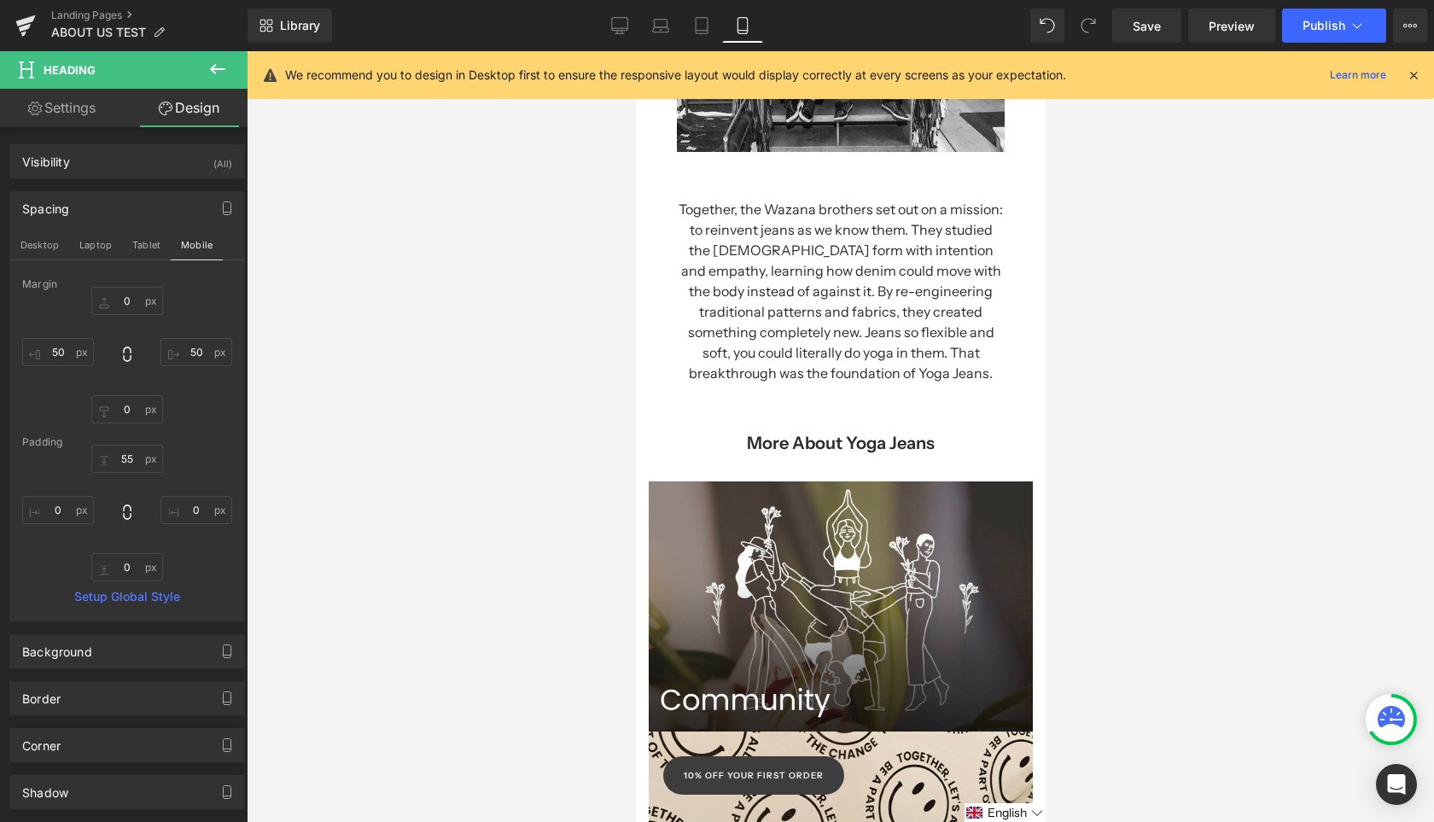
click at [403, 545] on div at bounding box center [840, 436] width 1187 height 771
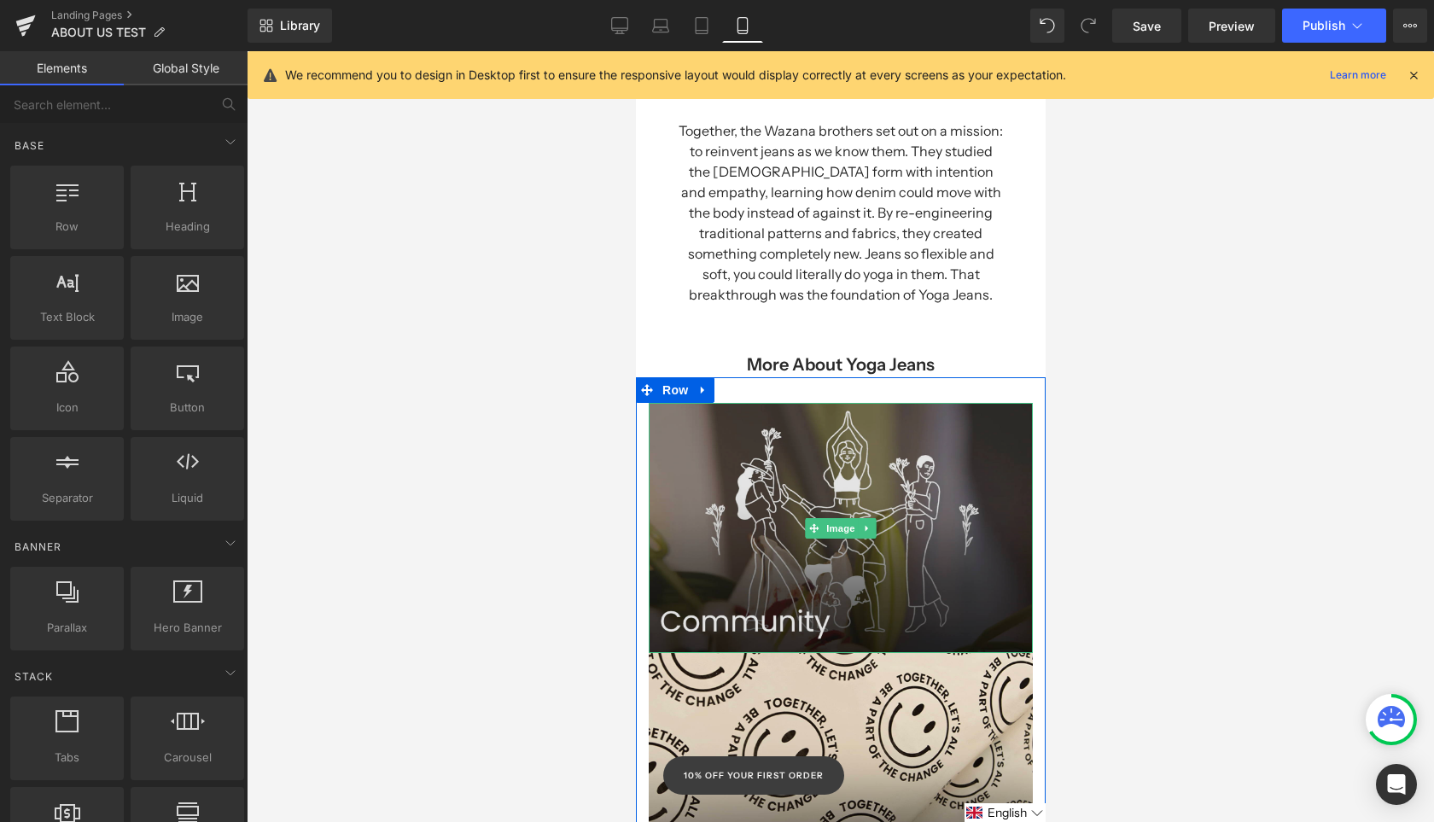
scroll to position [945, 0]
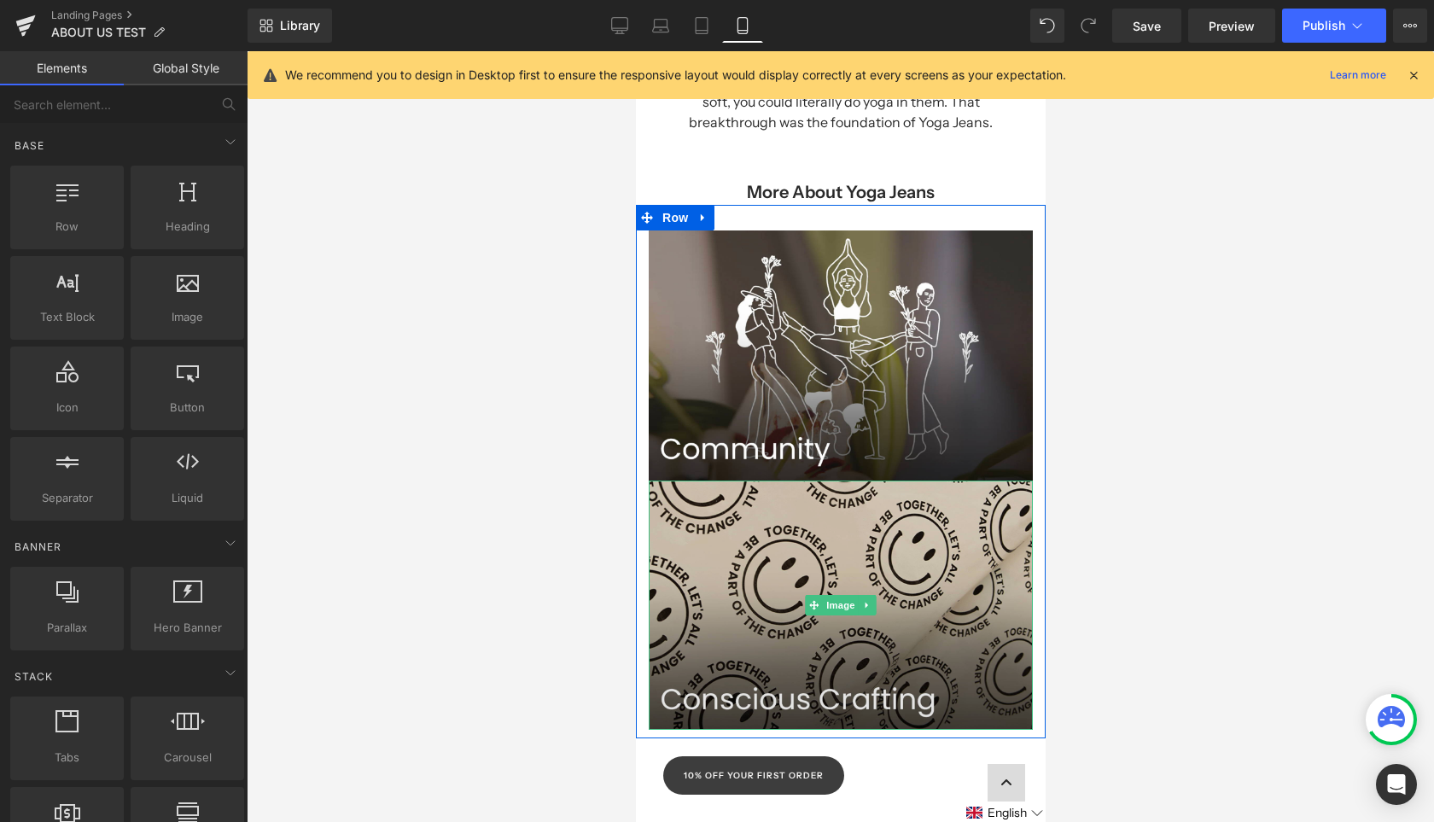
click at [852, 522] on img at bounding box center [840, 605] width 384 height 249
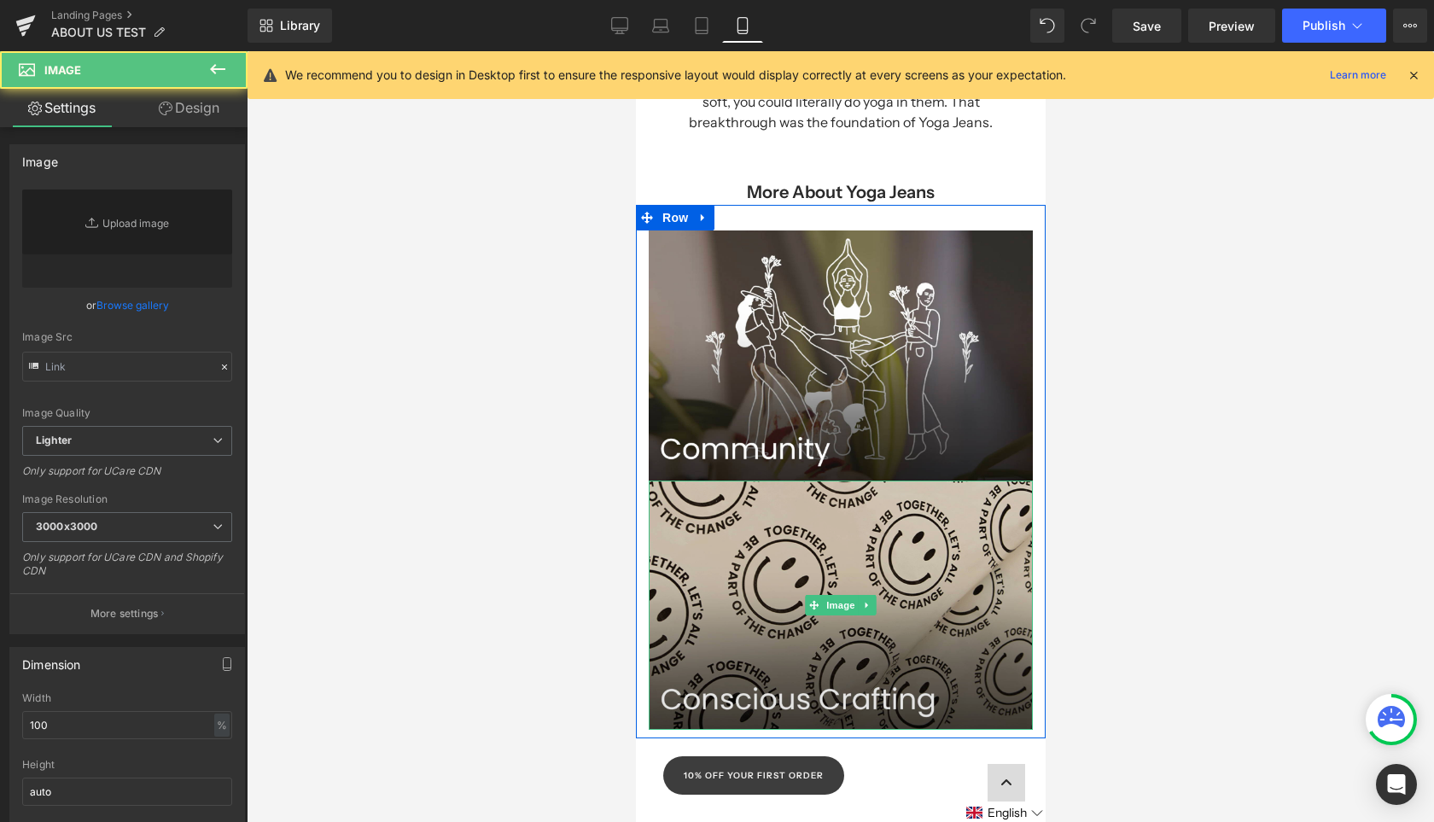
type input "[URL][DOMAIN_NAME]"
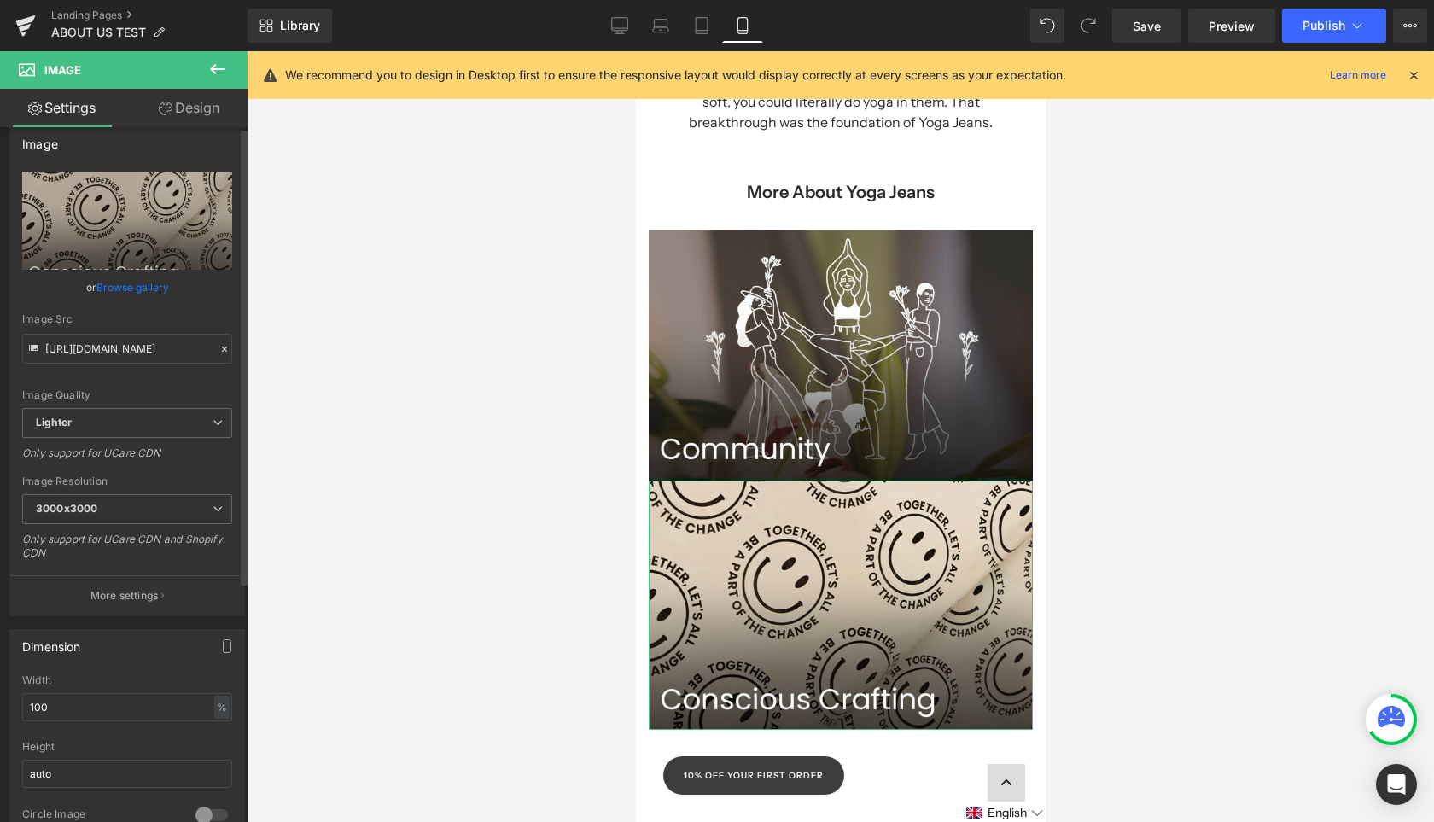
scroll to position [0, 0]
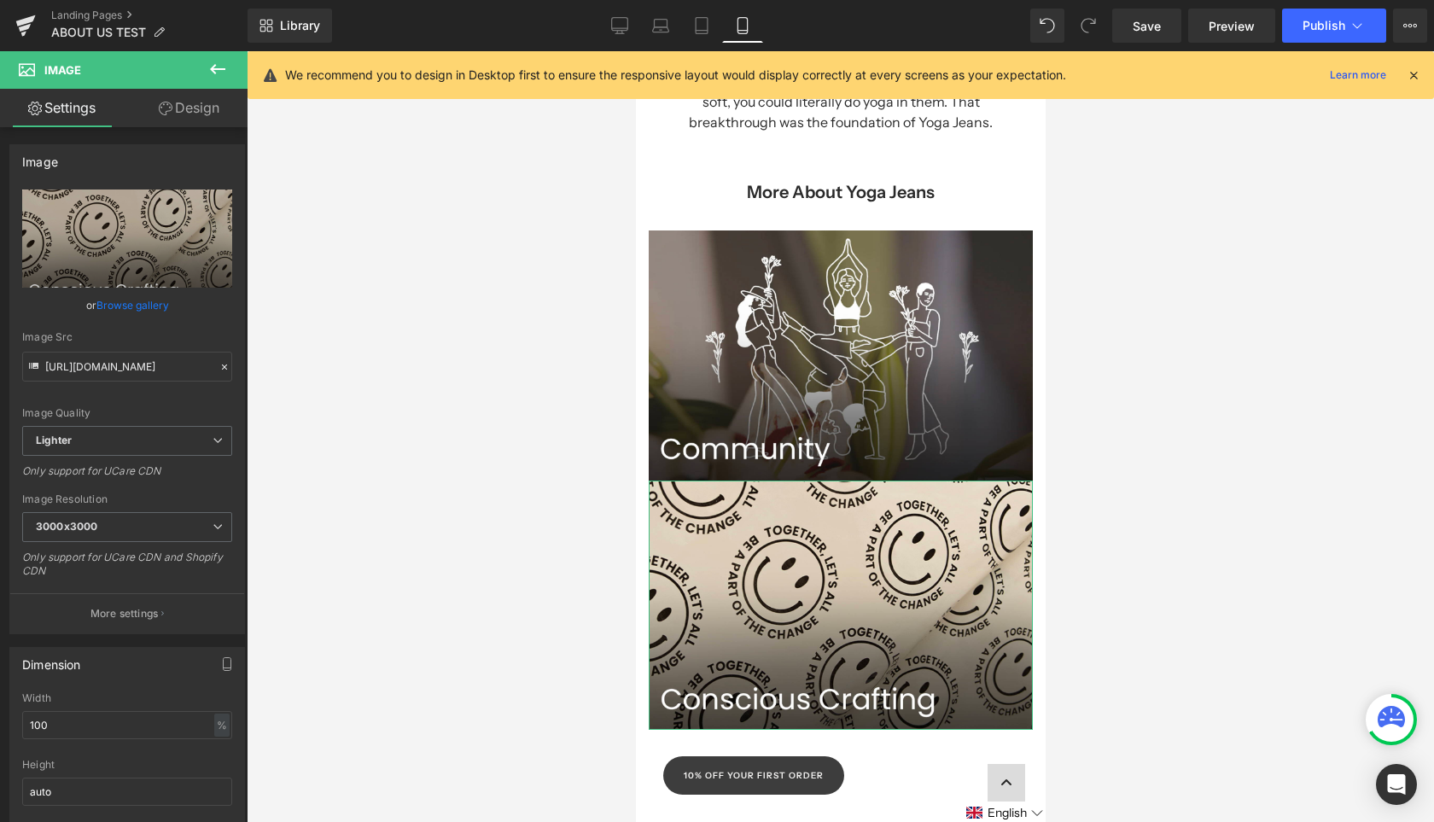
click at [200, 106] on link "Design" at bounding box center [189, 108] width 124 height 38
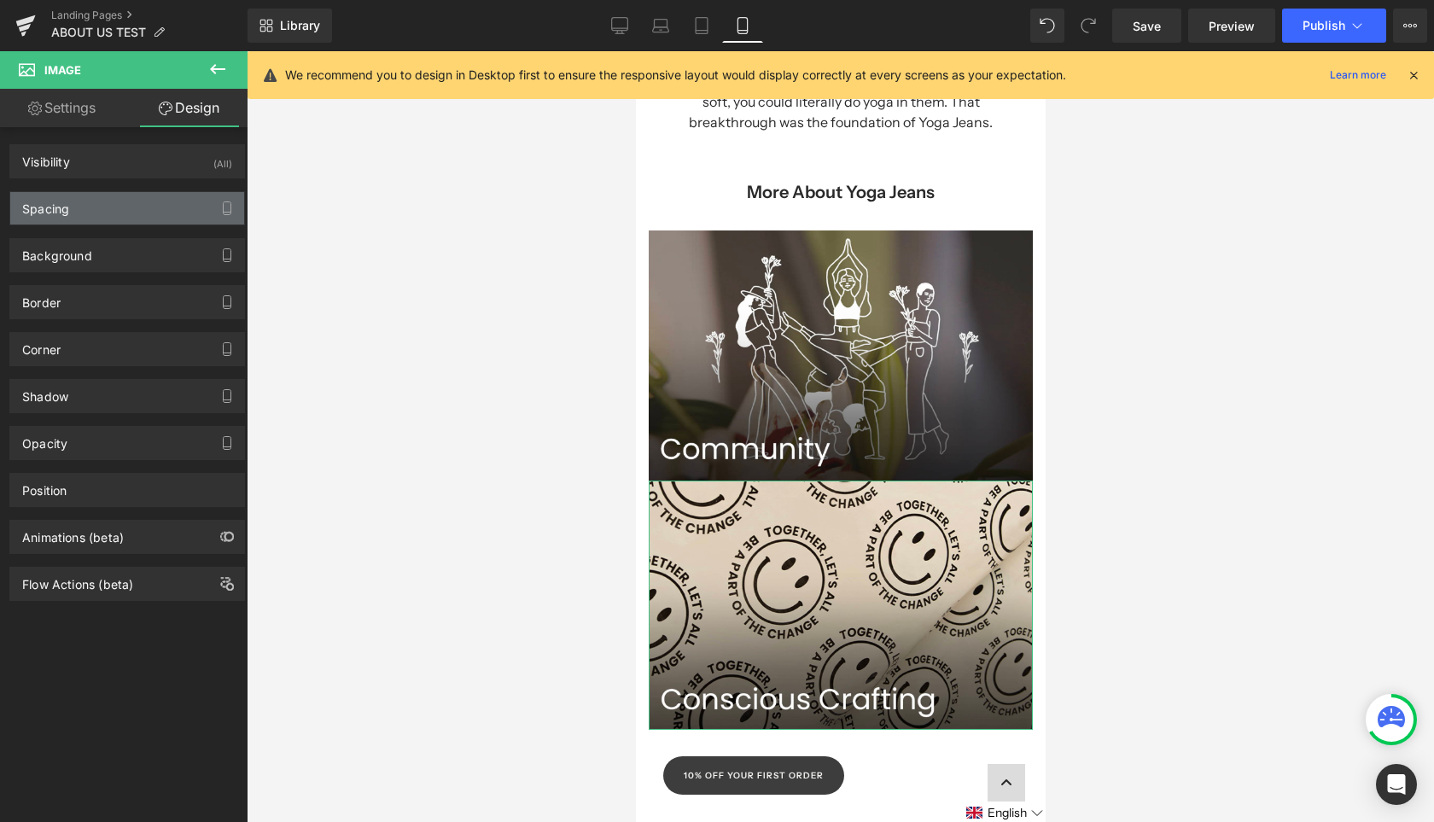
type input "0"
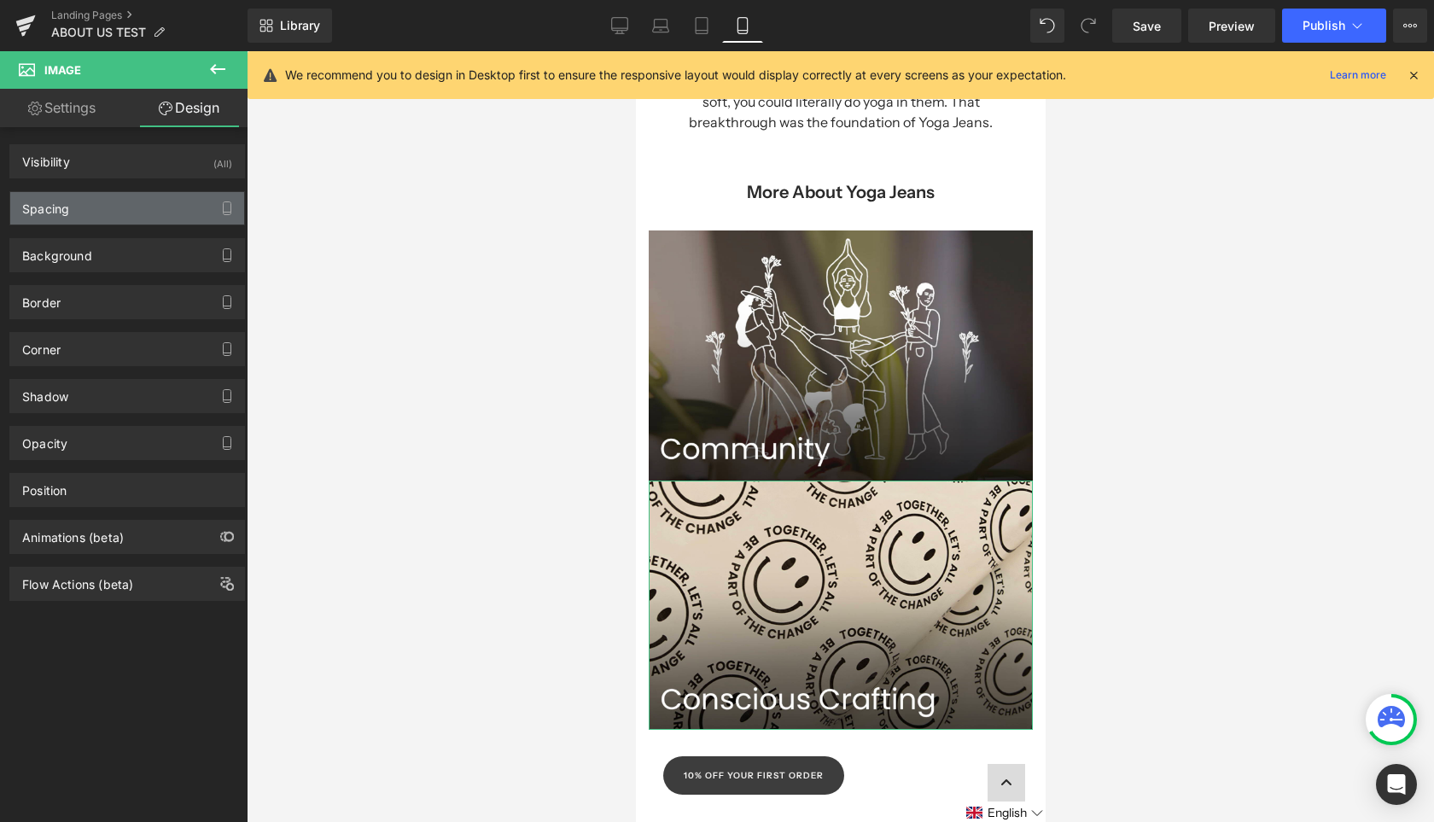
type input "0"
click at [147, 197] on div "Spacing" at bounding box center [127, 208] width 234 height 32
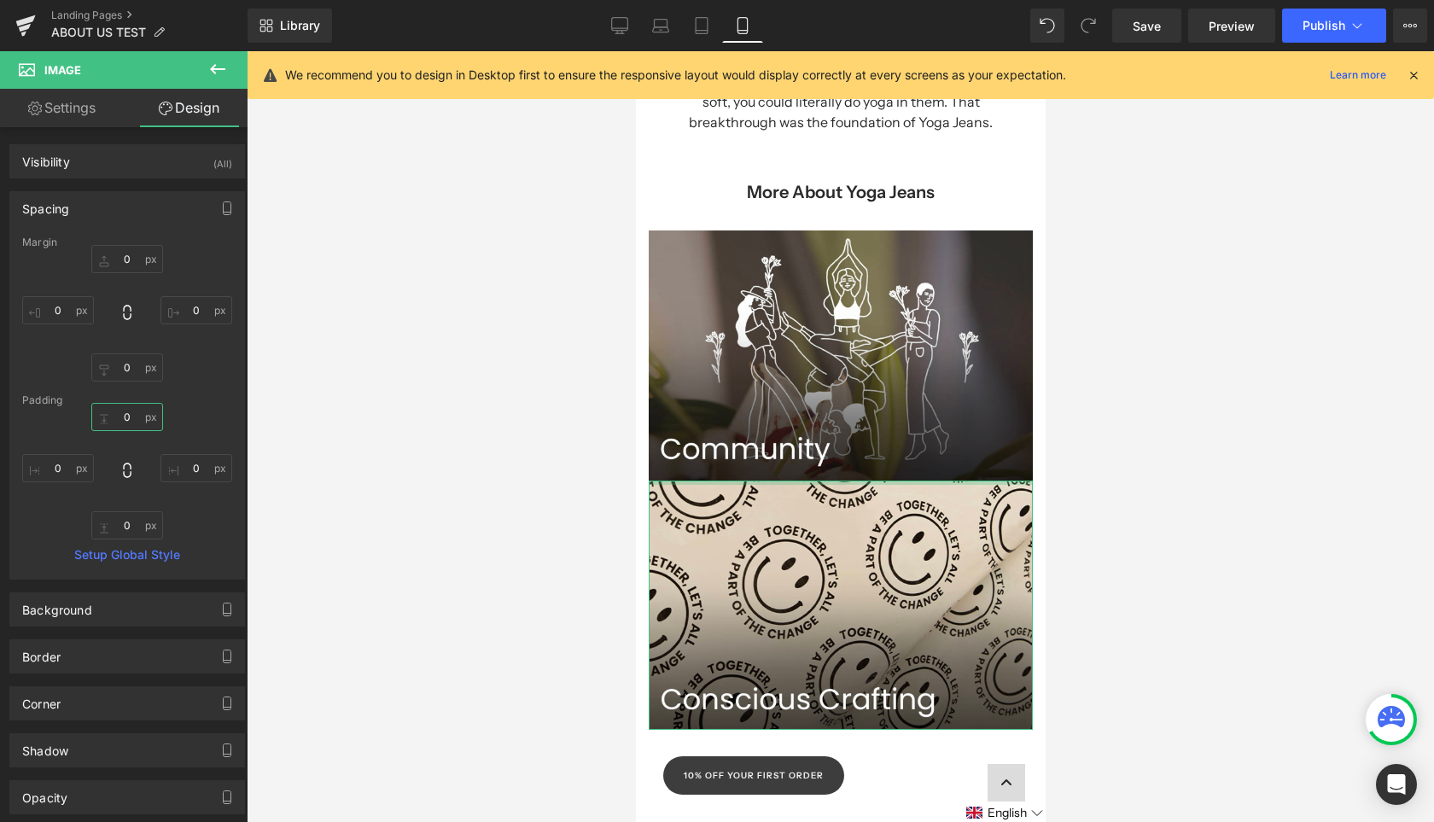
click at [133, 421] on input "0" at bounding box center [127, 417] width 72 height 28
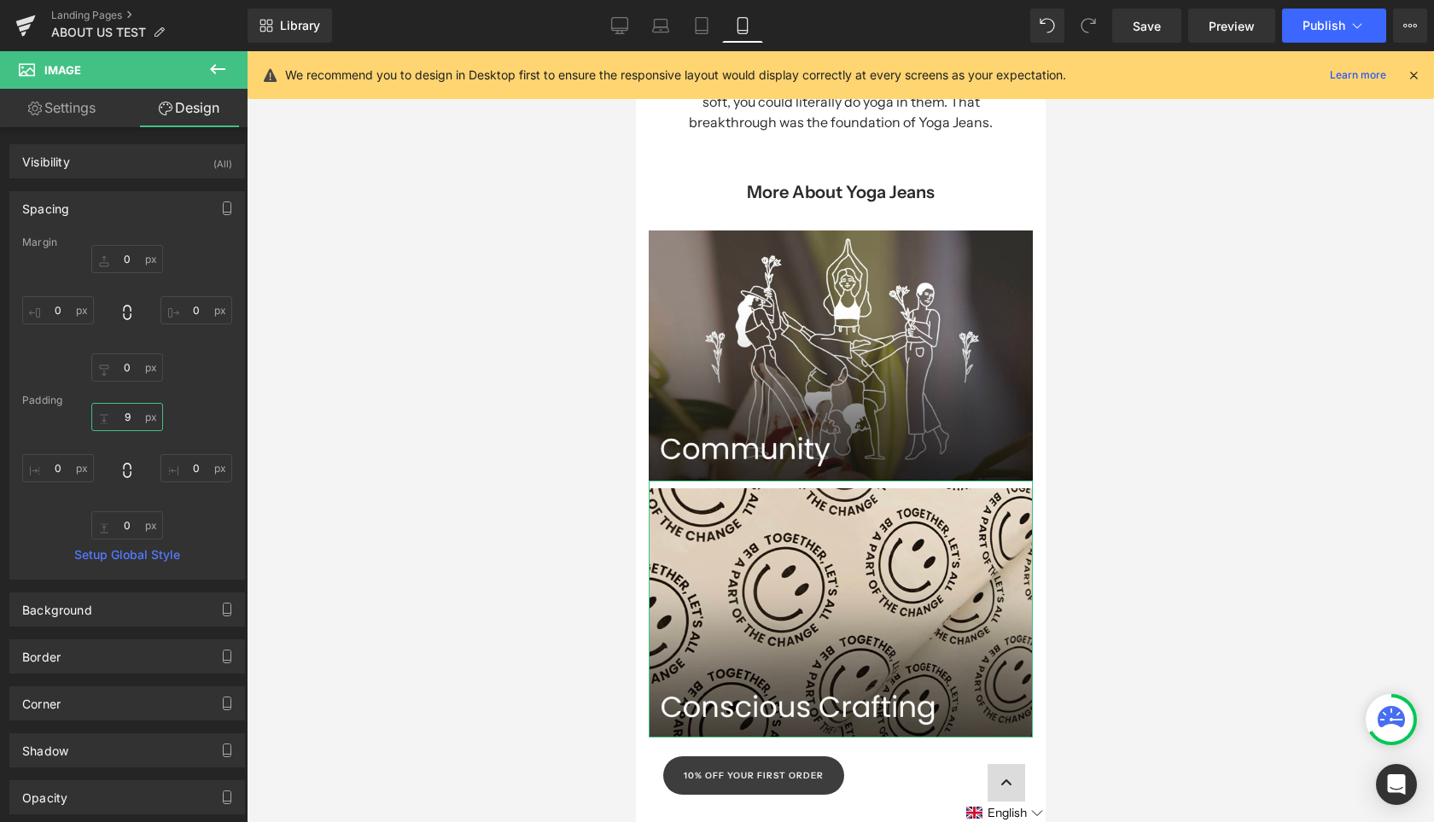
type input "8"
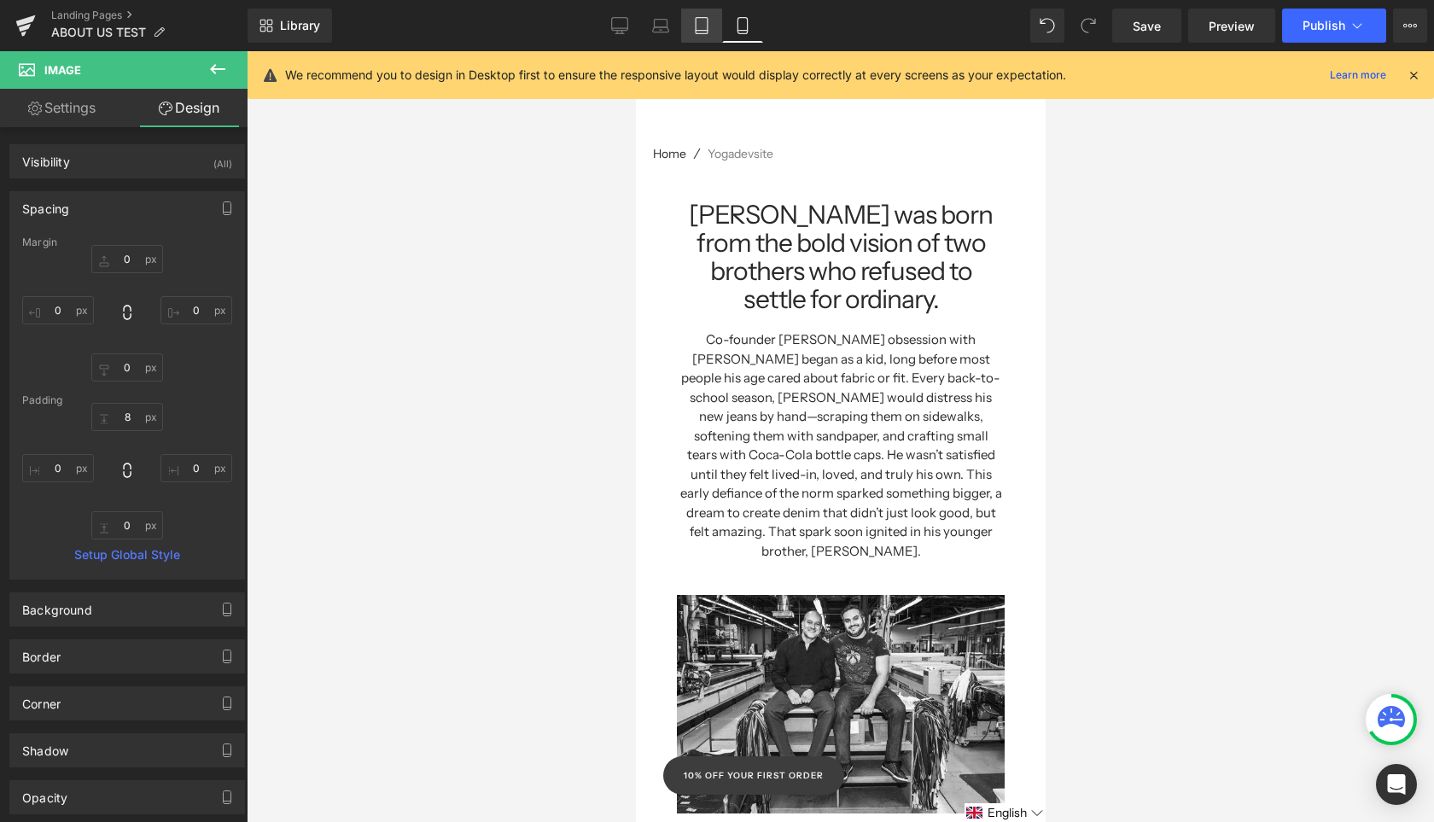
click at [702, 22] on icon at bounding box center [701, 25] width 17 height 17
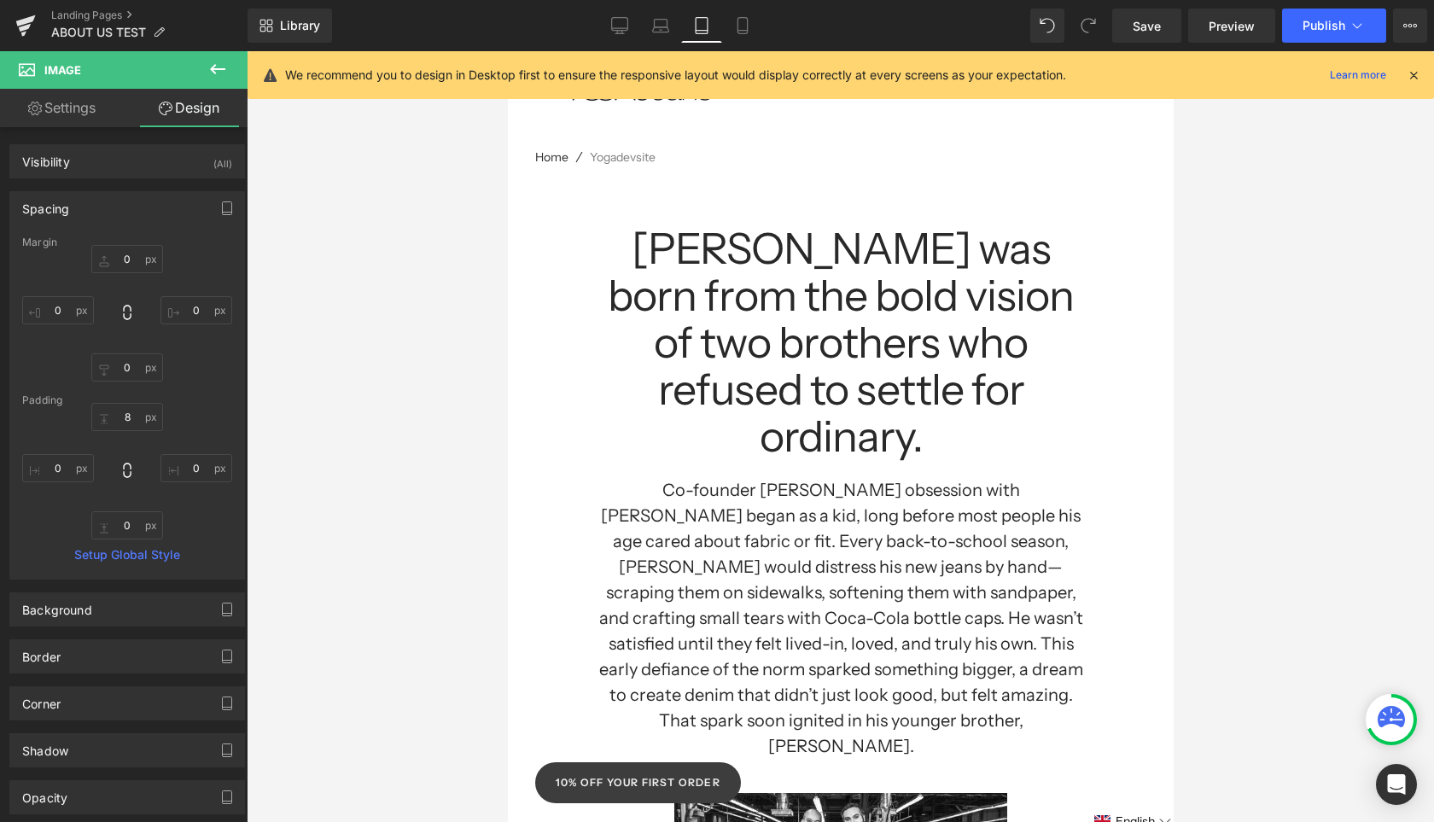
type input "0"
type input "3.38835"
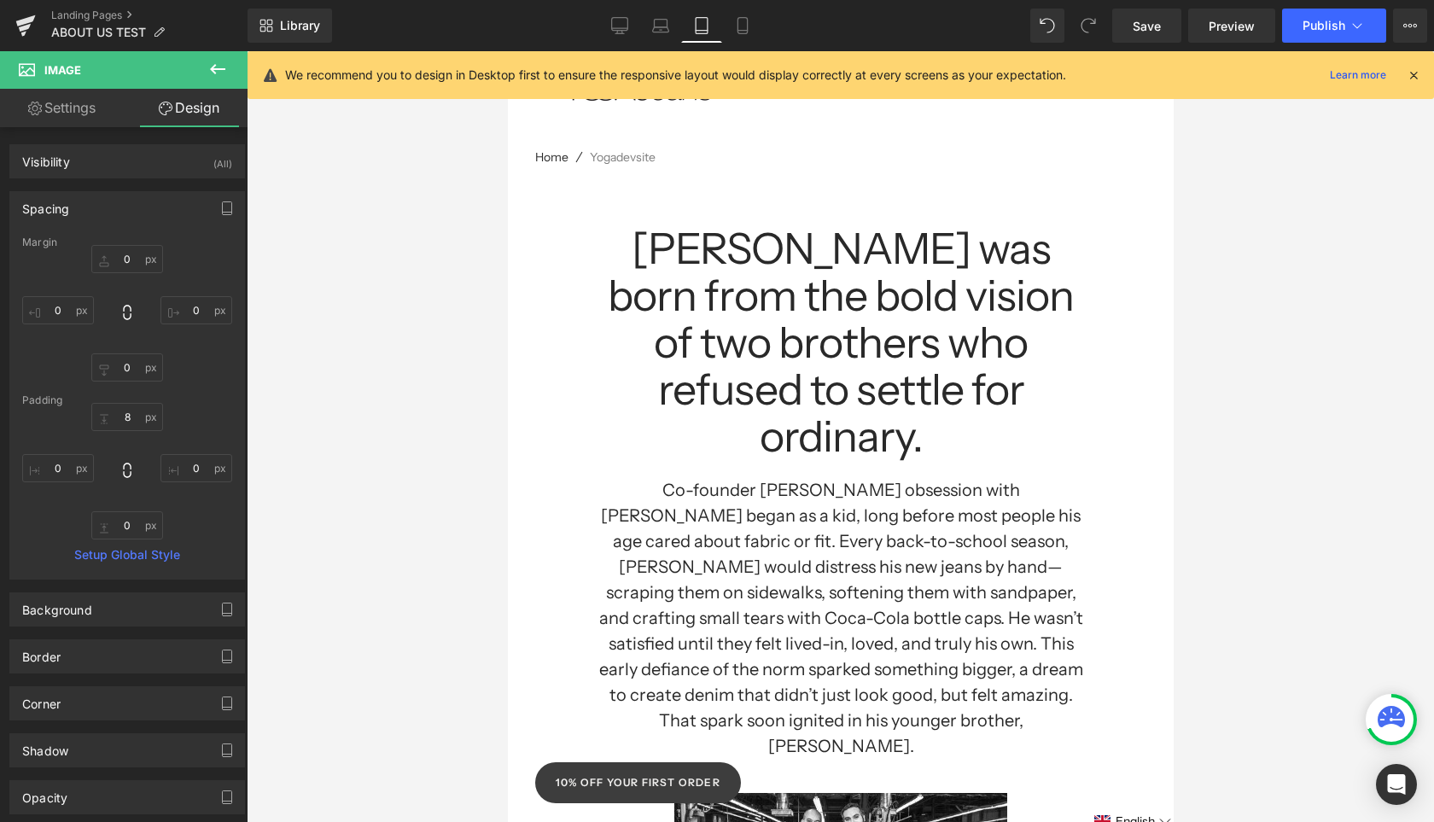
type input "0"
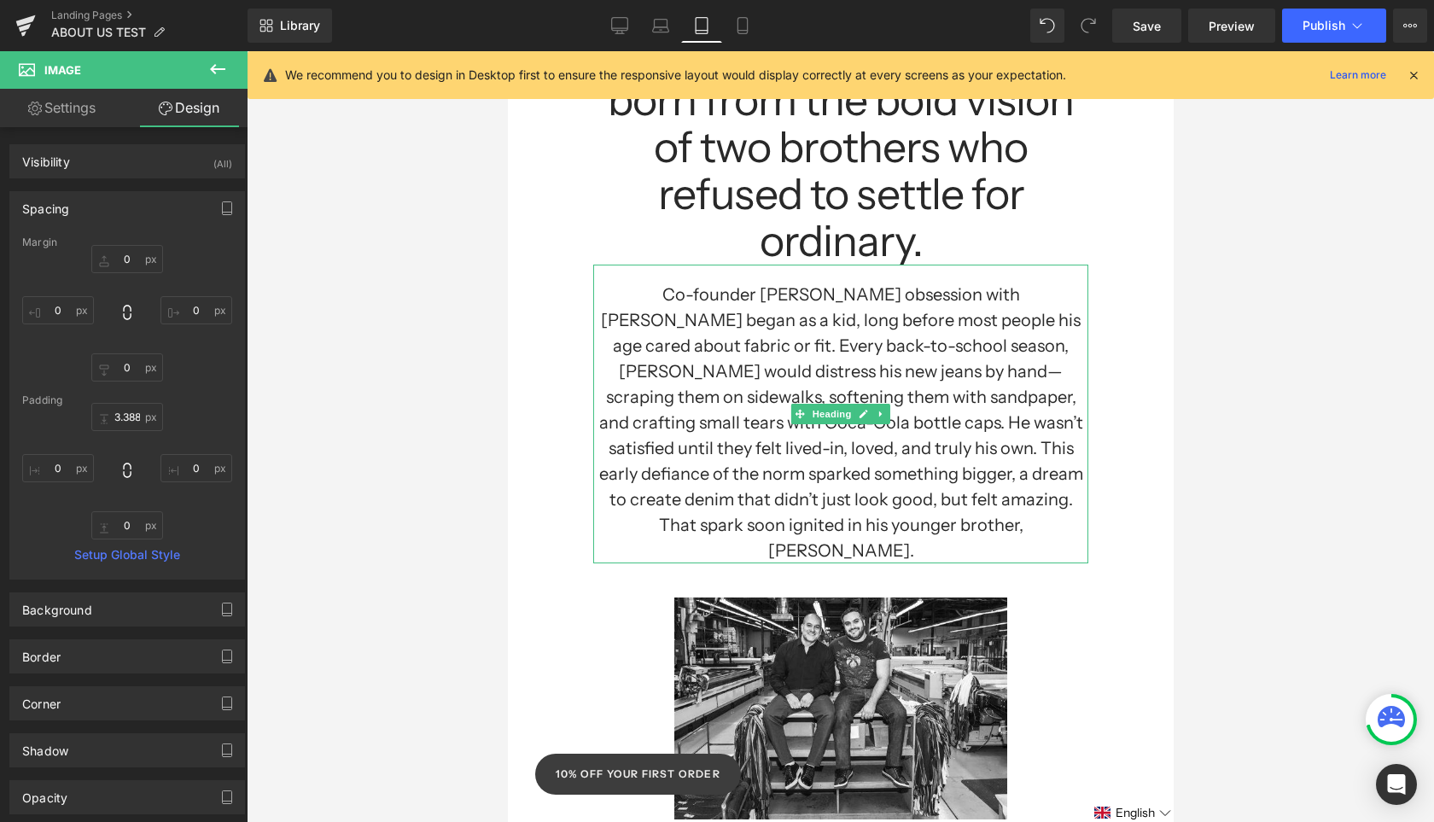
scroll to position [336, 0]
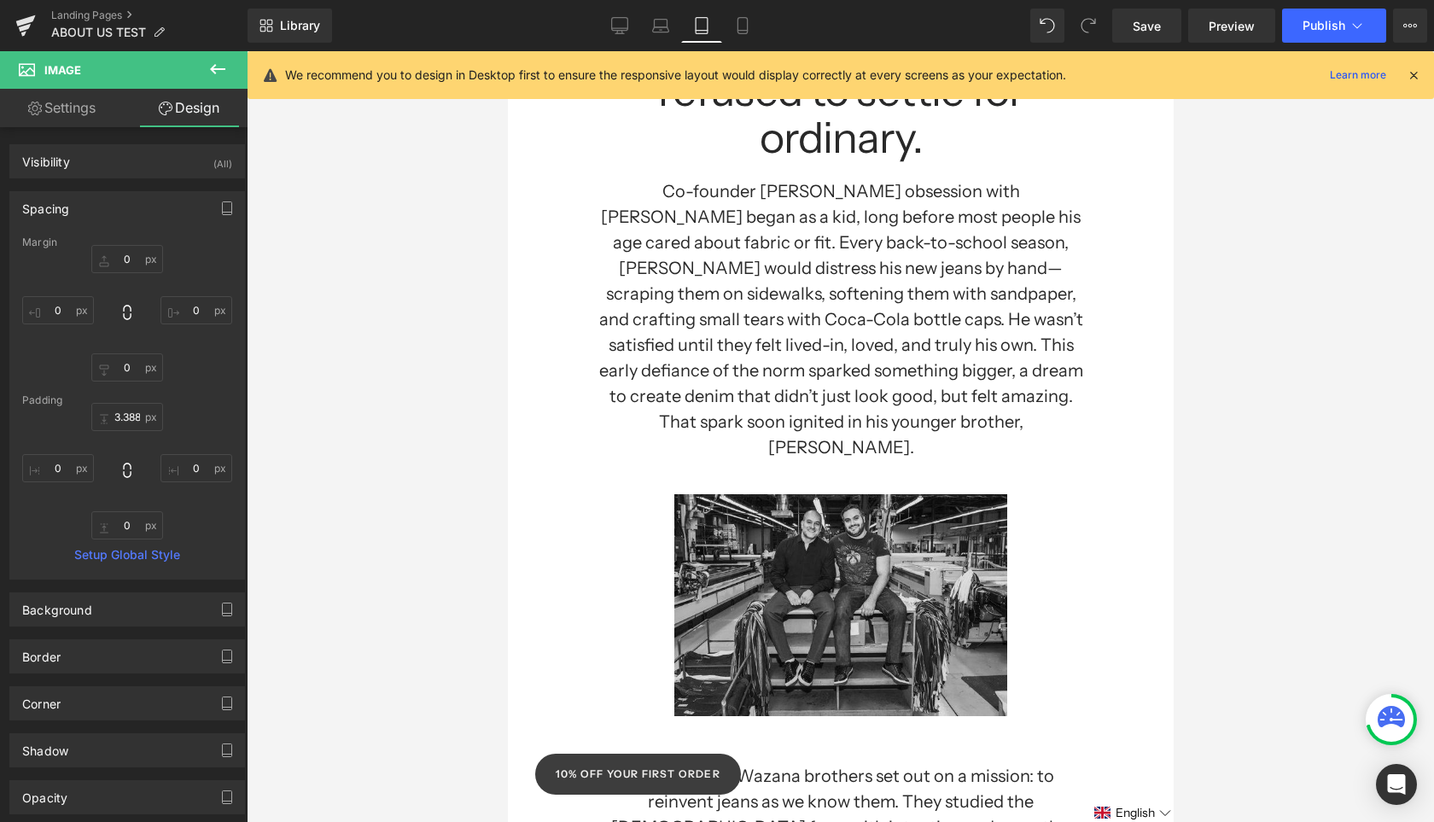
click at [798, 468] on img at bounding box center [839, 588] width 333 height 256
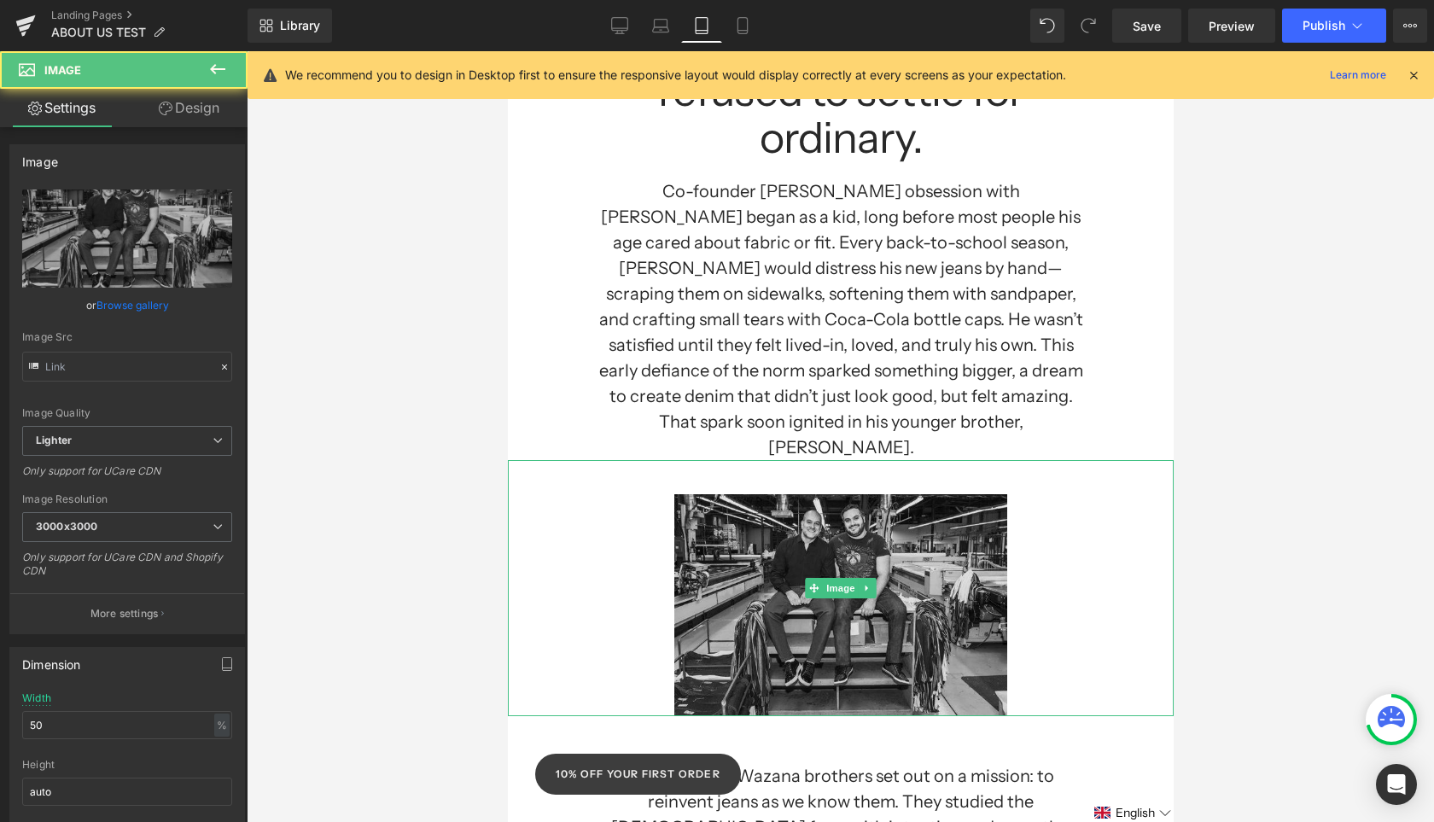
type input "[URL][DOMAIN_NAME][PERSON_NAME]"
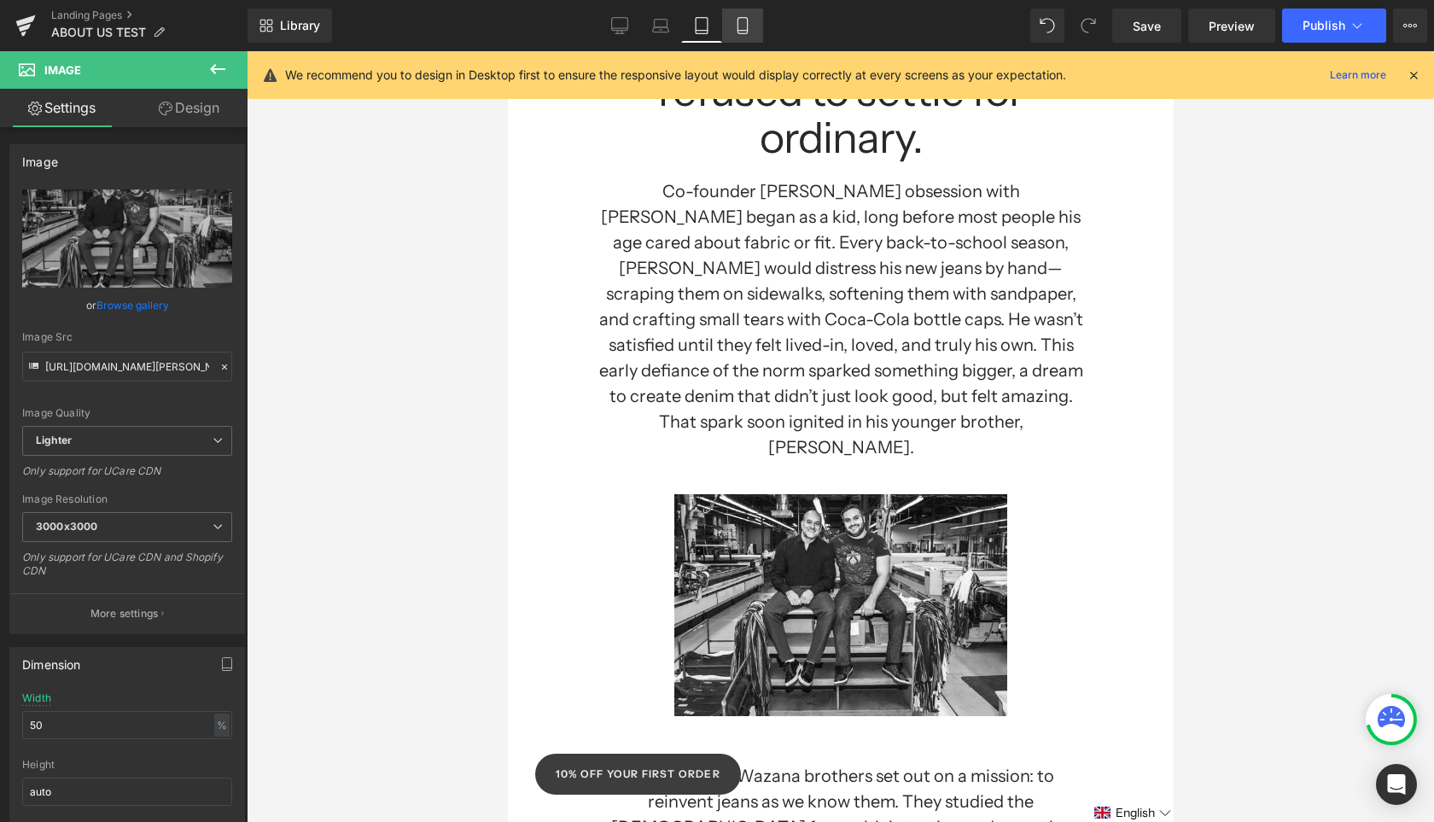
click at [737, 25] on icon at bounding box center [742, 25] width 17 height 17
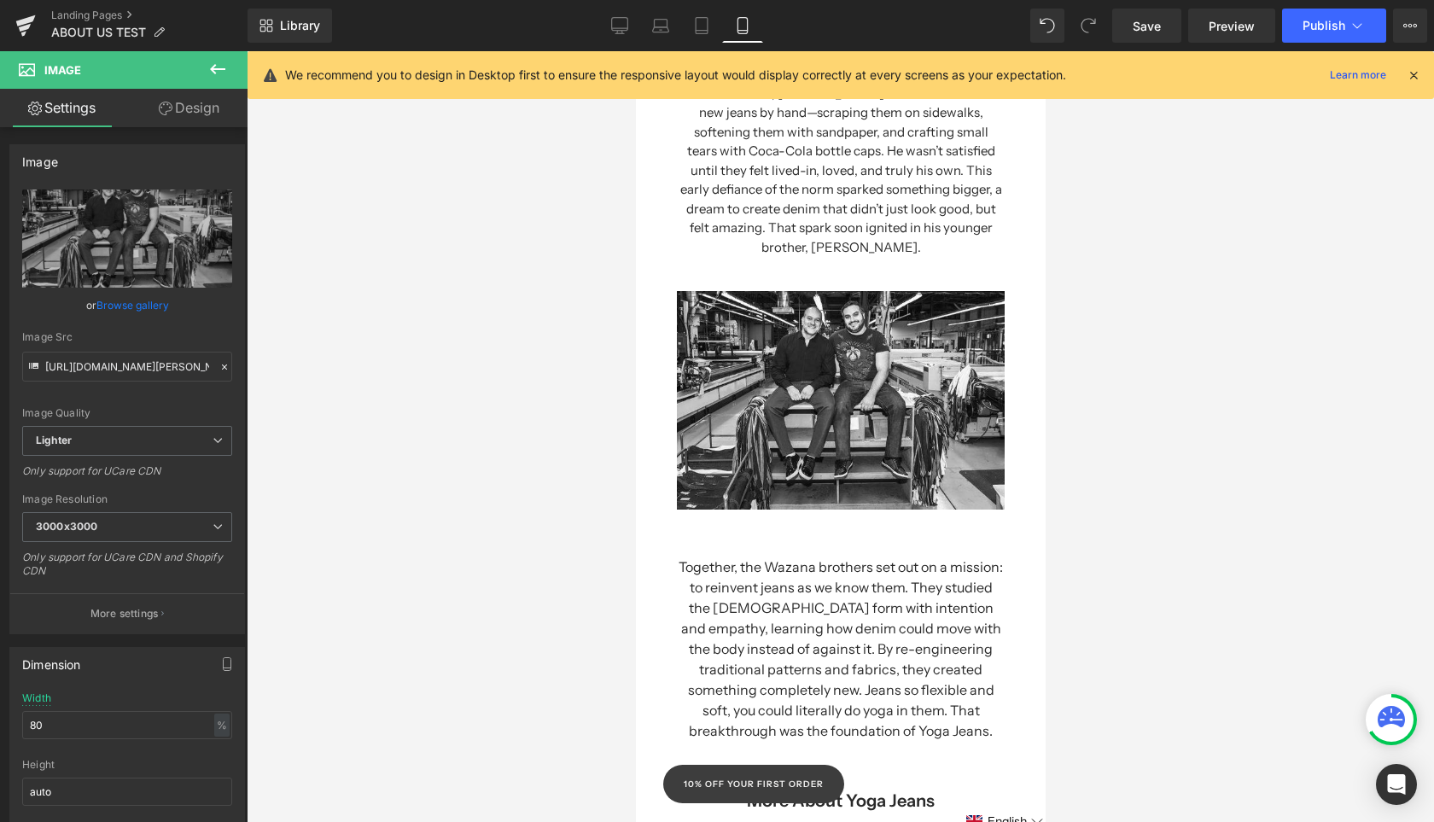
scroll to position [213, 0]
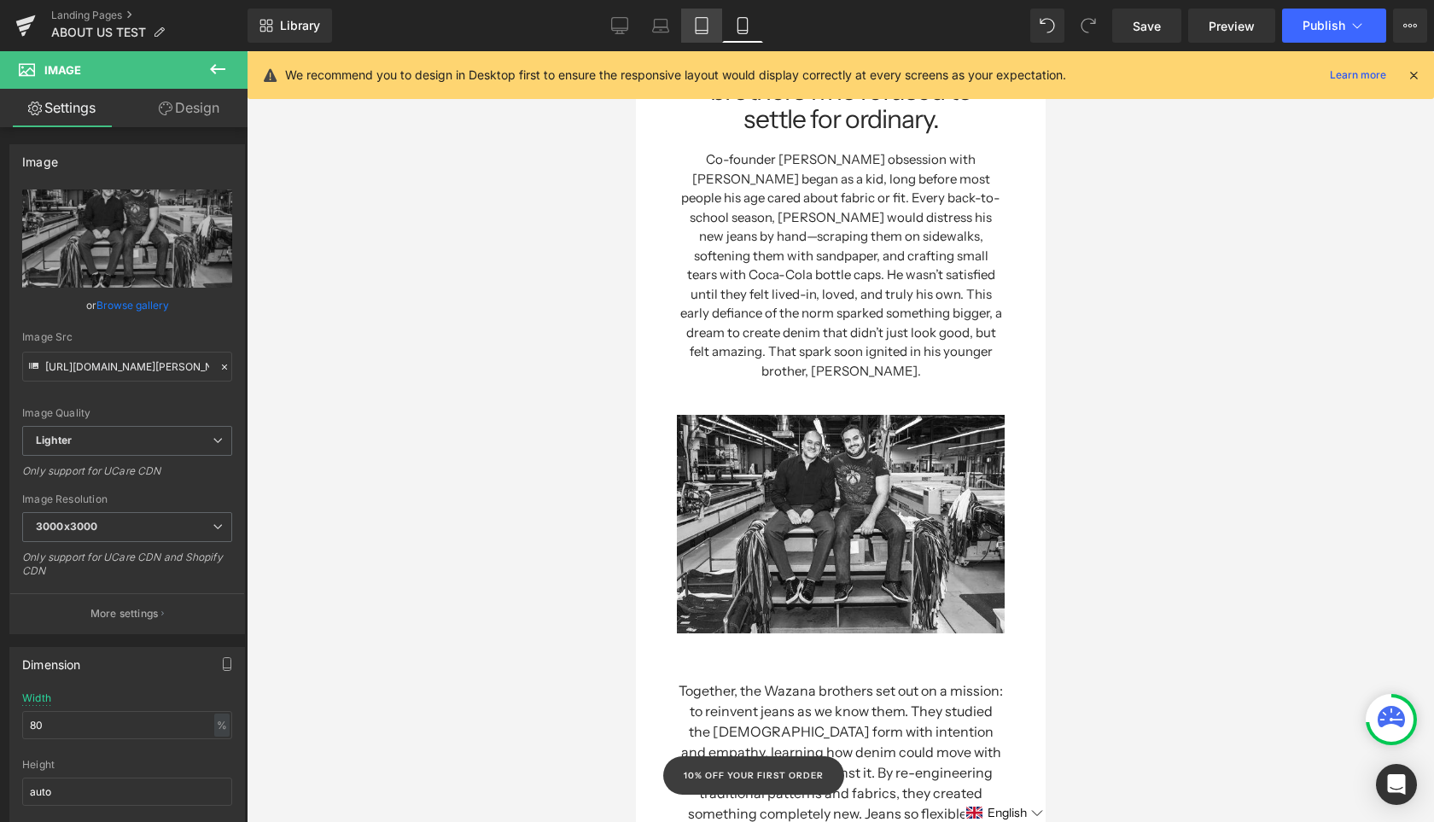
click at [704, 27] on icon at bounding box center [701, 25] width 17 height 17
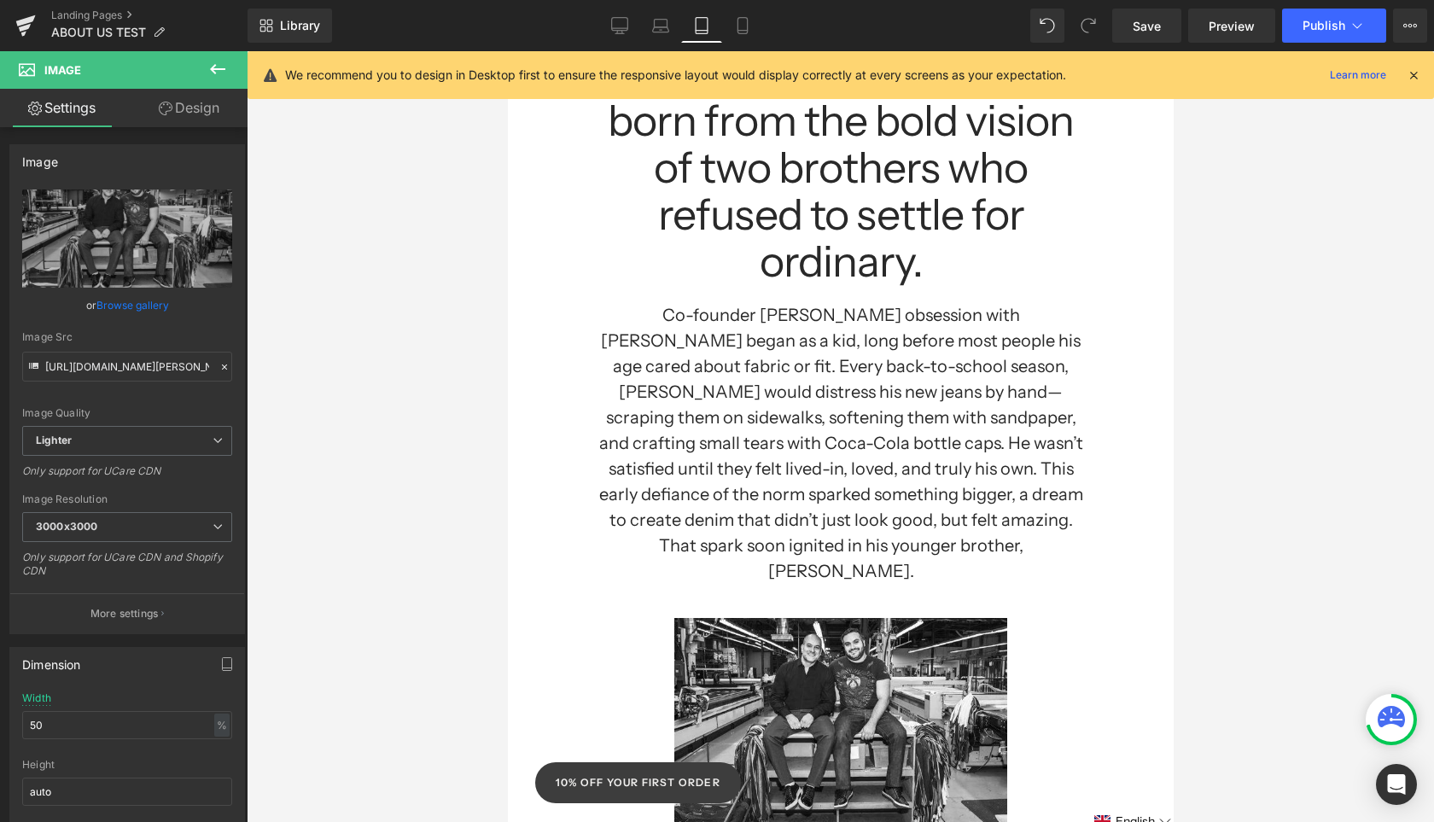
scroll to position [336, 0]
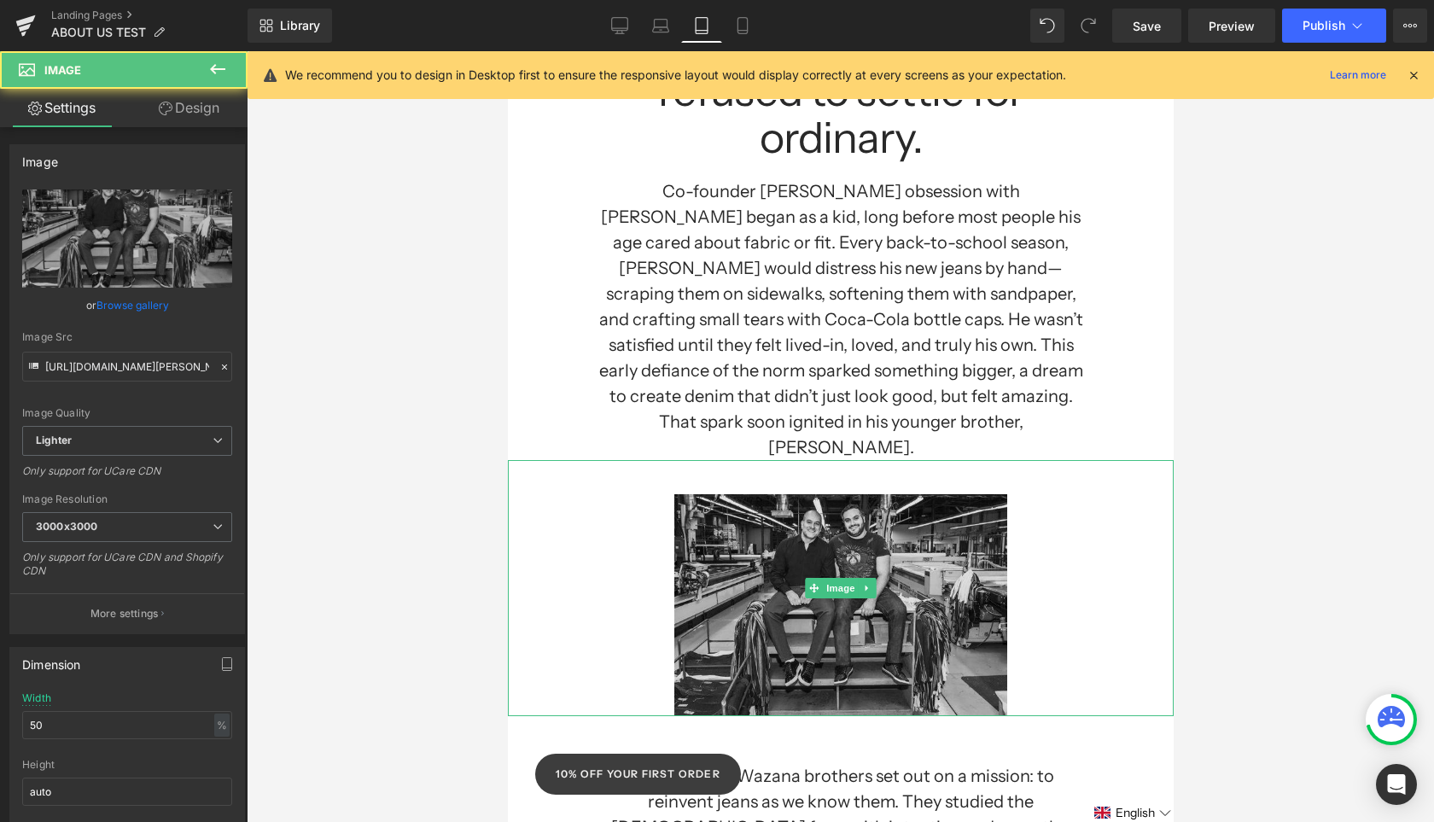
click at [918, 504] on img at bounding box center [839, 588] width 333 height 256
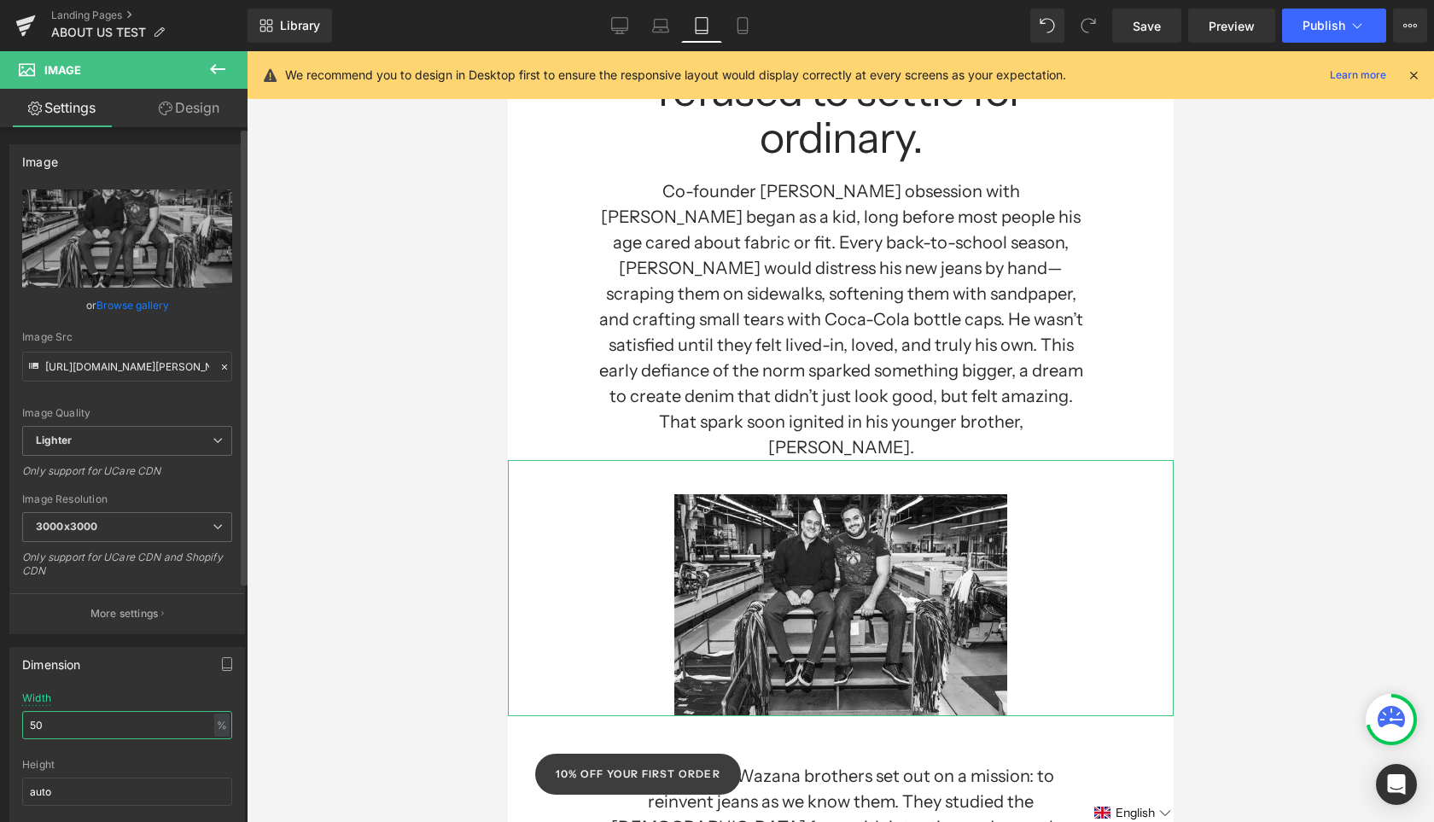
click at [71, 722] on input "50" at bounding box center [127, 725] width 210 height 28
type input "80"
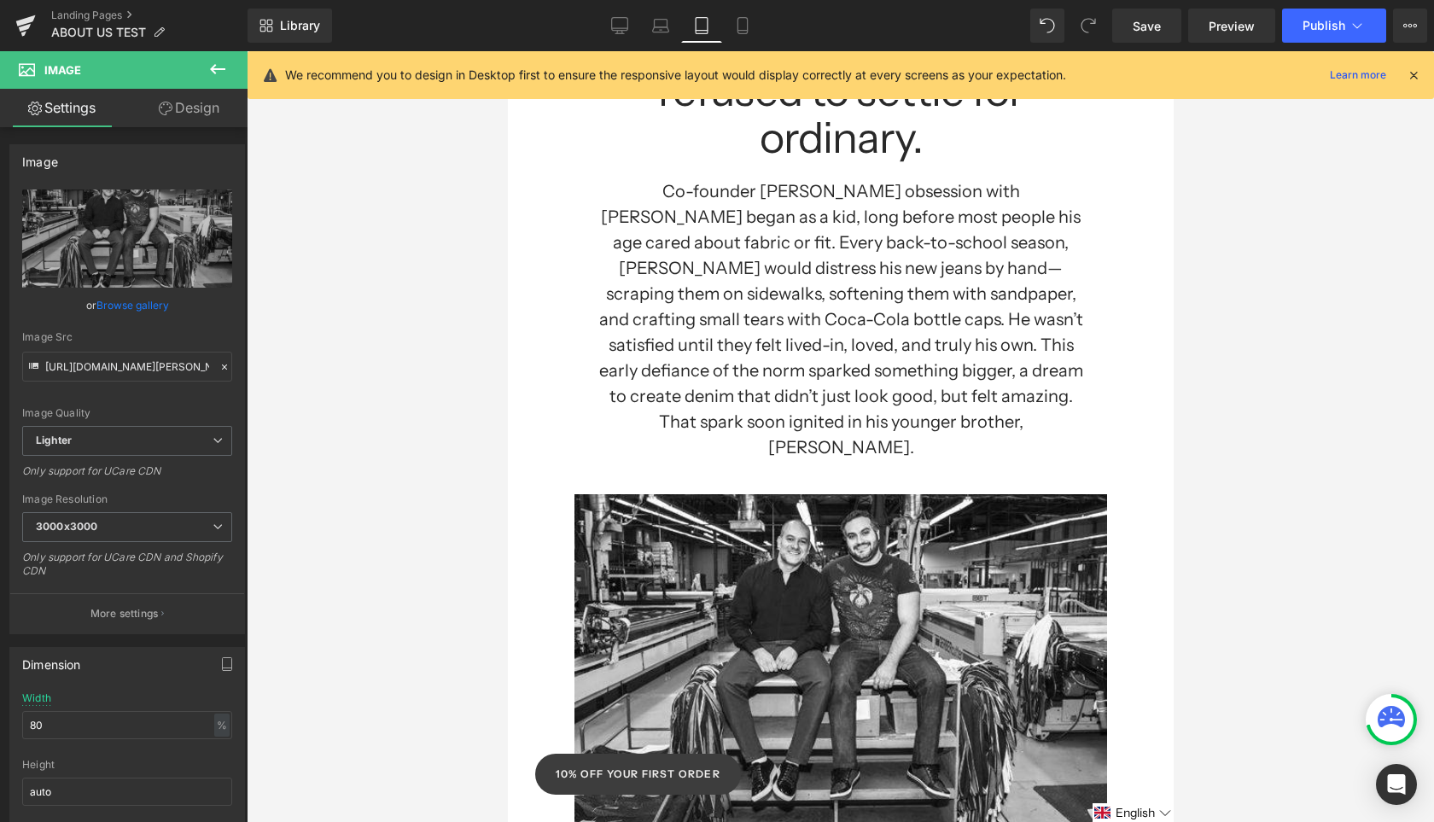
click at [297, 615] on div at bounding box center [840, 436] width 1187 height 771
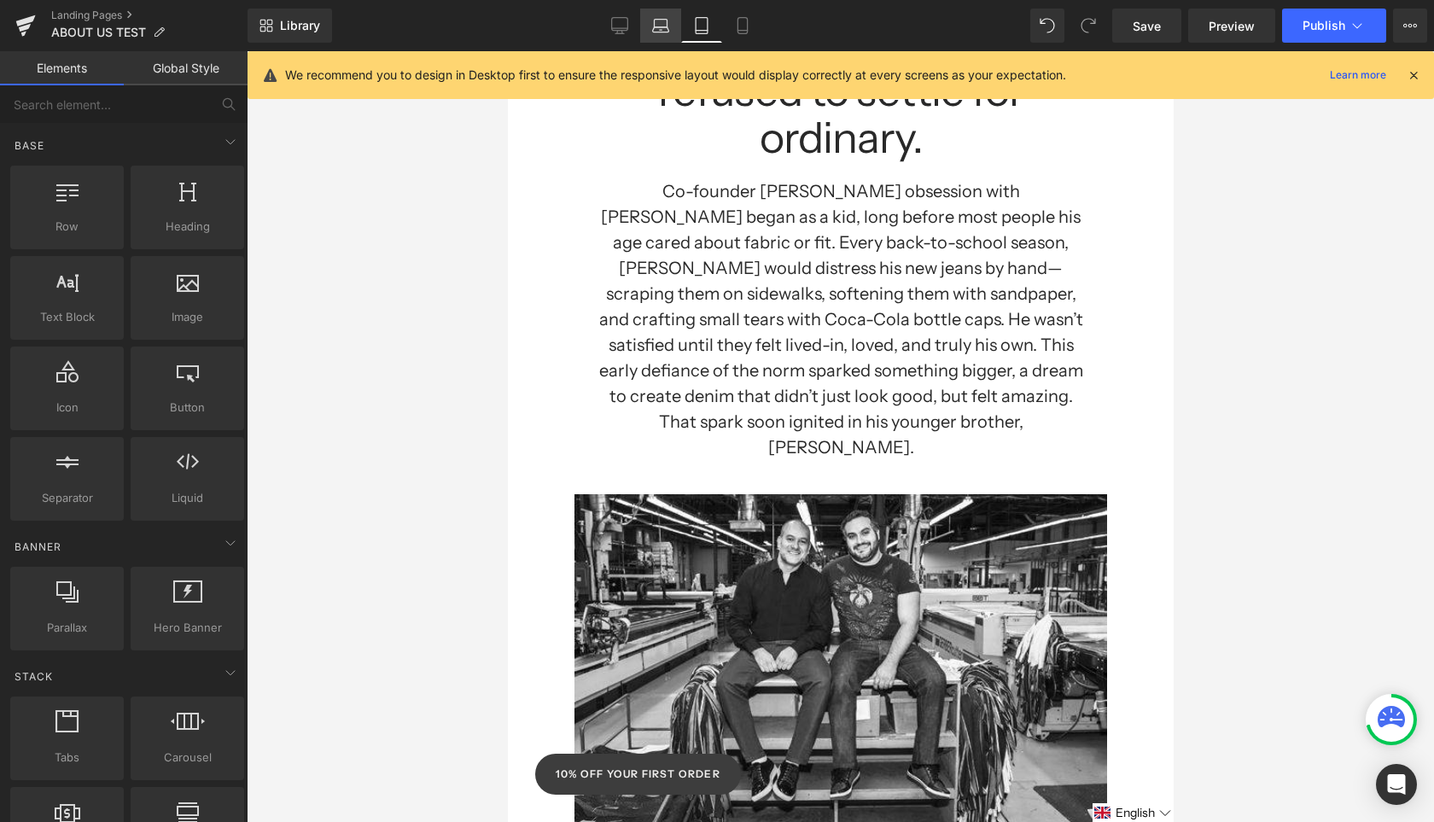
click at [667, 26] on icon at bounding box center [661, 24] width 13 height 8
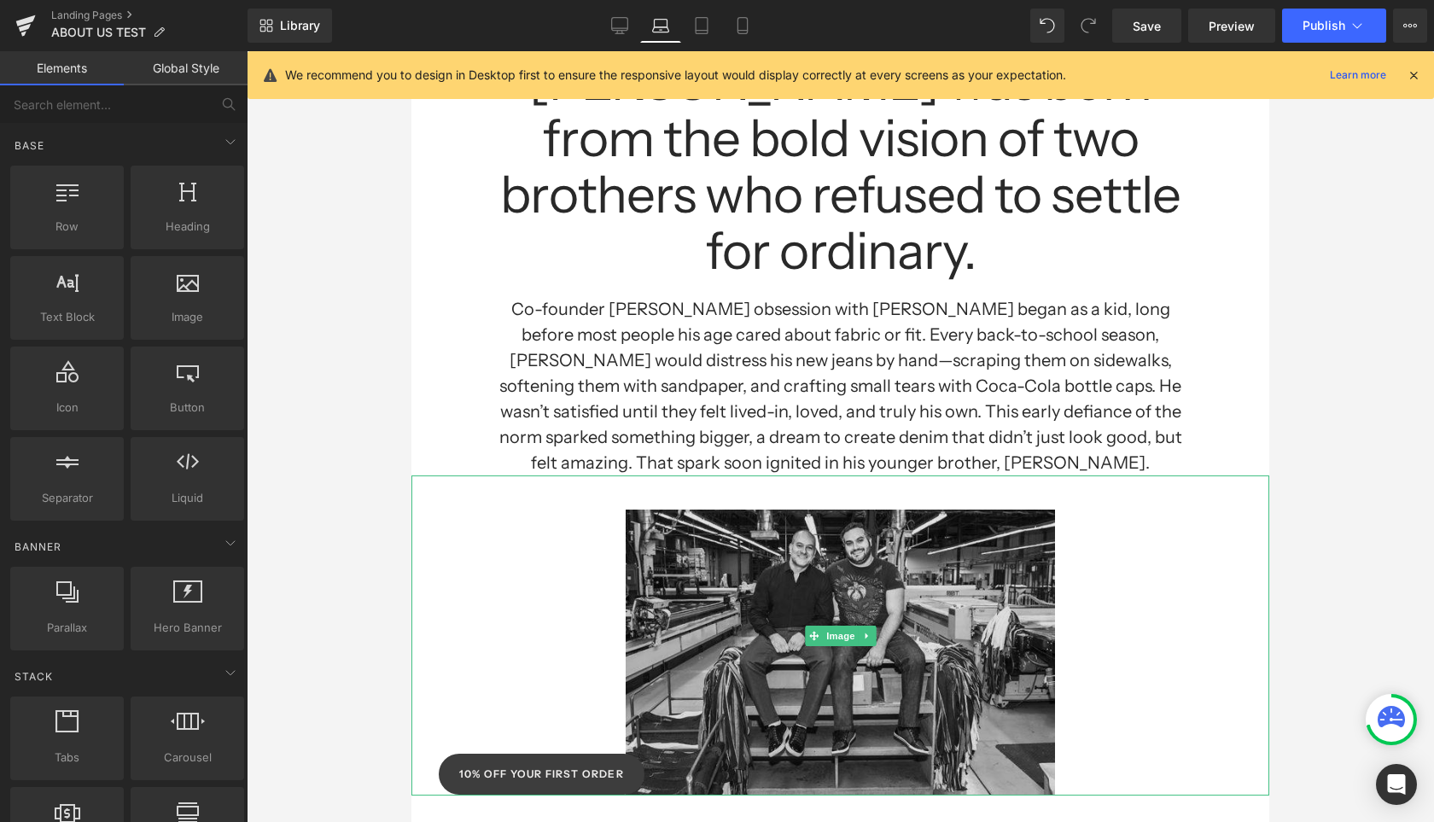
scroll to position [185, 0]
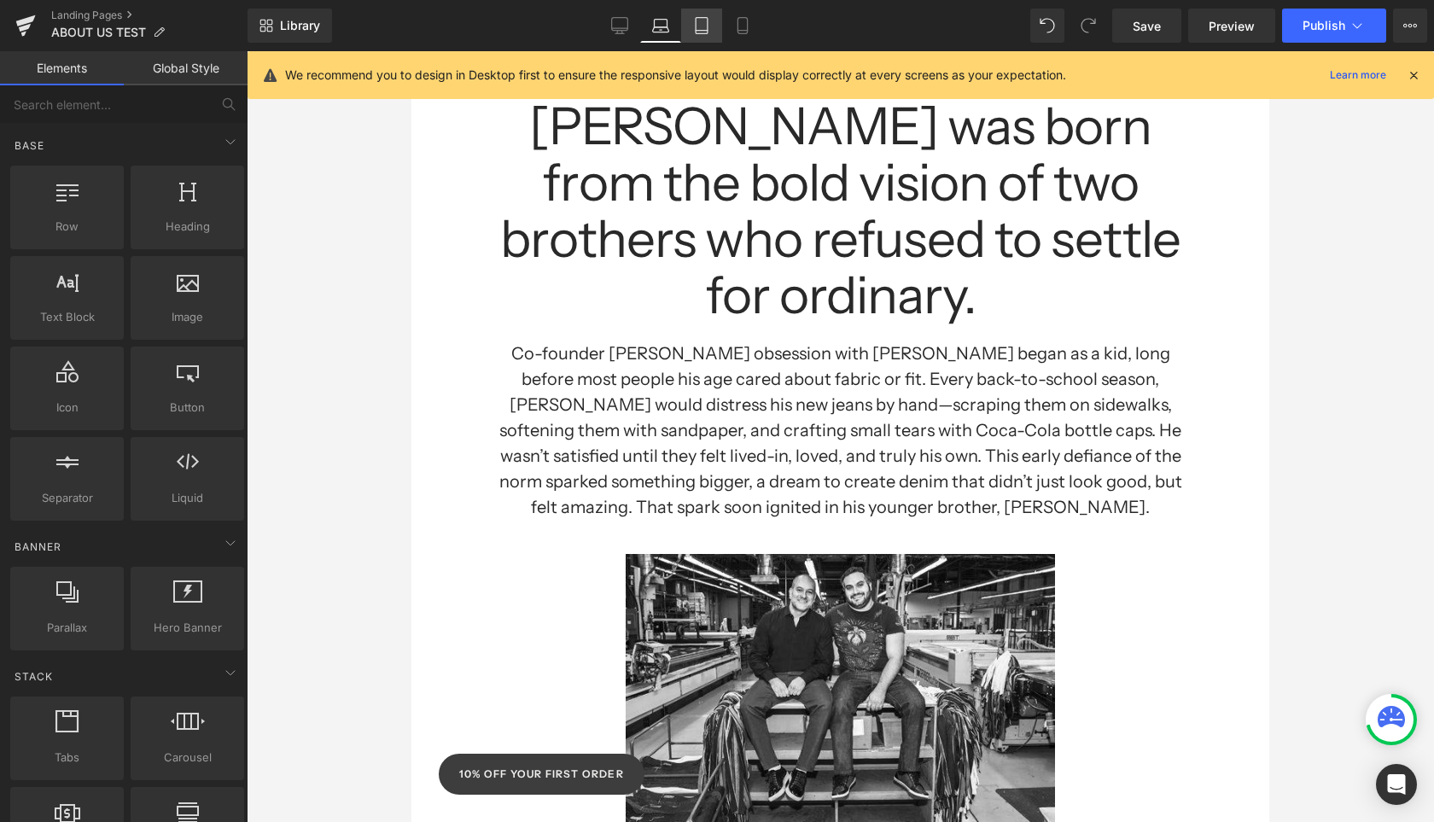
click at [701, 23] on icon at bounding box center [701, 25] width 17 height 17
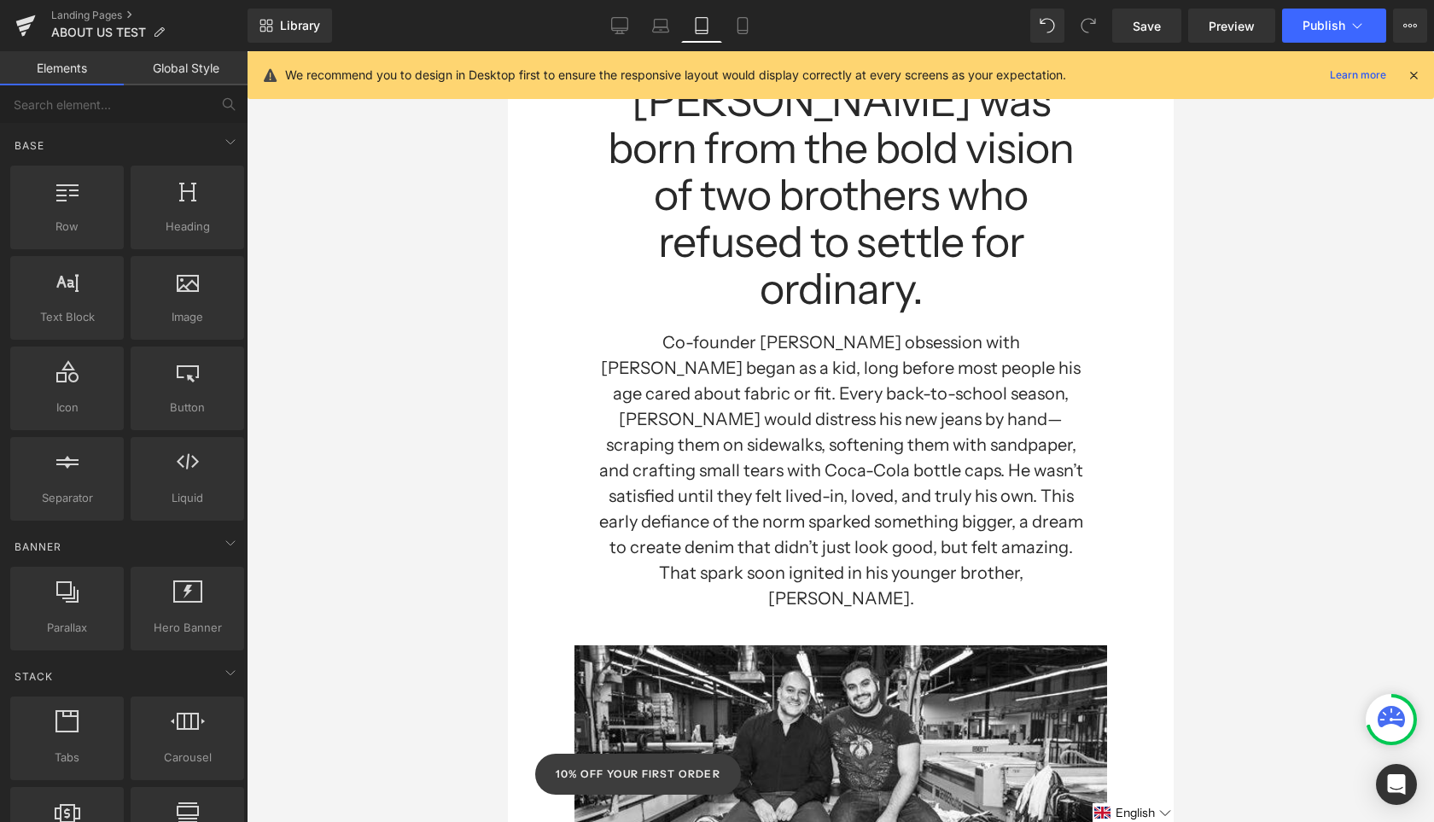
scroll to position [212, 0]
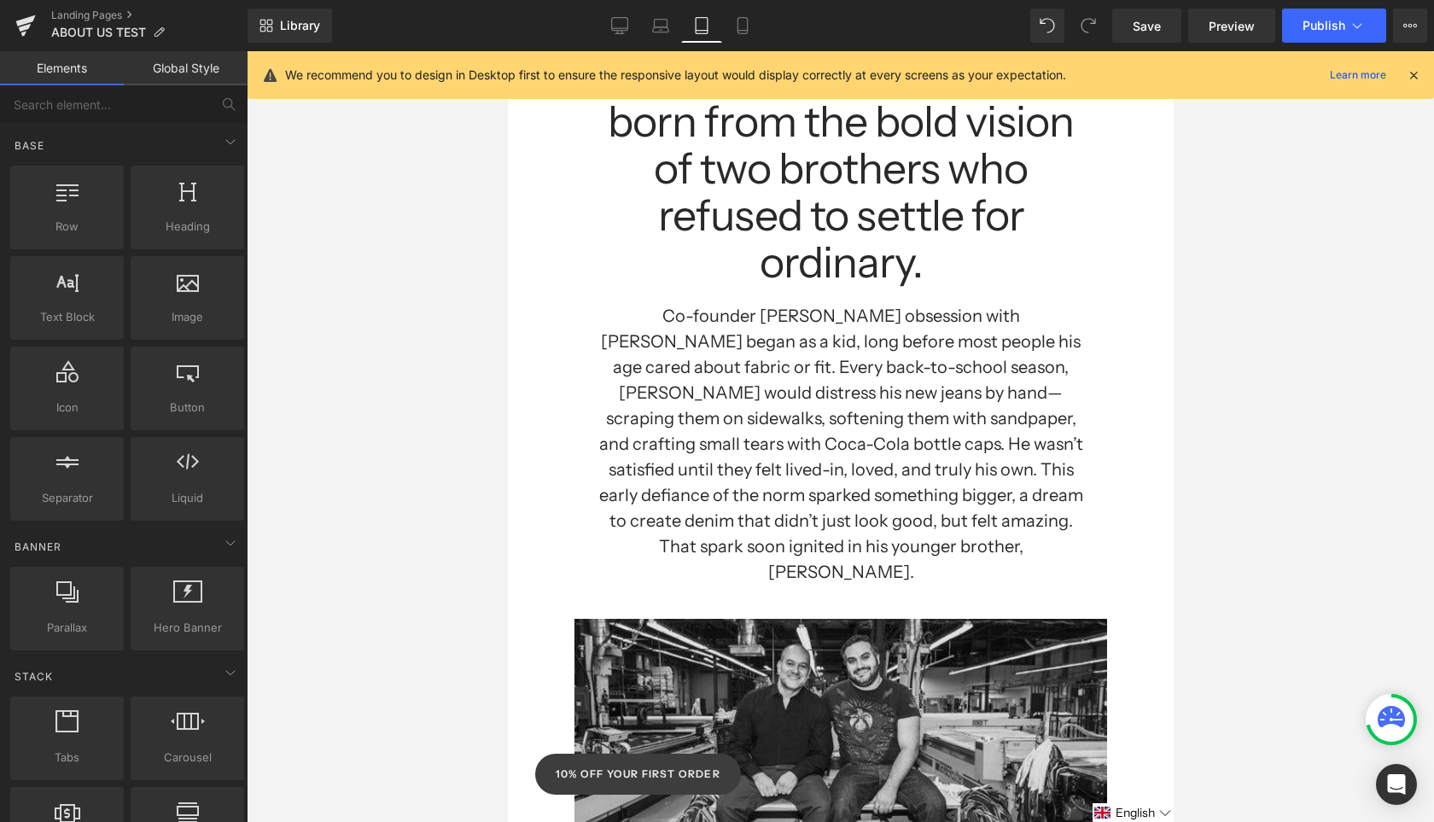
click at [685, 585] on img at bounding box center [840, 779] width 533 height 389
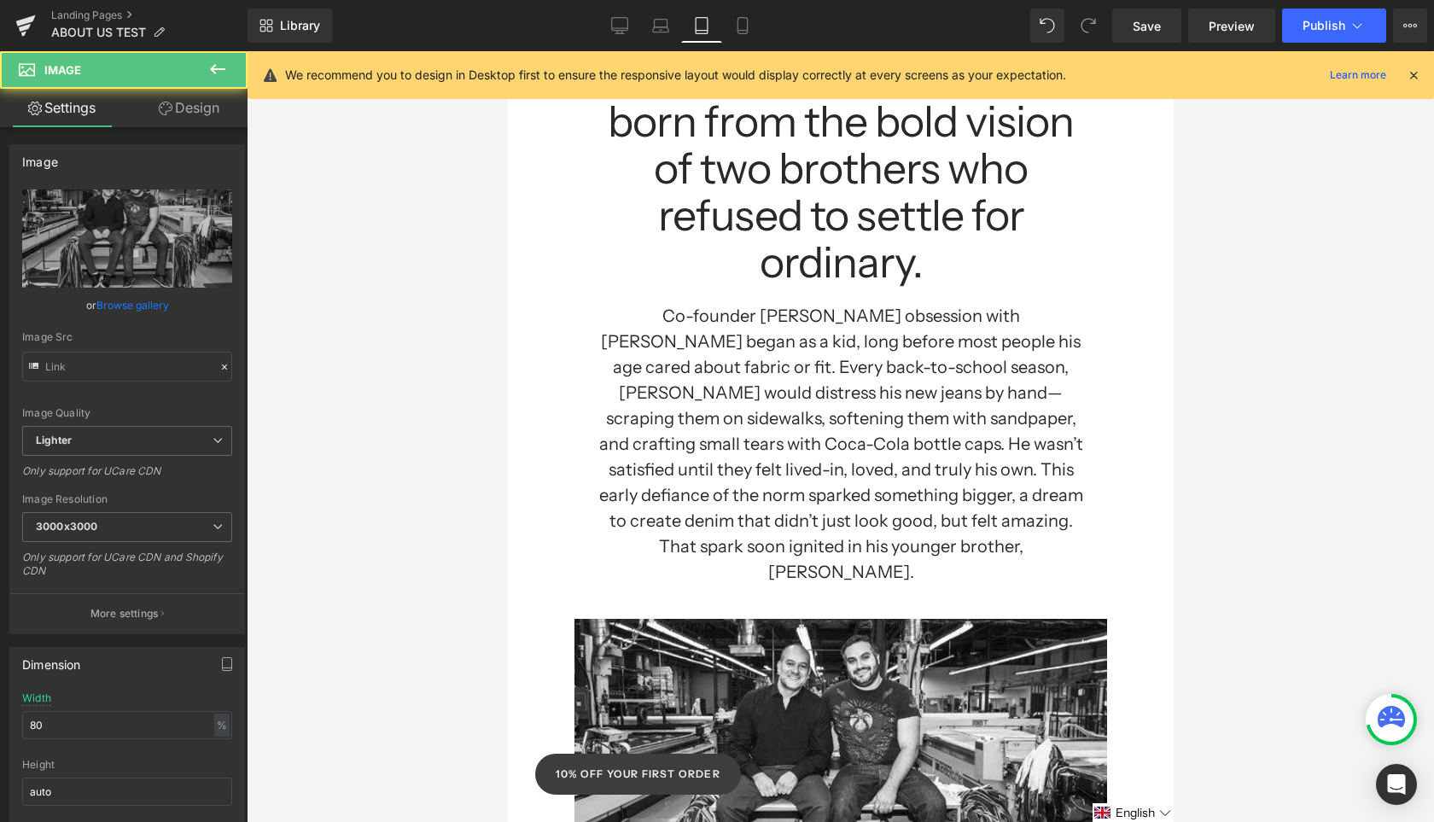
type input "[URL][DOMAIN_NAME][PERSON_NAME]"
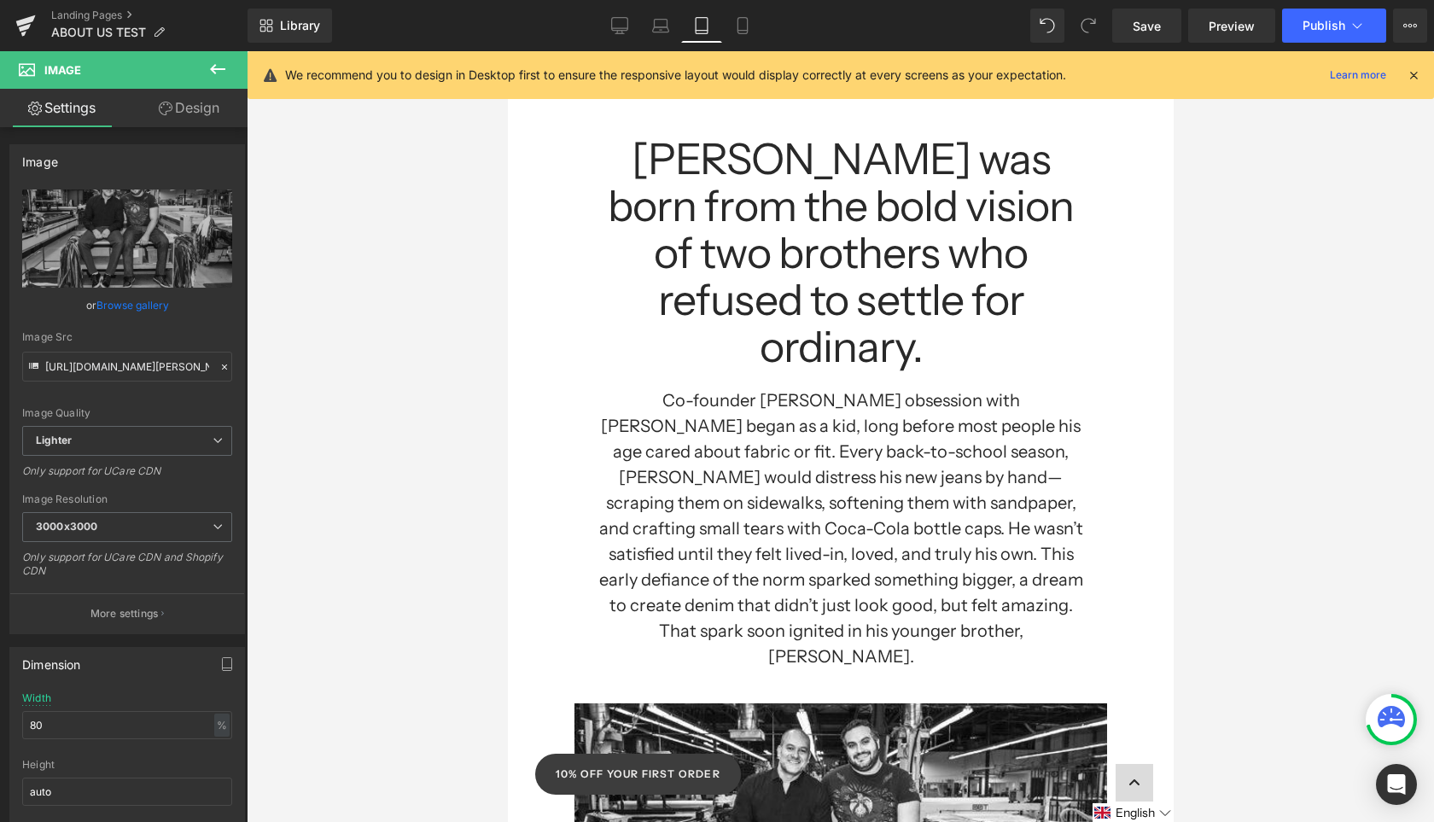
scroll to position [0, 0]
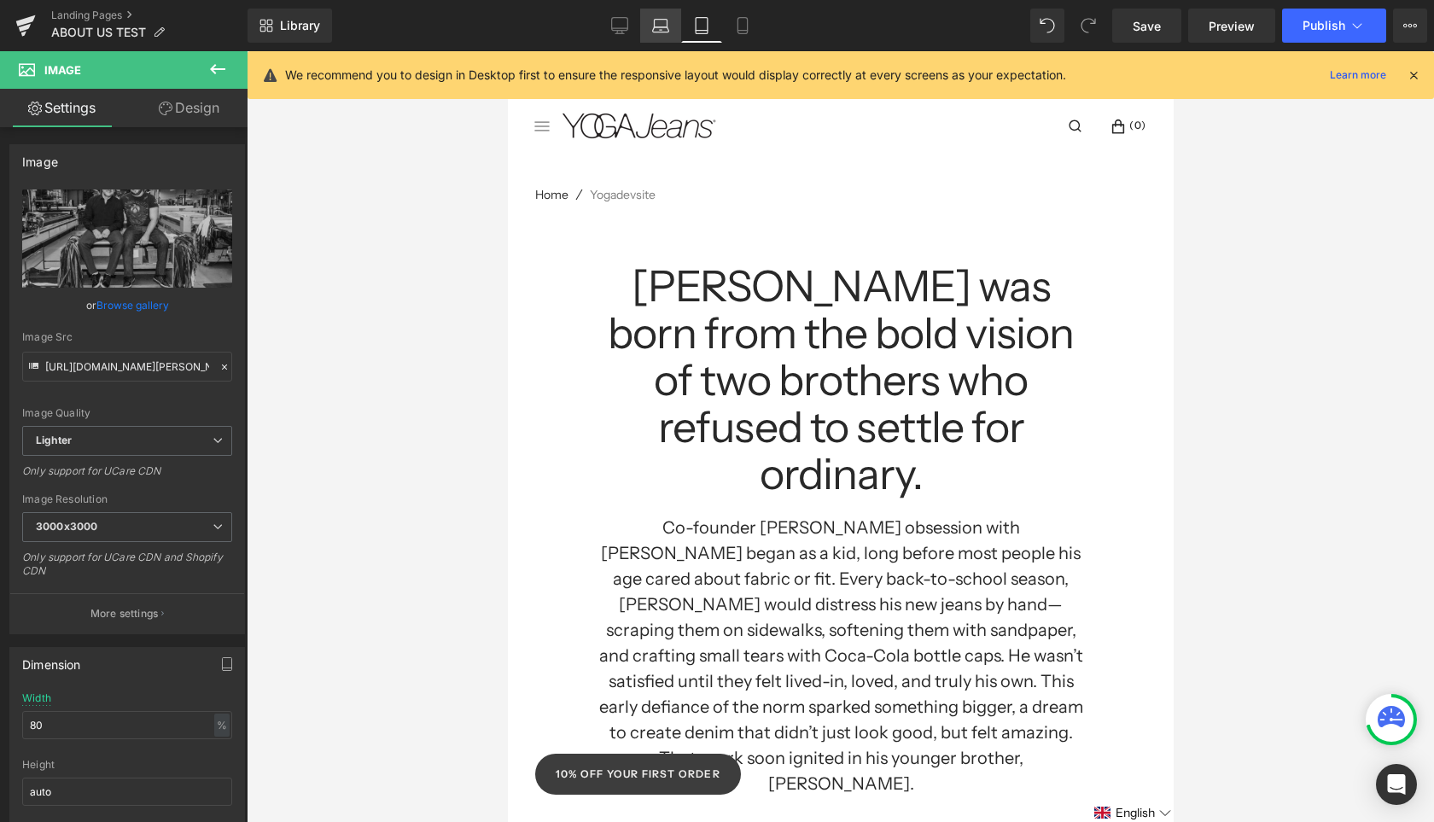
click at [671, 20] on link "Laptop" at bounding box center [660, 26] width 41 height 34
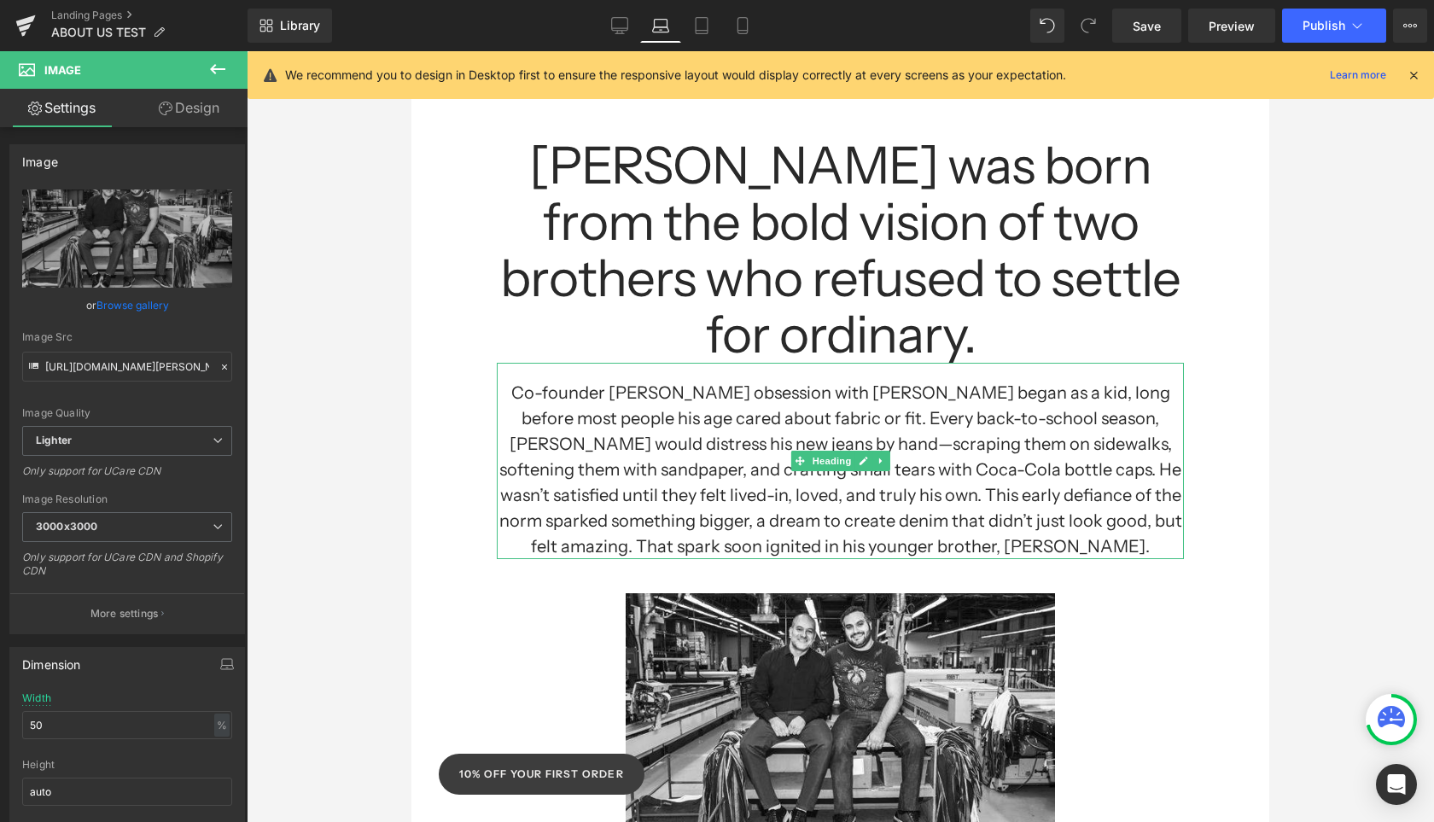
scroll to position [445, 0]
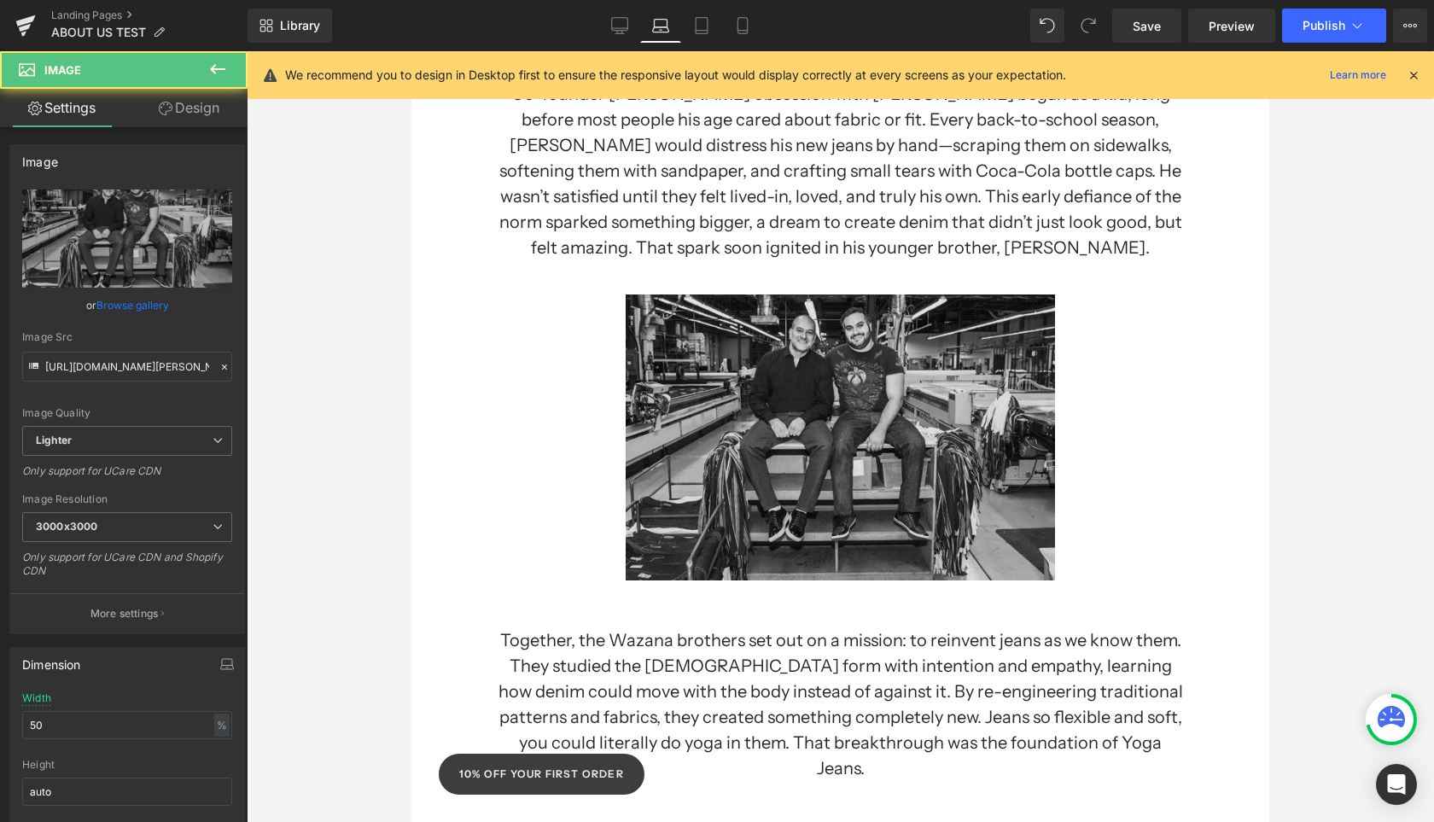
click at [770, 356] on img at bounding box center [840, 420] width 429 height 320
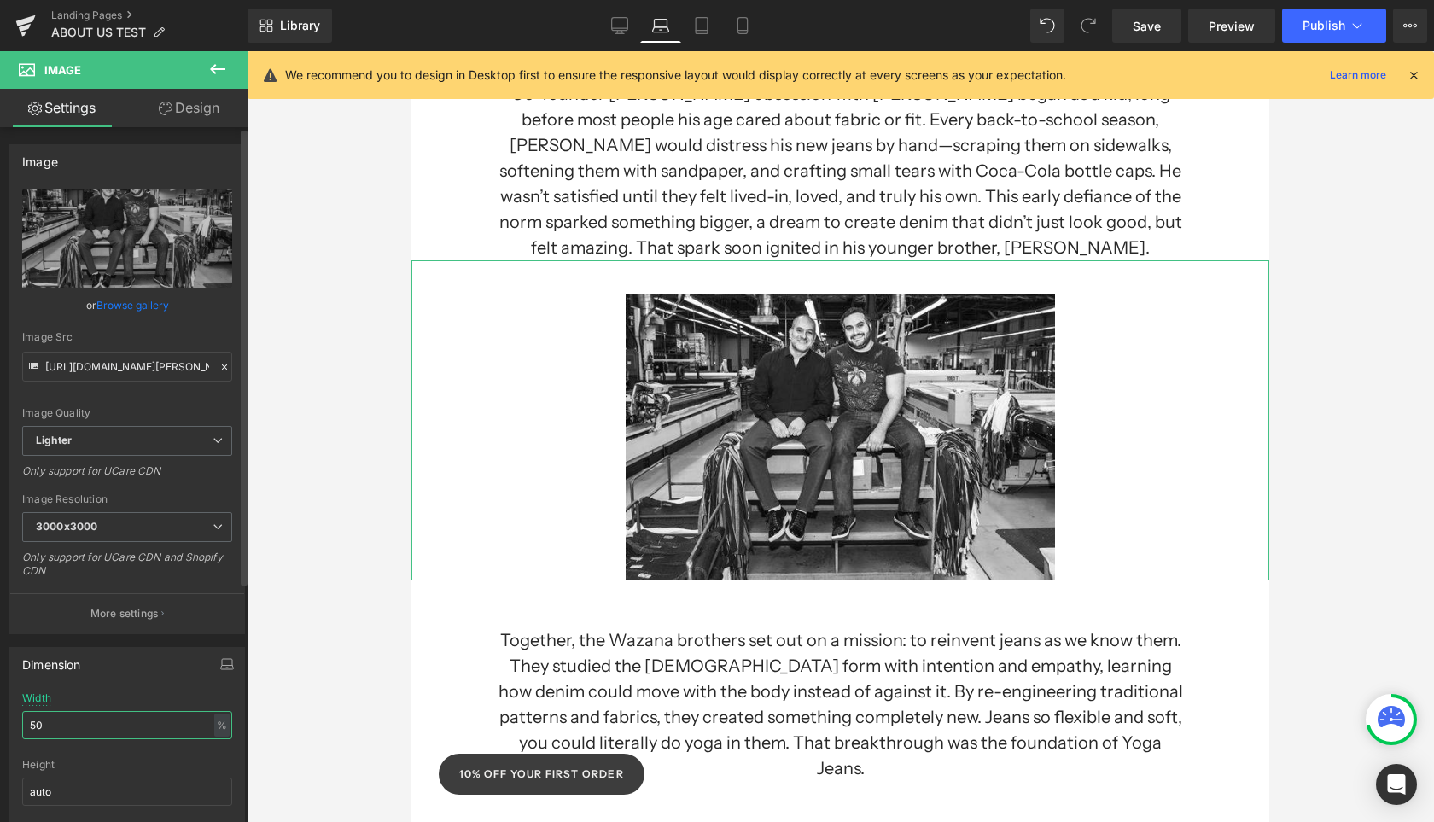
click at [61, 727] on input "50" at bounding box center [127, 725] width 210 height 28
type input "65"
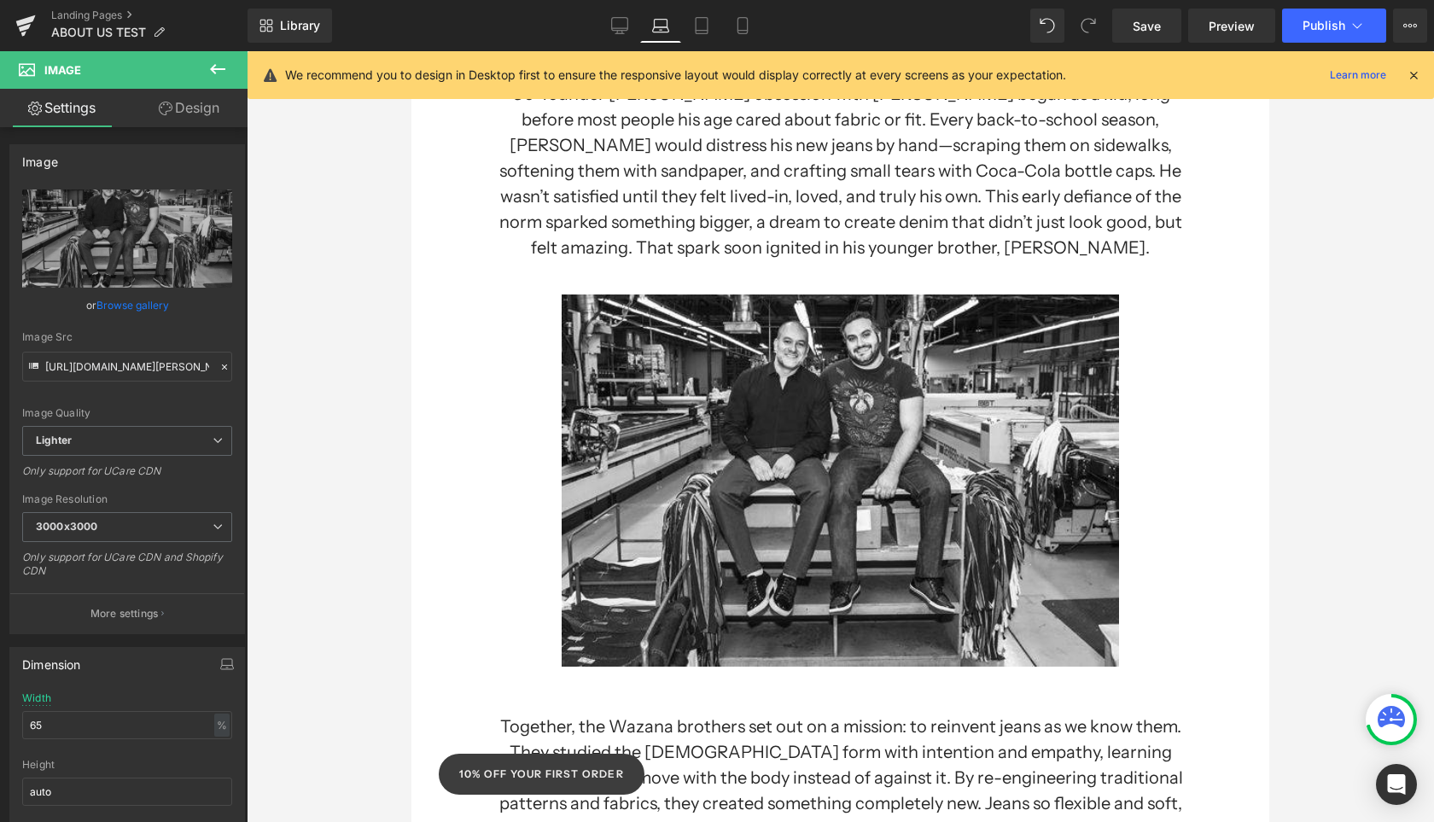
click at [1342, 635] on div at bounding box center [840, 436] width 1187 height 771
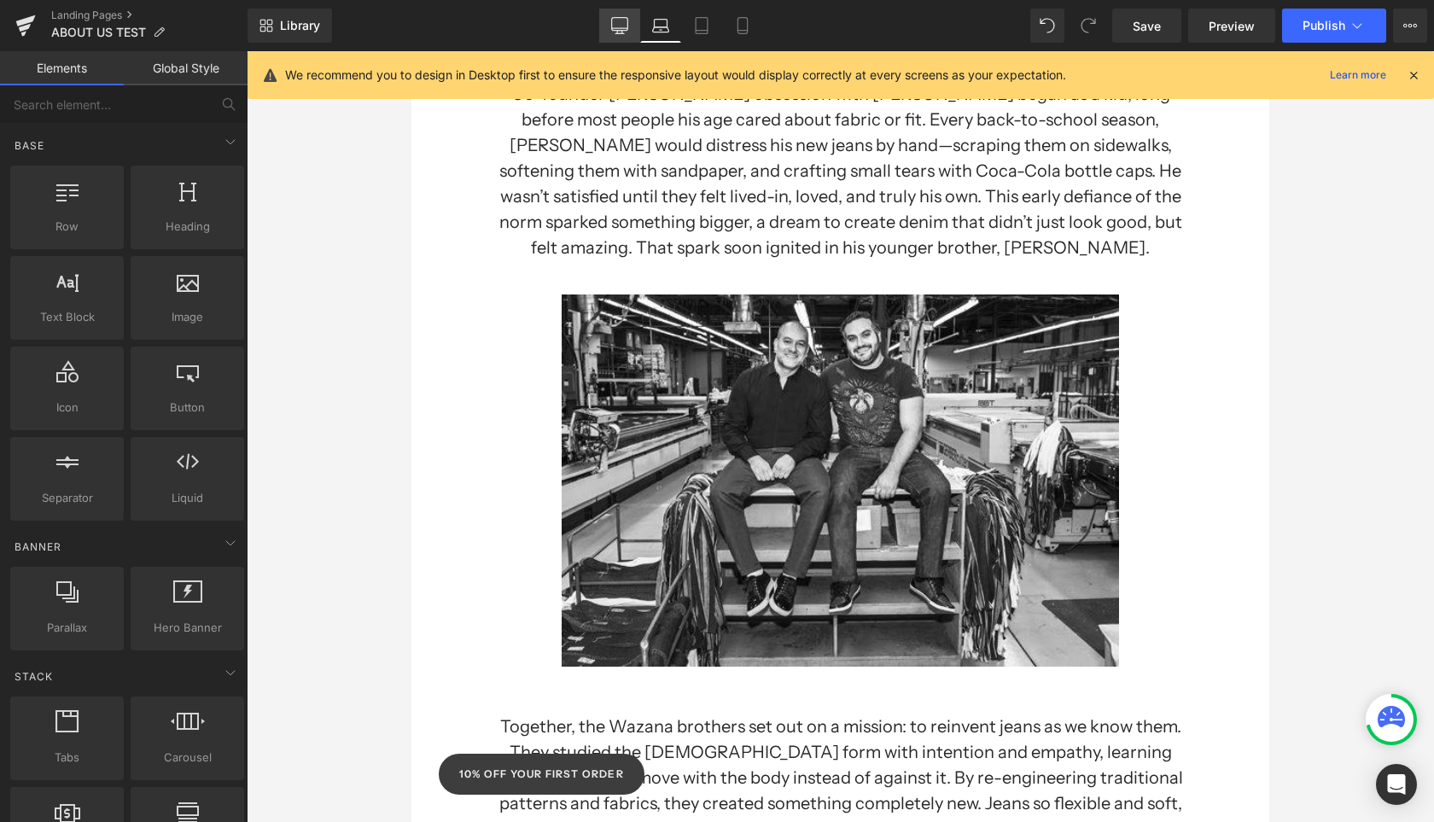
click at [614, 23] on icon at bounding box center [619, 25] width 17 height 17
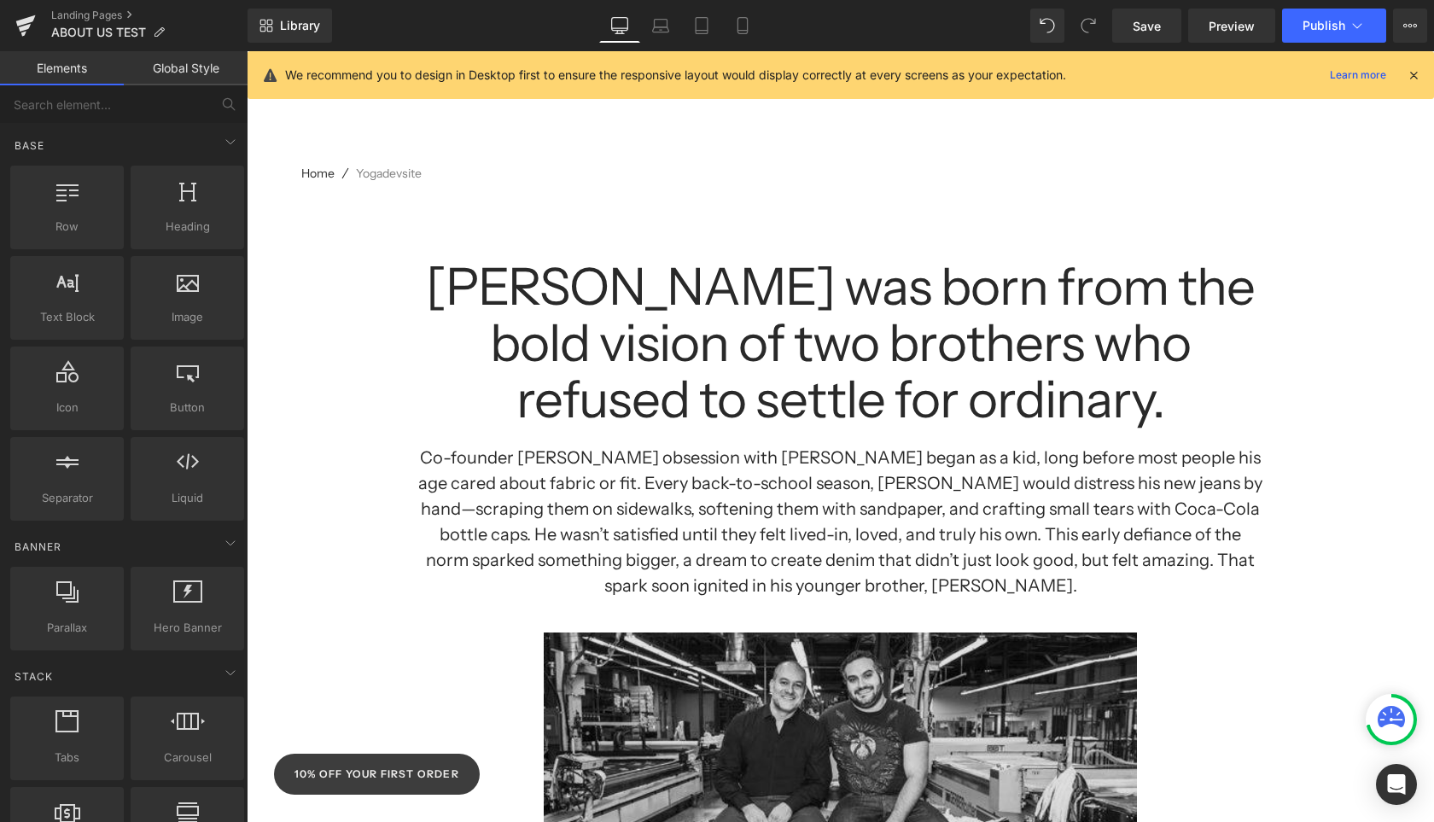
scroll to position [45, 0]
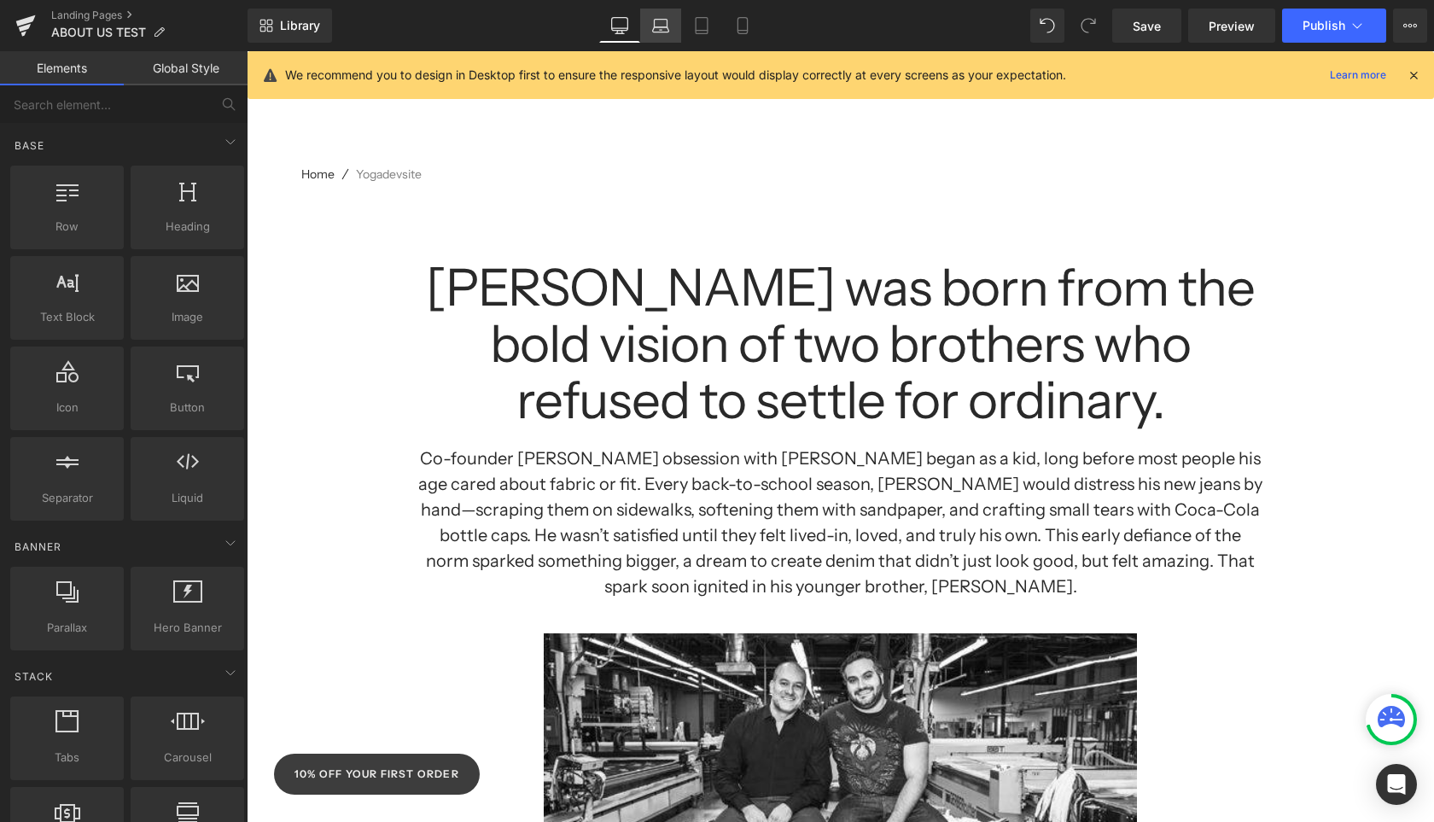
click at [661, 22] on icon at bounding box center [660, 25] width 17 height 17
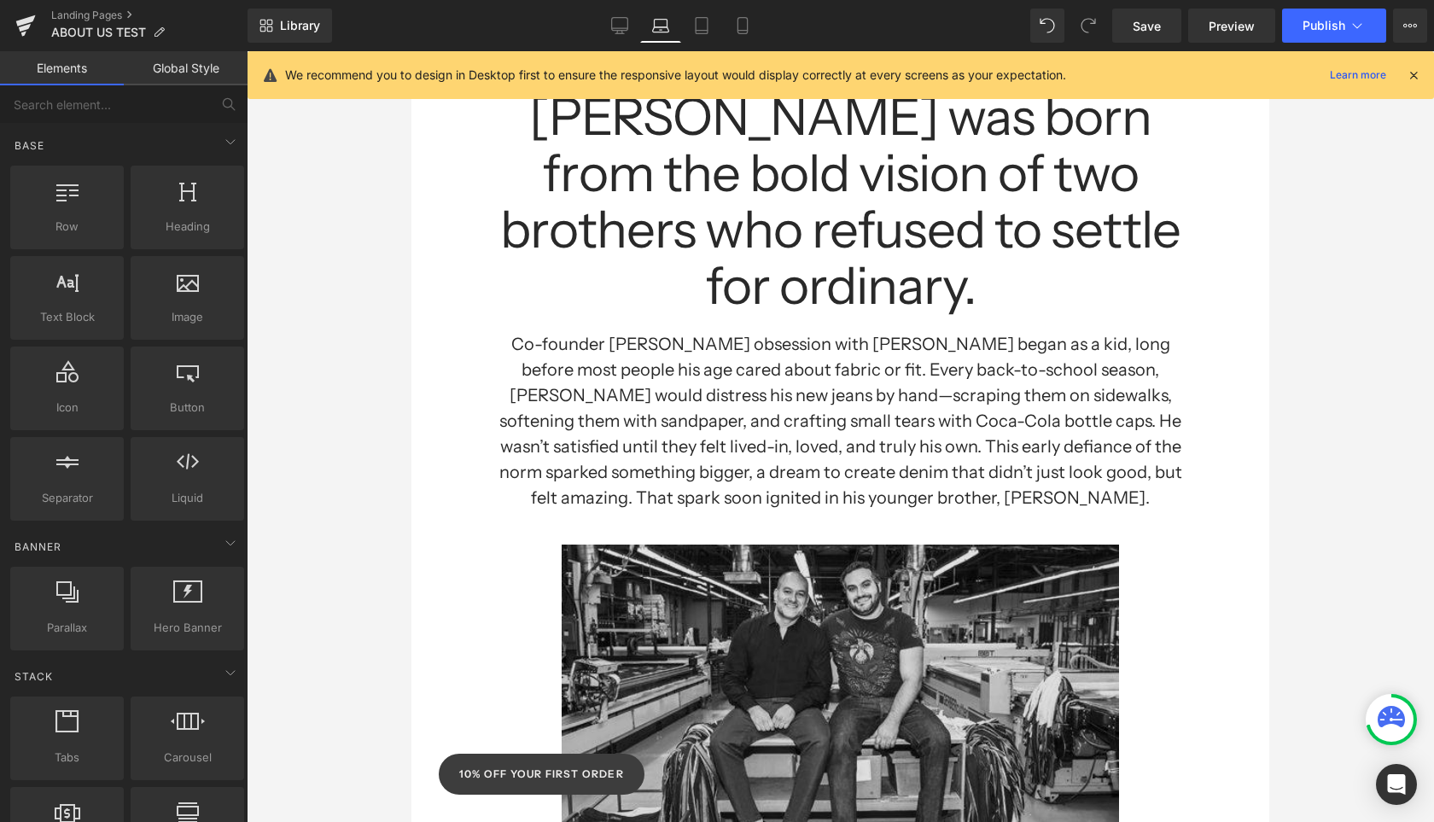
scroll to position [0, 0]
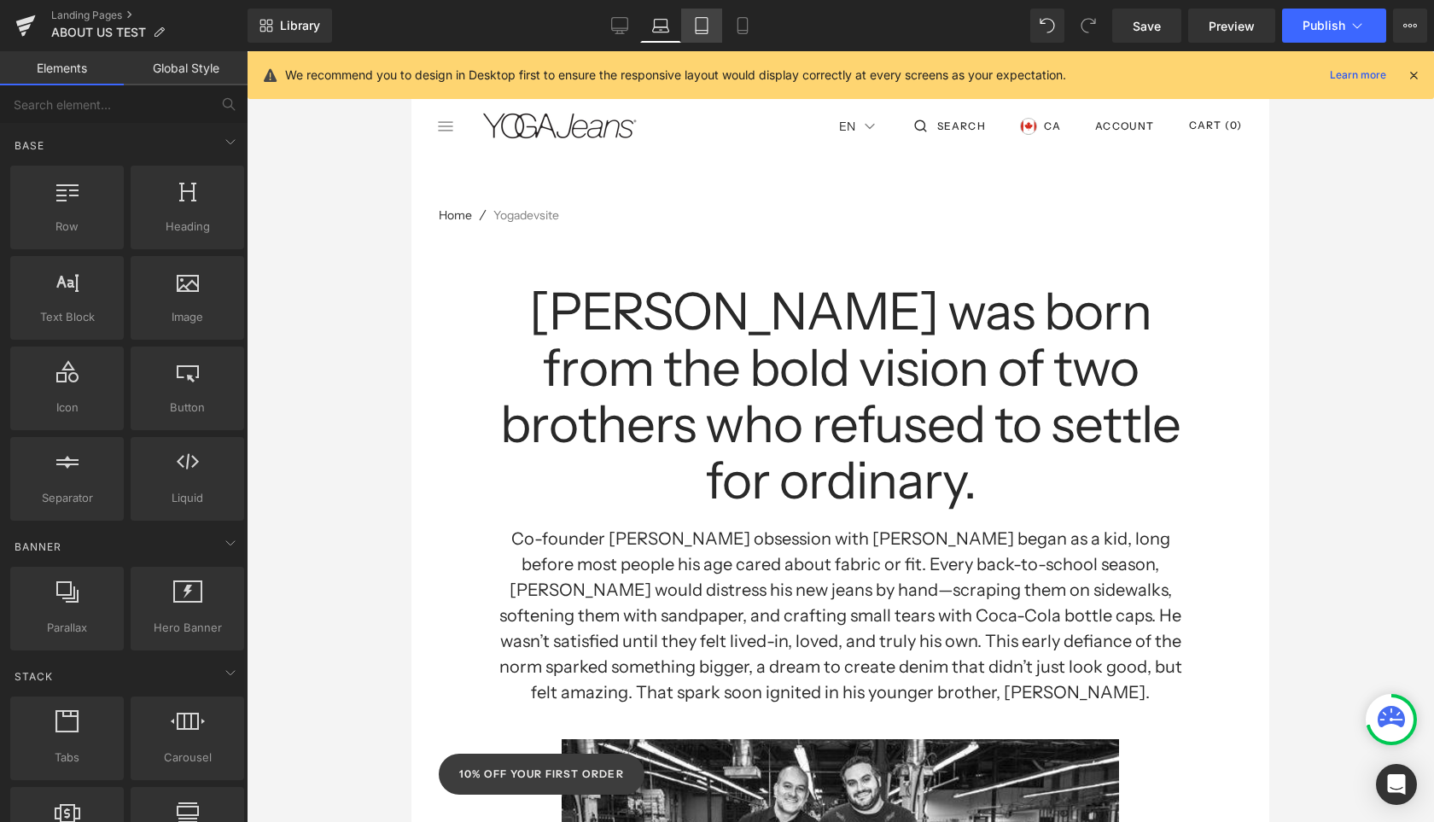
click at [698, 38] on link "Tablet" at bounding box center [701, 26] width 41 height 34
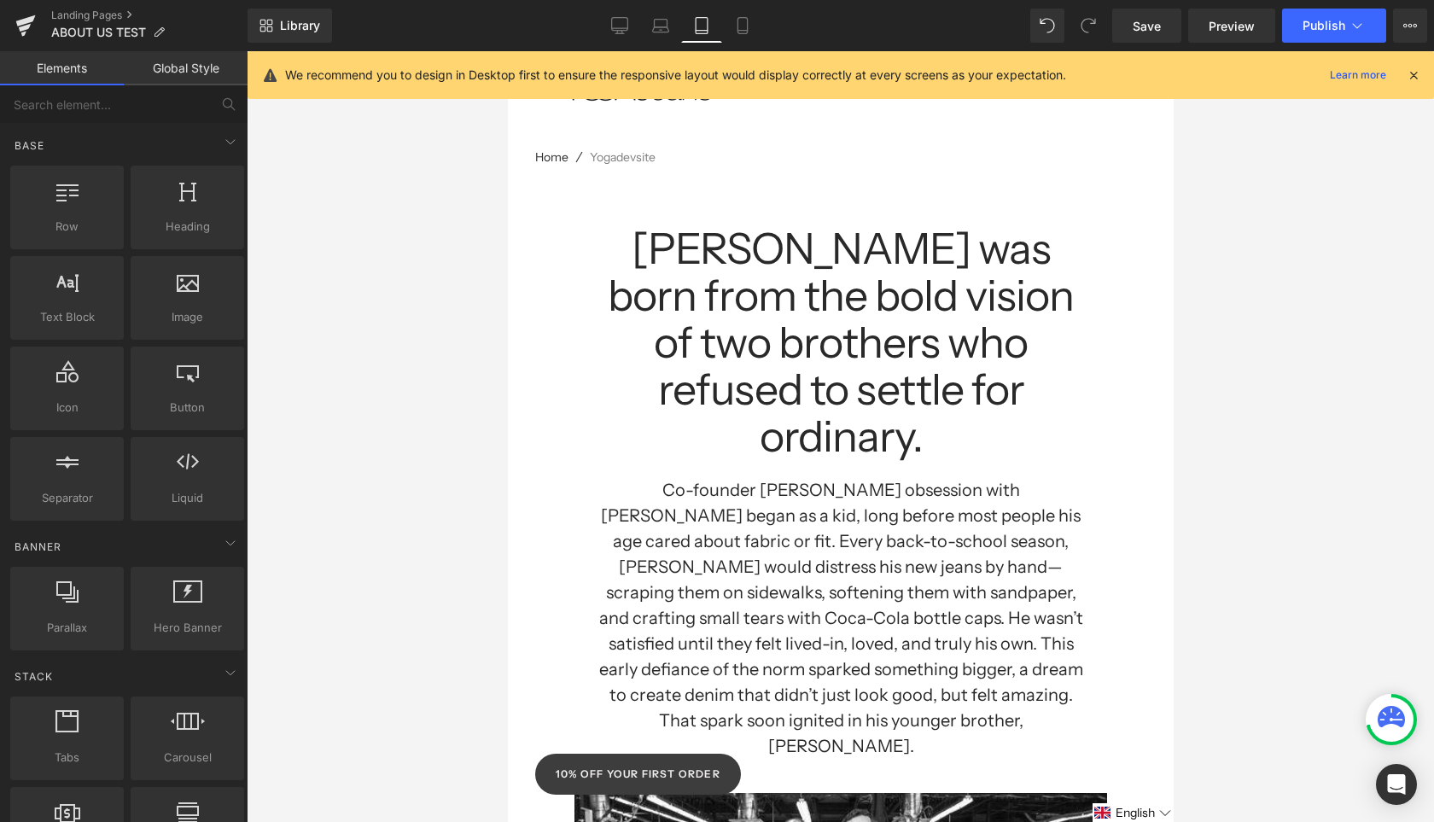
scroll to position [24, 0]
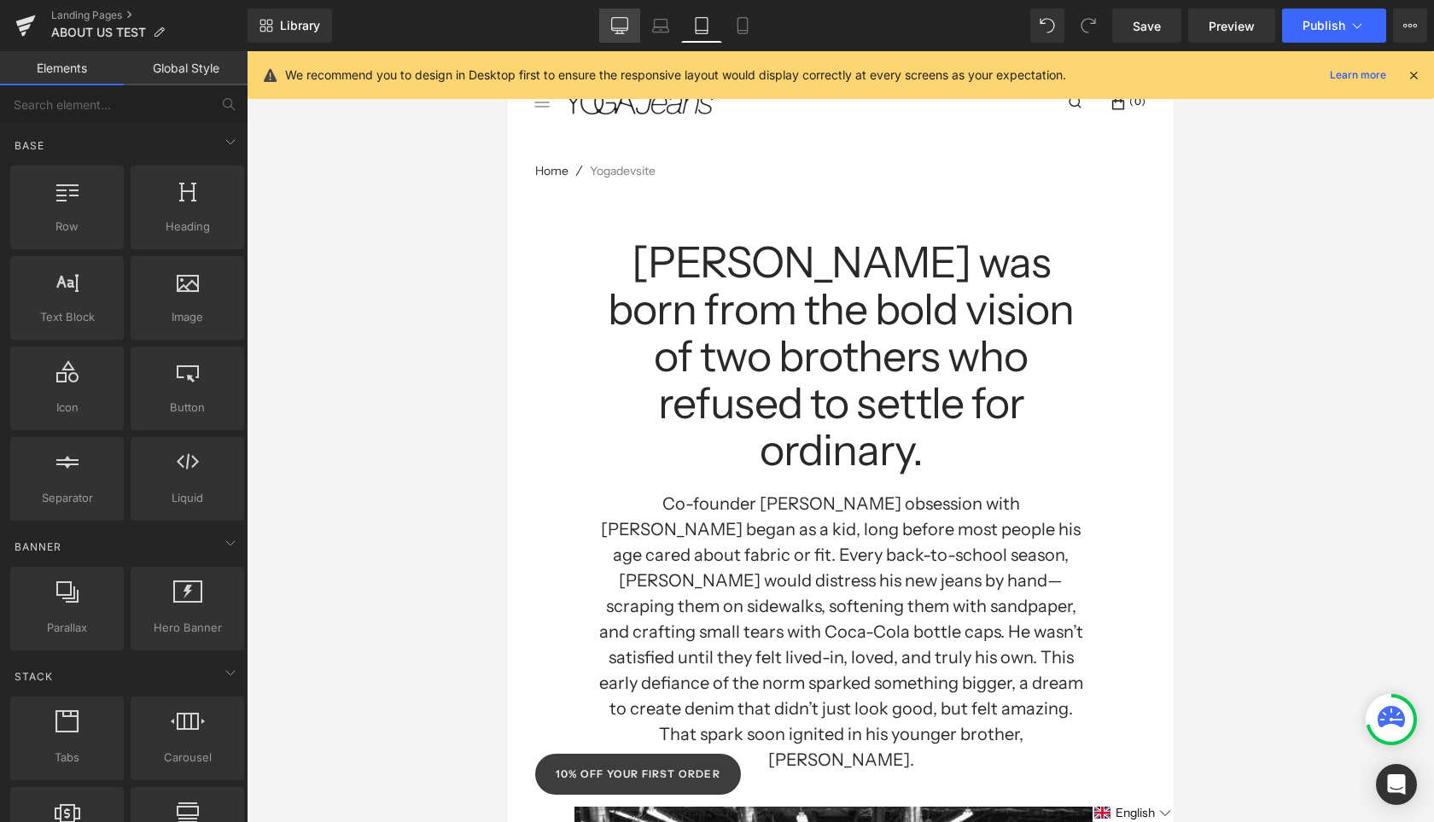
click at [623, 26] on icon at bounding box center [619, 25] width 17 height 17
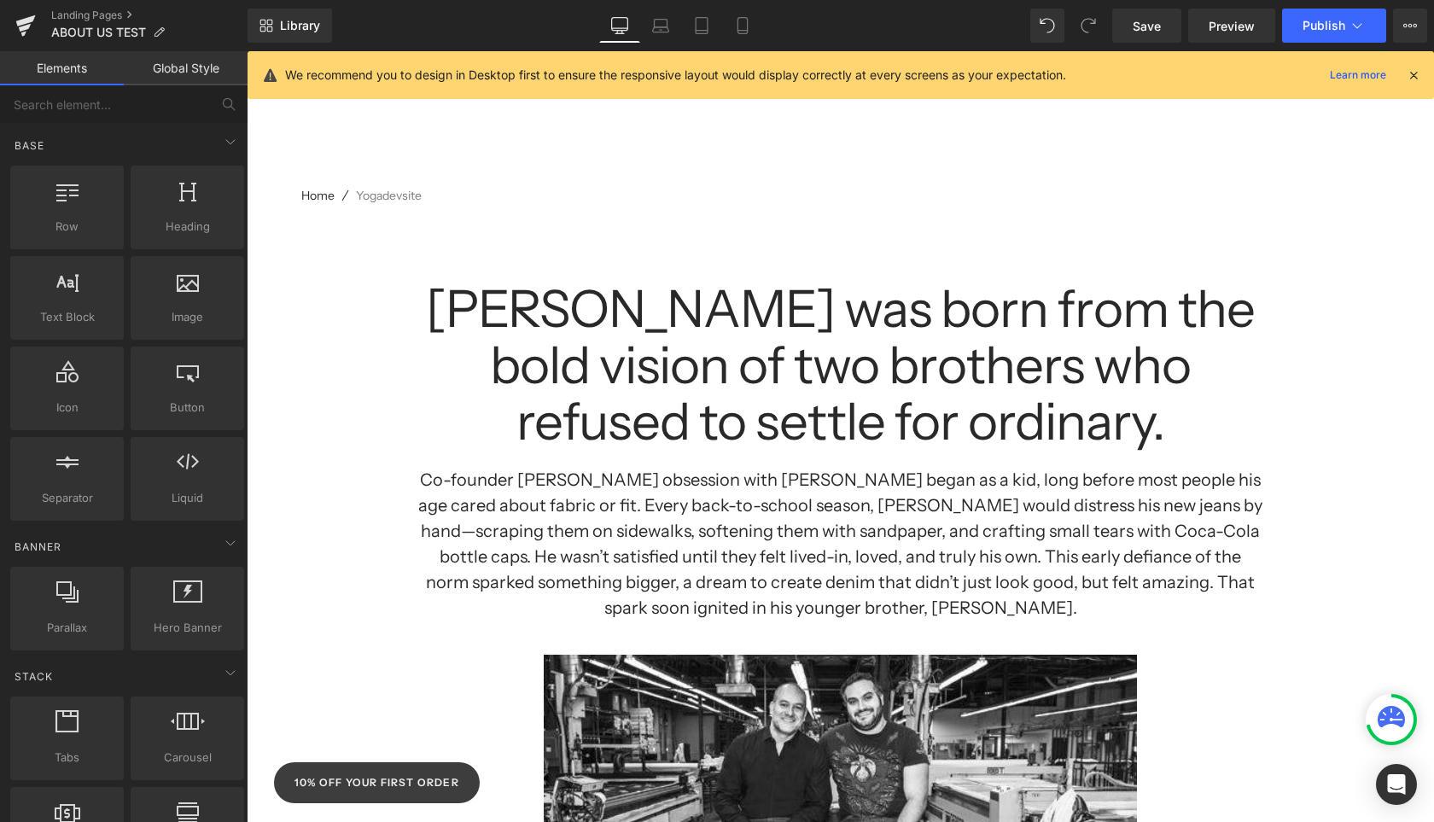
scroll to position [184, 0]
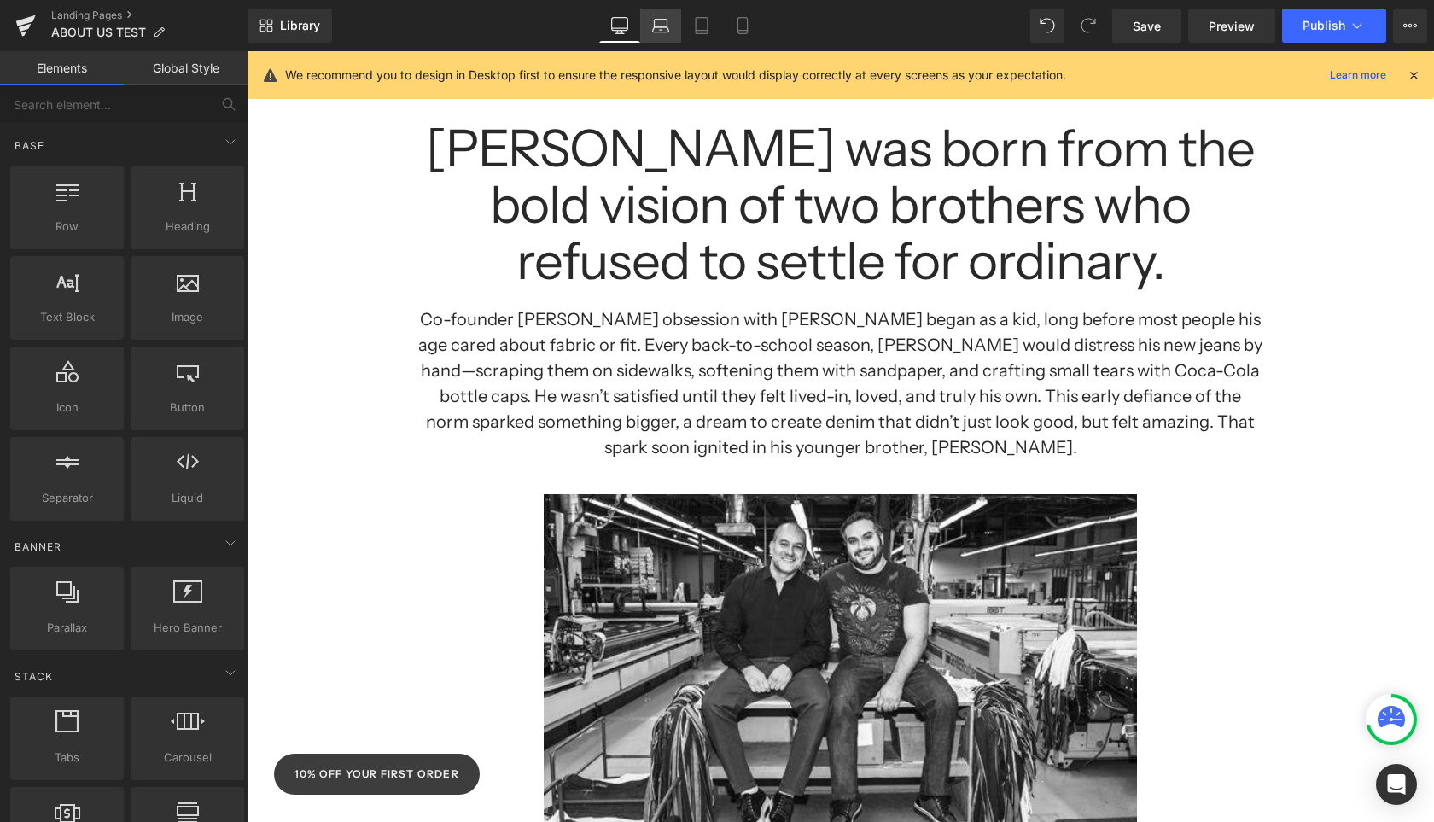
click at [664, 33] on icon at bounding box center [660, 25] width 17 height 17
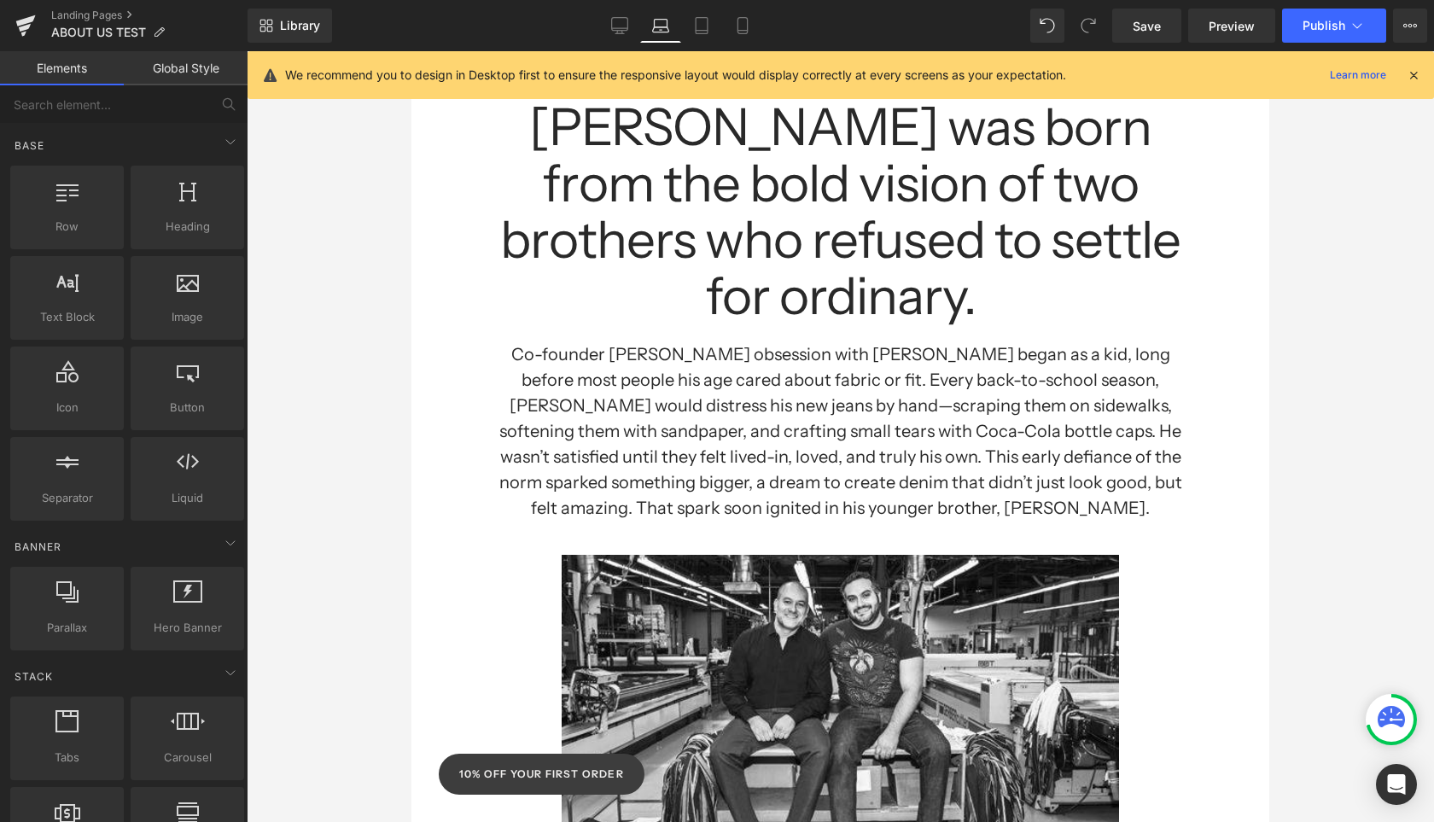
scroll to position [180, 0]
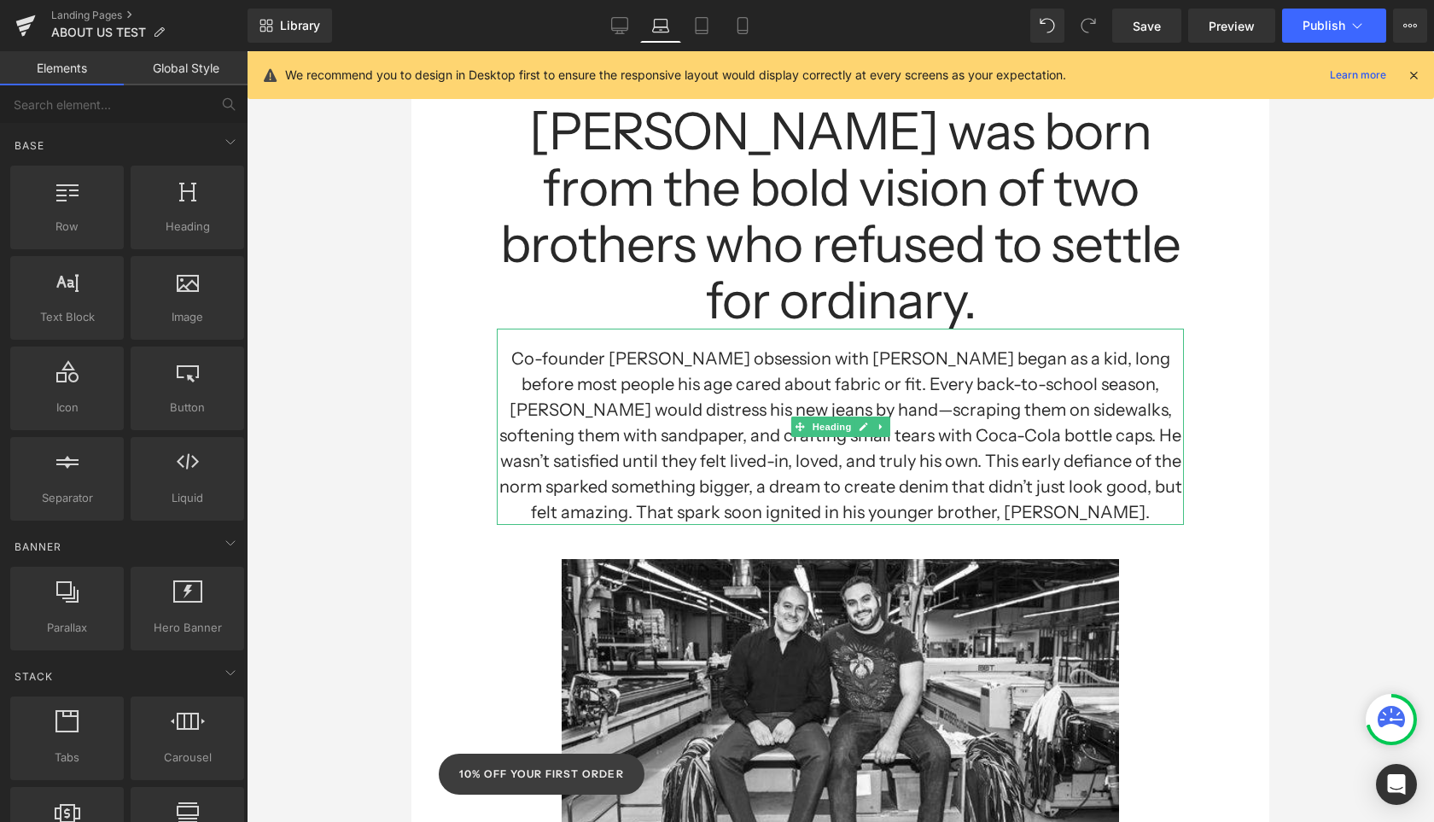
drag, startPoint x: 725, startPoint y: 399, endPoint x: 679, endPoint y: 245, distance: 160.6
click at [725, 399] on h1 "Co-founder [PERSON_NAME] obsession with [PERSON_NAME] began as a kid, long befo…" at bounding box center [840, 435] width 687 height 179
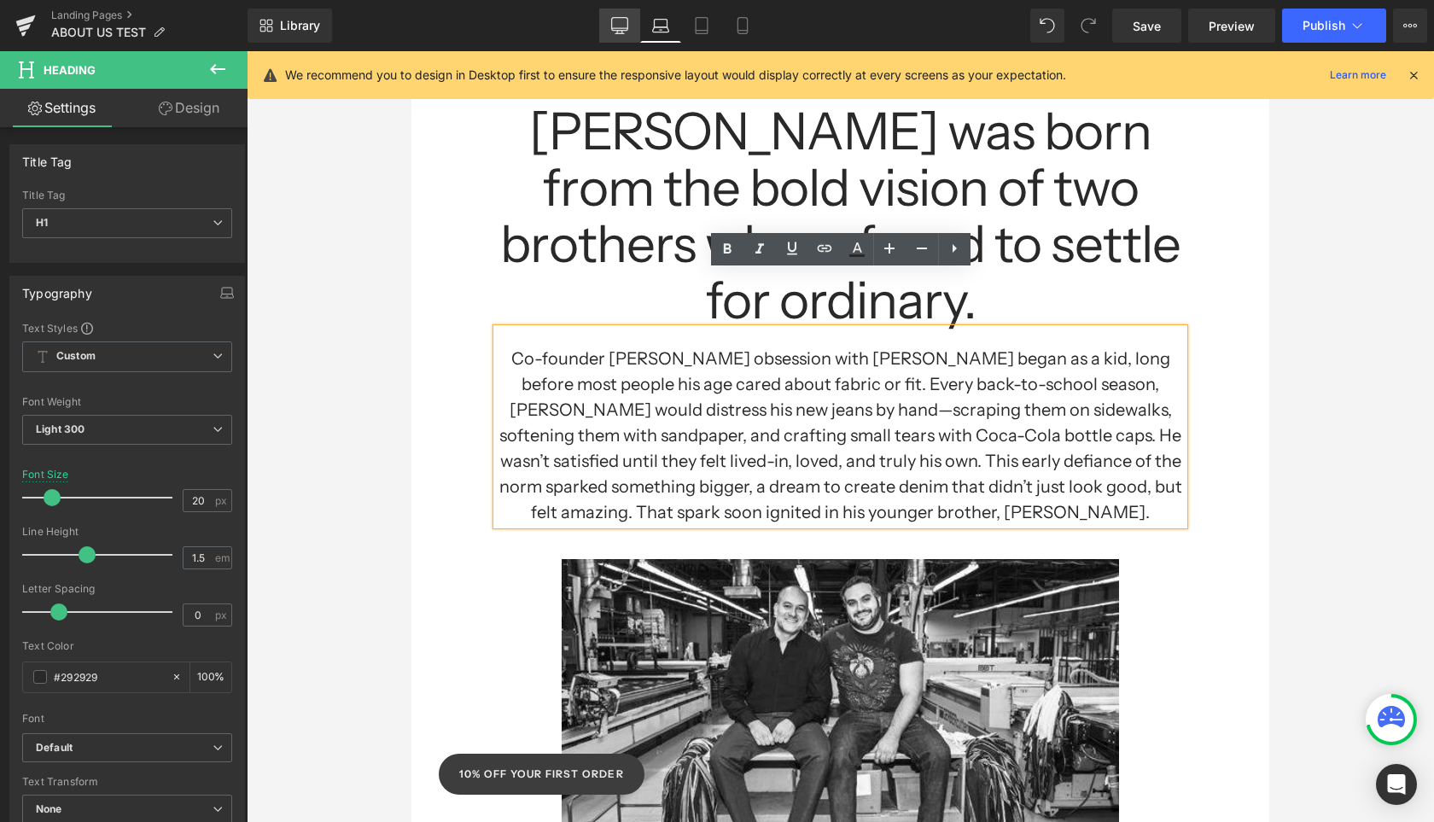
click at [618, 24] on icon at bounding box center [619, 25] width 17 height 17
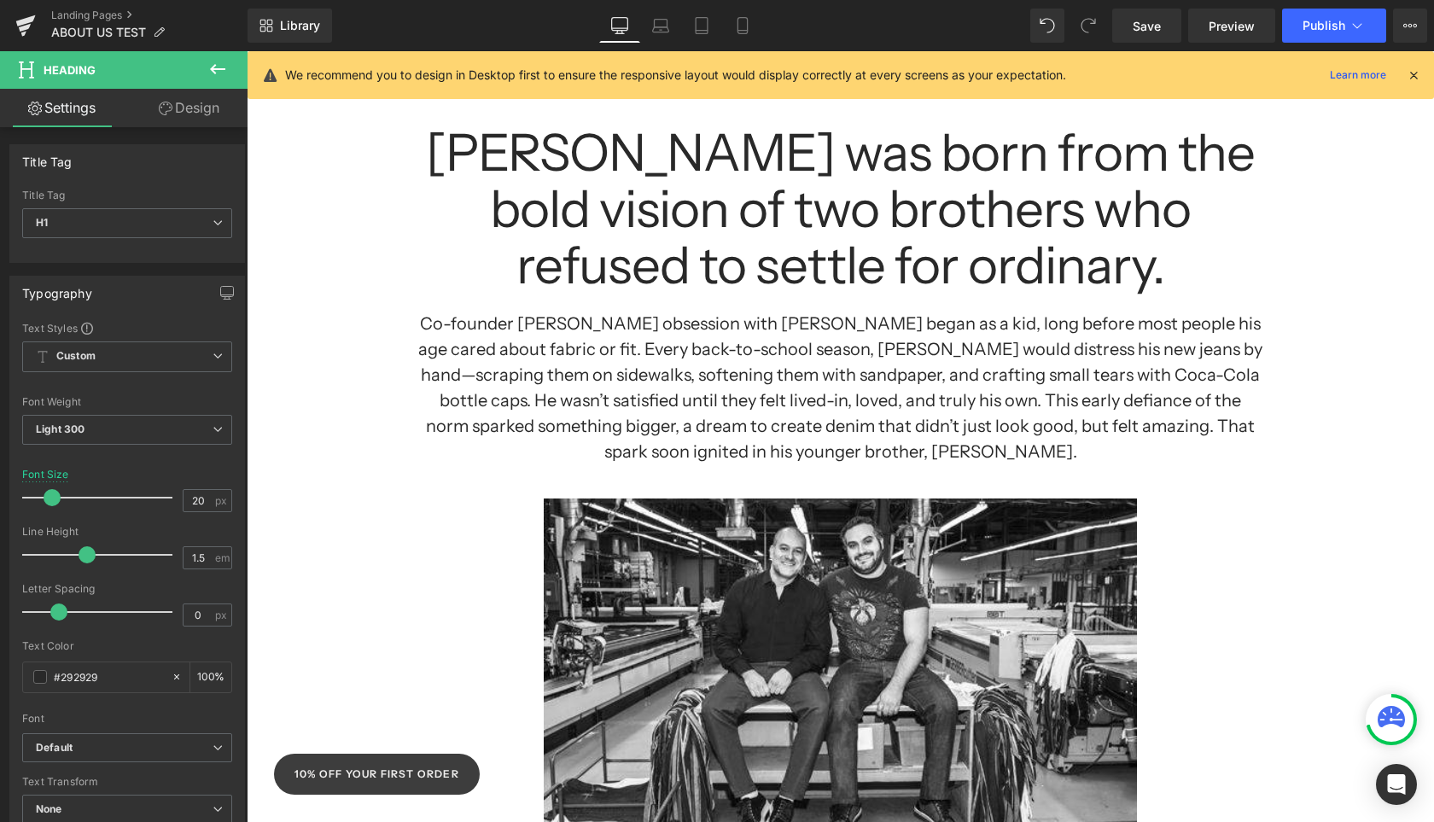
scroll to position [201, 0]
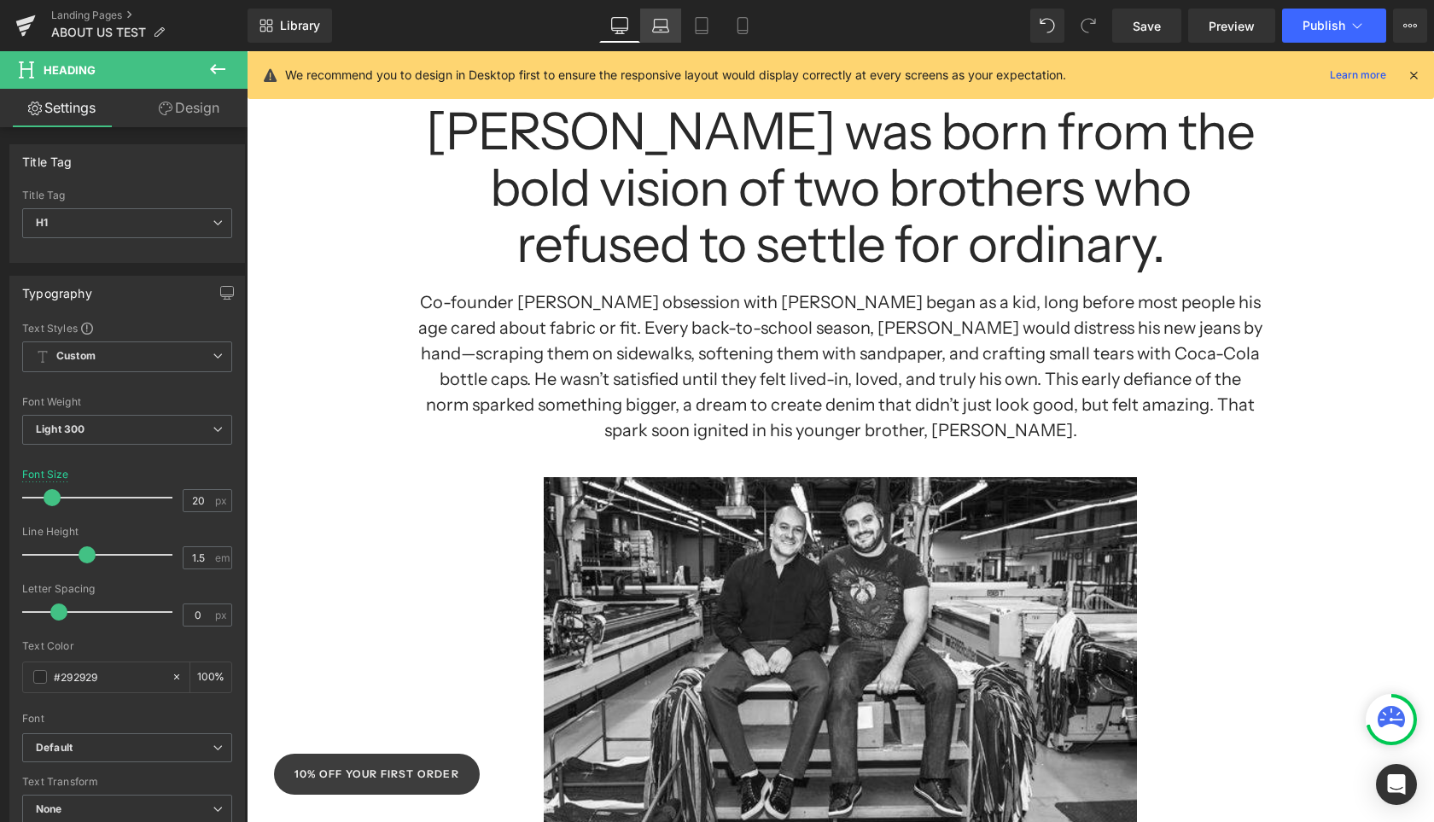
click at [649, 27] on link "Laptop" at bounding box center [660, 26] width 41 height 34
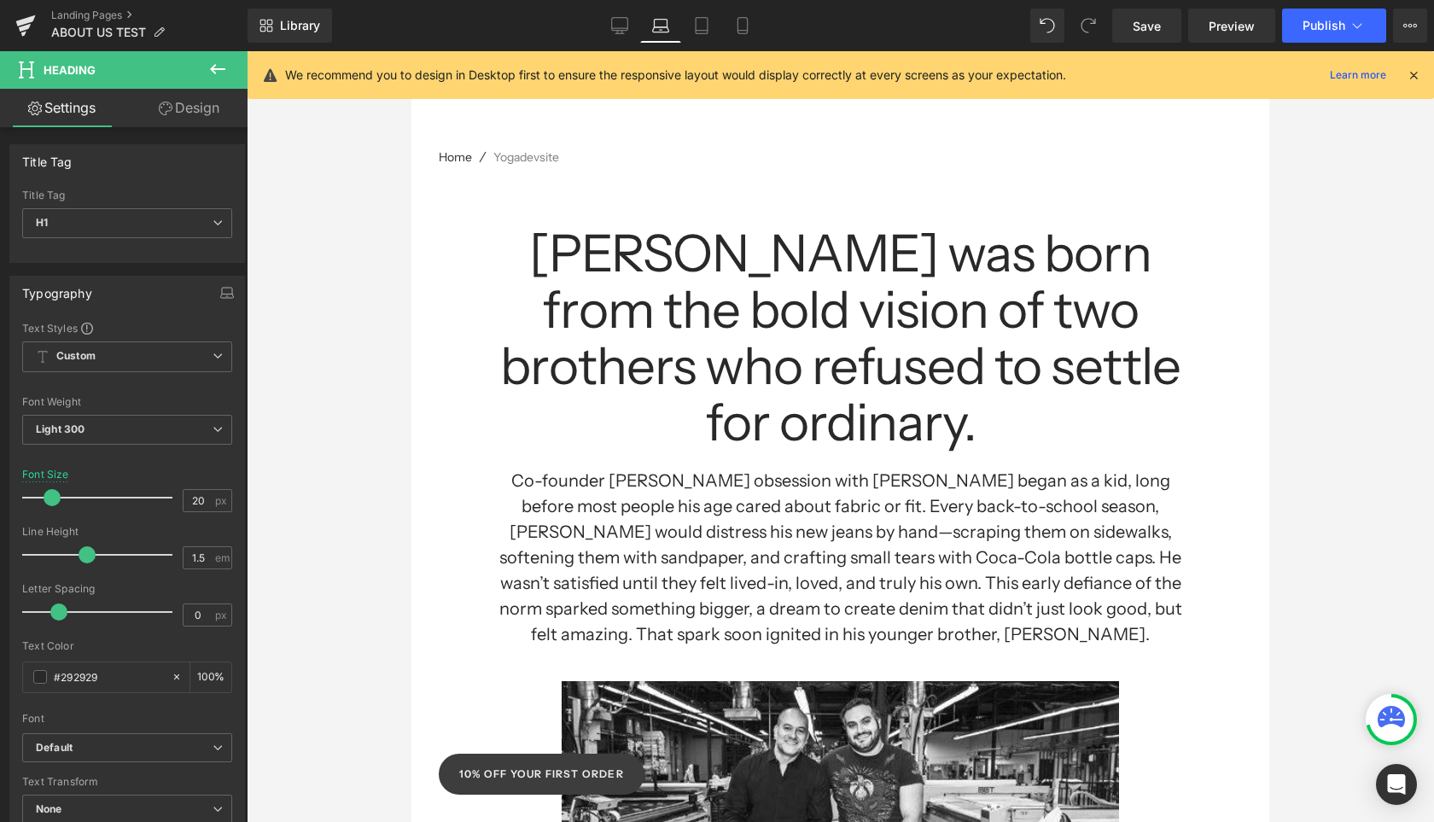
scroll to position [57, 0]
click at [626, 28] on icon at bounding box center [620, 28] width 16 height 0
type input "100"
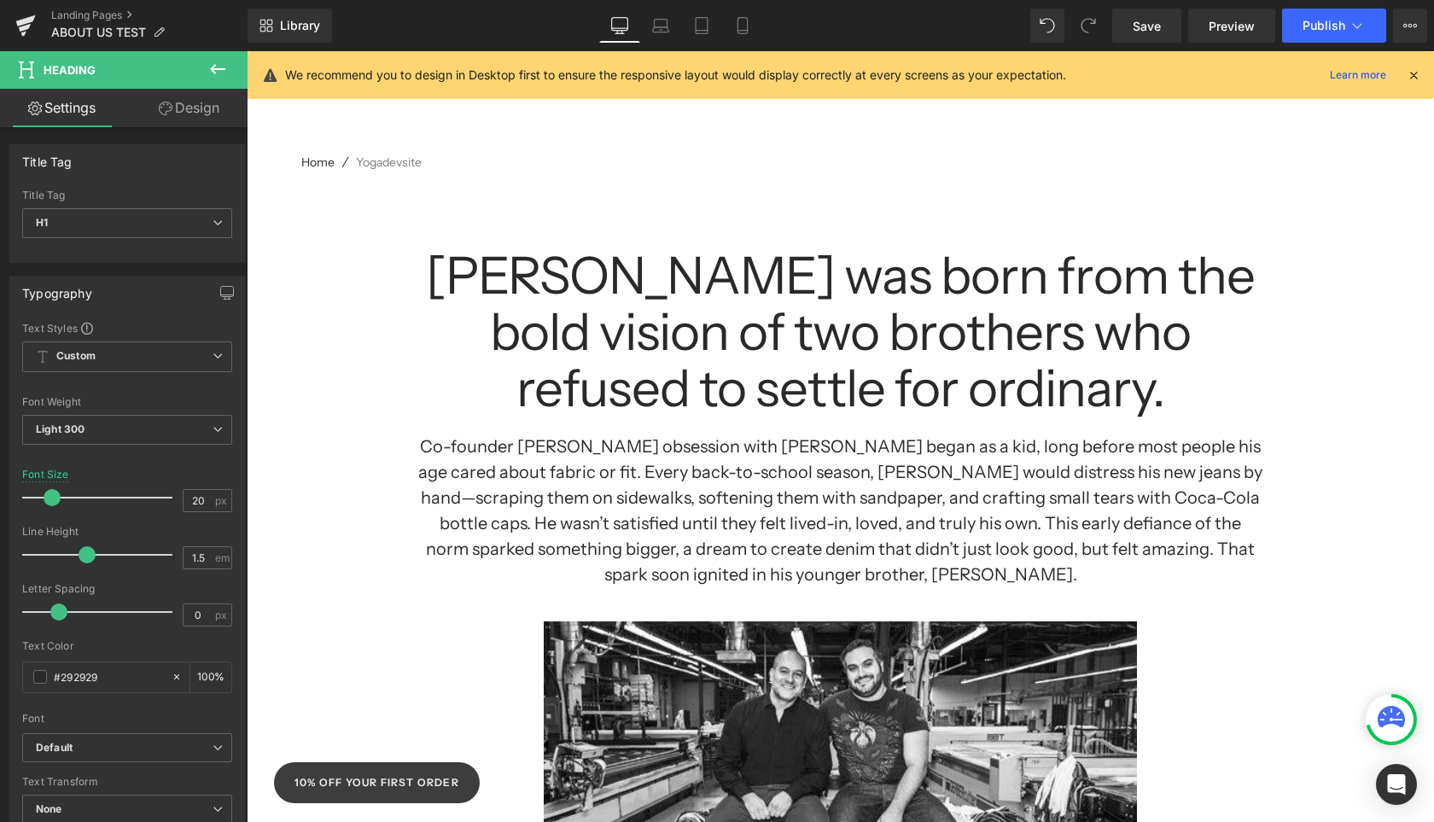
scroll to position [79, 0]
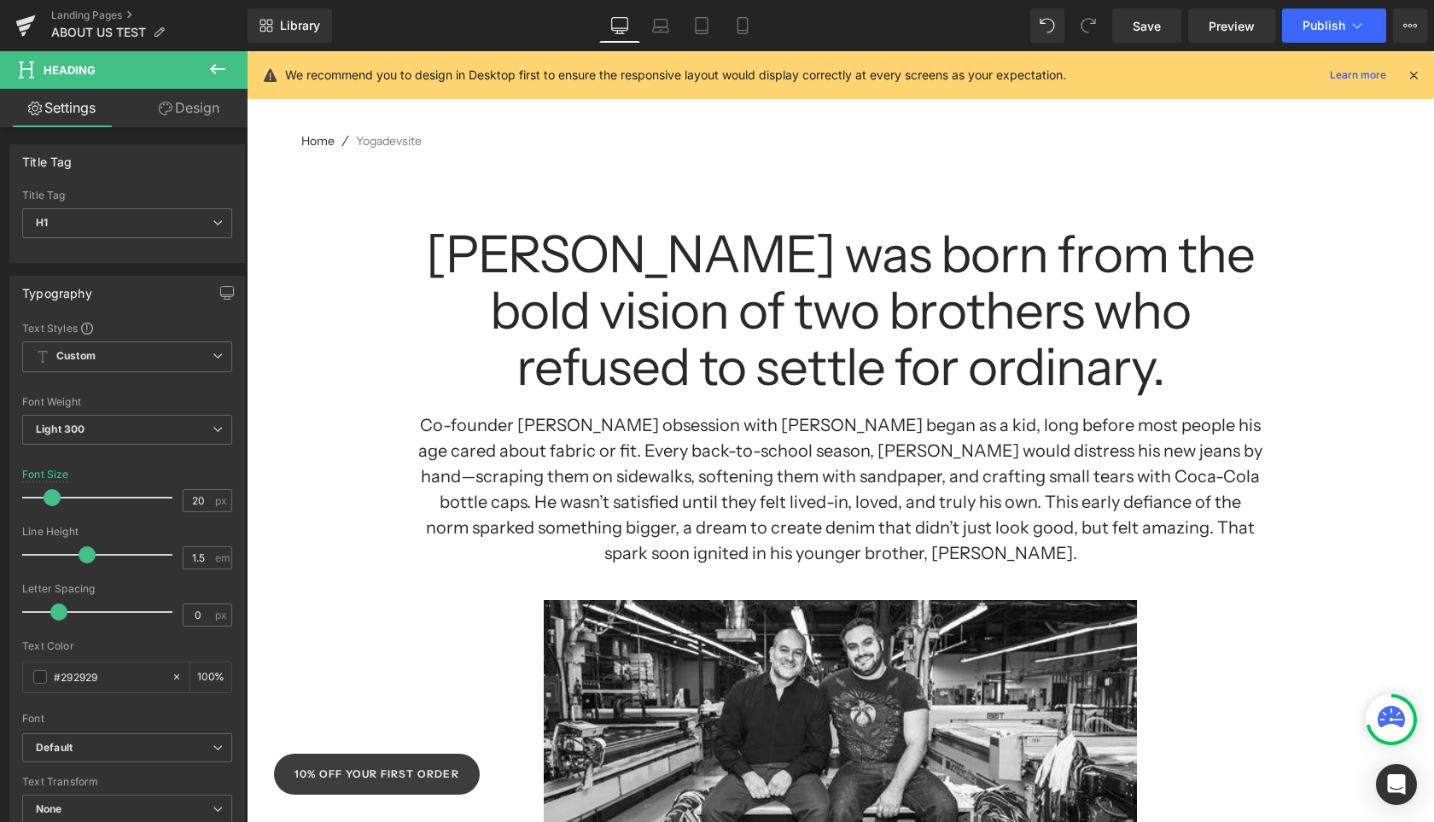
click at [694, 323] on h1 "[PERSON_NAME] was born from the bold vision of two brothers who refused to sett…" at bounding box center [840, 310] width 846 height 169
click at [663, 22] on icon at bounding box center [660, 25] width 17 height 17
type input "100"
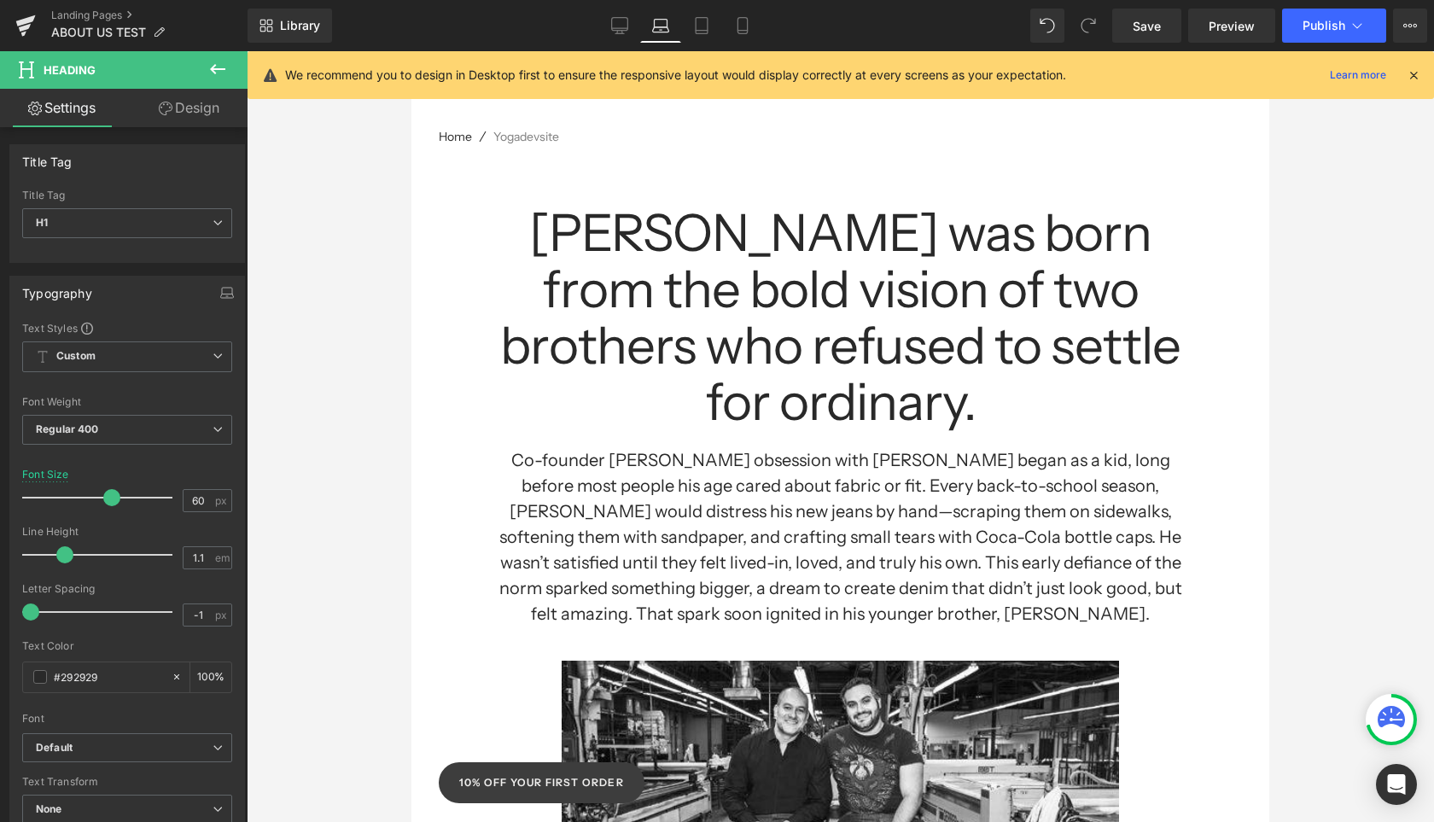
scroll to position [57, 0]
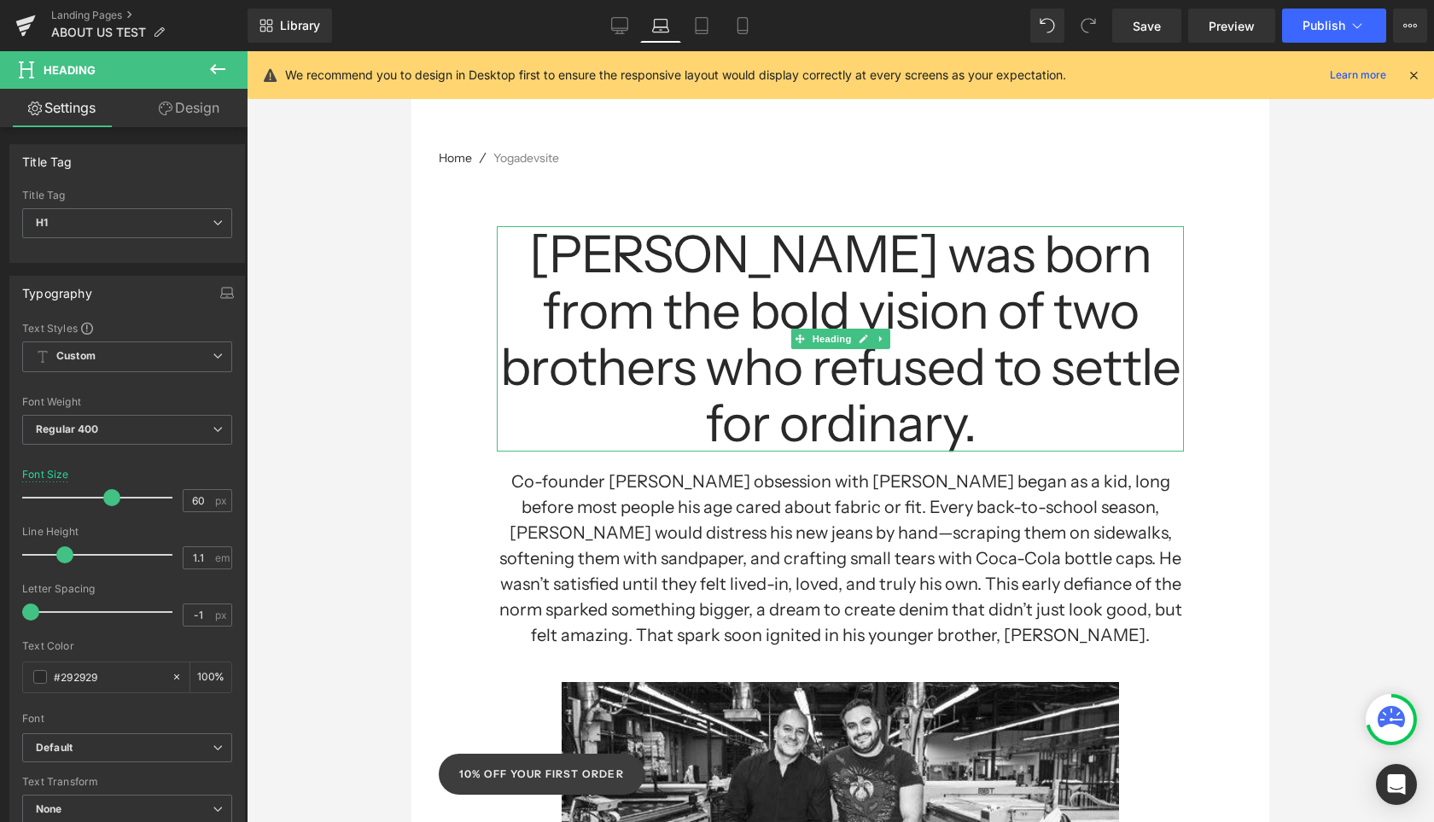
click at [817, 265] on h1 "[PERSON_NAME] was born from the bold vision of two brothers who refused to sett…" at bounding box center [840, 338] width 687 height 225
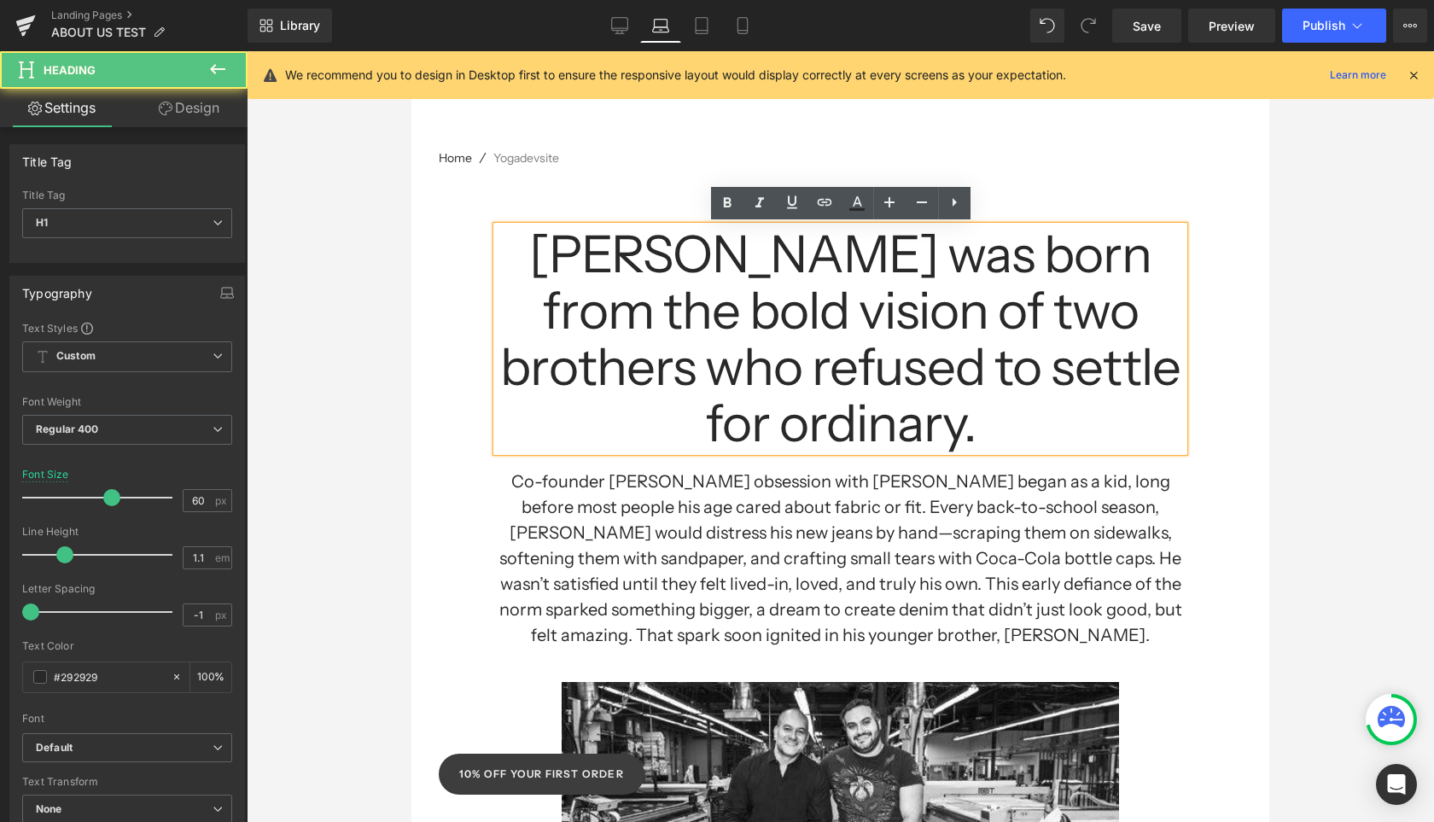
click at [748, 308] on h1 "[PERSON_NAME] was born from the bold vision of two brothers who refused to sett…" at bounding box center [840, 338] width 687 height 225
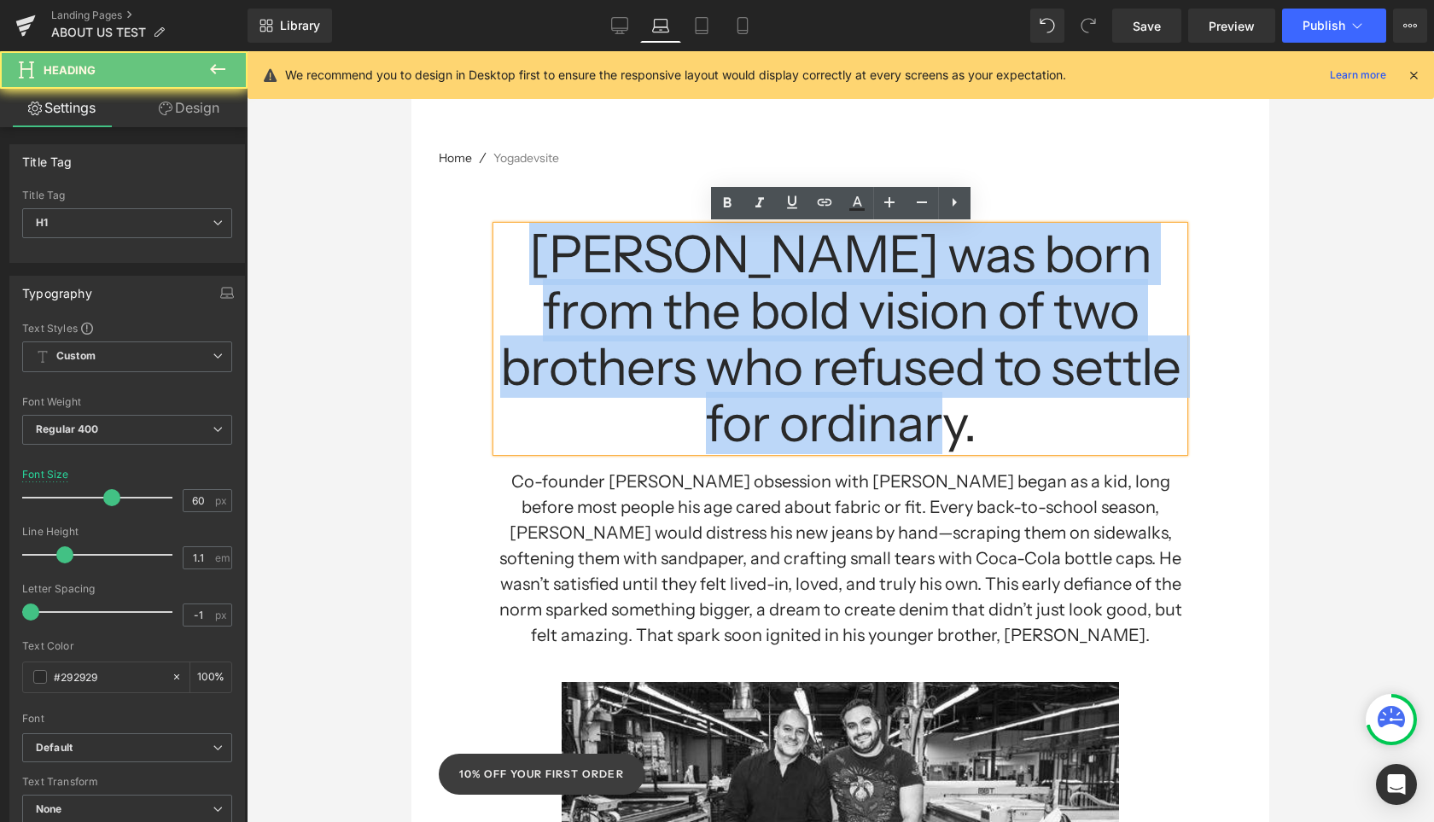
click at [748, 308] on h1 "[PERSON_NAME] was born from the bold vision of two brothers who refused to sett…" at bounding box center [840, 338] width 687 height 225
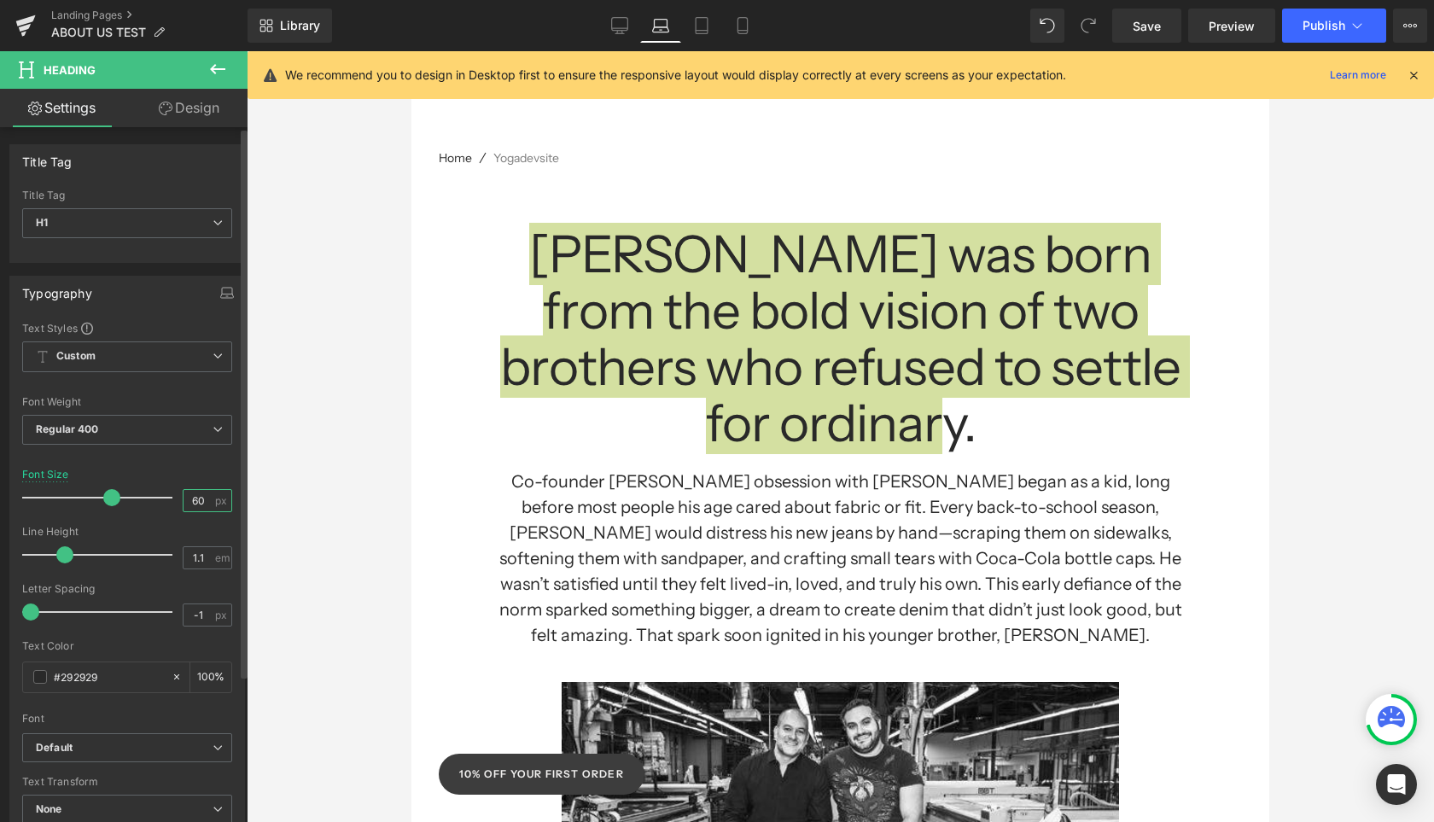
click at [201, 504] on input "60" at bounding box center [199, 500] width 30 height 21
drag, startPoint x: 201, startPoint y: 504, endPoint x: 172, endPoint y: 504, distance: 29.0
click at [172, 504] on div "Font Size 60 px" at bounding box center [127, 497] width 210 height 57
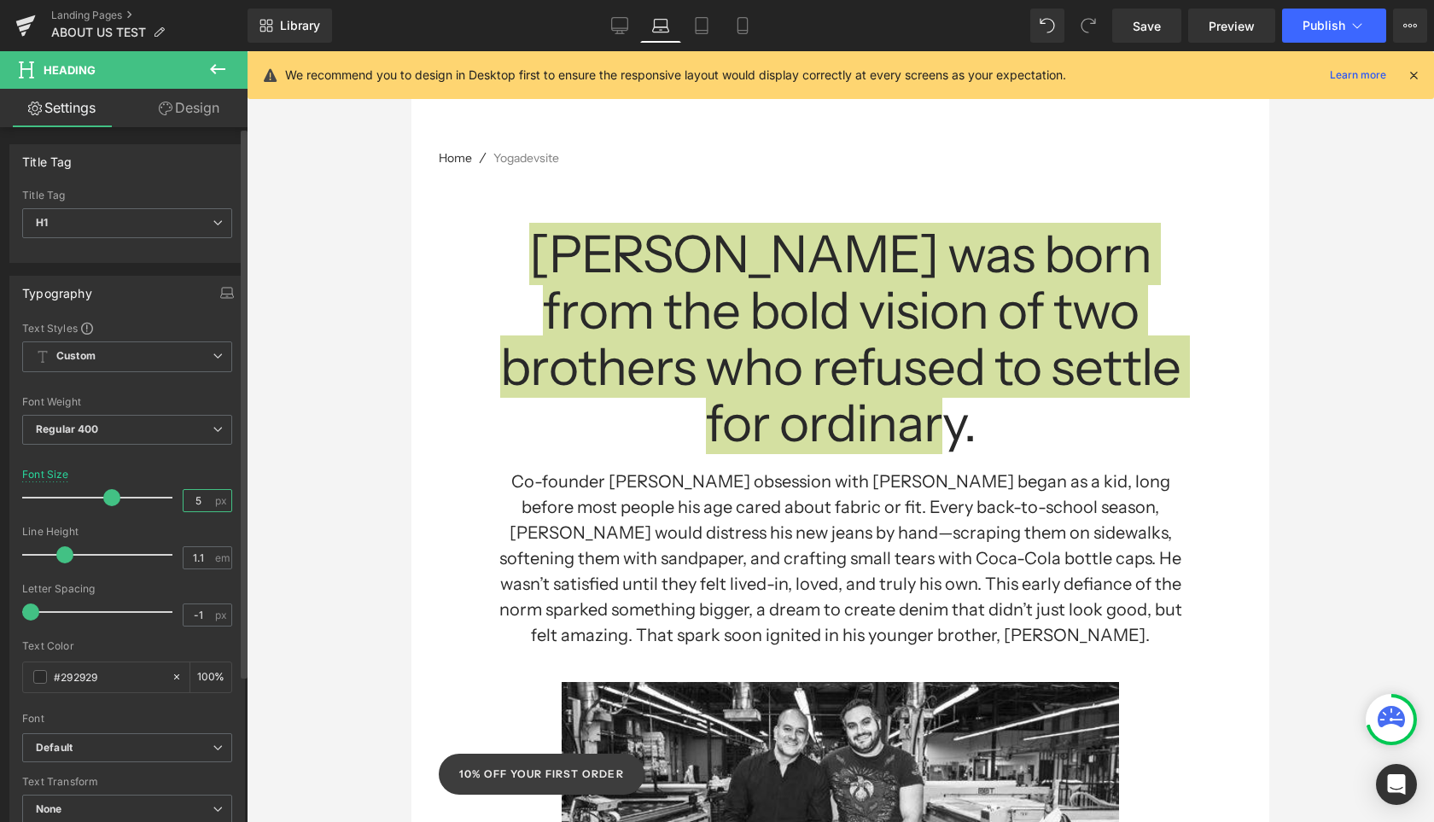
type input "50"
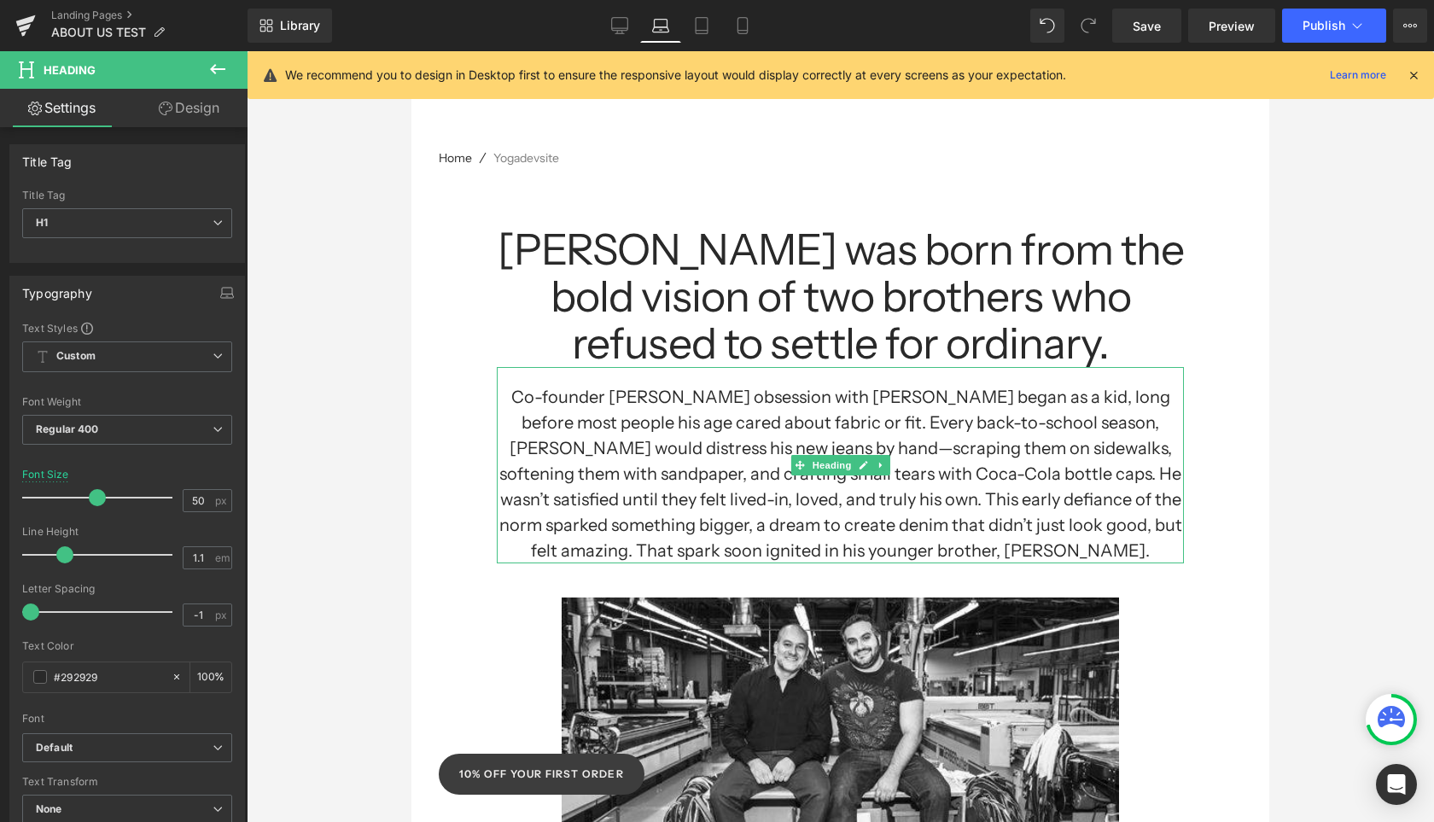
click at [723, 454] on h1 "Co-founder [PERSON_NAME] obsession with [PERSON_NAME] began as a kid, long befo…" at bounding box center [840, 473] width 687 height 179
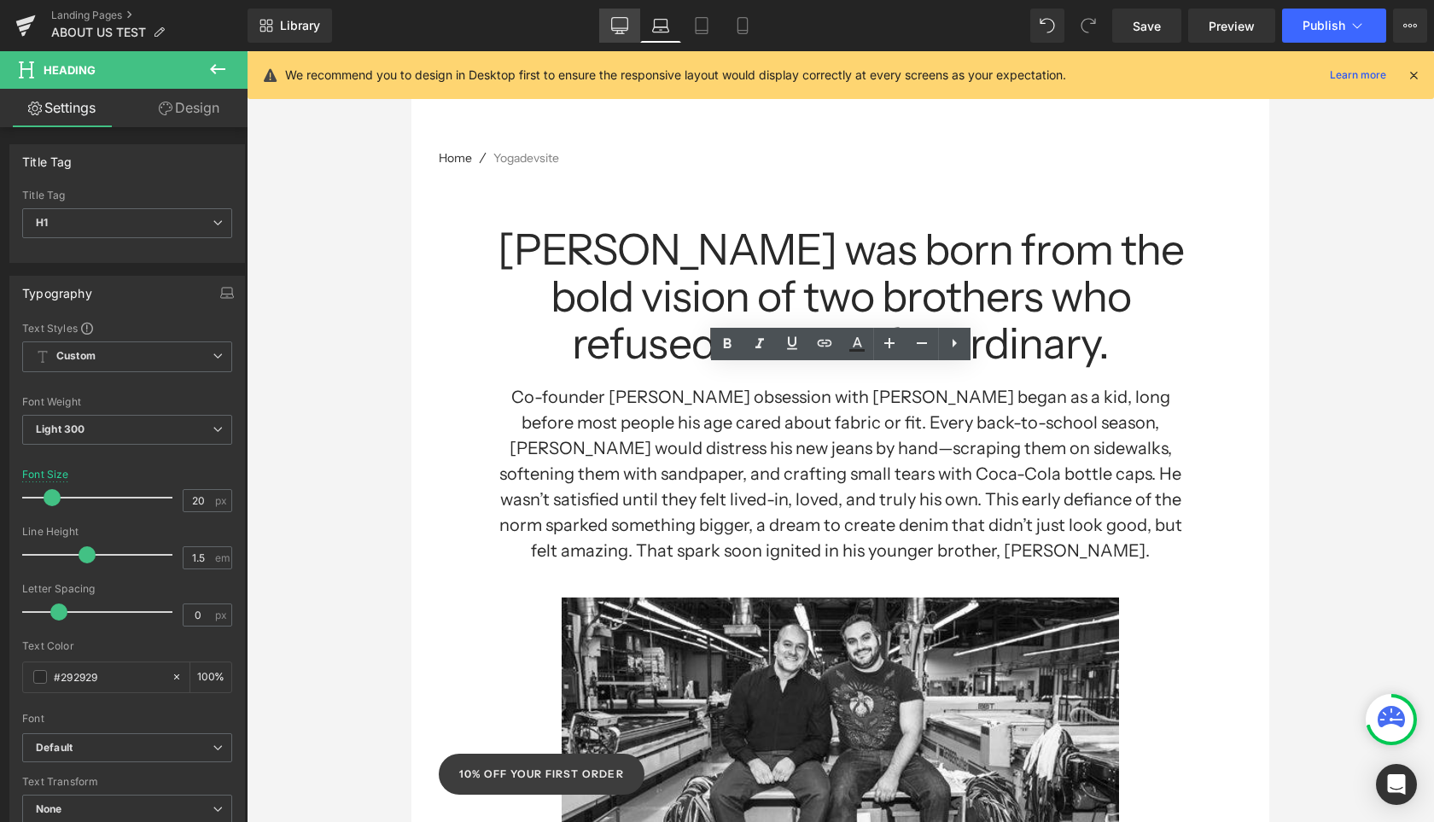
click at [622, 24] on icon at bounding box center [619, 25] width 17 height 17
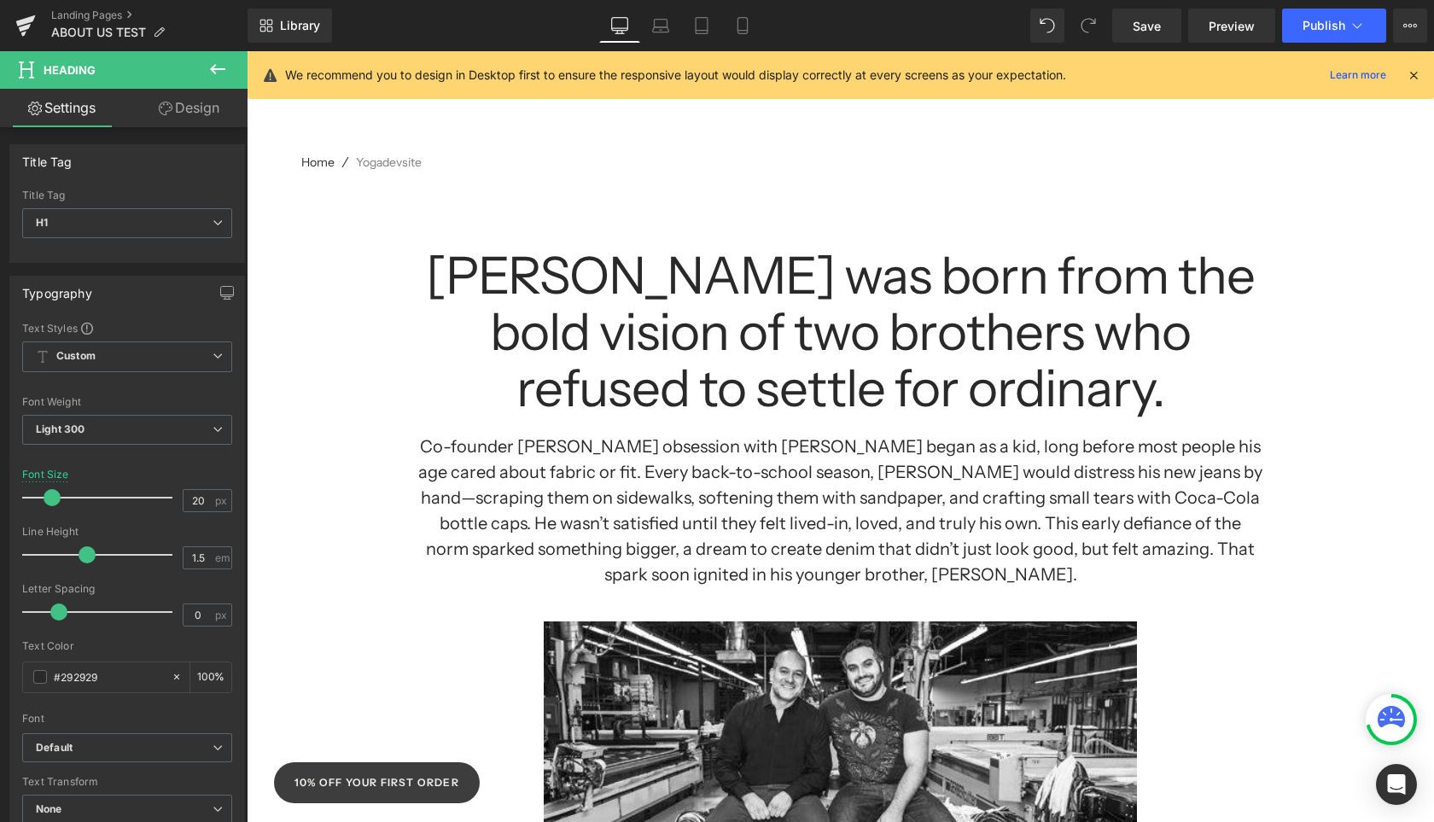
scroll to position [107, 0]
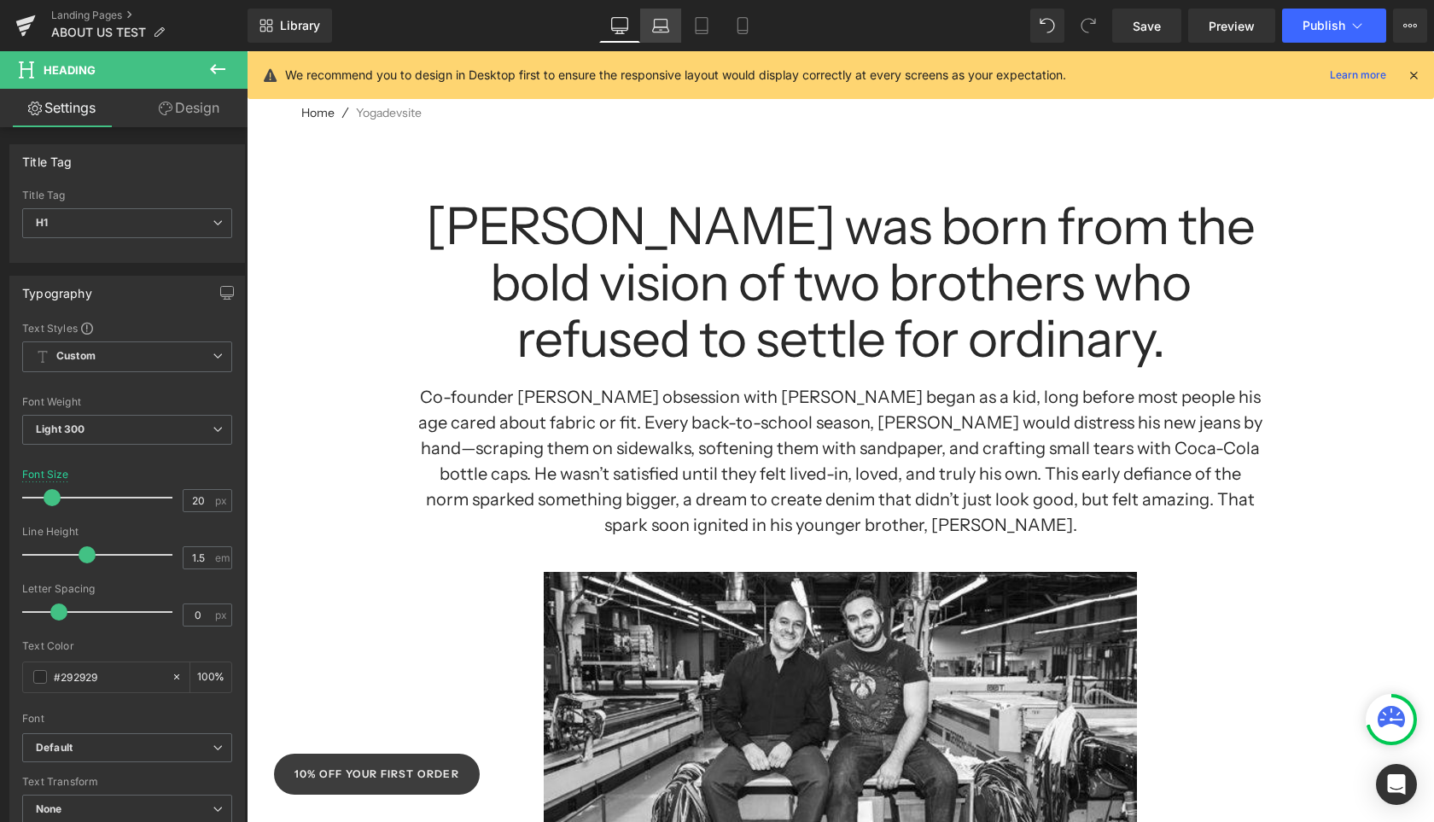
click at [669, 34] on link "Laptop" at bounding box center [660, 26] width 41 height 34
type input "100"
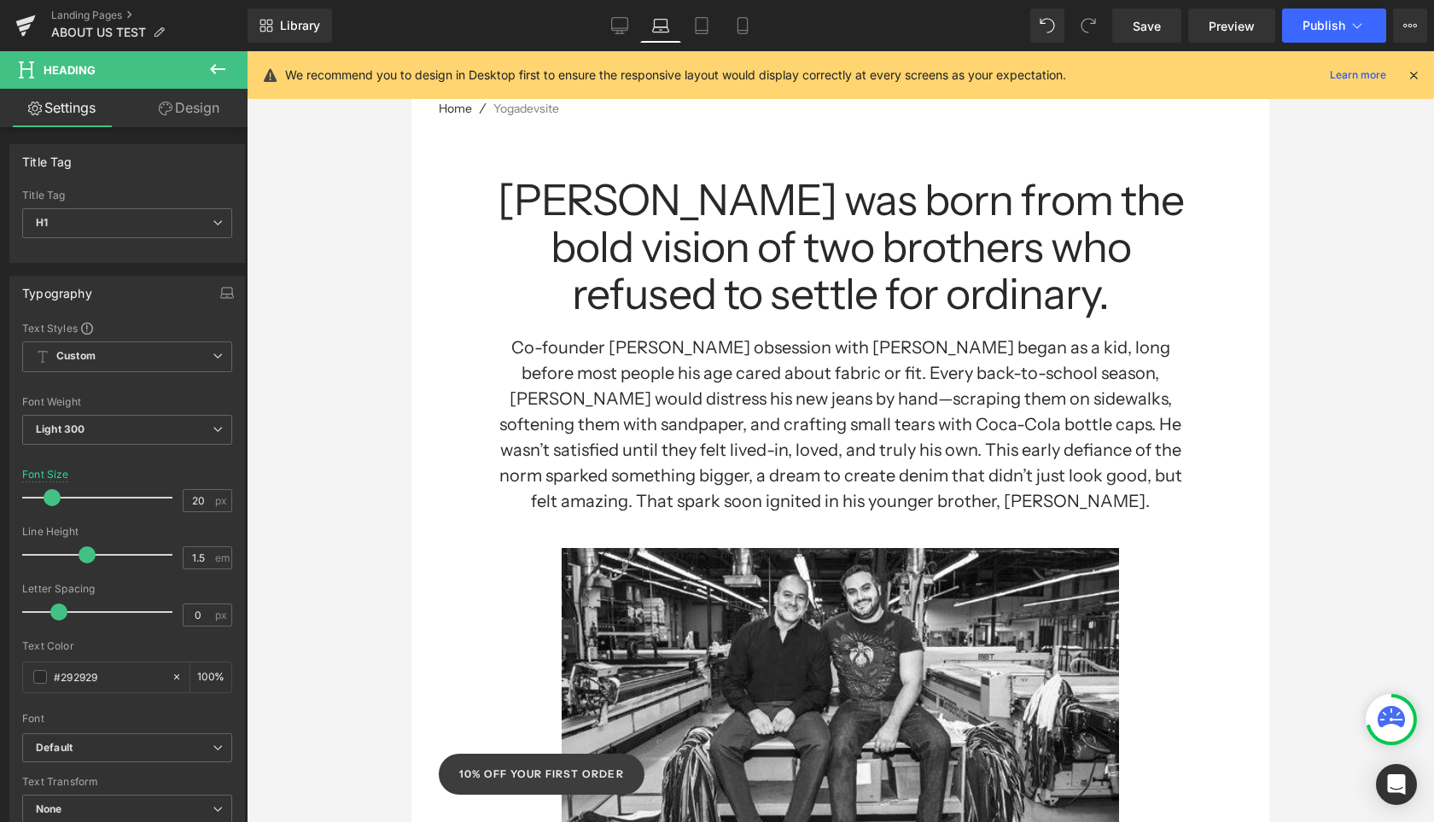
scroll to position [57, 0]
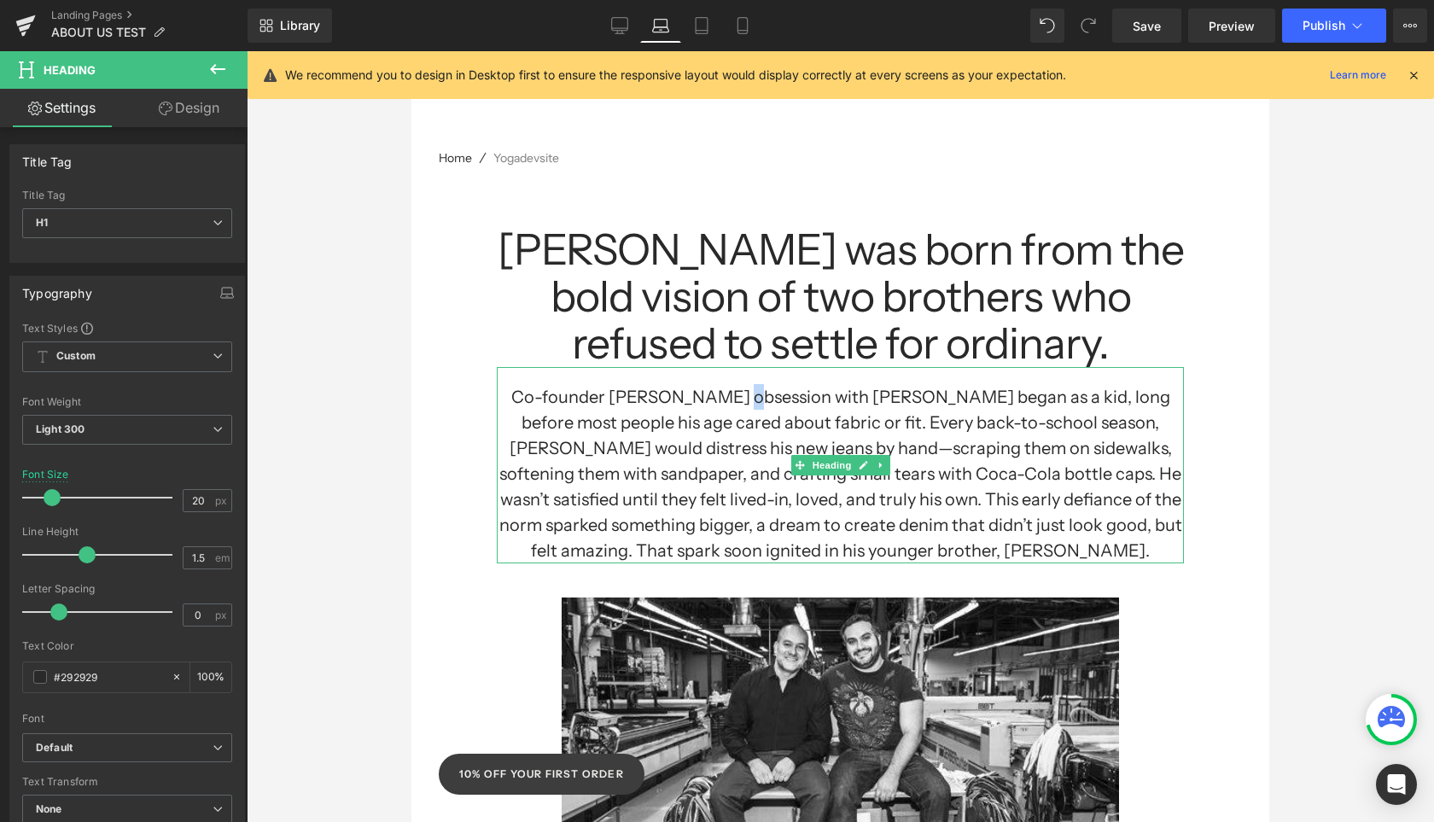
click at [706, 409] on h1 "Co-founder [PERSON_NAME] obsession with [PERSON_NAME] began as a kid, long befo…" at bounding box center [840, 473] width 687 height 179
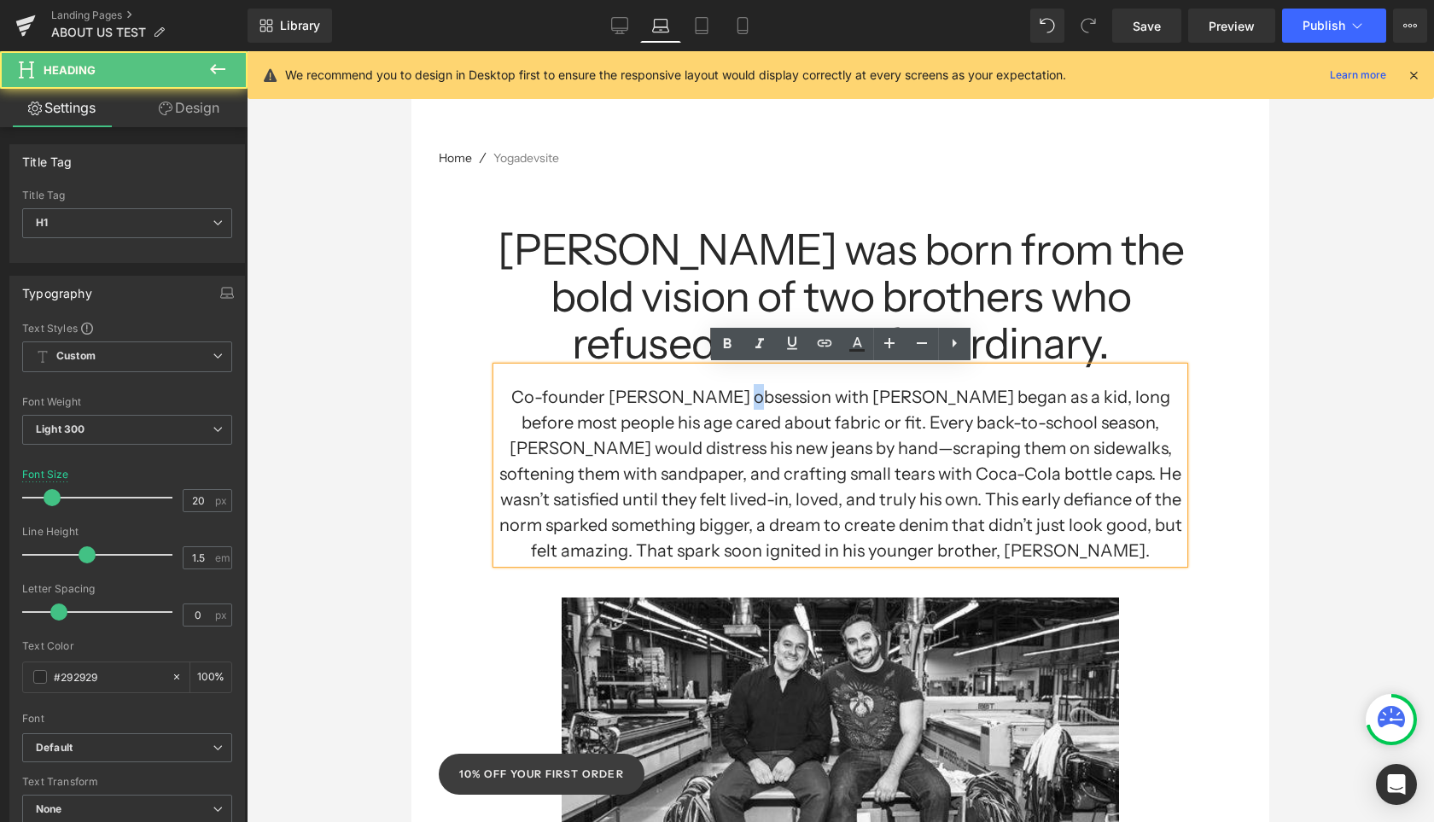
click at [705, 410] on h1 "Co-founder [PERSON_NAME] obsession with [PERSON_NAME] began as a kid, long befo…" at bounding box center [840, 473] width 687 height 179
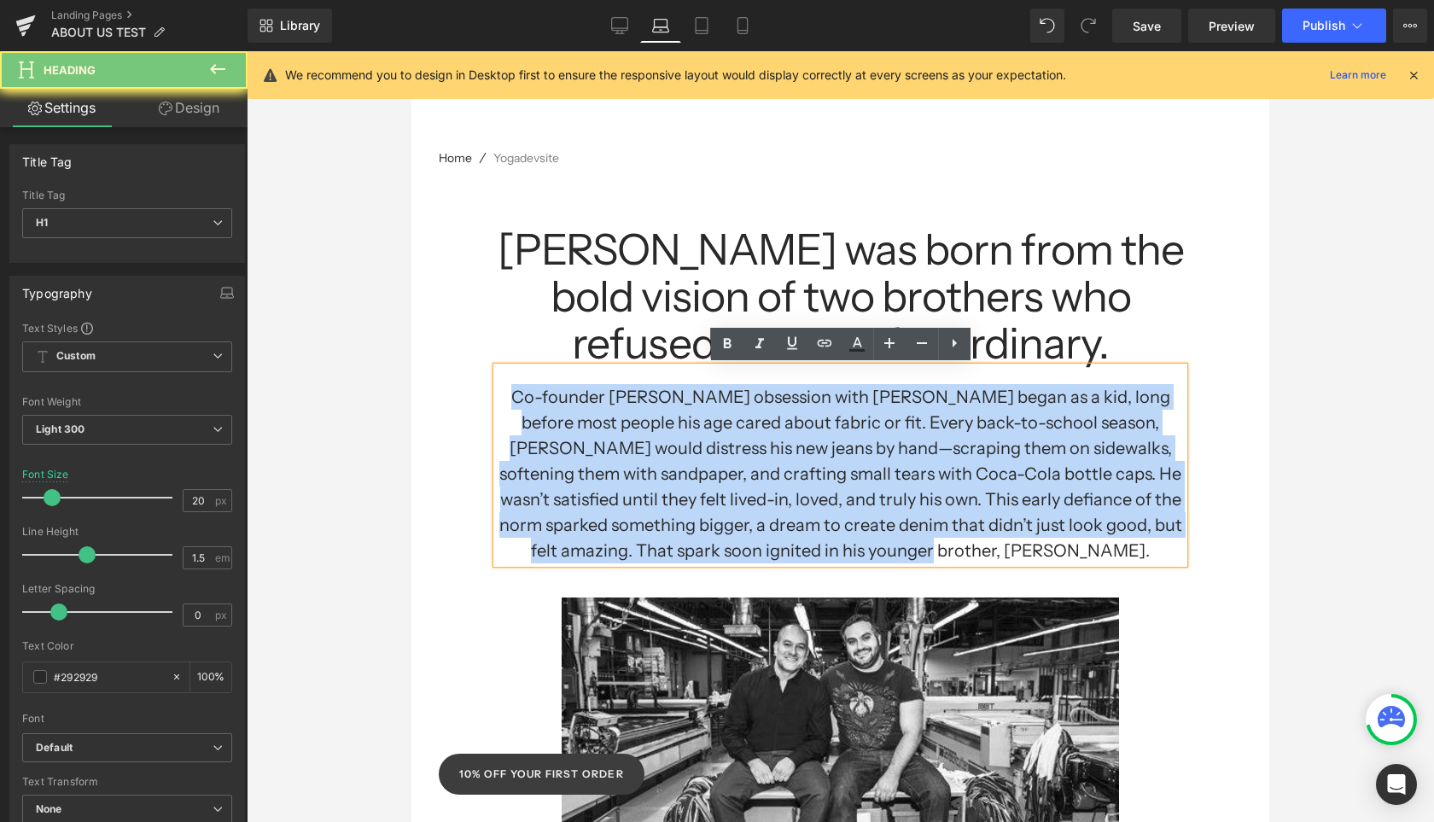
click at [705, 410] on h1 "Co-founder [PERSON_NAME] obsession with [PERSON_NAME] began as a kid, long befo…" at bounding box center [840, 473] width 687 height 179
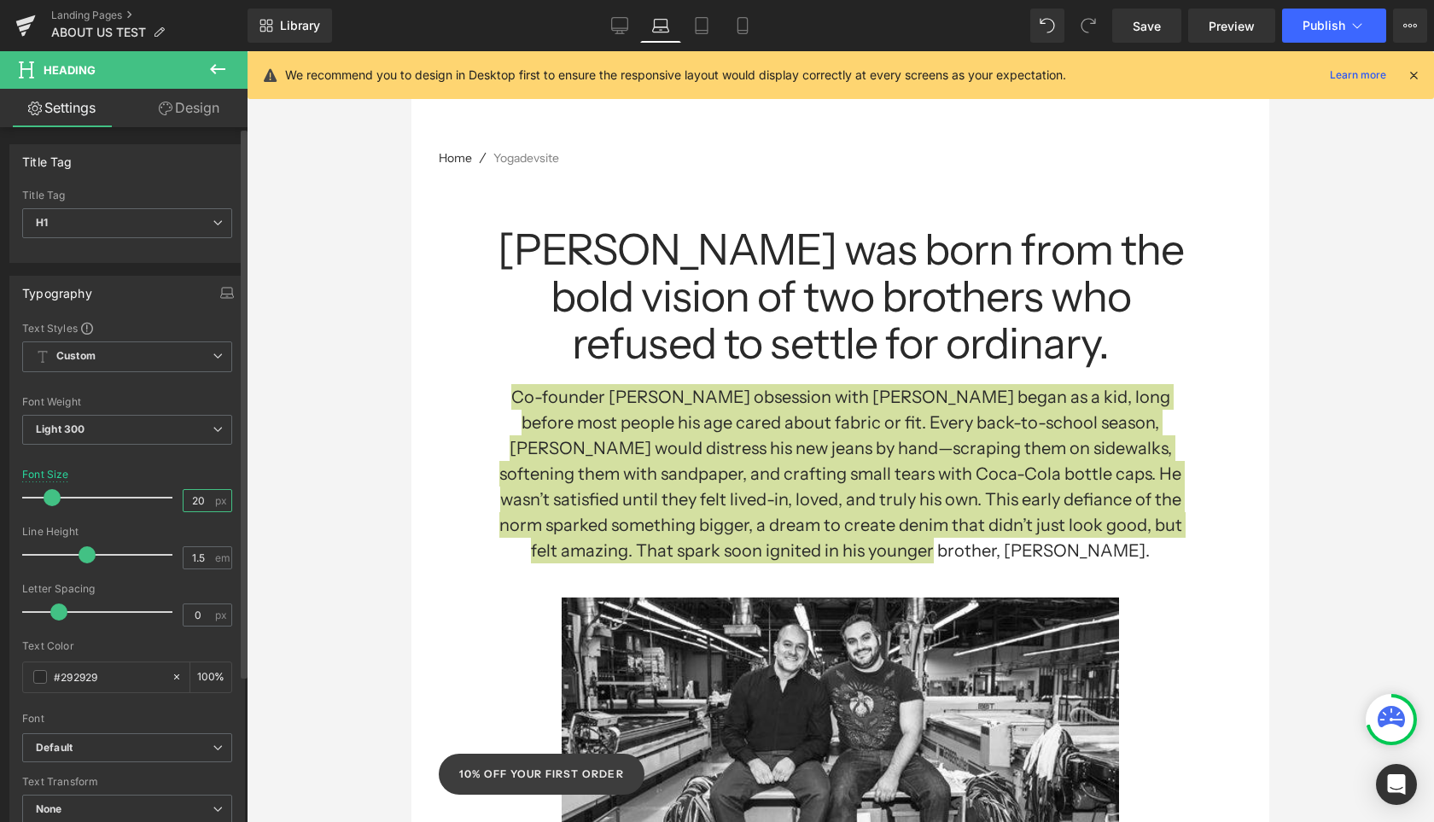
click at [196, 497] on input "20" at bounding box center [199, 500] width 30 height 21
type input "18"
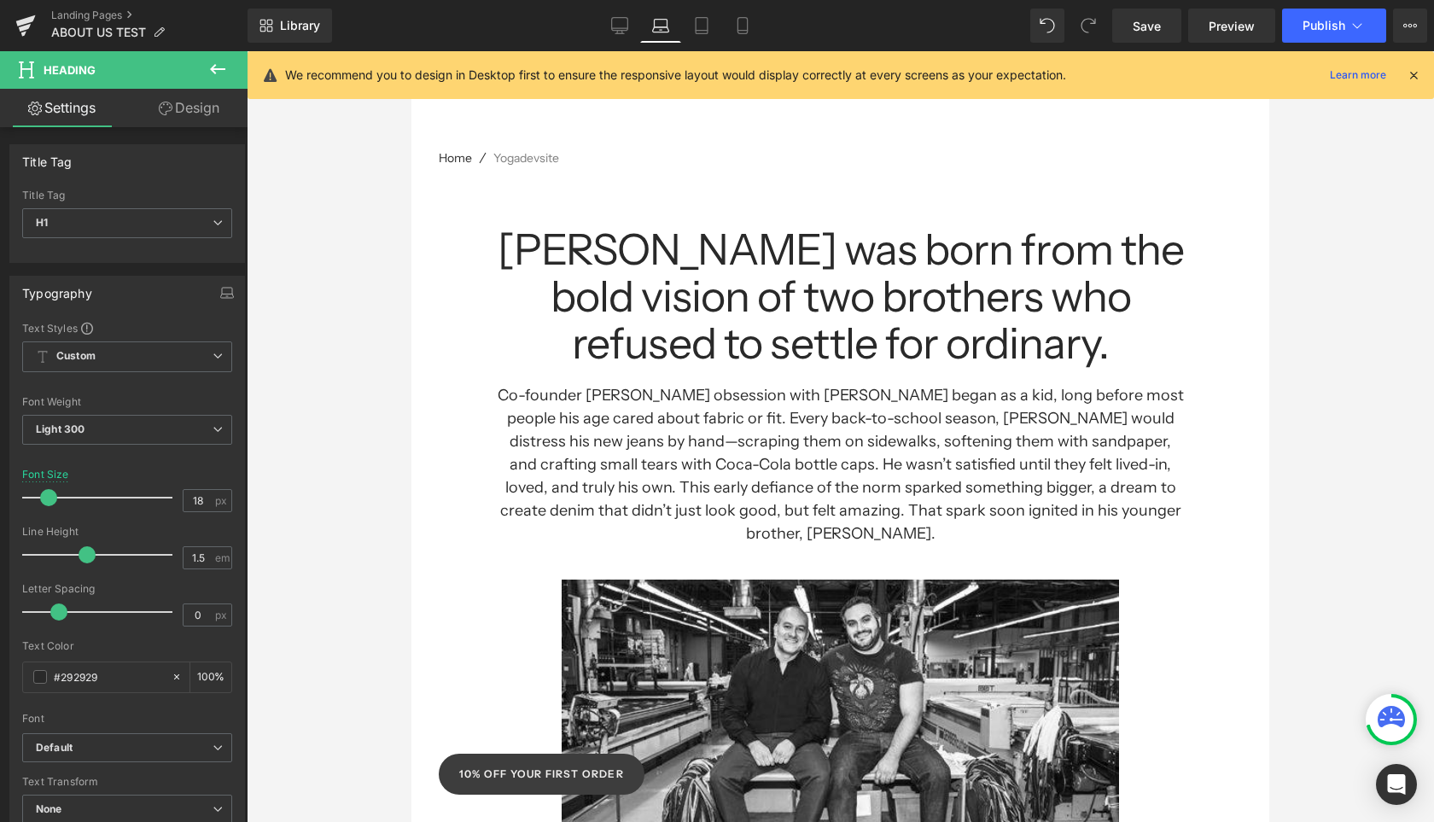
click at [467, 633] on div at bounding box center [840, 748] width 858 height 406
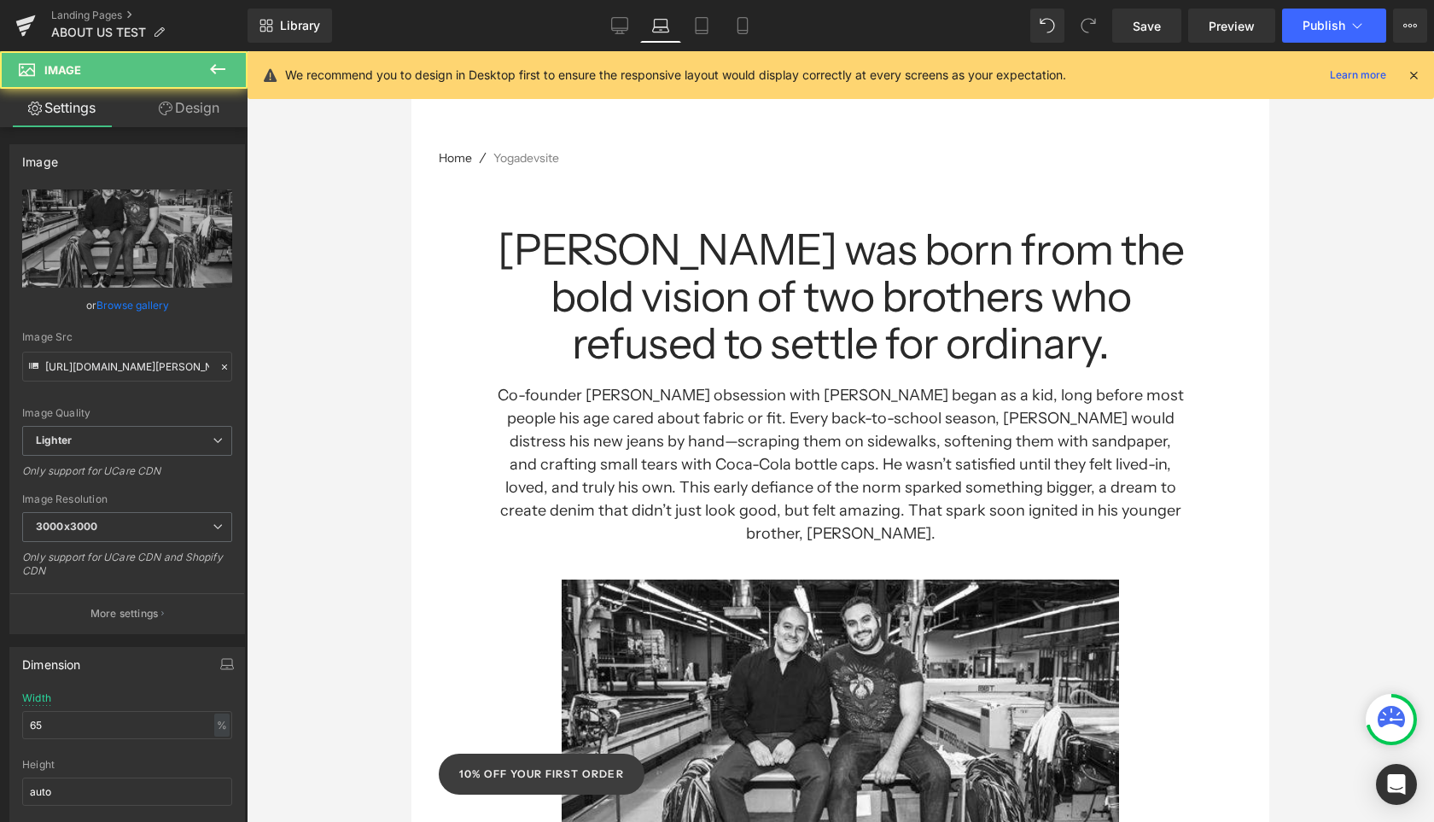
scroll to position [511, 0]
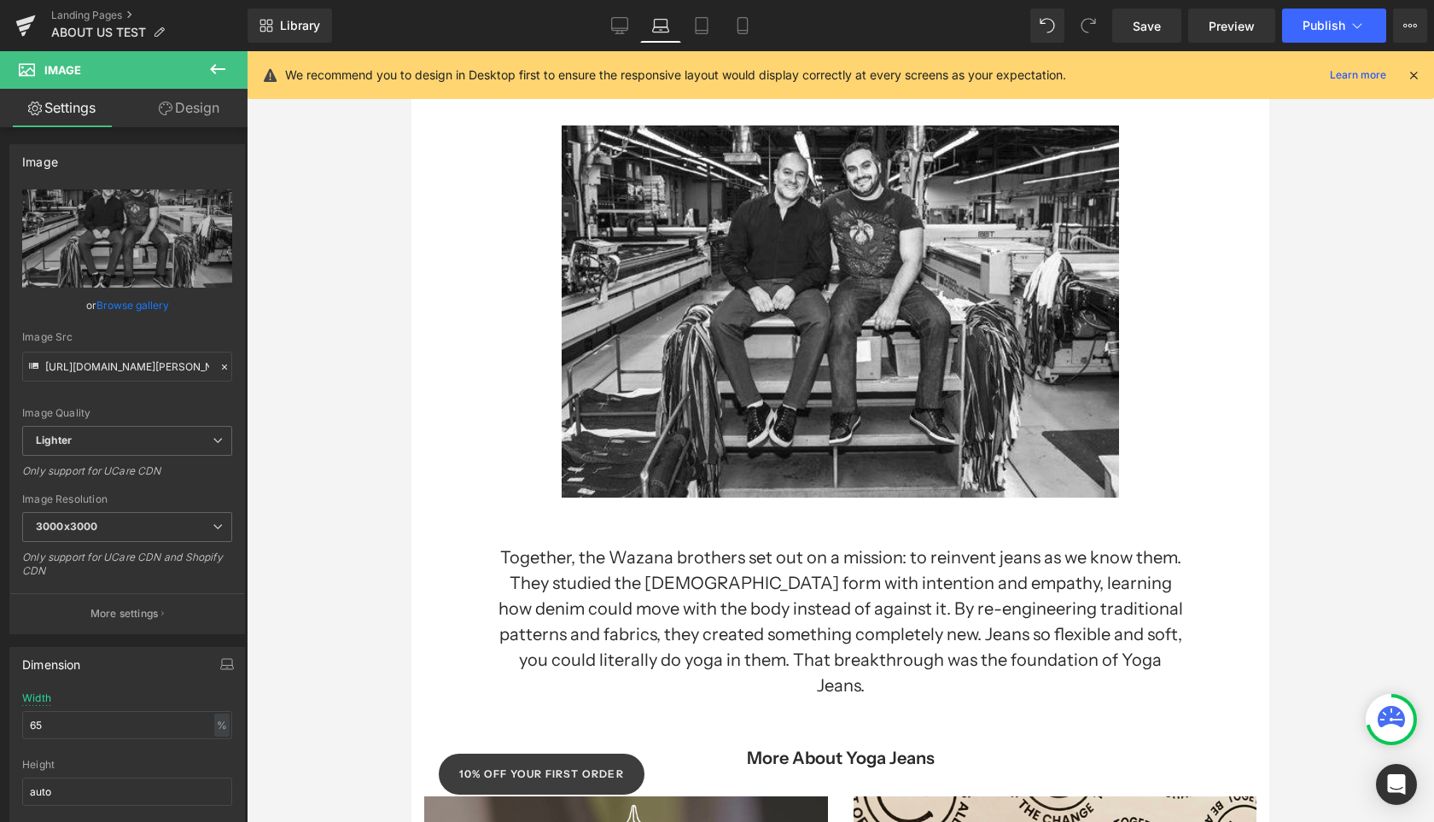
click at [691, 564] on h1 "Together, the Wazana brothers set out on a mission: to reinvent jeans as we kno…" at bounding box center [840, 622] width 687 height 154
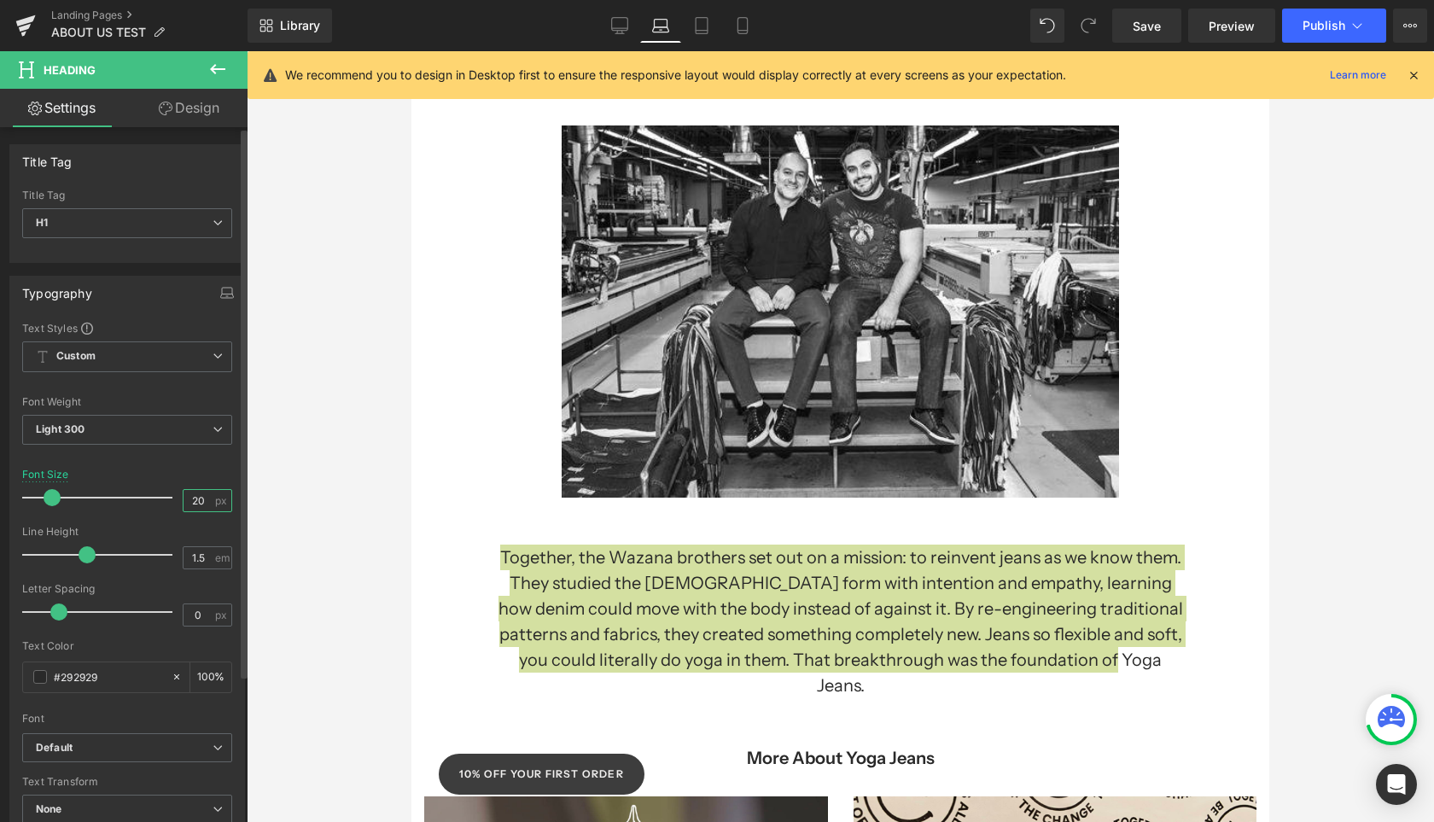
click at [198, 498] on input "20" at bounding box center [199, 500] width 30 height 21
type input "18"
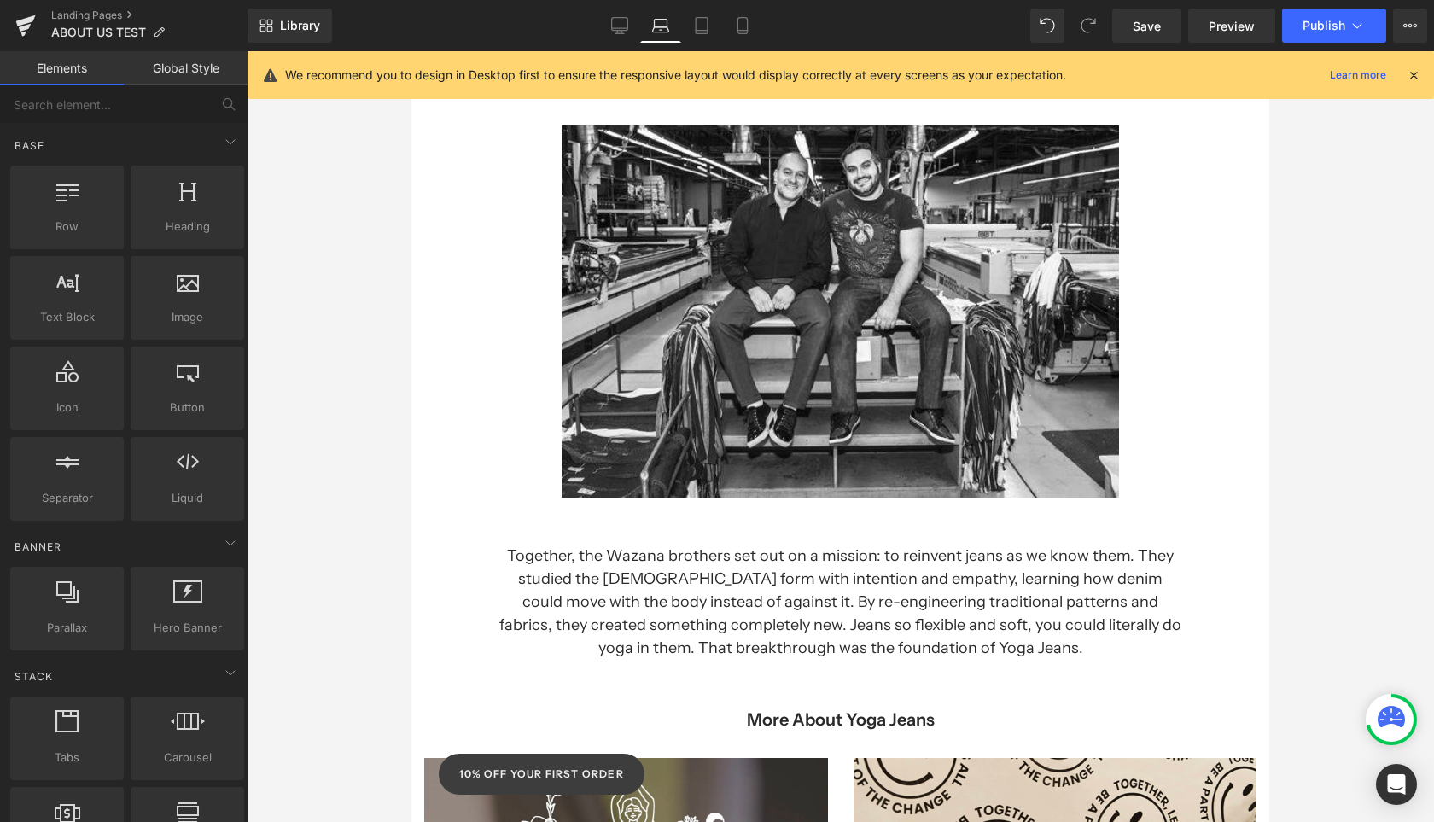
click at [442, 696] on div "Separator [PERSON_NAME] was born from the bold vision of two brothers who refus…" at bounding box center [840, 487] width 858 height 1534
click at [725, 580] on h1 "Together, the Wazana brothers set out on a mission: to reinvent jeans as we kno…" at bounding box center [840, 602] width 687 height 115
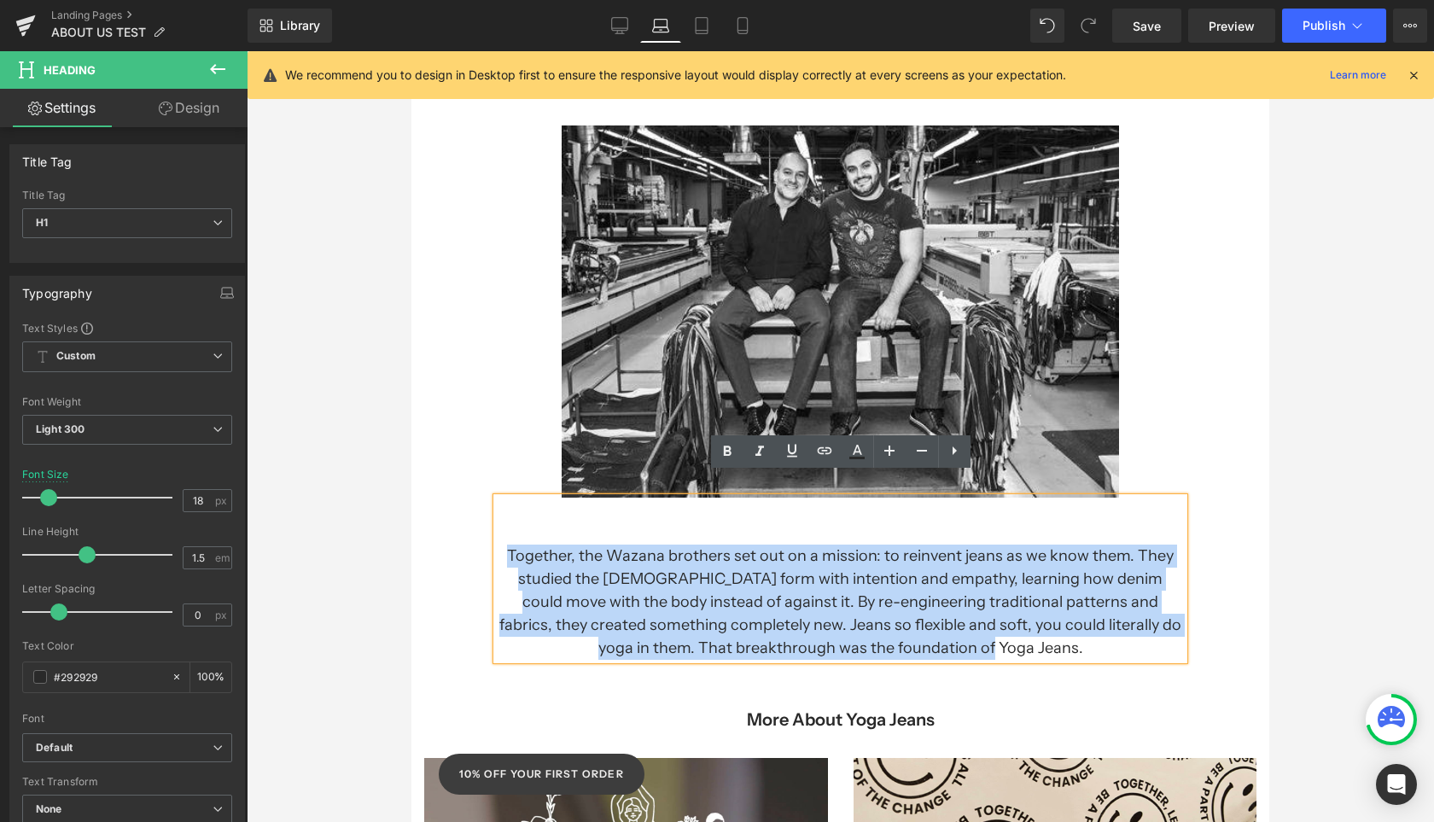
click at [411, 51] on div at bounding box center [411, 51] width 0 height 0
click at [487, 673] on div "Separator [PERSON_NAME] was born from the bold vision of two brothers who refus…" at bounding box center [840, 487] width 858 height 1534
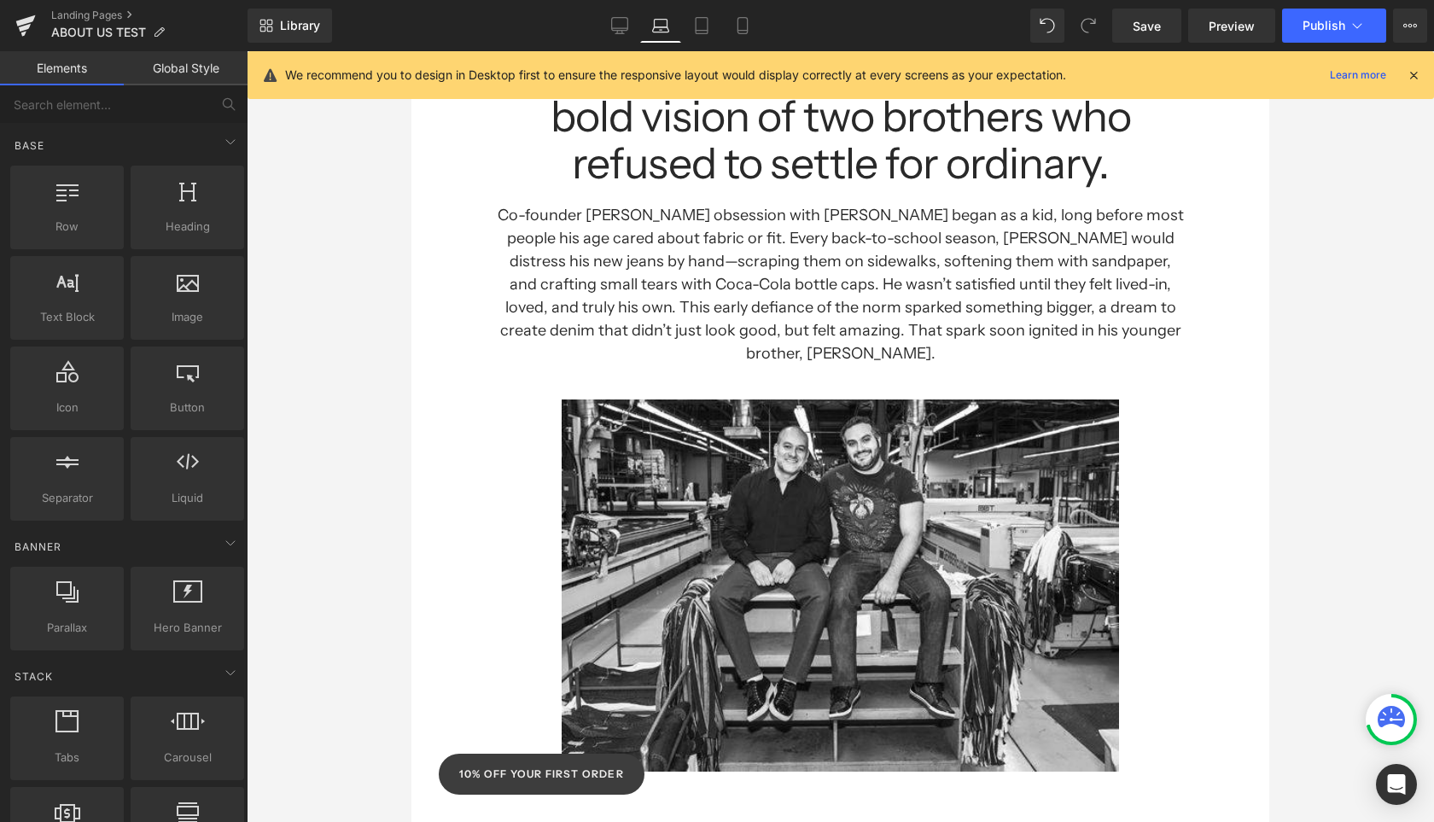
scroll to position [0, 0]
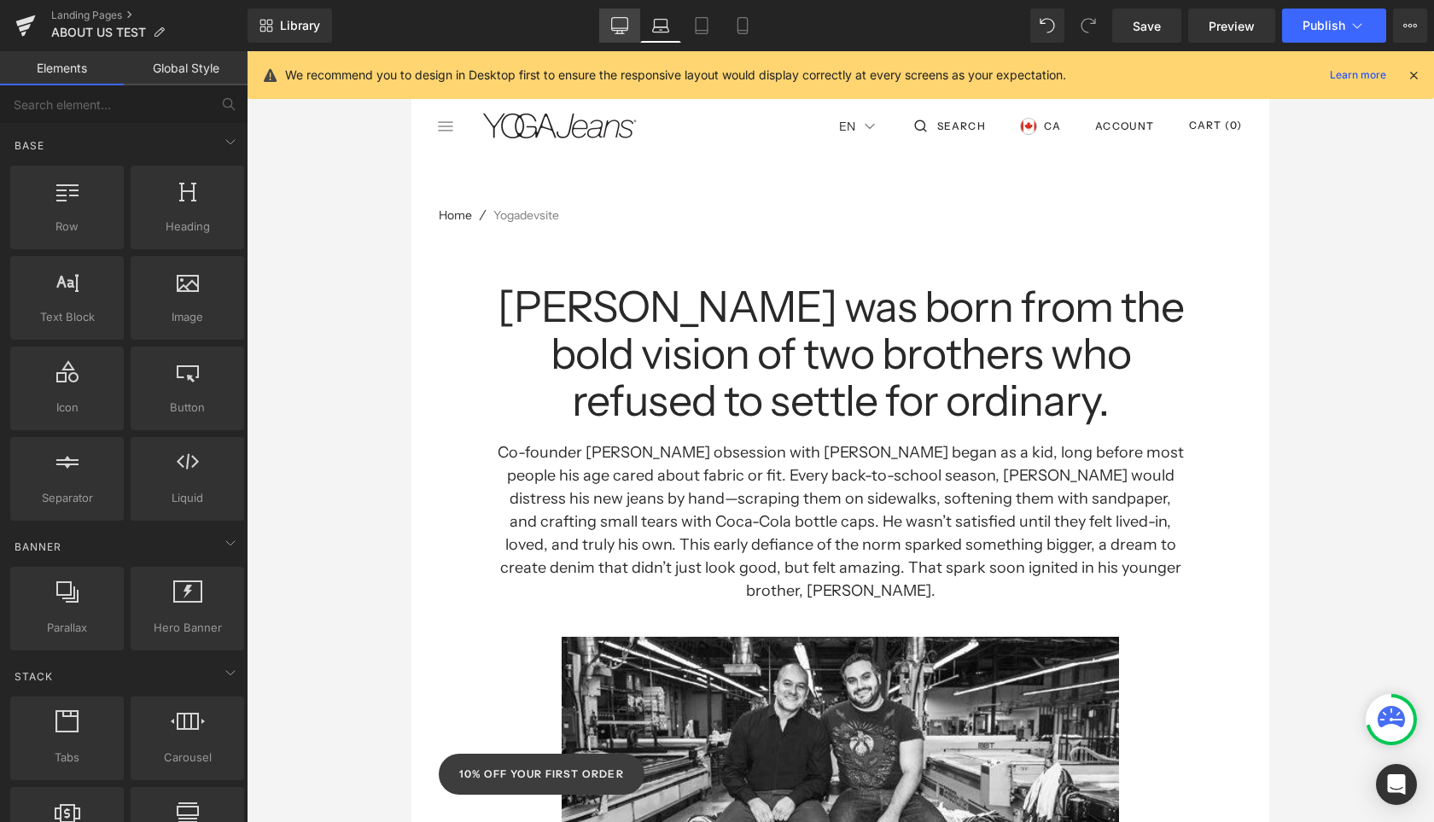
click at [611, 31] on link "Desktop" at bounding box center [619, 26] width 41 height 34
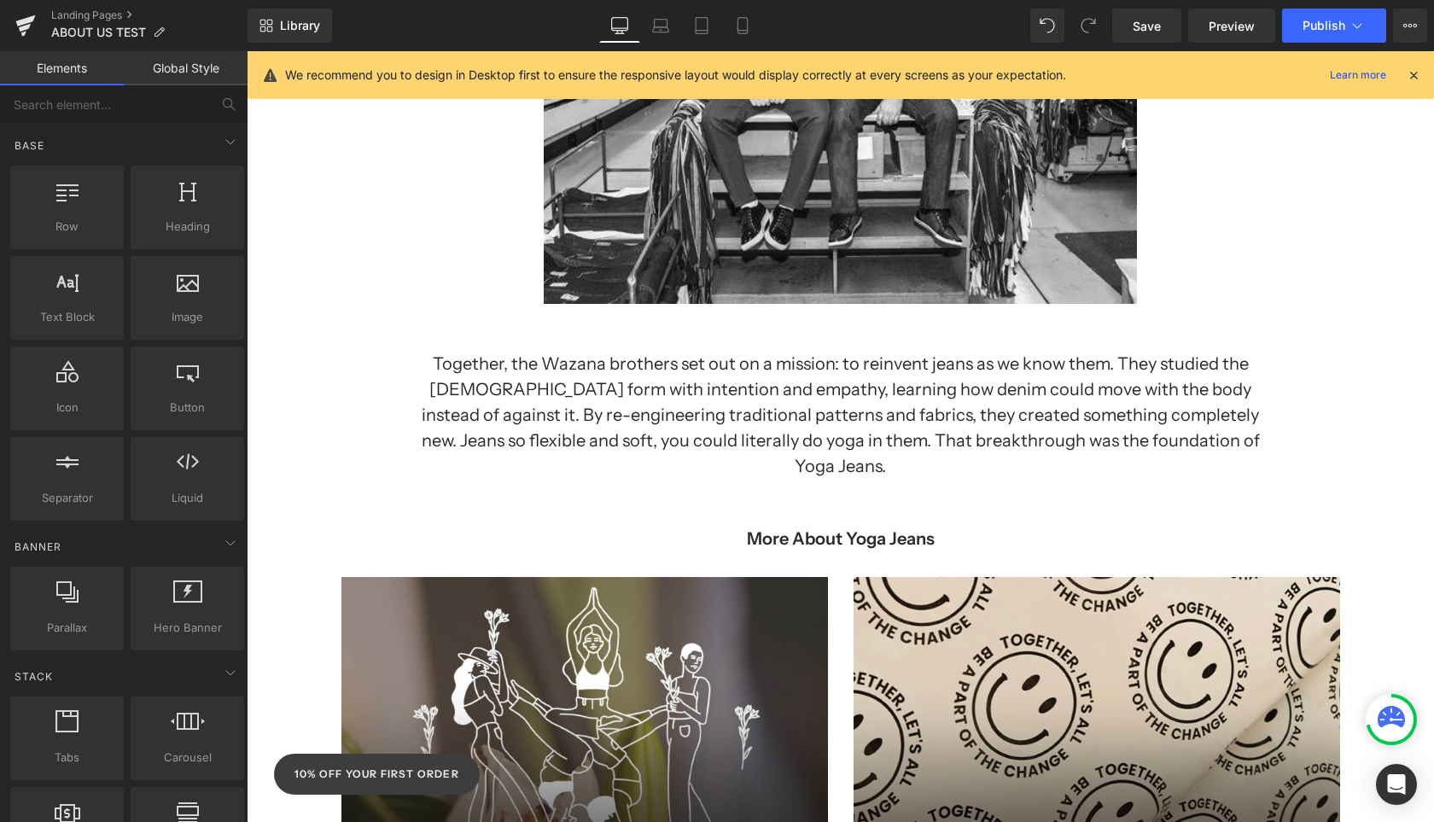
scroll to position [804, 0]
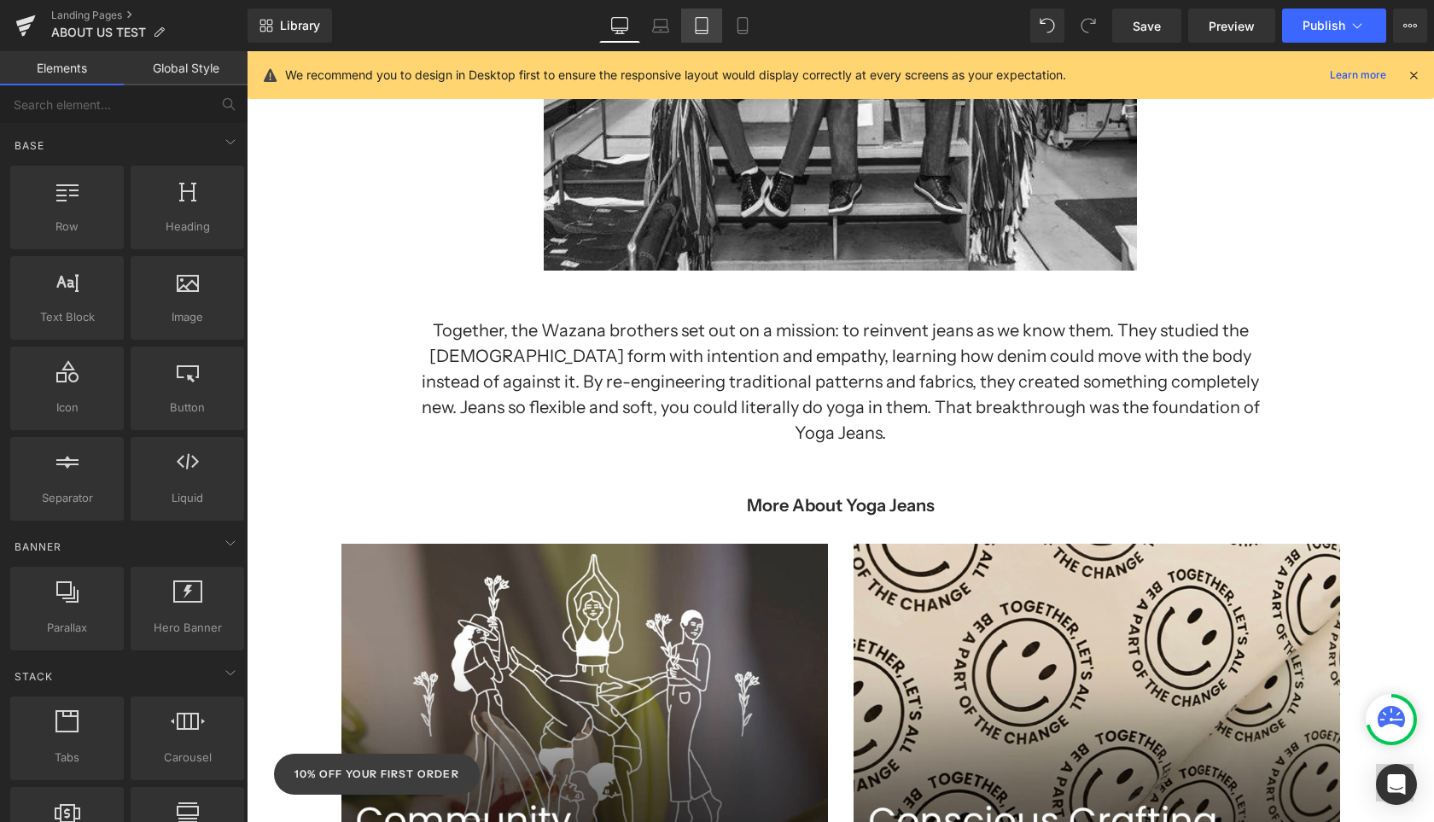
click at [703, 20] on icon at bounding box center [701, 25] width 17 height 17
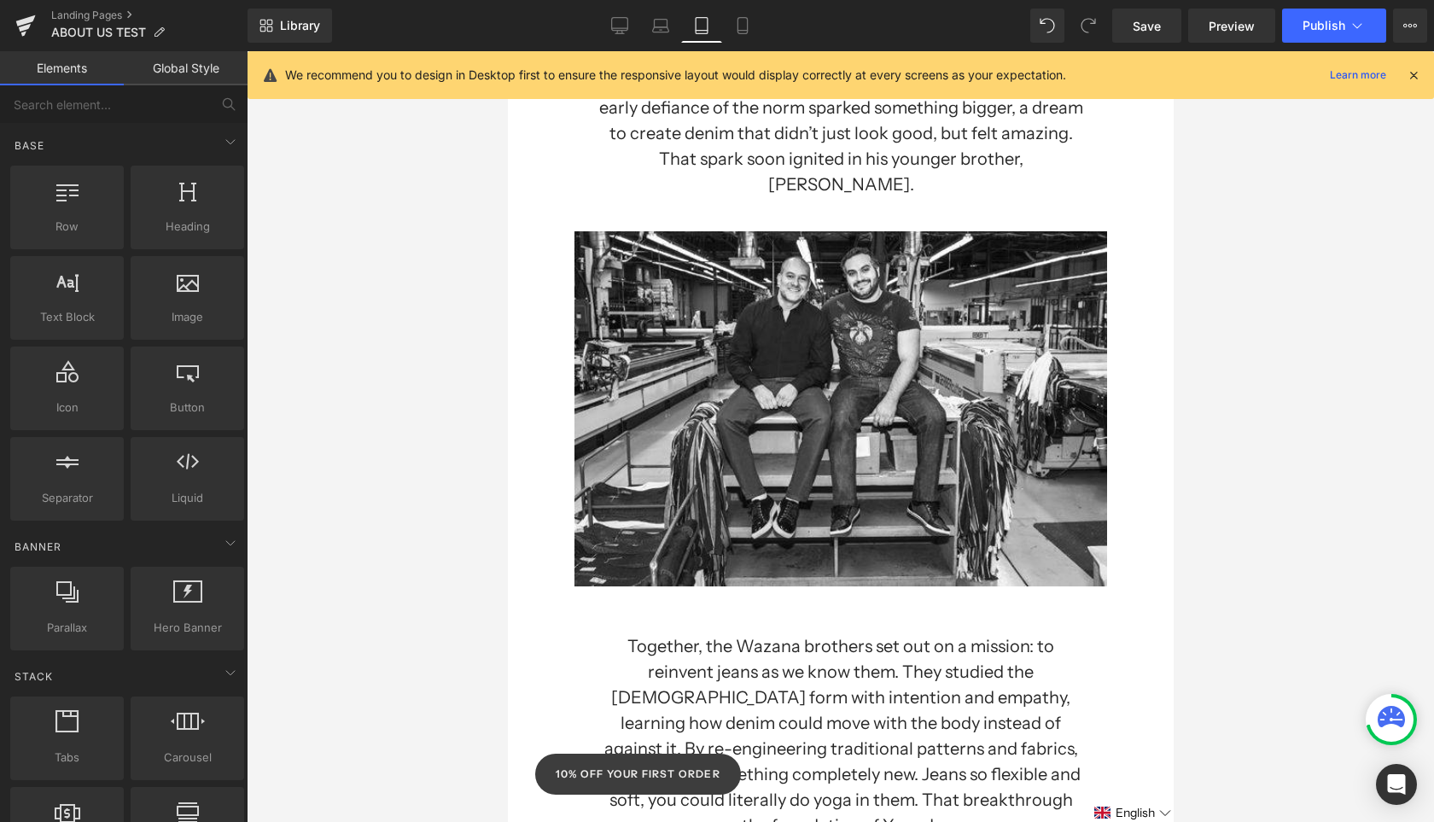
scroll to position [0, 0]
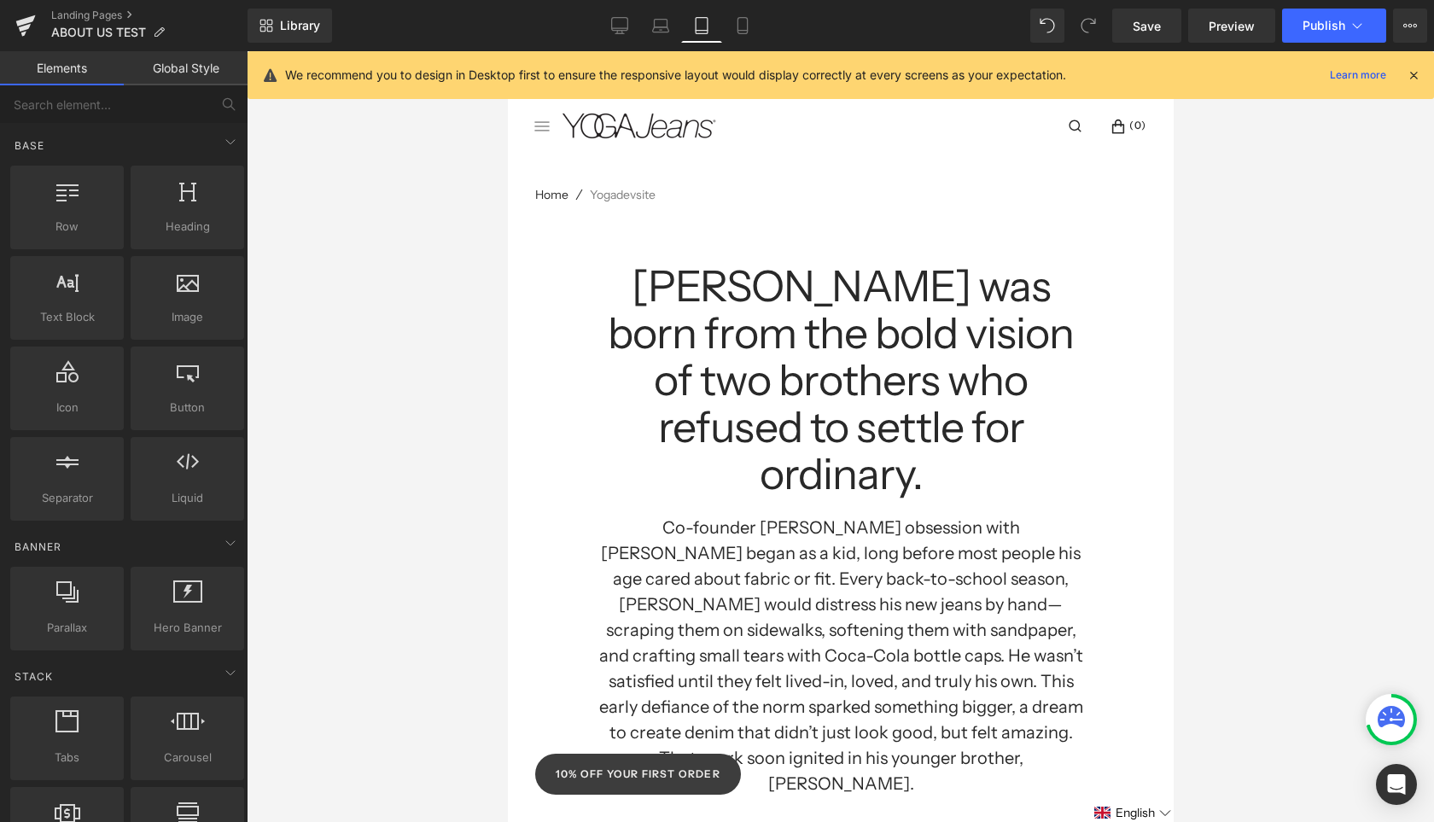
drag, startPoint x: 807, startPoint y: 334, endPoint x: 821, endPoint y: 318, distance: 21.2
click at [807, 334] on h1 "[PERSON_NAME] was born from the bold vision of two brothers who refused to sett…" at bounding box center [839, 380] width 495 height 235
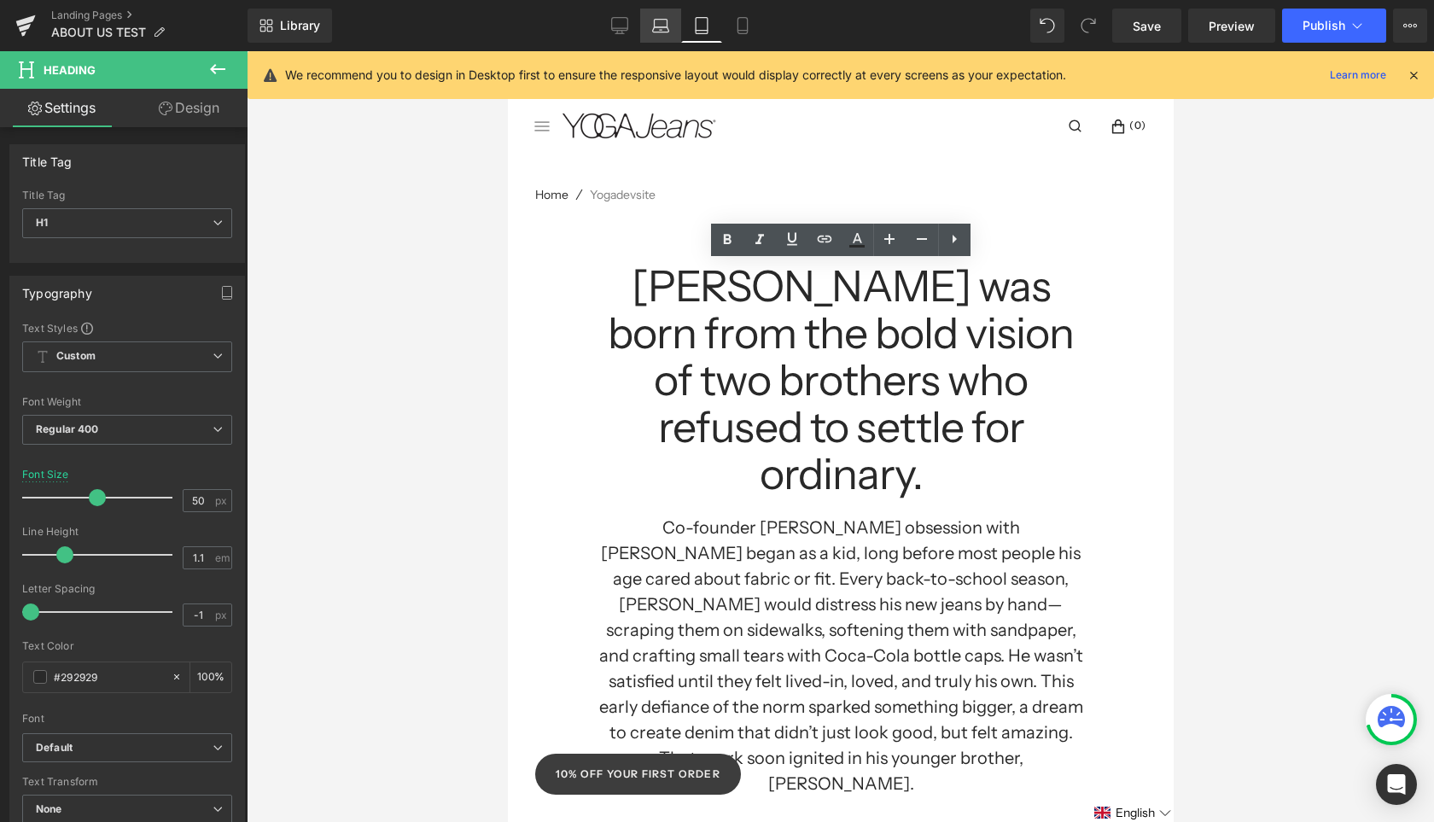
click at [658, 28] on icon at bounding box center [660, 25] width 17 height 17
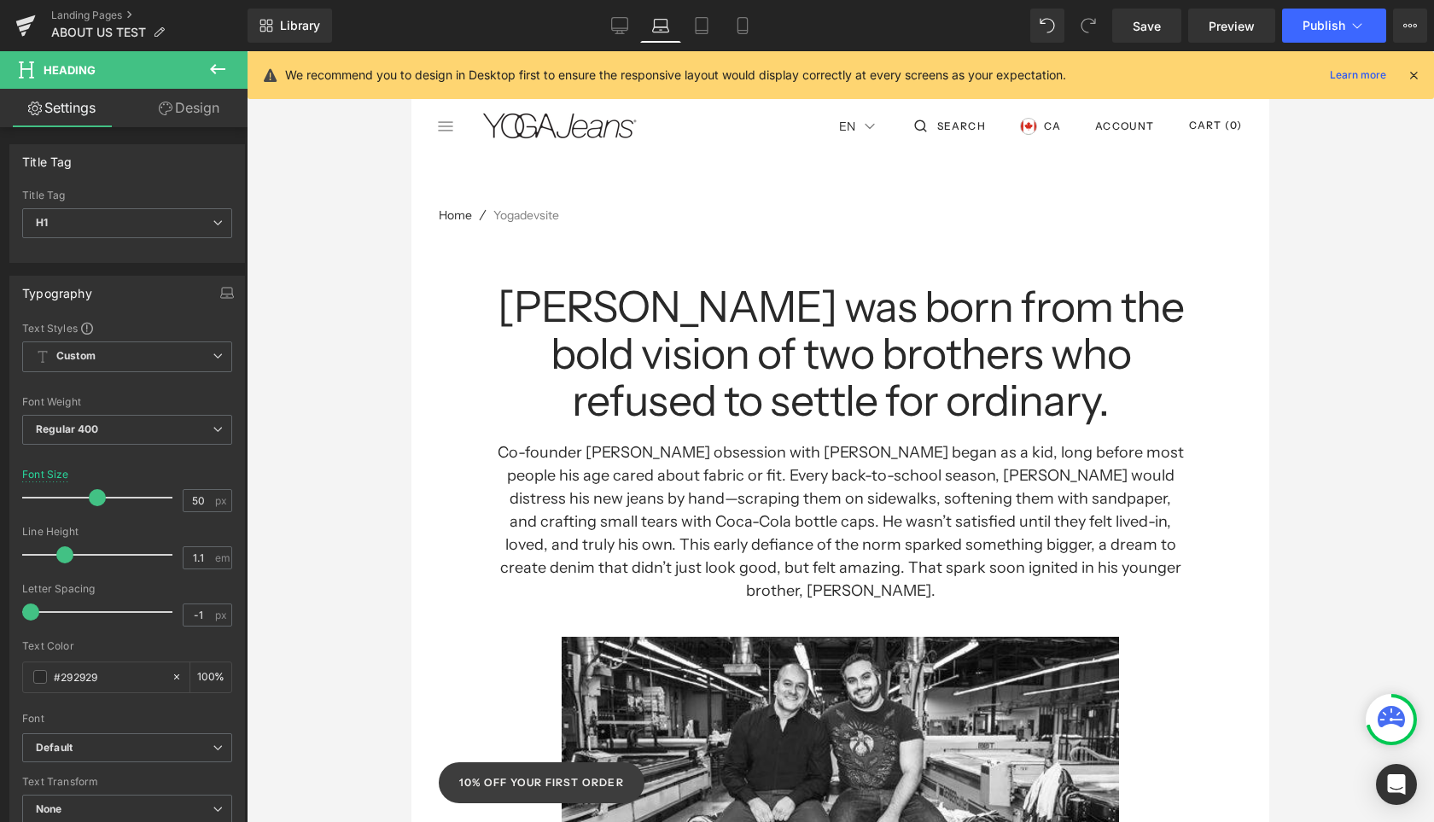
scroll to position [20, 0]
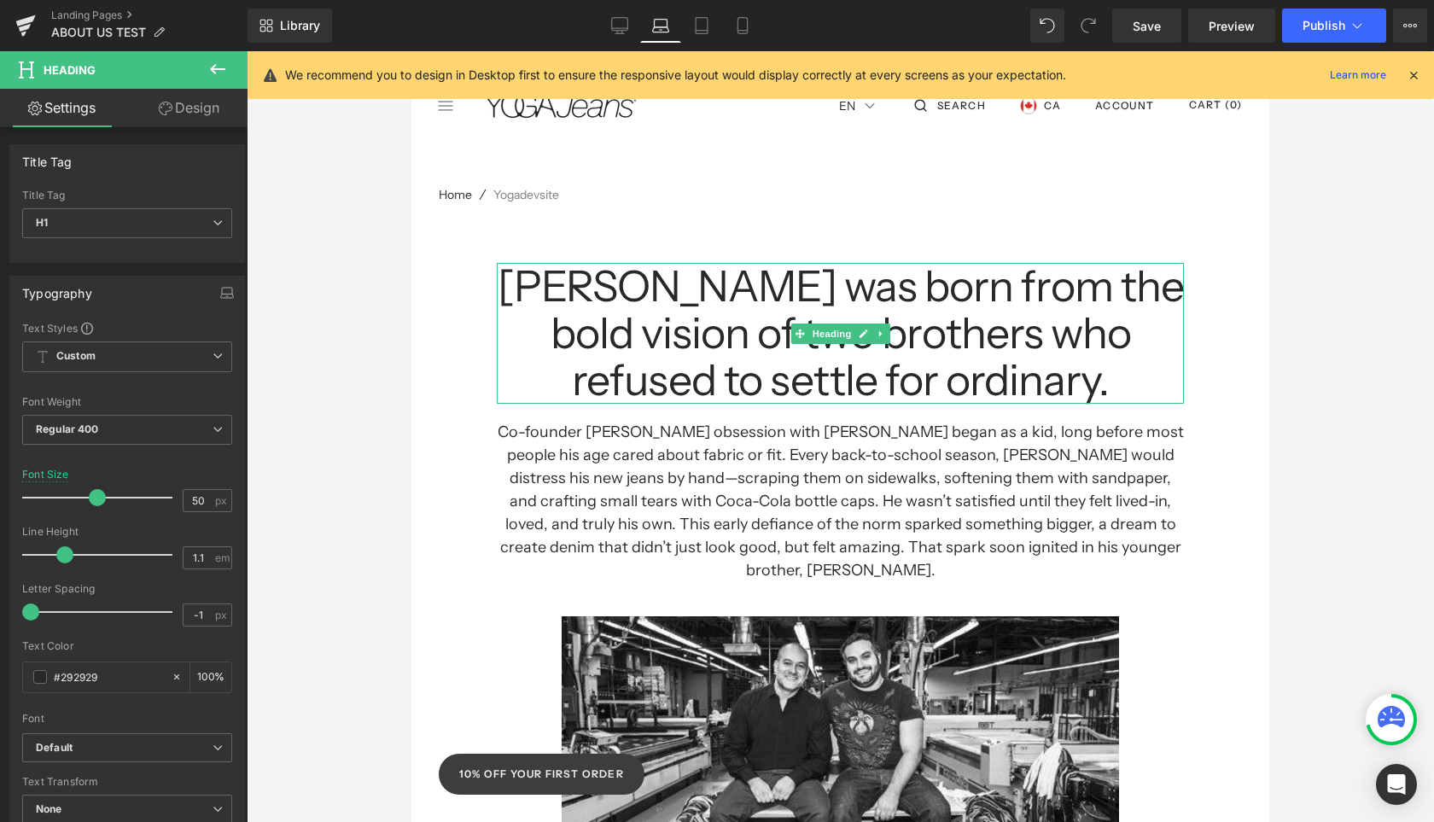
click at [822, 314] on h1 "[PERSON_NAME] was born from the bold vision of two brothers who refused to sett…" at bounding box center [840, 333] width 687 height 141
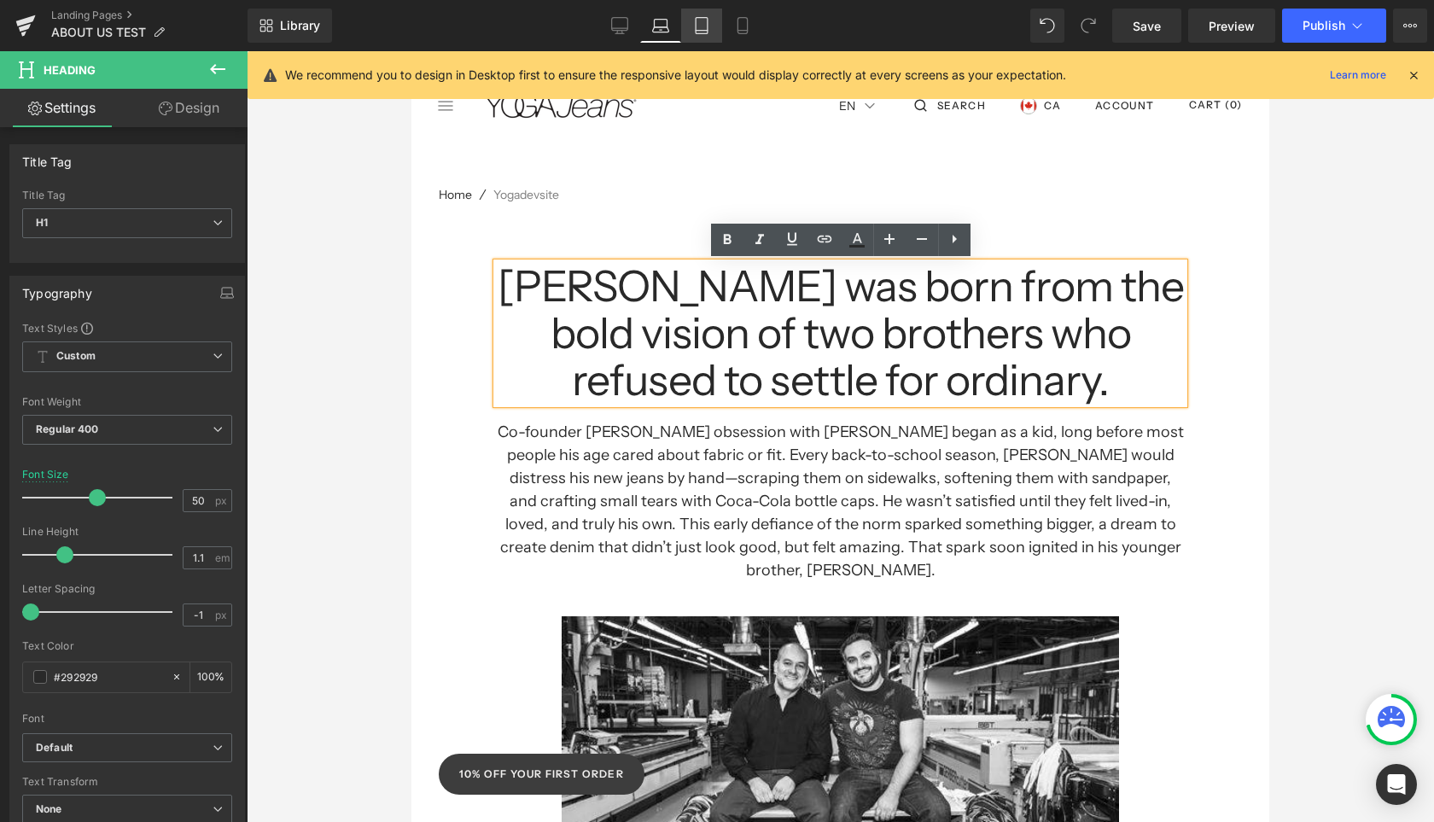
click at [700, 21] on icon at bounding box center [701, 25] width 17 height 17
type input "100"
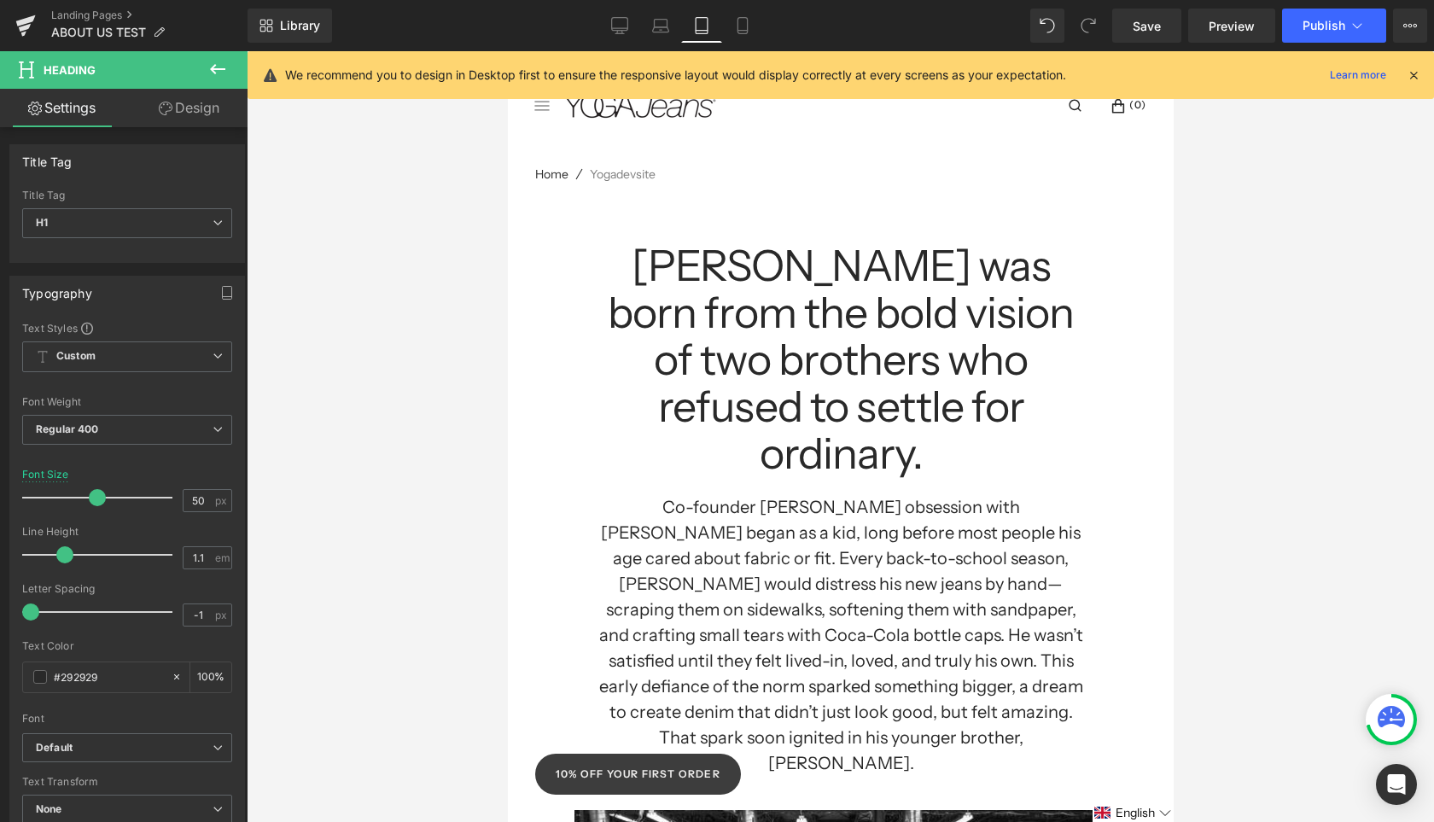
scroll to position [0, 0]
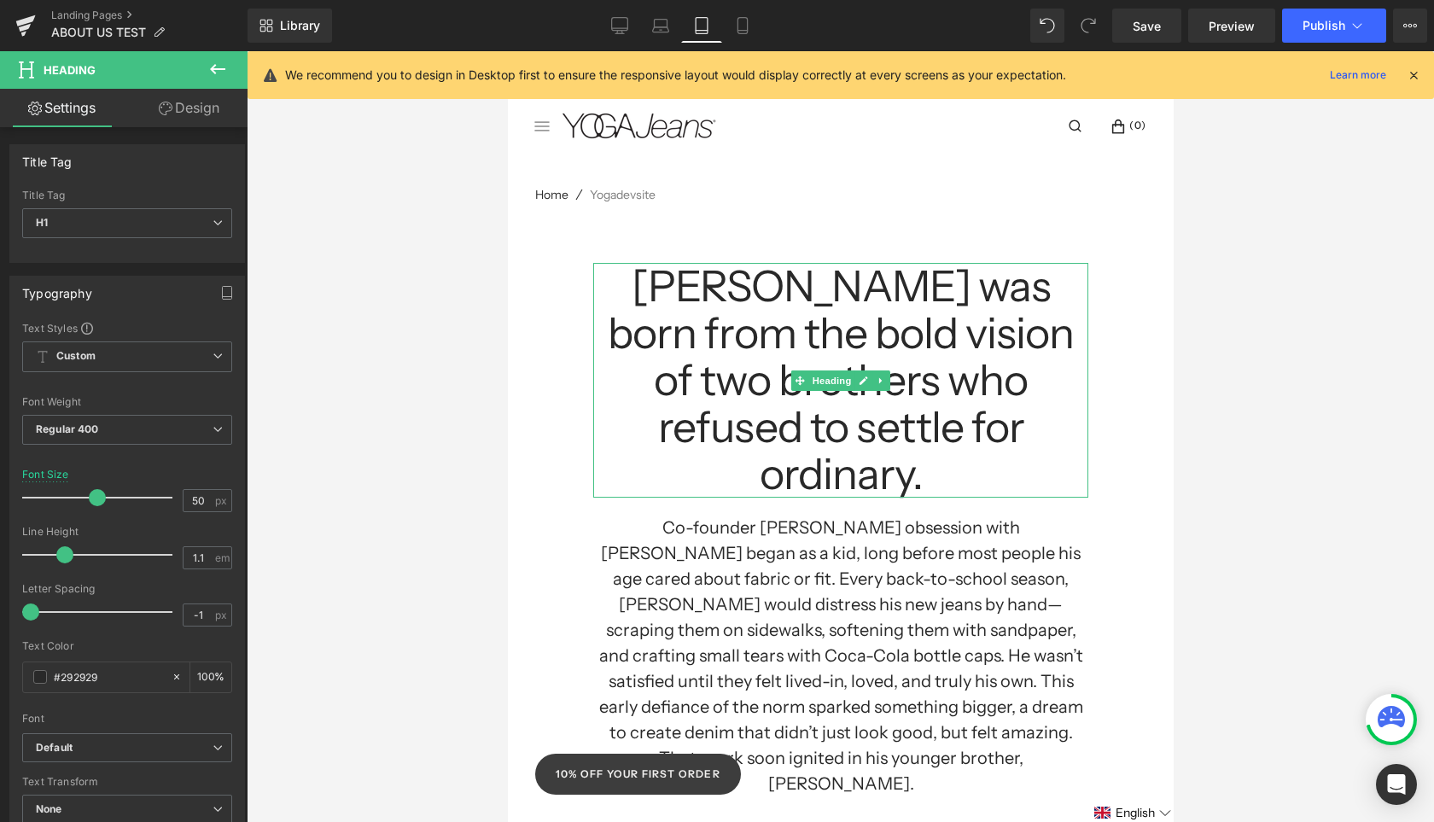
click at [850, 322] on h1 "[PERSON_NAME] was born from the bold vision of two brothers who refused to sett…" at bounding box center [839, 380] width 495 height 235
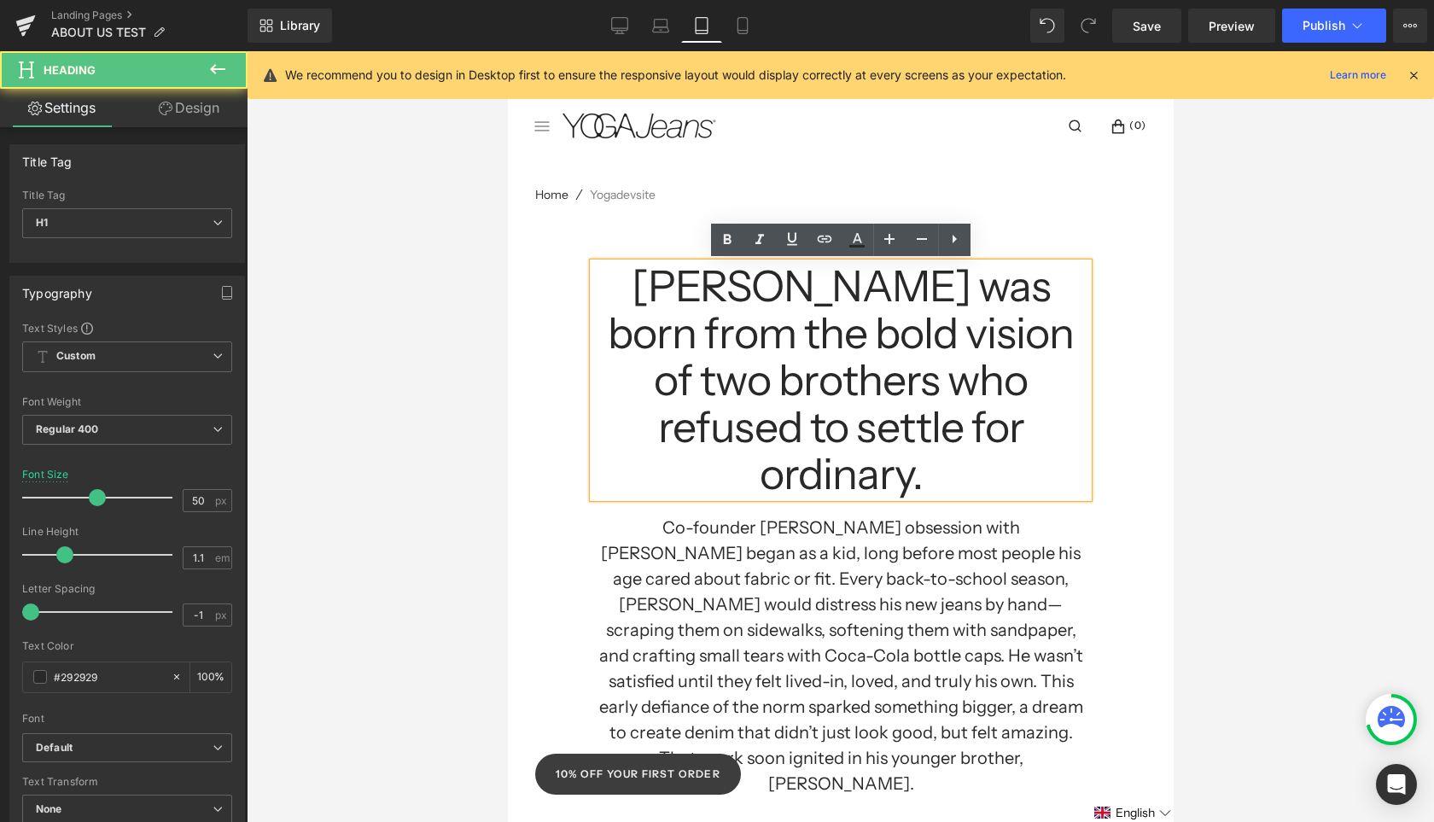
click at [950, 425] on h1 "[PERSON_NAME] was born from the bold vision of two brothers who refused to sett…" at bounding box center [839, 380] width 495 height 235
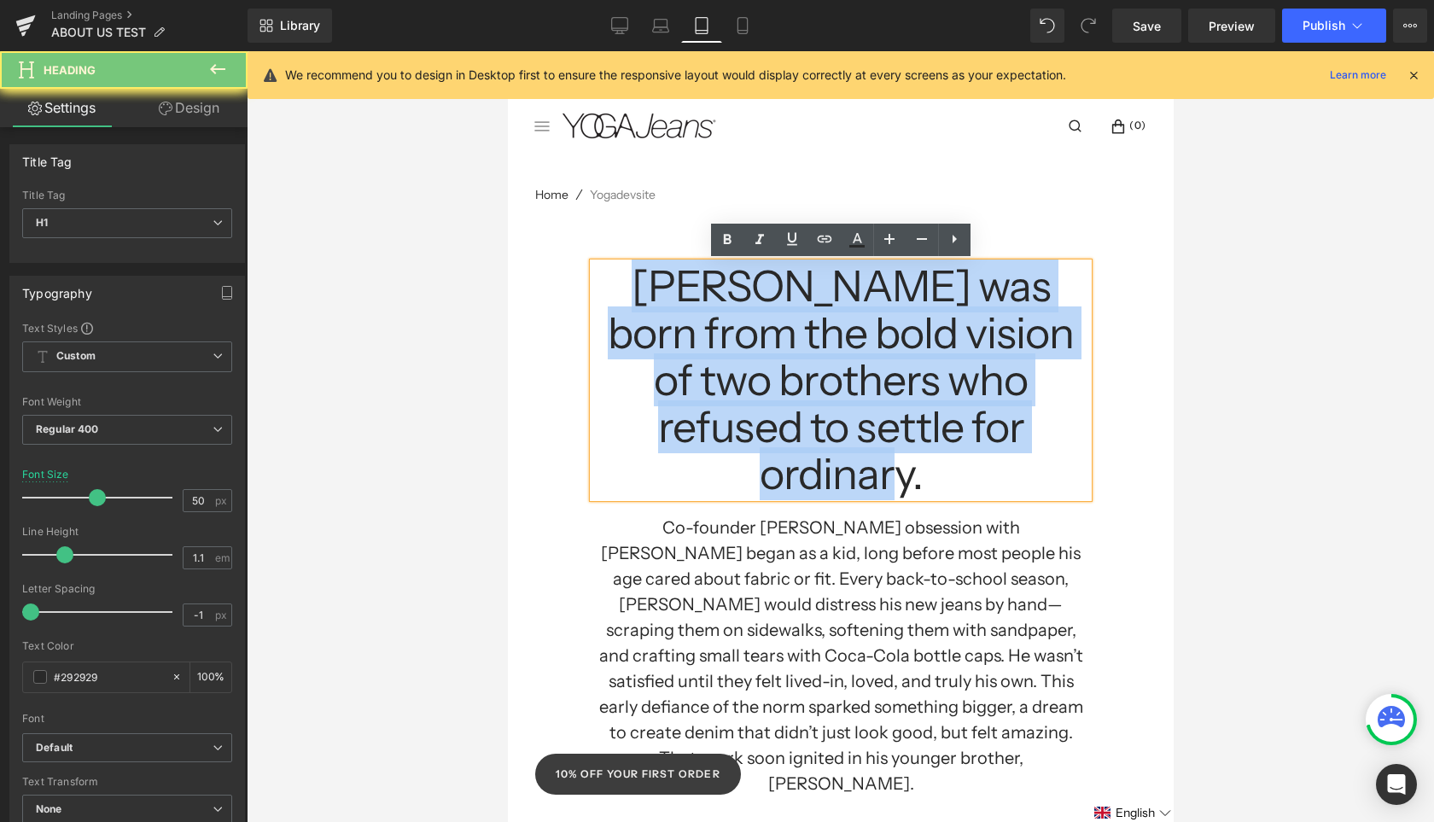
click at [950, 425] on h1 "[PERSON_NAME] was born from the bold vision of two brothers who refused to sett…" at bounding box center [839, 380] width 495 height 235
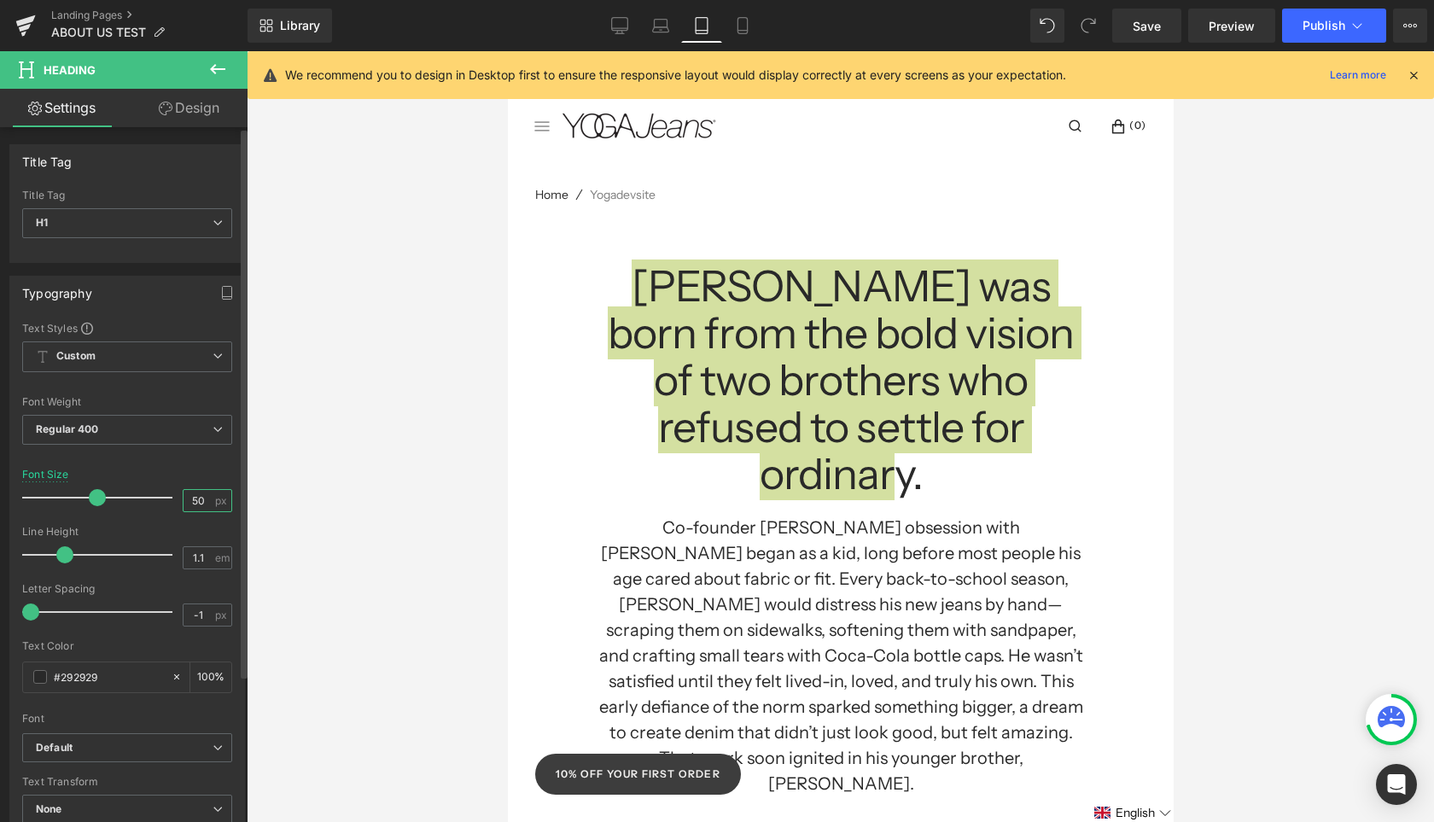
click at [198, 495] on input "50" at bounding box center [199, 500] width 30 height 21
click at [198, 496] on input "50" at bounding box center [199, 500] width 30 height 21
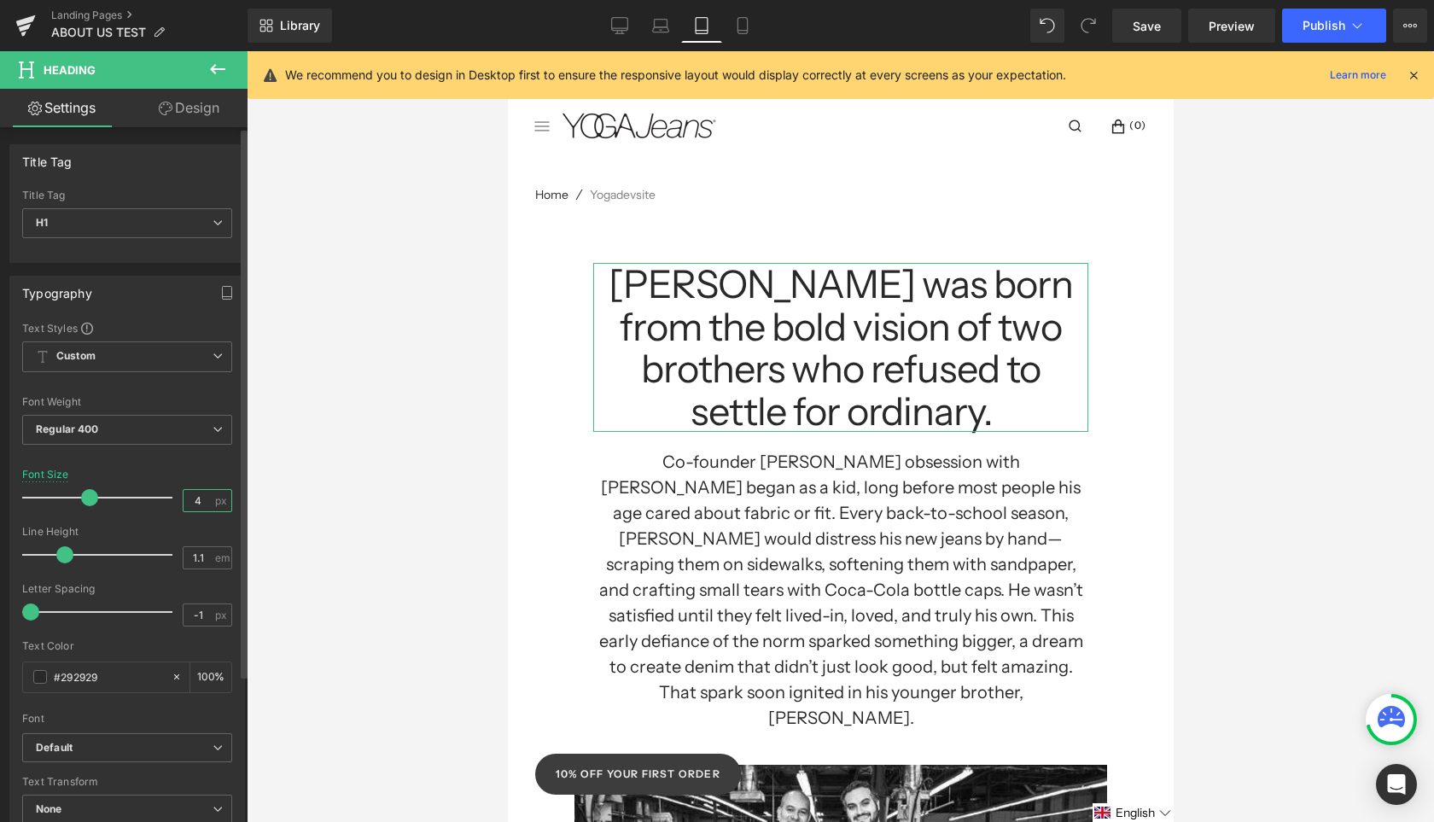
type input "40"
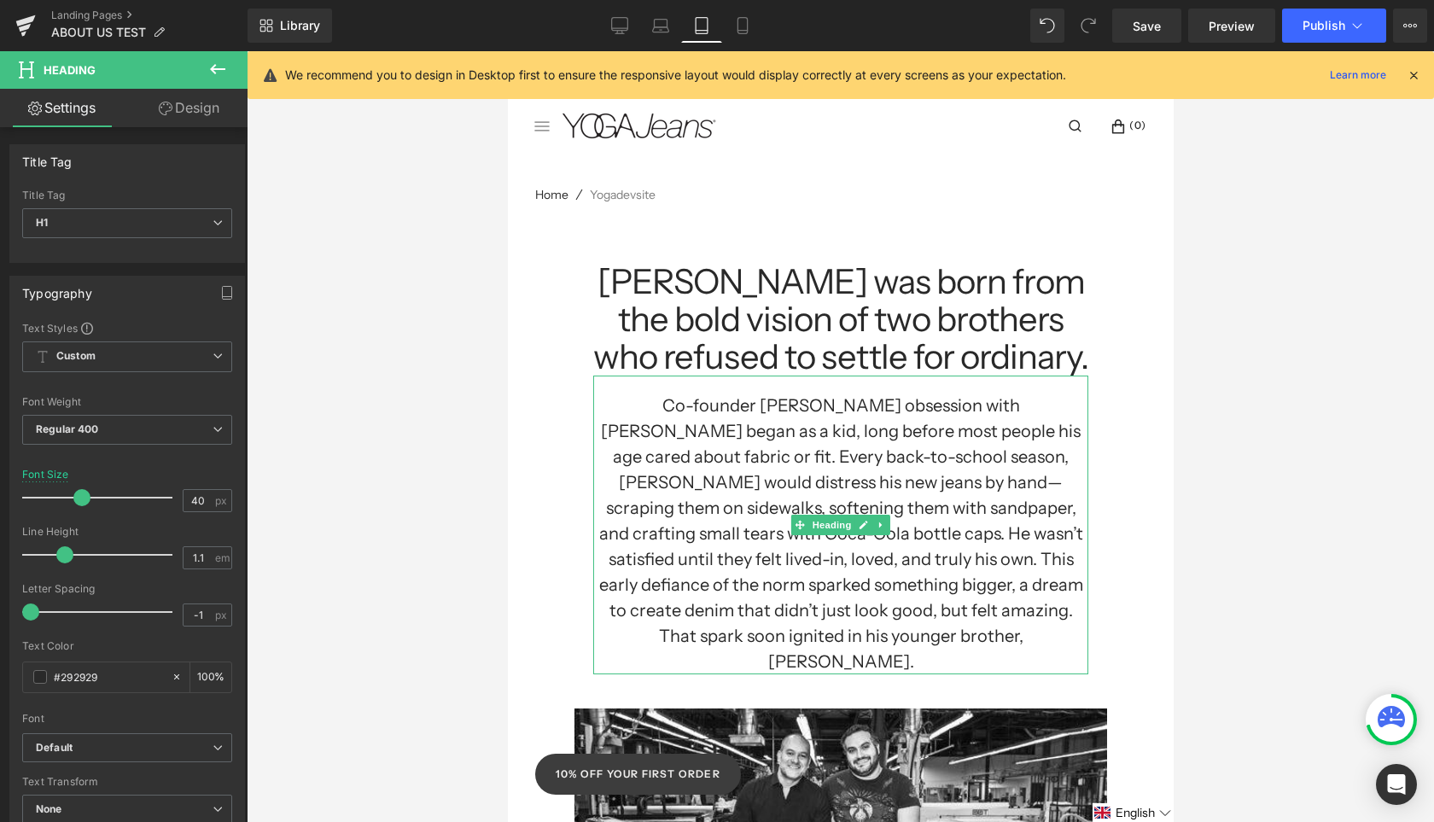
click at [944, 526] on h1 "Co-founder [PERSON_NAME] obsession with [PERSON_NAME] began as a kid, long befo…" at bounding box center [839, 534] width 495 height 282
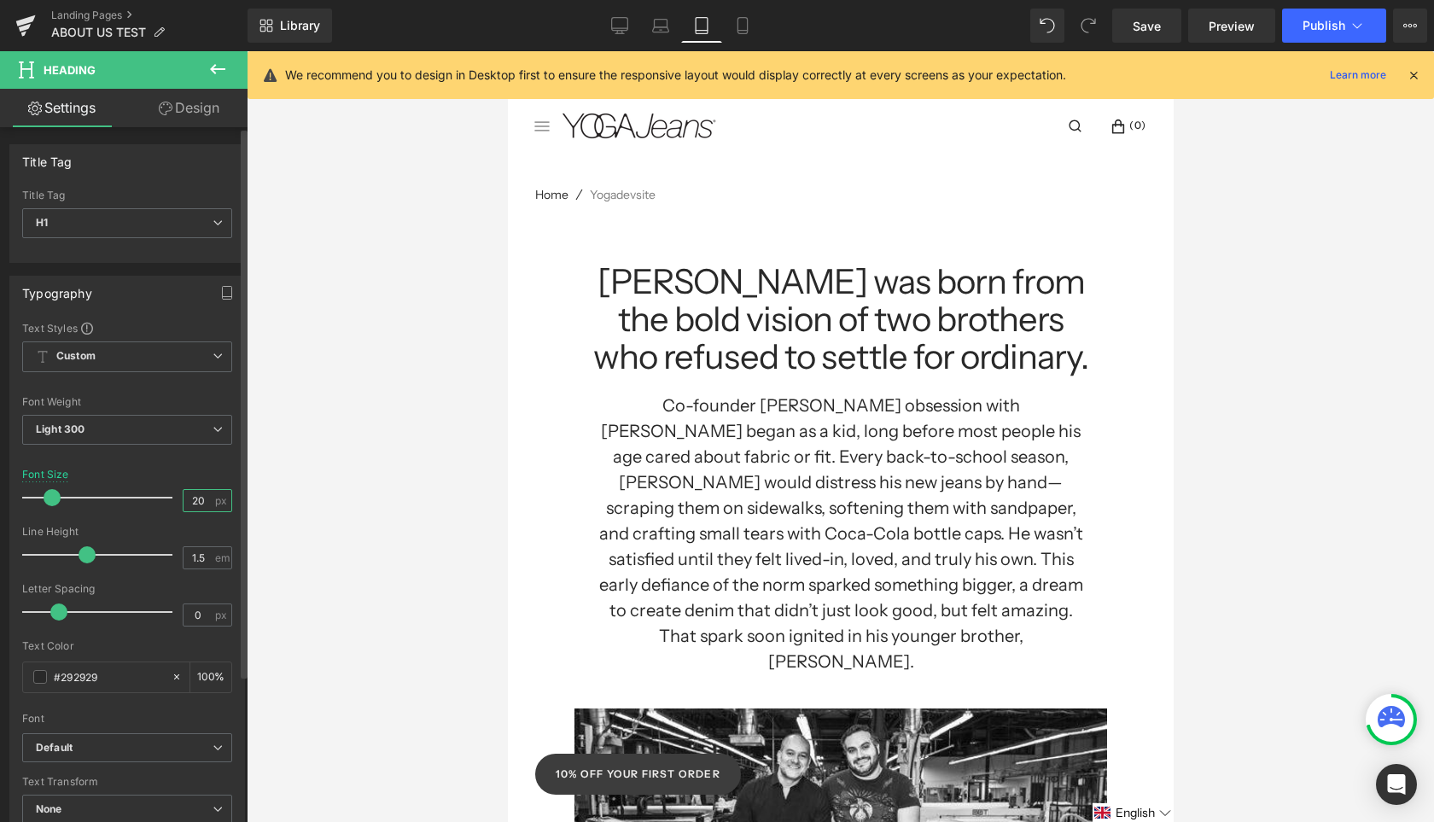
click at [194, 498] on input "20" at bounding box center [199, 500] width 30 height 21
type input "17"
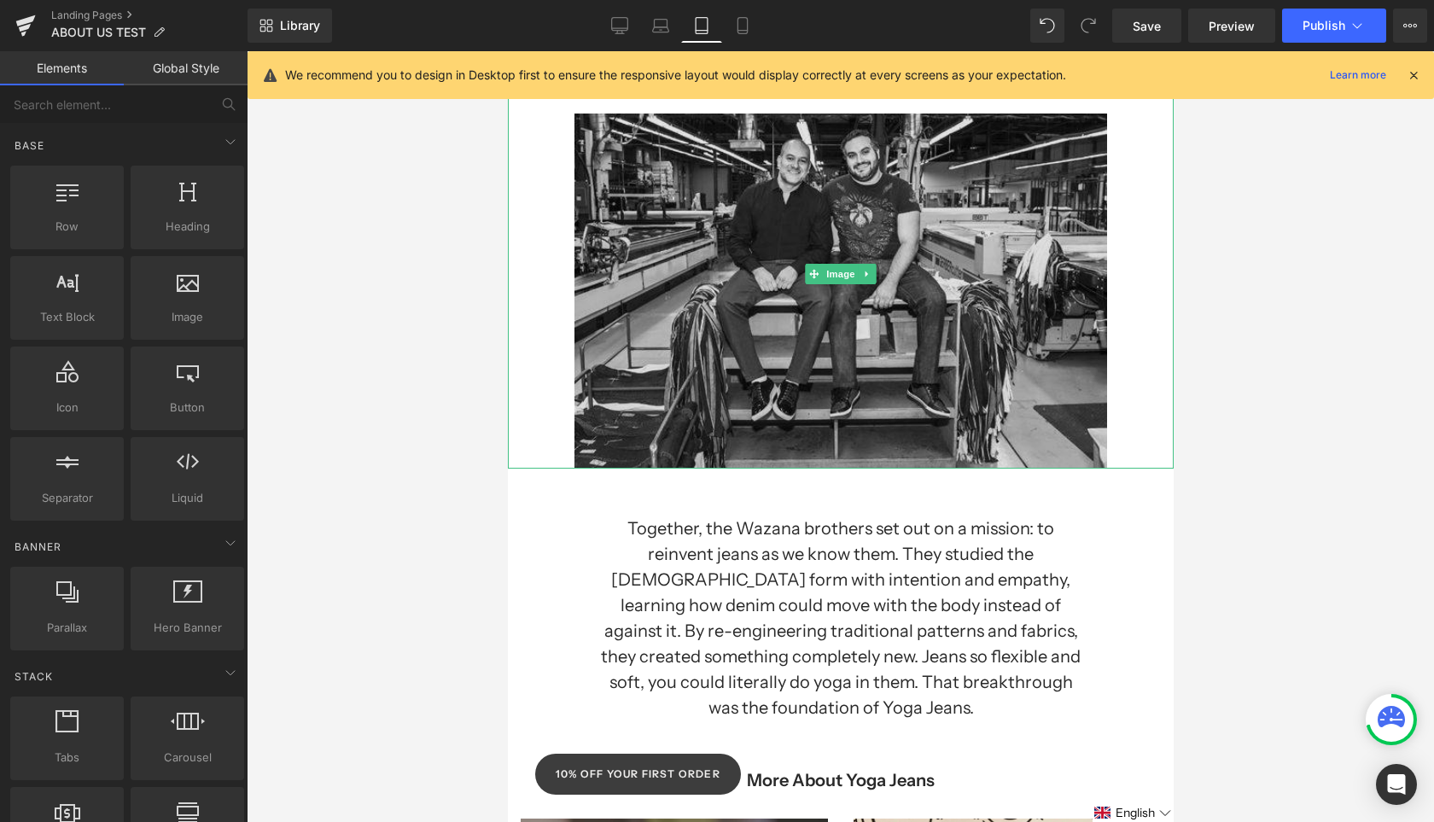
scroll to position [745, 0]
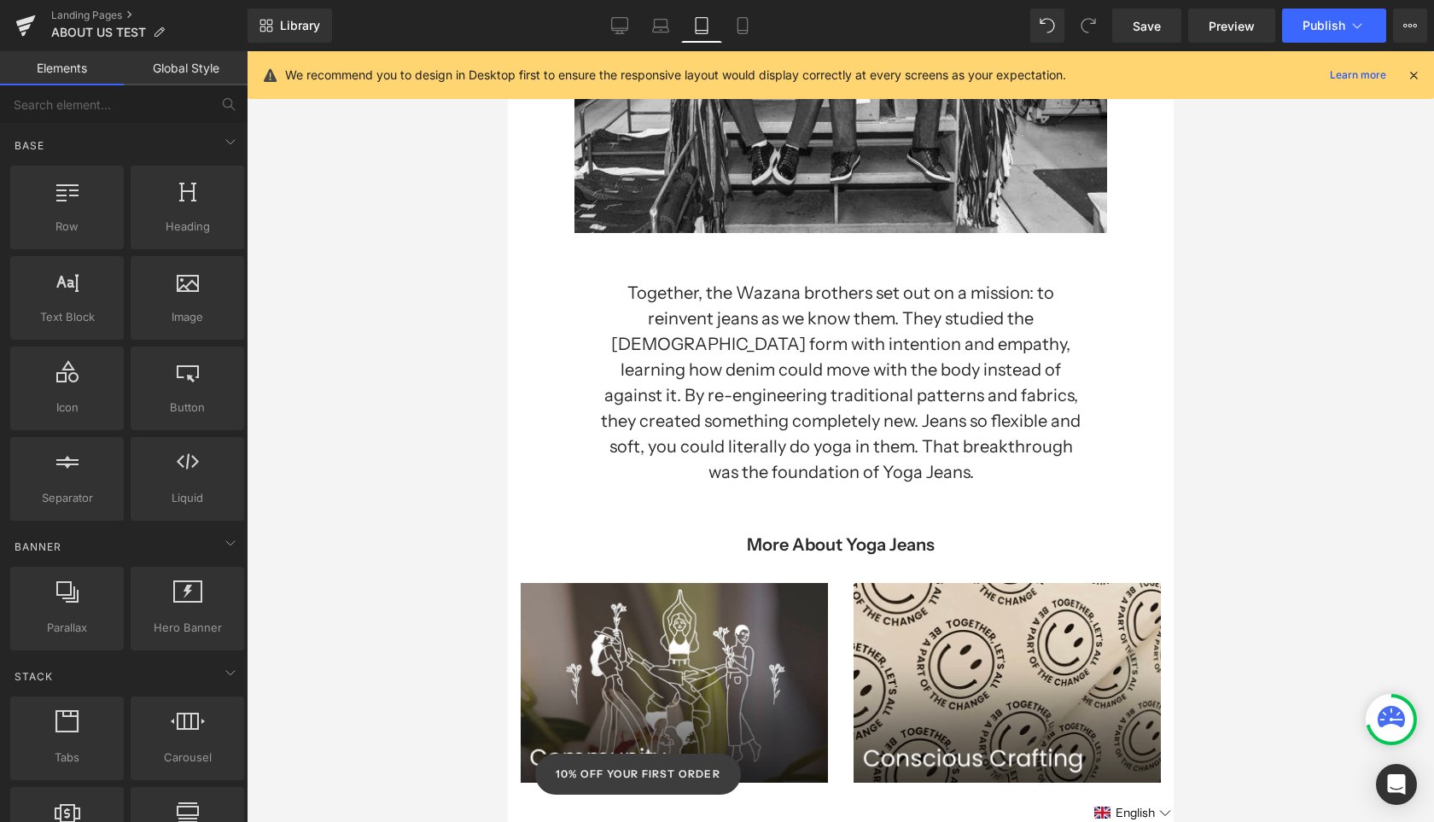
click at [844, 371] on h1 "Together, the Wazana brothers set out on a mission: to reinvent jeans as we kno…" at bounding box center [839, 382] width 495 height 205
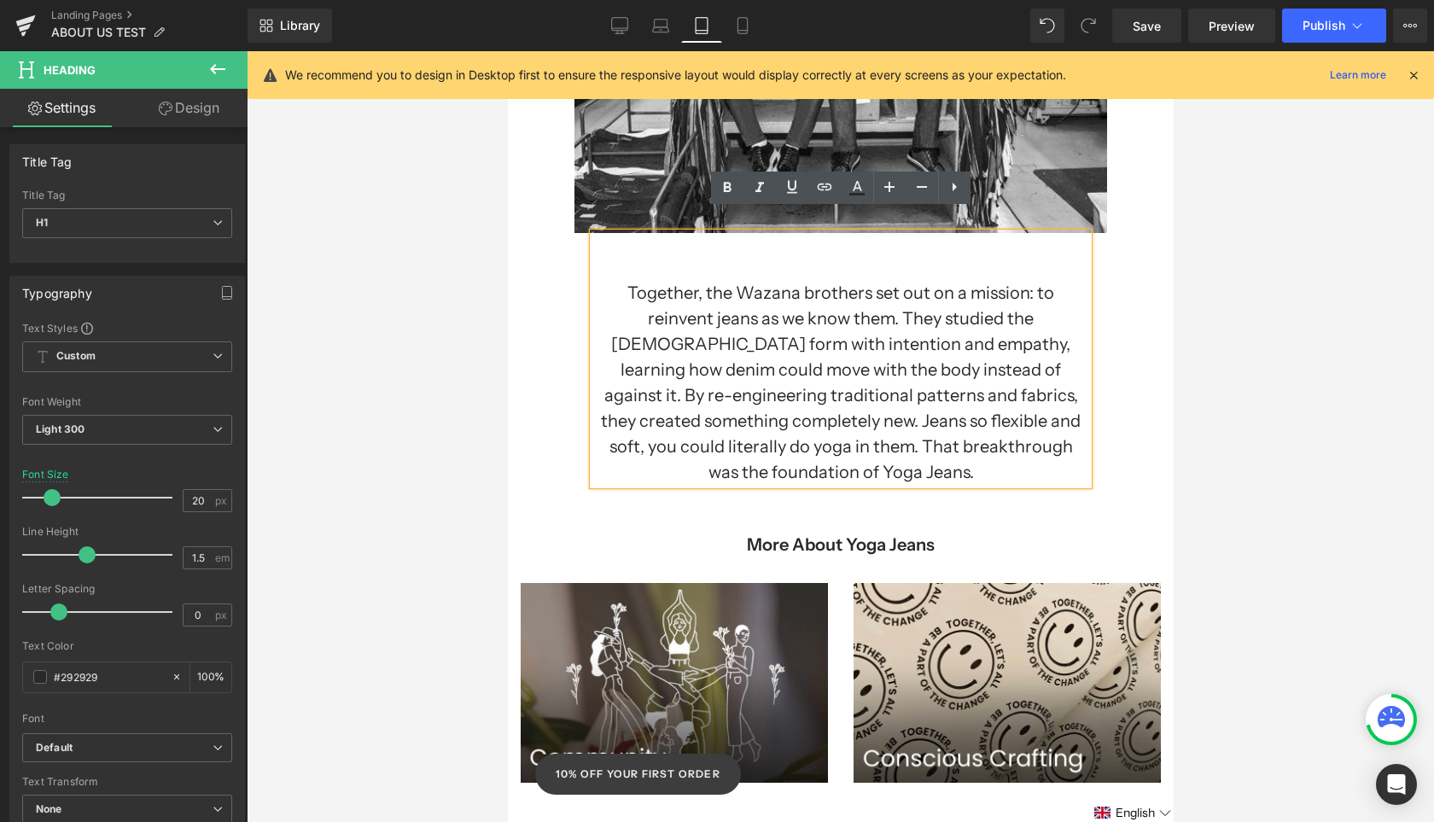
click at [736, 410] on h1 "Together, the Wazana brothers set out on a mission: to reinvent jeans as we kno…" at bounding box center [839, 382] width 495 height 205
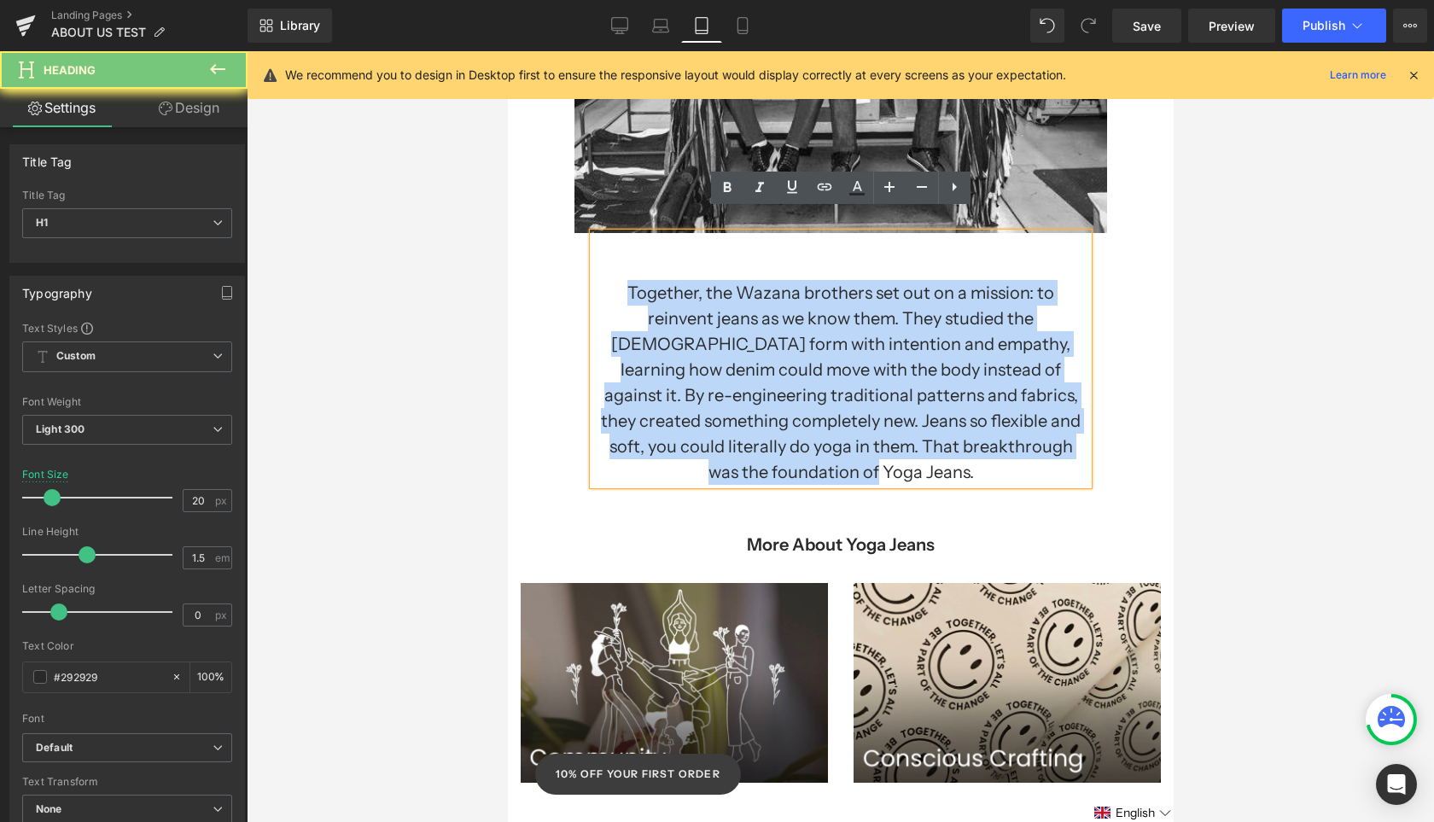
click at [736, 410] on h1 "Together, the Wazana brothers set out on a mission: to reinvent jeans as we kno…" at bounding box center [839, 382] width 495 height 205
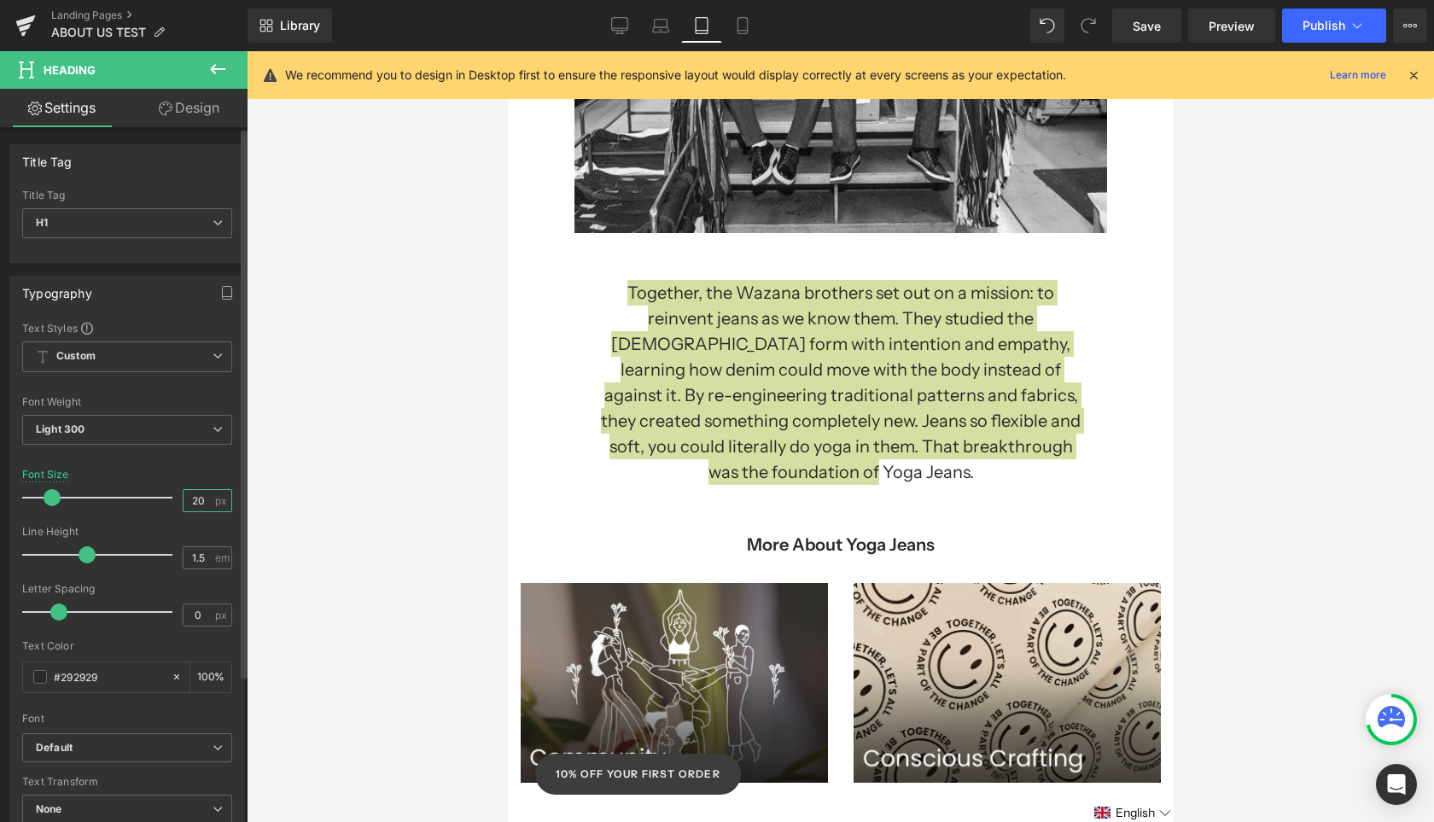
click at [194, 493] on input "20" at bounding box center [199, 500] width 30 height 21
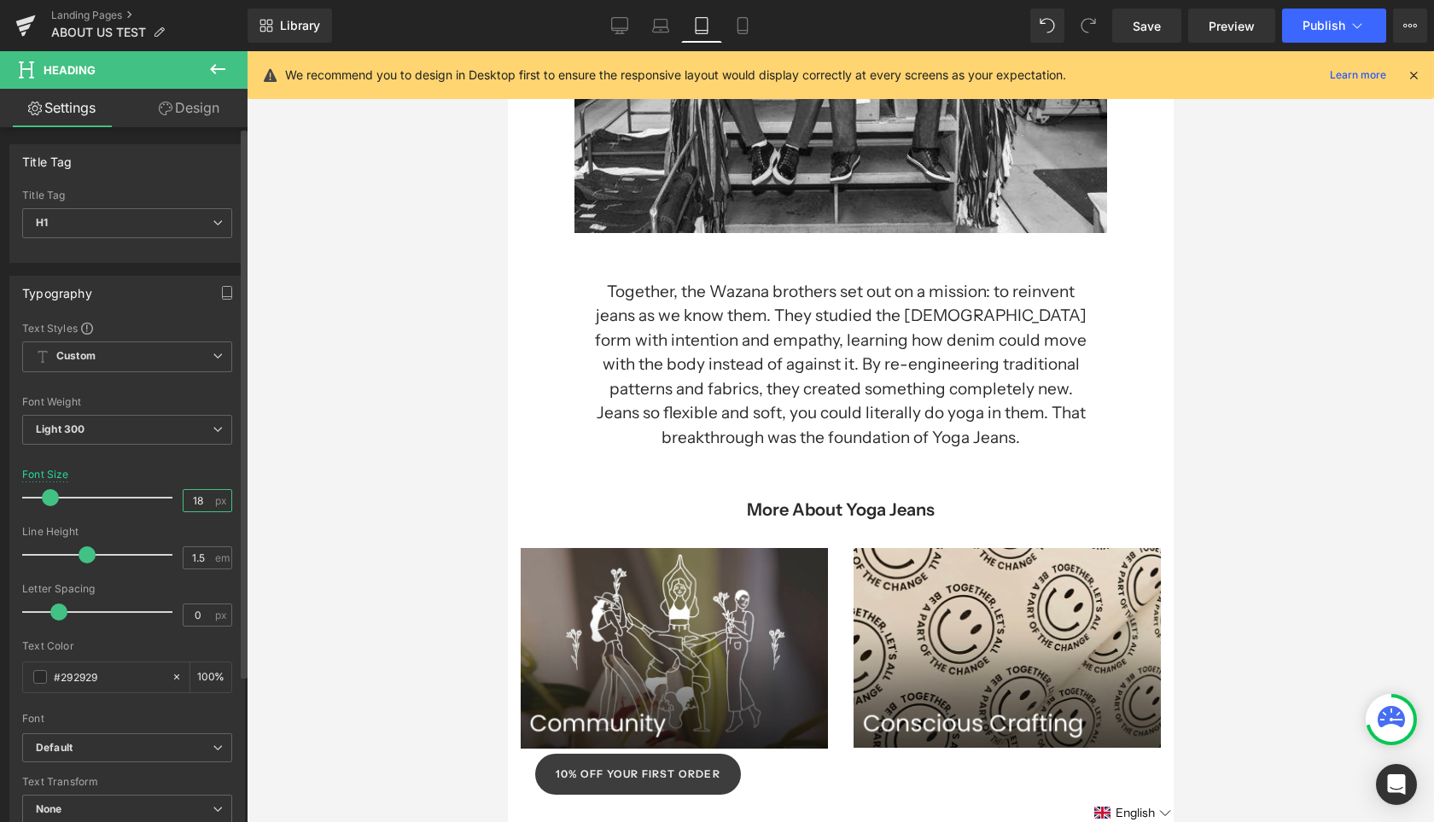
type input "17"
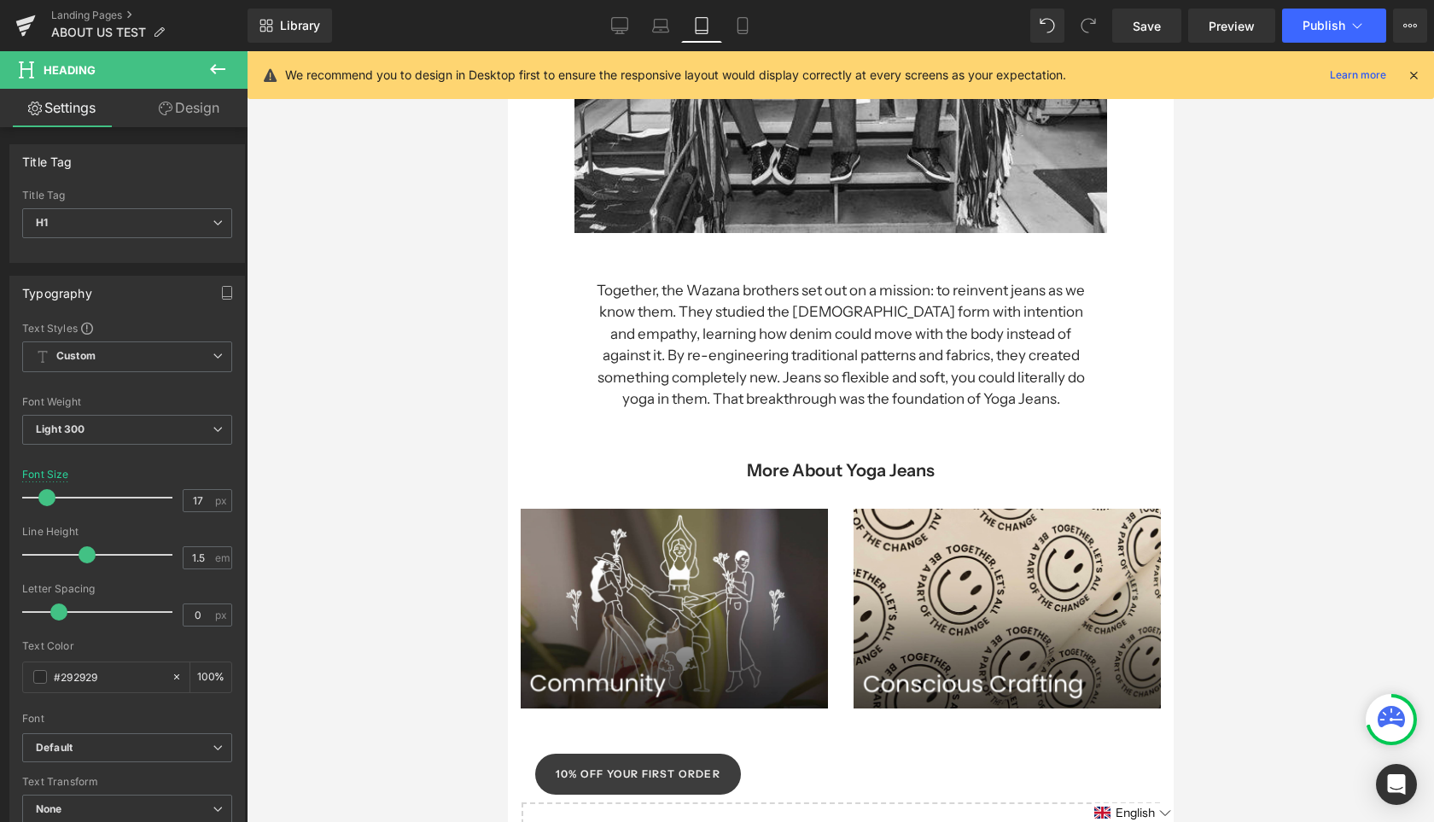
click at [394, 532] on div at bounding box center [840, 436] width 1187 height 771
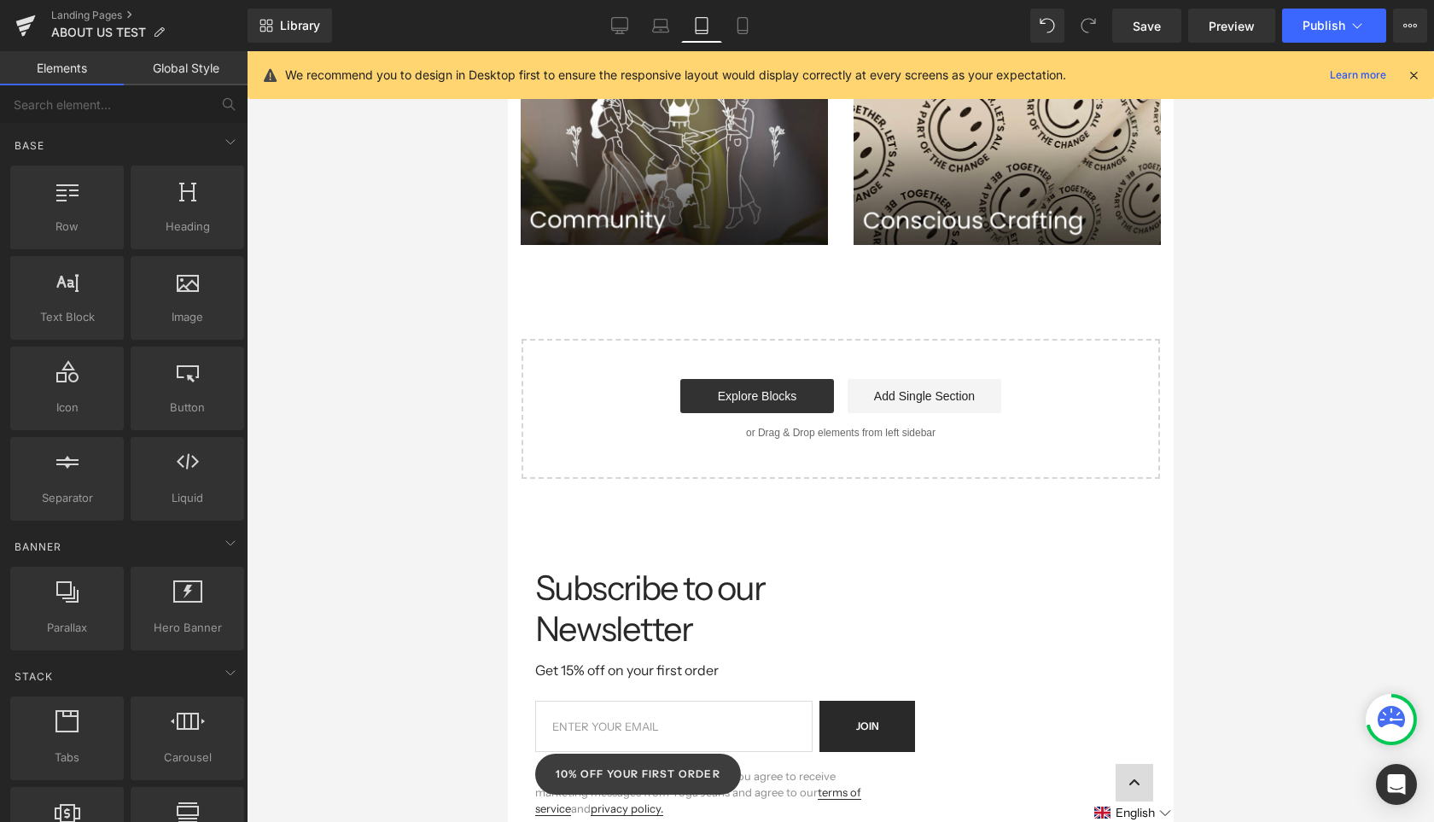
scroll to position [0, 0]
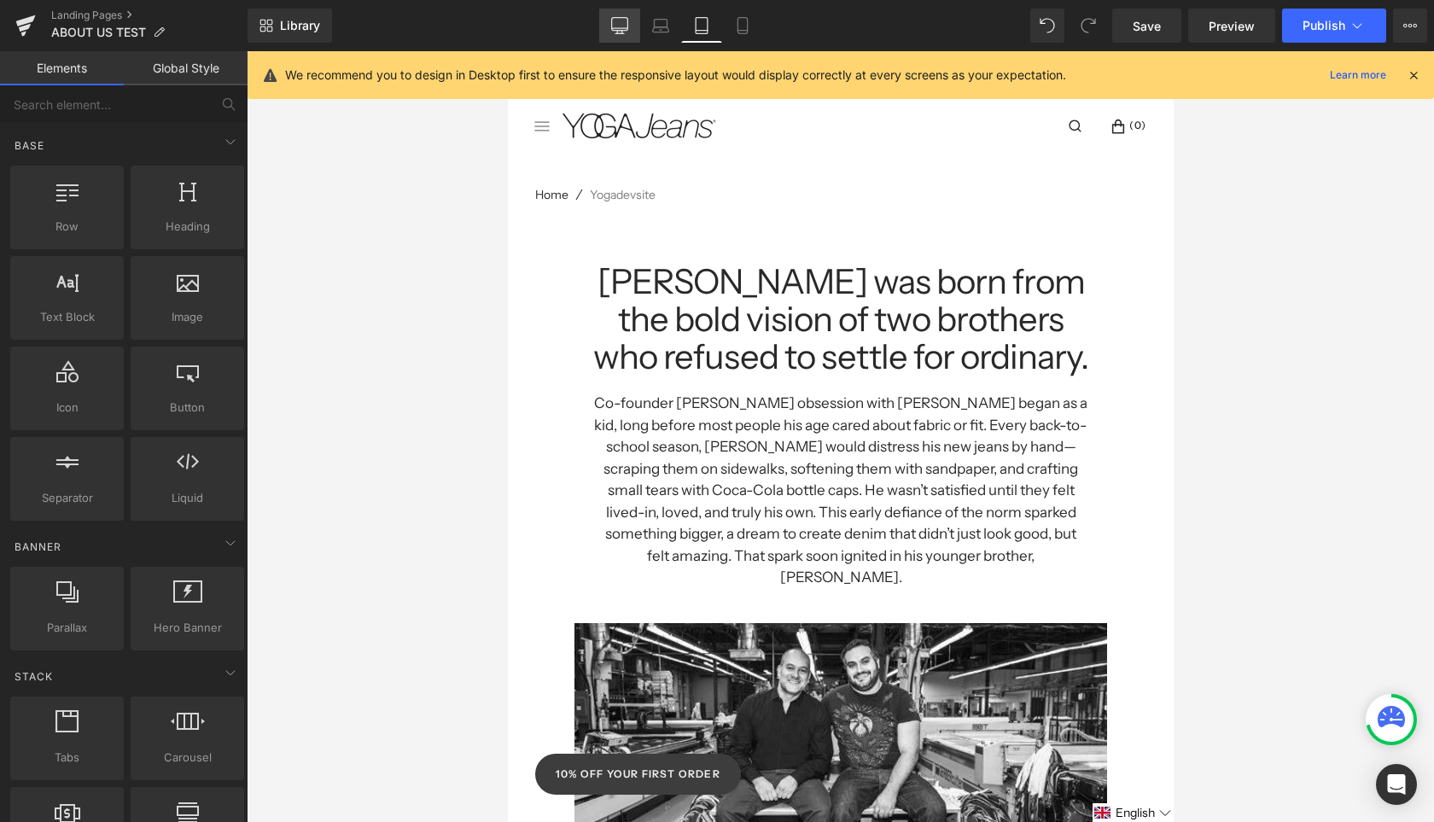
click at [612, 29] on icon at bounding box center [619, 25] width 17 height 17
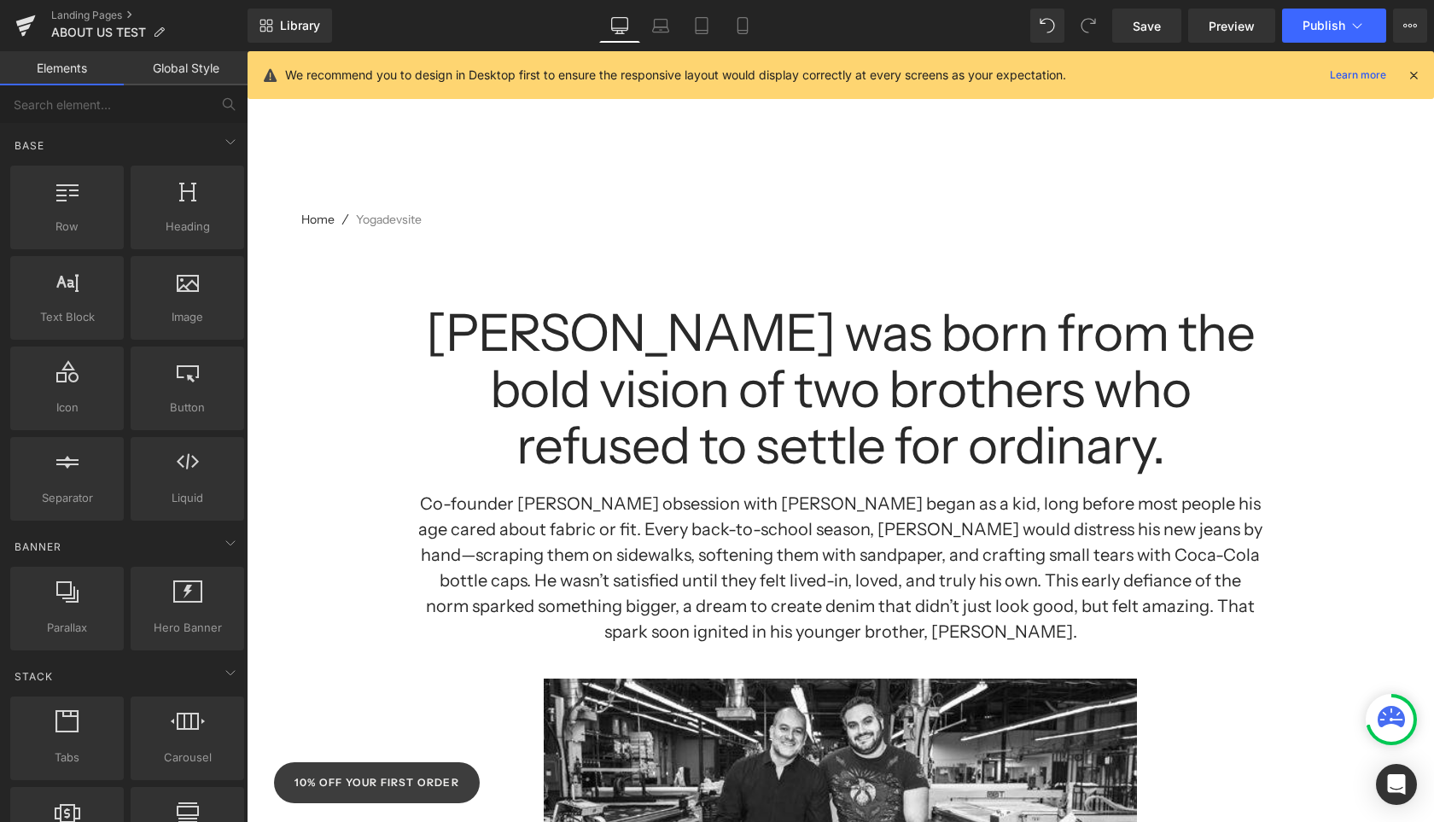
scroll to position [184, 0]
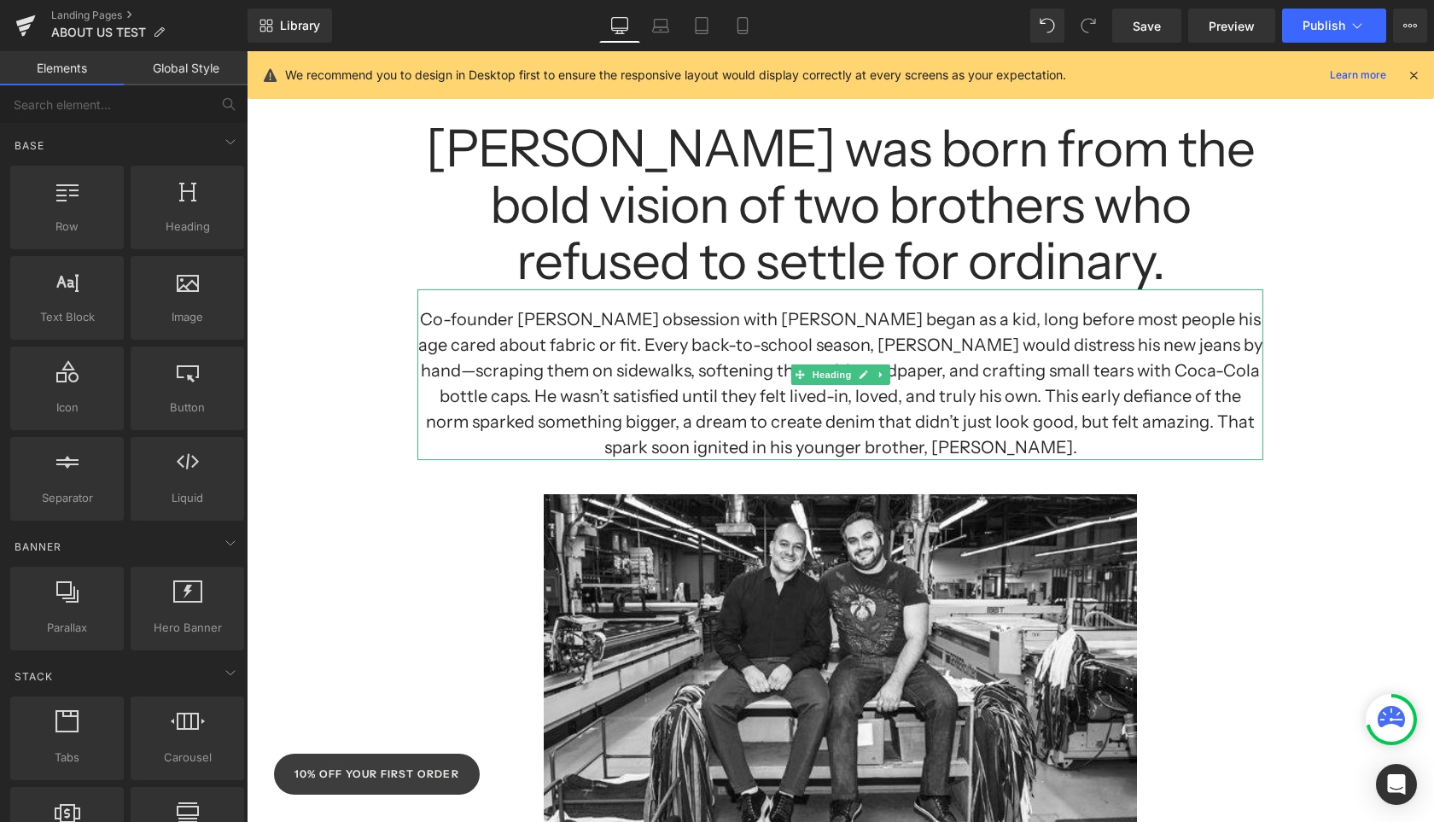
click at [1174, 373] on h1 "Co-founder [PERSON_NAME] obsession with [PERSON_NAME] began as a kid, long befo…" at bounding box center [840, 383] width 846 height 154
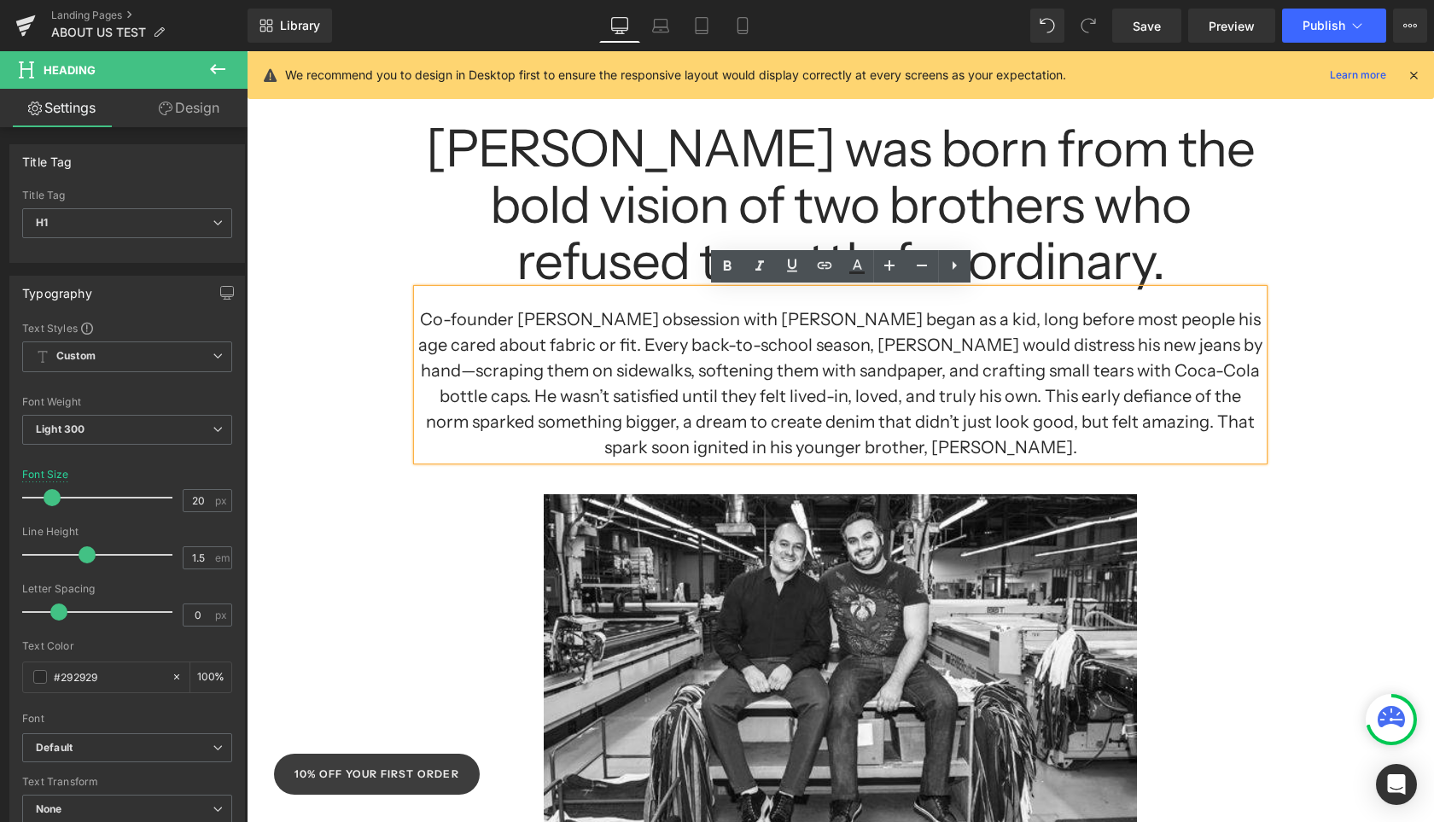
click at [1164, 373] on h1 "Co-founder [PERSON_NAME] obsession with [PERSON_NAME] began as a kid, long befo…" at bounding box center [840, 383] width 846 height 154
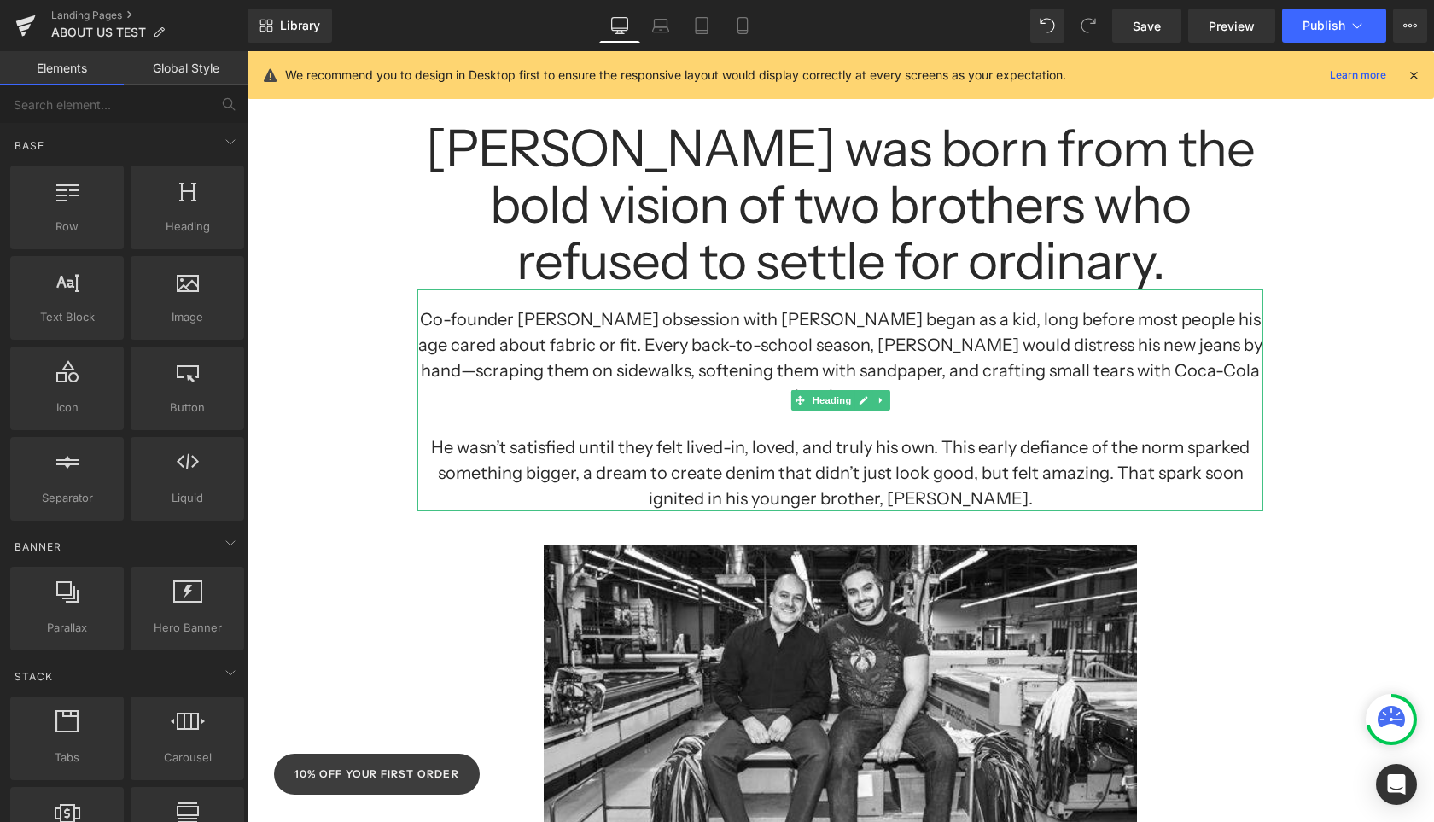
drag, startPoint x: 461, startPoint y: 422, endPoint x: 439, endPoint y: 423, distance: 22.3
click at [461, 434] on h1 "He wasn’t satisfied until they felt lived-in, loved, and truly his own. This ea…" at bounding box center [840, 472] width 846 height 77
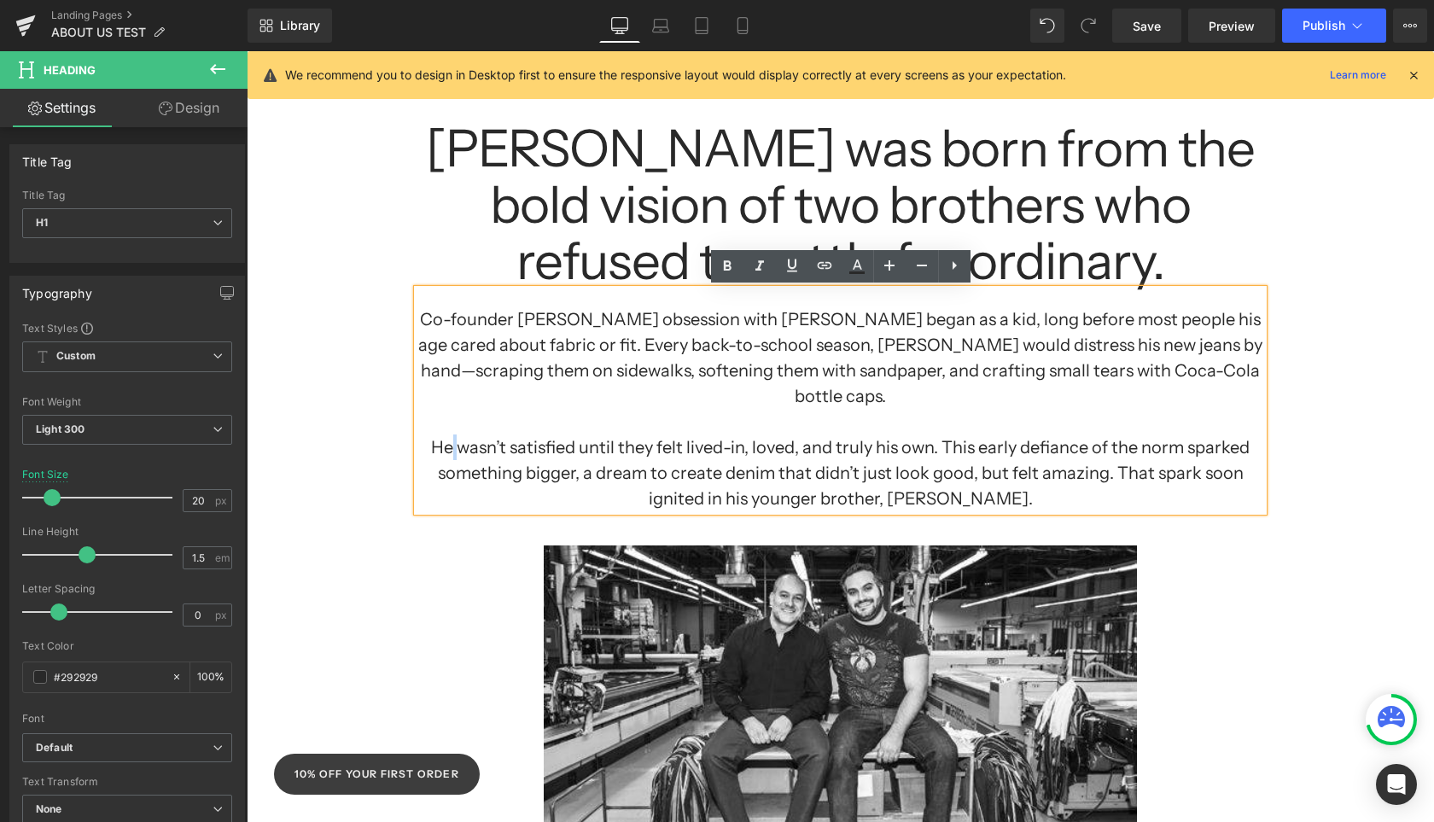
click at [440, 434] on h1 "He wasn’t satisfied until they felt lived-in, loved, and truly his own. This ea…" at bounding box center [840, 472] width 846 height 77
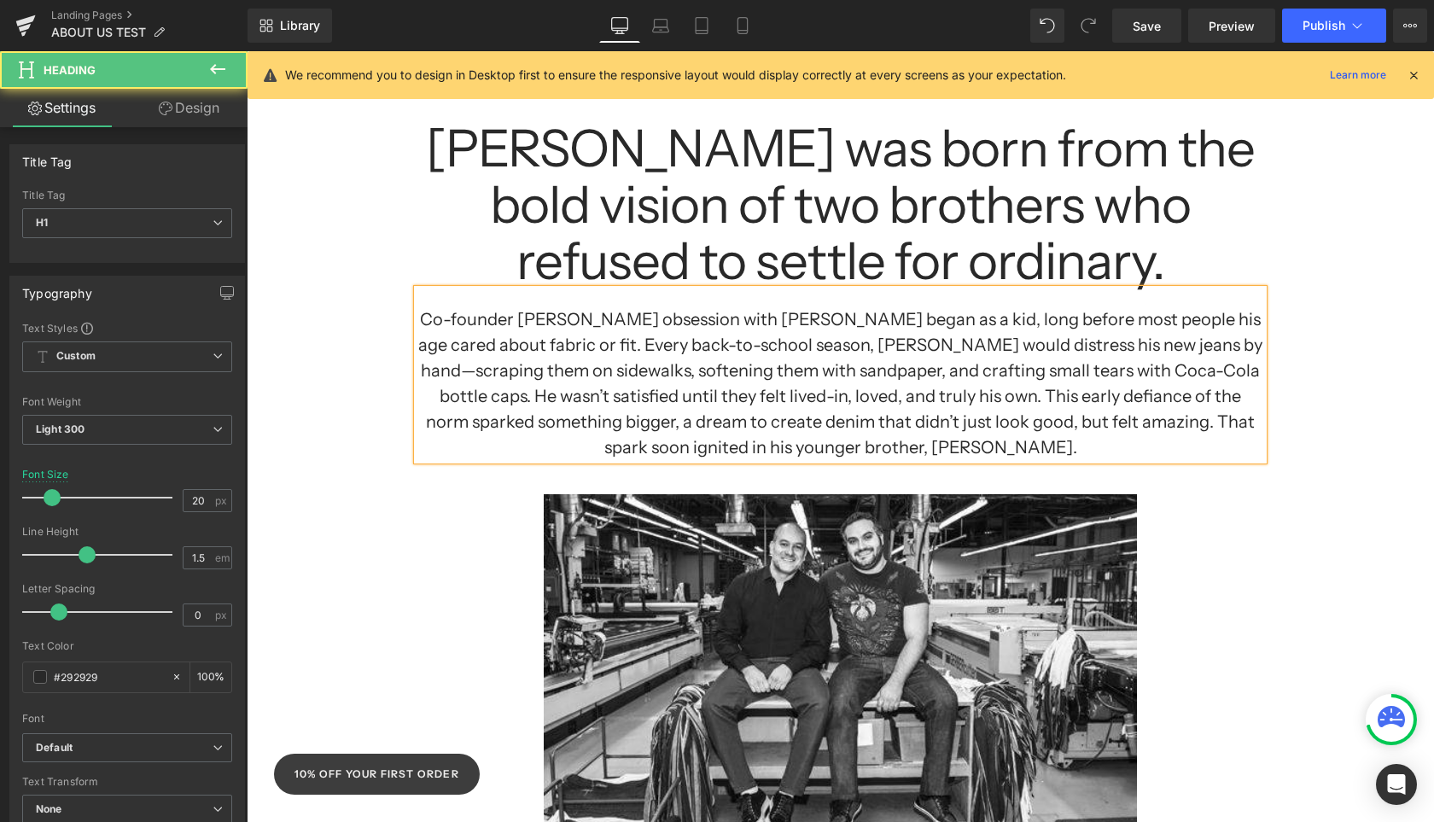
click at [856, 399] on h1 "Co-founder [PERSON_NAME] obsession with [PERSON_NAME] began as a kid, long befo…" at bounding box center [840, 383] width 846 height 154
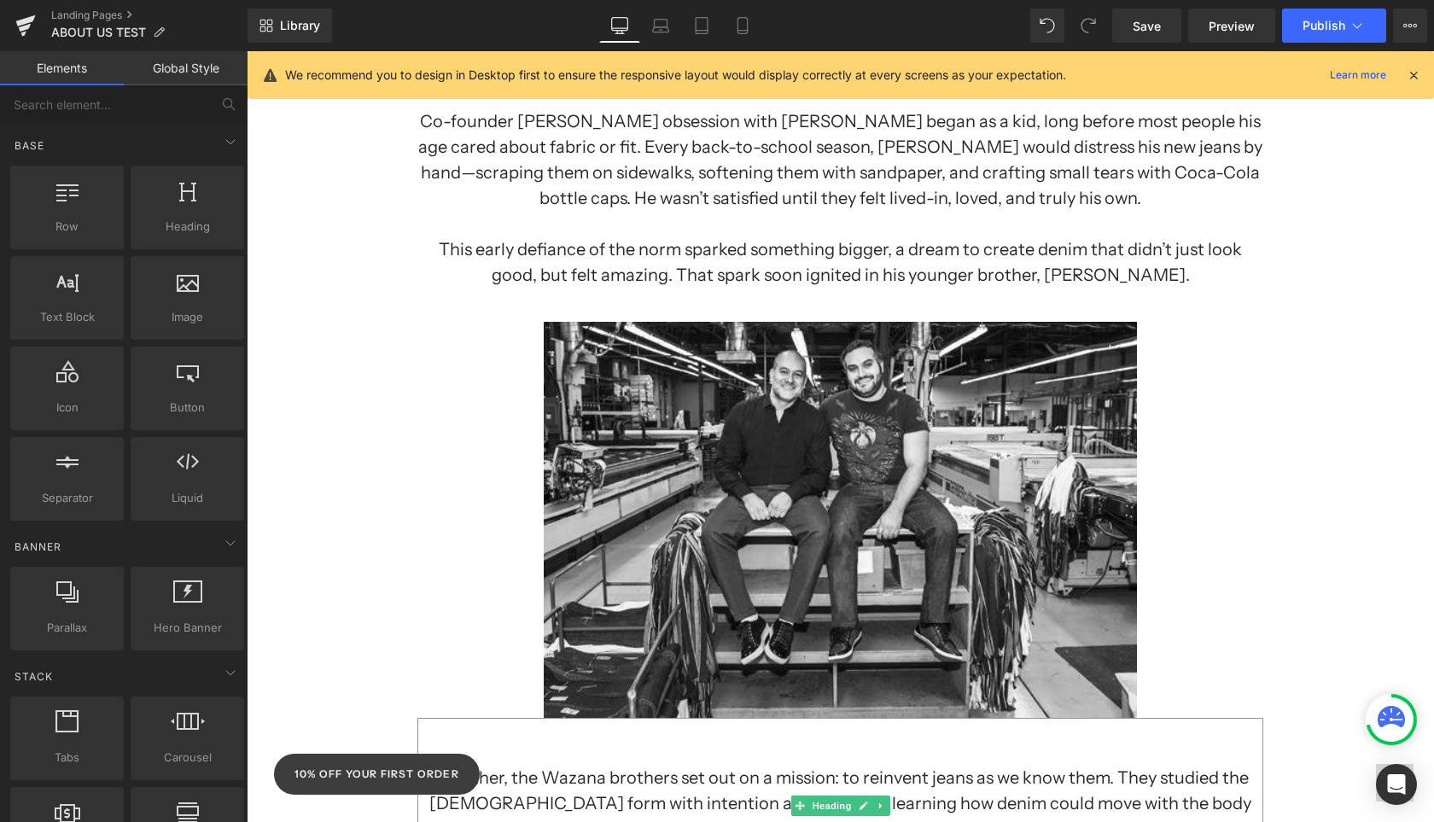
scroll to position [0, 0]
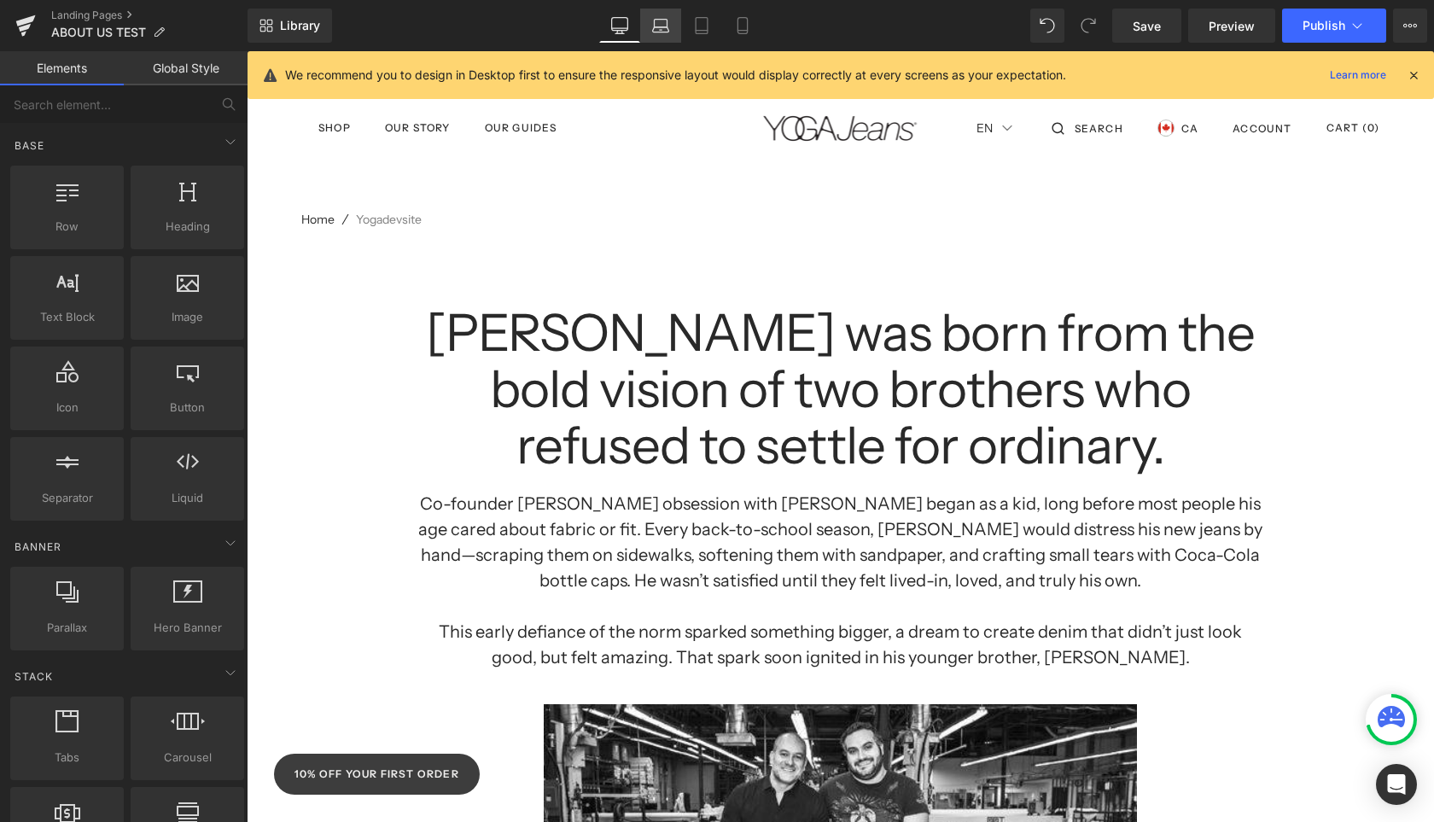
click at [657, 21] on icon at bounding box center [660, 25] width 17 height 17
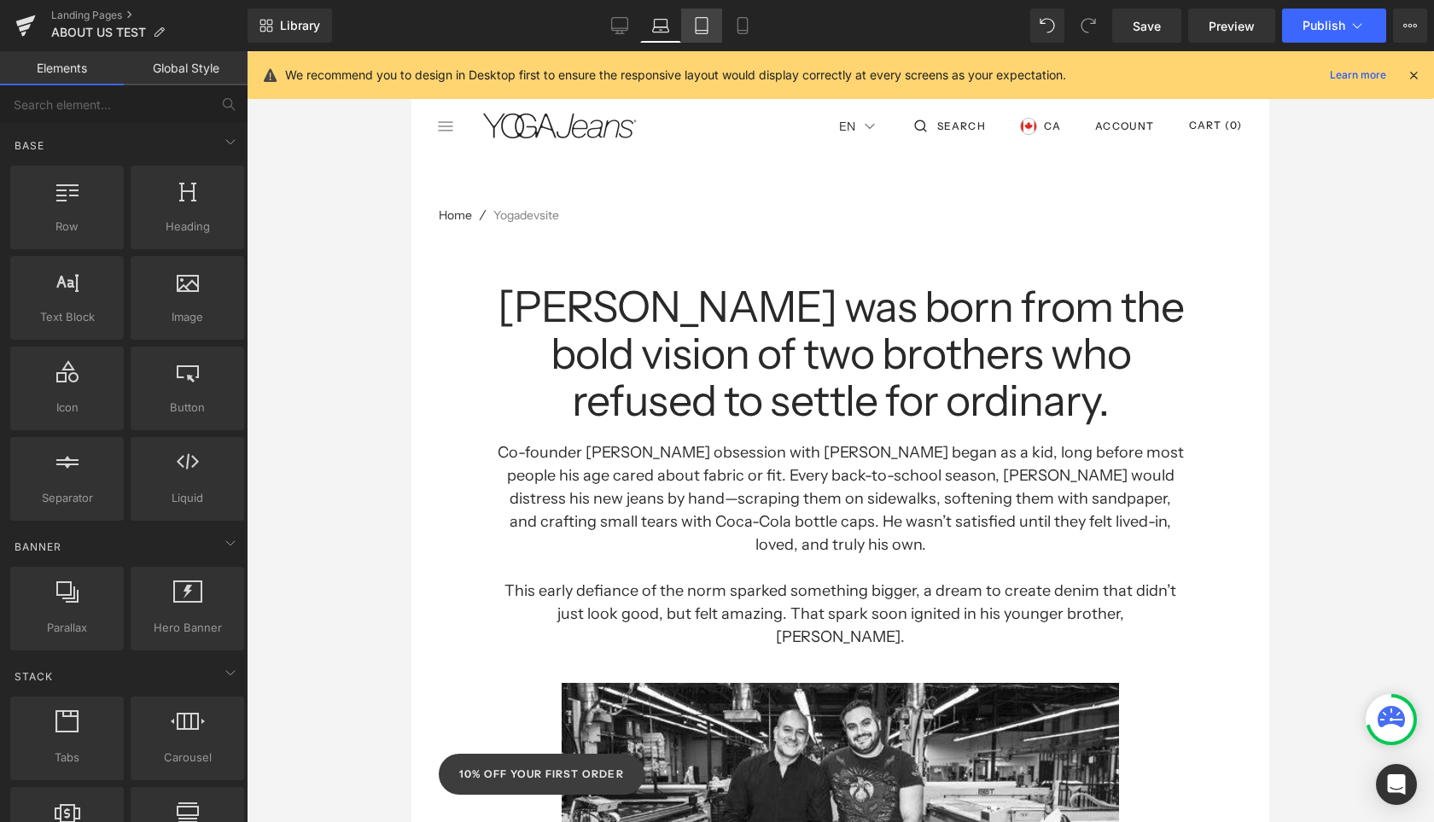
click at [698, 22] on icon at bounding box center [701, 25] width 17 height 17
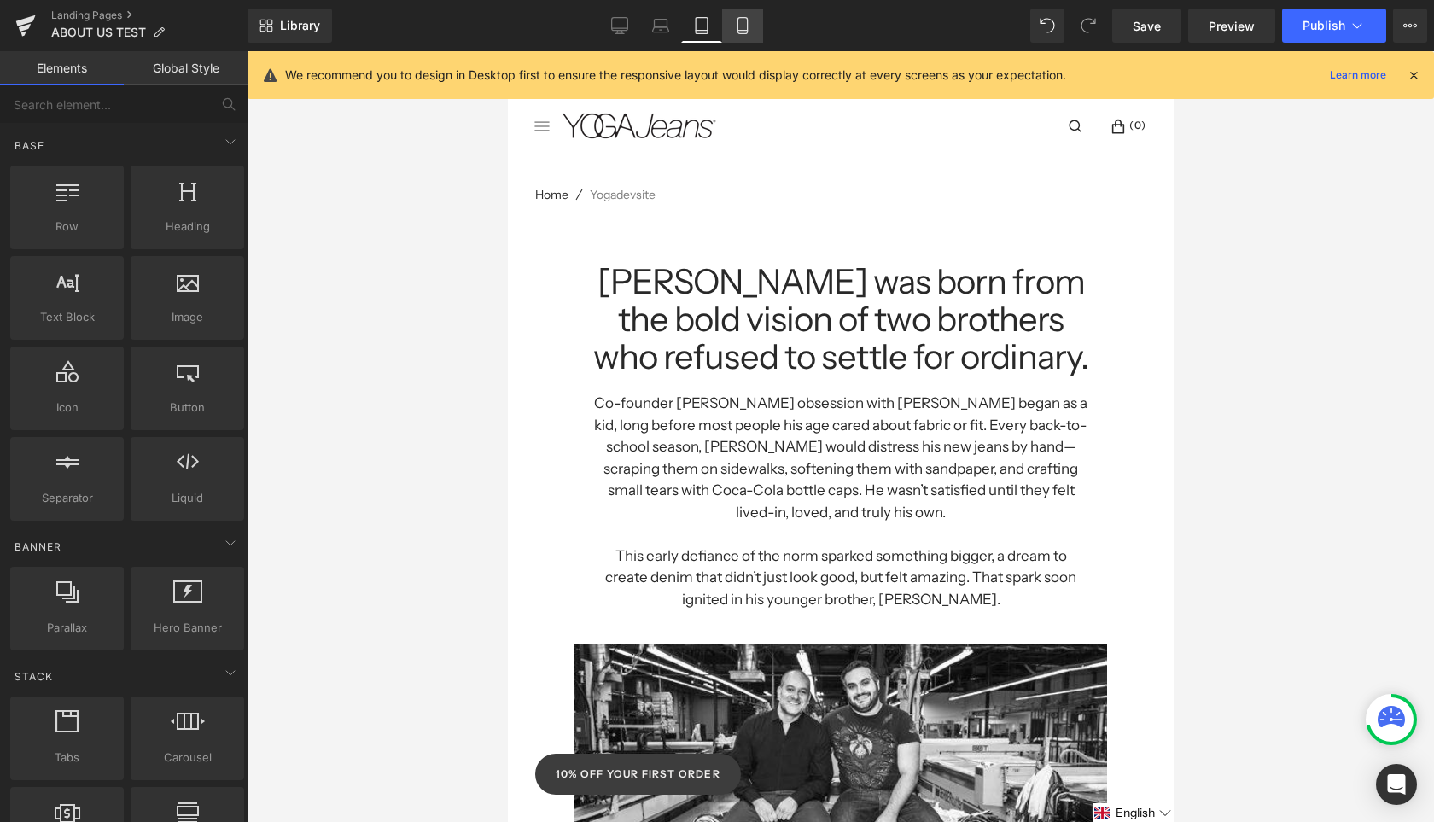
click at [738, 23] on icon at bounding box center [741, 26] width 9 height 16
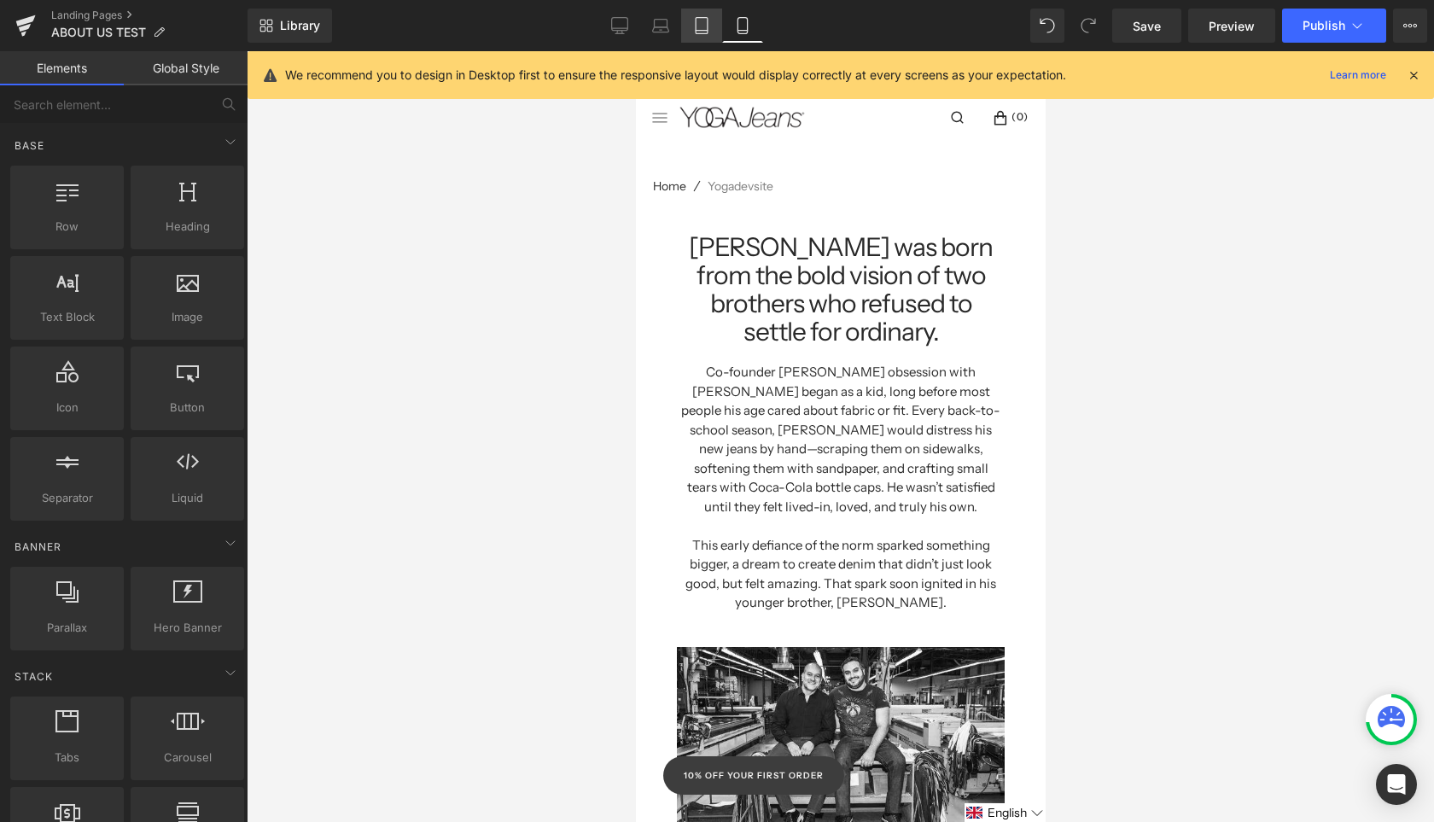
click at [699, 21] on icon at bounding box center [701, 25] width 17 height 17
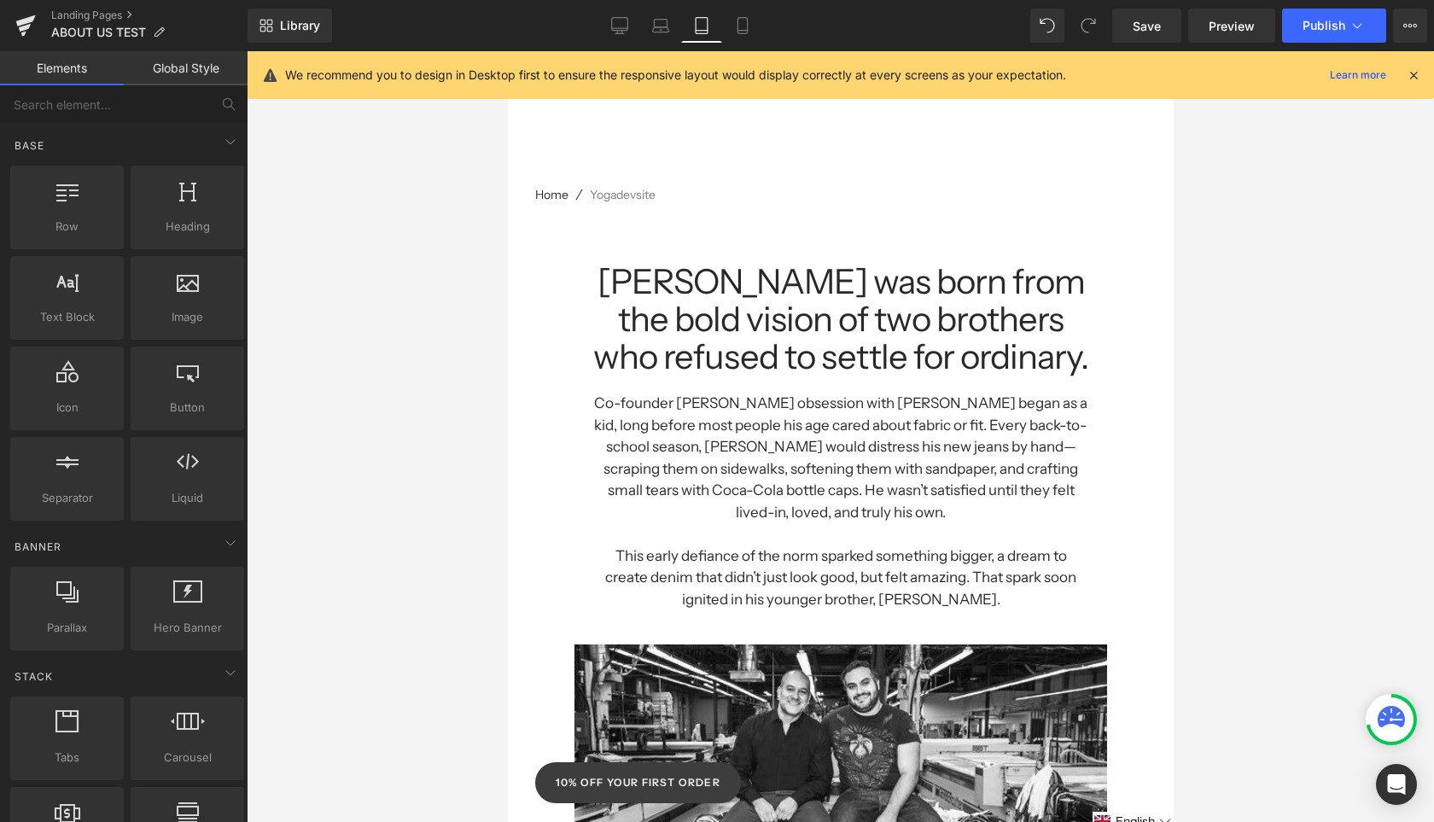
scroll to position [160, 0]
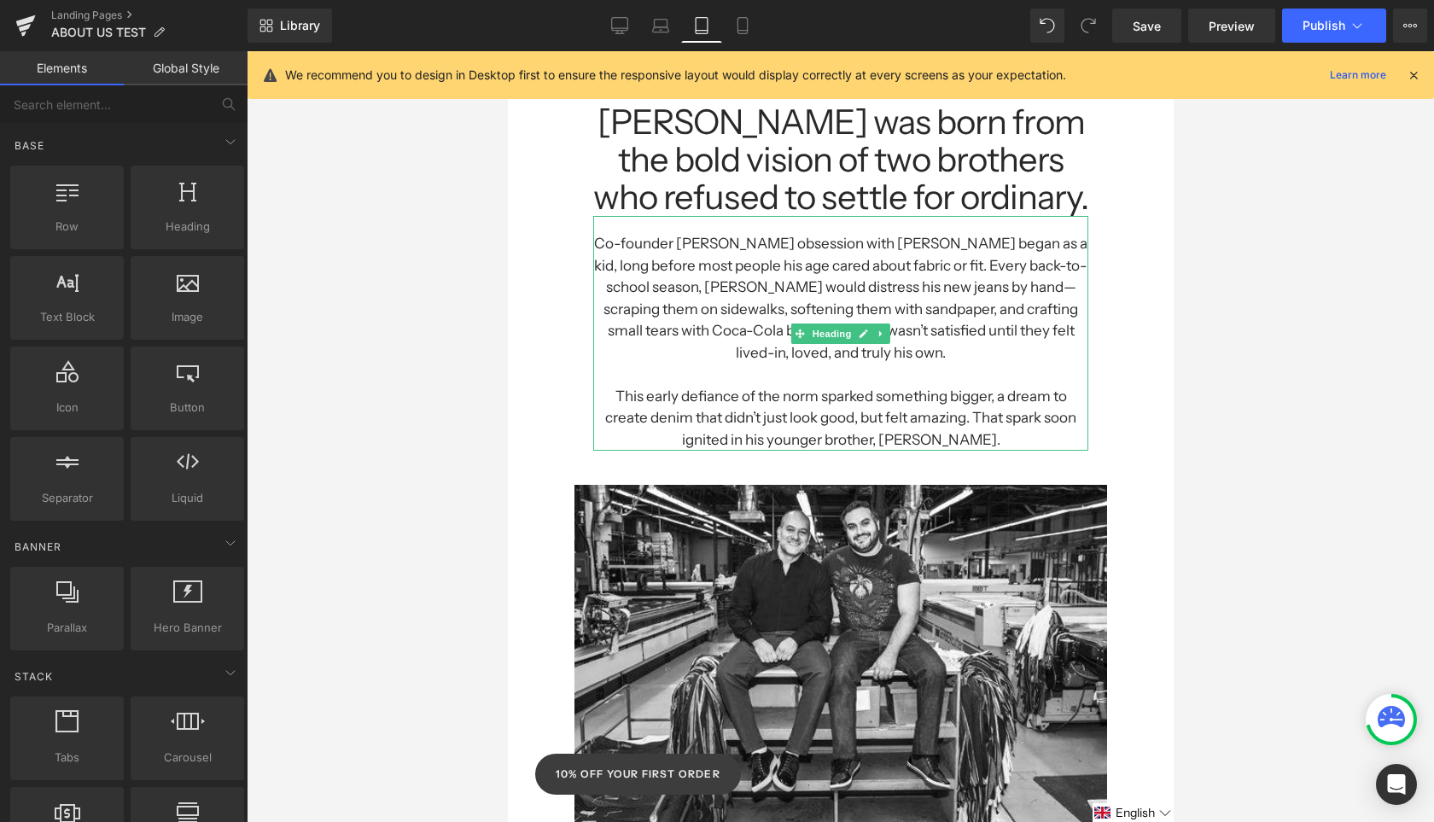
click at [730, 282] on h1 "Co-founder [PERSON_NAME] obsession with [PERSON_NAME] began as a kid, long befo…" at bounding box center [839, 298] width 495 height 131
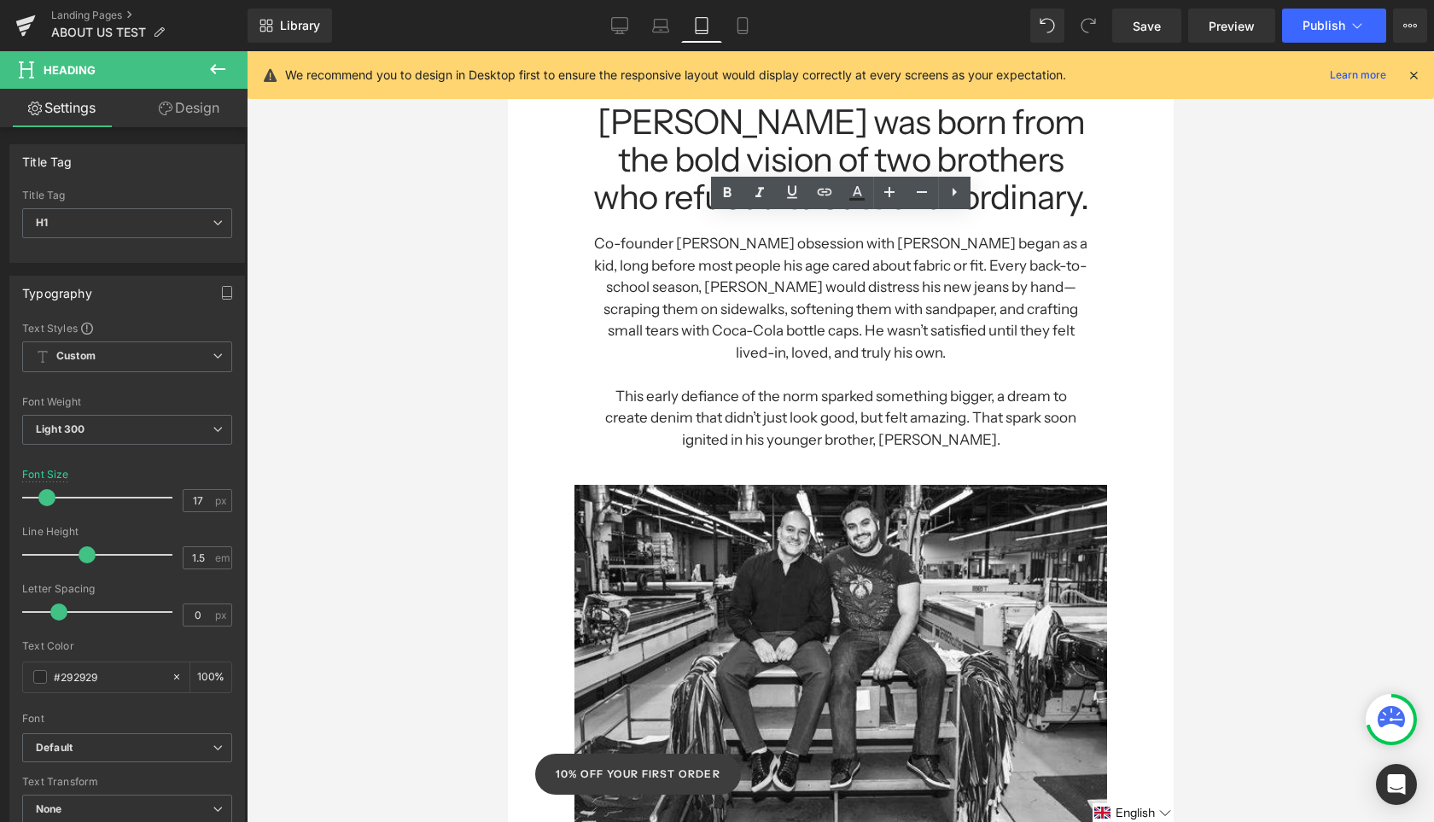
click at [212, 126] on link "Design" at bounding box center [189, 108] width 124 height 38
click at [0, 0] on icon "button" at bounding box center [0, 0] width 0 height 0
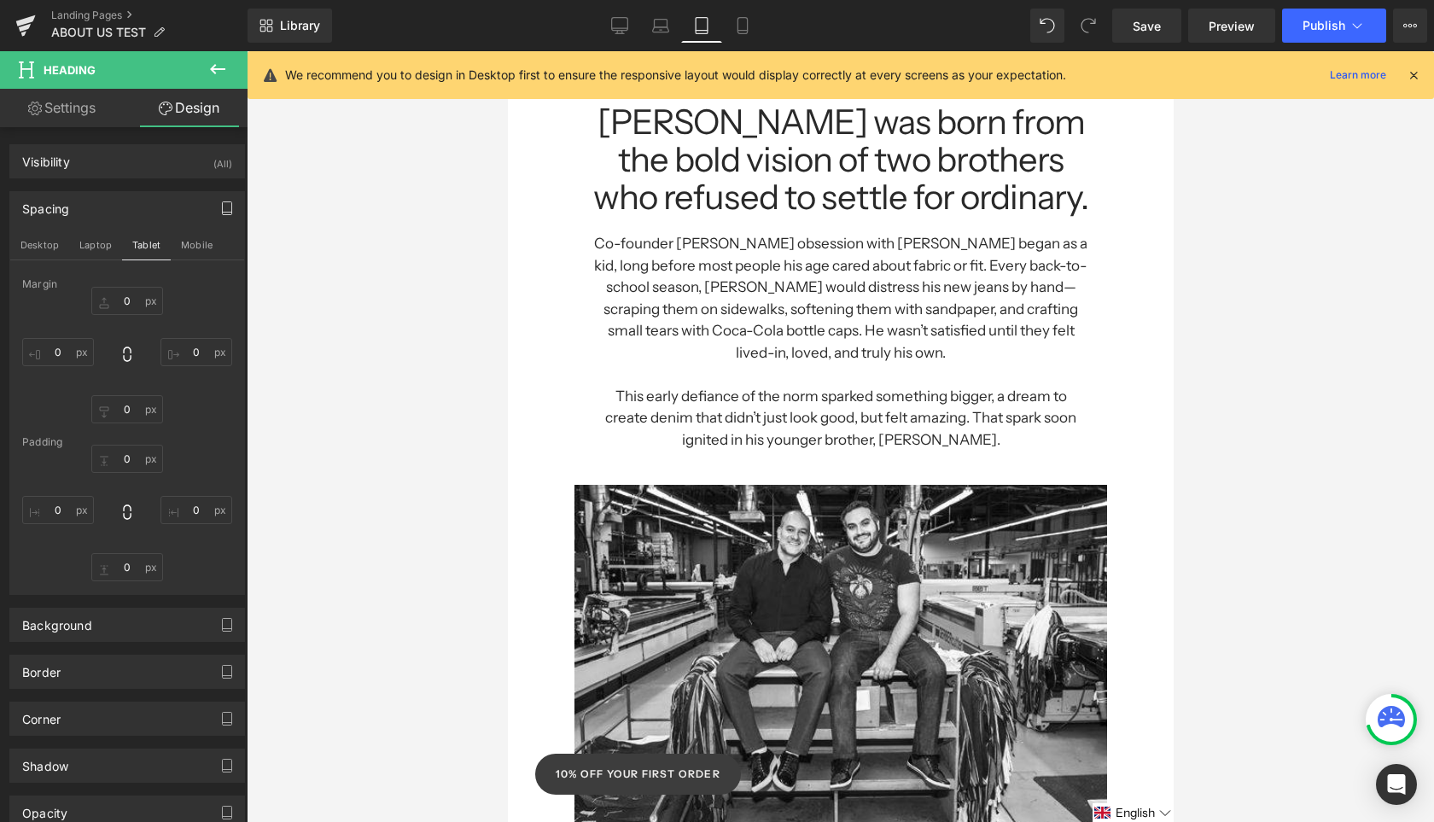
type input "0"
type input "100"
type input "0"
type input "100"
type input "20"
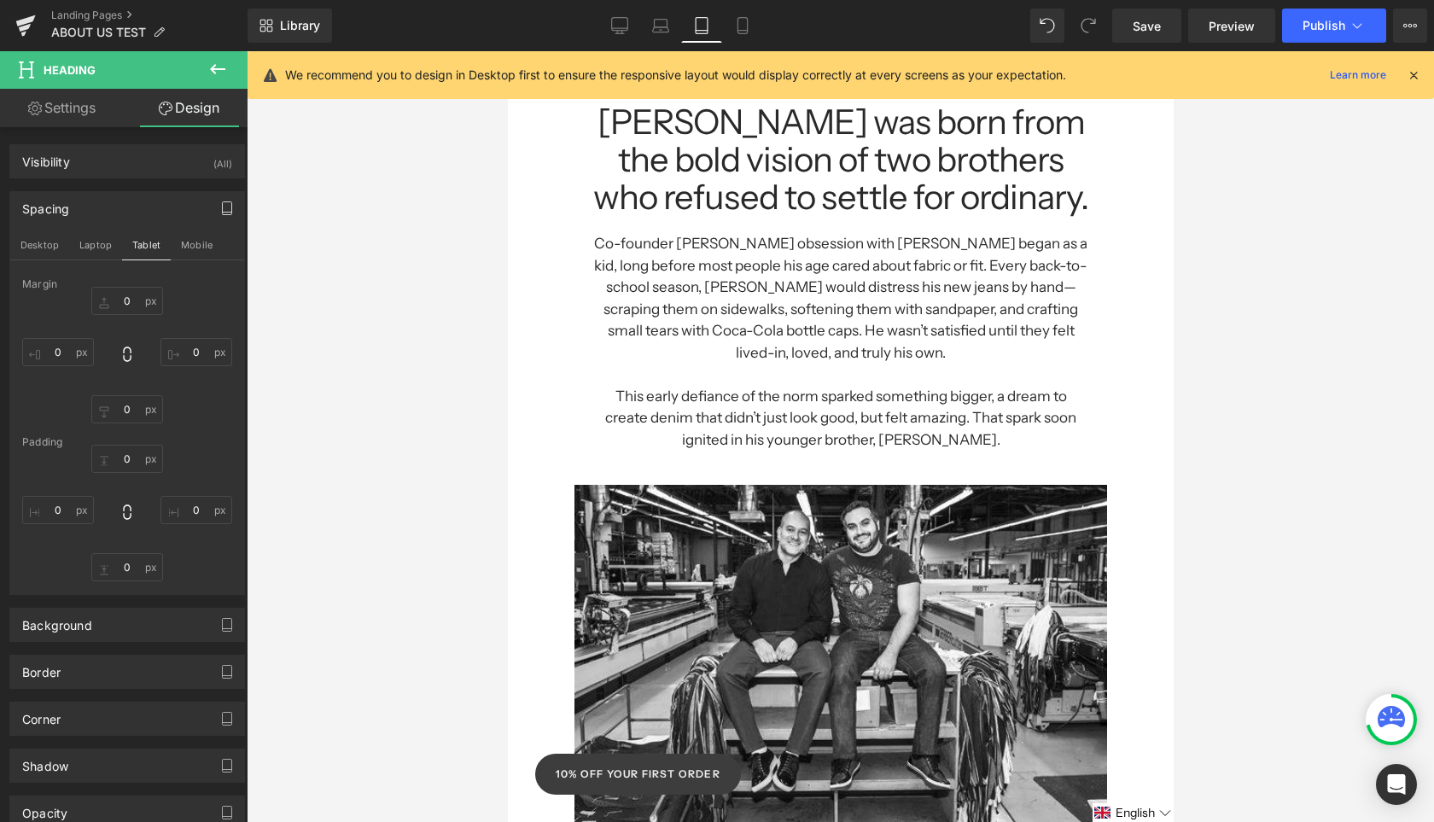
type input "0"
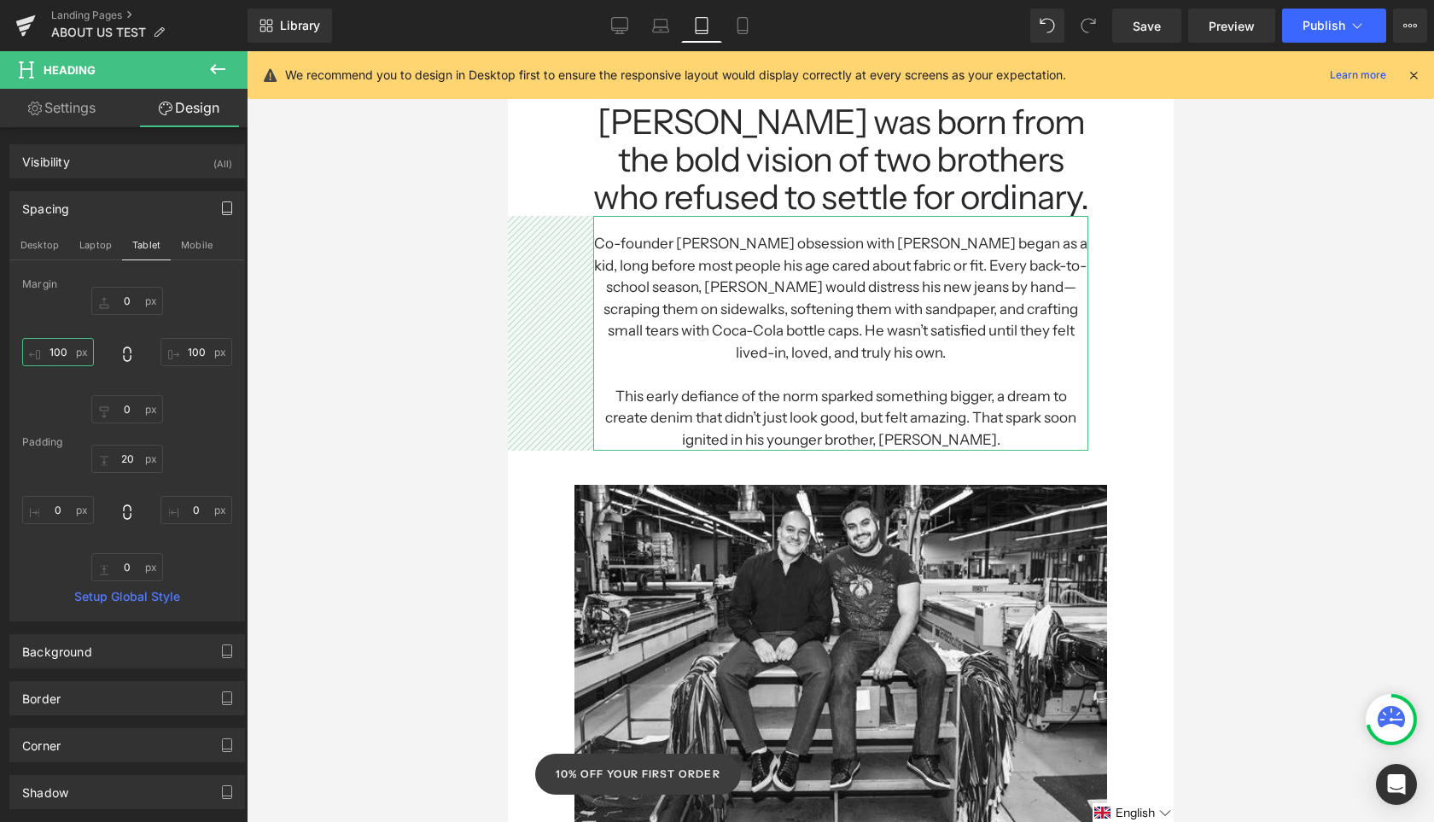
click at [64, 349] on input "100" at bounding box center [58, 352] width 72 height 28
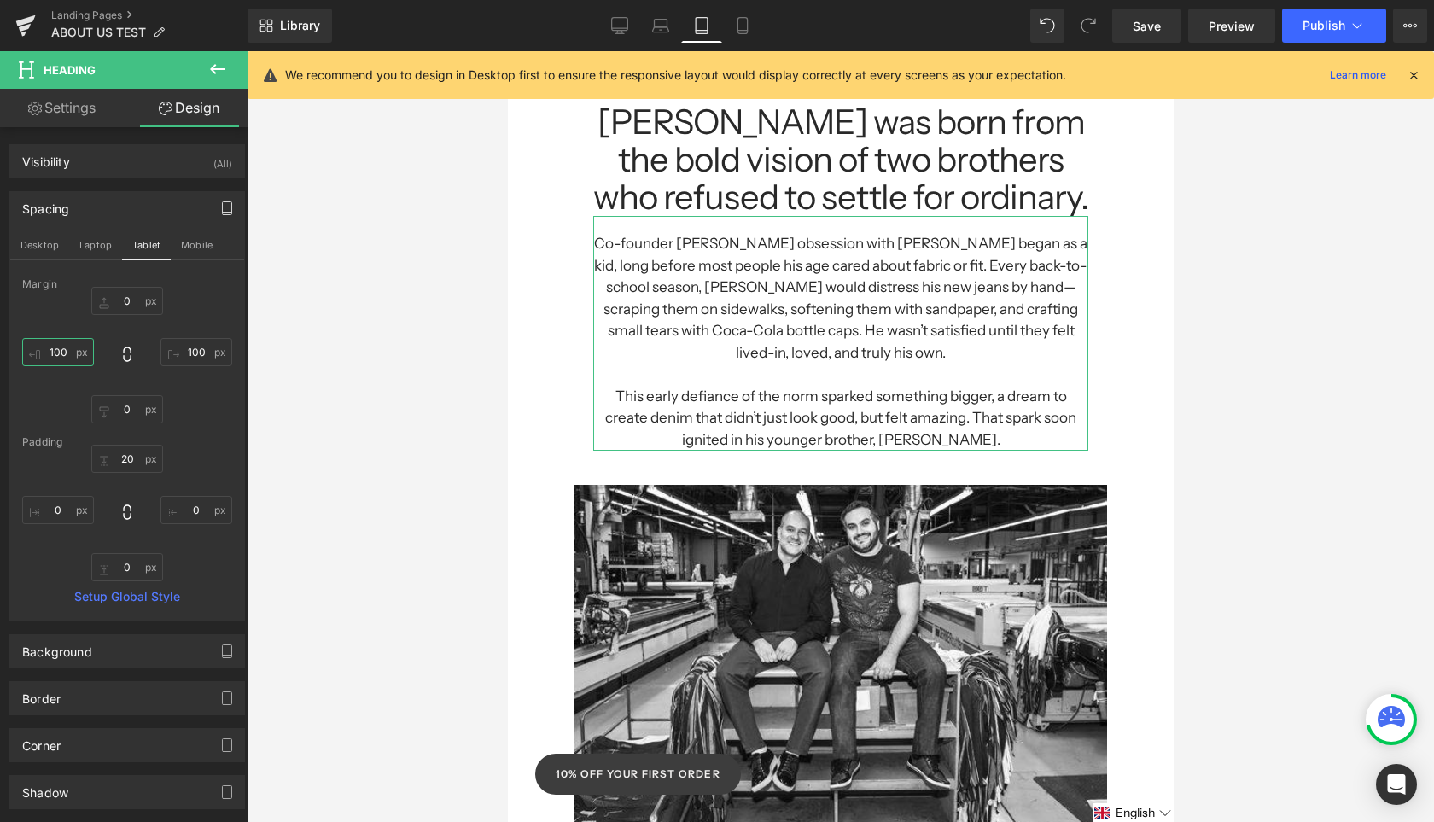
click at [64, 349] on input "100" at bounding box center [58, 352] width 72 height 28
type input "75"
click at [194, 362] on input "100" at bounding box center [196, 352] width 72 height 28
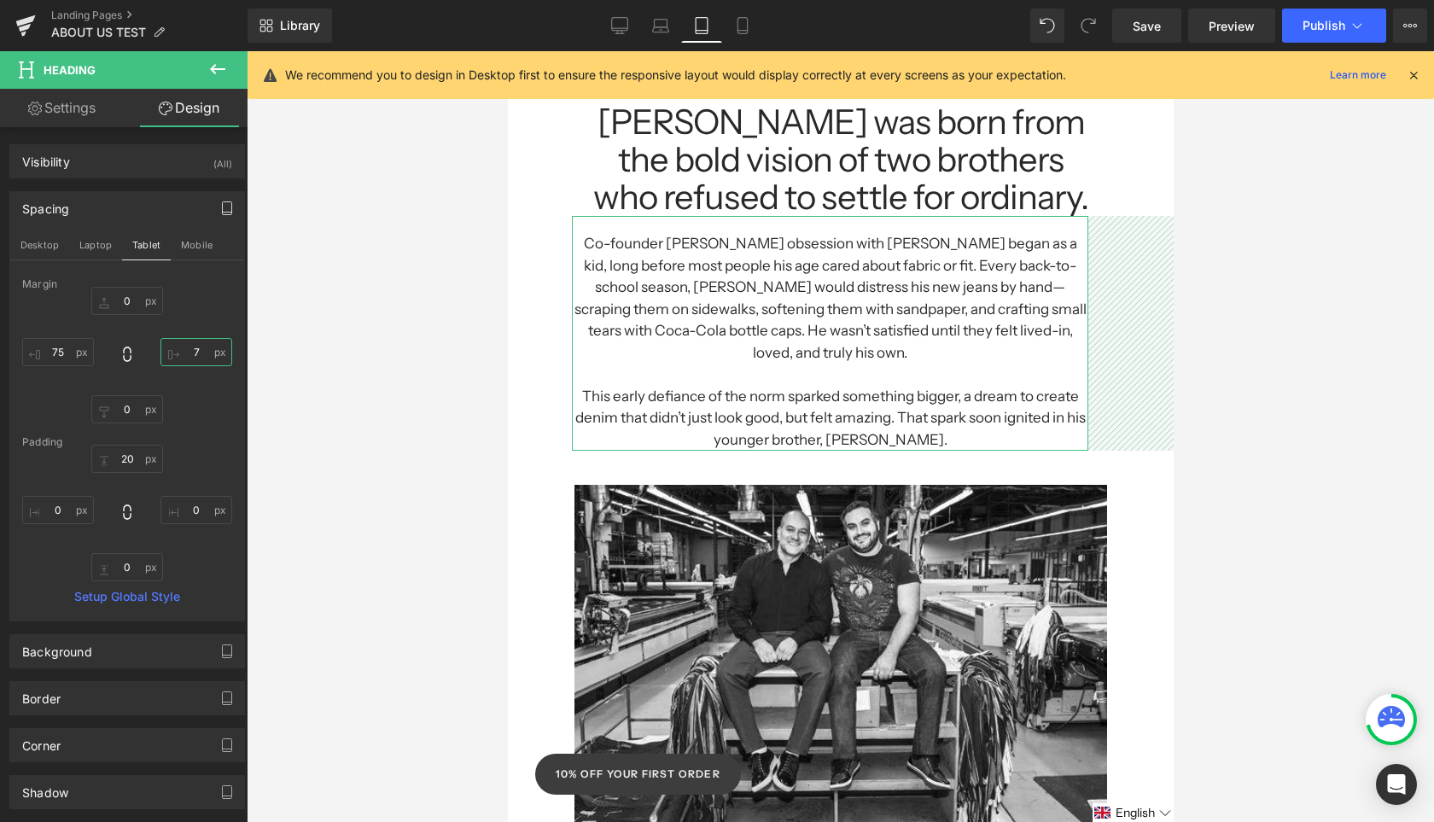
type input "75"
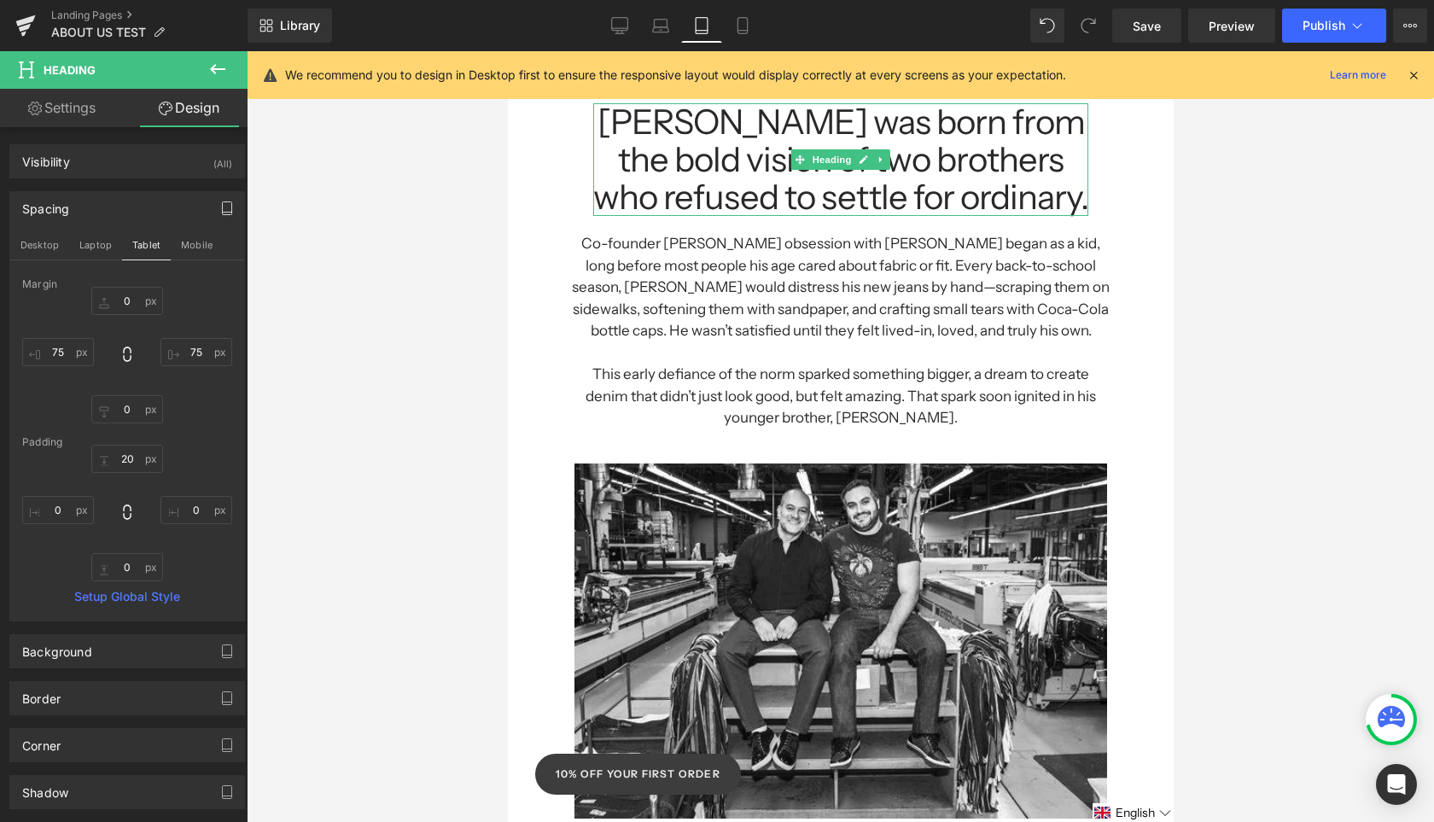
click at [976, 136] on h1 "[PERSON_NAME] was born from the bold vision of two brothers who refused to sett…" at bounding box center [839, 159] width 495 height 113
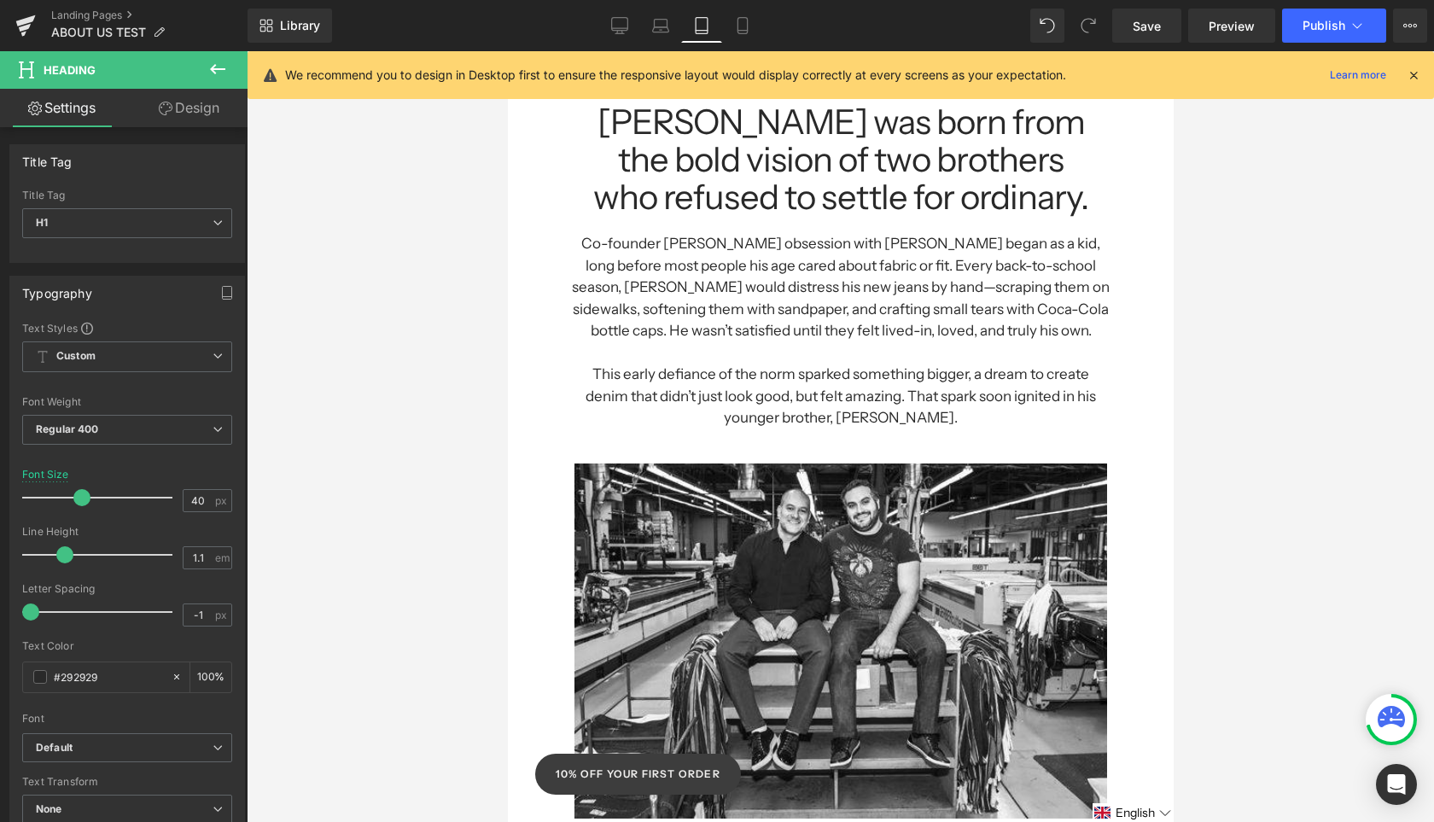
click at [201, 109] on link "Design" at bounding box center [189, 108] width 124 height 38
click at [0, 0] on icon "button" at bounding box center [0, 0] width 0 height 0
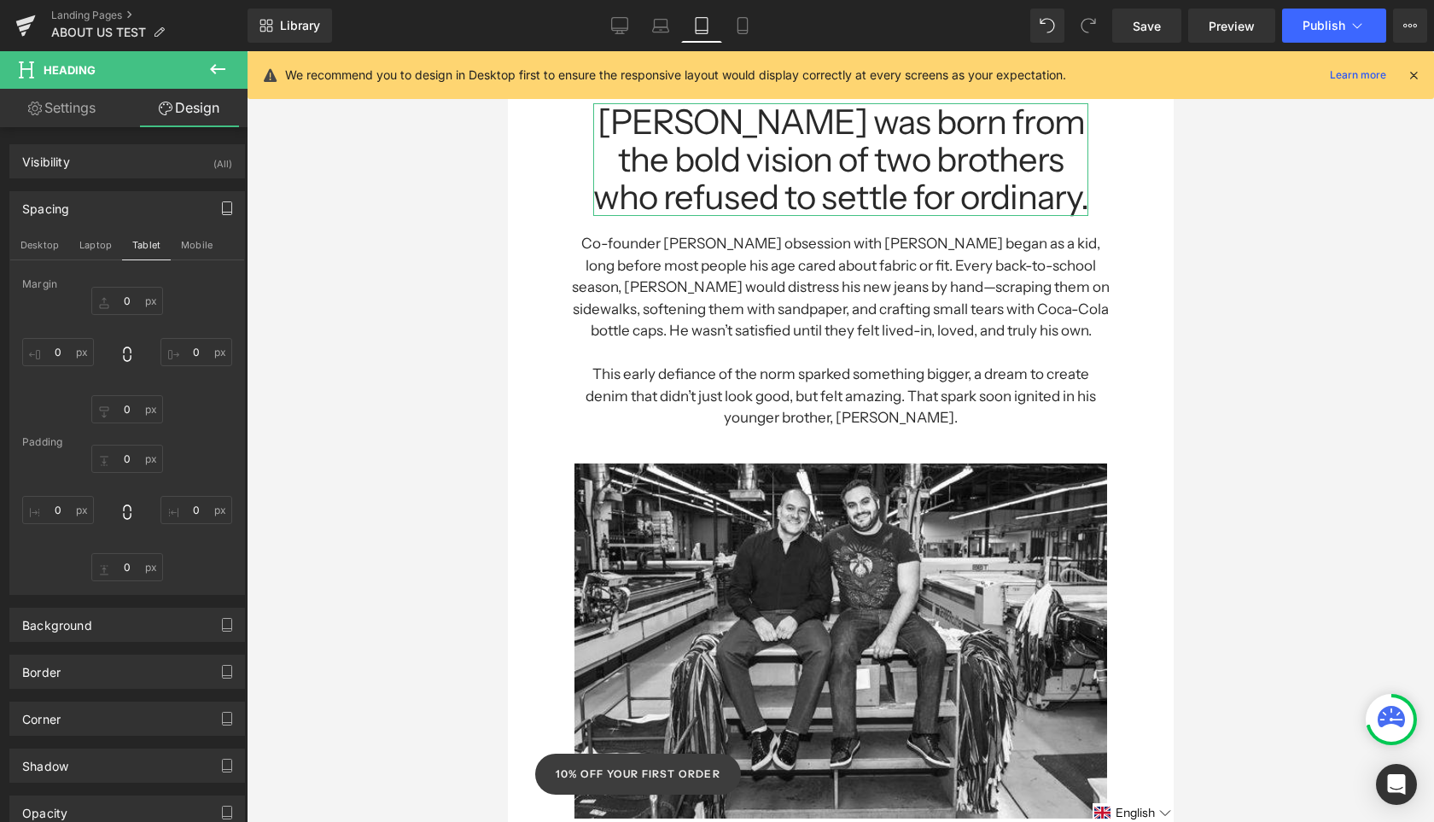
type input "0"
type input "100"
type input "0"
type input "100"
type input "0"
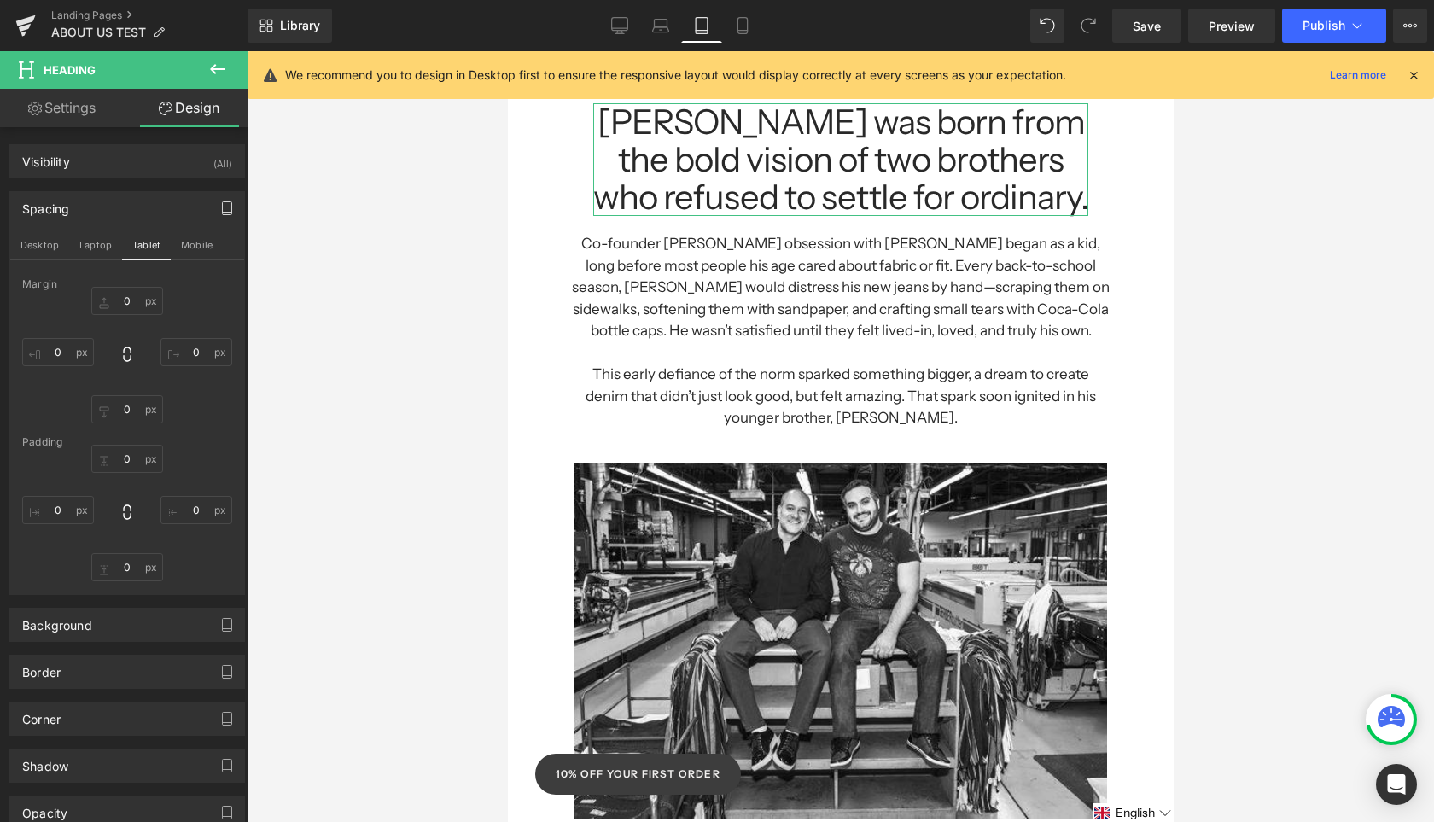
type input "0"
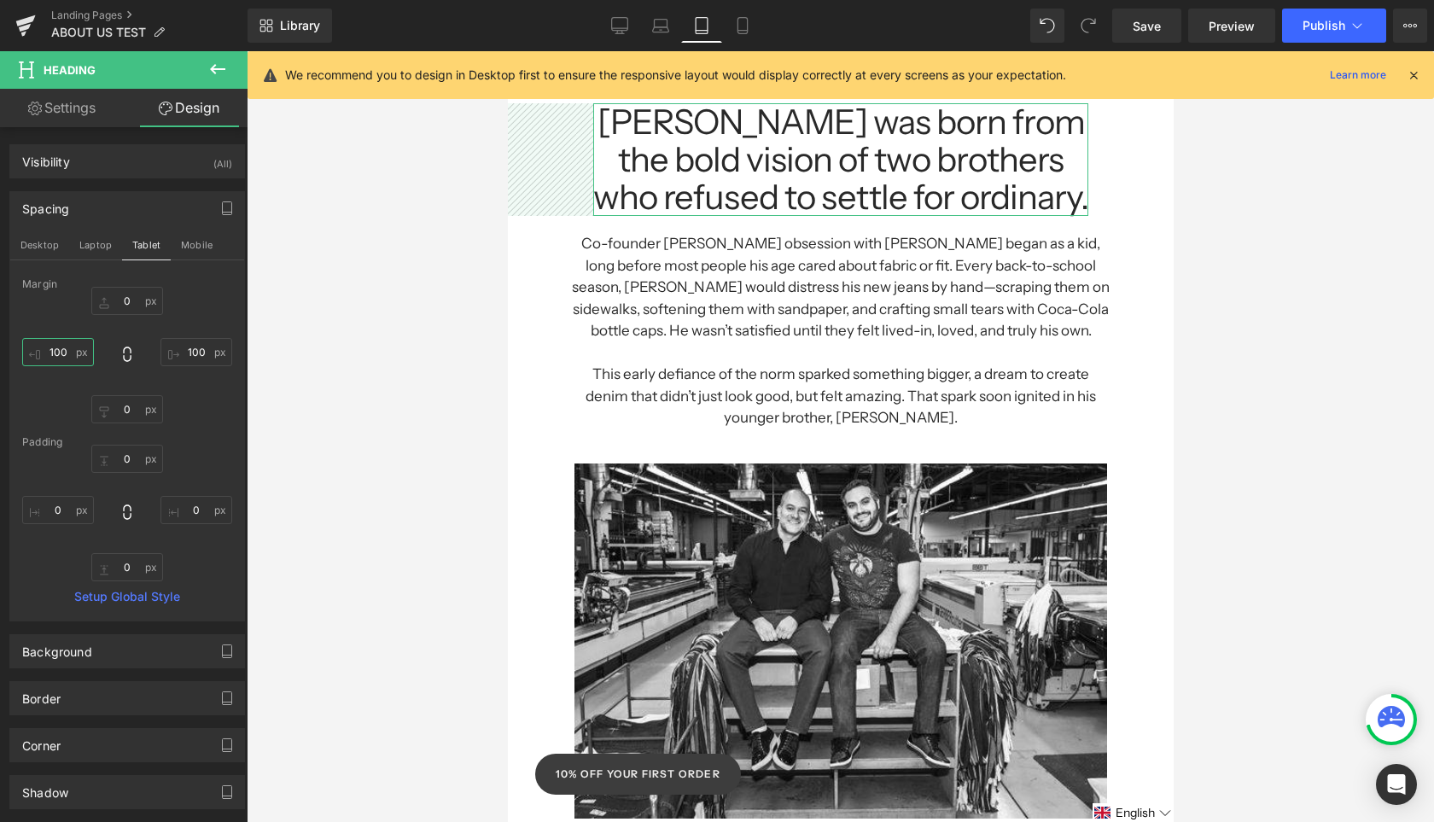
click at [62, 353] on input "100" at bounding box center [58, 352] width 72 height 28
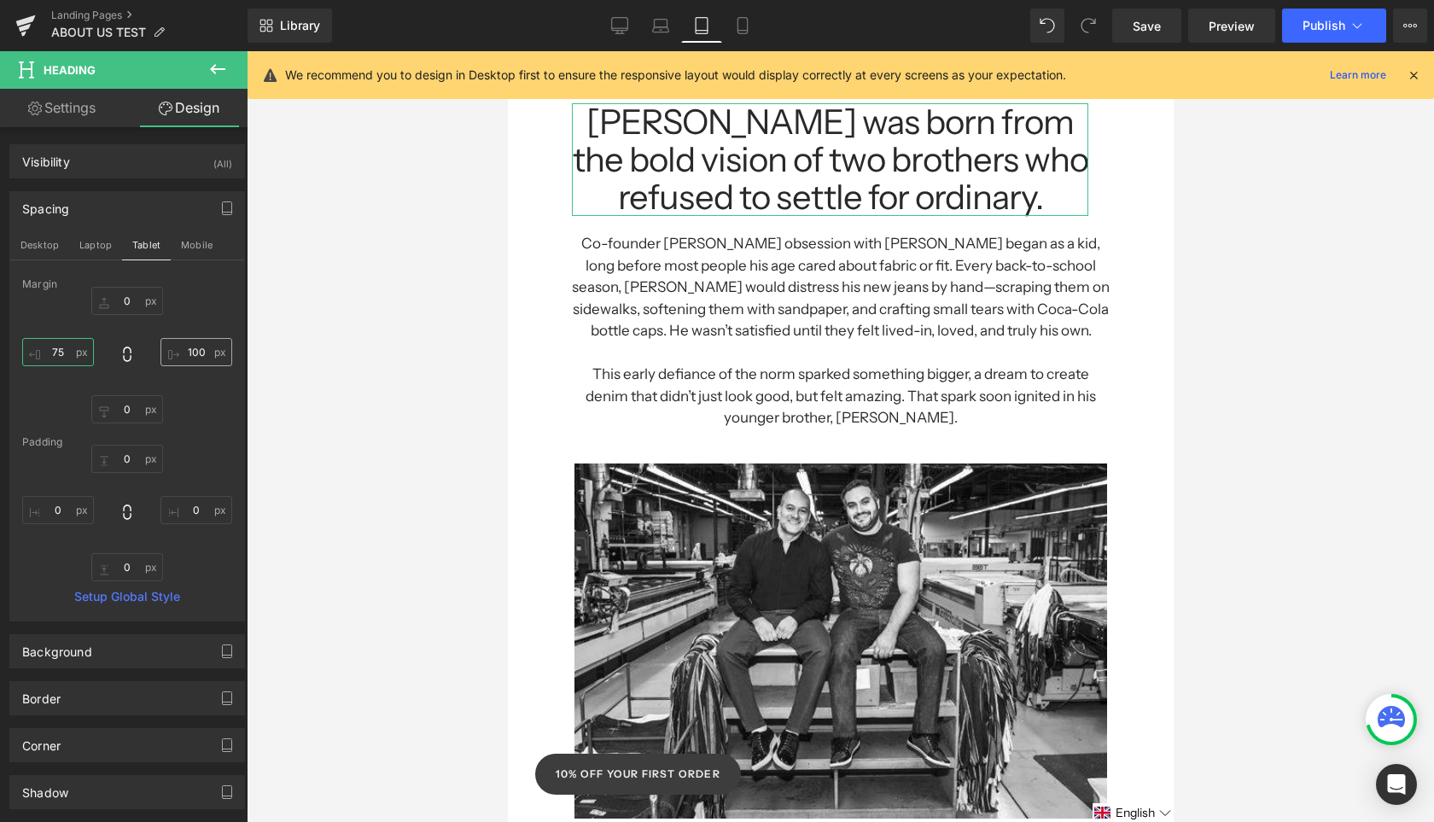
type input "75"
click at [192, 350] on input "100" at bounding box center [196, 352] width 72 height 28
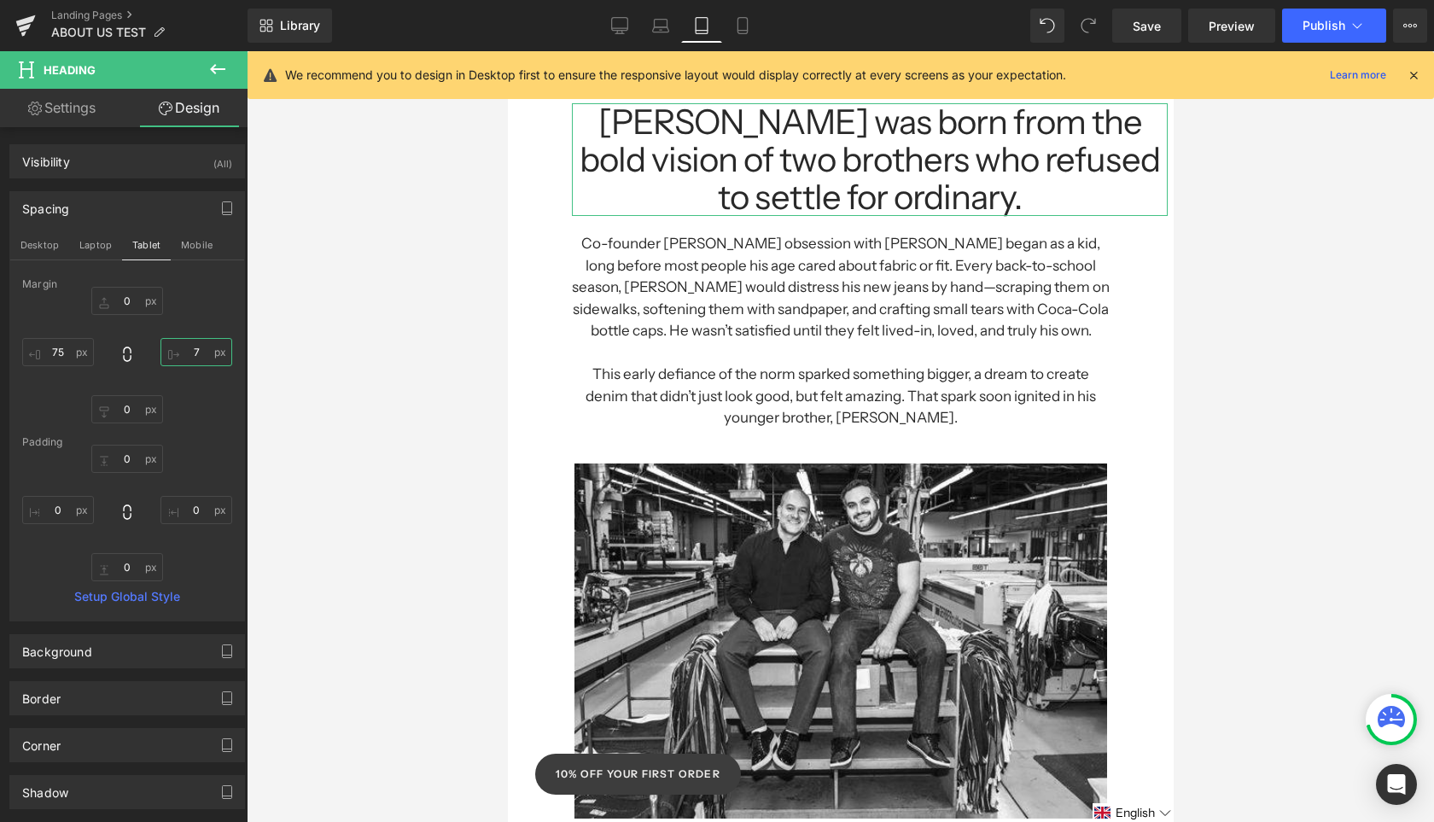
type input "75"
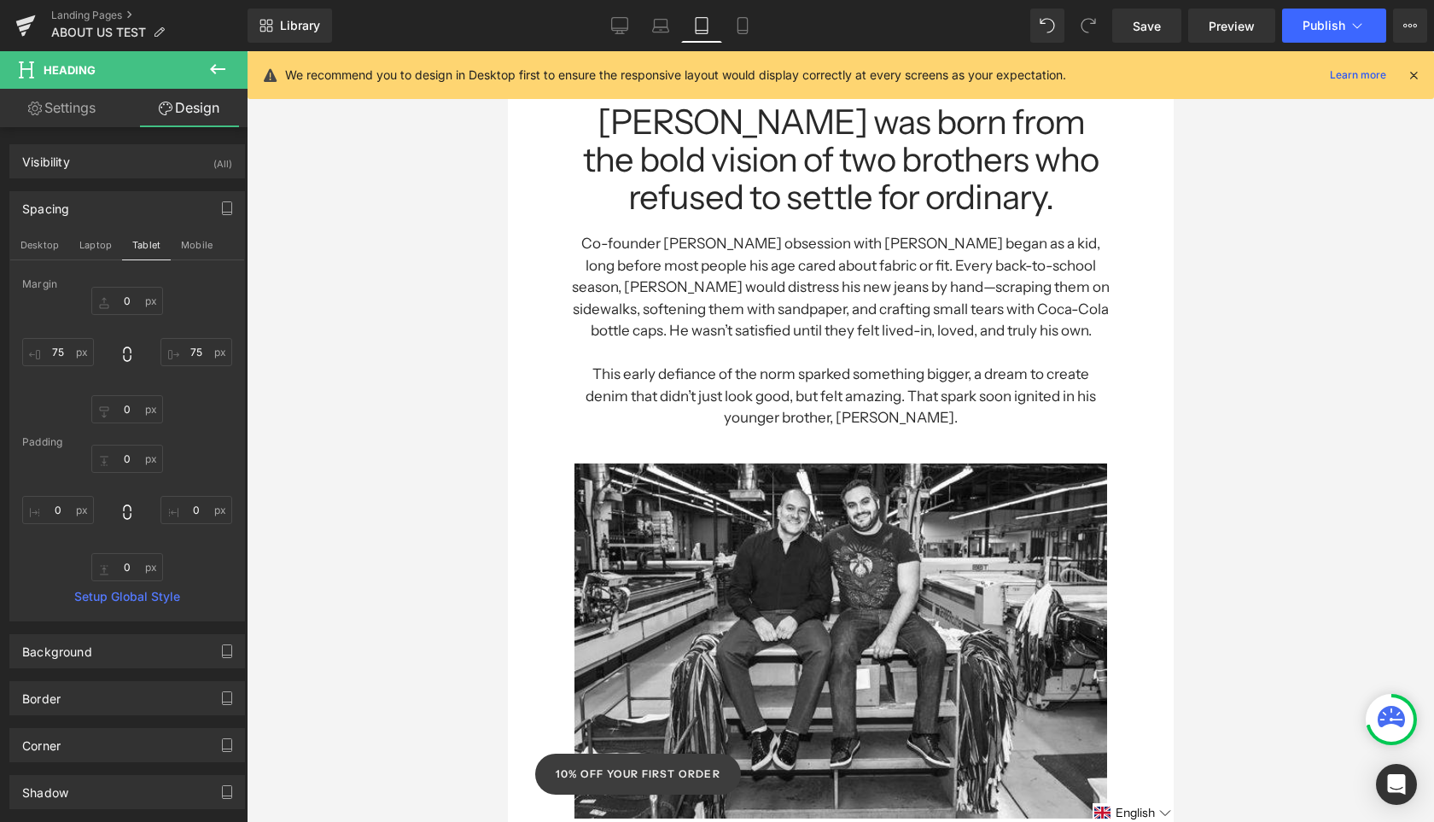
click at [1256, 364] on div at bounding box center [840, 436] width 1187 height 771
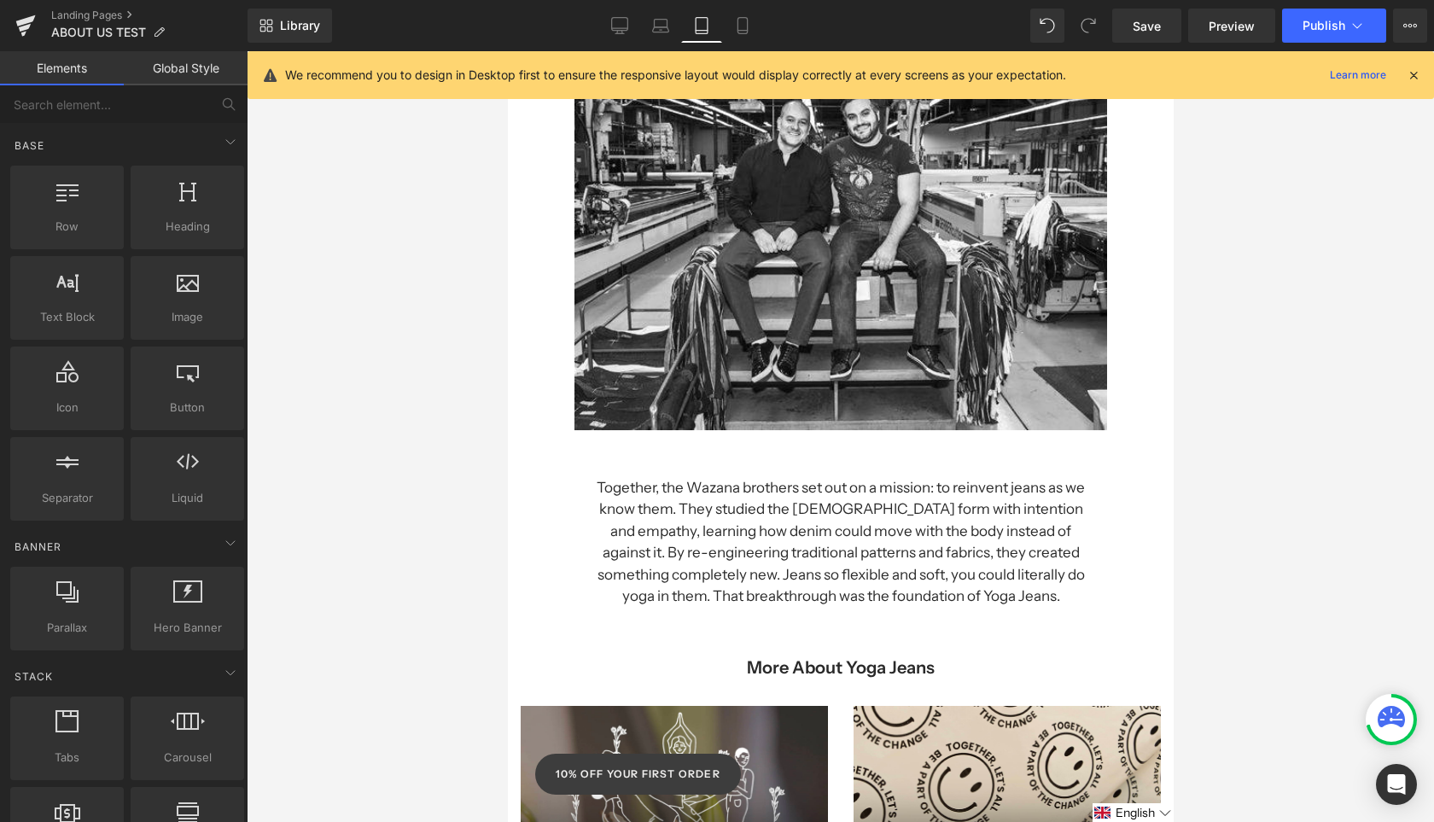
scroll to position [542, 0]
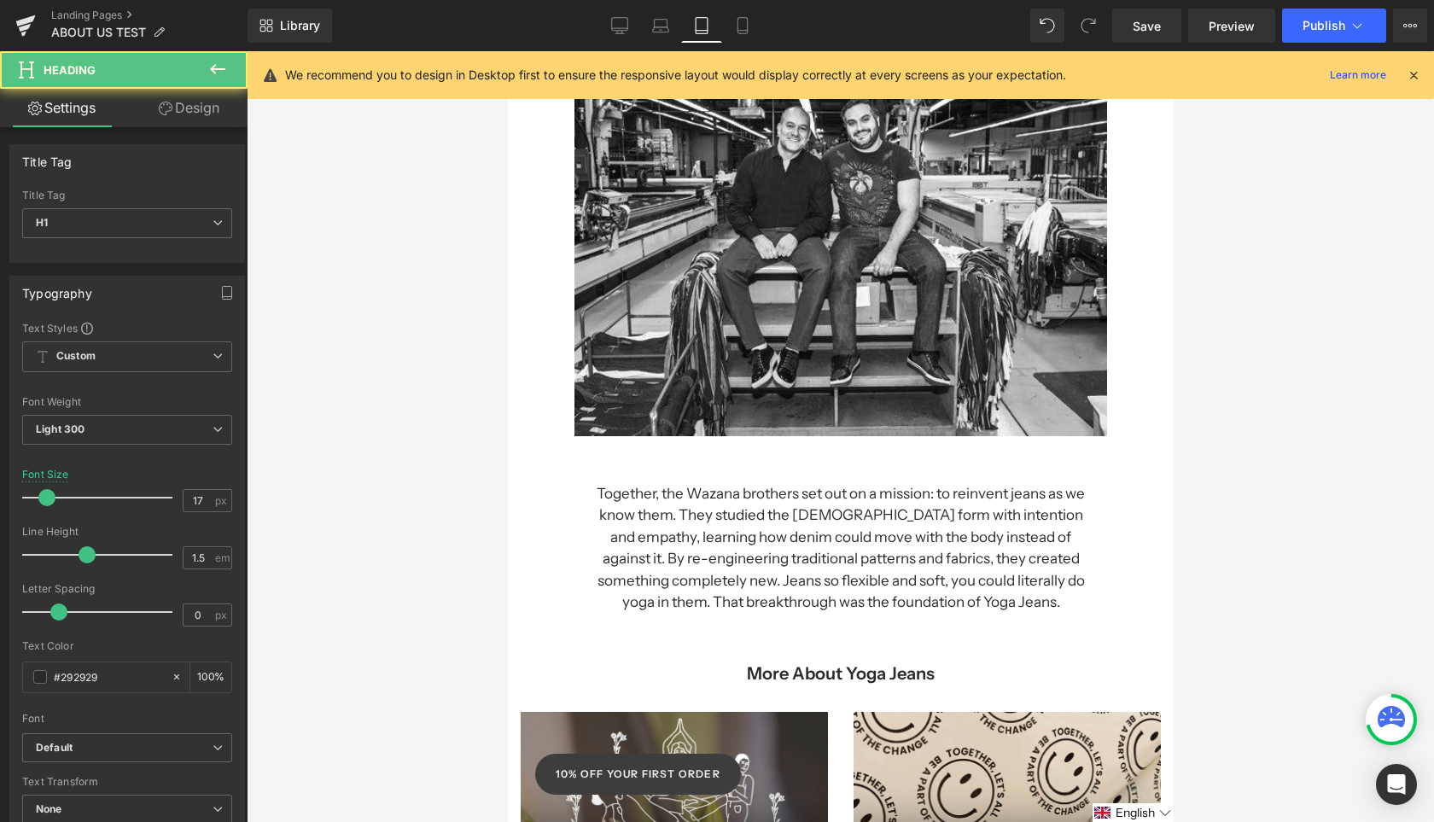
click at [896, 502] on h1 "Together, the Wazana brothers set out on a mission: to reinvent jeans as we kno…" at bounding box center [839, 548] width 495 height 131
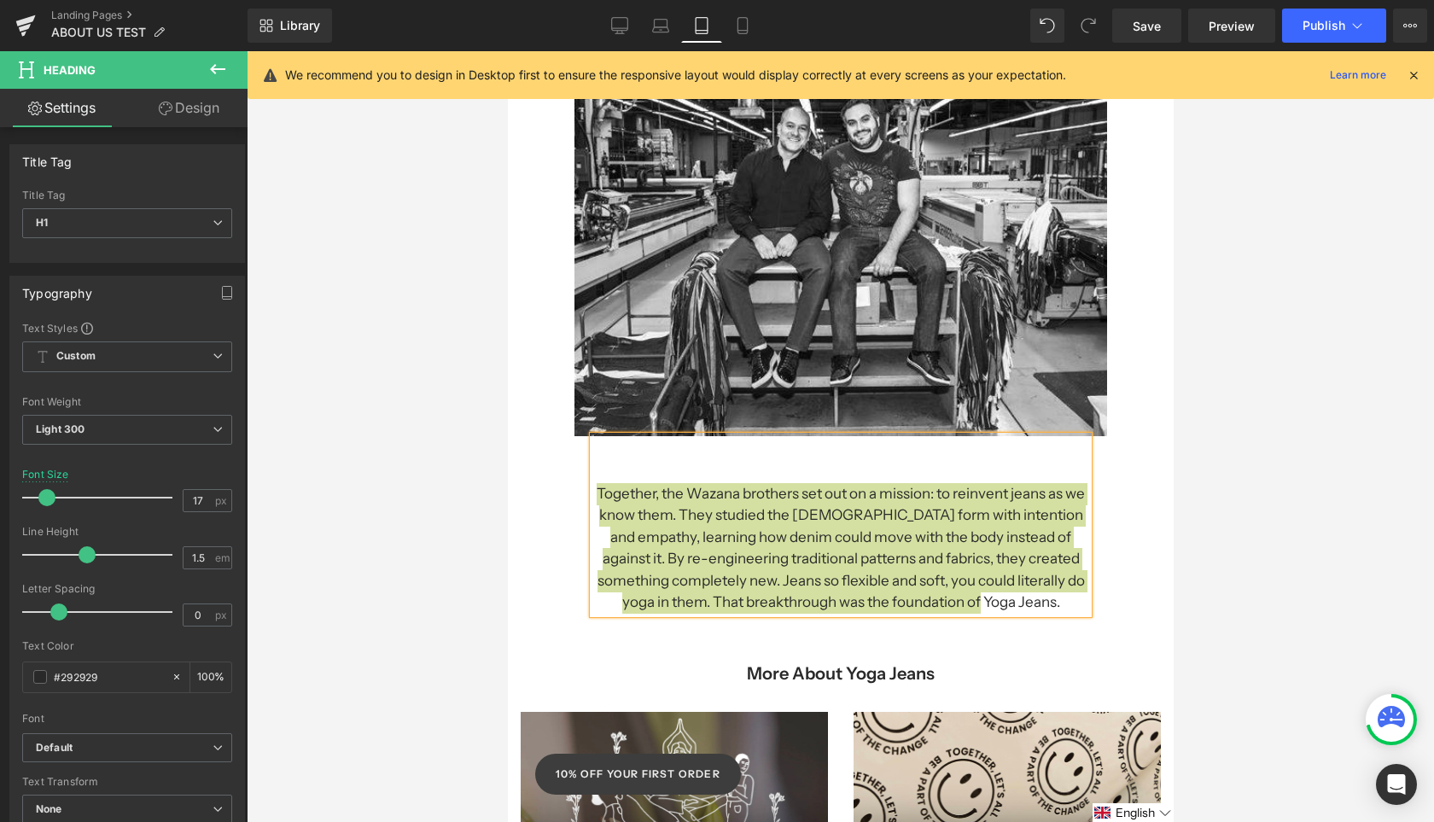
click at [201, 108] on link "Design" at bounding box center [189, 108] width 124 height 38
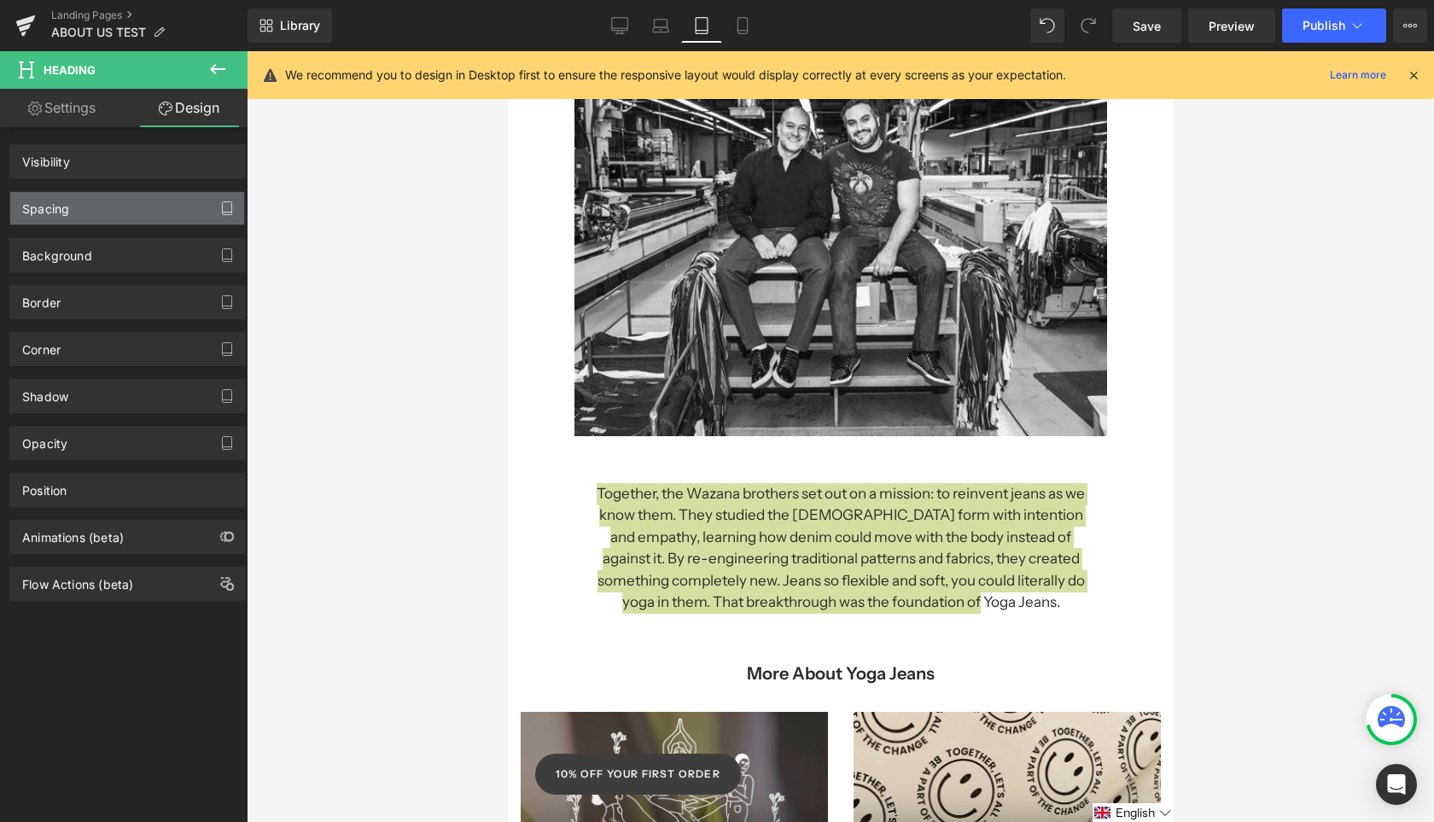
click at [220, 202] on icon "button" at bounding box center [227, 208] width 14 height 14
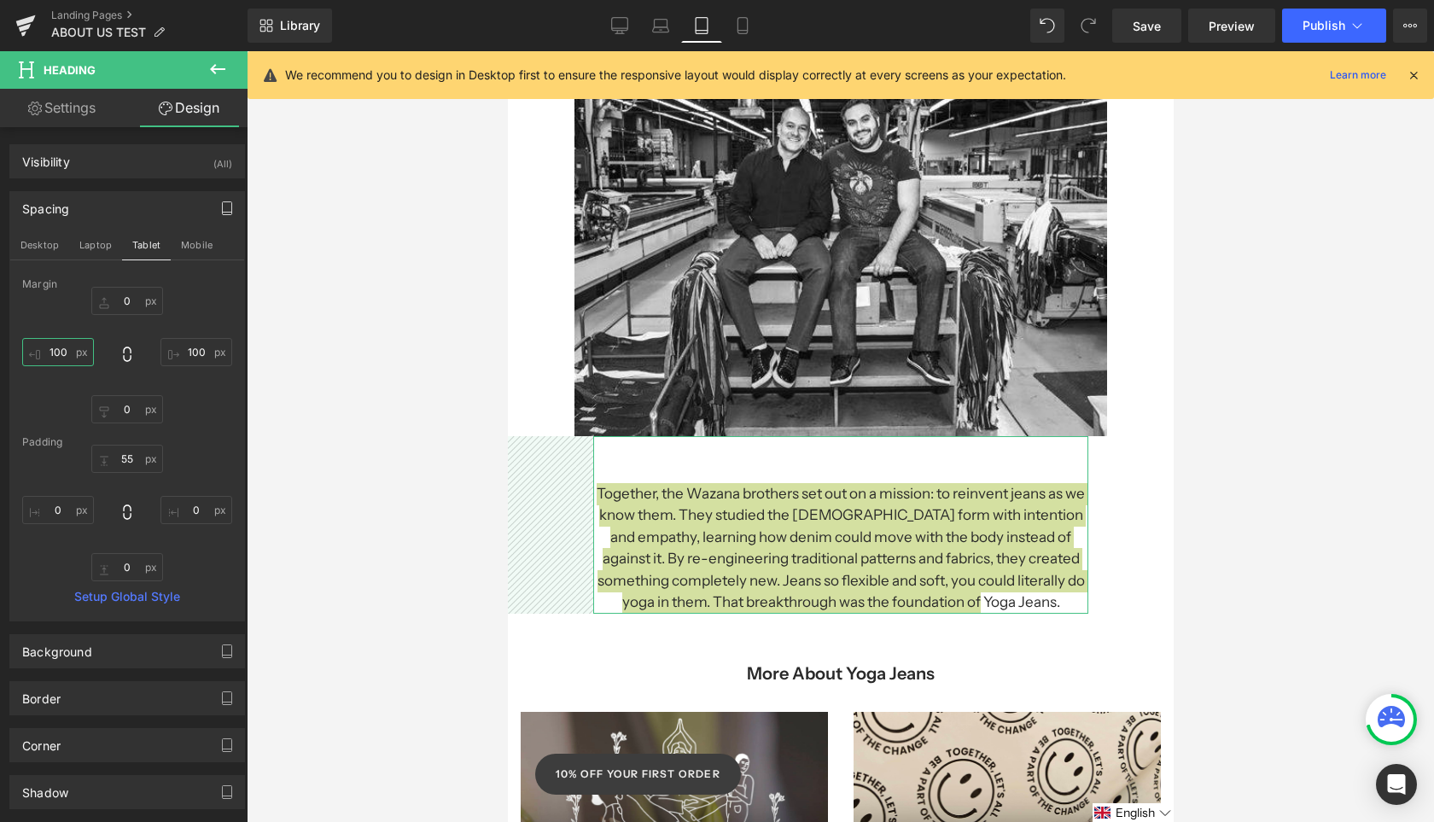
click at [67, 352] on input "100" at bounding box center [58, 352] width 72 height 28
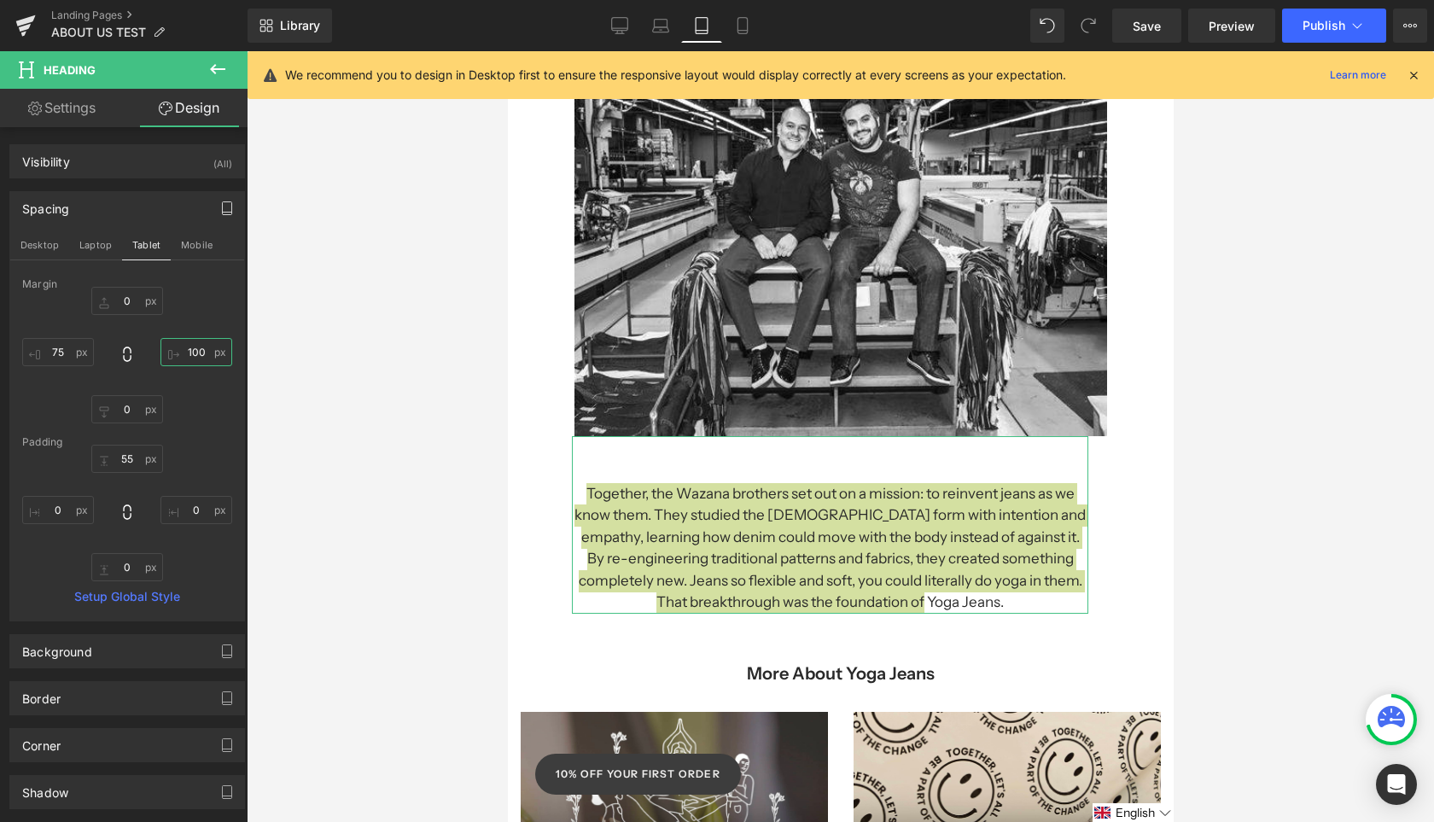
click at [190, 355] on input "100" at bounding box center [196, 352] width 72 height 28
click at [1319, 522] on div at bounding box center [840, 436] width 1187 height 771
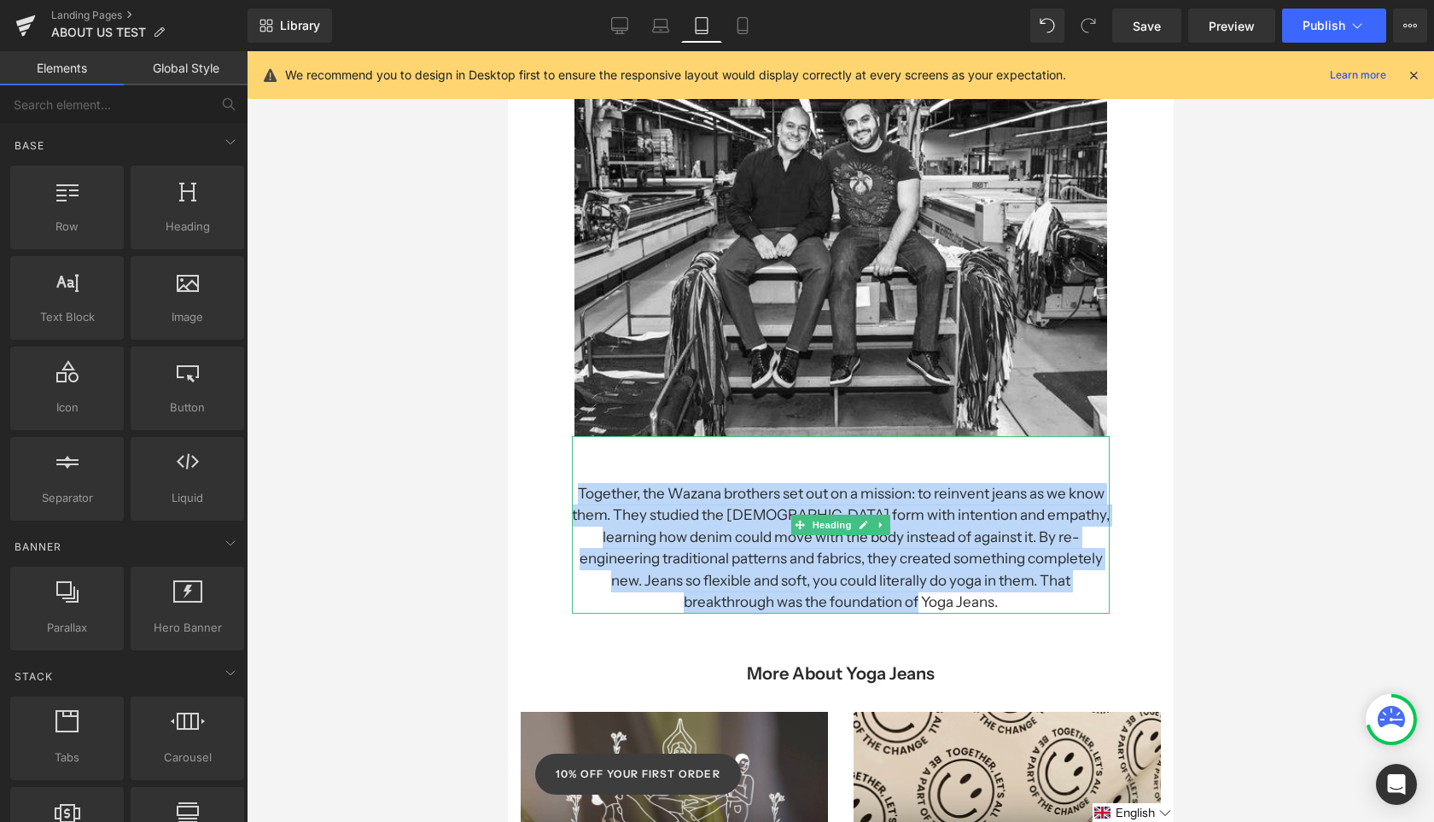
click at [970, 535] on h1 "Together, the Wazana brothers set out on a mission: to reinvent jeans as we kno…" at bounding box center [840, 548] width 538 height 131
click at [1395, 513] on div at bounding box center [840, 436] width 1187 height 771
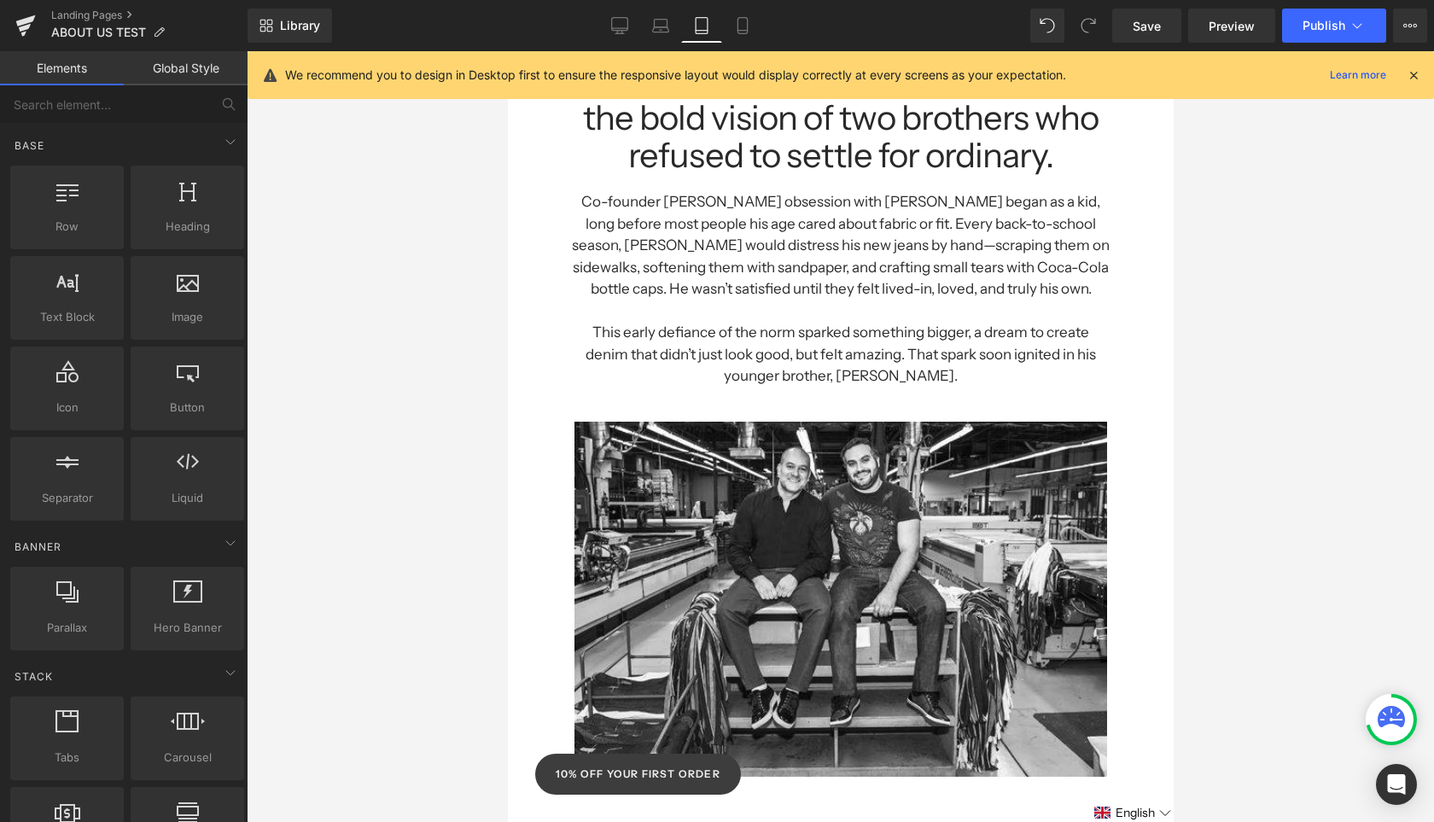
scroll to position [0, 0]
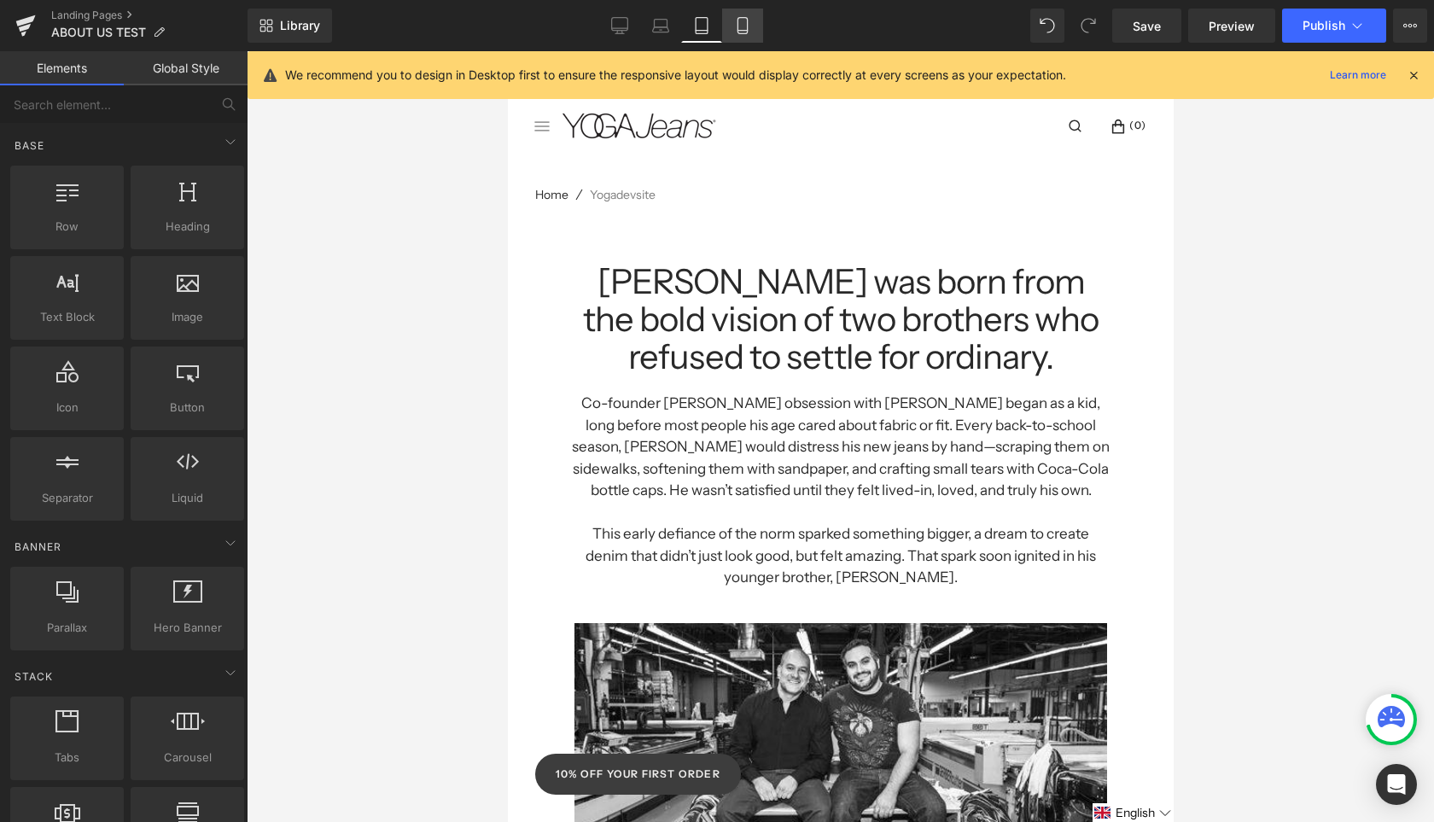
click at [749, 26] on icon at bounding box center [742, 25] width 17 height 17
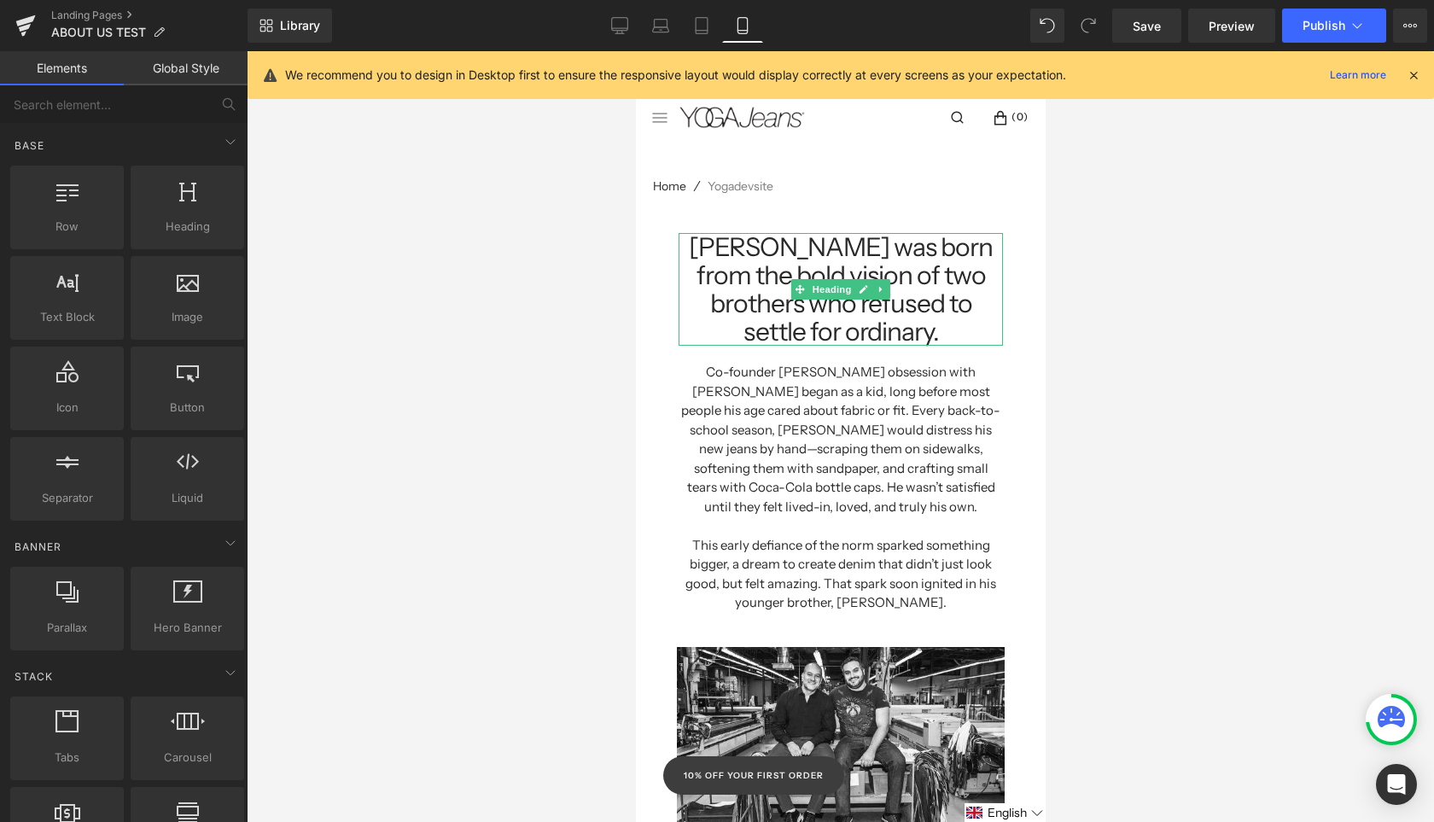
click at [941, 304] on h1 "[PERSON_NAME] was born from the bold vision of two brothers who refused to sett…" at bounding box center [840, 289] width 324 height 113
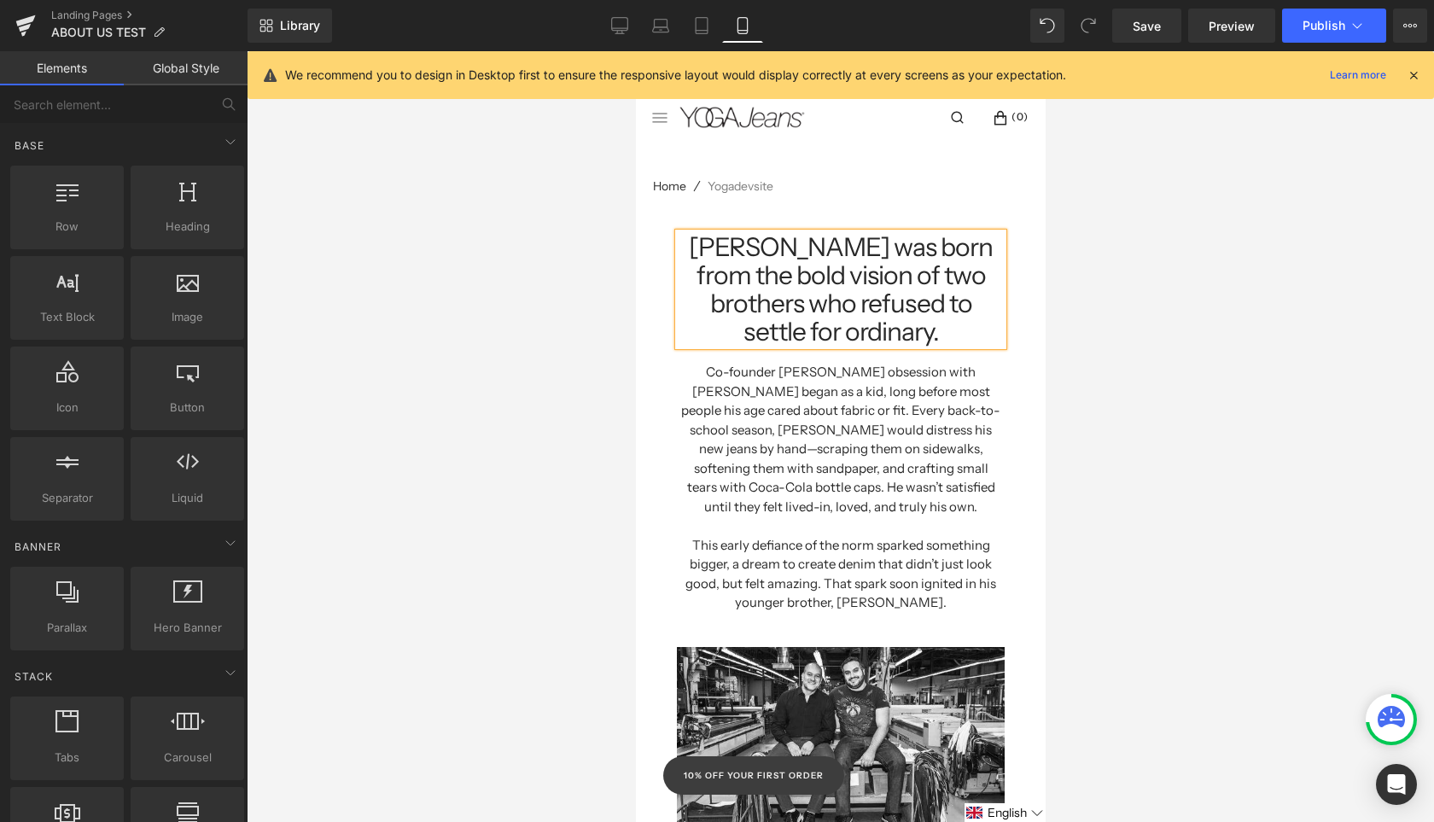
click at [1168, 388] on div at bounding box center [840, 436] width 1187 height 771
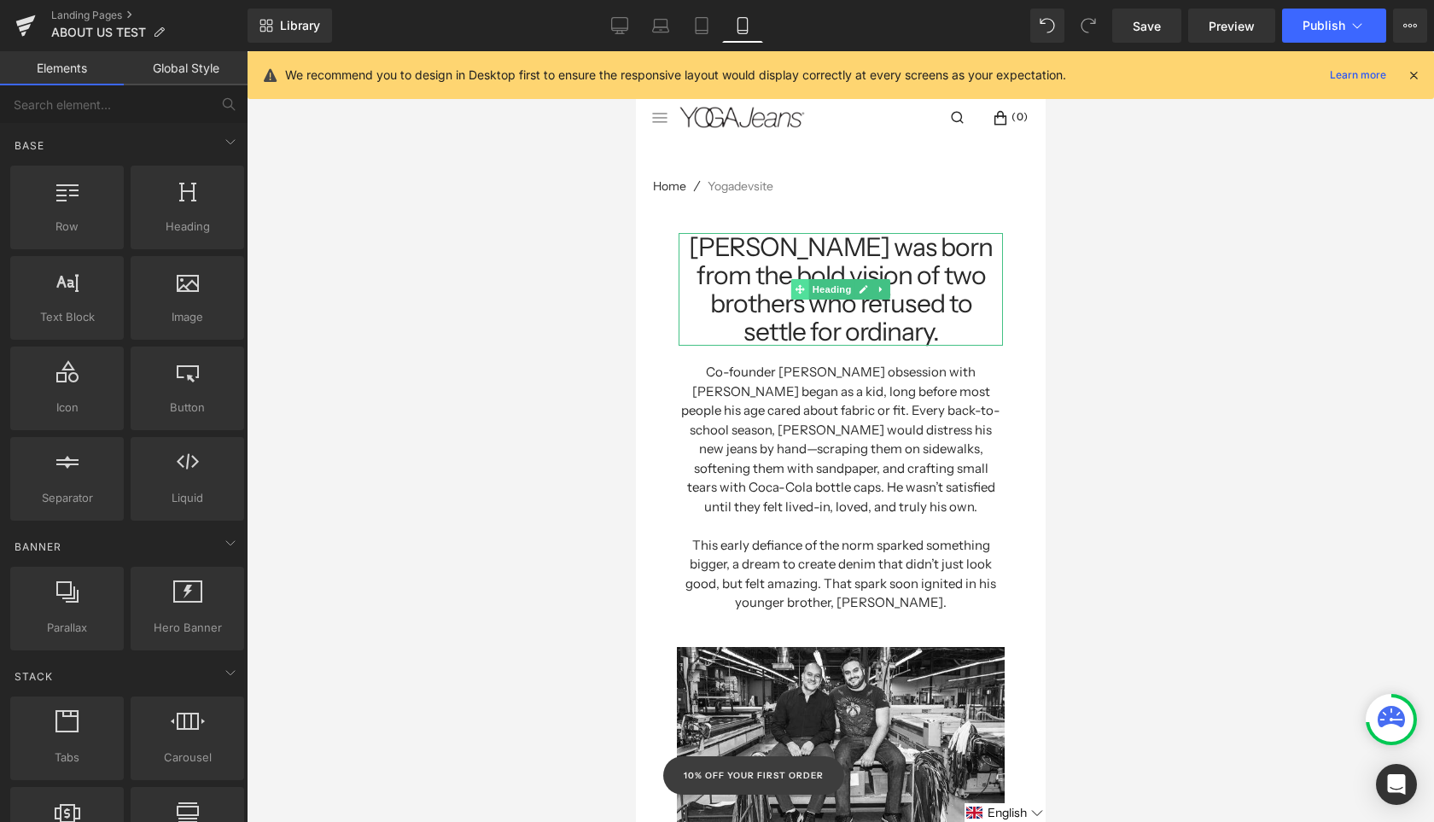
click at [791, 282] on span at bounding box center [799, 289] width 18 height 20
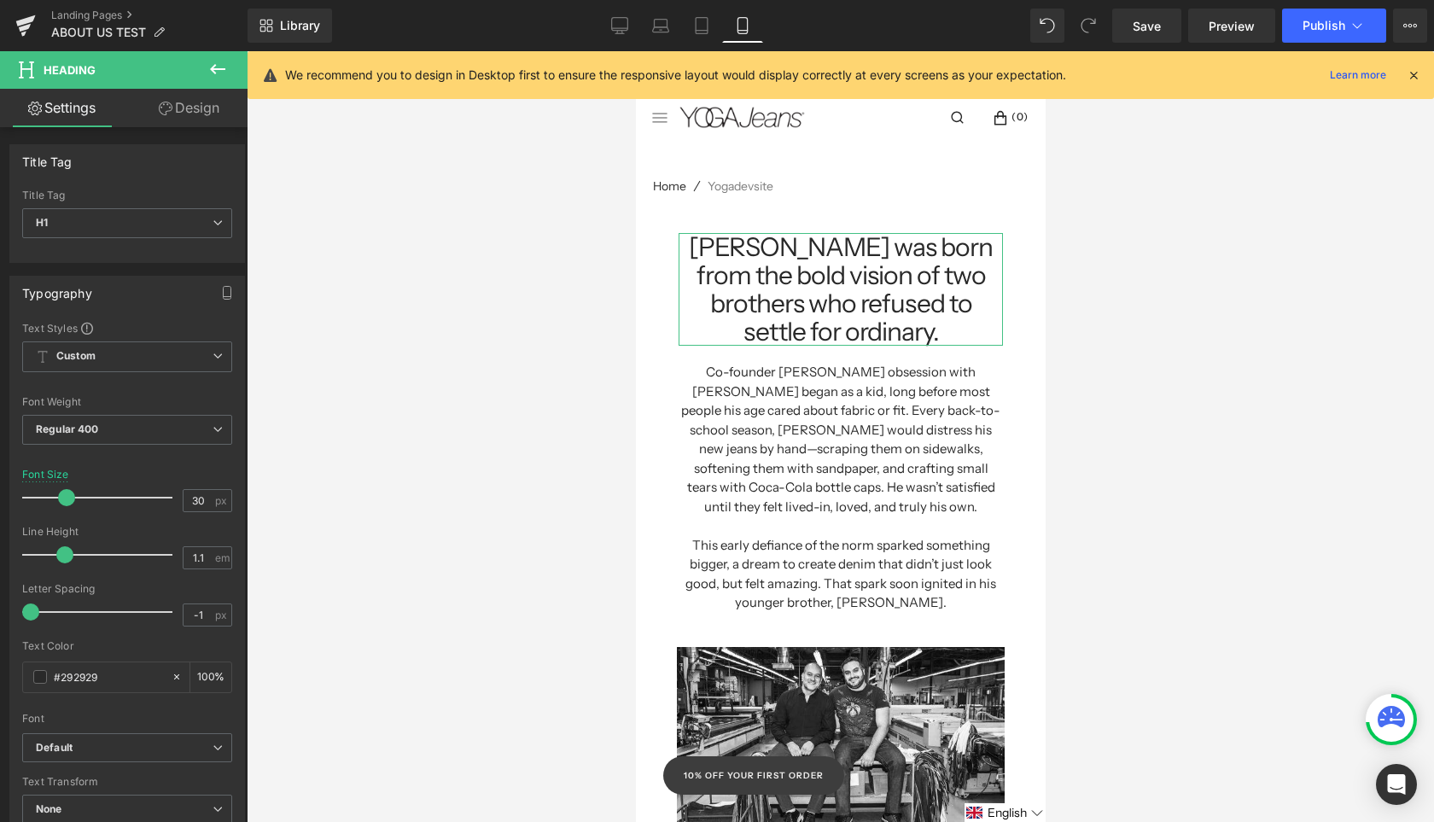
click at [183, 112] on link "Design" at bounding box center [189, 108] width 124 height 38
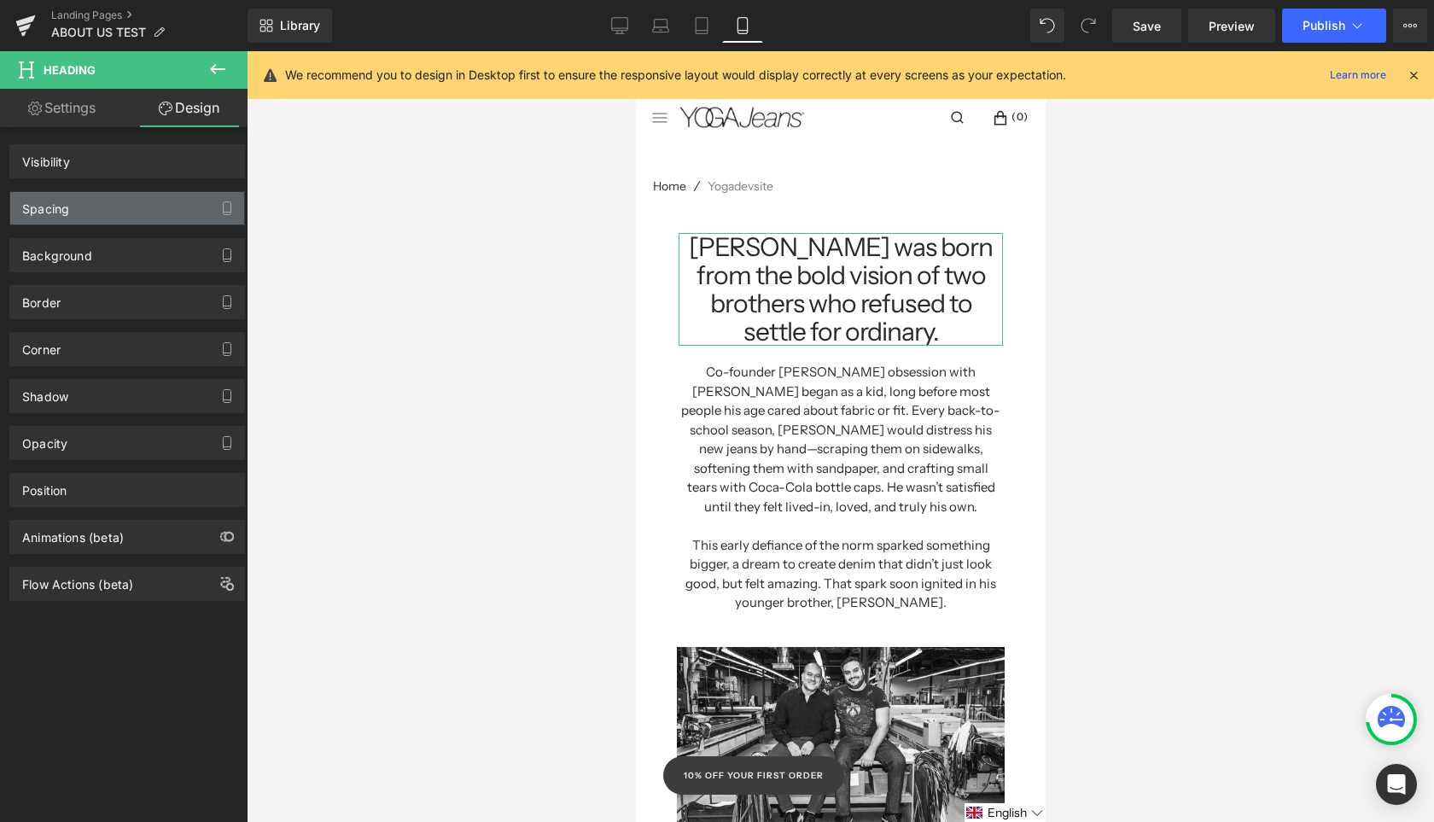
click at [220, 207] on icon "button" at bounding box center [227, 208] width 14 height 14
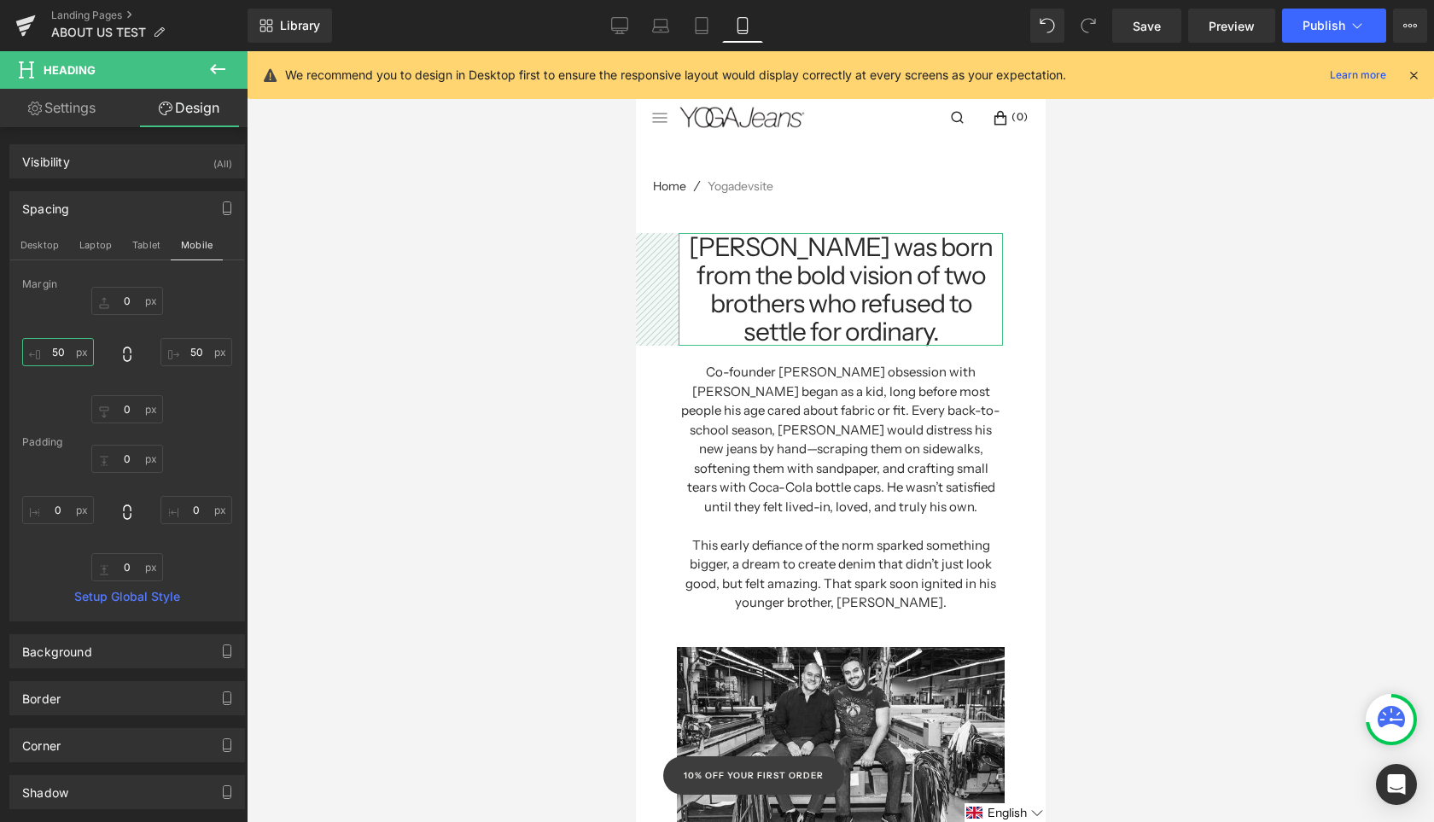
click at [68, 356] on input "50" at bounding box center [58, 352] width 72 height 28
click at [67, 356] on input "50" at bounding box center [58, 352] width 72 height 28
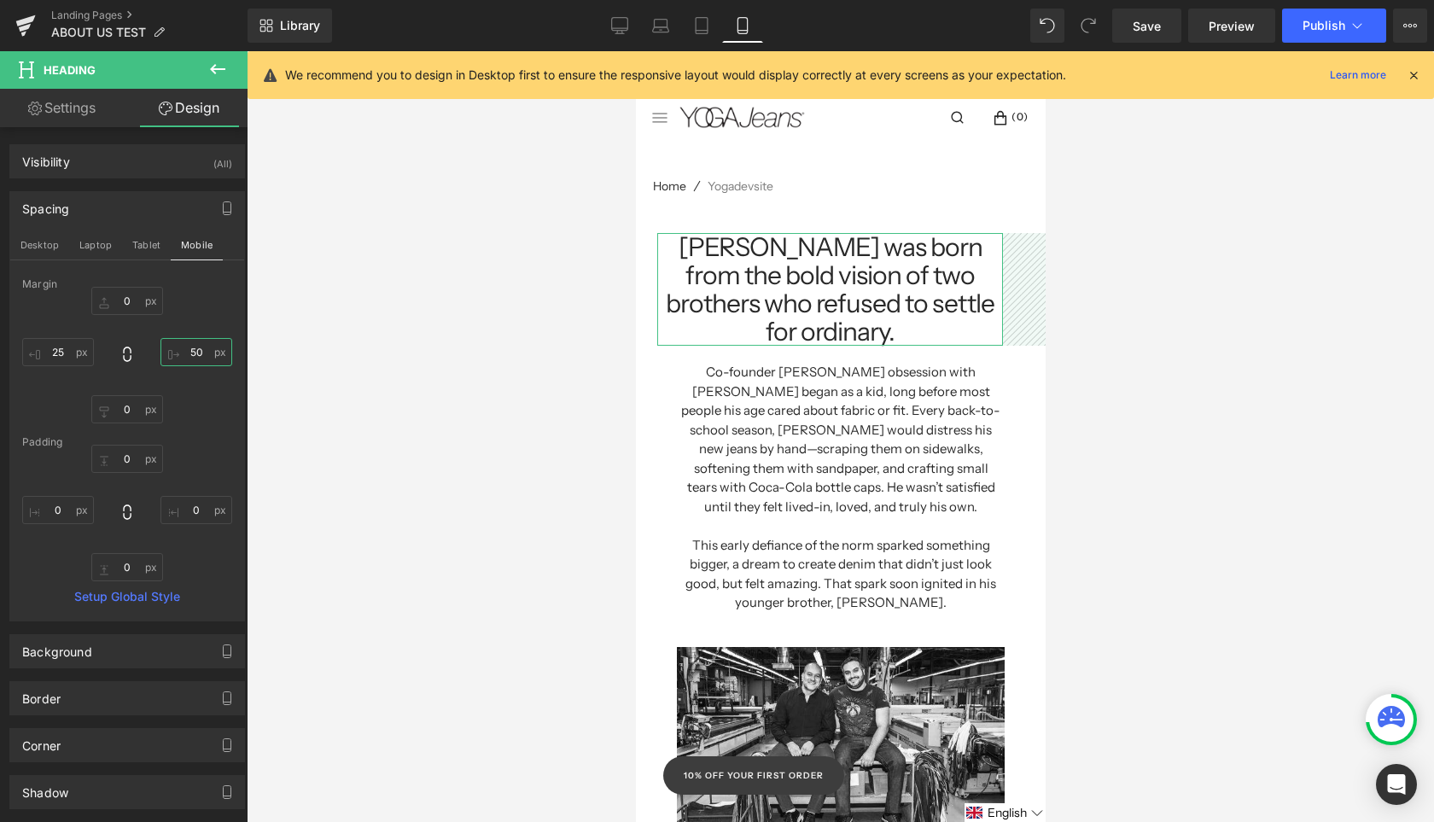
click at [193, 353] on input "50" at bounding box center [196, 352] width 72 height 28
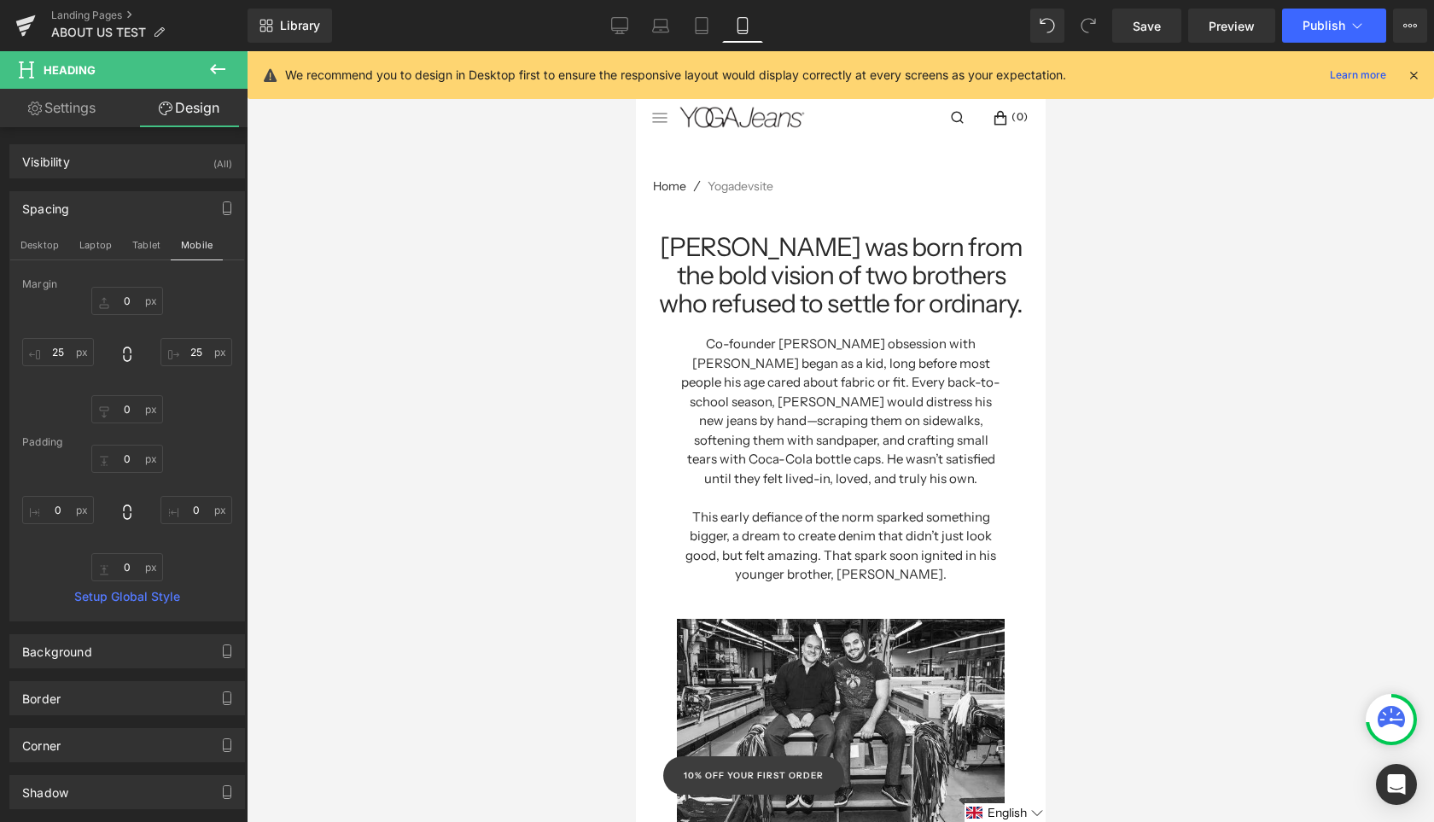
click at [537, 409] on div at bounding box center [840, 436] width 1187 height 771
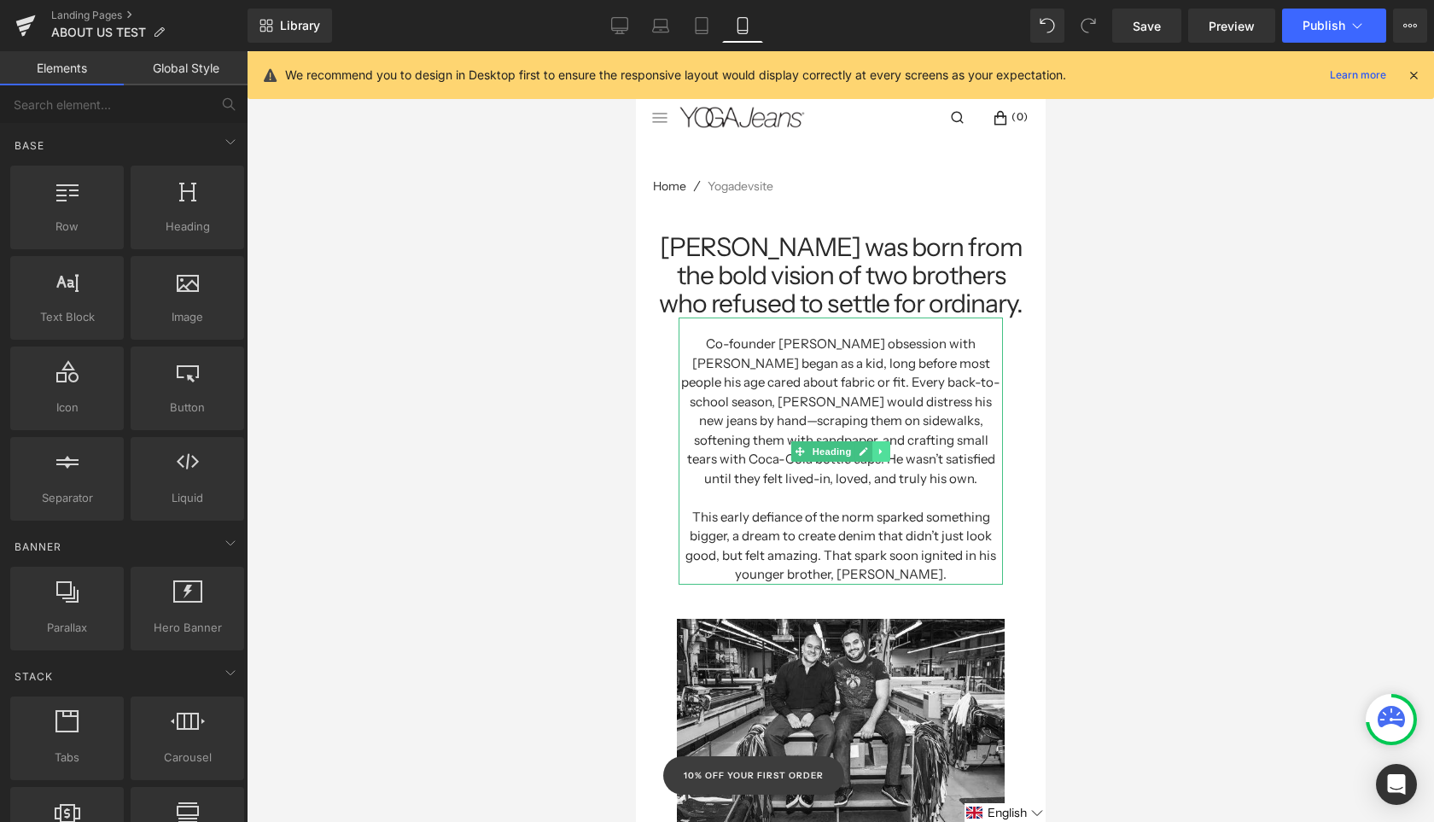
click at [888, 441] on link at bounding box center [880, 451] width 18 height 20
click at [195, 79] on link "Global Style" at bounding box center [186, 68] width 124 height 34
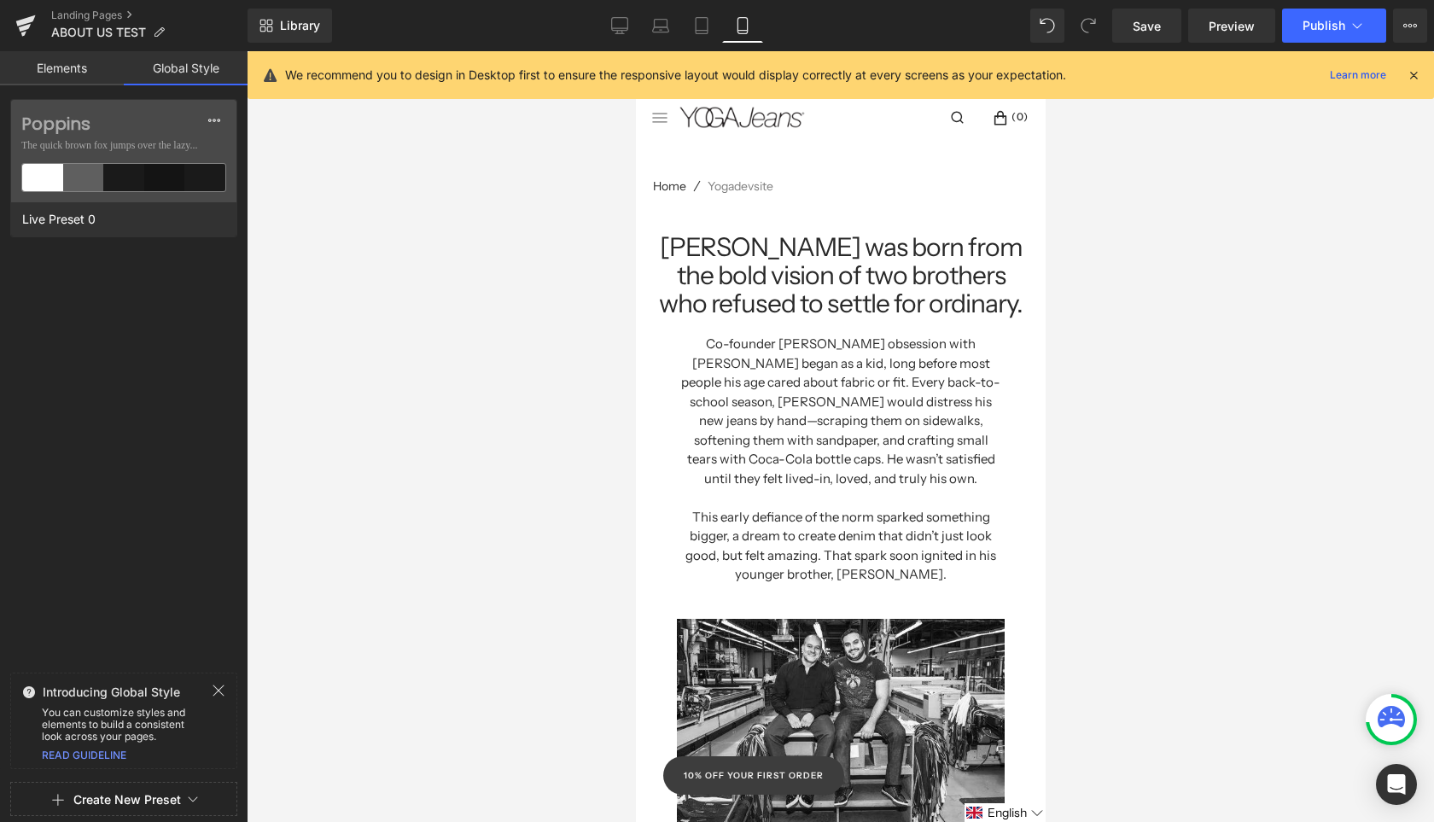
click at [59, 73] on link "Elements" at bounding box center [62, 68] width 124 height 34
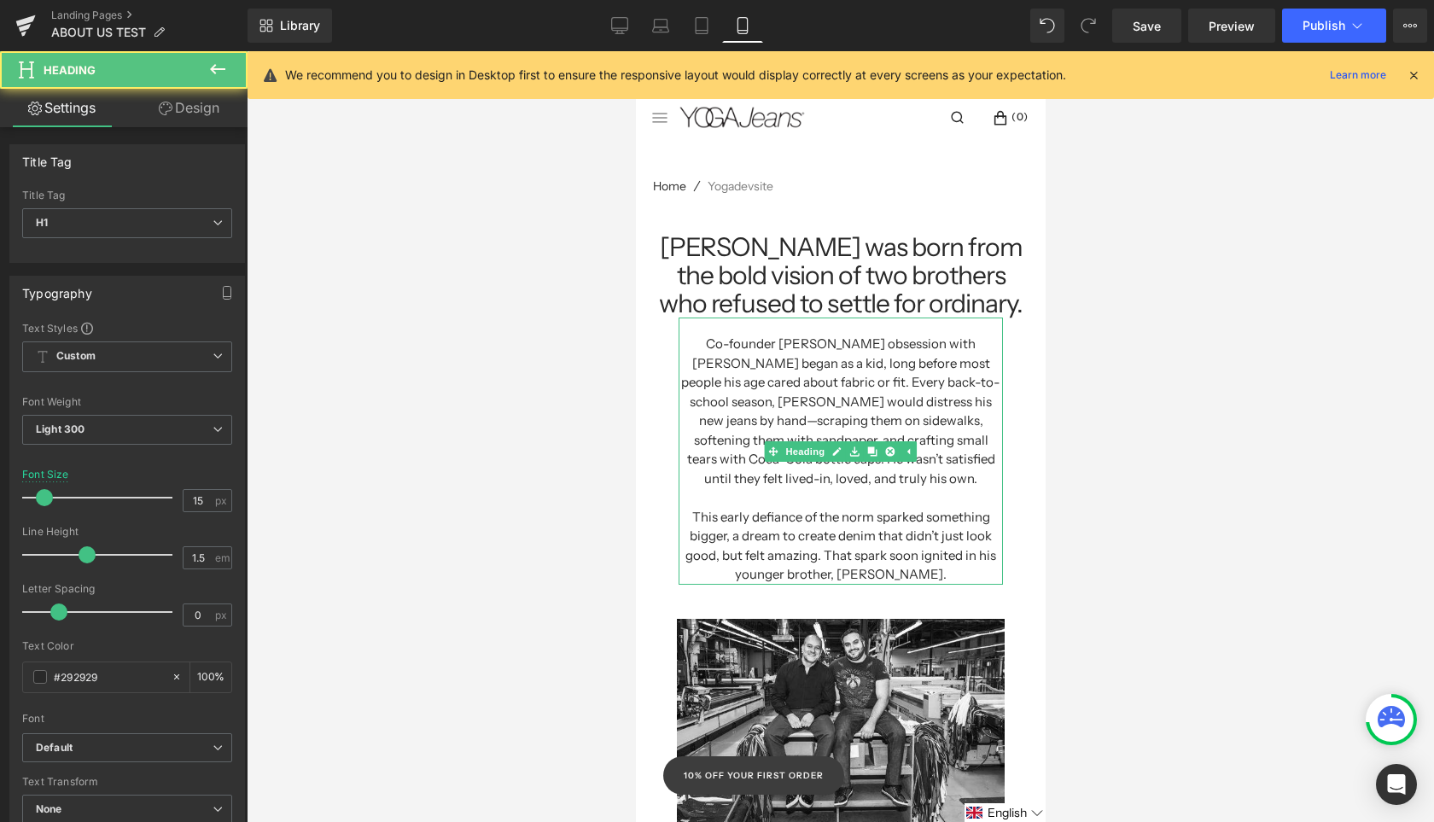
drag, startPoint x: 695, startPoint y: 383, endPoint x: 763, endPoint y: 437, distance: 86.9
click at [695, 383] on h1 "Co-founder [PERSON_NAME] obsession with [PERSON_NAME] began as a kid, long befo…" at bounding box center [840, 412] width 324 height 154
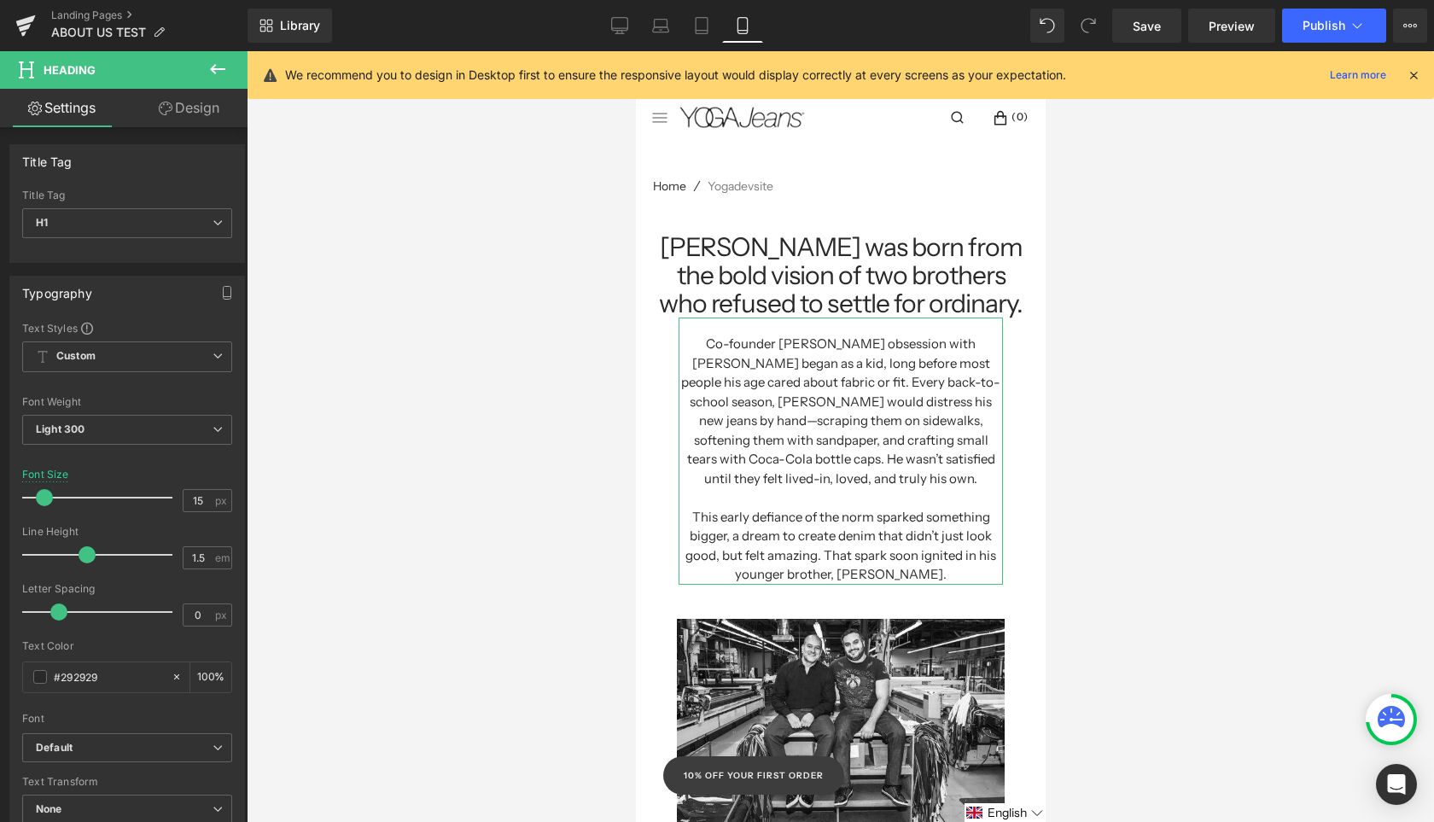
click at [210, 120] on link "Design" at bounding box center [189, 108] width 124 height 38
click at [0, 0] on icon "button" at bounding box center [0, 0] width 0 height 0
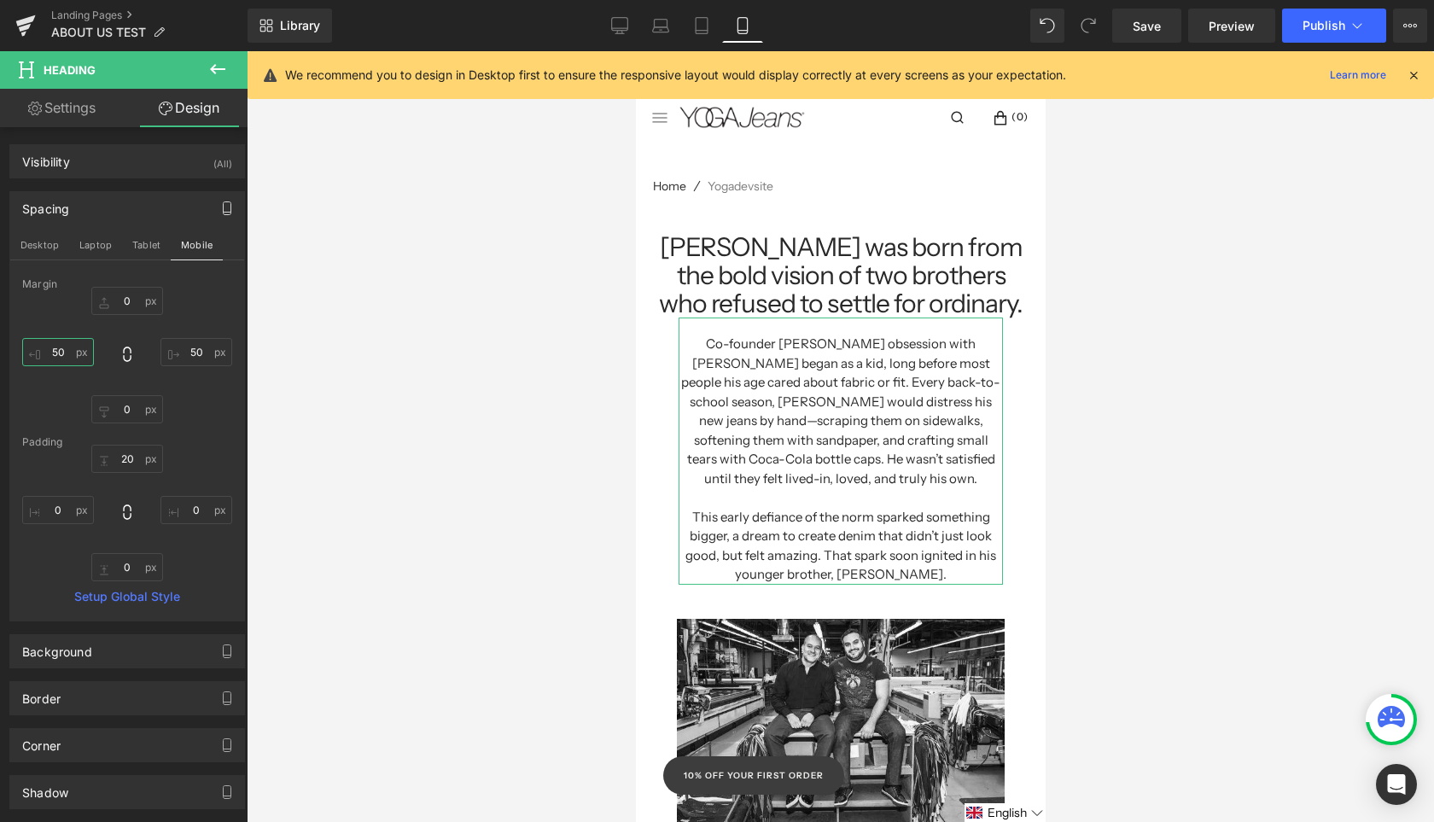
click at [62, 353] on input "50" at bounding box center [58, 352] width 72 height 28
click at [63, 353] on input "50" at bounding box center [58, 352] width 72 height 28
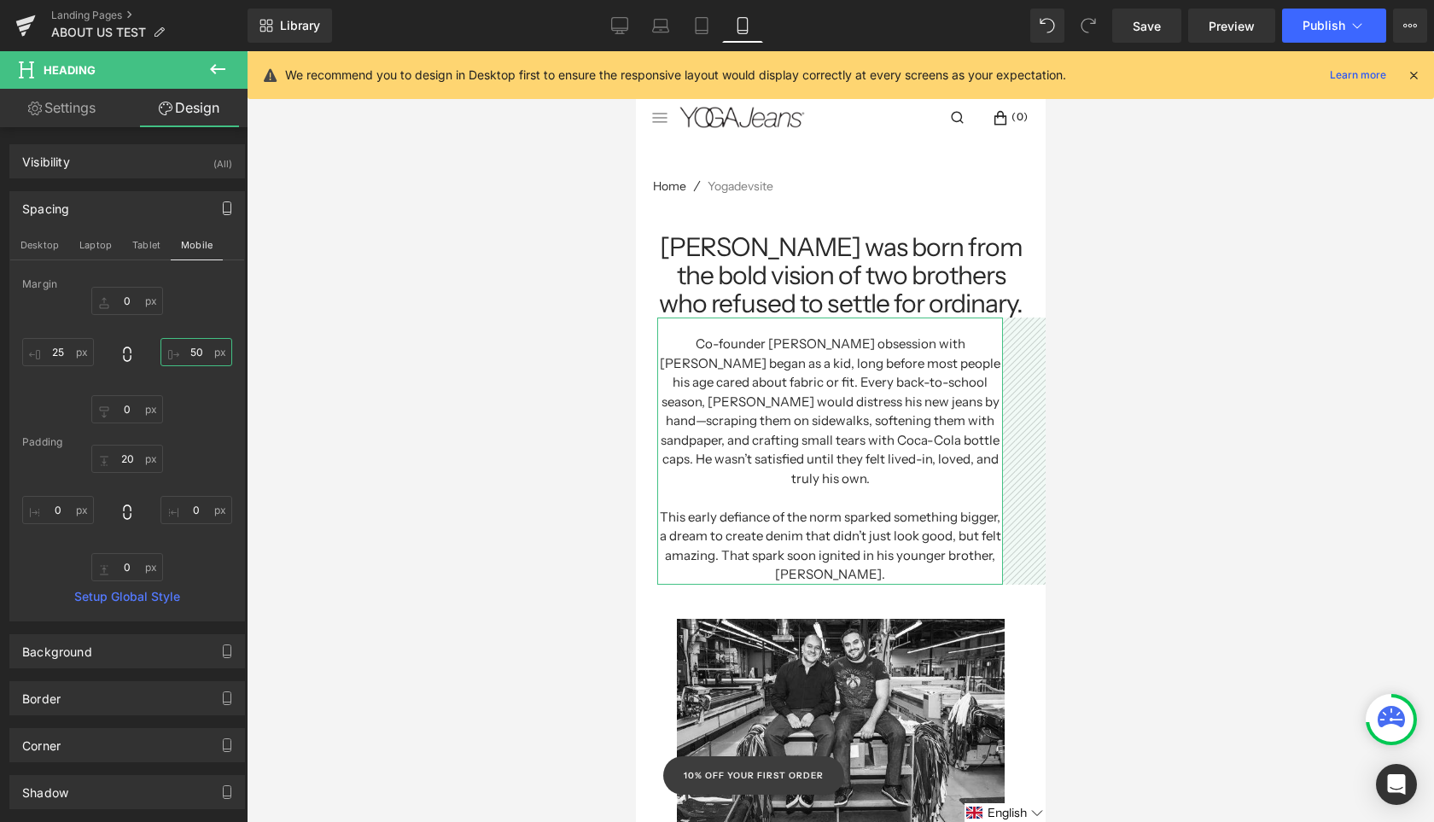
click at [195, 355] on input "50" at bounding box center [196, 352] width 72 height 28
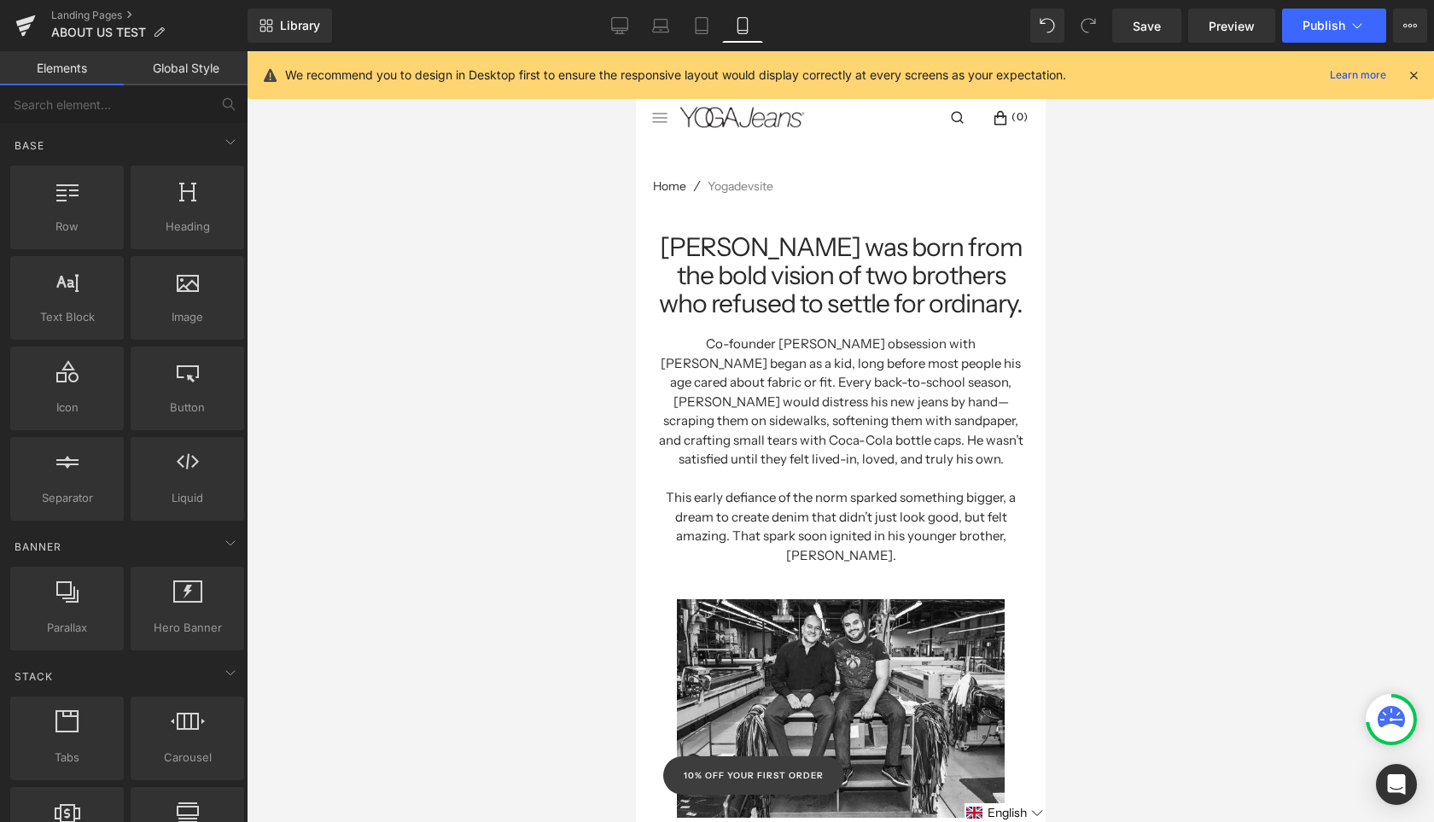
click at [502, 541] on div at bounding box center [840, 436] width 1187 height 771
click at [1180, 525] on div at bounding box center [840, 436] width 1187 height 771
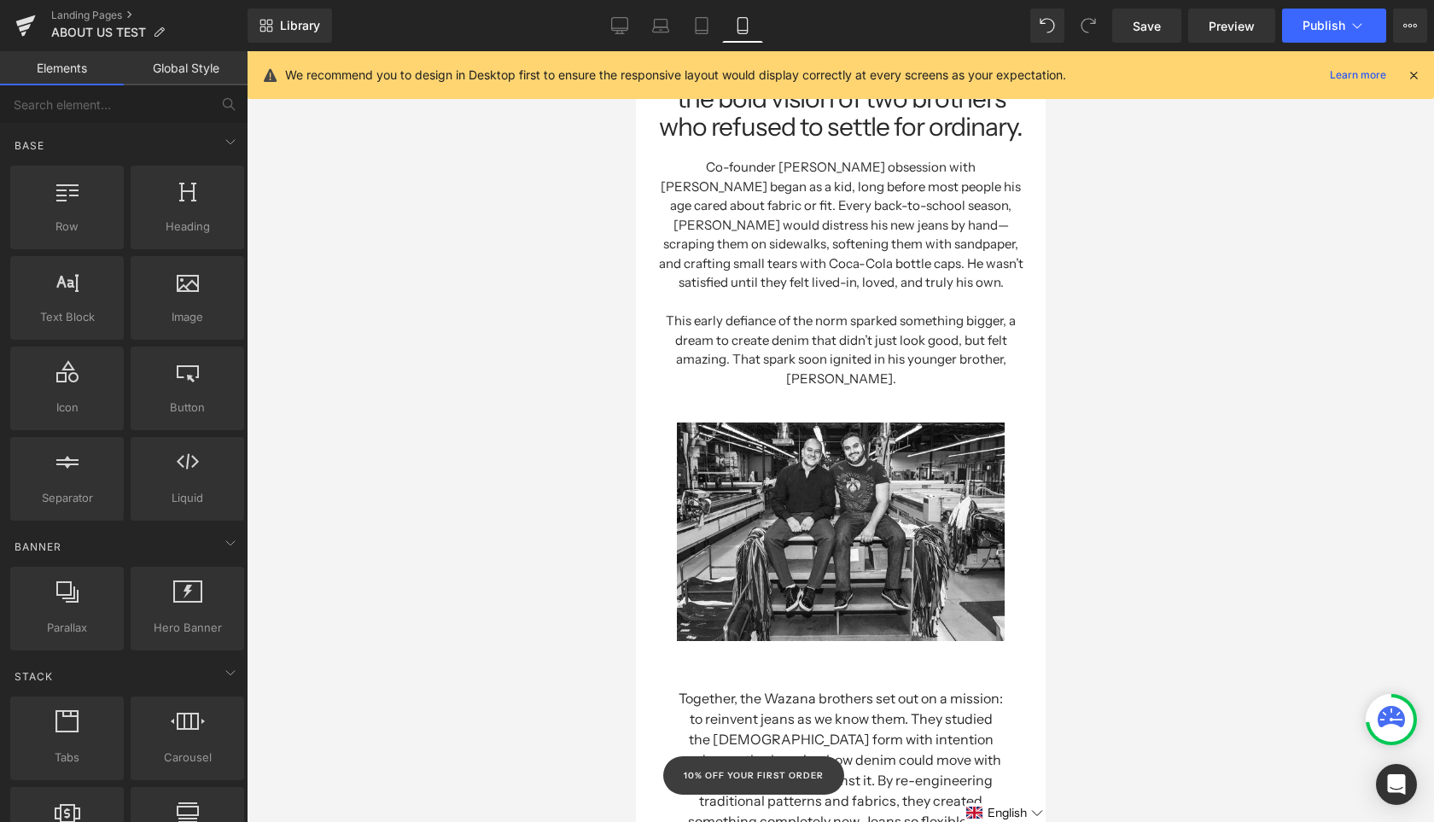
scroll to position [158, 0]
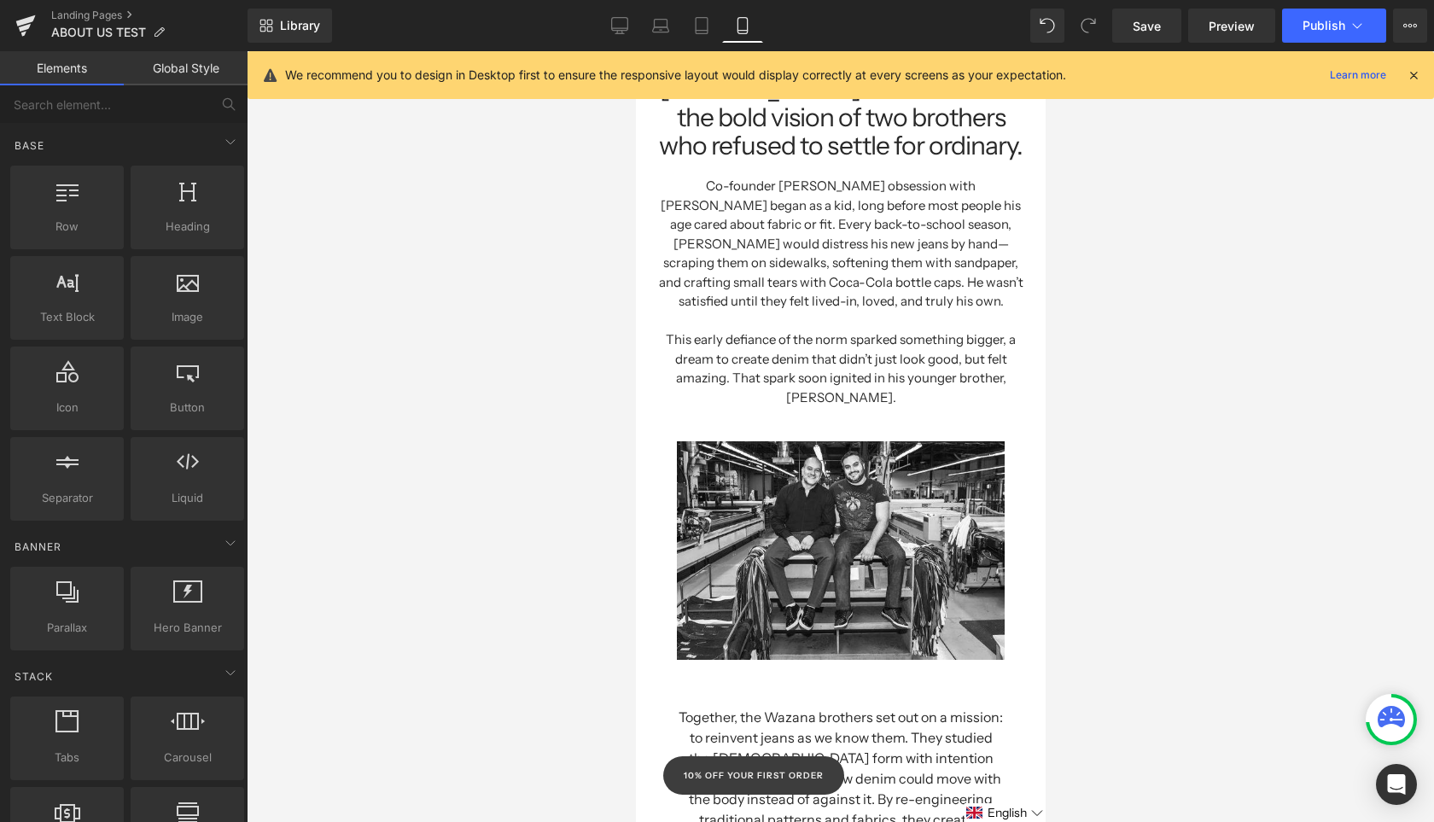
click at [825, 219] on h1 "Co-founder [PERSON_NAME] obsession with [PERSON_NAME] began as a kid, long befo…" at bounding box center [839, 244] width 367 height 135
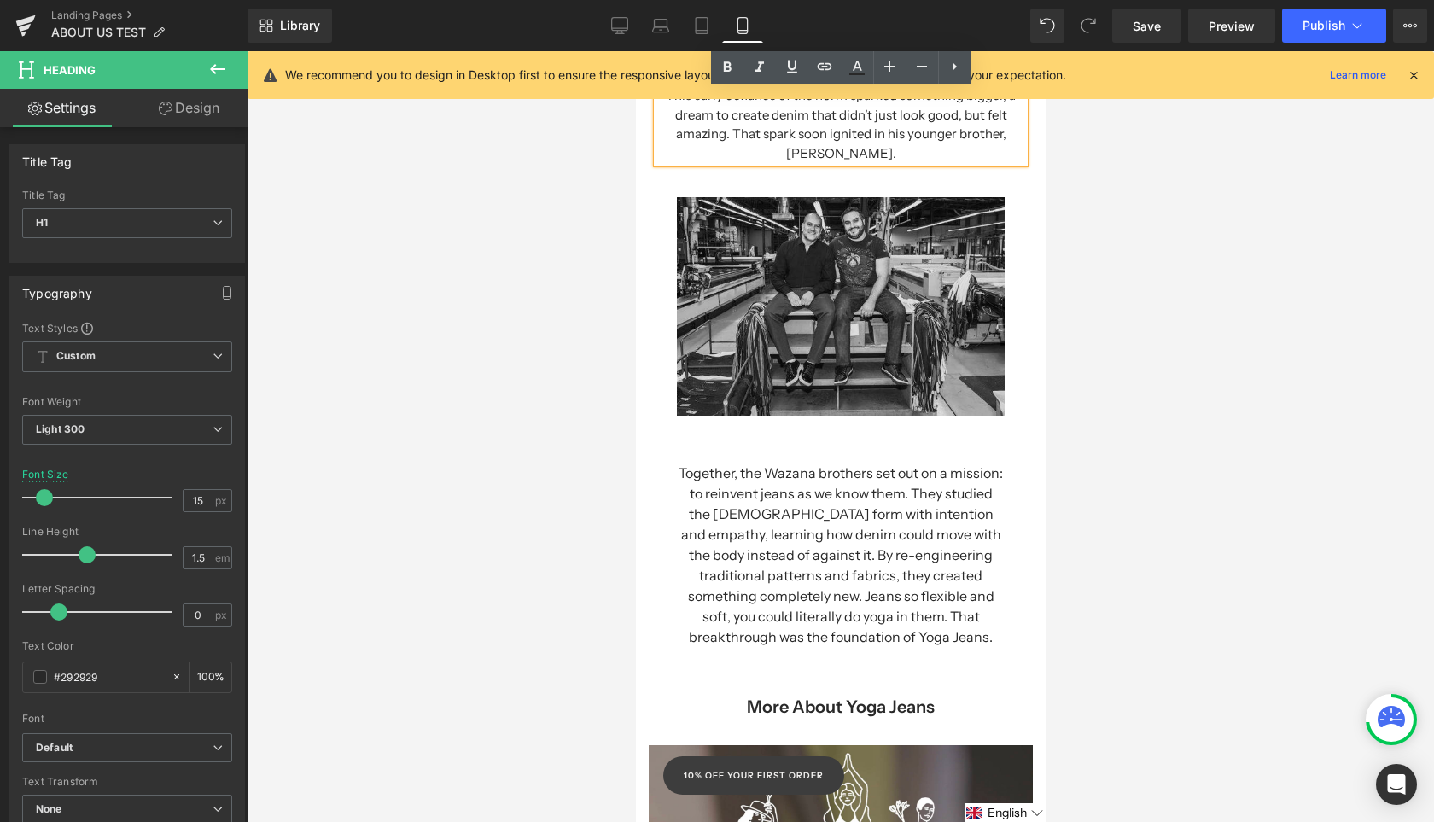
scroll to position [405, 0]
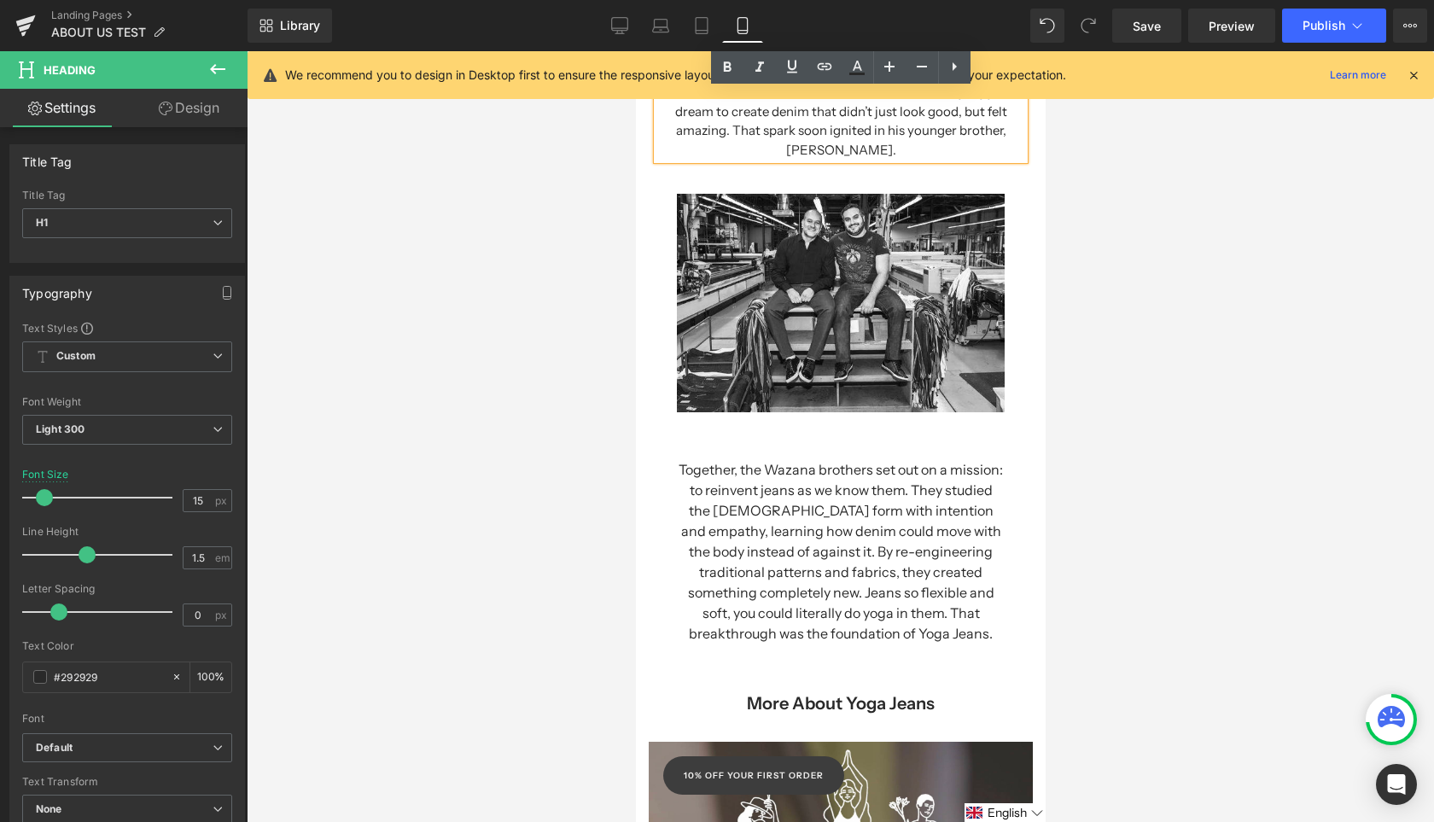
click at [851, 498] on h1 "Together, the Wazana brothers set out on a mission: to reinvent jeans as we kno…" at bounding box center [840, 551] width 324 height 184
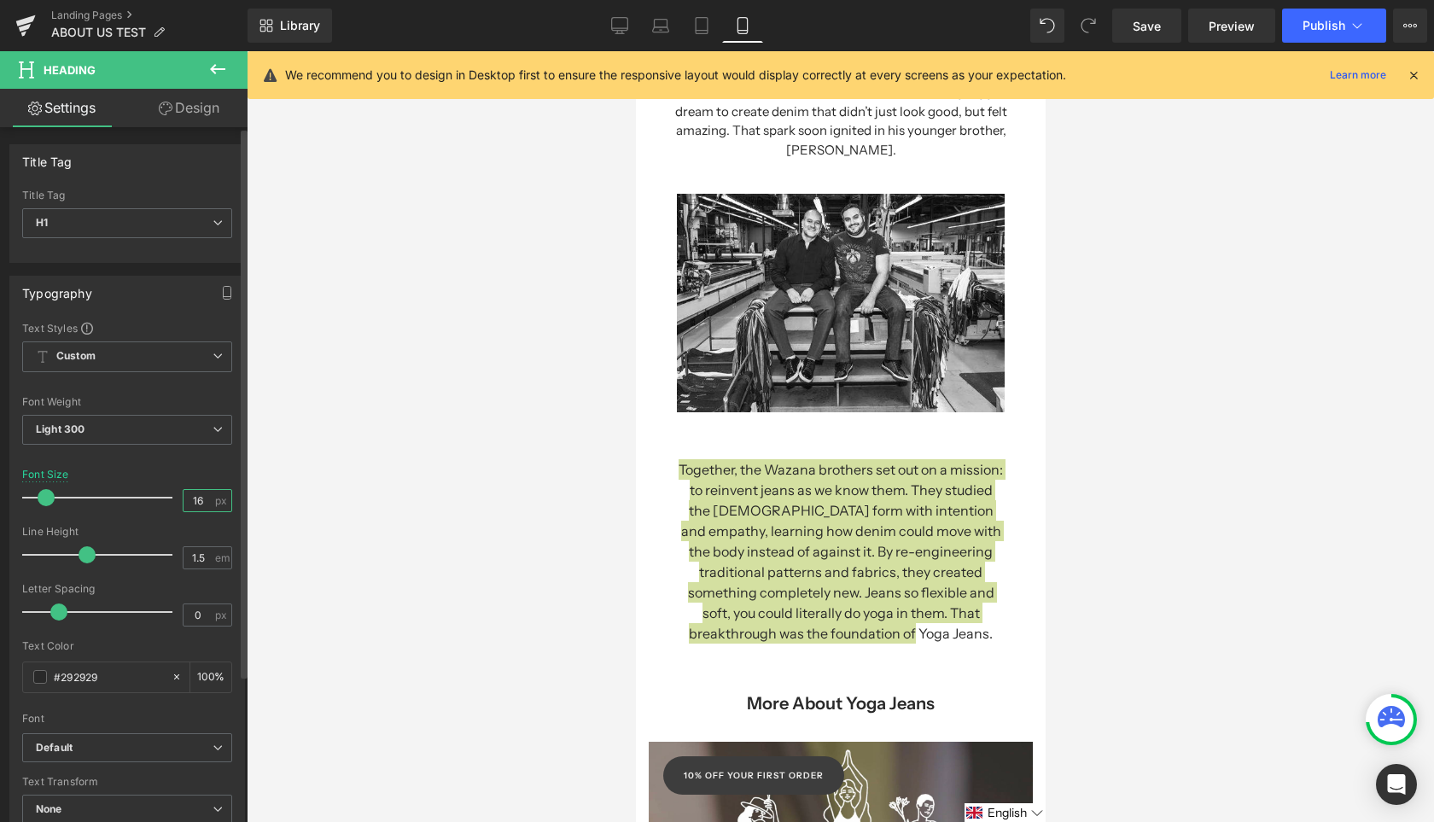
click at [193, 496] on input "16" at bounding box center [199, 500] width 30 height 21
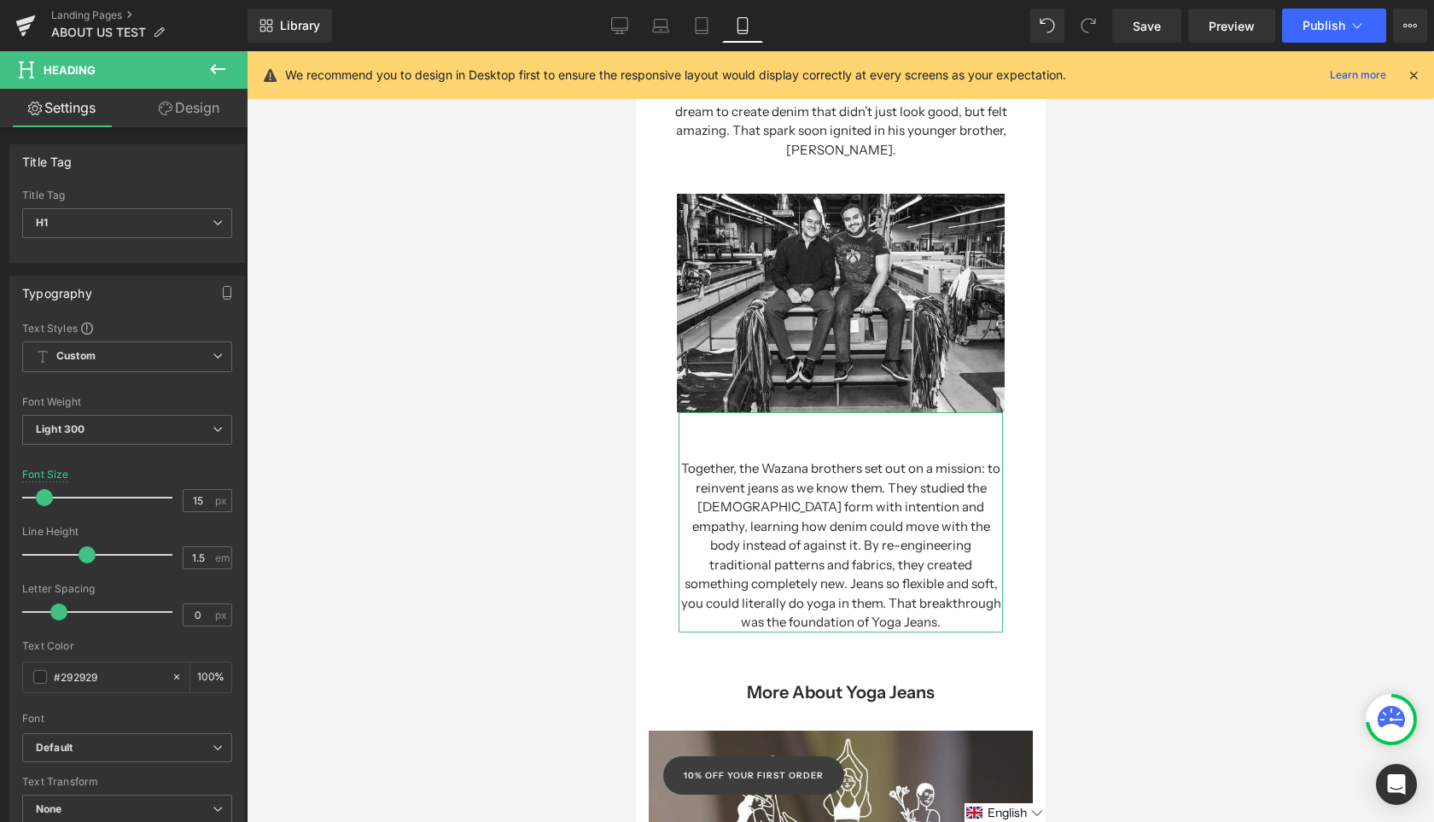
click at [164, 96] on link "Design" at bounding box center [189, 108] width 124 height 38
click at [0, 0] on icon "button" at bounding box center [0, 0] width 0 height 0
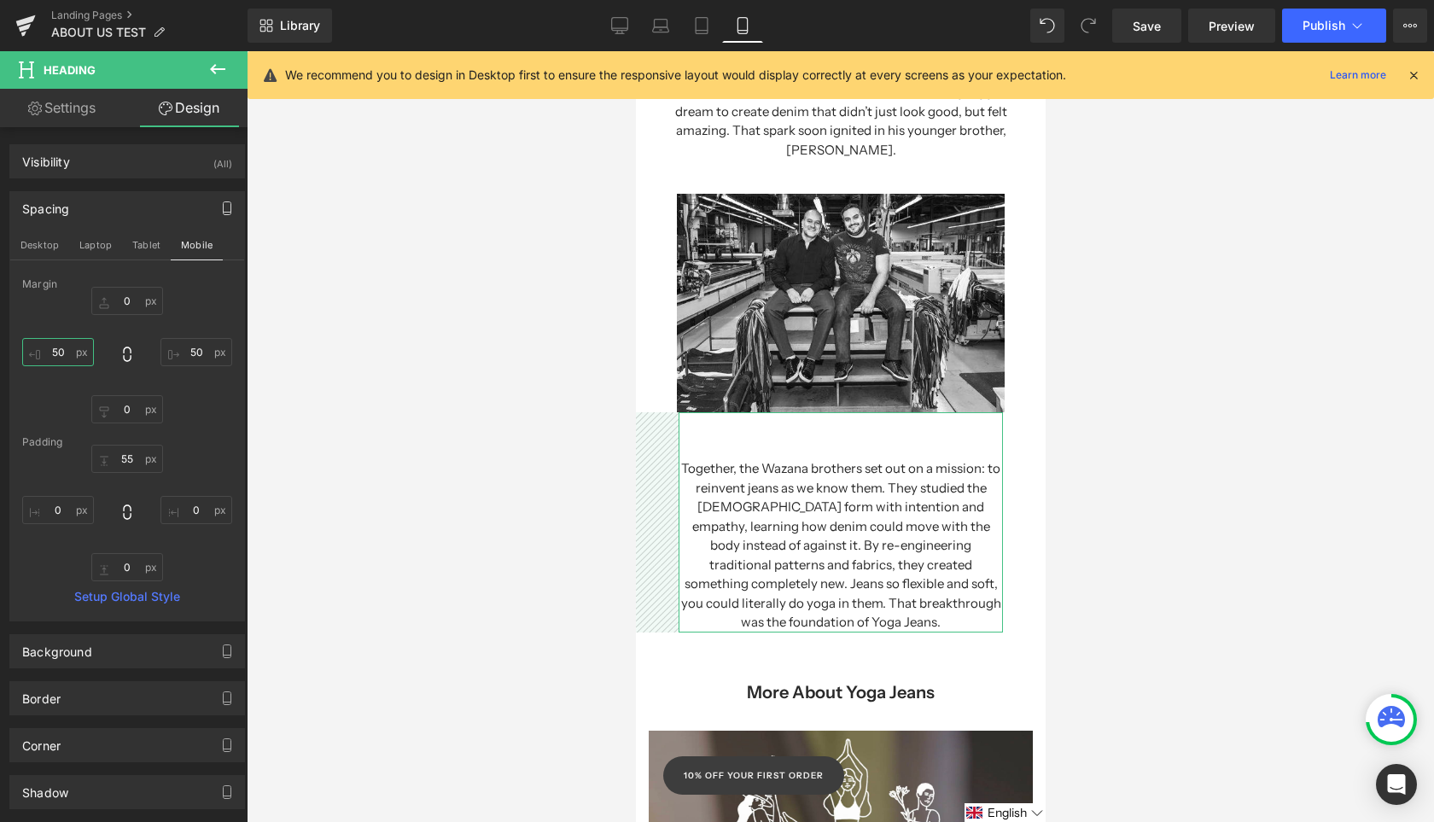
click at [61, 354] on input "50" at bounding box center [58, 352] width 72 height 28
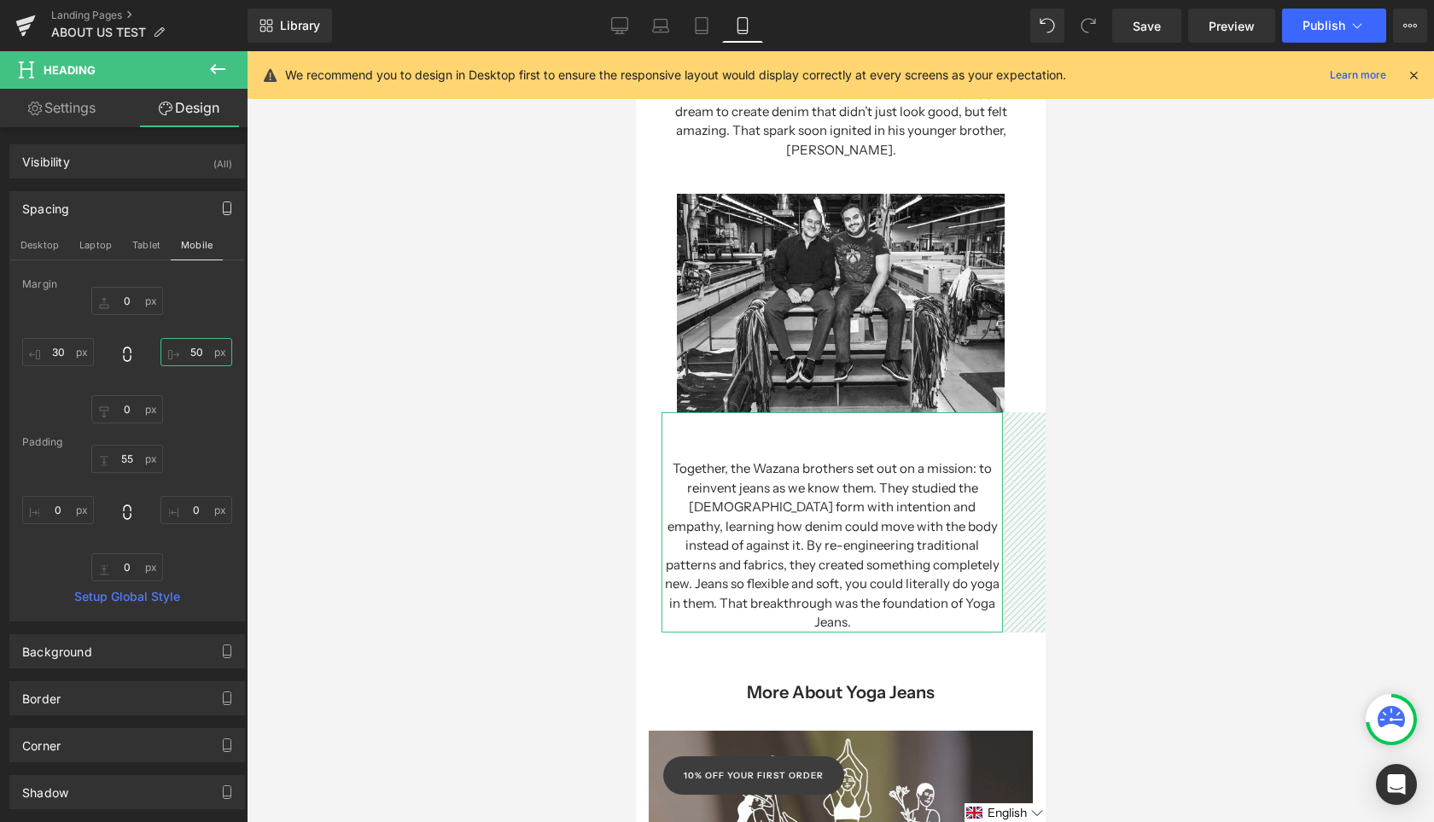
click at [188, 353] on input "50" at bounding box center [196, 352] width 72 height 28
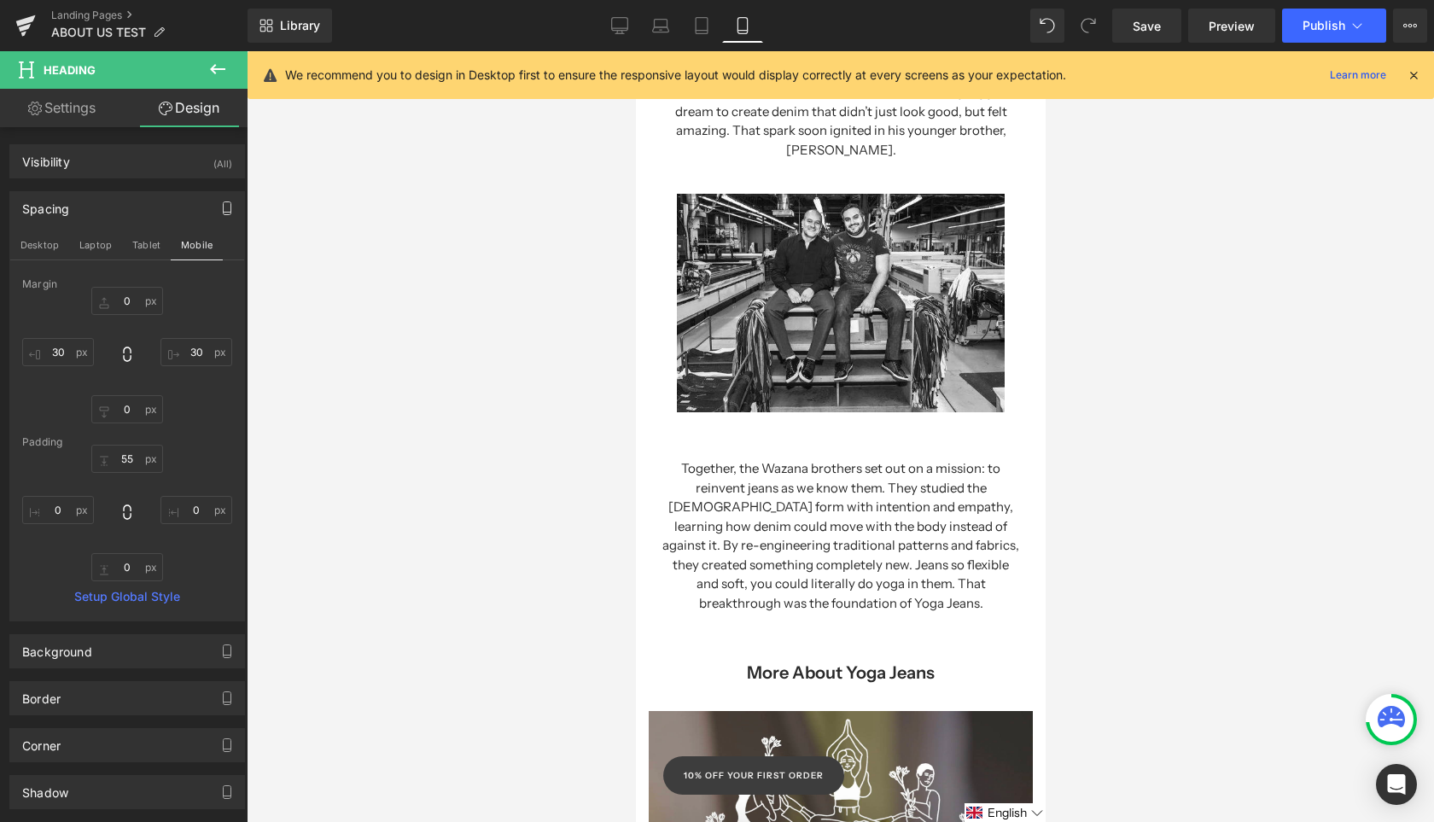
click at [1186, 476] on div at bounding box center [840, 436] width 1187 height 771
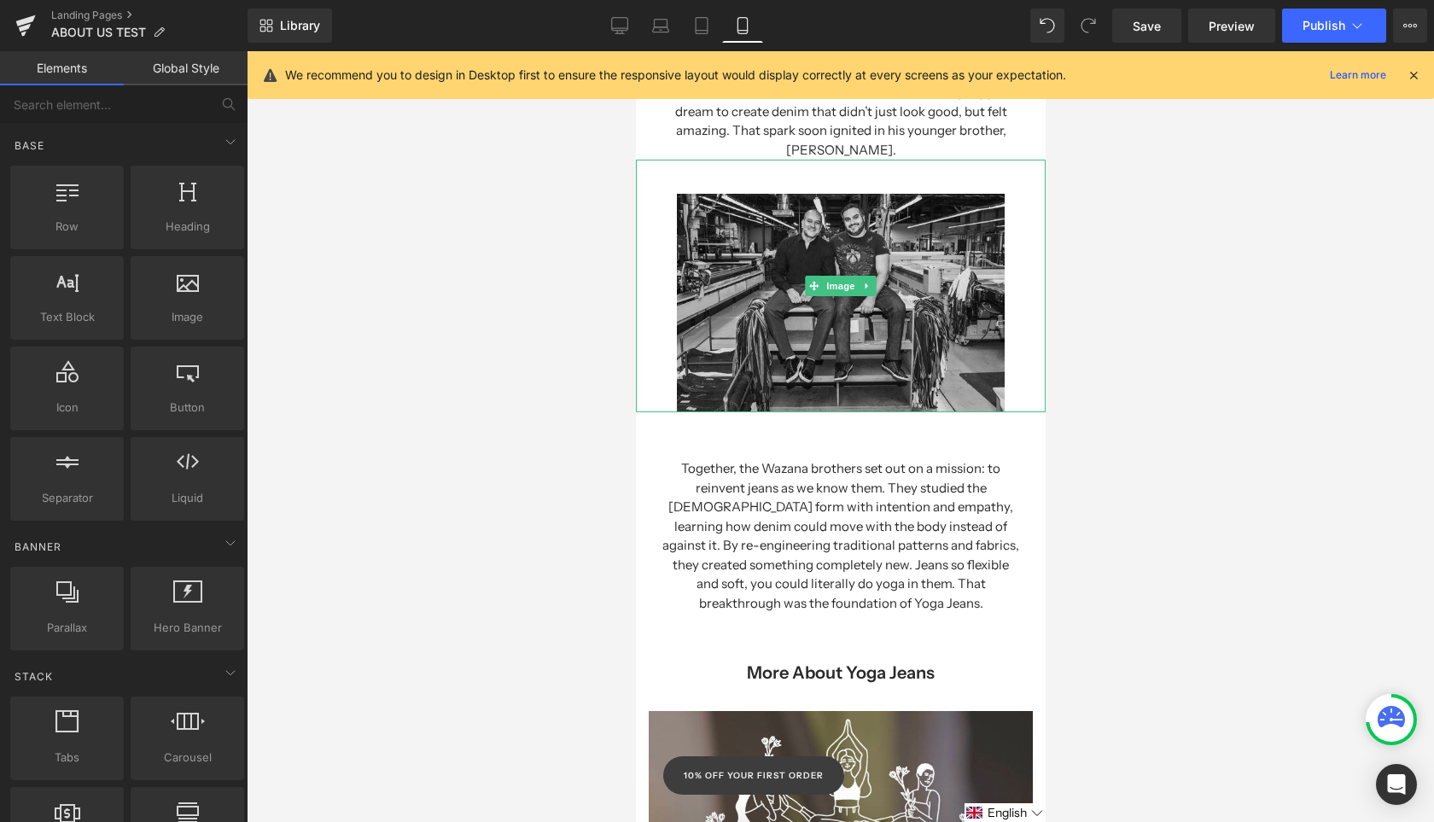
click at [823, 351] on img at bounding box center [840, 286] width 328 height 253
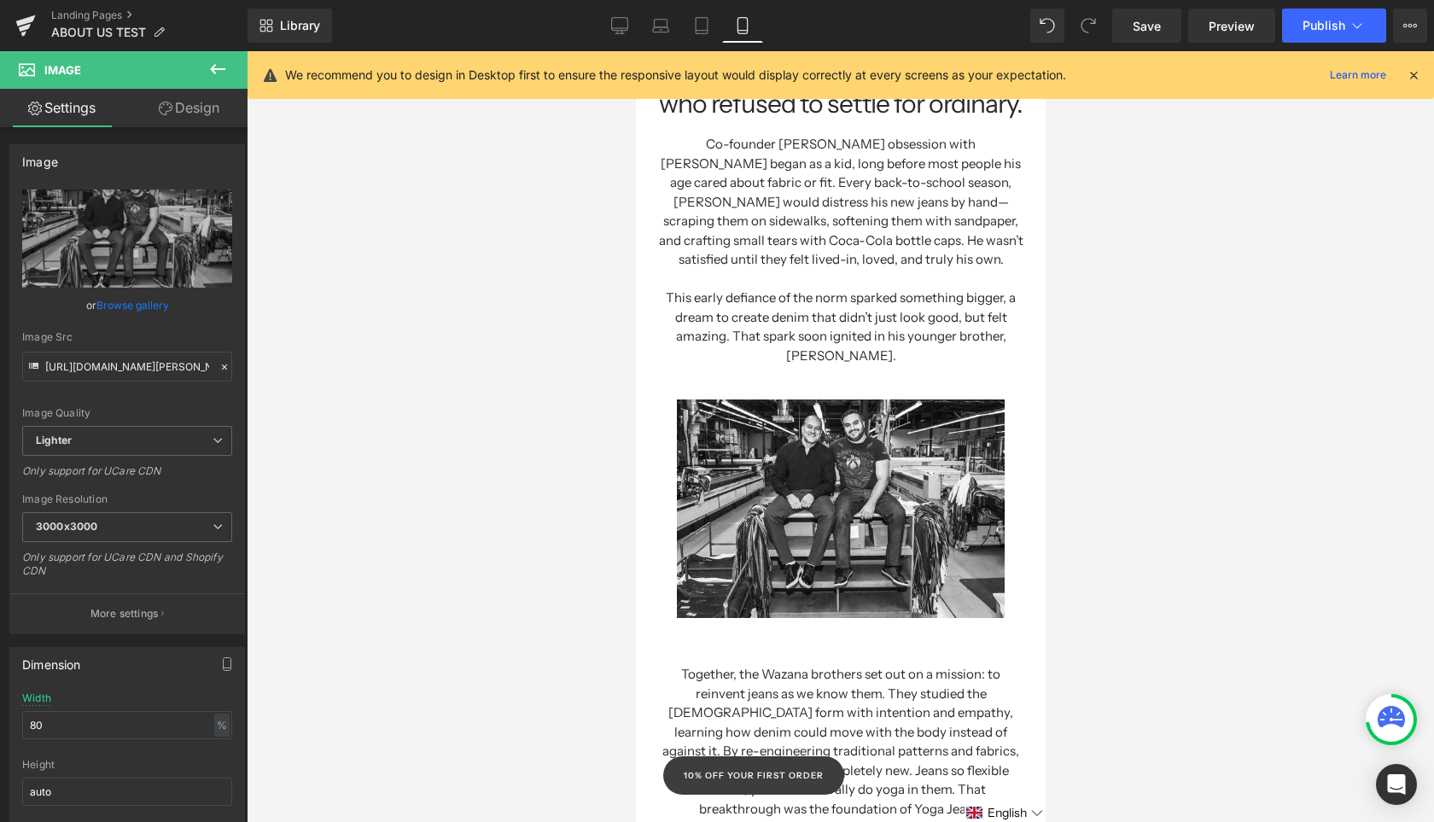
scroll to position [198, 0]
click at [811, 156] on h1 "Co-founder [PERSON_NAME] obsession with [PERSON_NAME] began as a kid, long befo…" at bounding box center [839, 204] width 367 height 135
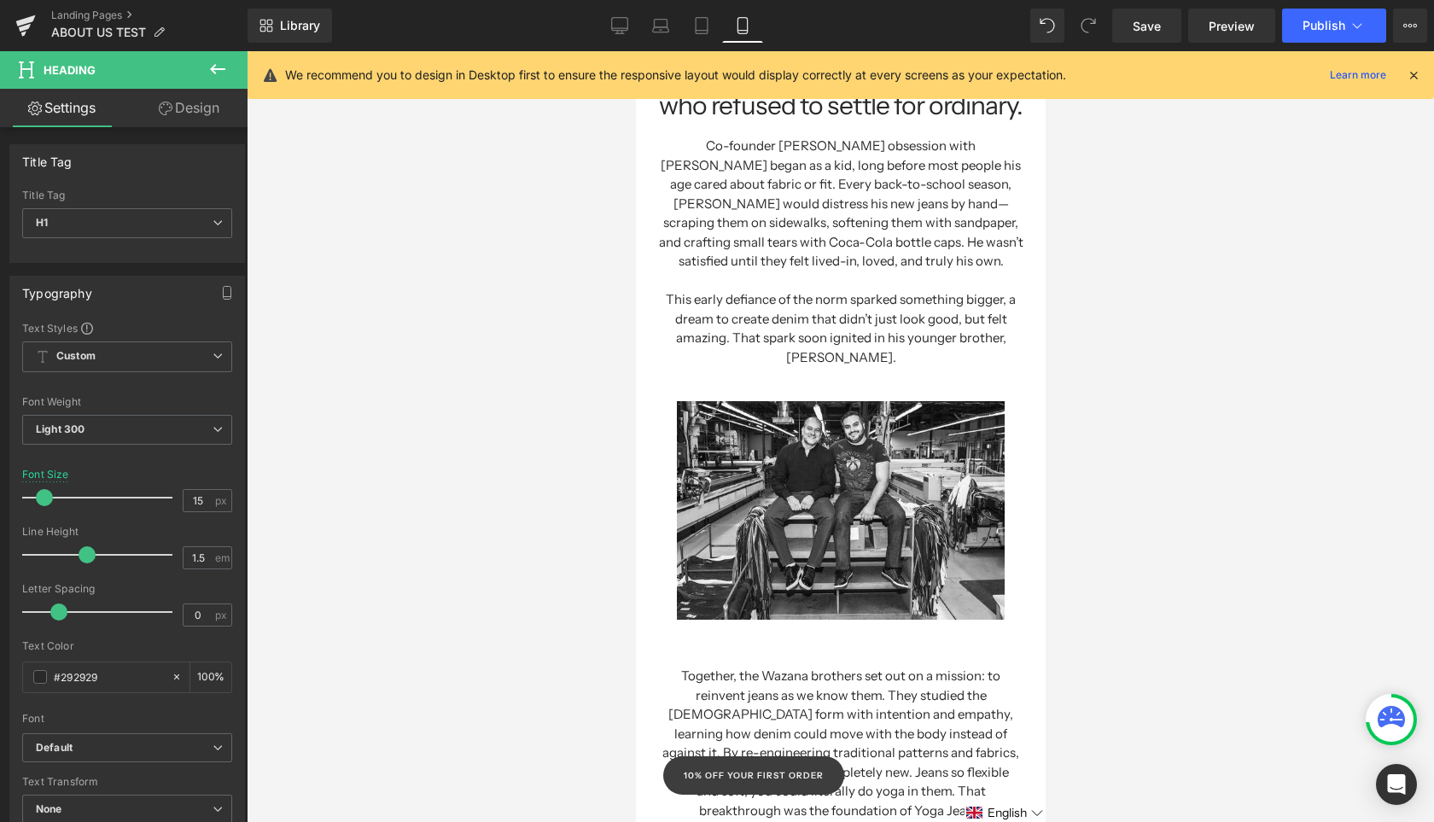
click at [177, 110] on link "Design" at bounding box center [189, 108] width 124 height 38
click at [0, 0] on icon "button" at bounding box center [0, 0] width 0 height 0
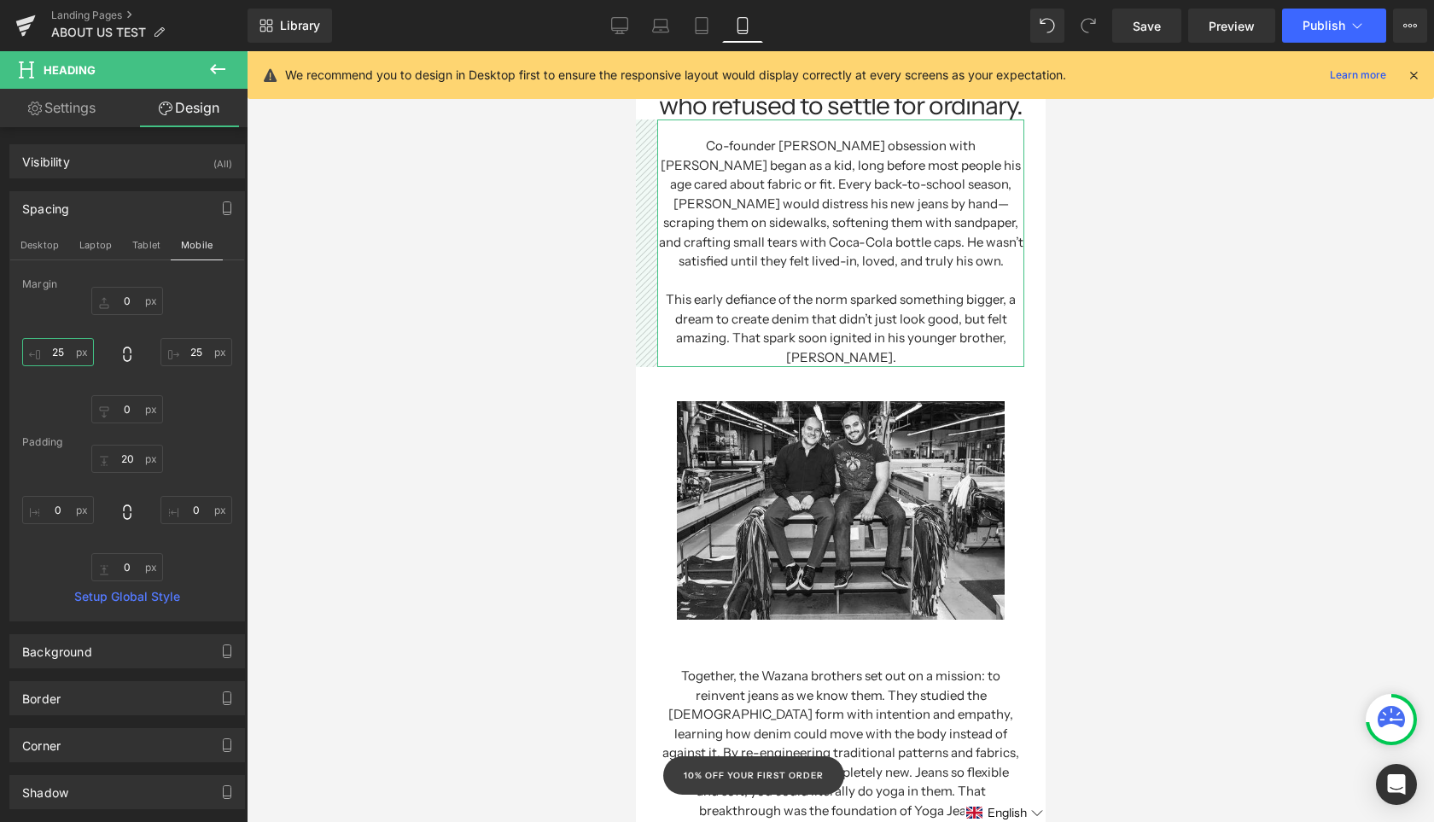
click at [67, 354] on input "25" at bounding box center [58, 352] width 72 height 28
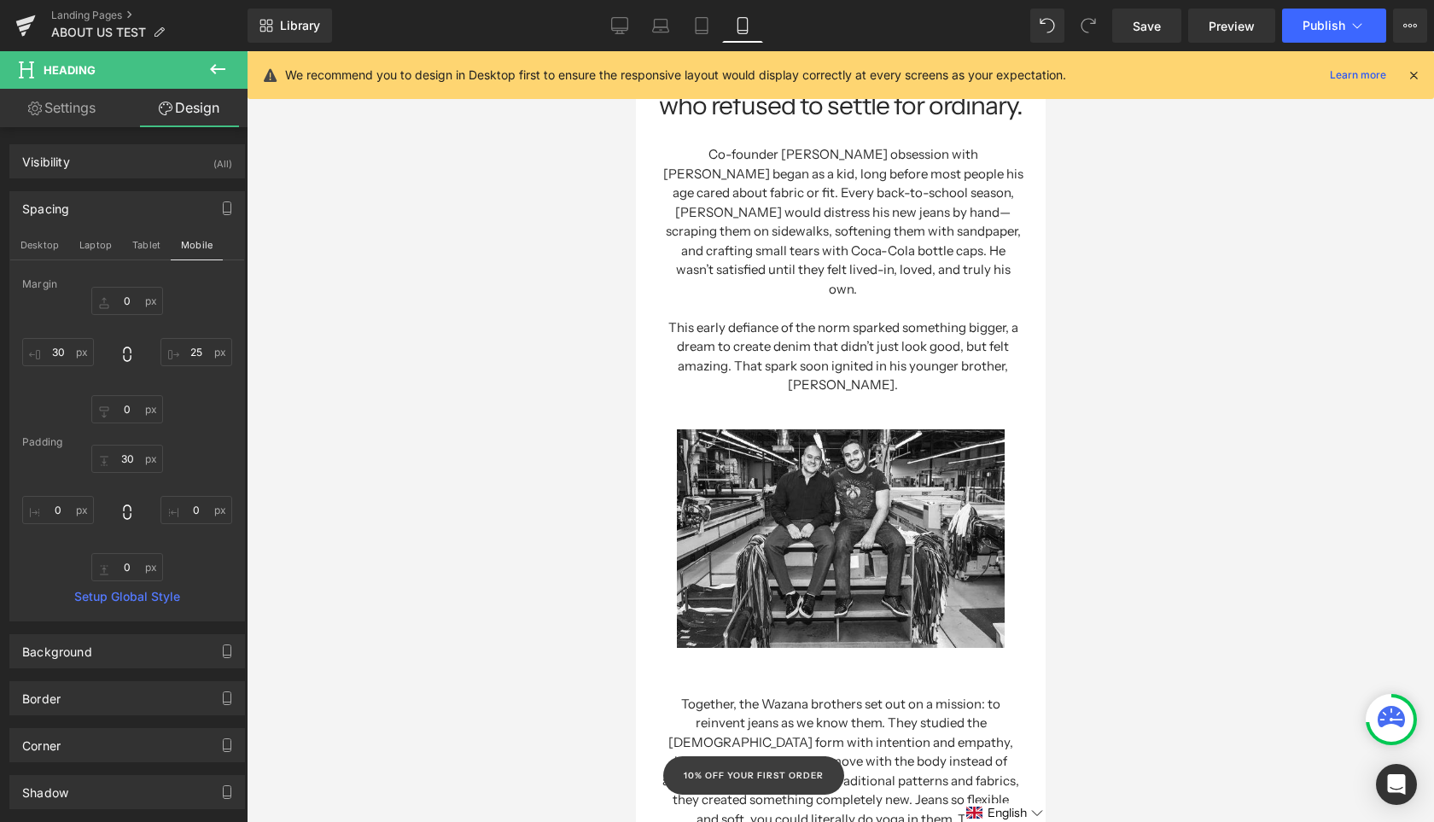
click at [1126, 288] on div at bounding box center [840, 436] width 1187 height 771
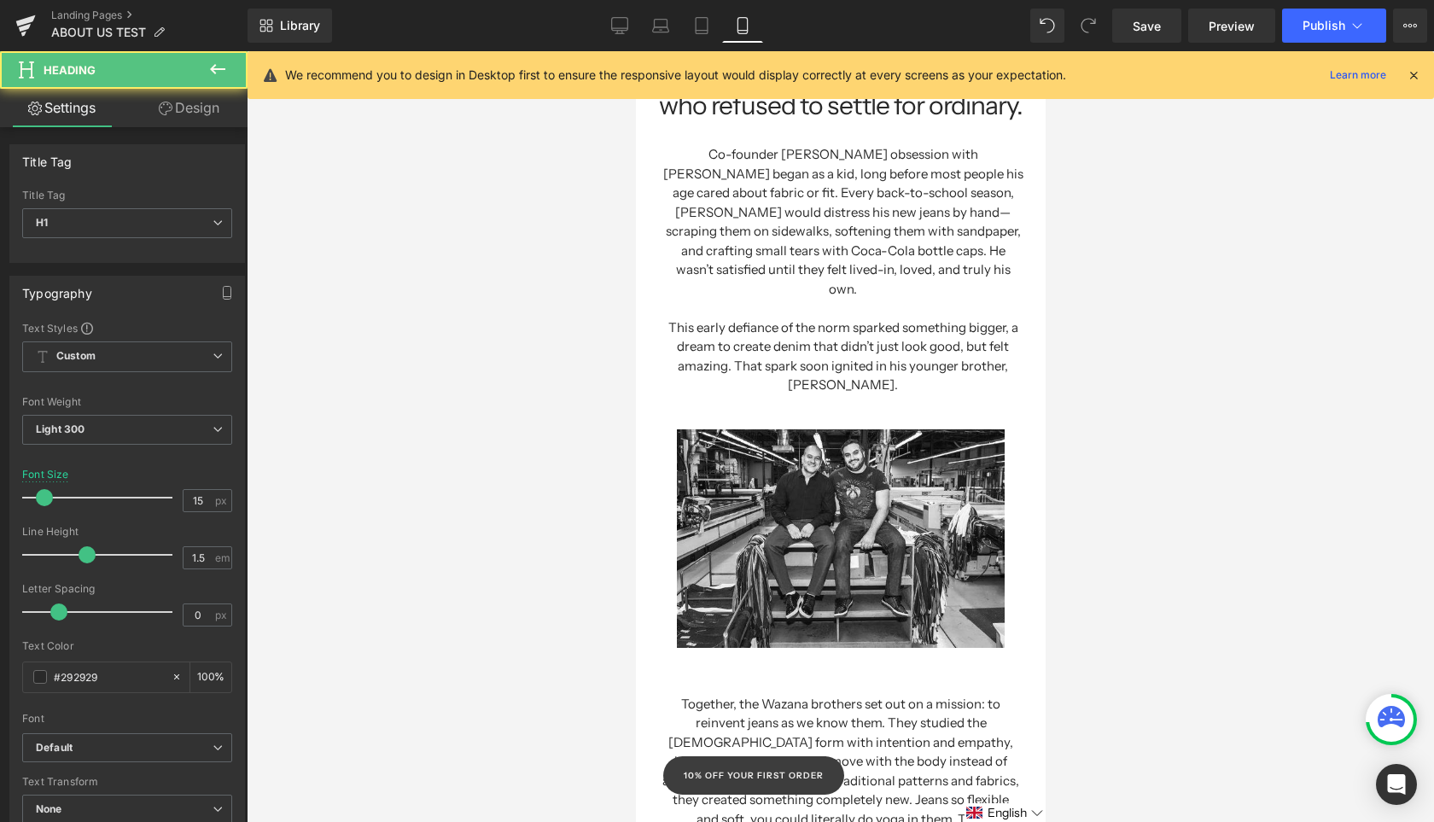
click at [859, 299] on h1 at bounding box center [842, 309] width 363 height 20
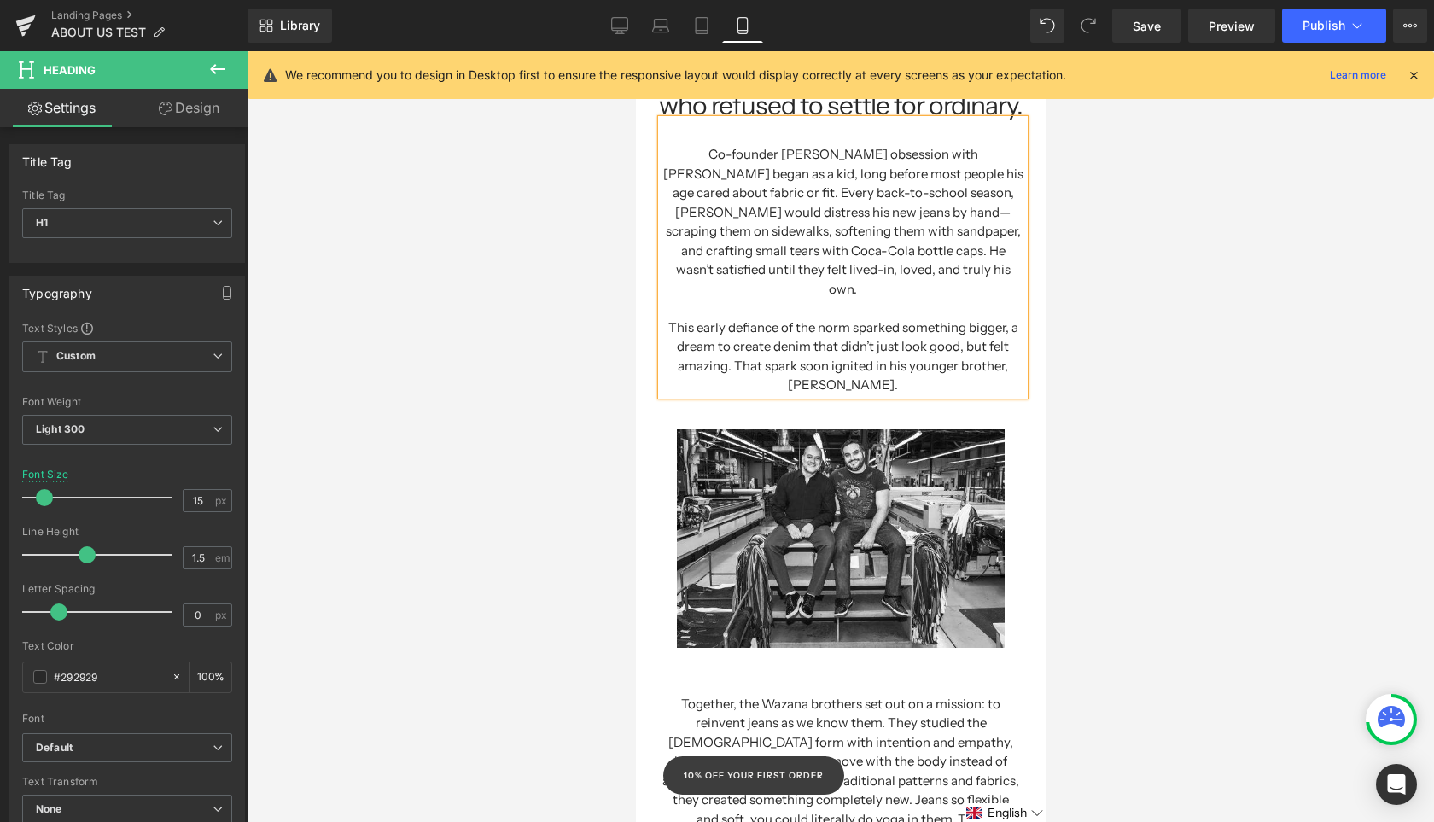
click at [211, 112] on link "Design" at bounding box center [189, 108] width 124 height 38
click at [0, 0] on icon "button" at bounding box center [0, 0] width 0 height 0
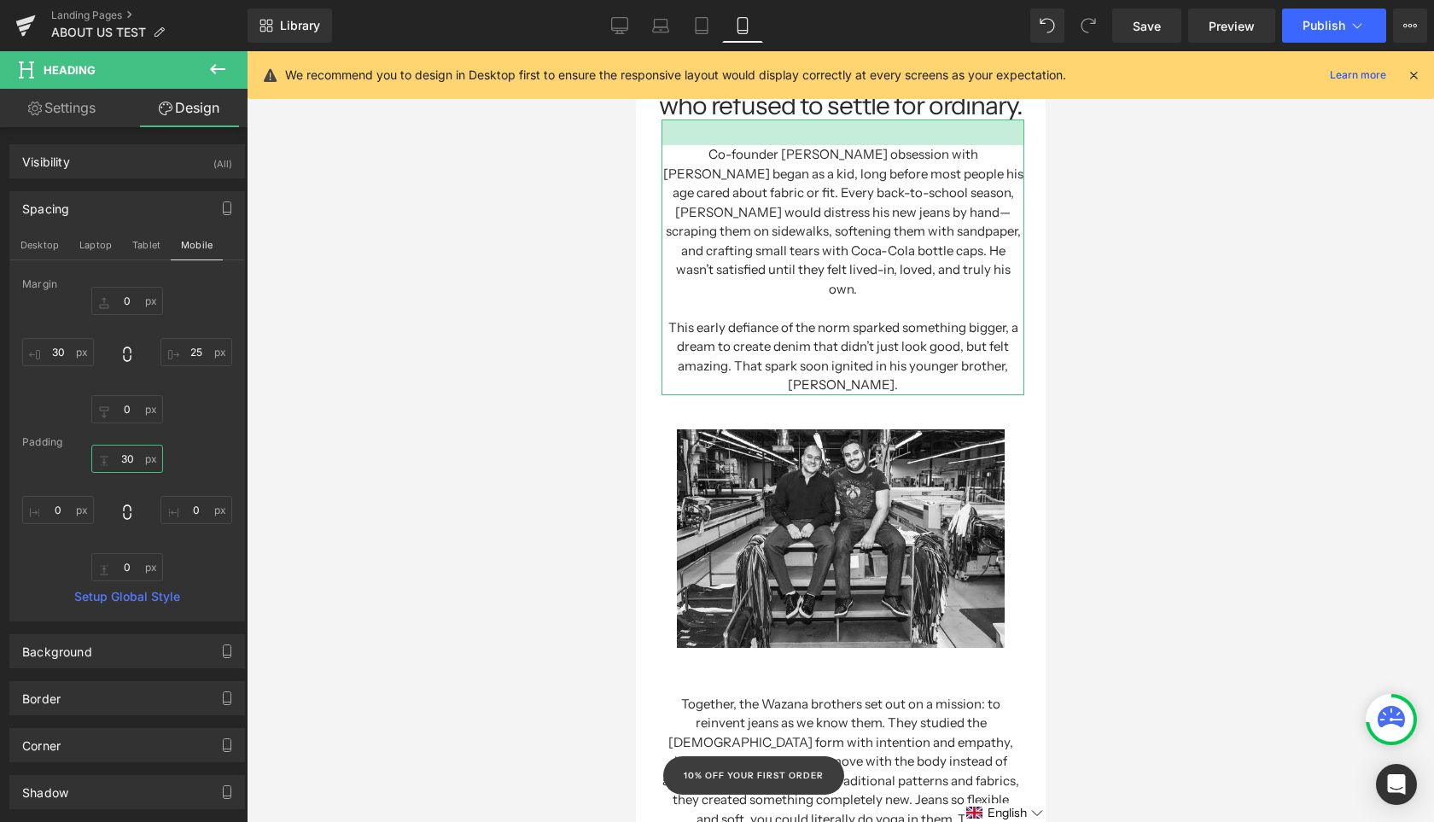
click at [121, 458] on input "30" at bounding box center [127, 459] width 72 height 28
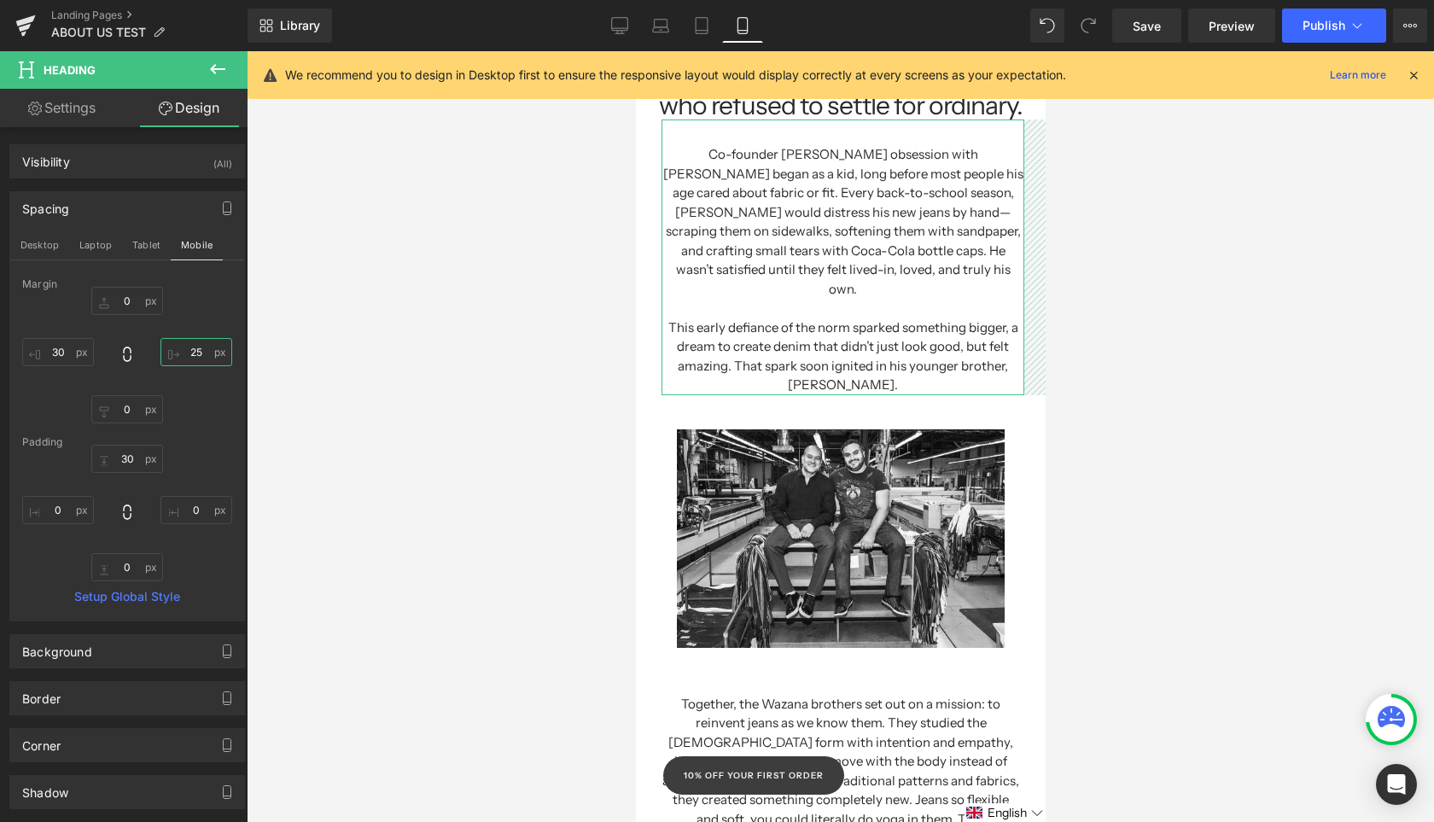
click at [195, 350] on input "25" at bounding box center [196, 352] width 72 height 28
click at [1162, 281] on div at bounding box center [840, 436] width 1187 height 771
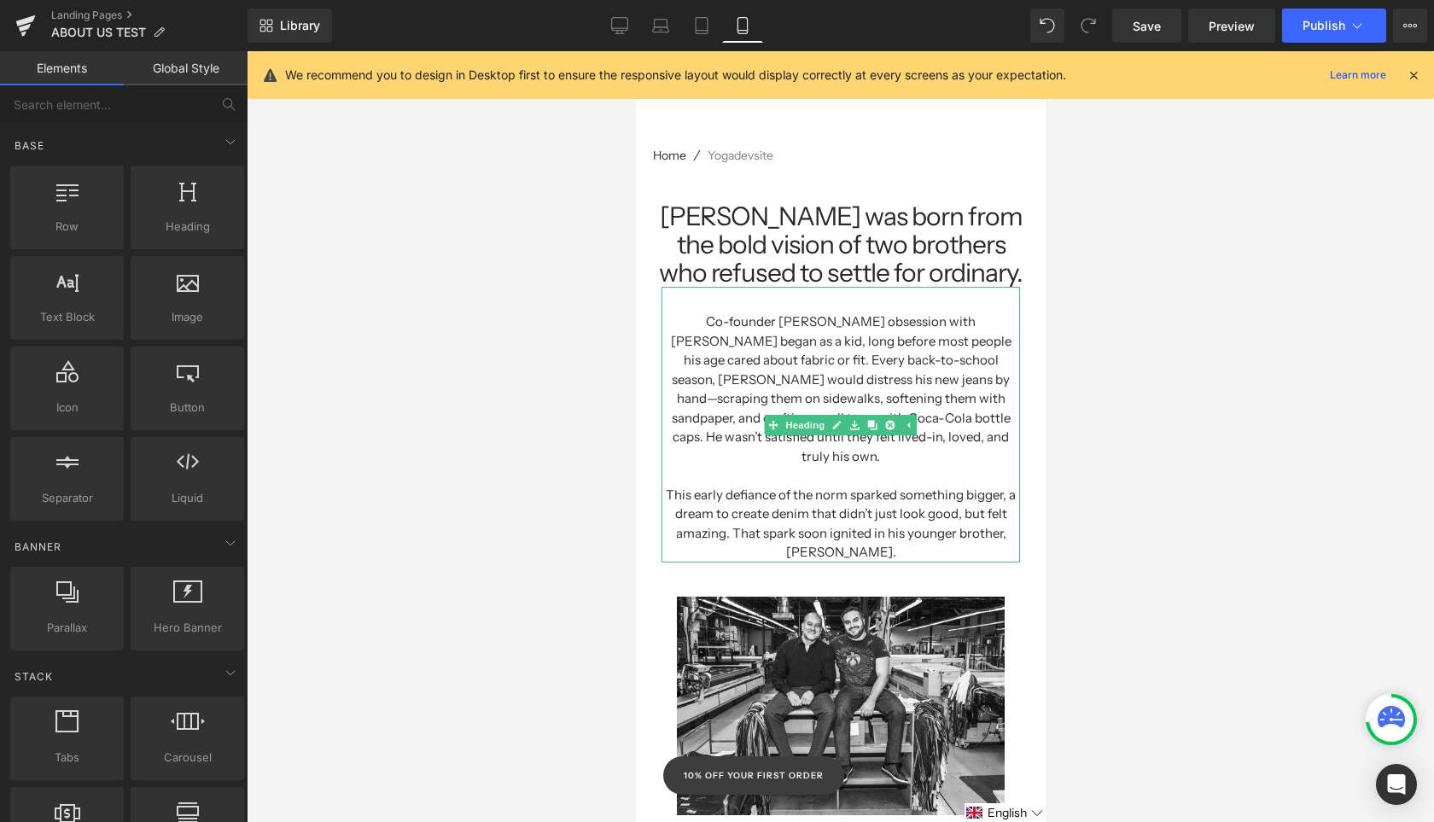
scroll to position [30, 0]
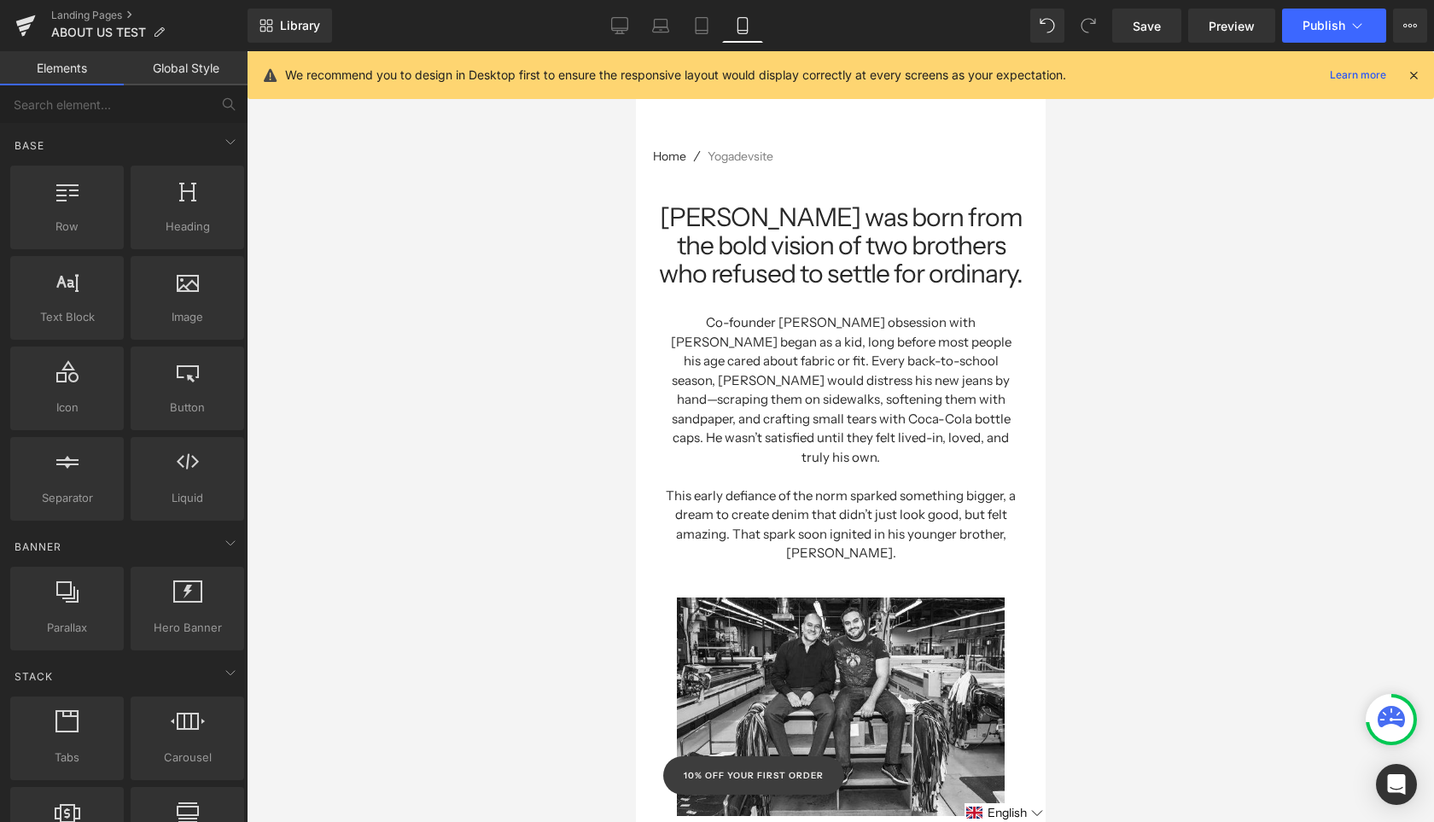
click at [1200, 334] on div at bounding box center [840, 436] width 1187 height 771
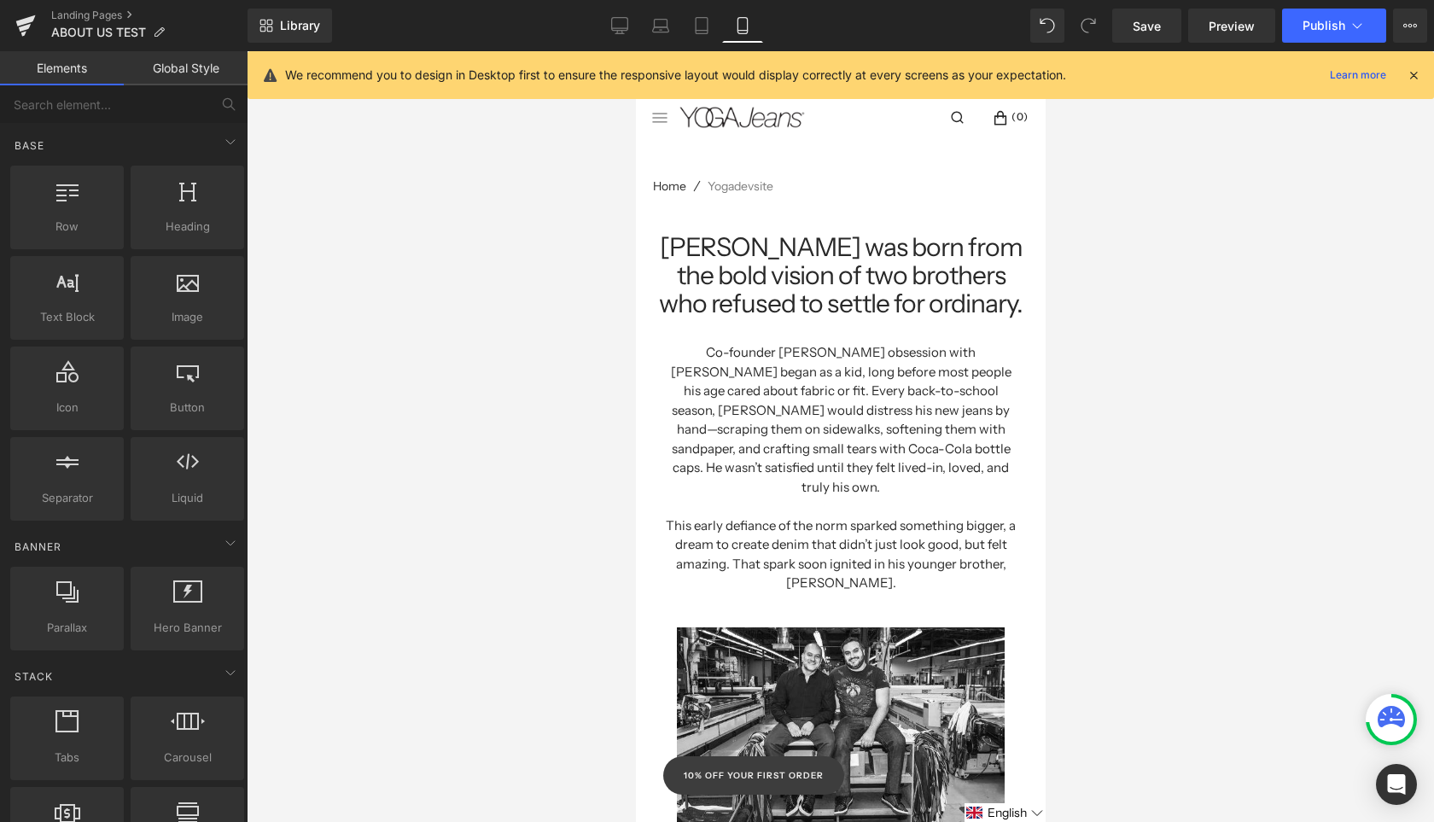
click at [559, 528] on div at bounding box center [840, 436] width 1187 height 771
click at [711, 288] on h1 "[PERSON_NAME] was born from the bold vision of two brothers who refused to sett…" at bounding box center [839, 275] width 367 height 84
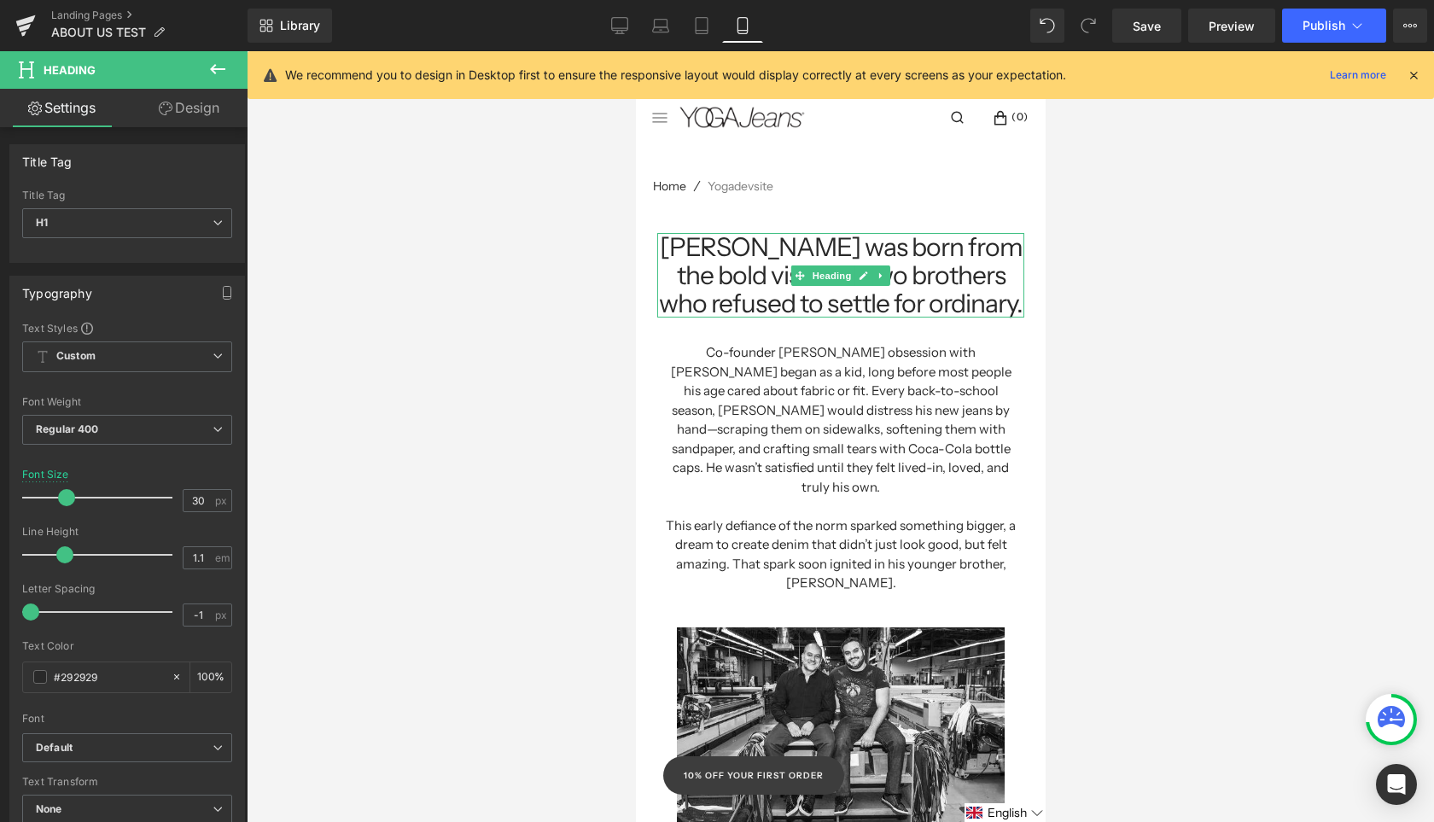
click at [710, 265] on h1 "[PERSON_NAME] was born from the bold vision of two brothers who refused to sett…" at bounding box center [839, 275] width 367 height 84
click at [198, 108] on link "Design" at bounding box center [189, 108] width 124 height 38
click at [0, 0] on icon "button" at bounding box center [0, 0] width 0 height 0
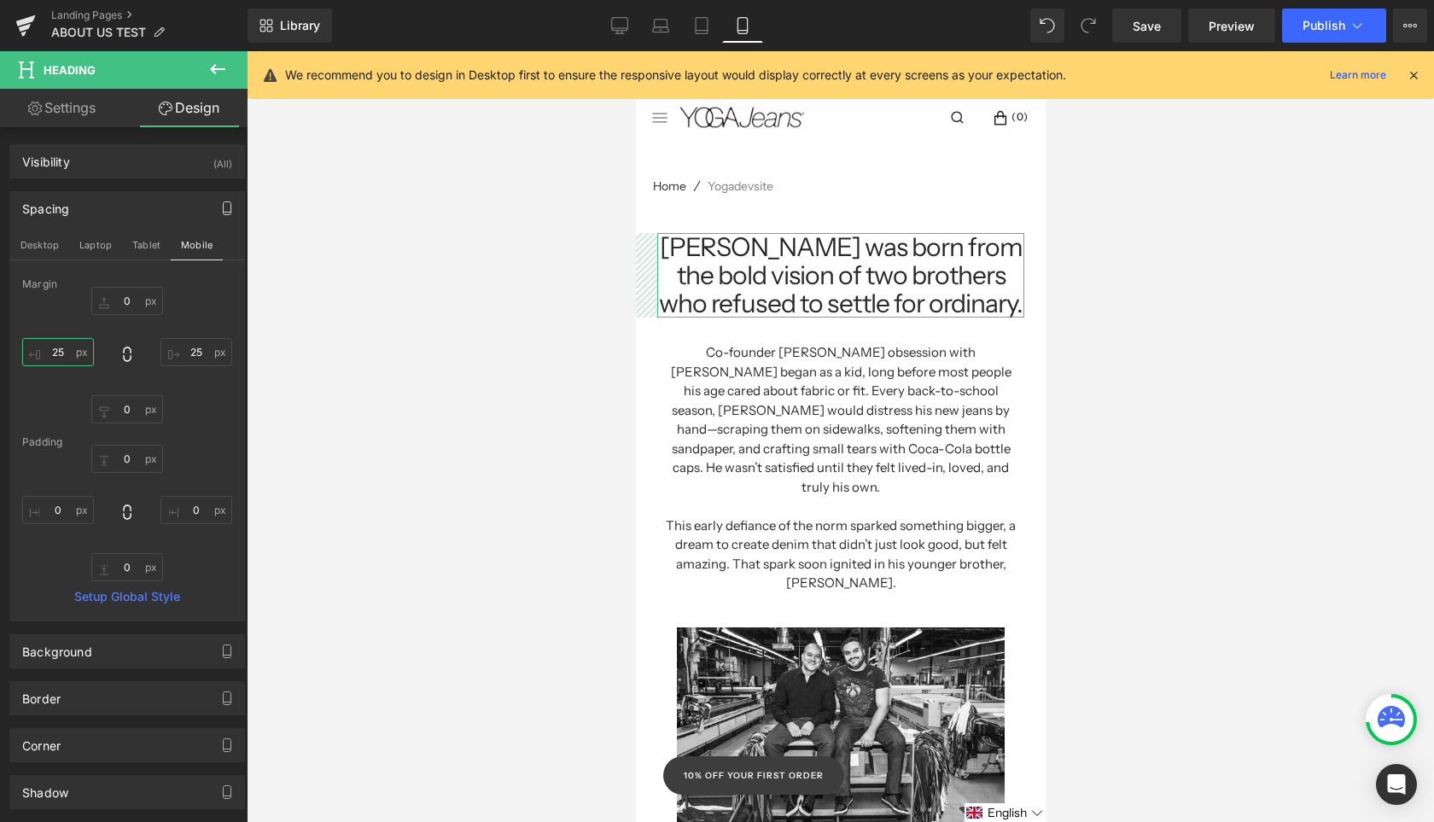
click at [63, 351] on input "25" at bounding box center [58, 352] width 72 height 28
click at [62, 351] on input "25" at bounding box center [58, 352] width 72 height 28
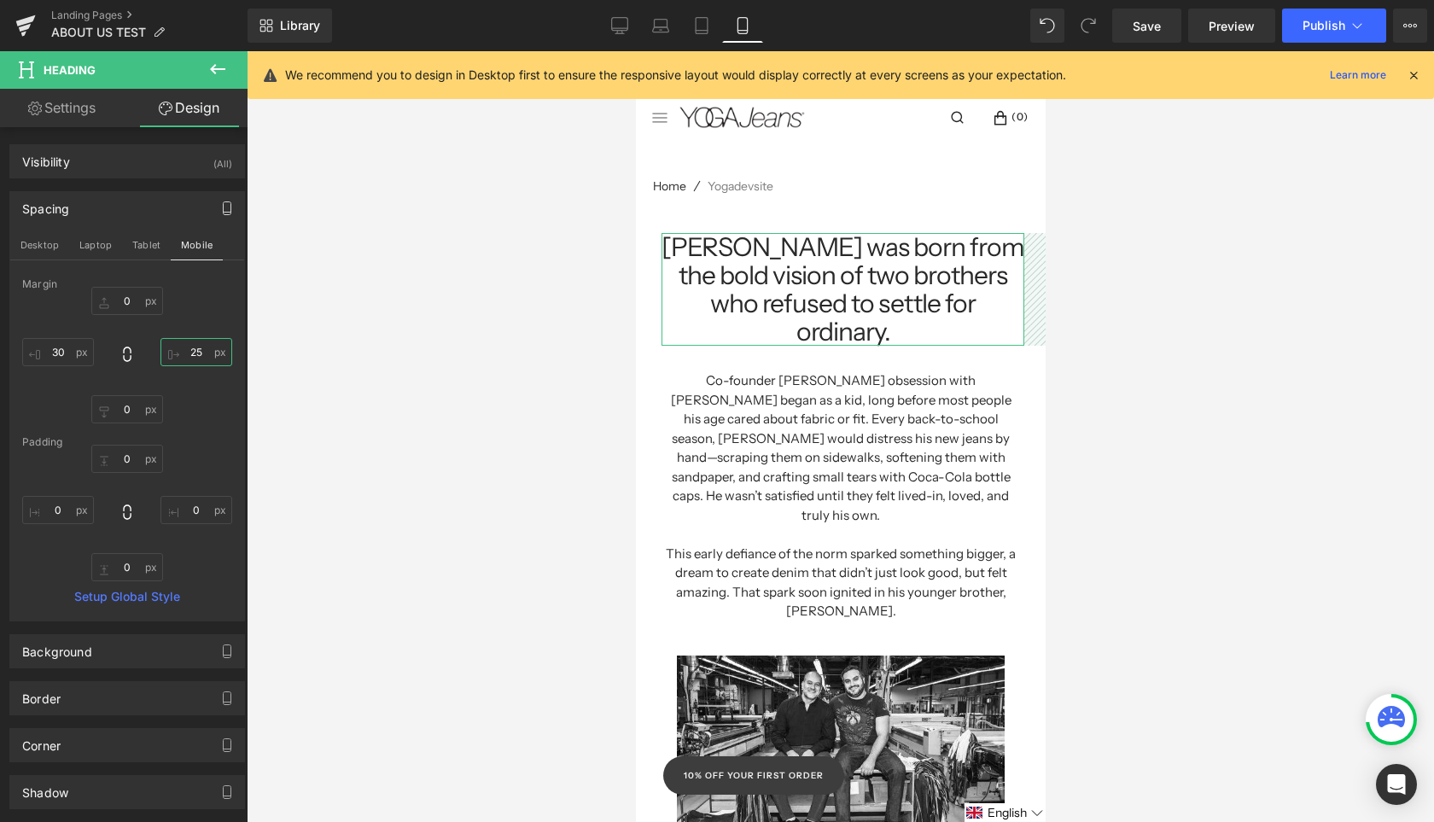
click at [194, 351] on input "25" at bounding box center [196, 352] width 72 height 28
click at [194, 352] on input "25" at bounding box center [196, 352] width 72 height 28
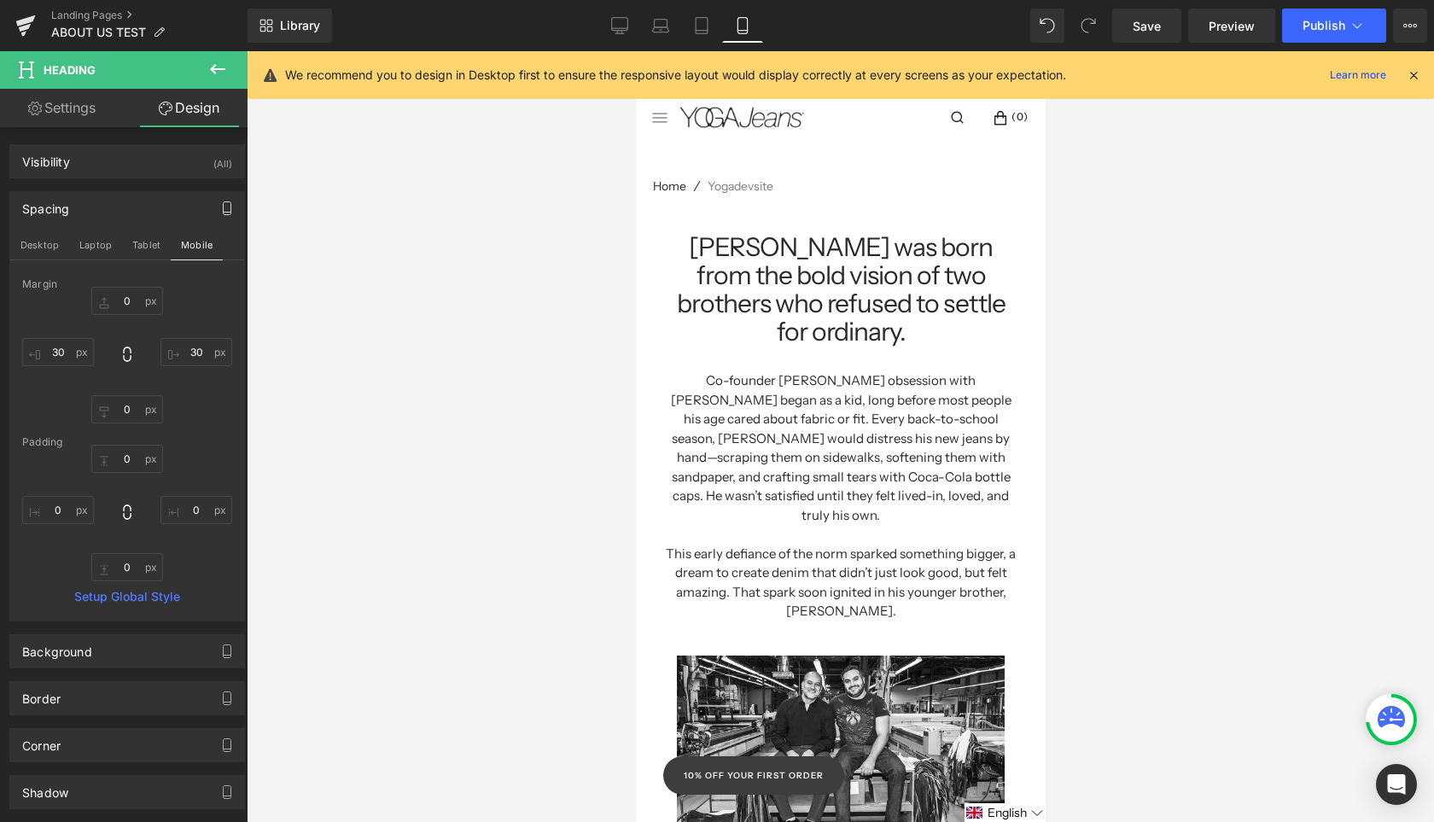
click at [1174, 373] on div at bounding box center [840, 436] width 1187 height 771
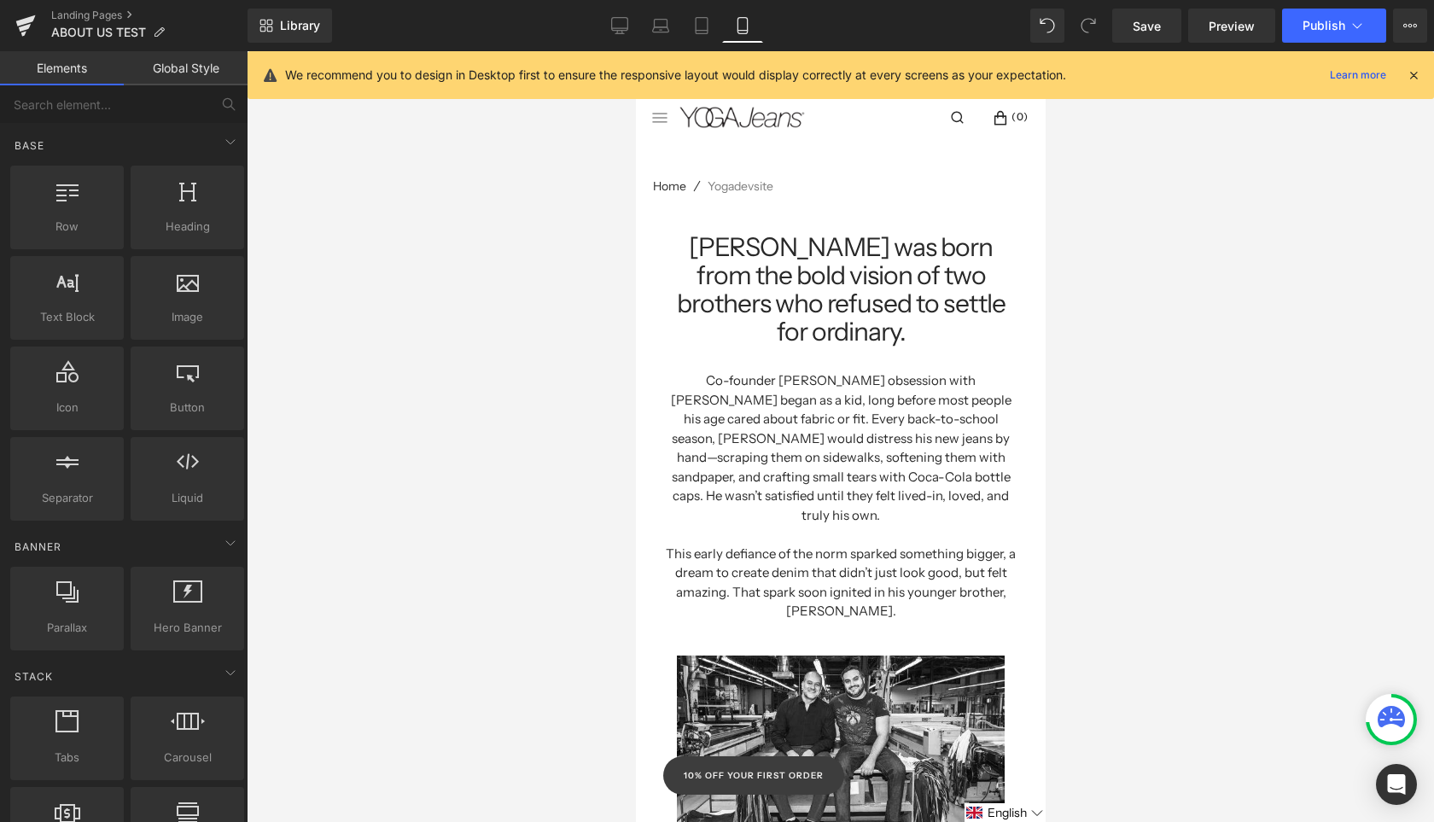
click at [1130, 476] on div at bounding box center [840, 436] width 1187 height 771
click at [703, 24] on icon at bounding box center [701, 25] width 17 height 17
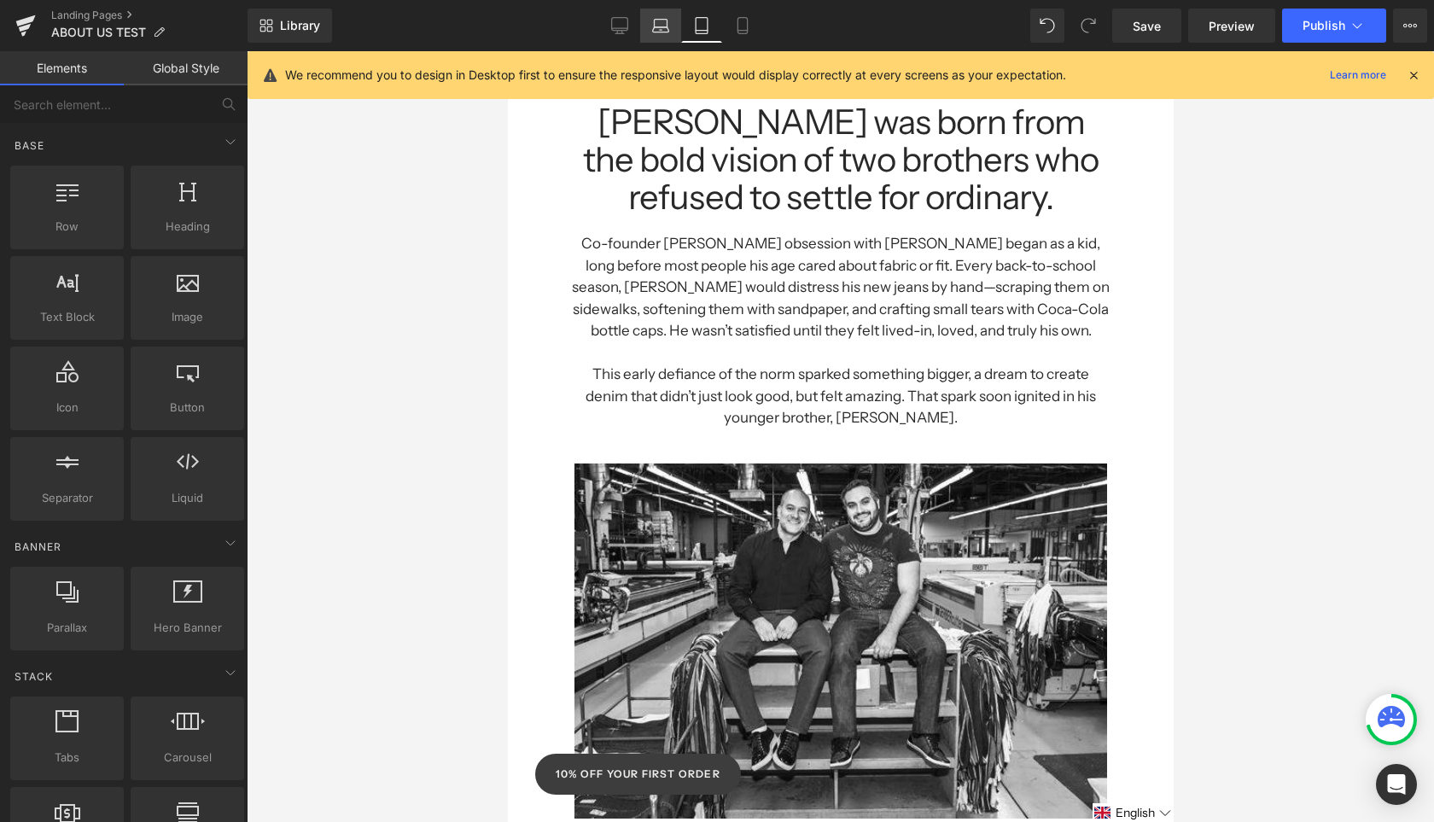
click at [660, 29] on icon at bounding box center [660, 25] width 17 height 17
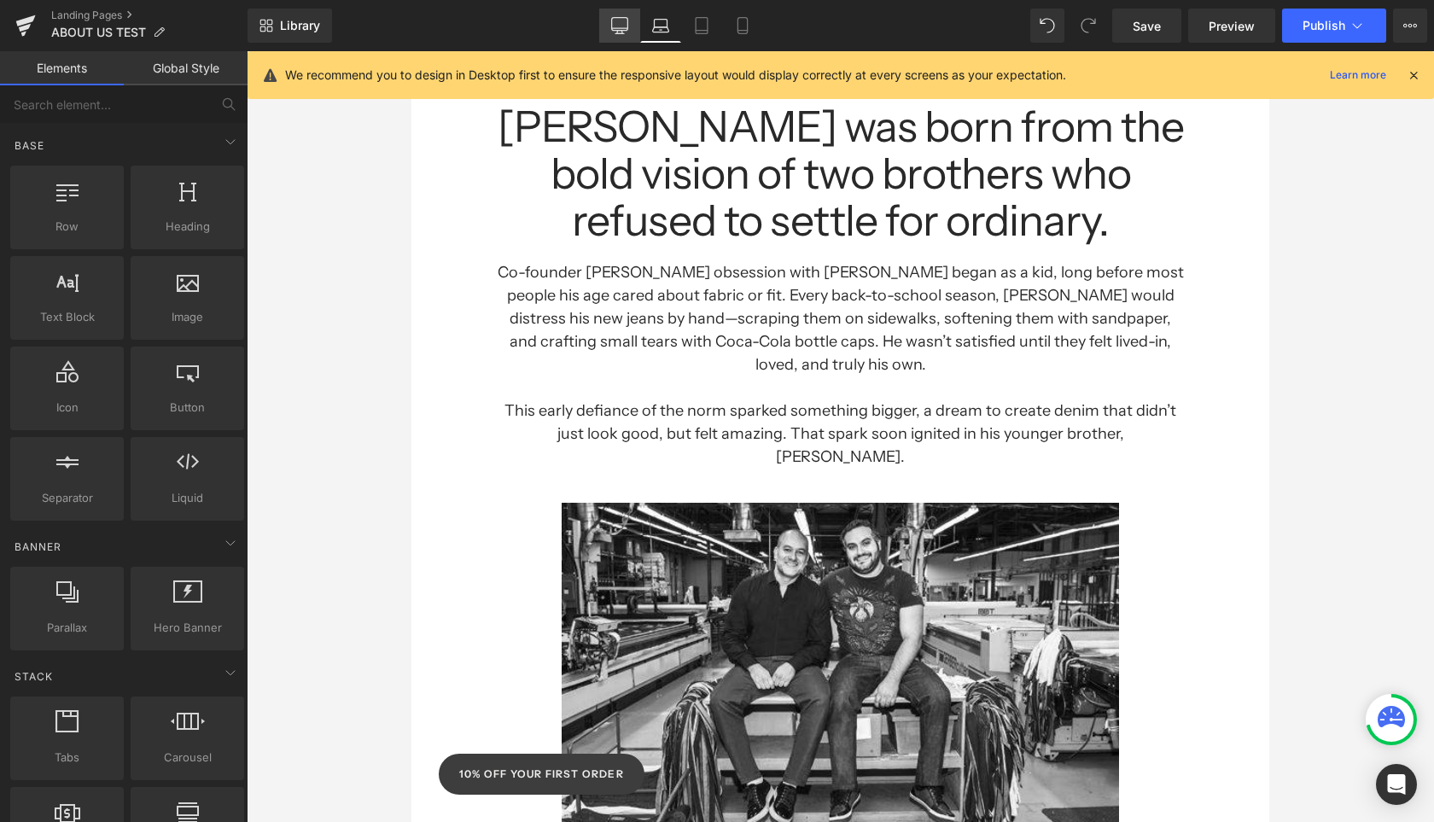
click at [621, 27] on icon at bounding box center [619, 25] width 17 height 17
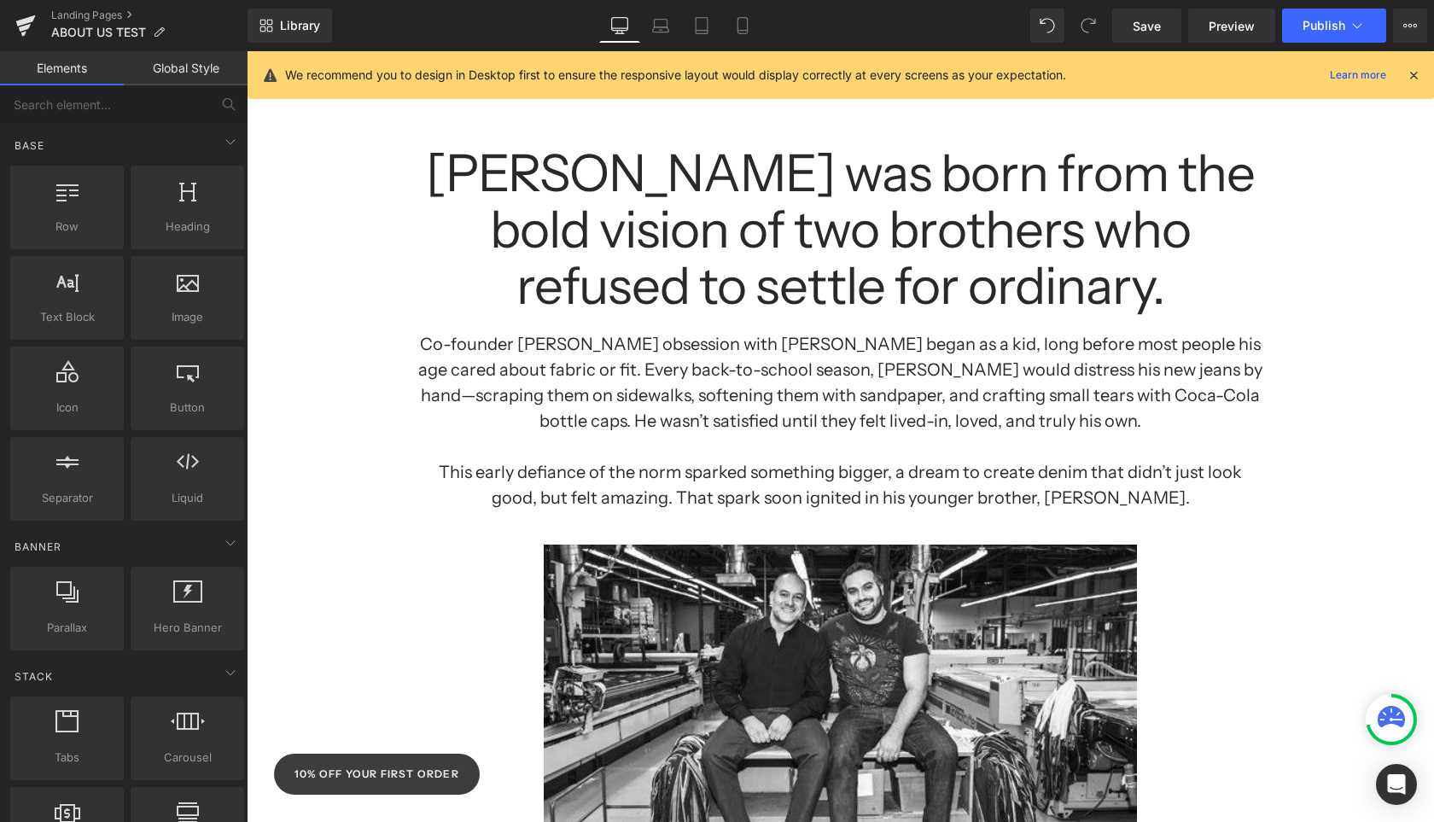
scroll to position [331, 0]
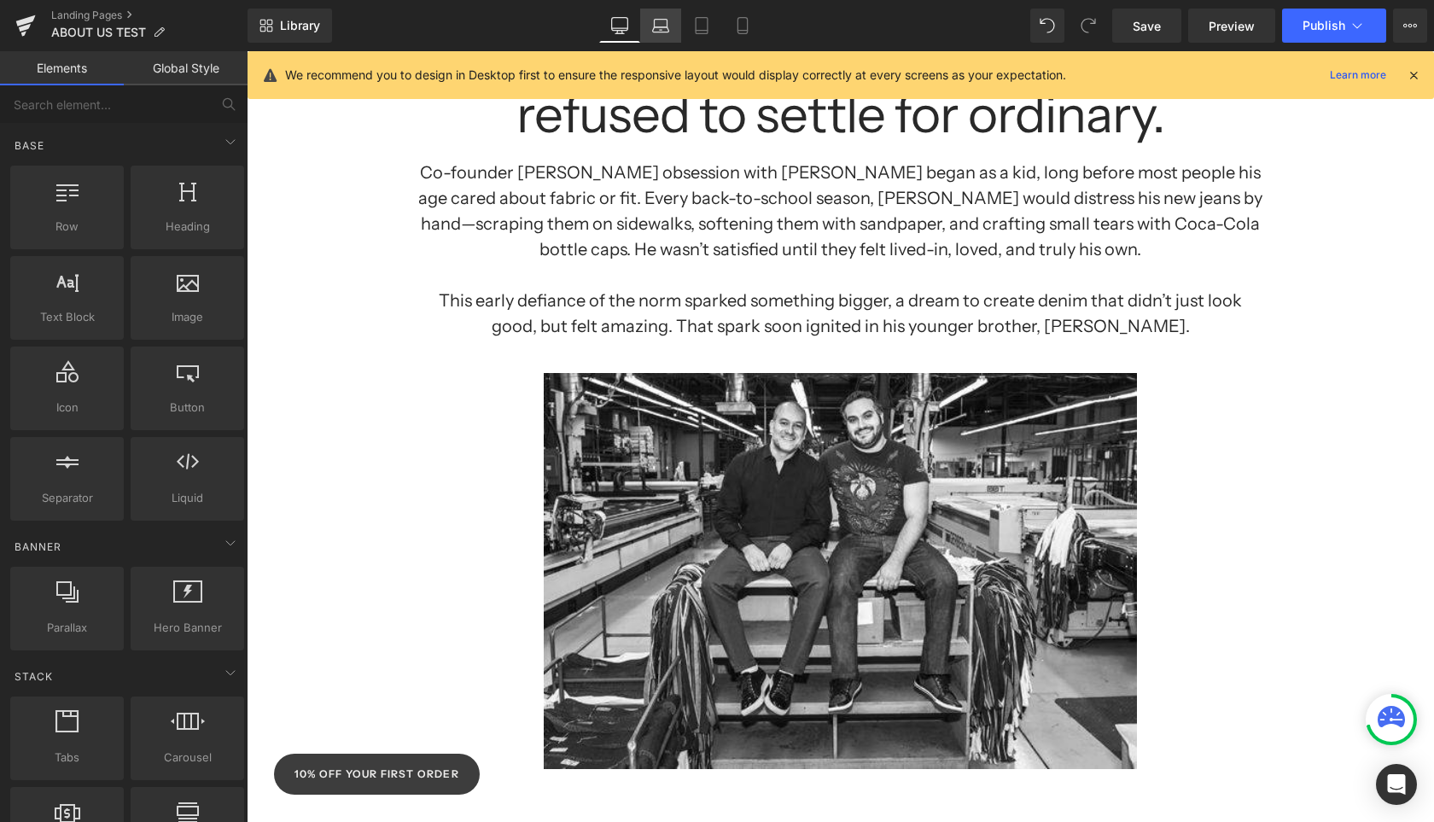
click at [660, 33] on link "Laptop" at bounding box center [660, 26] width 41 height 34
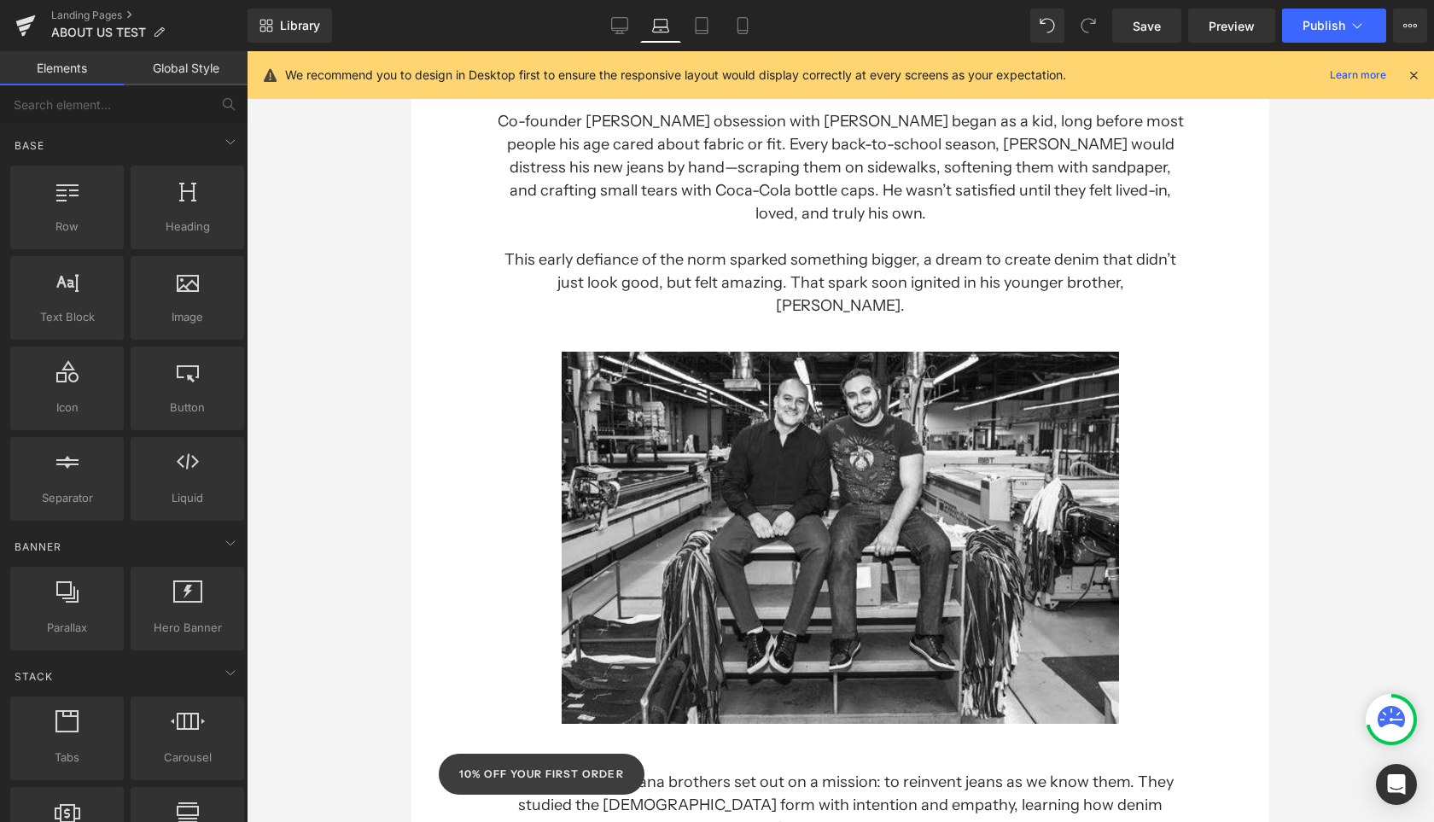
scroll to position [373, 0]
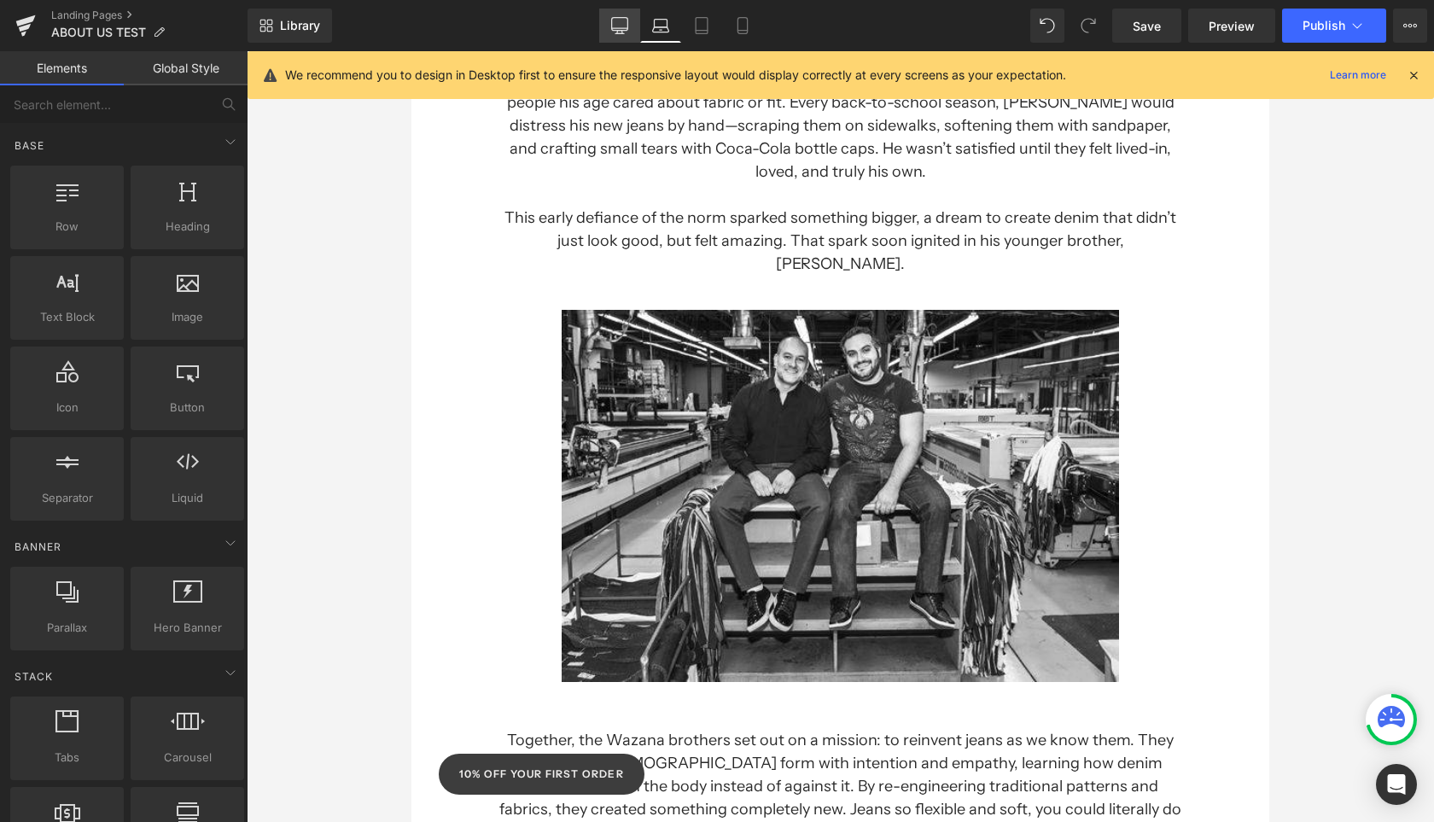
click at [626, 28] on icon at bounding box center [620, 28] width 16 height 0
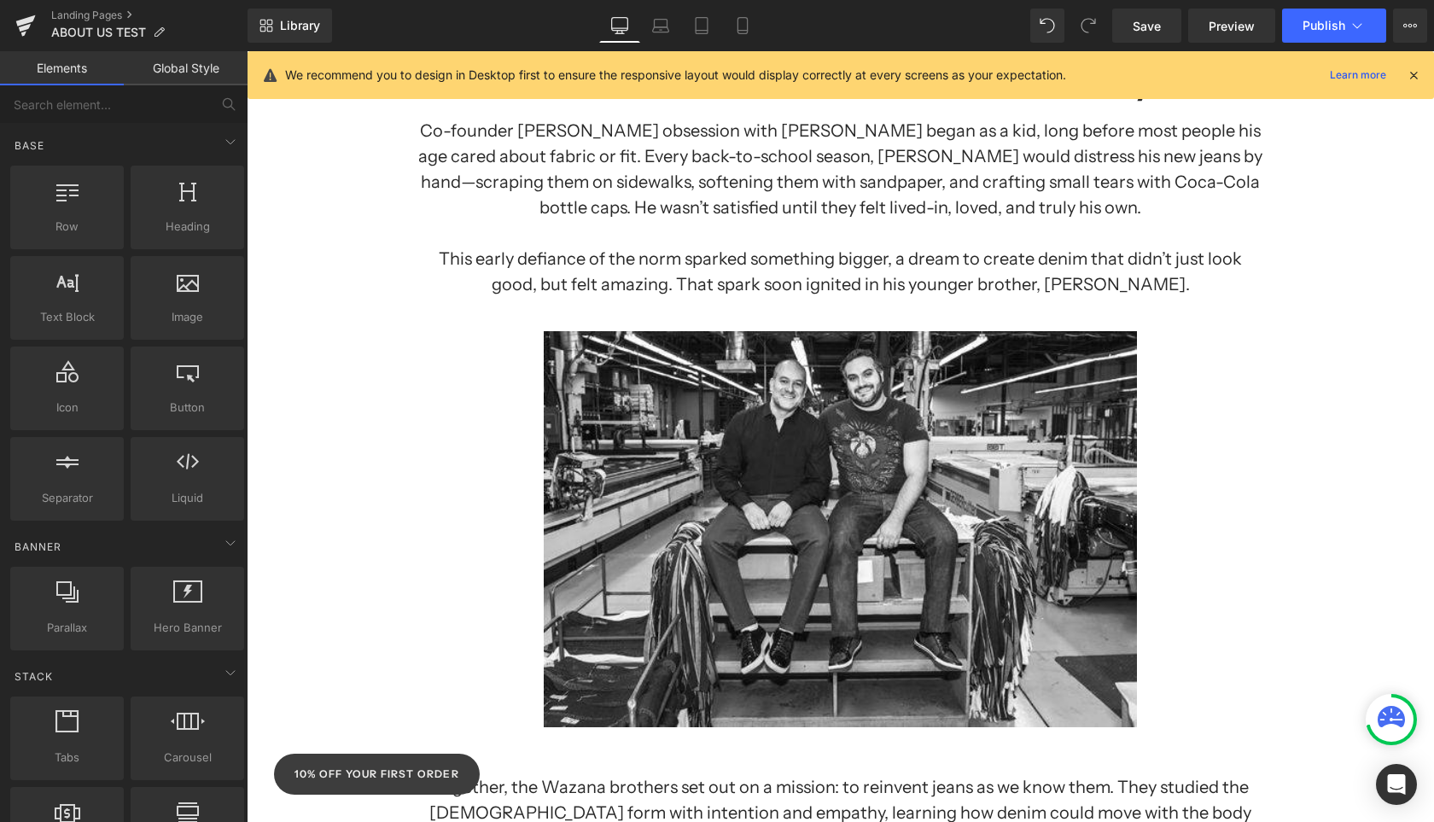
scroll to position [422, 0]
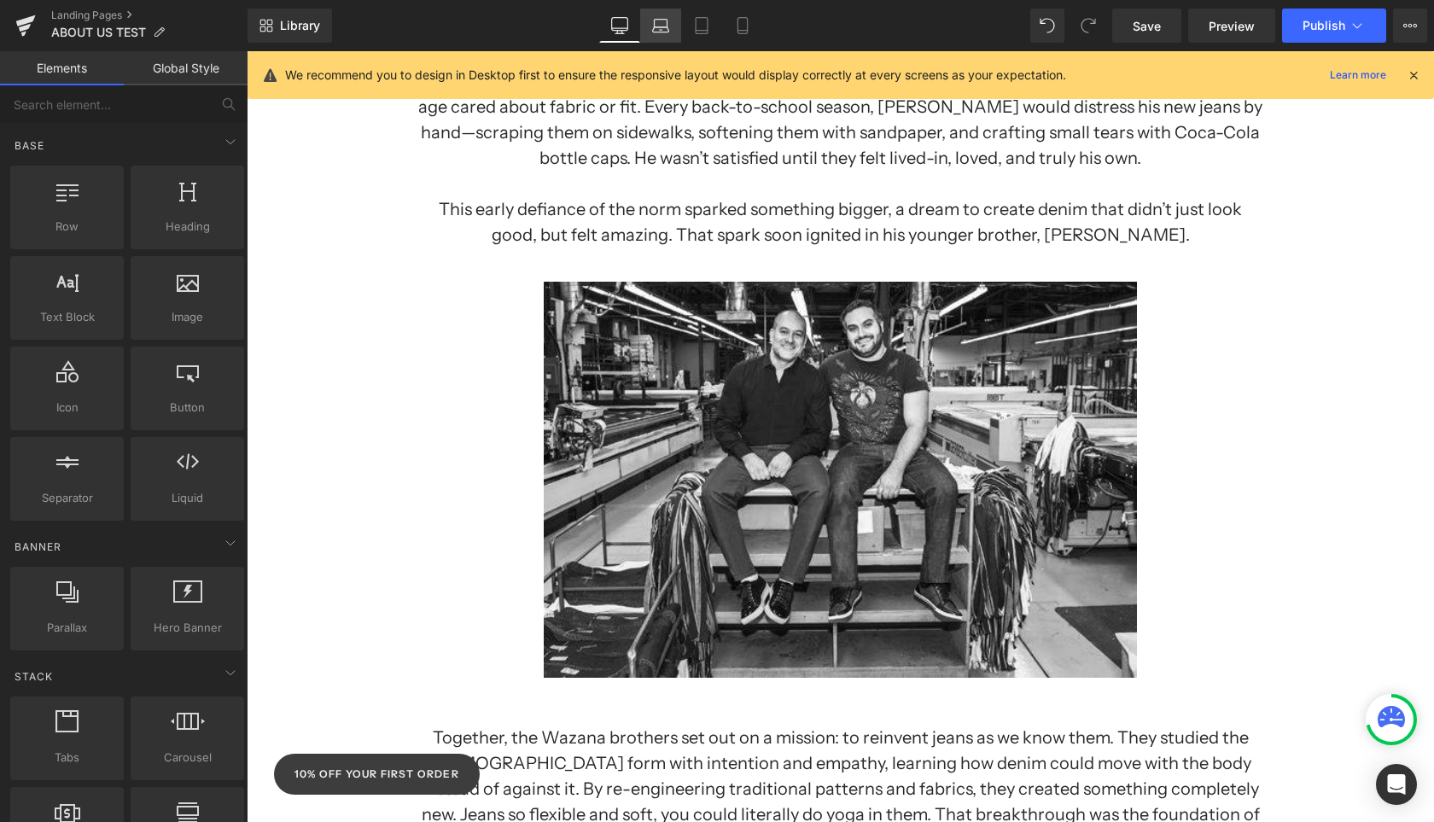
click at [651, 25] on link "Laptop" at bounding box center [660, 26] width 41 height 34
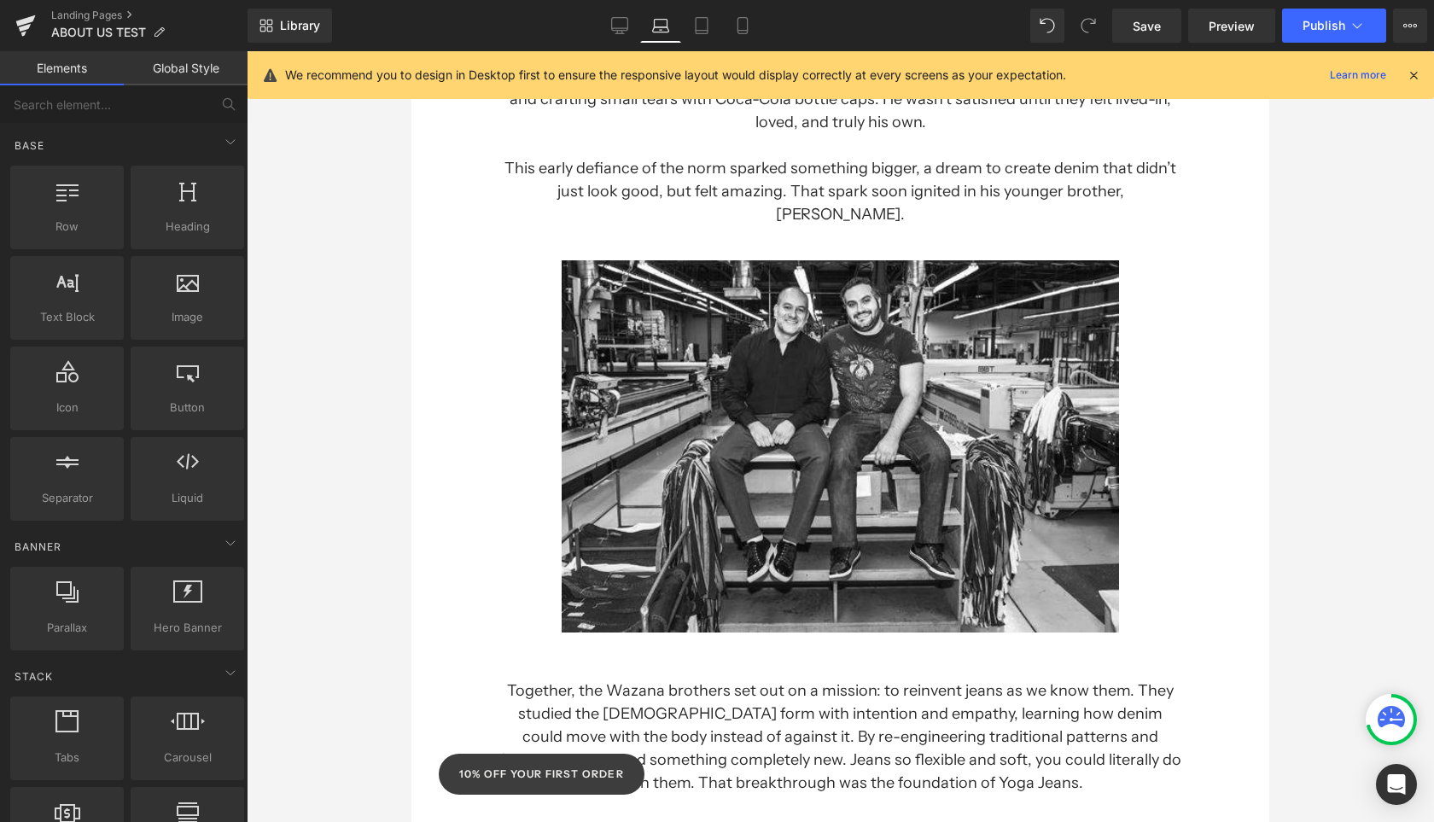
scroll to position [373, 0]
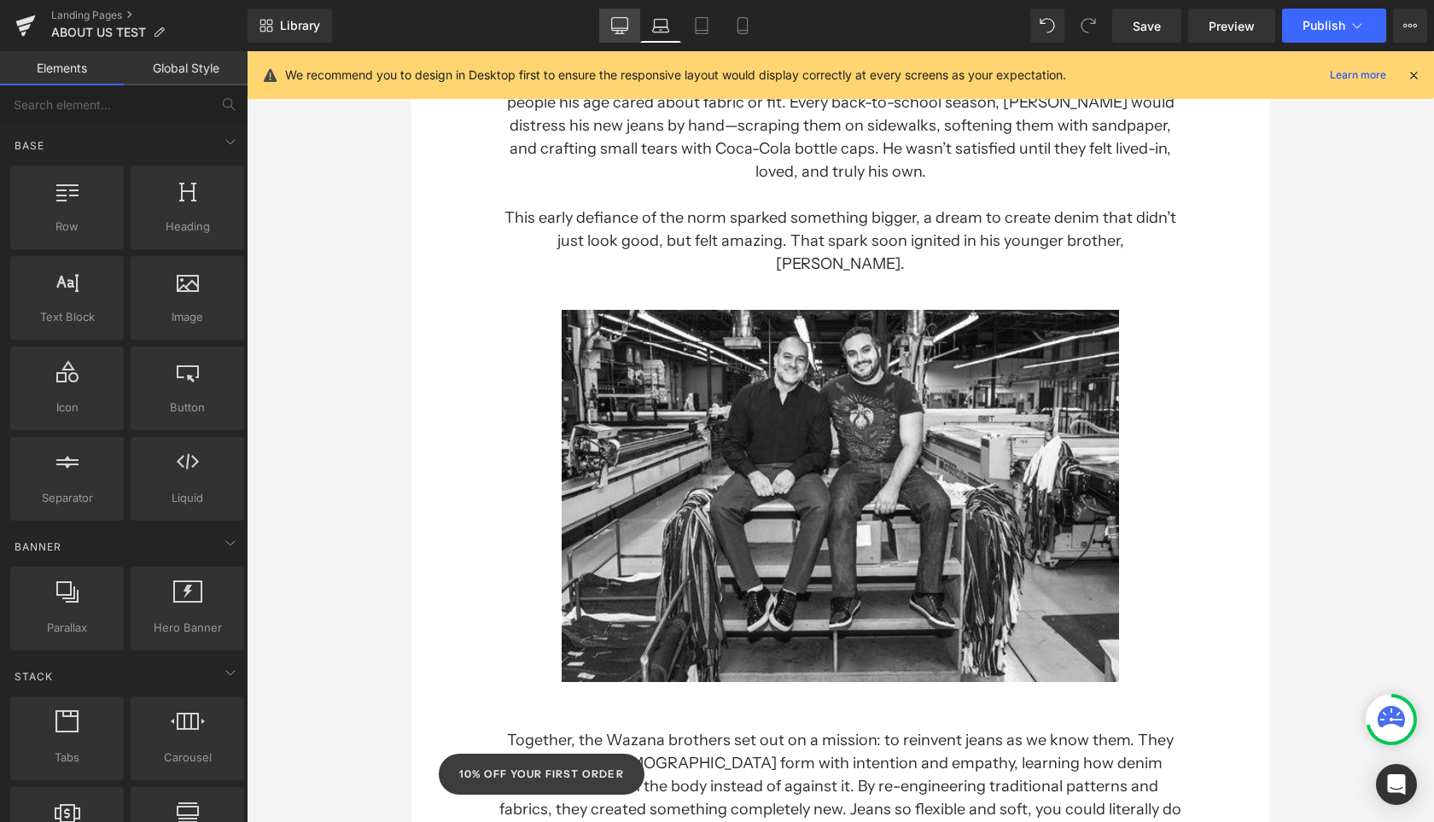
click at [627, 25] on icon at bounding box center [619, 25] width 17 height 17
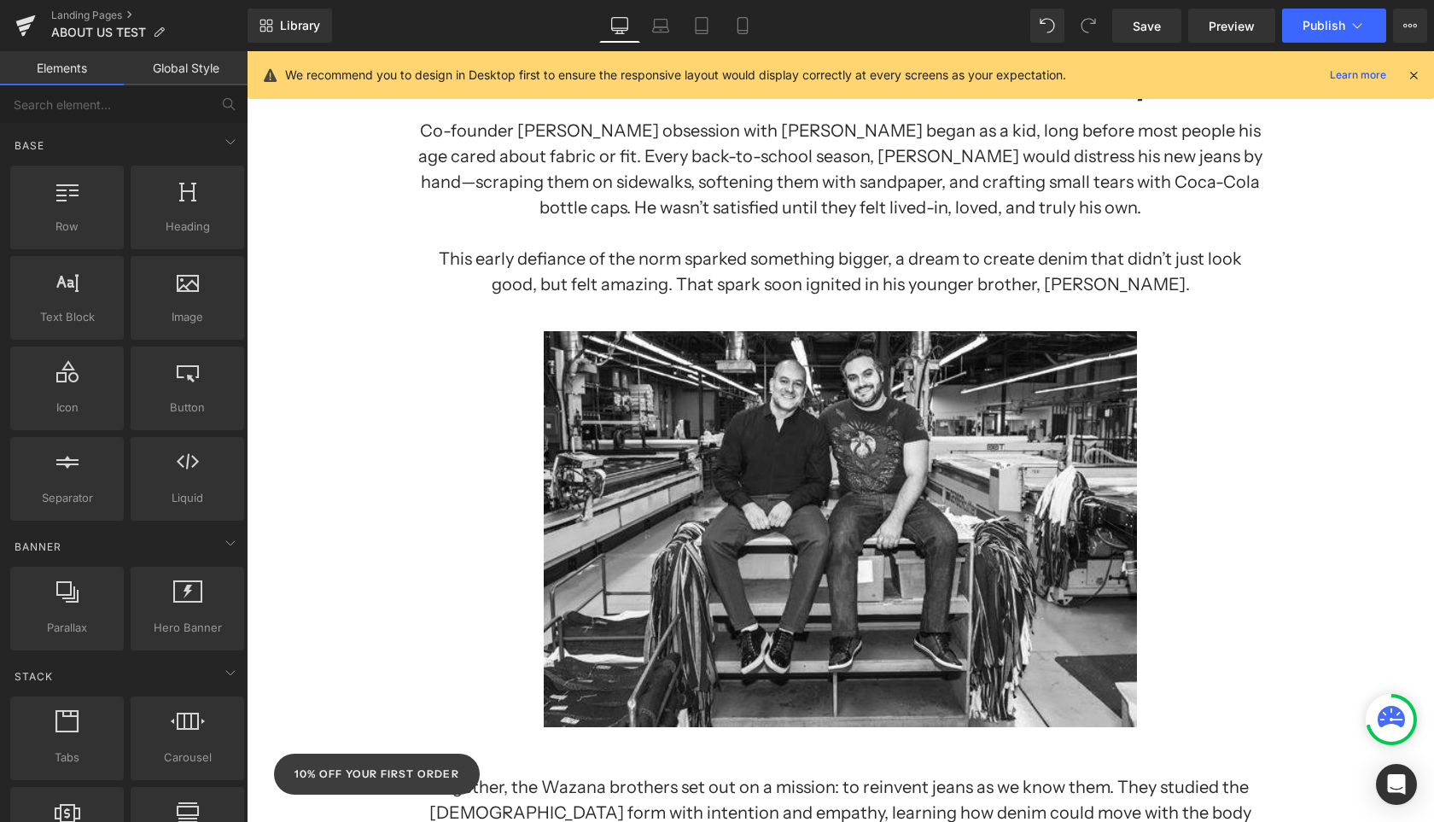
scroll to position [422, 0]
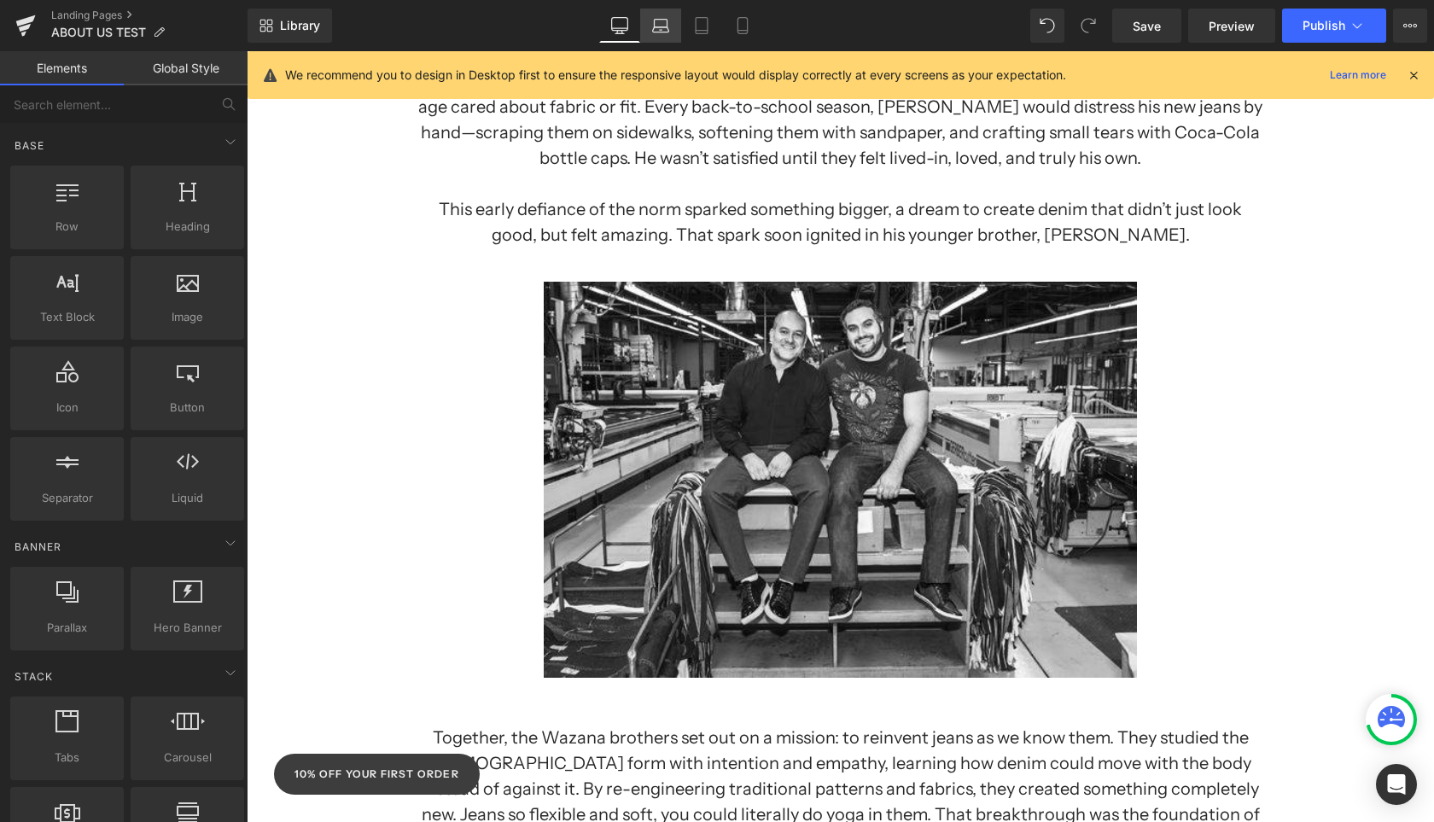
click at [656, 26] on icon at bounding box center [660, 25] width 17 height 17
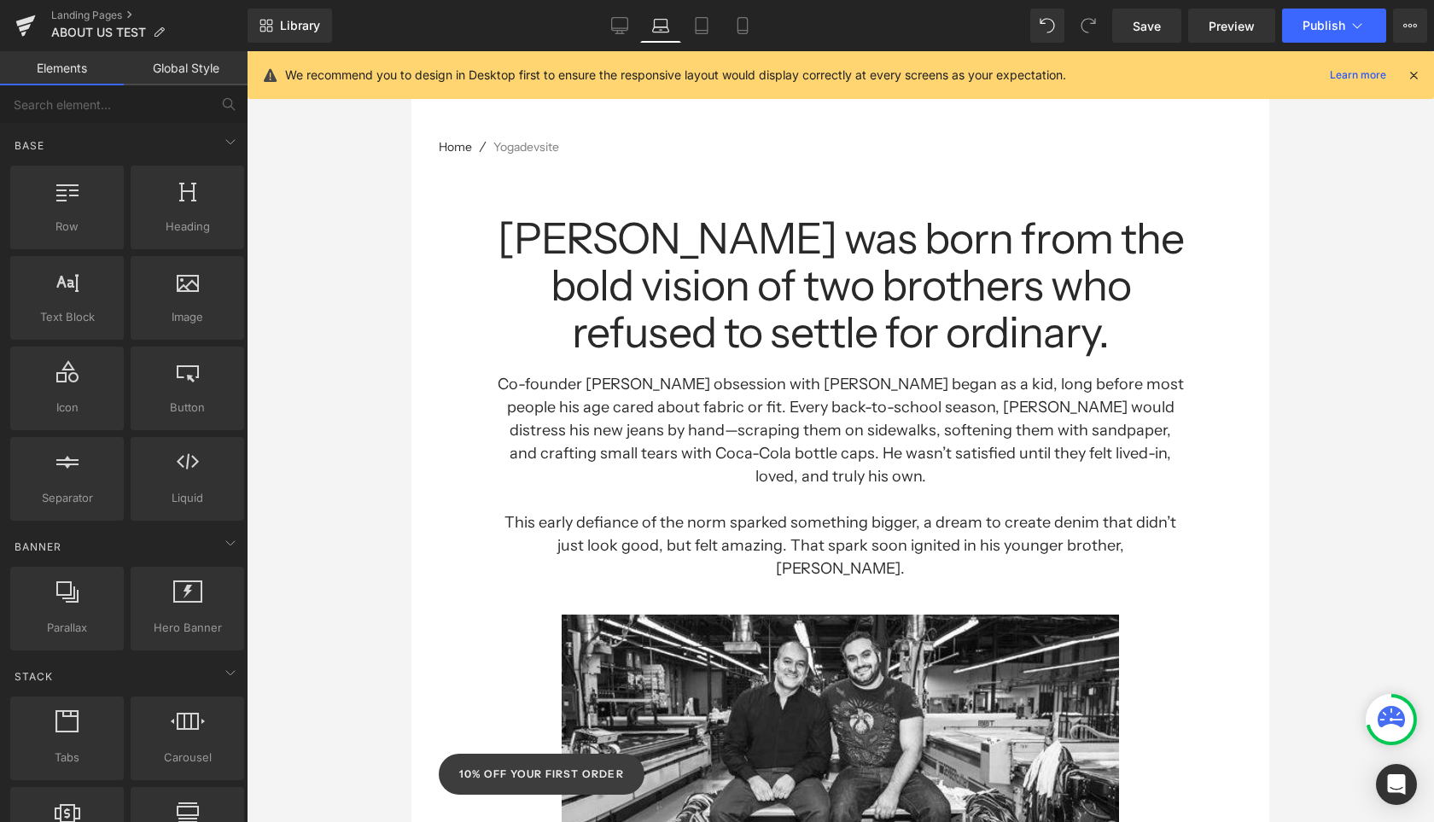
scroll to position [0, 0]
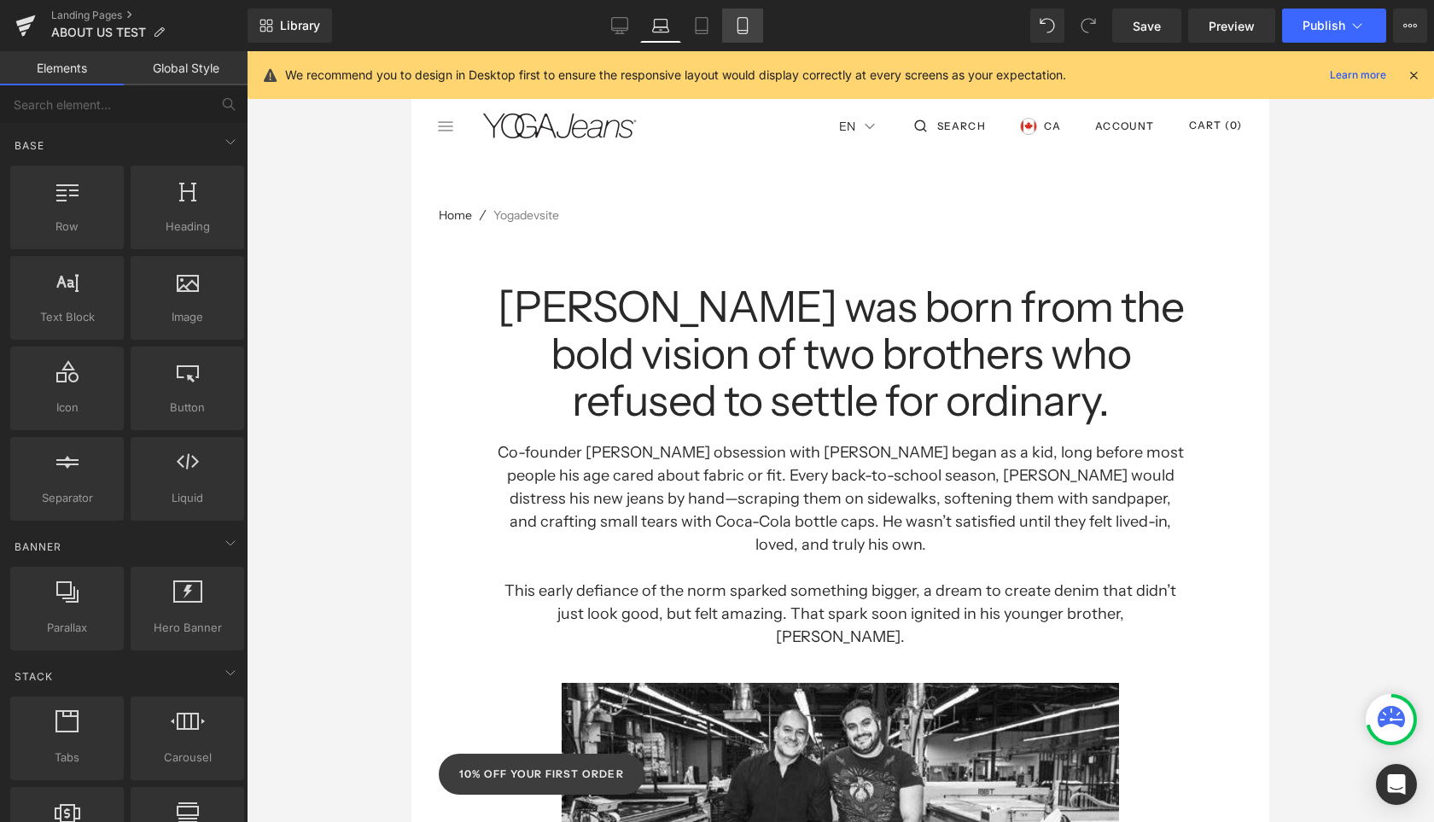
click at [745, 23] on icon at bounding box center [742, 25] width 17 height 17
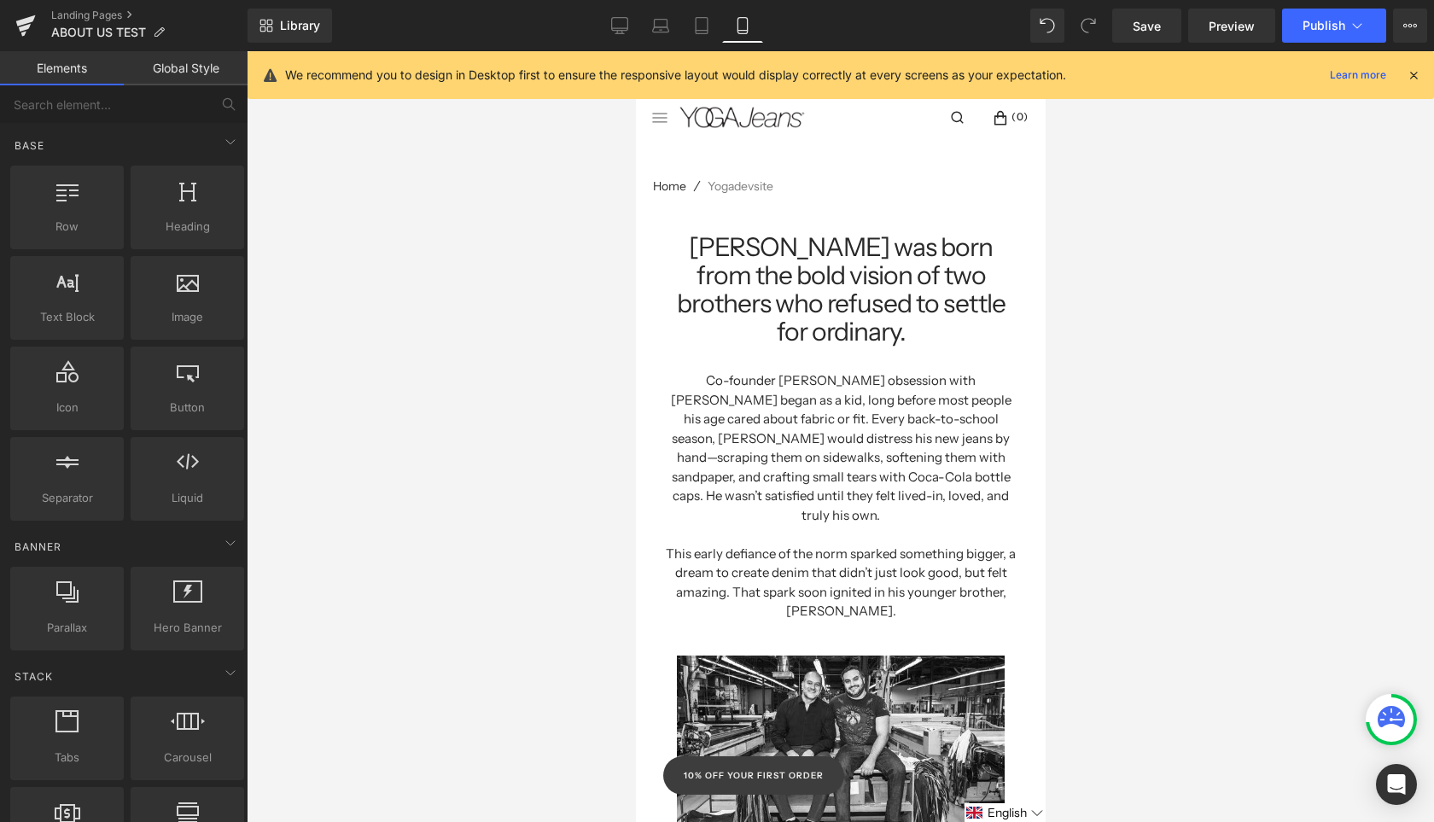
click at [1231, 364] on div at bounding box center [840, 436] width 1187 height 771
click at [1139, 29] on span "Save" at bounding box center [1147, 26] width 28 height 18
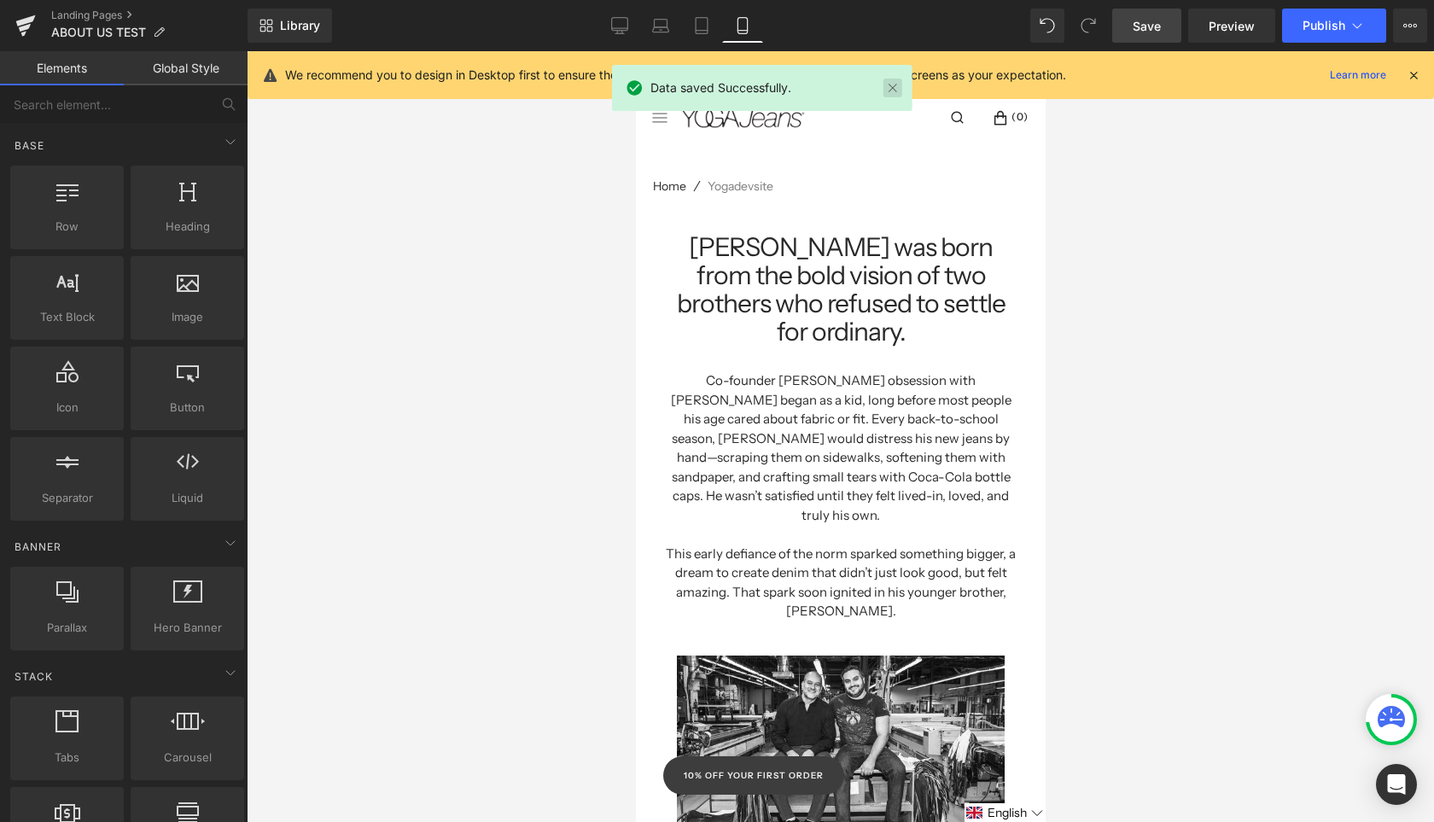
click at [896, 88] on link at bounding box center [892, 88] width 19 height 19
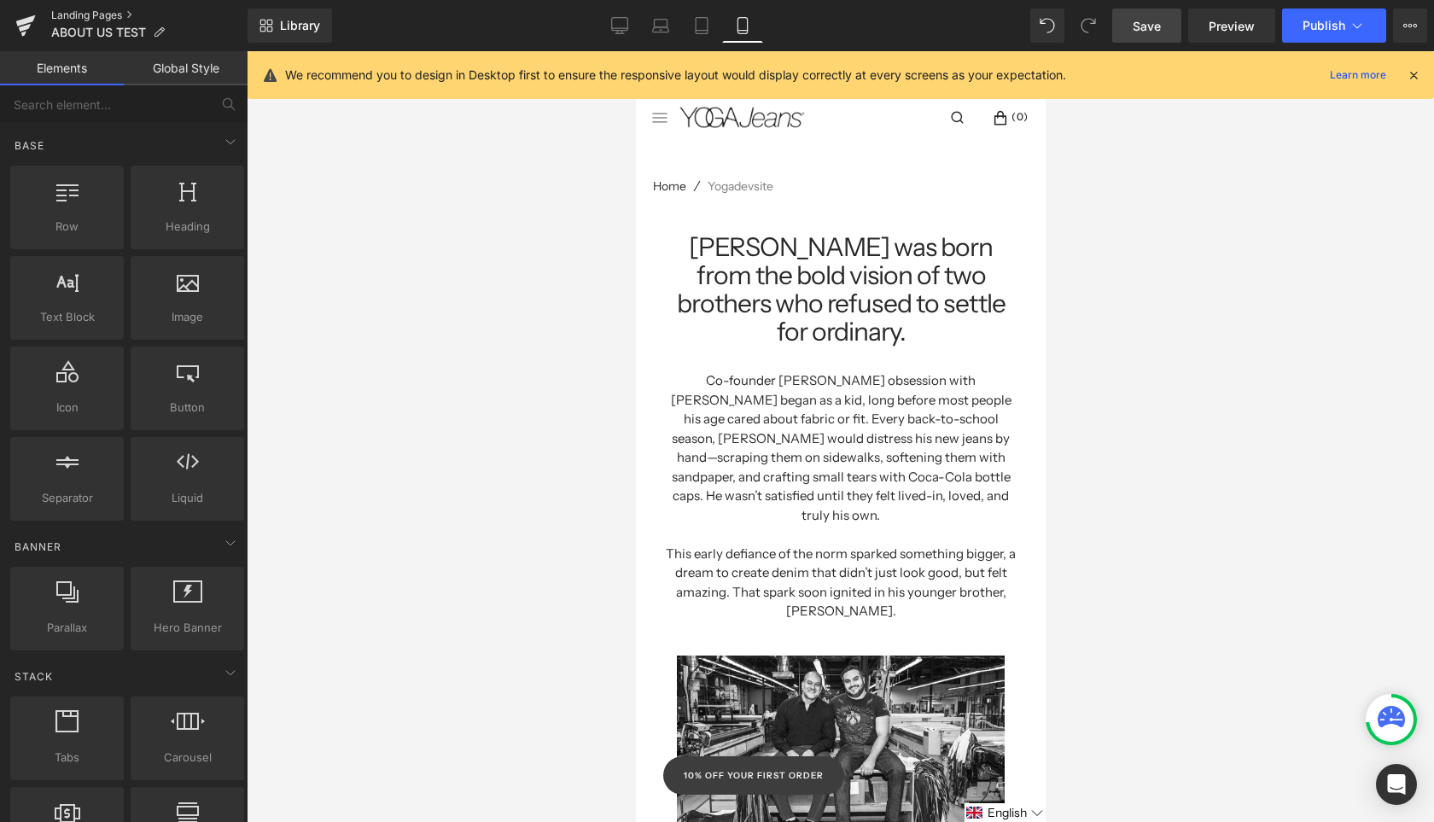
click at [92, 13] on link "Landing Pages" at bounding box center [149, 16] width 196 height 14
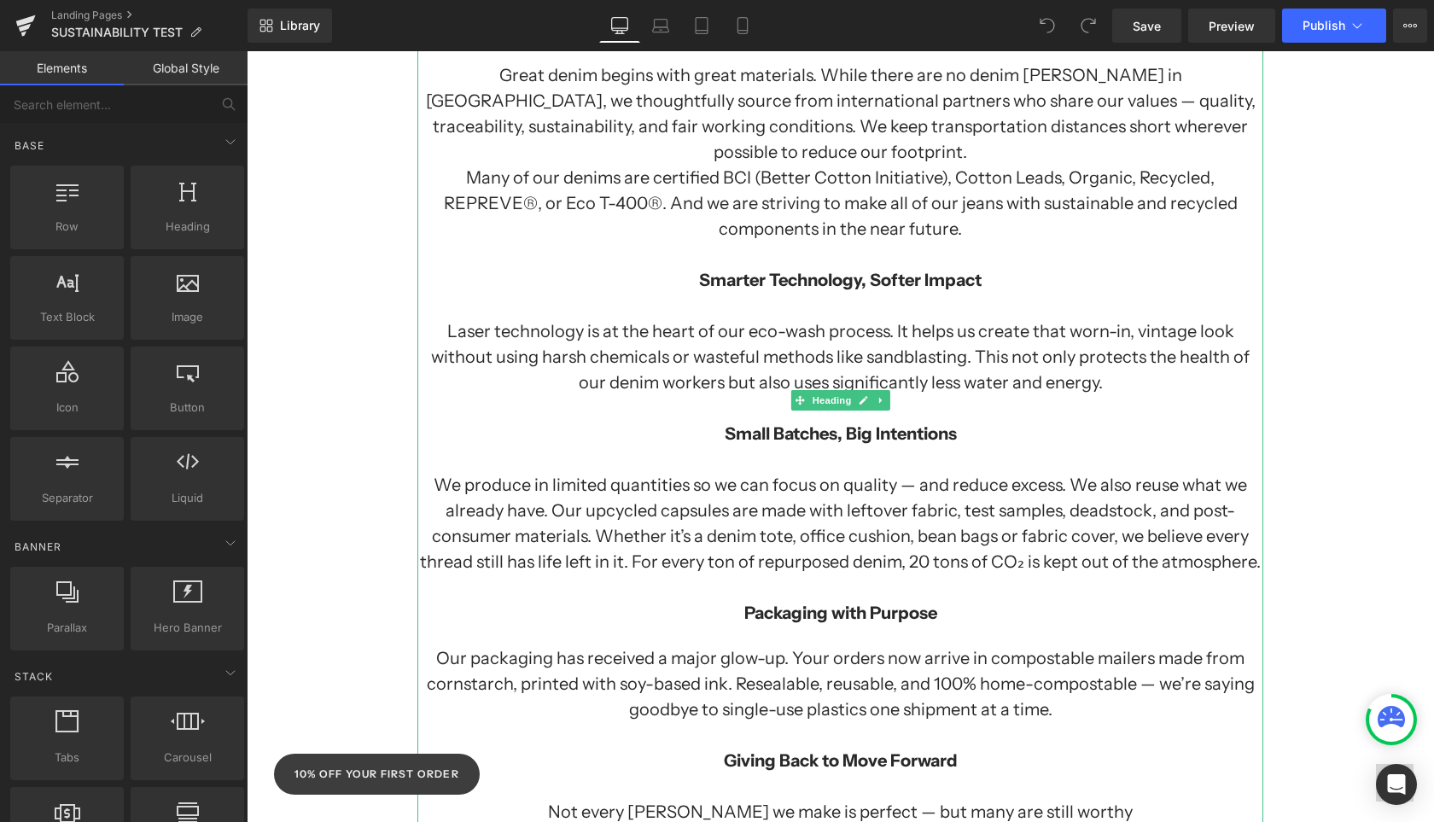
scroll to position [1497, 0]
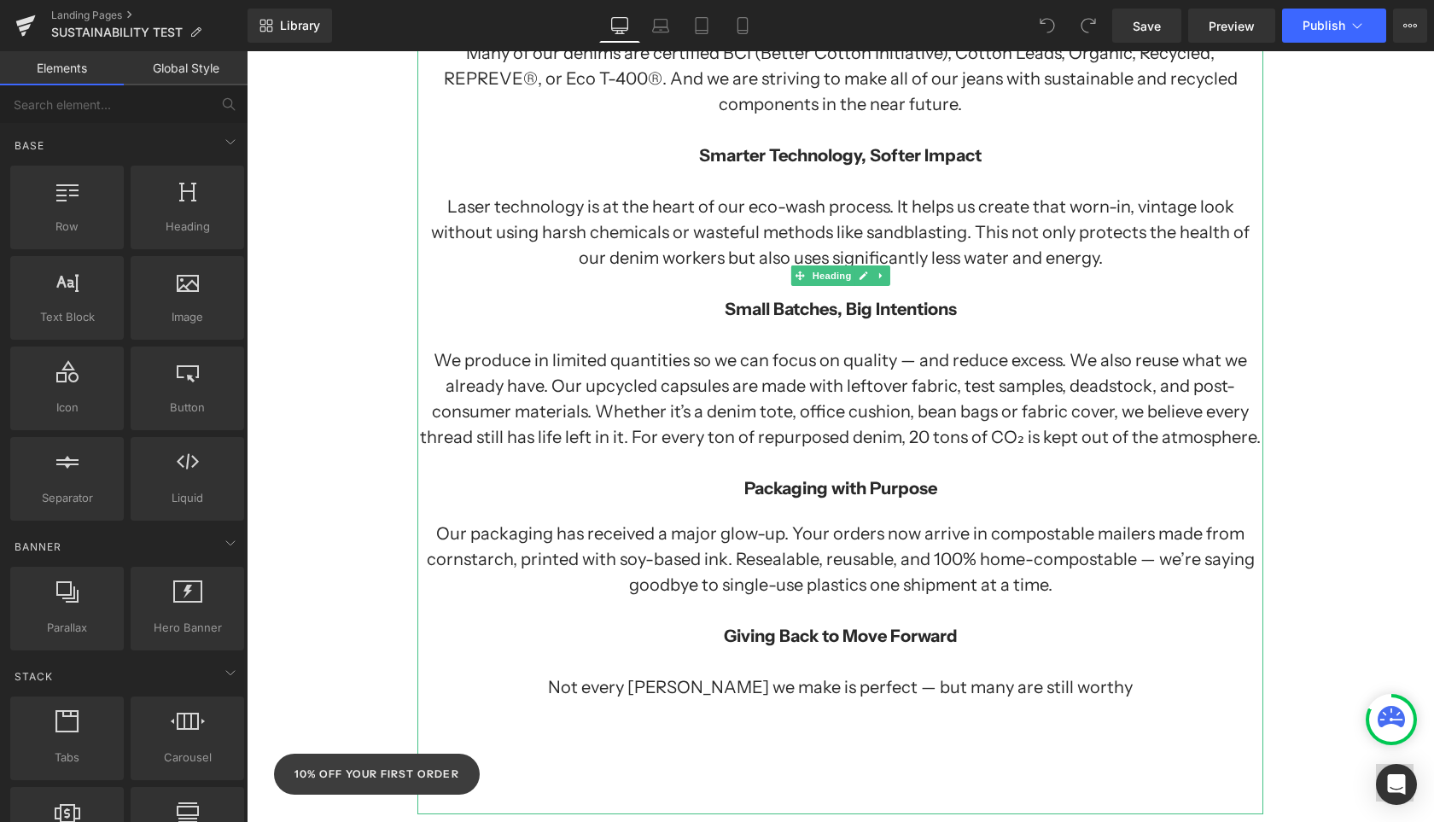
click at [742, 674] on h1 "Not every jean we make is perfect — but many are still worthy" at bounding box center [840, 687] width 846 height 26
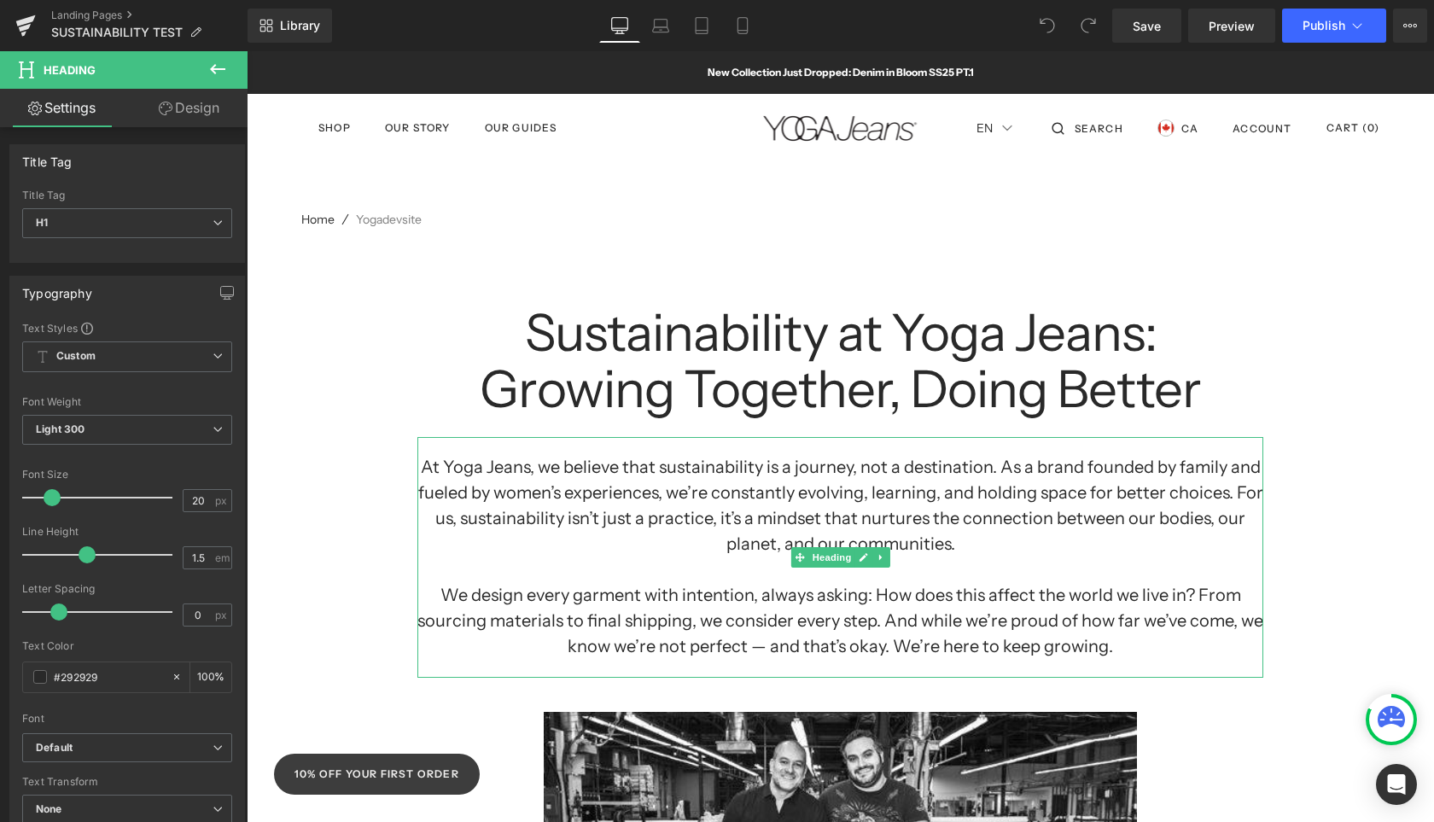
scroll to position [406, 0]
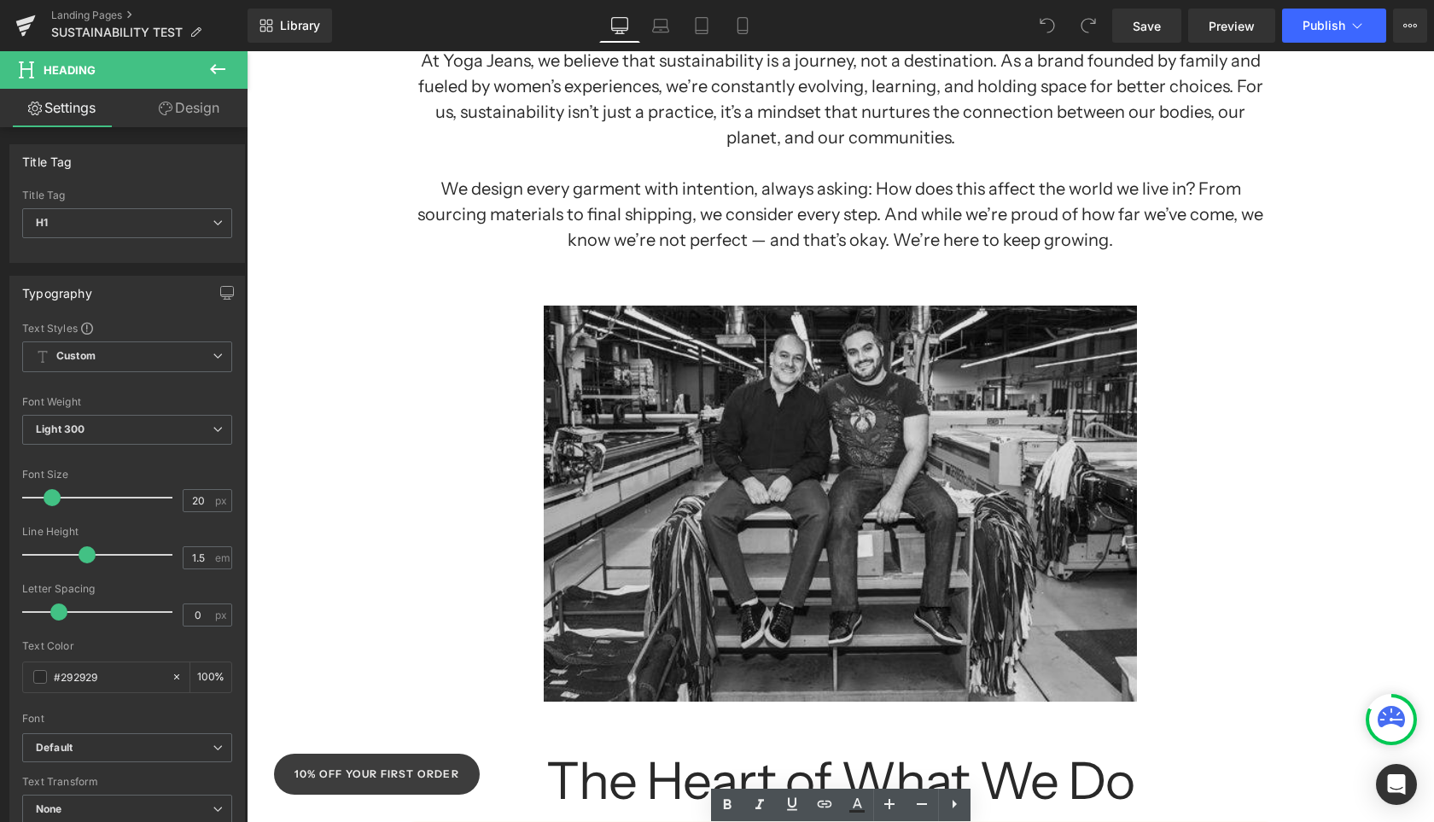
click at [857, 545] on img at bounding box center [841, 511] width 594 height 481
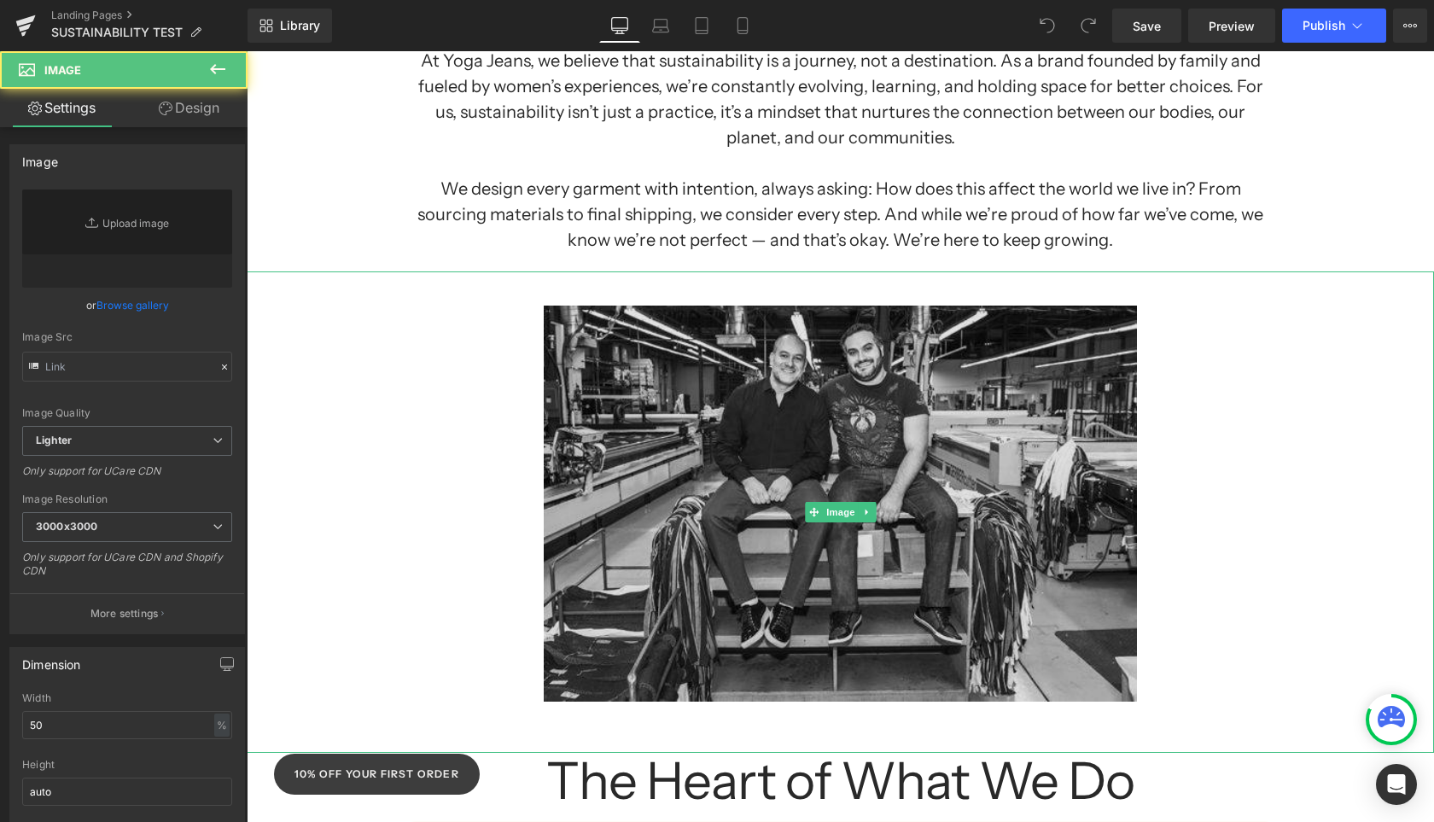
type input "[URL][DOMAIN_NAME][PERSON_NAME]"
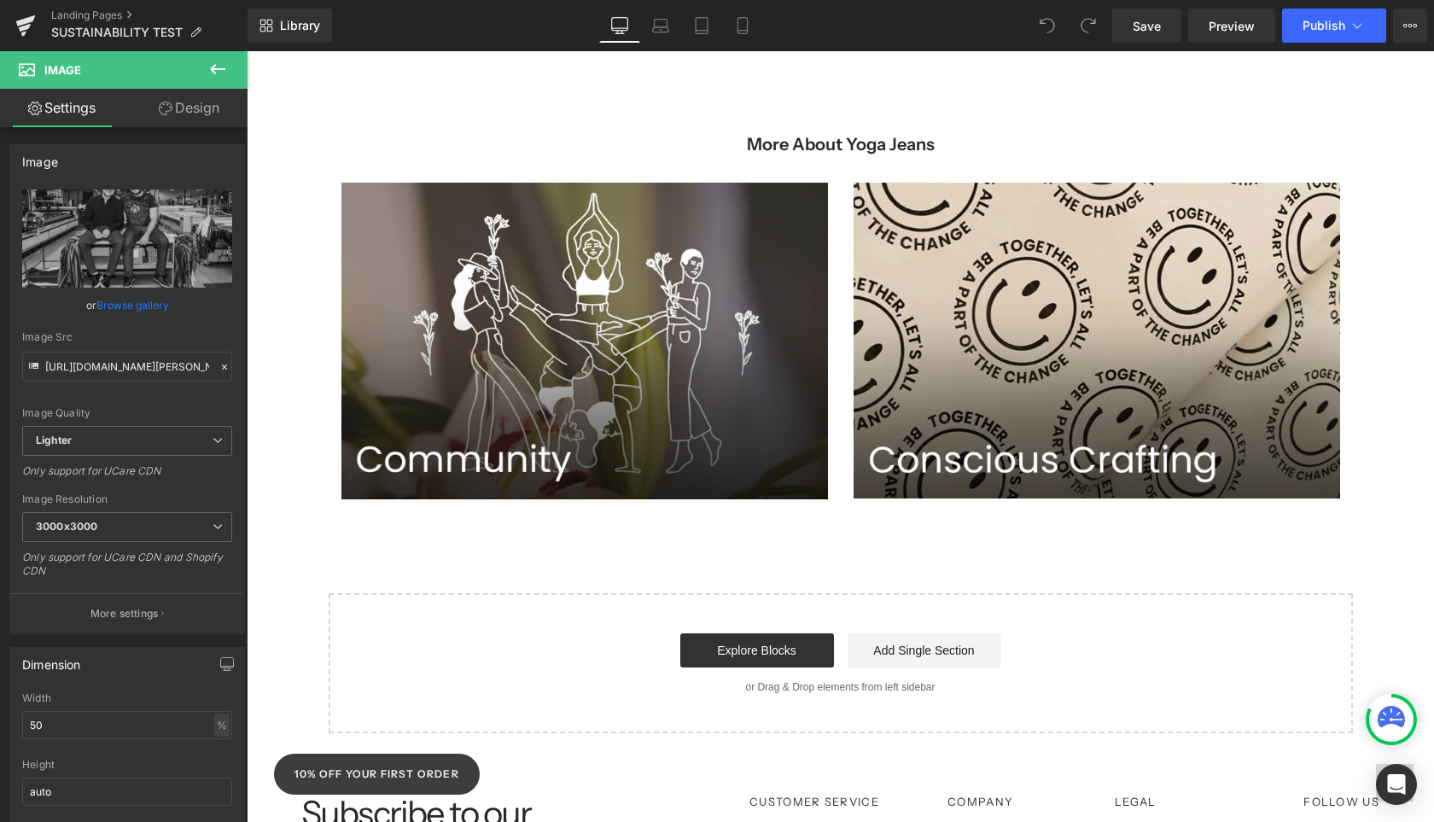
scroll to position [2229, 0]
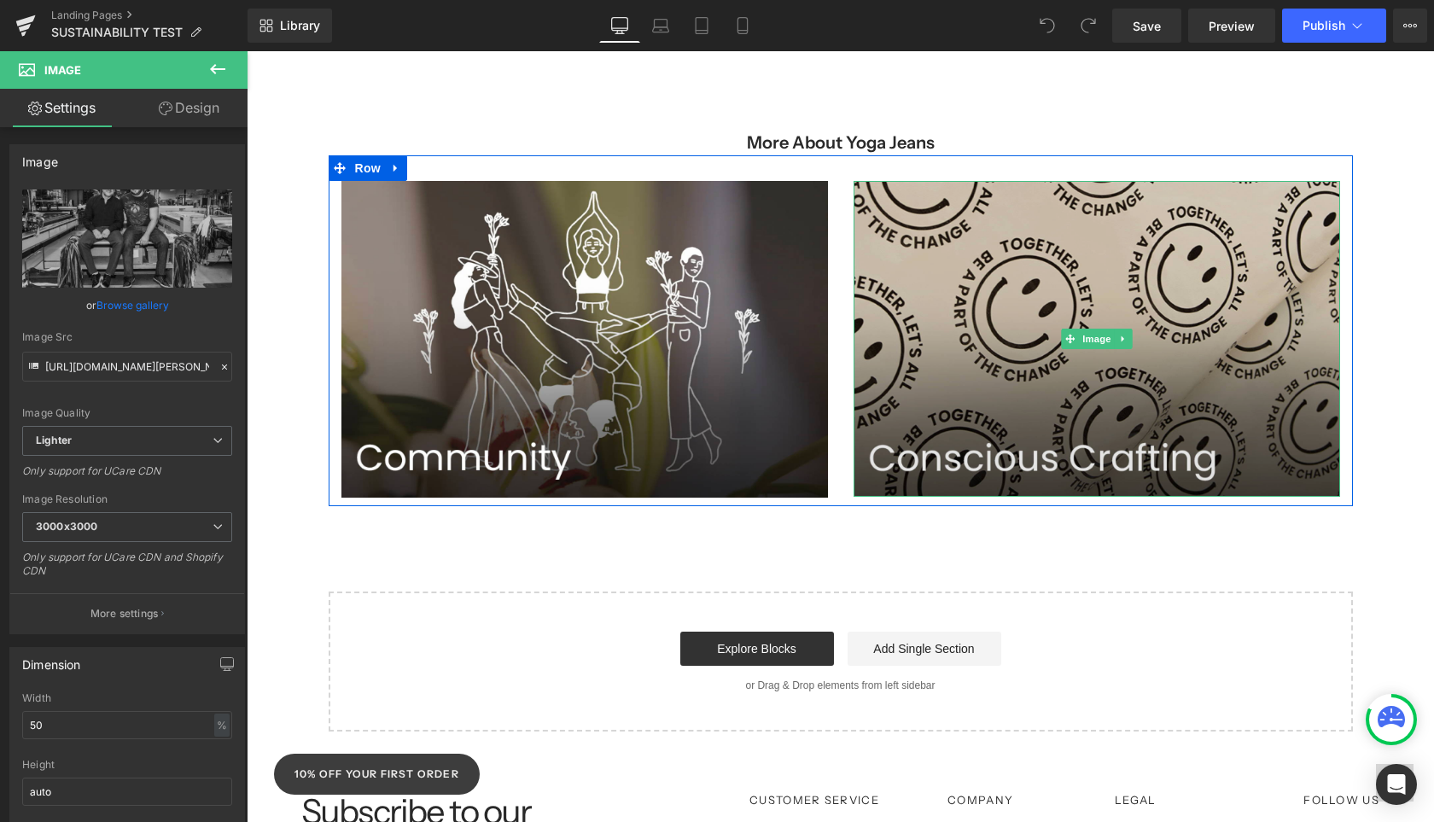
click at [1122, 422] on img at bounding box center [1097, 339] width 487 height 316
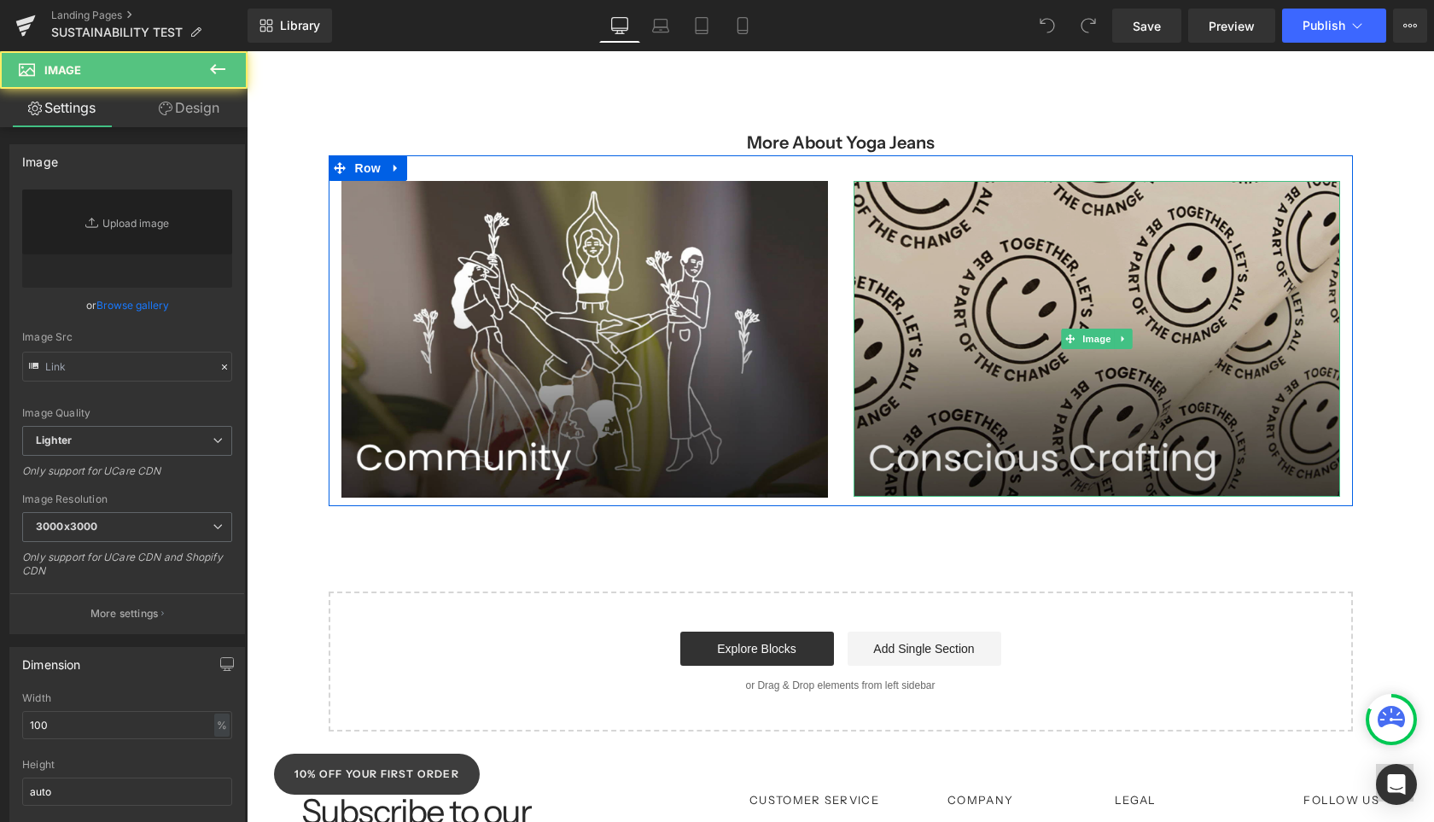
type input "[URL][DOMAIN_NAME]"
